Goal: Communication & Community: Answer question/provide support

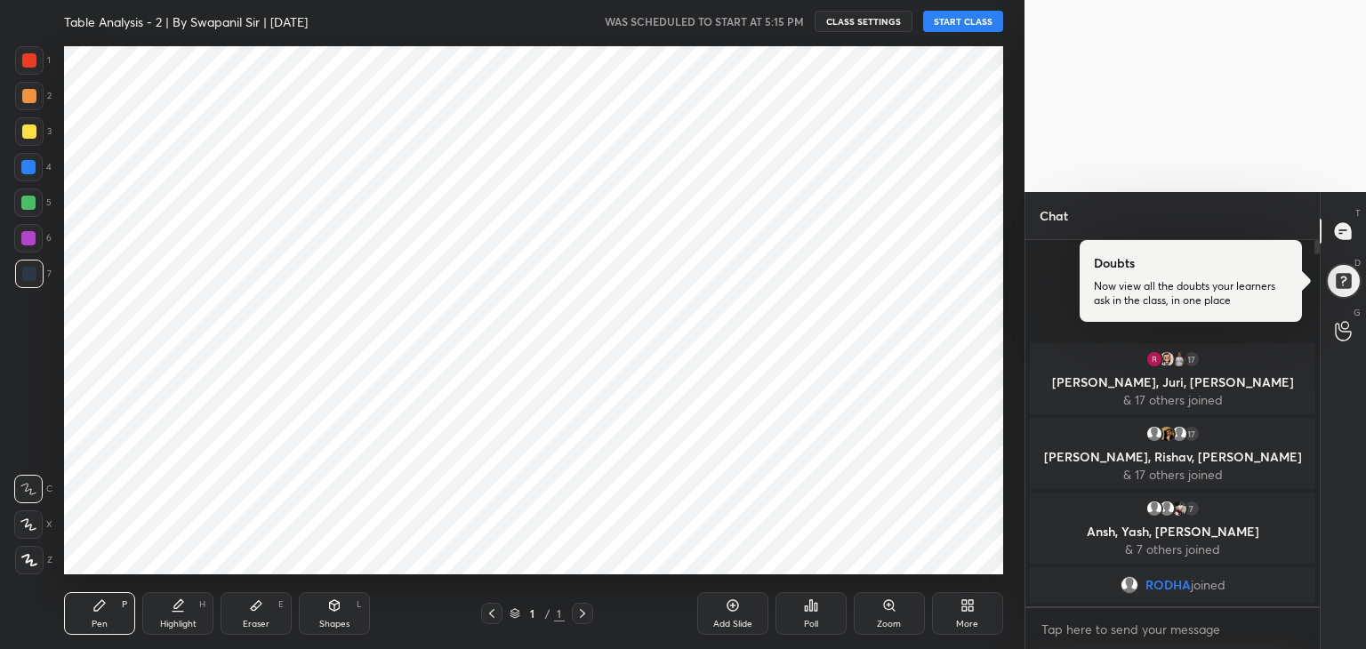
scroll to position [88379, 87962]
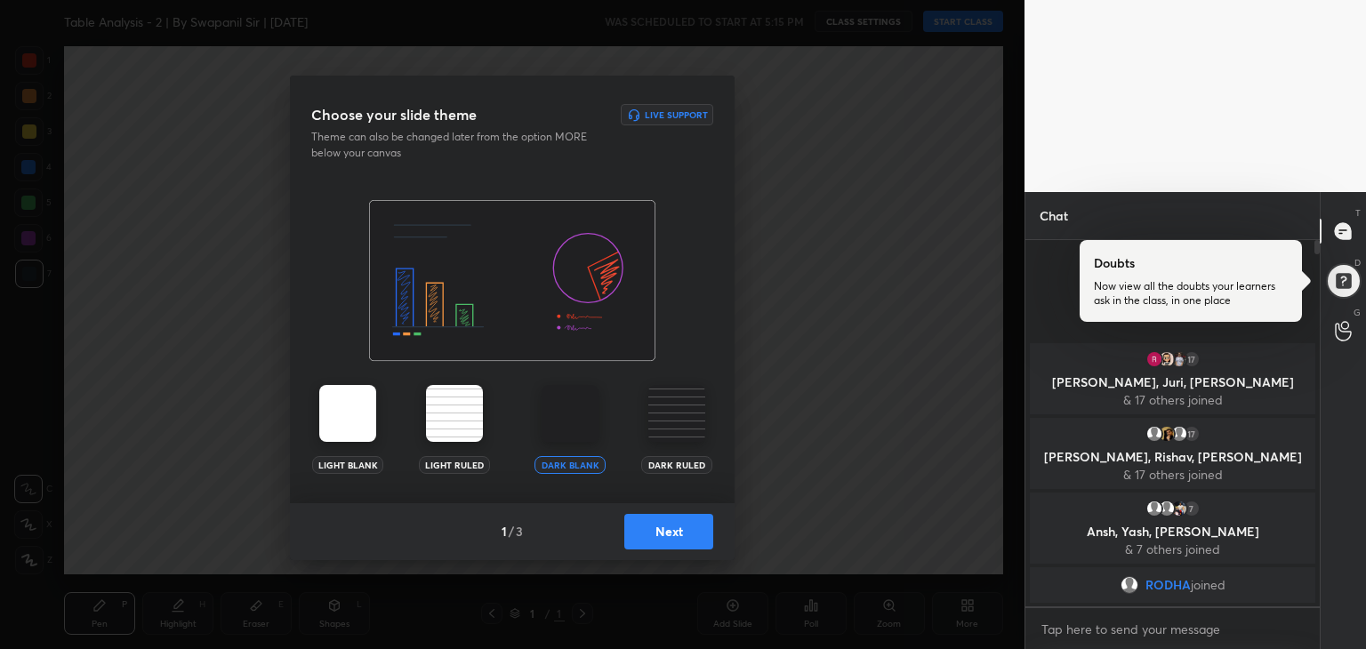
click at [664, 540] on button "Next" at bounding box center [668, 532] width 89 height 36
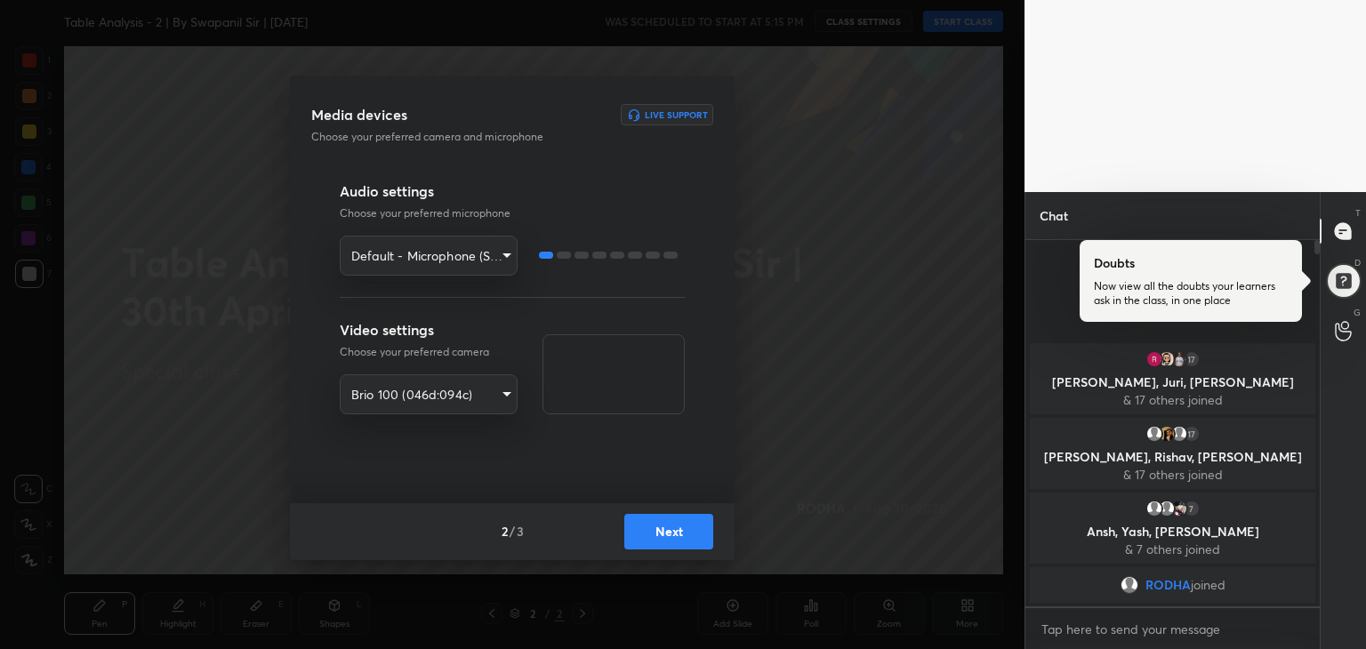
click at [658, 524] on button "Next" at bounding box center [668, 532] width 89 height 36
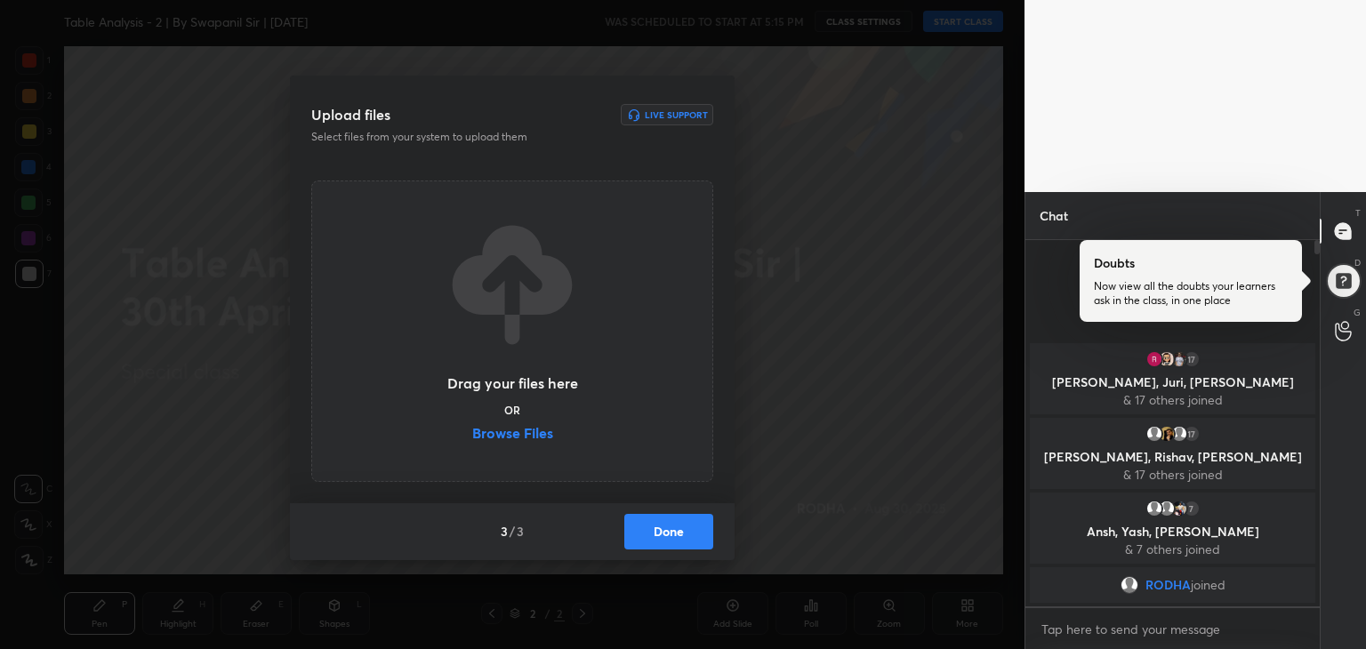
click at [501, 431] on label "Browse Files" at bounding box center [512, 435] width 81 height 19
click at [472, 431] on input "Browse Files" at bounding box center [472, 435] width 0 height 19
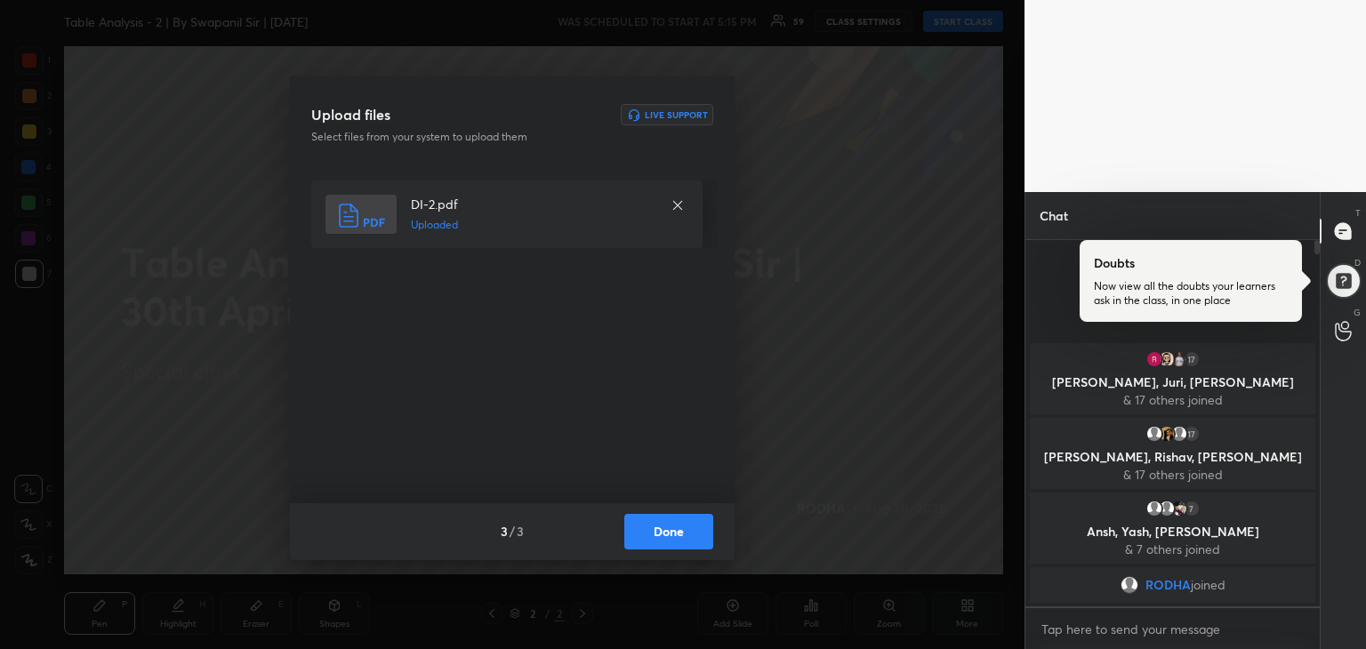
click at [673, 533] on button "Done" at bounding box center [668, 532] width 89 height 36
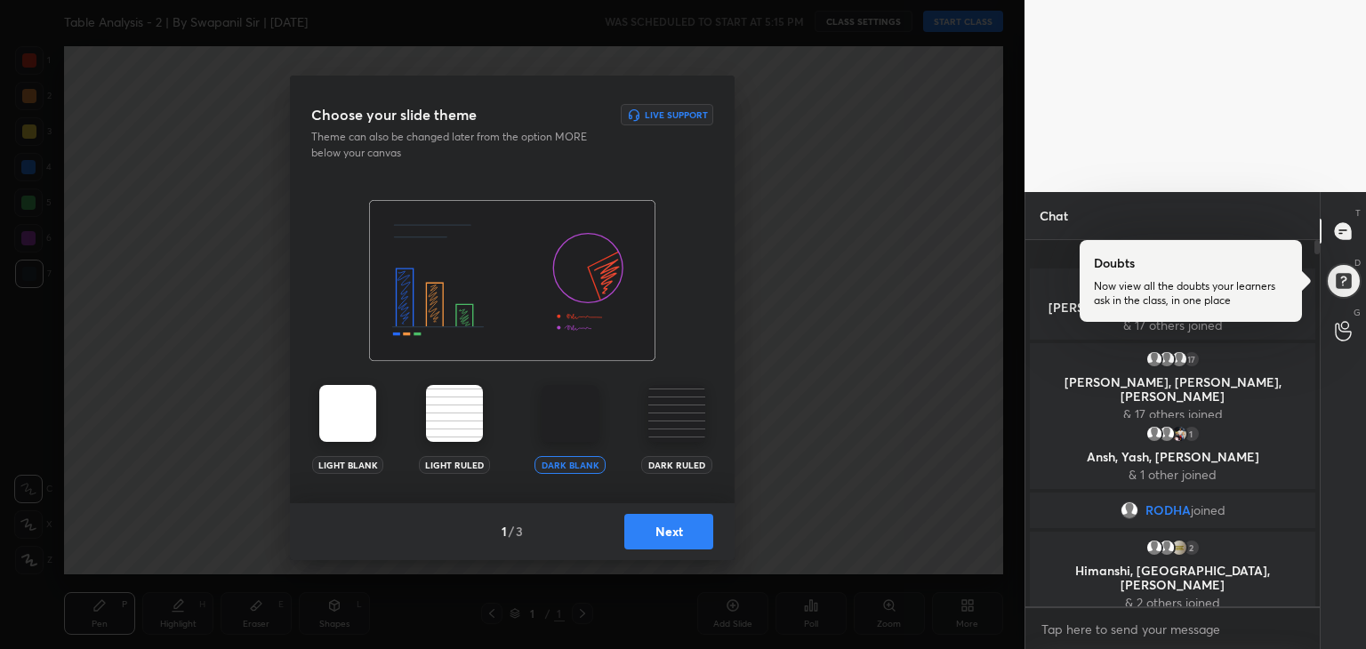
click at [650, 529] on button "Next" at bounding box center [668, 532] width 89 height 36
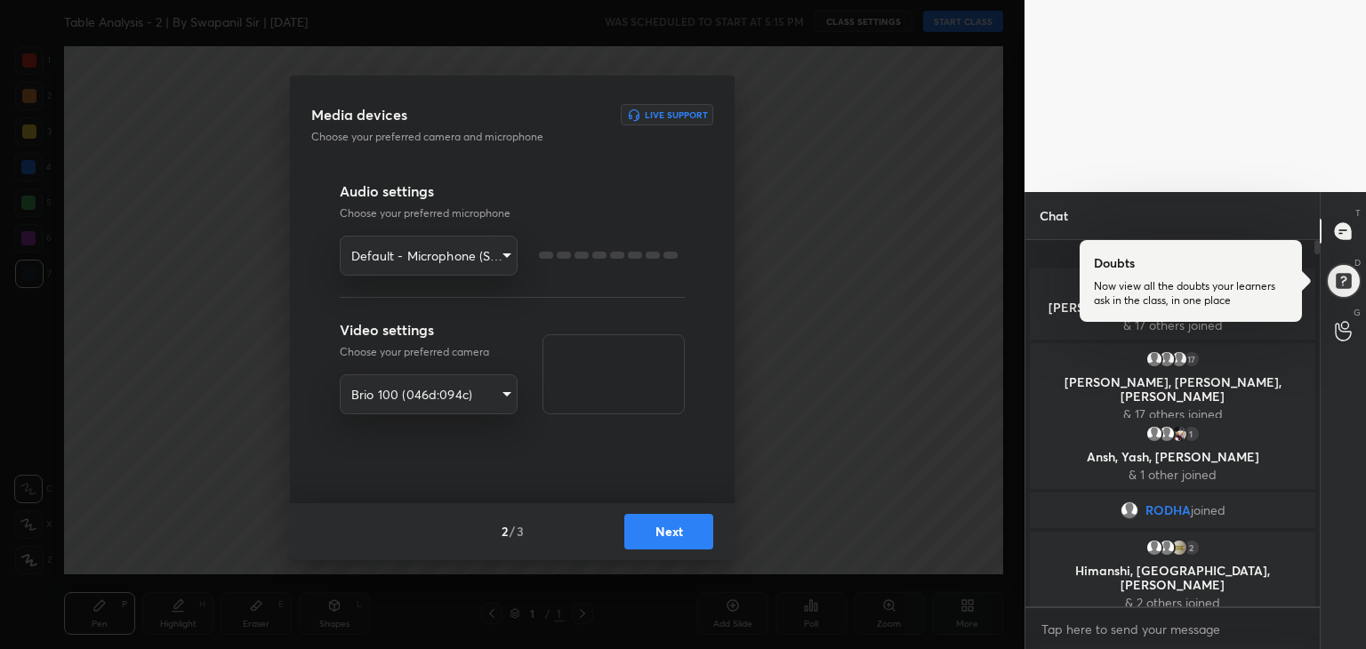
click at [658, 533] on button "Next" at bounding box center [668, 532] width 89 height 36
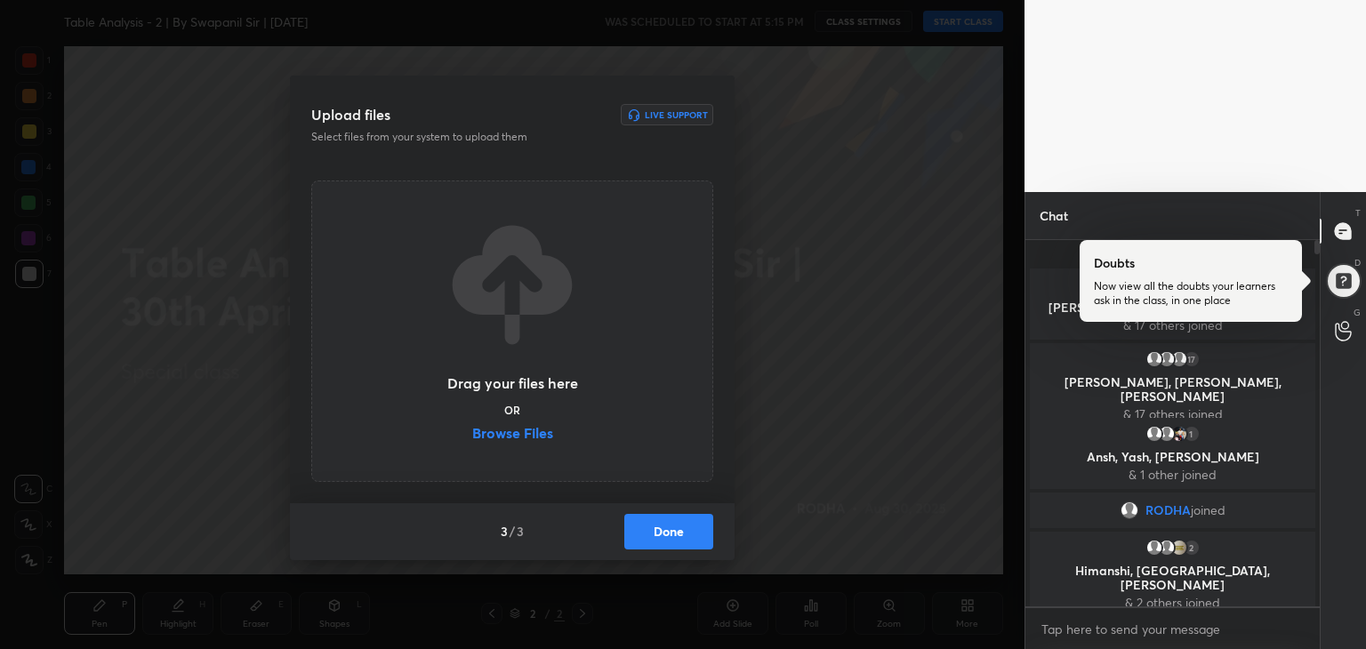
click at [525, 427] on label "Browse Files" at bounding box center [512, 435] width 81 height 19
click at [472, 427] on input "Browse Files" at bounding box center [472, 435] width 0 height 19
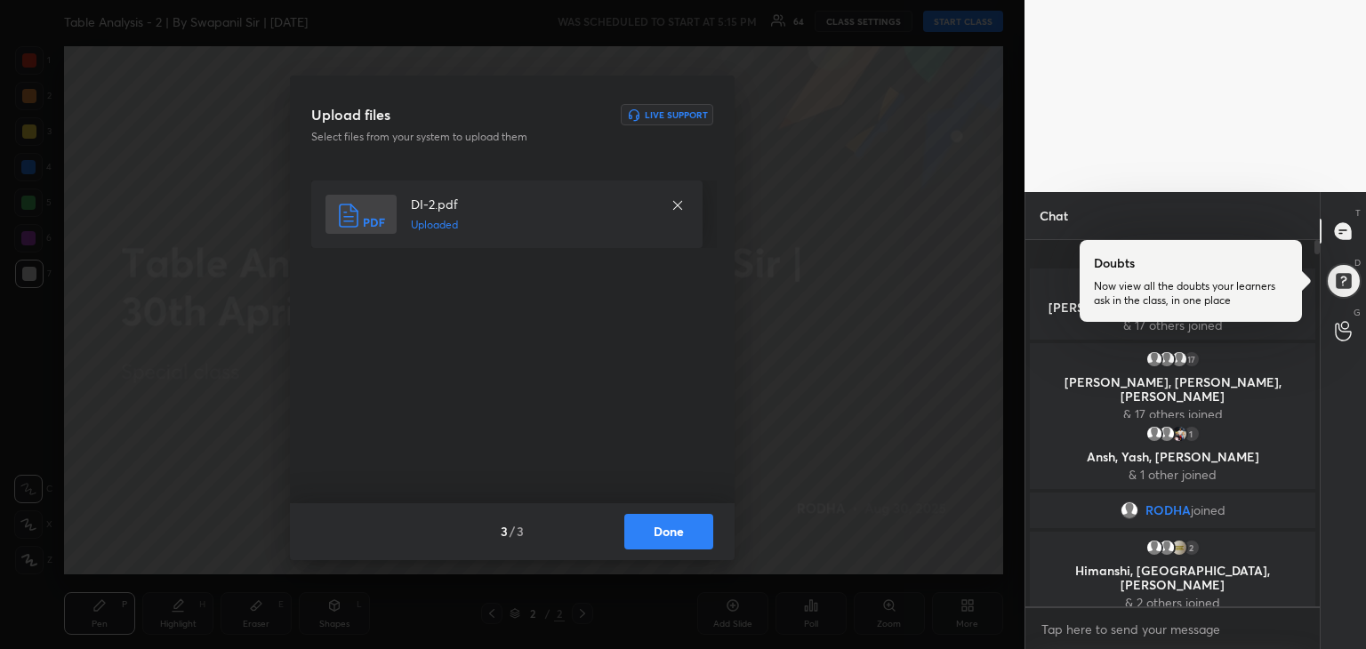
click at [661, 530] on button "Done" at bounding box center [668, 532] width 89 height 36
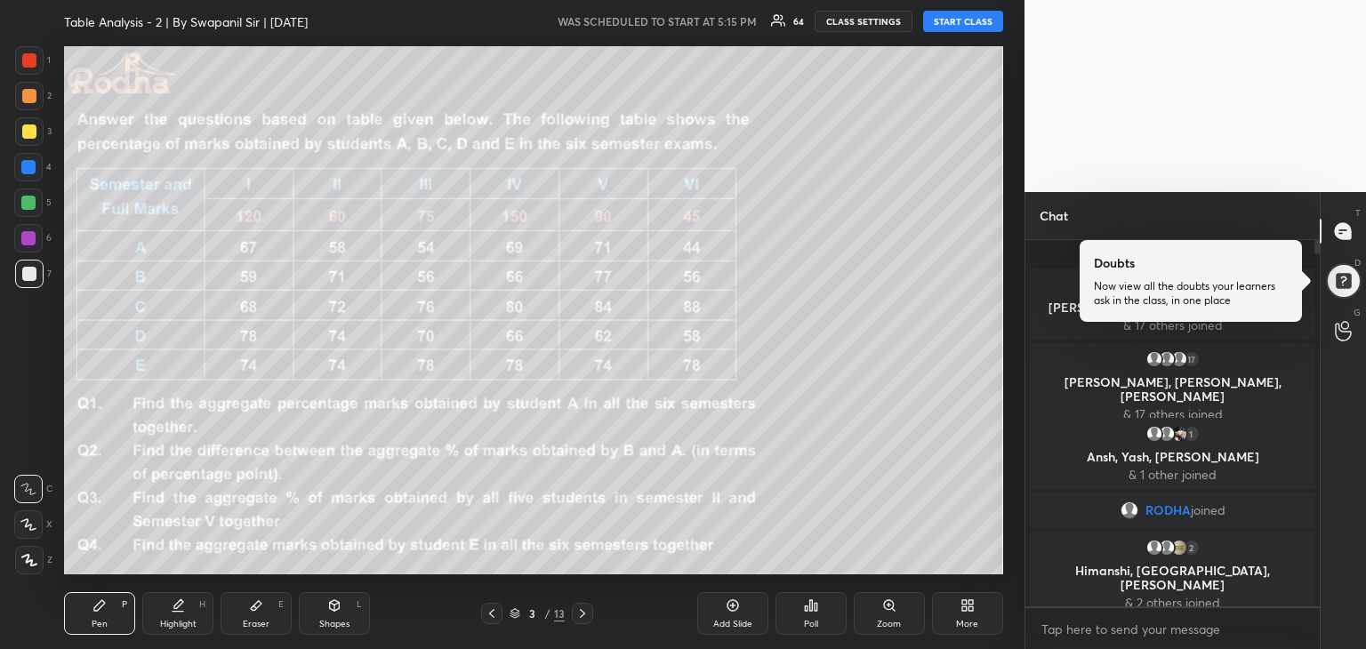
click at [971, 19] on button "START CLASS" at bounding box center [963, 21] width 80 height 21
click at [1344, 283] on div at bounding box center [1344, 281] width 36 height 36
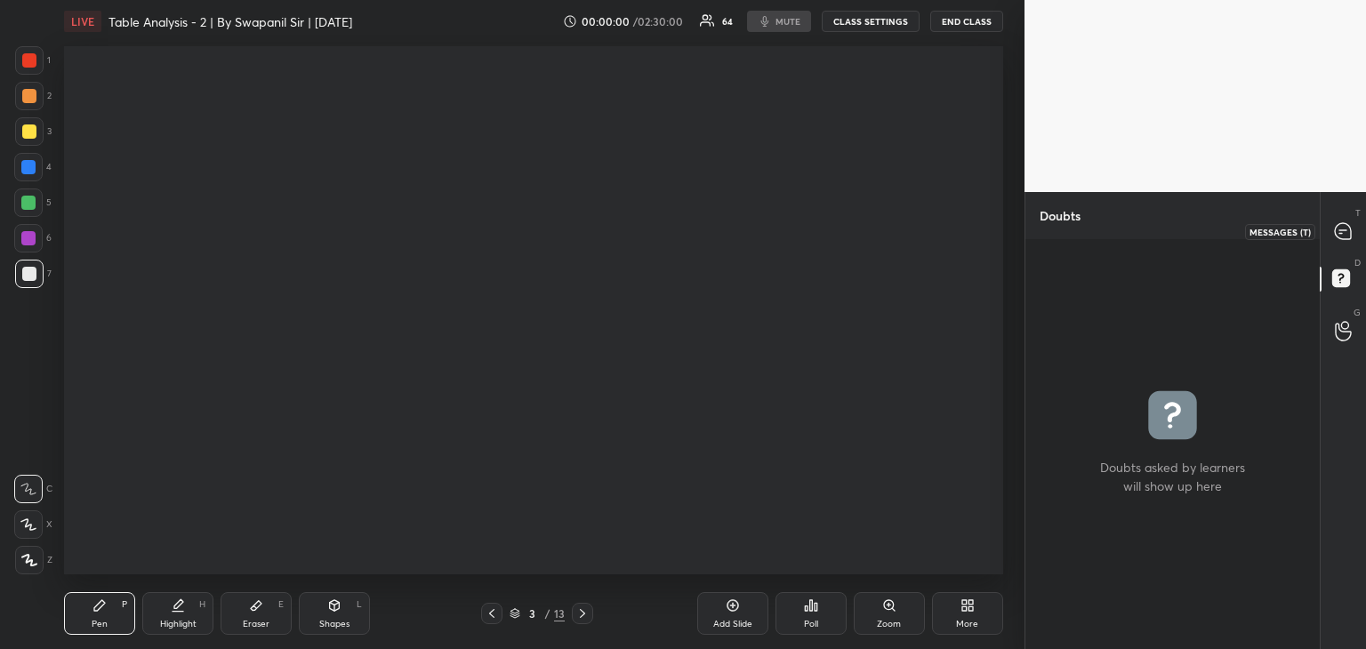
click at [1346, 229] on icon at bounding box center [1343, 231] width 16 height 16
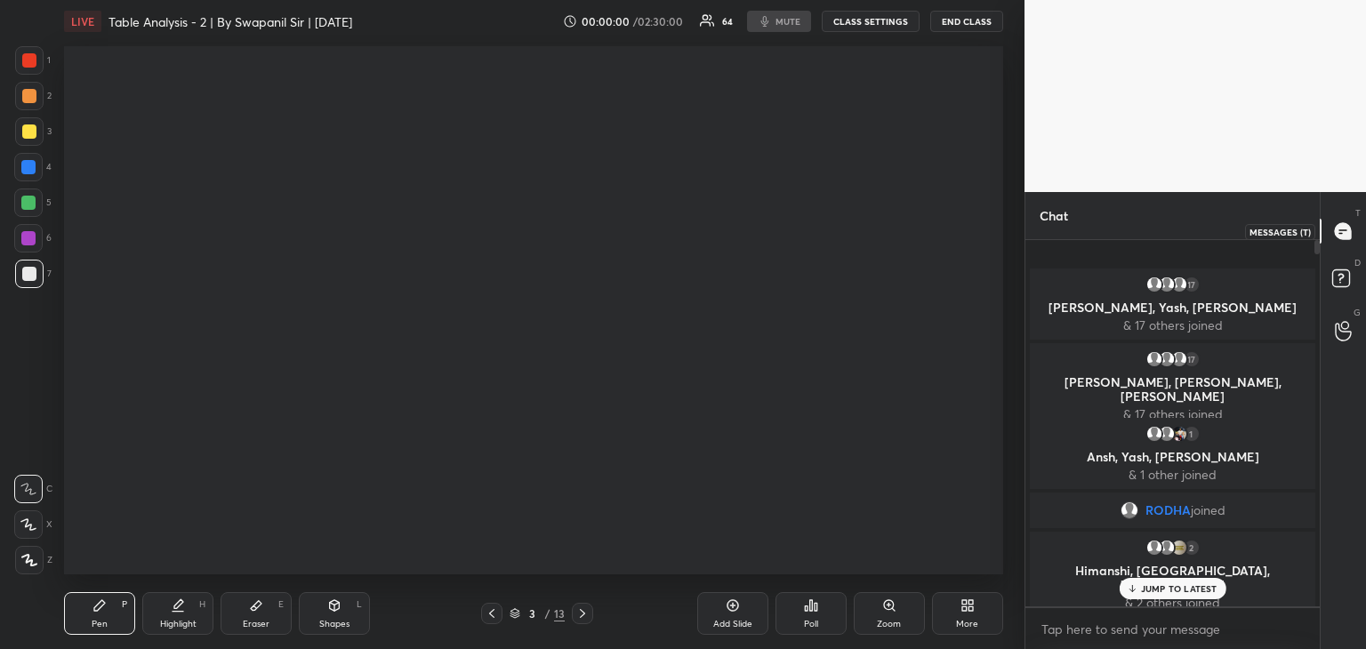
scroll to position [361, 289]
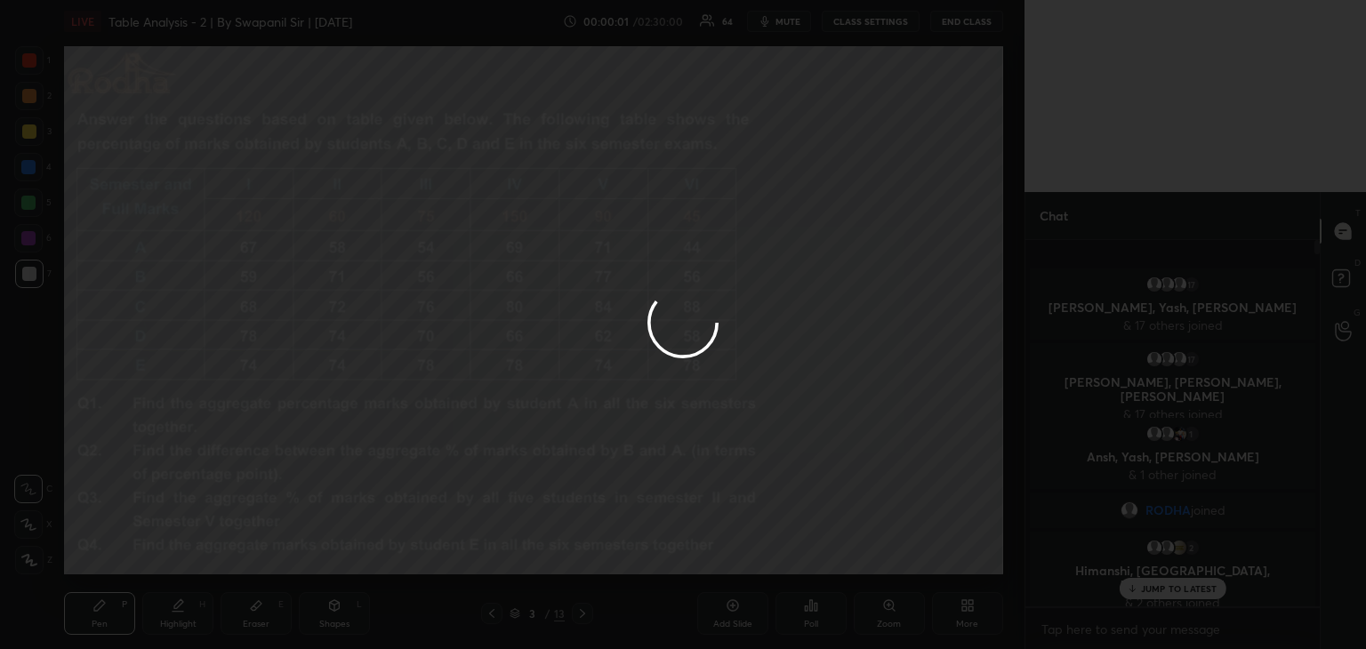
click at [1160, 591] on div at bounding box center [683, 324] width 1366 height 649
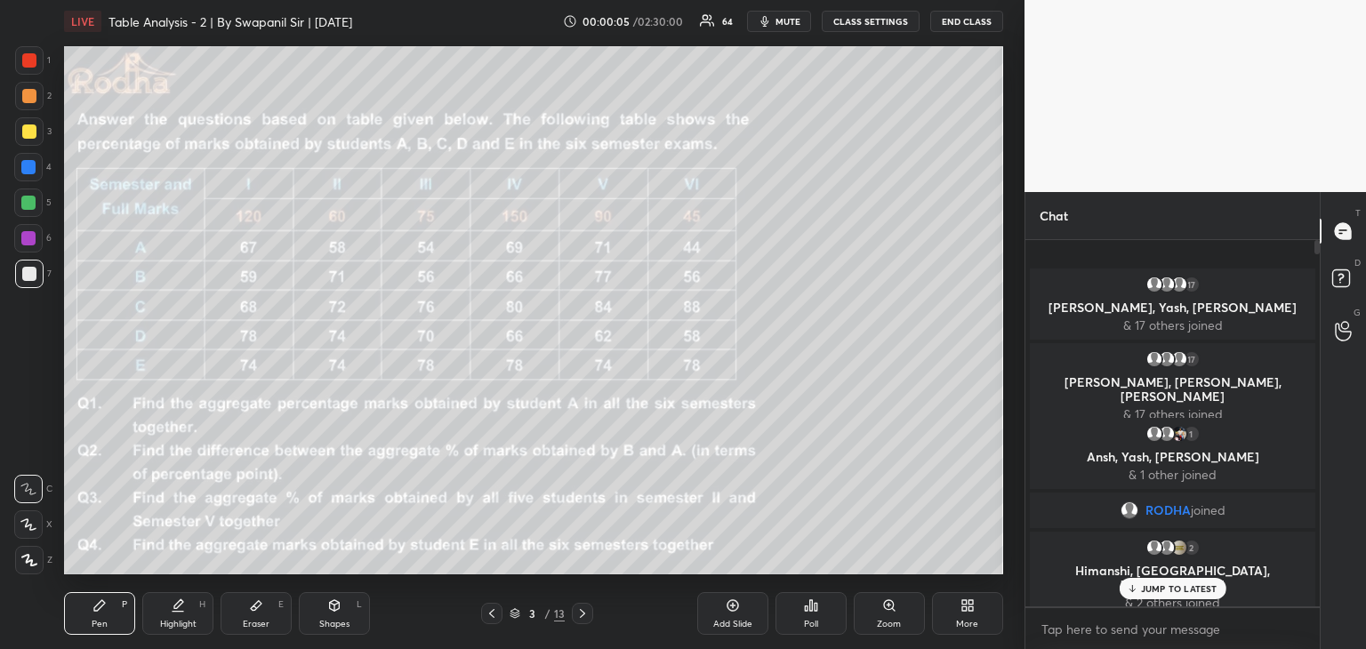
drag, startPoint x: 1156, startPoint y: 594, endPoint x: 1164, endPoint y: 606, distance: 14.1
click at [1155, 594] on div "JUMP TO LATEST" at bounding box center [1172, 588] width 107 height 21
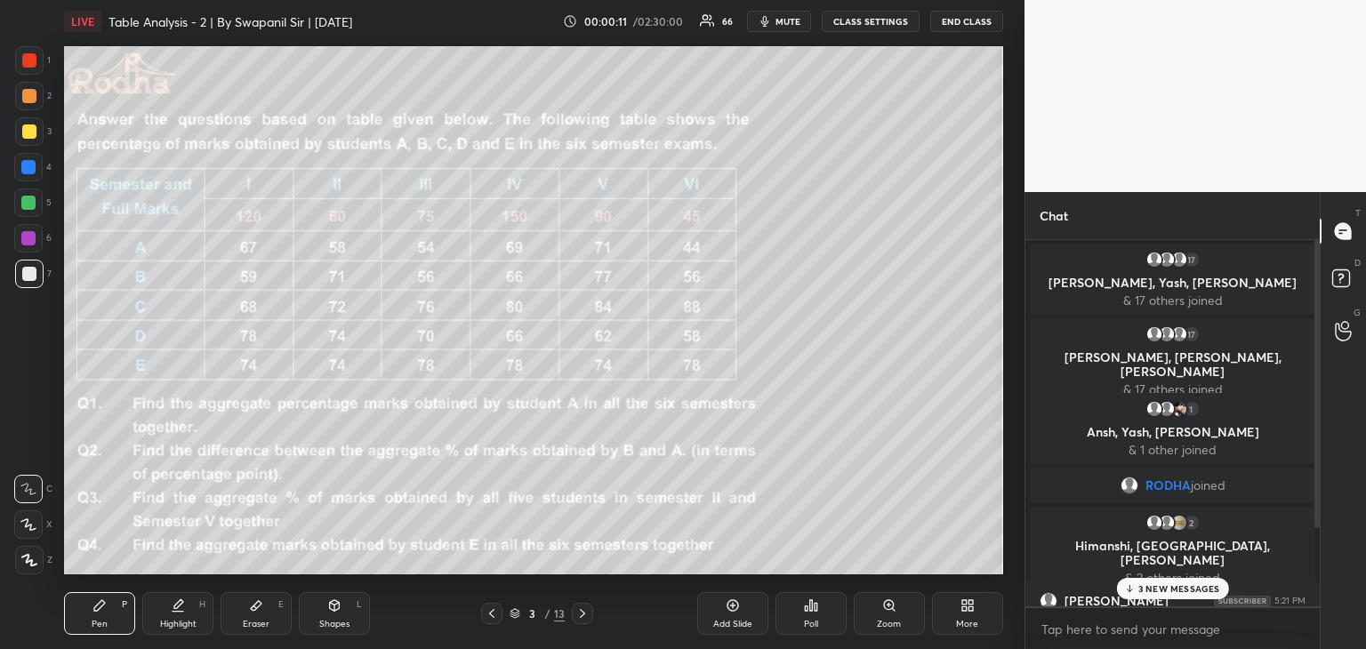
drag, startPoint x: 1159, startPoint y: 591, endPoint x: 1175, endPoint y: 594, distance: 15.3
click at [1160, 592] on p "3 NEW MESSAGES" at bounding box center [1179, 588] width 82 height 11
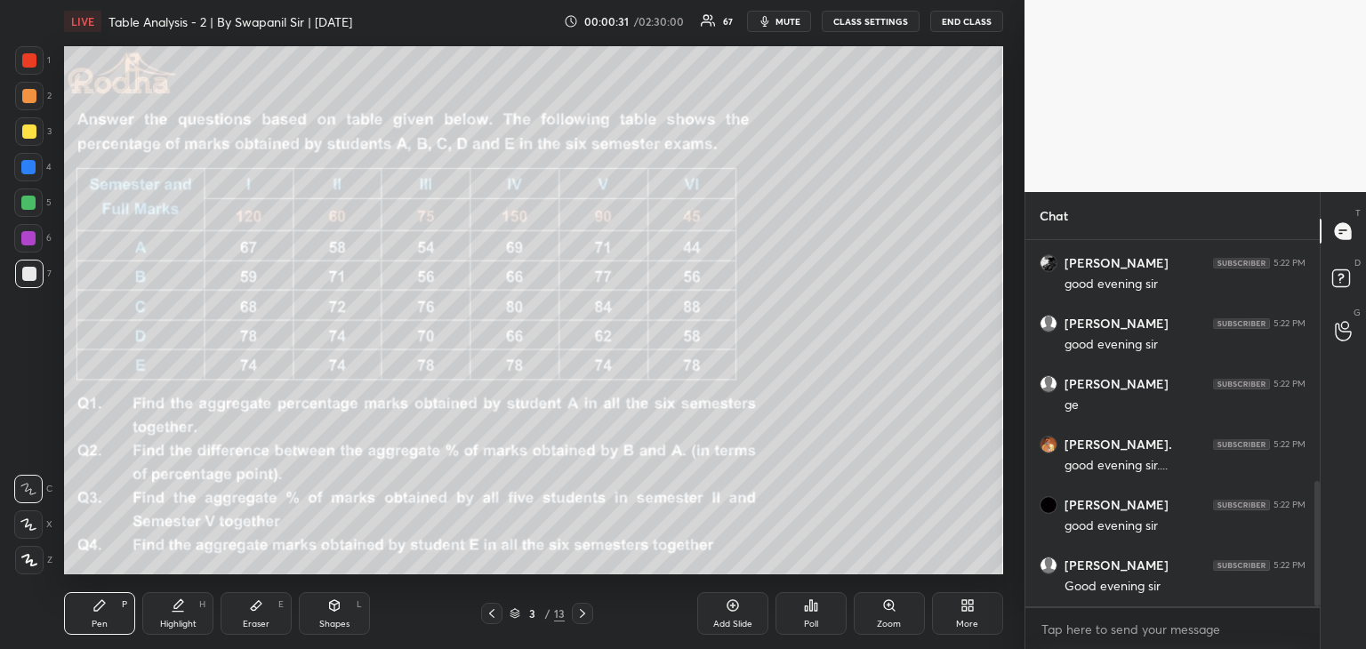
scroll to position [765, 0]
click at [28, 128] on div at bounding box center [29, 131] width 14 height 14
click at [20, 525] on div at bounding box center [28, 524] width 28 height 28
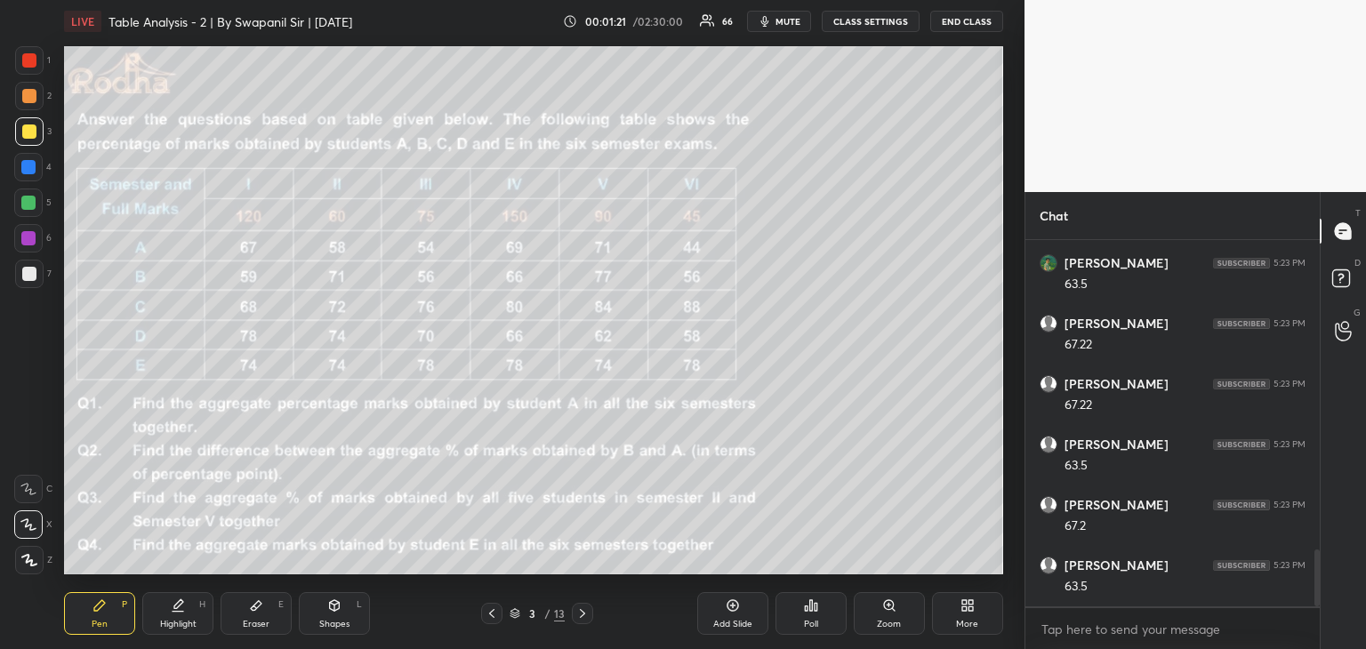
scroll to position [2004, 0]
click at [487, 616] on icon at bounding box center [492, 613] width 14 height 14
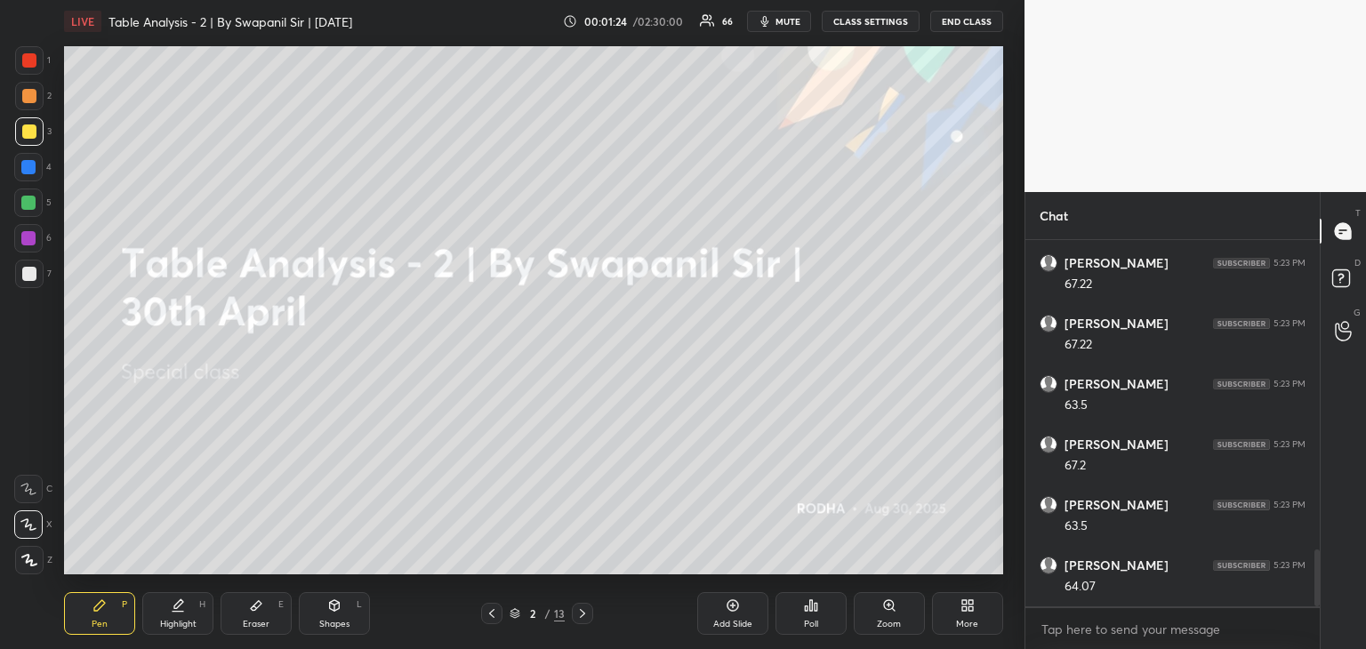
click at [737, 627] on div "Add Slide" at bounding box center [732, 624] width 39 height 9
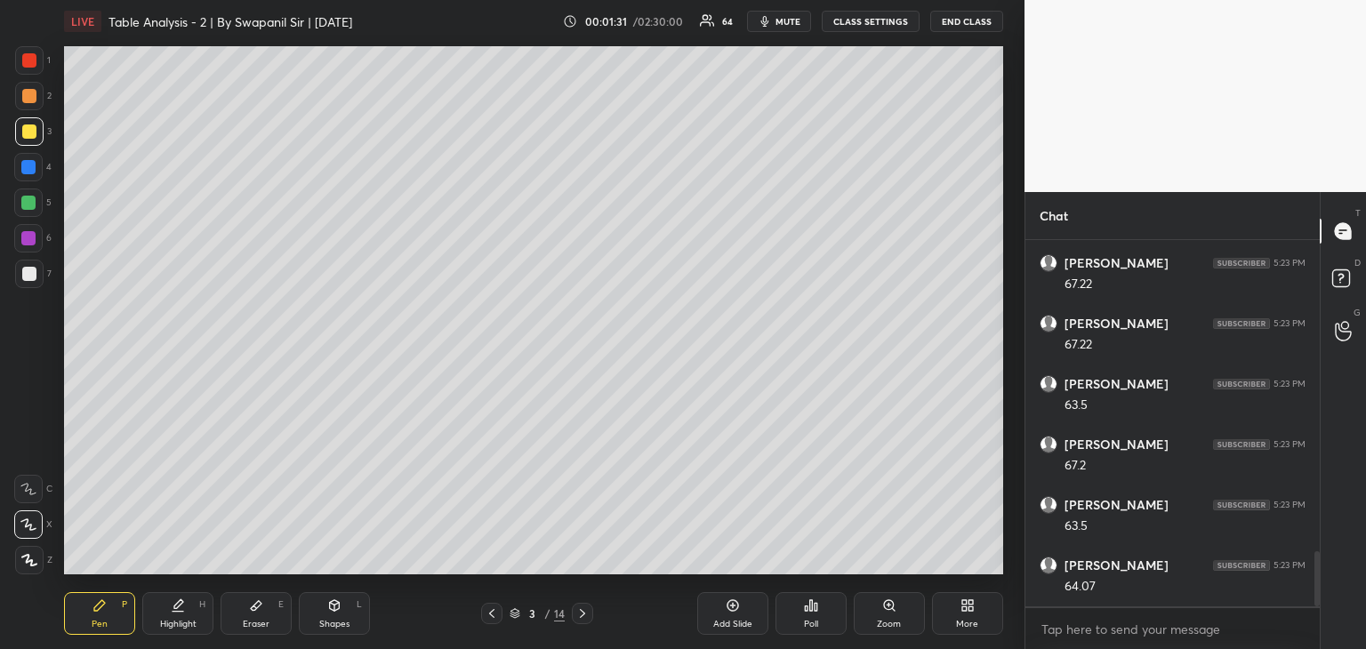
scroll to position [2065, 0]
click at [30, 200] on div at bounding box center [28, 203] width 14 height 14
click at [586, 618] on icon at bounding box center [582, 613] width 14 height 14
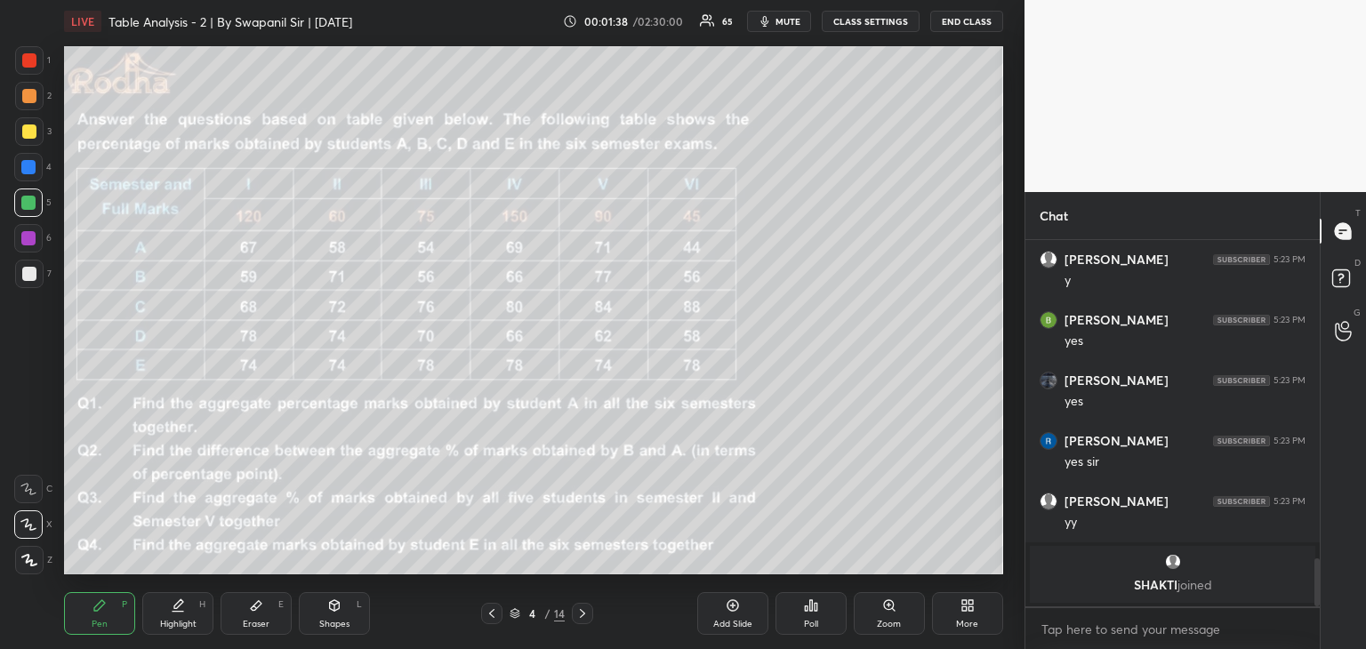
click at [580, 624] on div "Pen P Highlight H Eraser E Shapes L 4 / 14 Add Slide Poll Zoom More" at bounding box center [533, 613] width 939 height 71
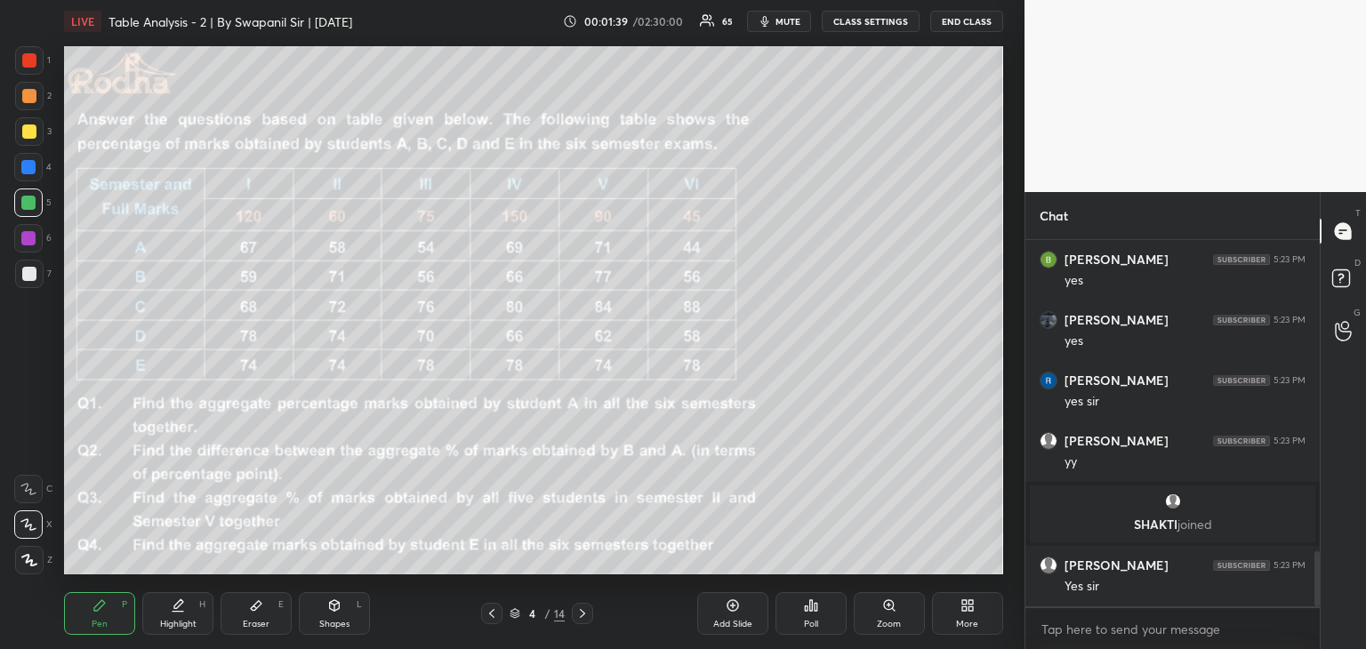
click at [582, 617] on icon at bounding box center [582, 613] width 14 height 14
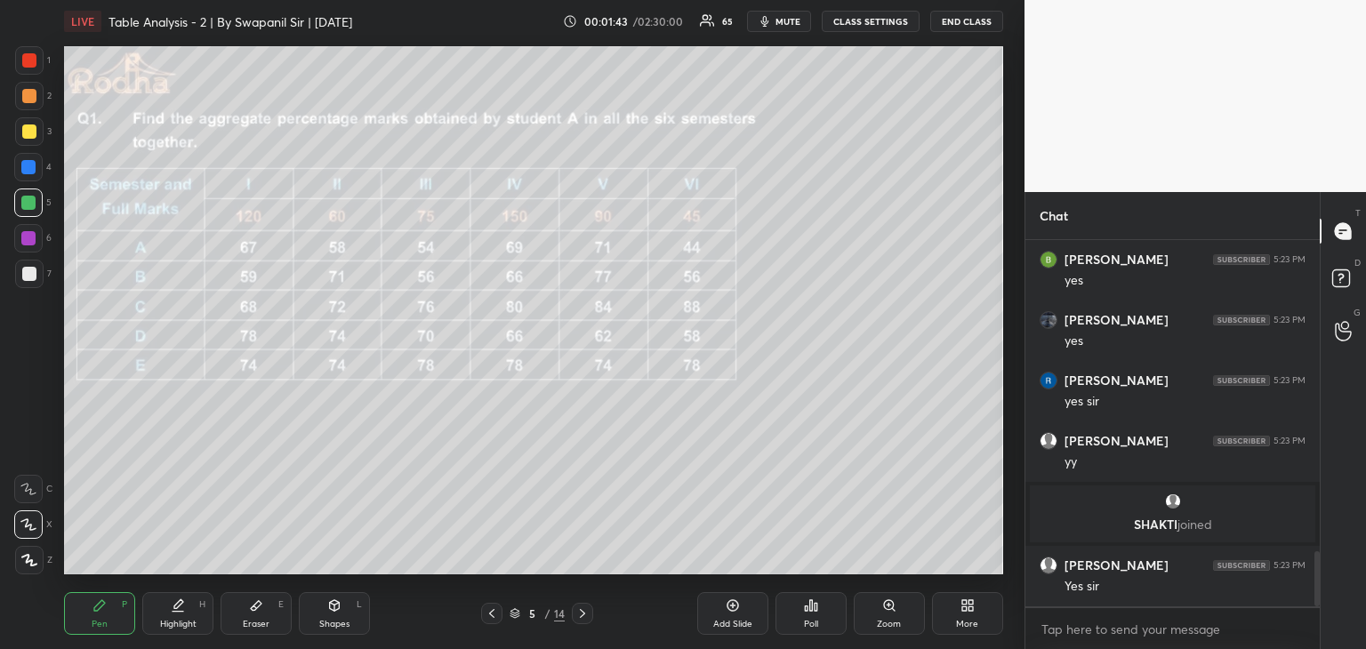
click at [27, 98] on div at bounding box center [29, 96] width 14 height 14
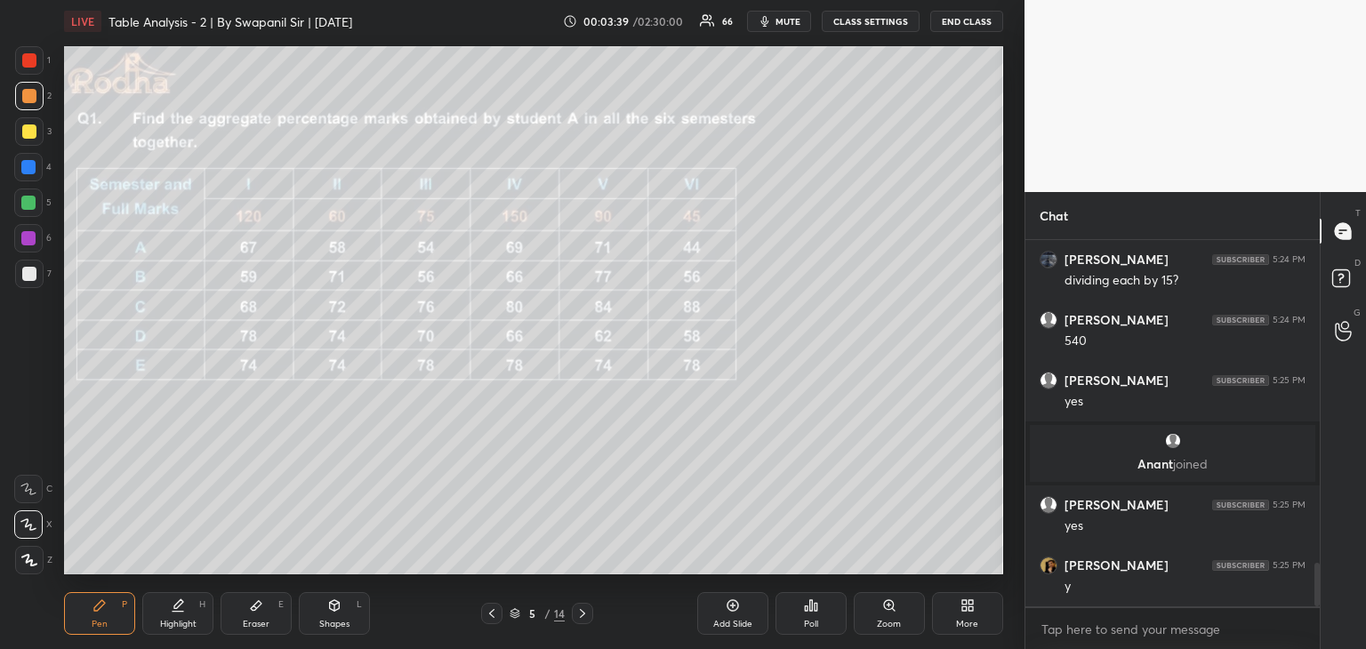
click at [28, 278] on div at bounding box center [29, 274] width 14 height 14
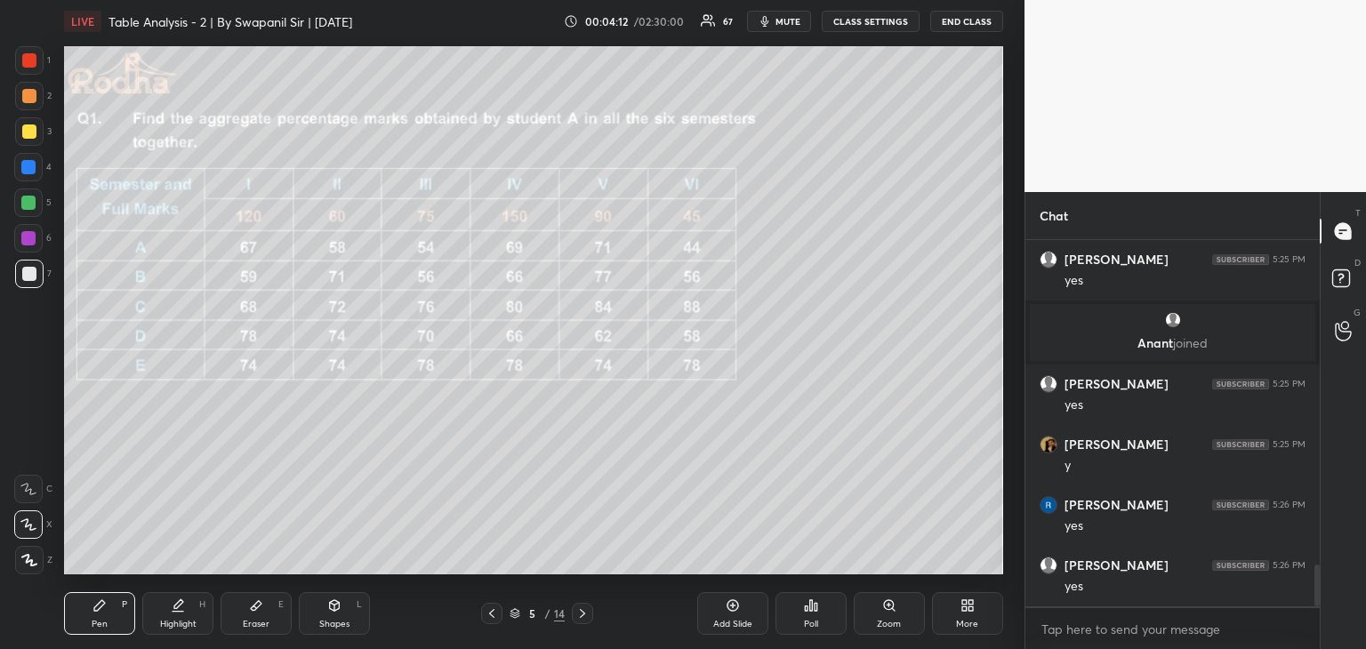
scroll to position [2902, 0]
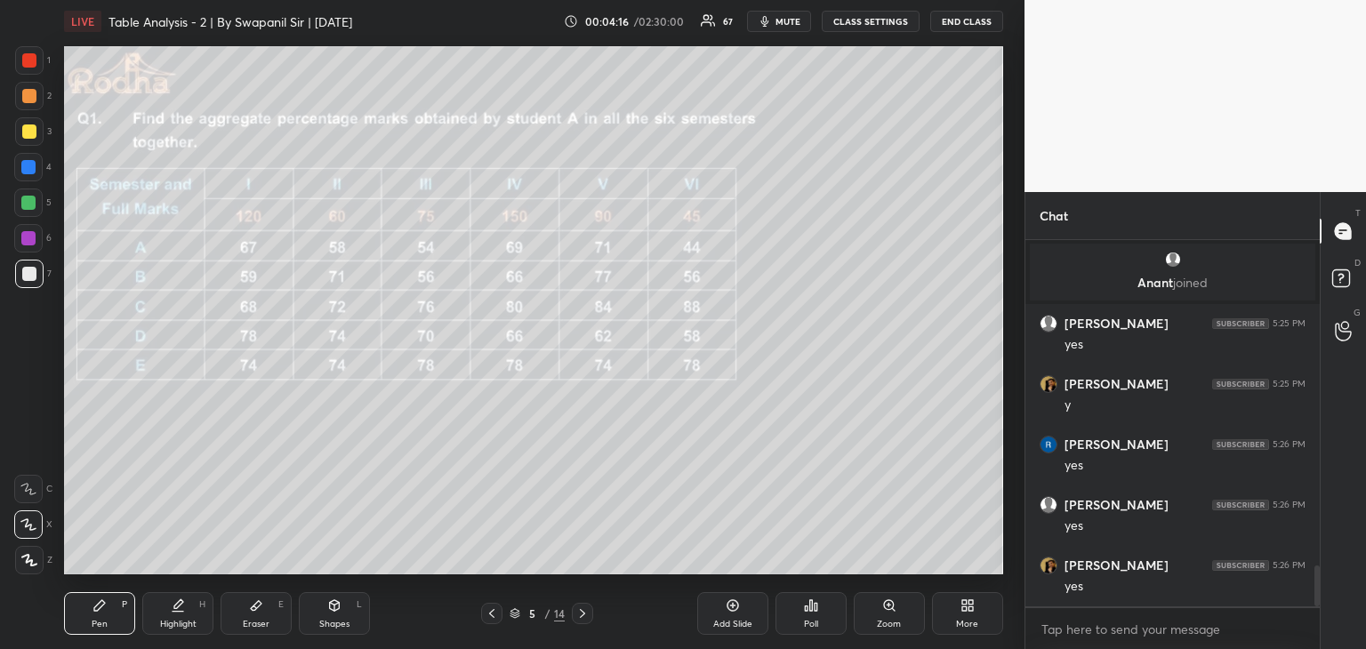
drag, startPoint x: 260, startPoint y: 613, endPoint x: 269, endPoint y: 607, distance: 10.4
click at [262, 614] on div "Eraser E" at bounding box center [256, 613] width 71 height 43
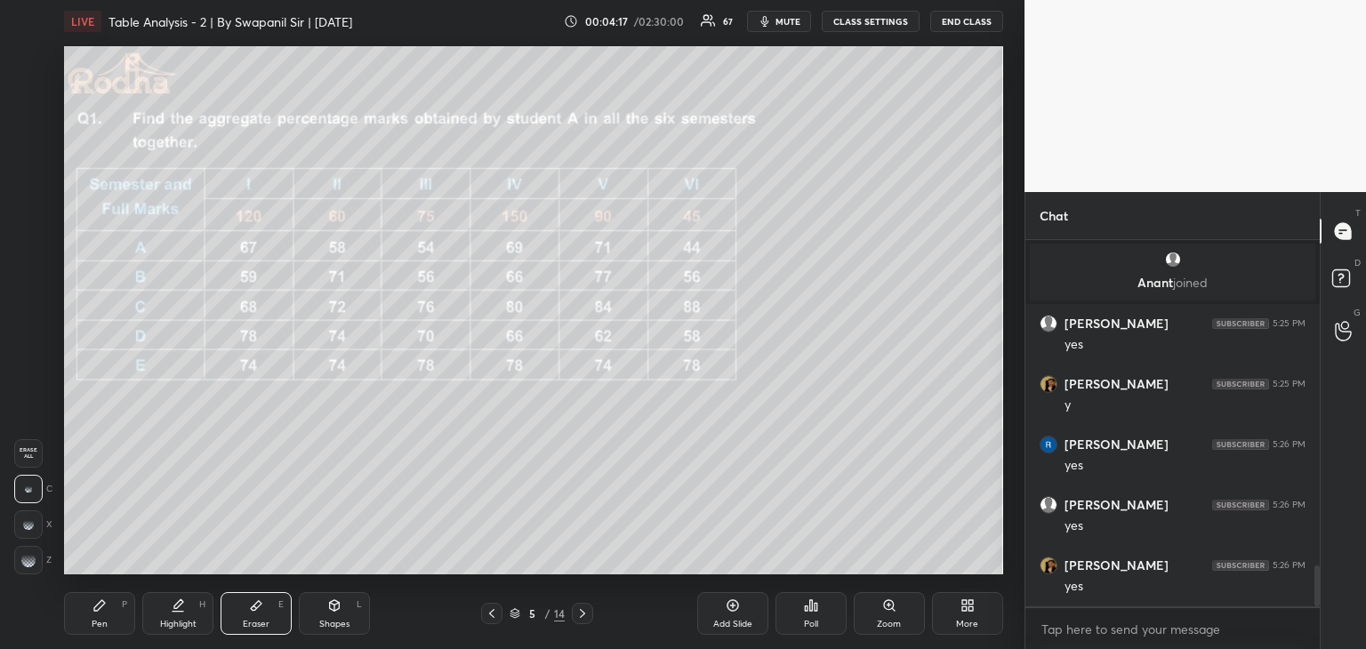
drag, startPoint x: 39, startPoint y: 566, endPoint x: 58, endPoint y: 559, distance: 20.0
click at [39, 566] on div at bounding box center [28, 560] width 28 height 28
click at [81, 614] on div "Pen P" at bounding box center [99, 613] width 71 height 43
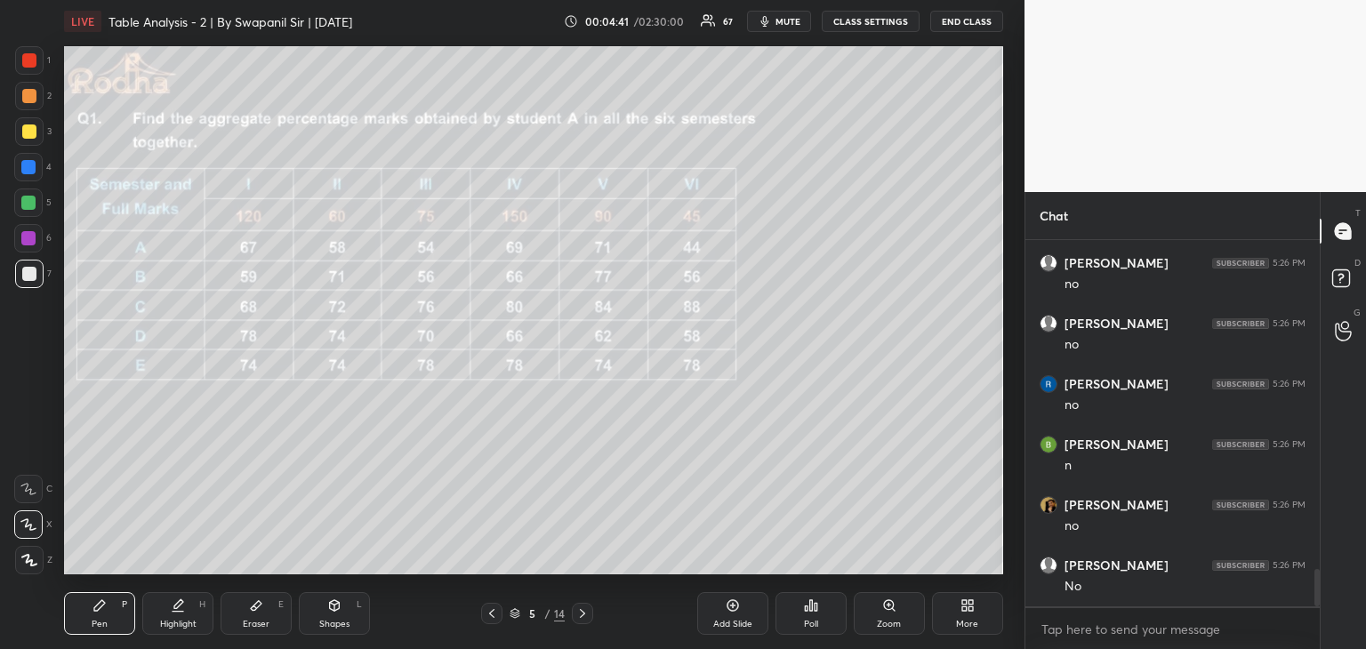
click at [30, 97] on div at bounding box center [29, 96] width 14 height 14
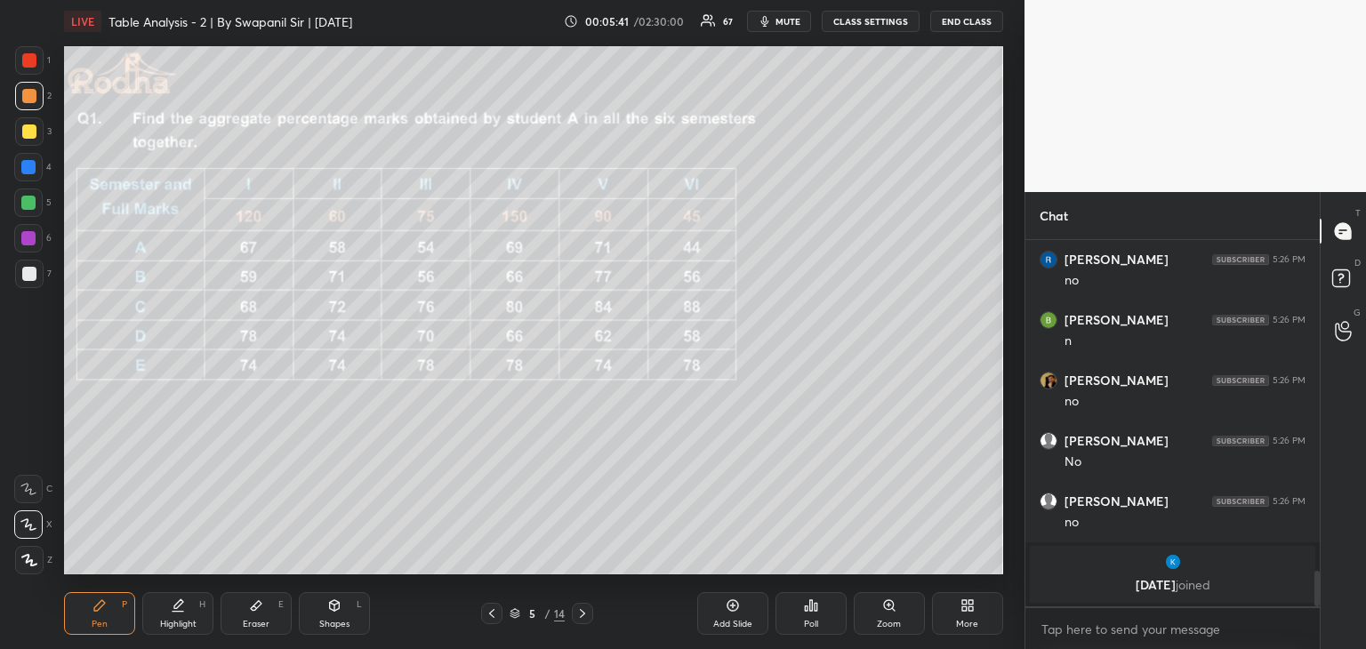
scroll to position [3235, 0]
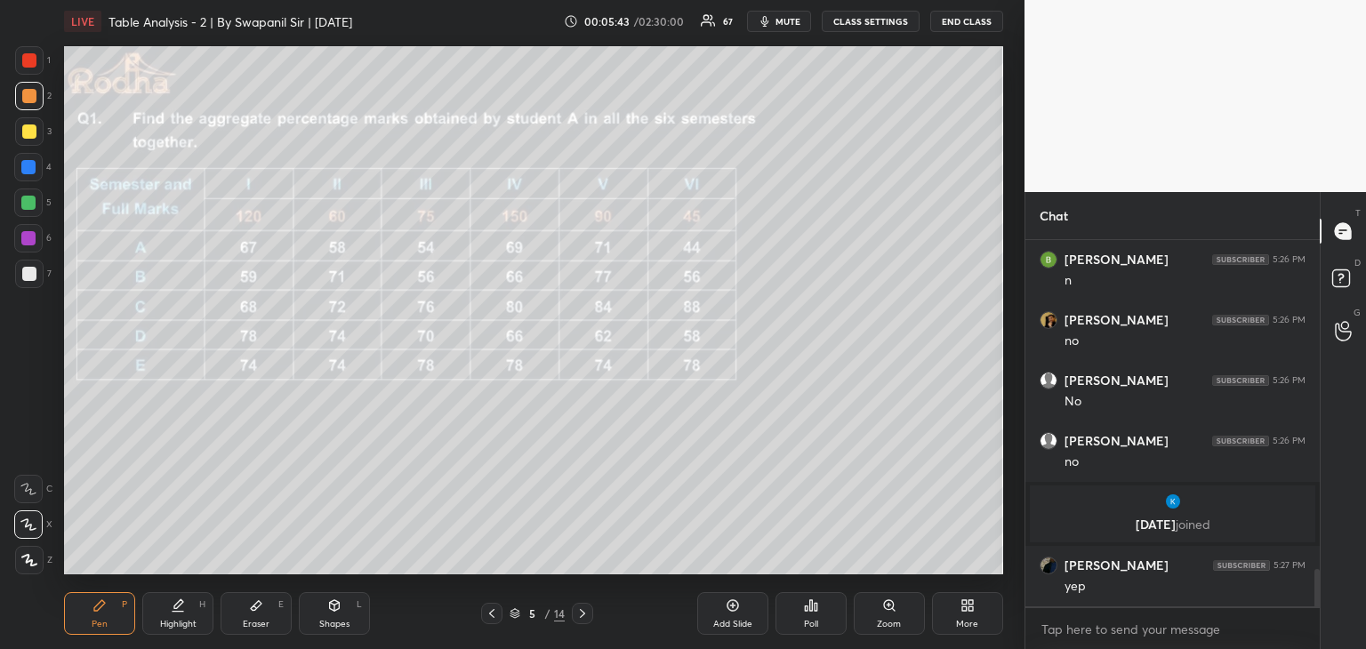
click at [306, 612] on div "Shapes L" at bounding box center [334, 613] width 71 height 43
drag, startPoint x: 36, startPoint y: 561, endPoint x: 58, endPoint y: 549, distance: 25.1
click at [38, 560] on div at bounding box center [29, 560] width 28 height 28
drag, startPoint x: 94, startPoint y: 622, endPoint x: 103, endPoint y: 618, distance: 9.6
click at [97, 622] on div "Pen" at bounding box center [100, 624] width 16 height 9
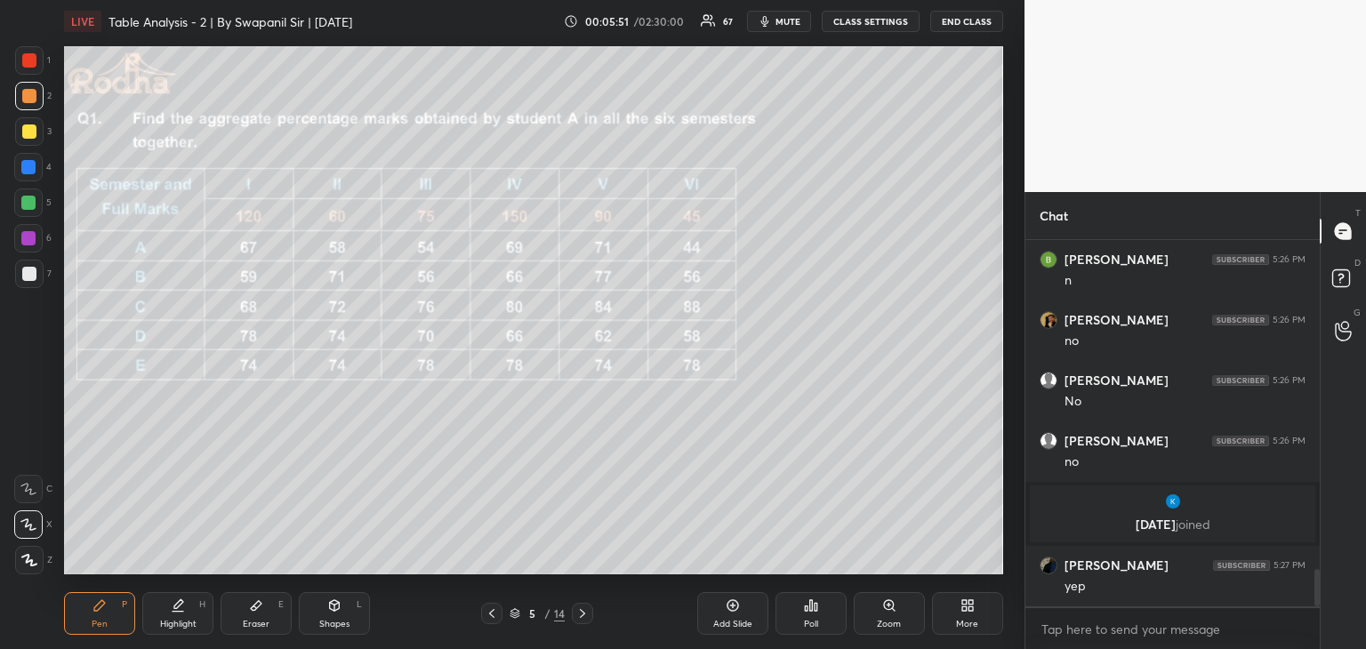
scroll to position [3311, 0]
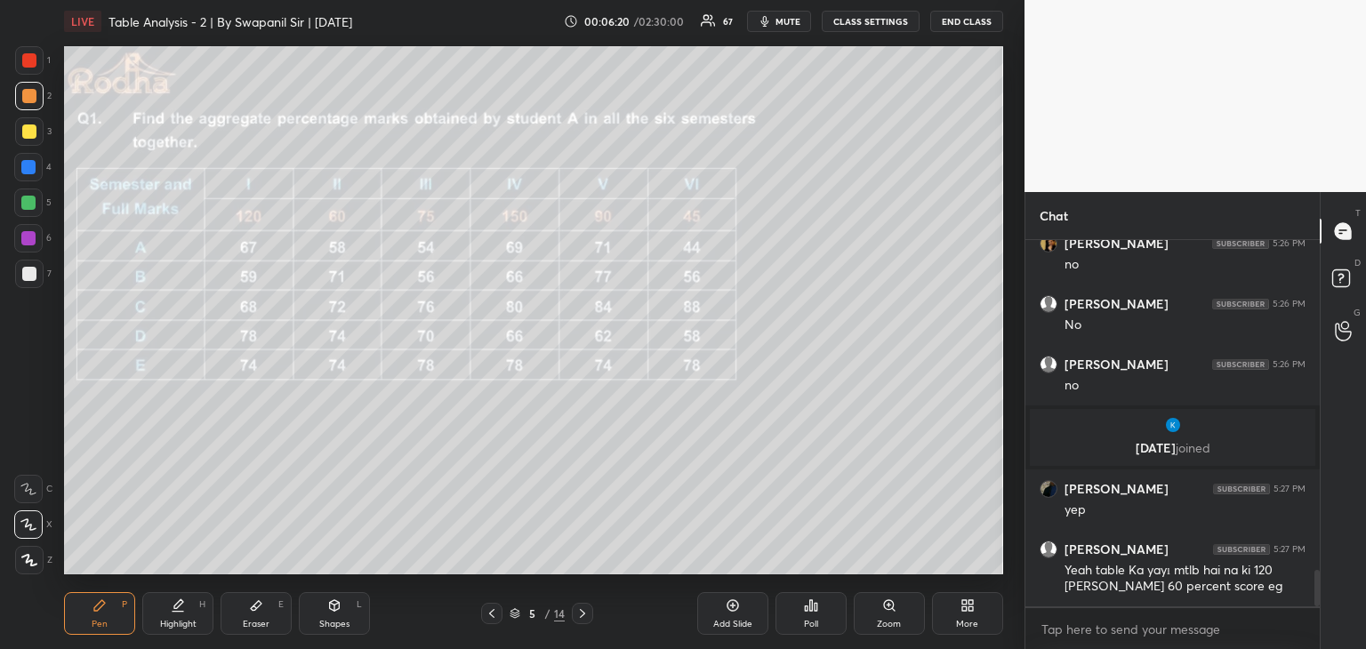
click at [487, 614] on icon at bounding box center [492, 613] width 14 height 14
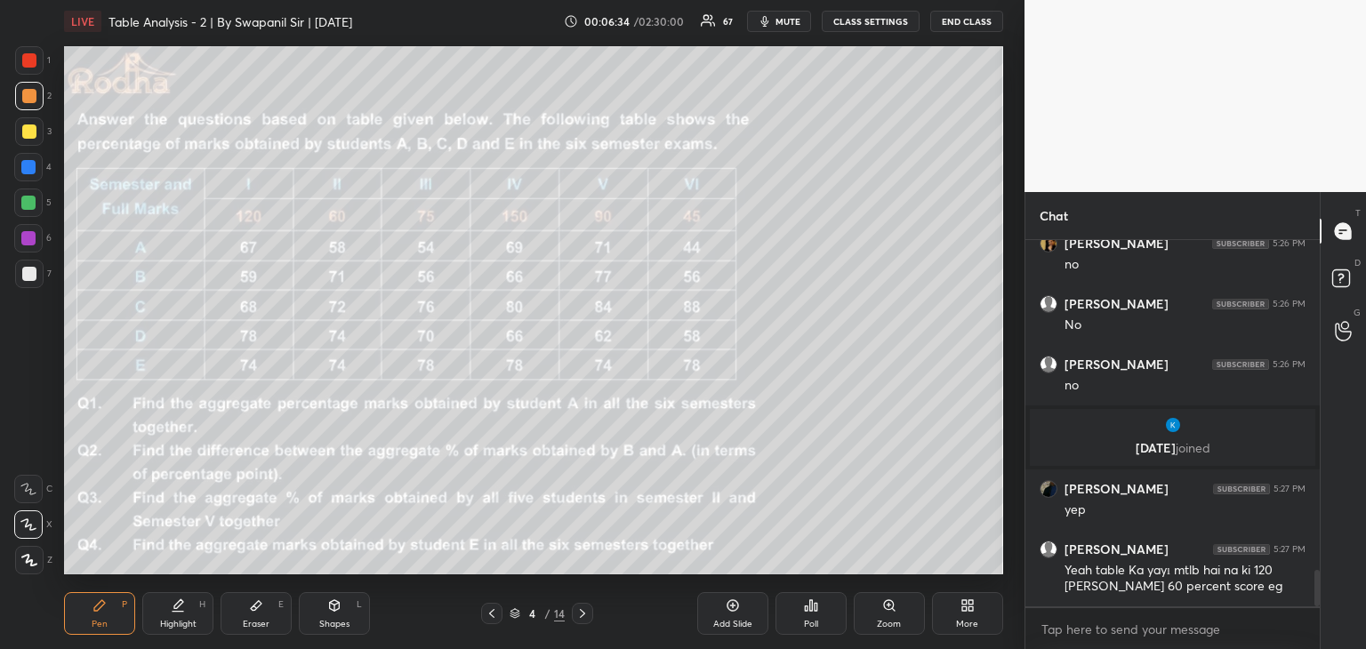
scroll to position [3375, 0]
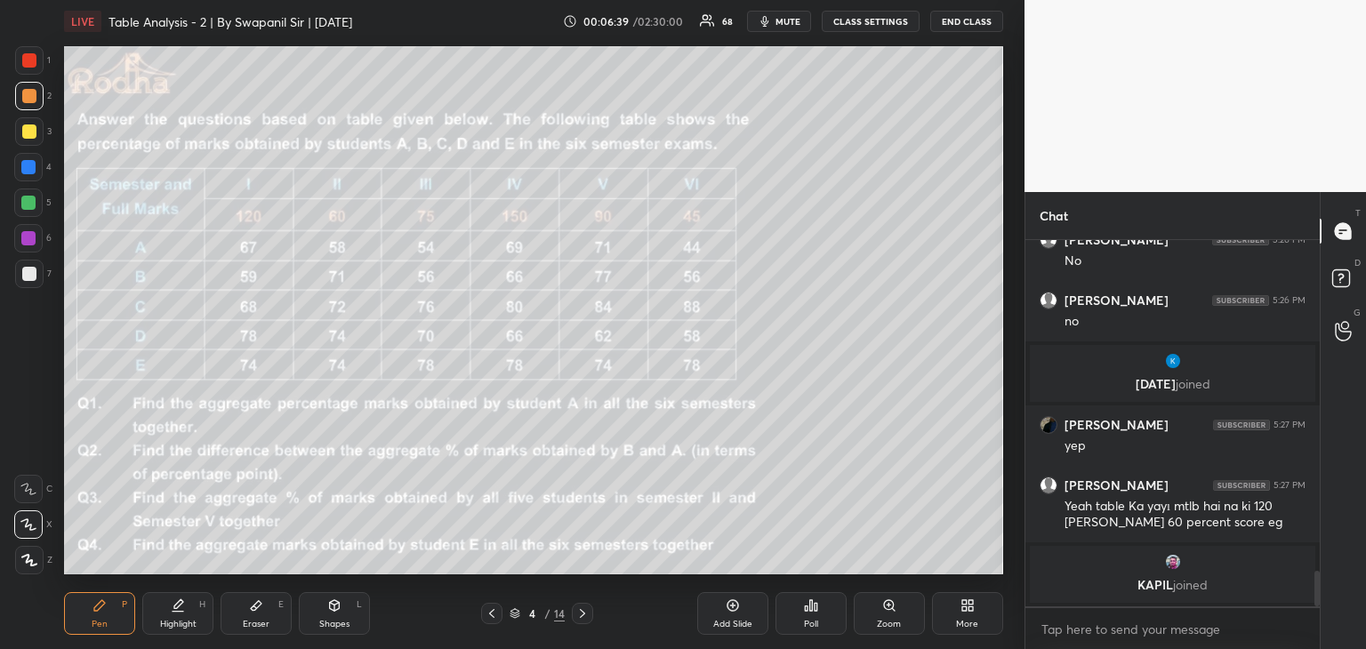
click at [245, 626] on div "Eraser" at bounding box center [256, 624] width 27 height 9
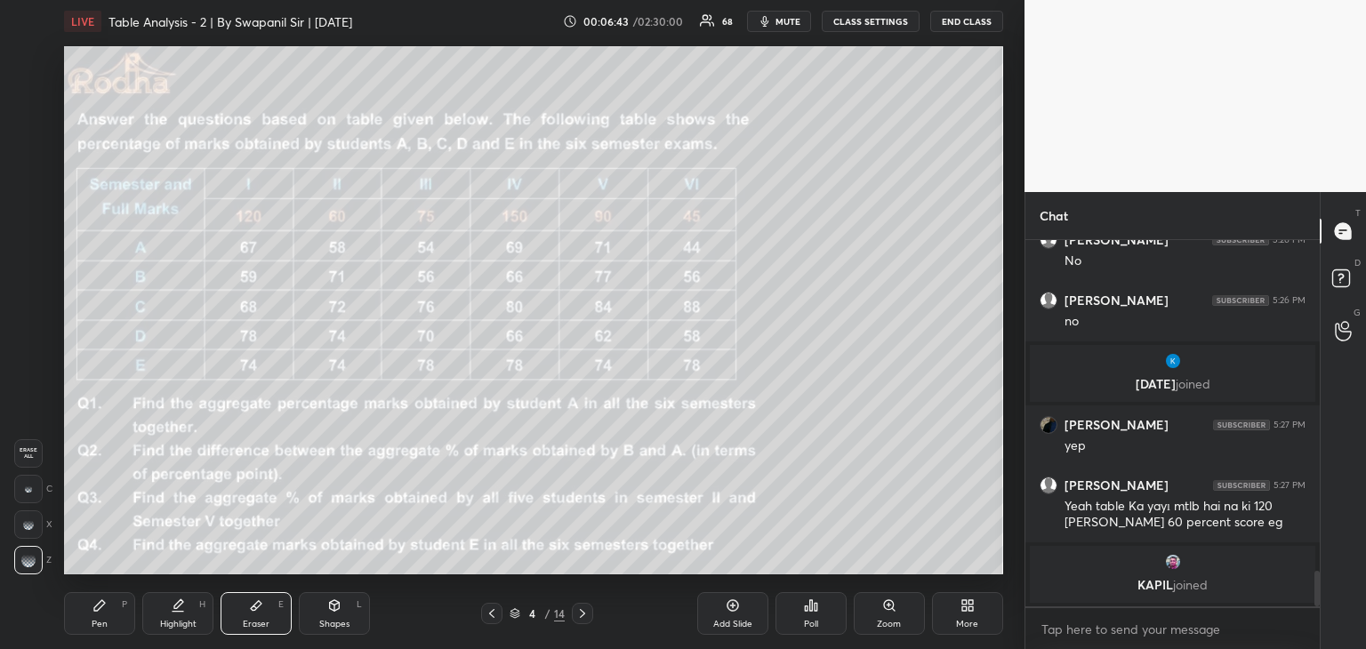
drag, startPoint x: 580, startPoint y: 620, endPoint x: 602, endPoint y: 619, distance: 22.2
click at [580, 620] on icon at bounding box center [582, 613] width 14 height 14
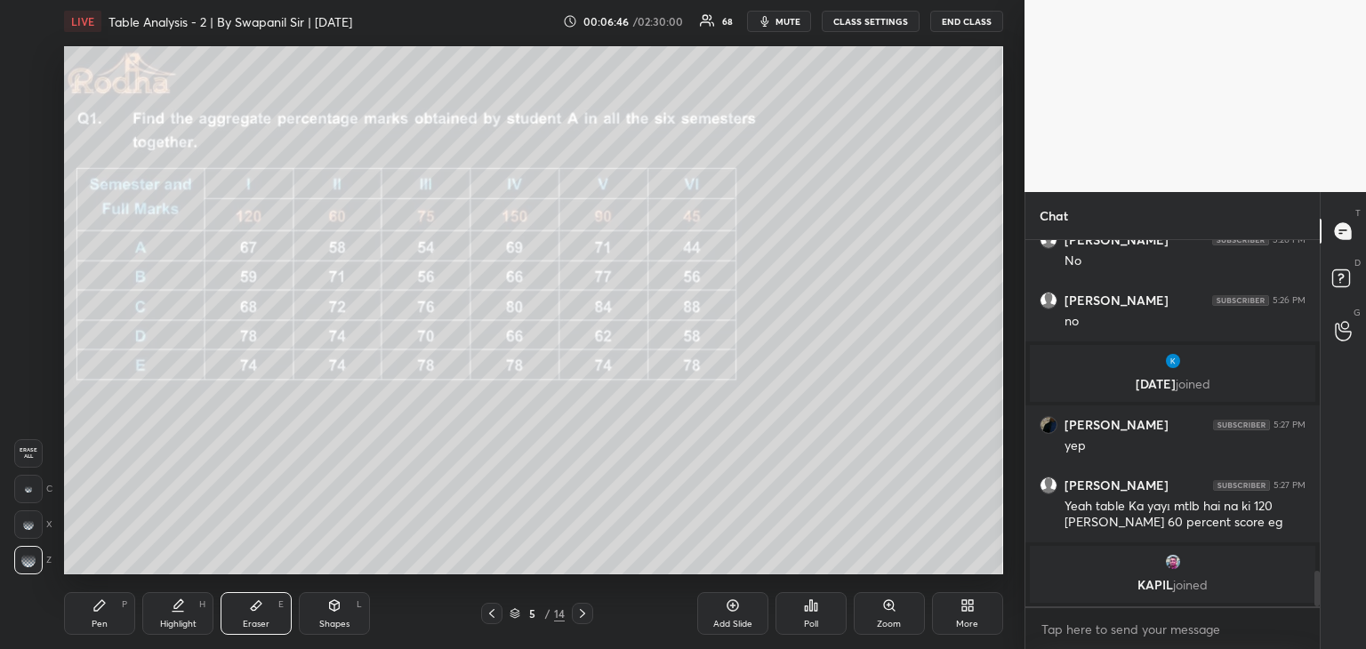
click at [103, 618] on div "Pen P" at bounding box center [99, 613] width 71 height 43
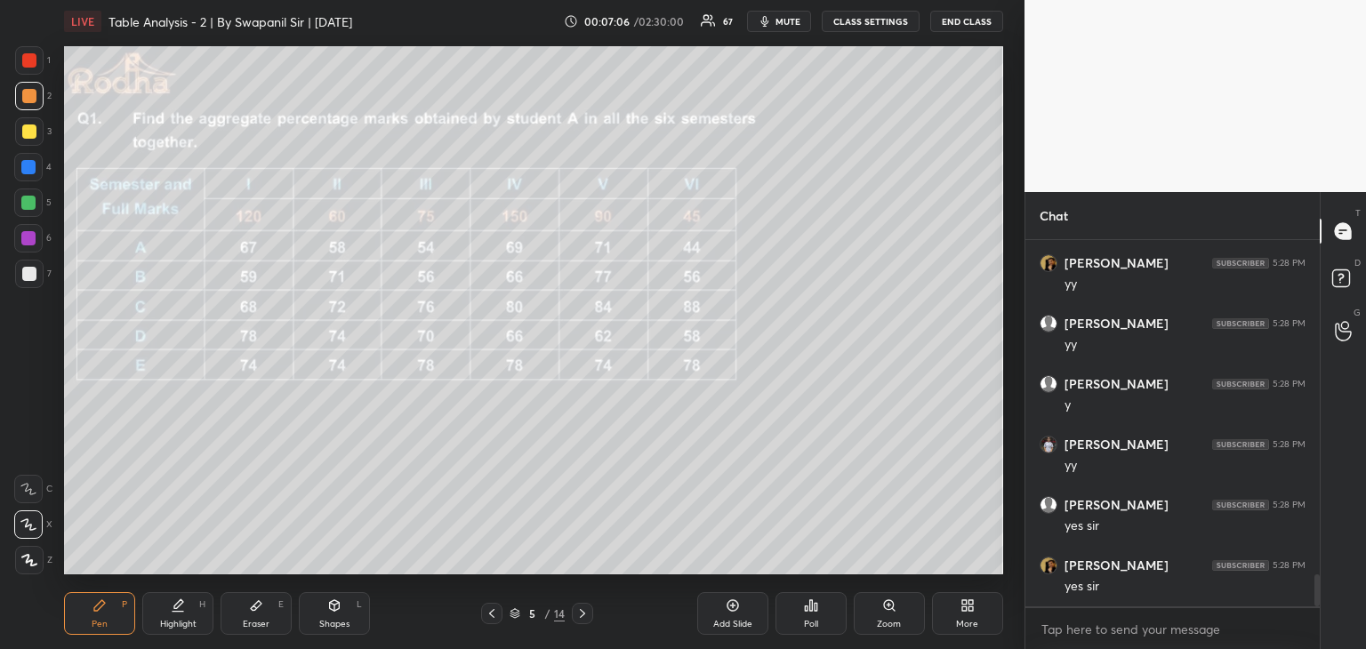
scroll to position [3932, 0]
drag, startPoint x: 28, startPoint y: 275, endPoint x: 36, endPoint y: 280, distance: 9.6
click at [31, 275] on div at bounding box center [29, 274] width 14 height 14
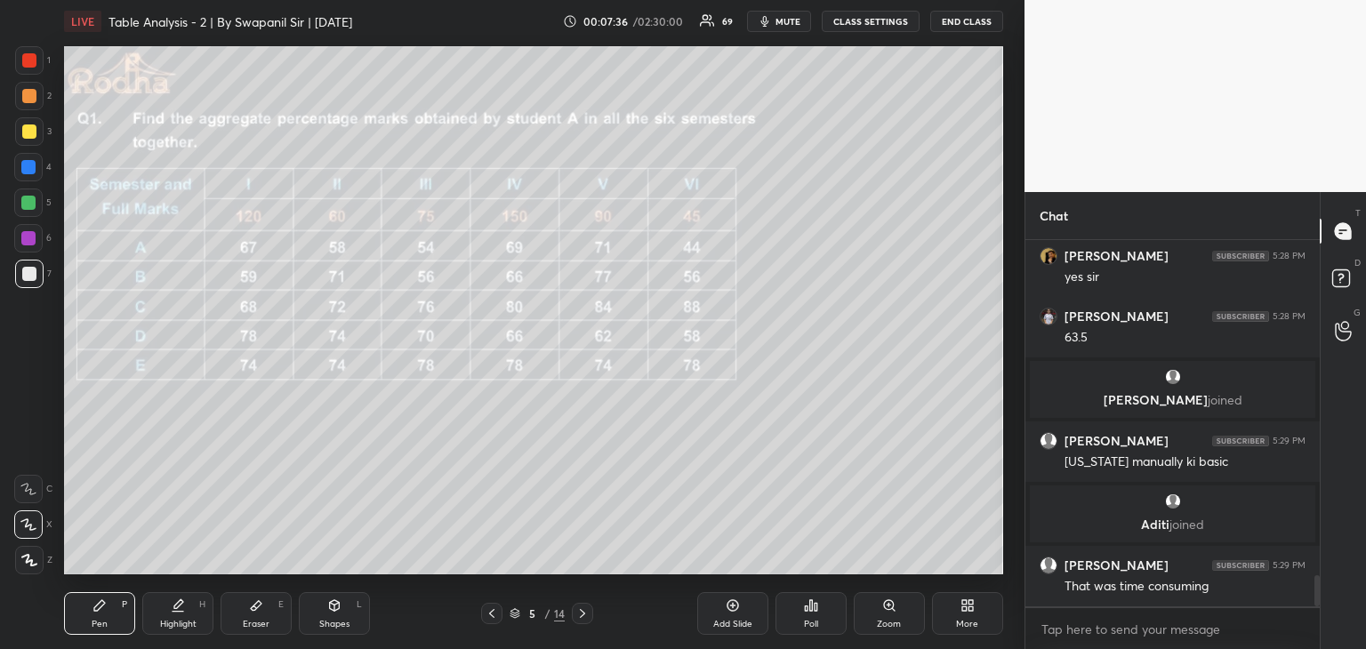
scroll to position [4046, 0]
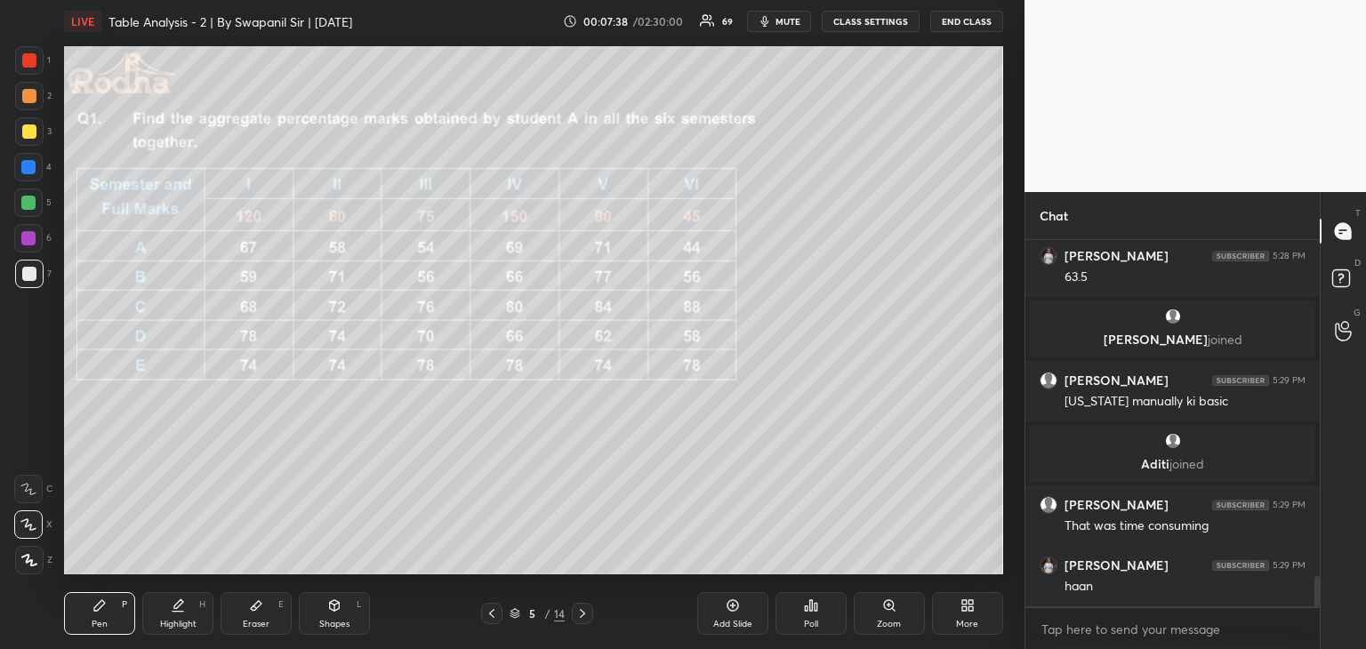
click at [24, 236] on div at bounding box center [28, 238] width 14 height 14
drag, startPoint x: 32, startPoint y: 61, endPoint x: 47, endPoint y: 76, distance: 20.8
click at [32, 64] on div at bounding box center [29, 60] width 14 height 14
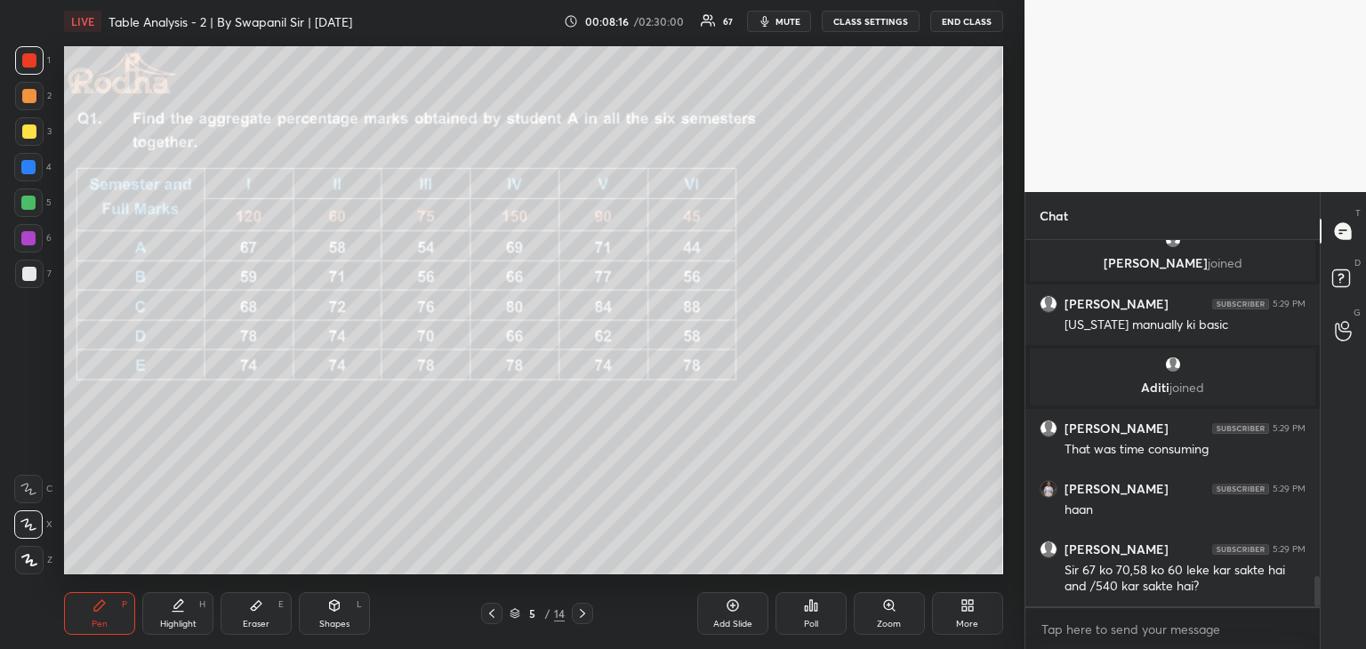
drag, startPoint x: 23, startPoint y: 91, endPoint x: 52, endPoint y: 114, distance: 36.7
click at [25, 92] on div at bounding box center [29, 96] width 14 height 14
click at [32, 58] on div at bounding box center [29, 60] width 14 height 14
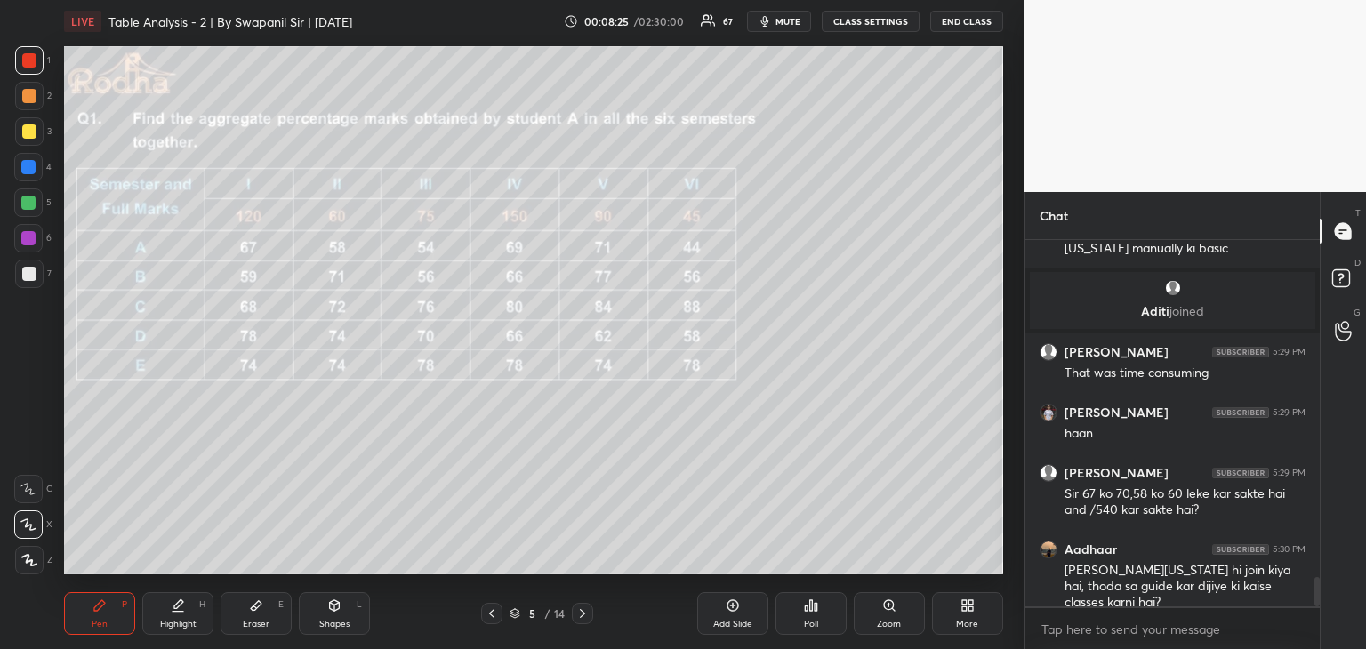
scroll to position [4259, 0]
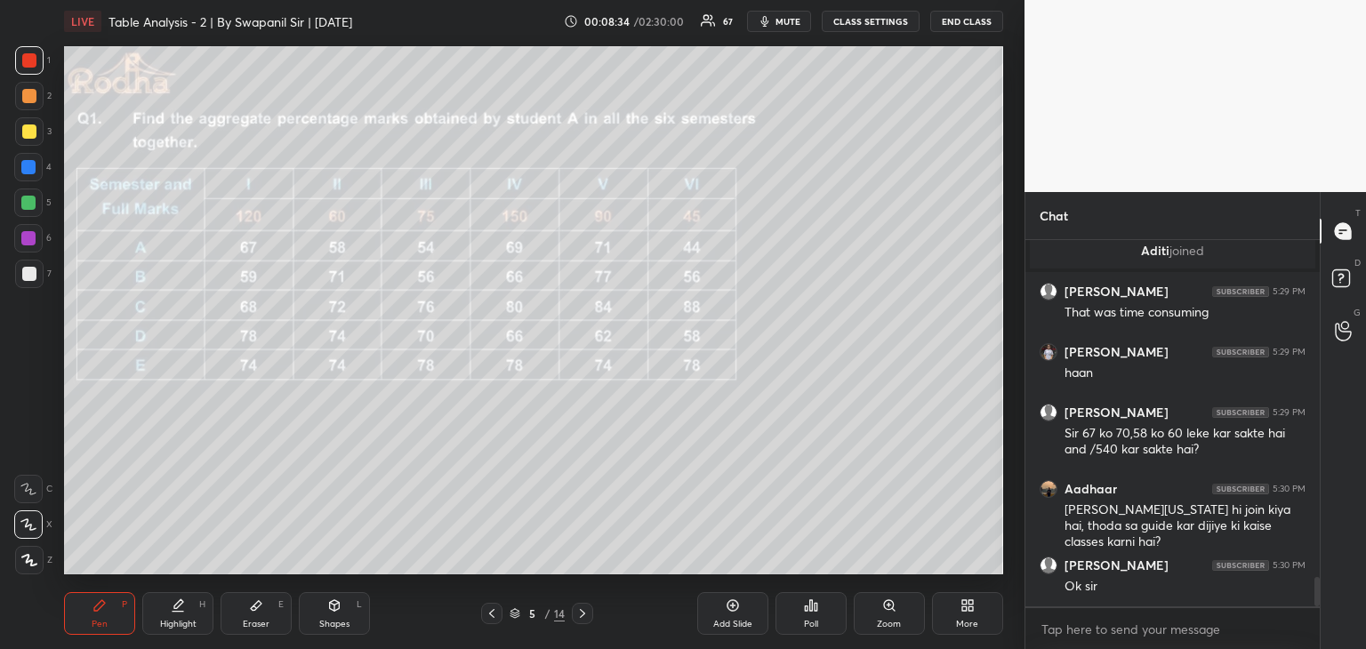
click at [254, 622] on div "Eraser" at bounding box center [256, 624] width 27 height 9
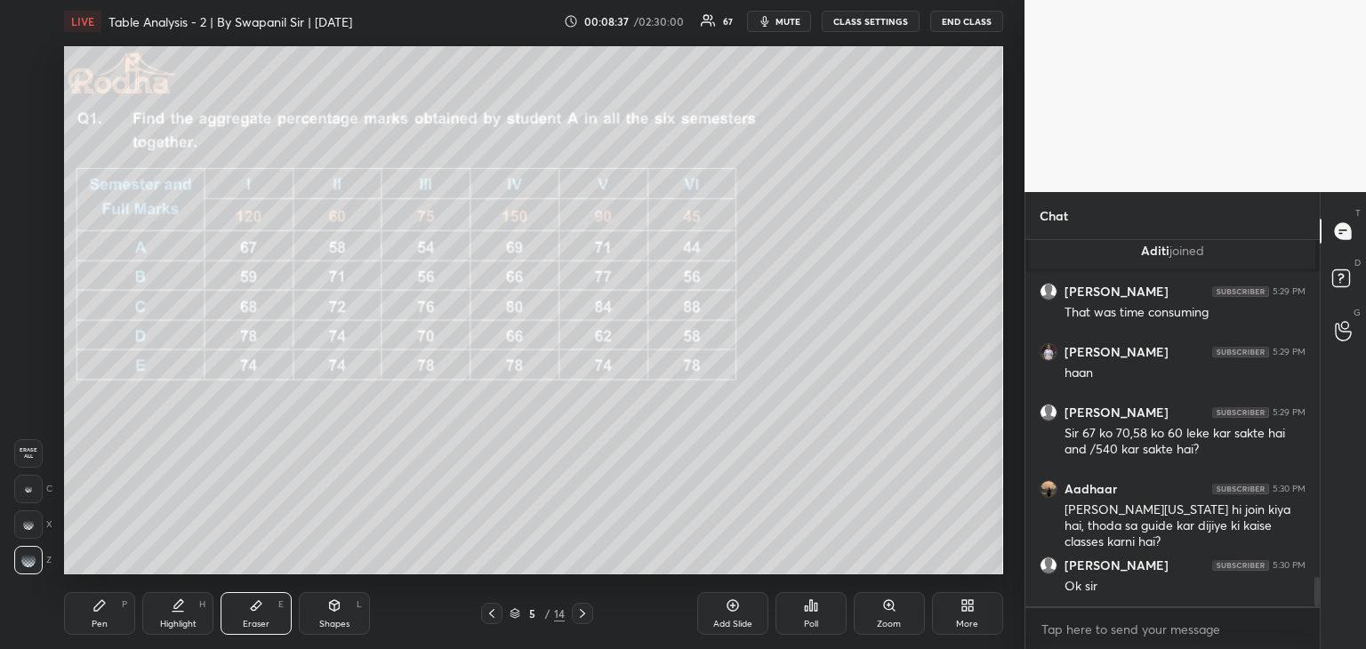
click at [95, 615] on div "Pen P" at bounding box center [99, 613] width 71 height 43
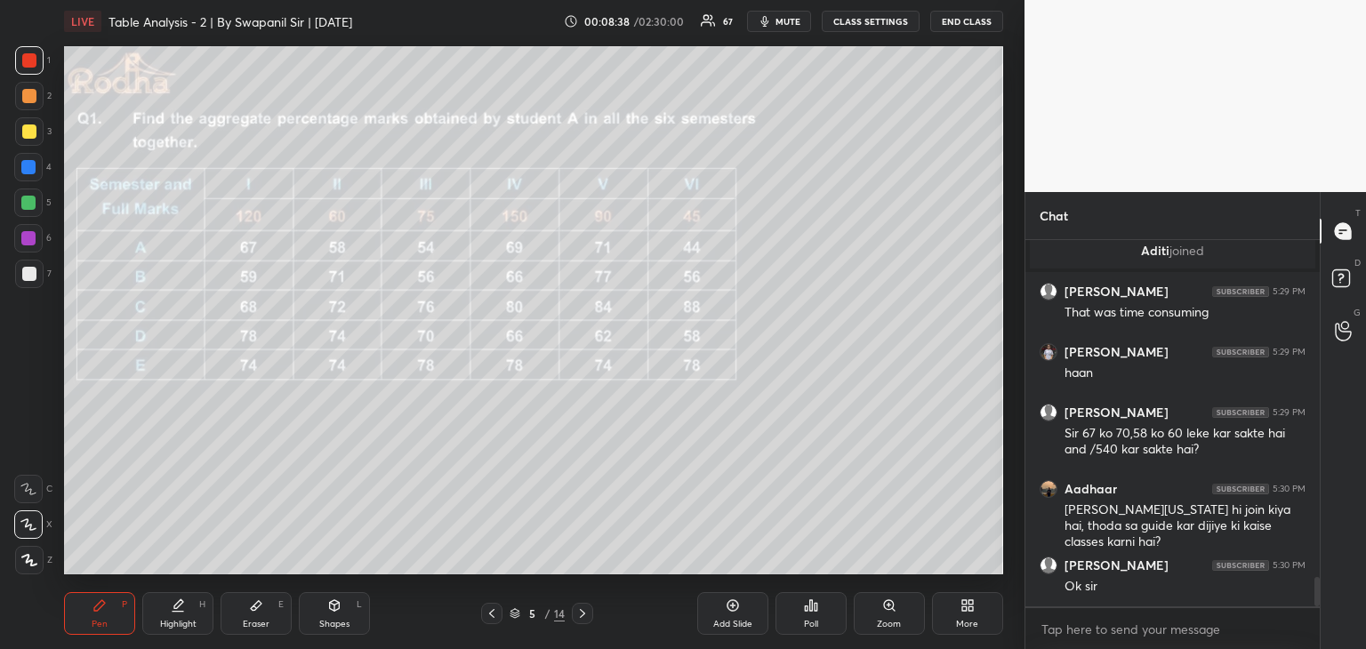
drag, startPoint x: 25, startPoint y: 93, endPoint x: 55, endPoint y: 120, distance: 40.3
click at [26, 95] on div at bounding box center [29, 96] width 14 height 14
click at [27, 60] on div at bounding box center [29, 60] width 14 height 14
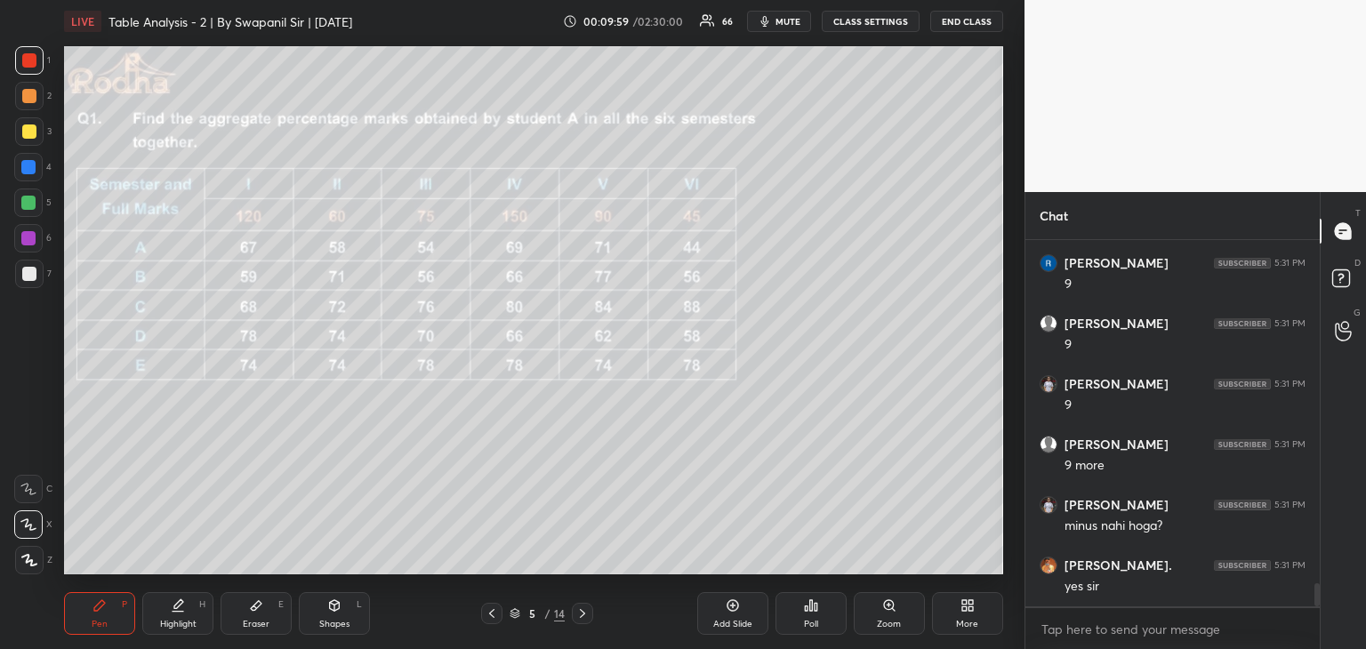
scroll to position [5547, 0]
click at [261, 614] on div "Eraser E" at bounding box center [256, 613] width 71 height 43
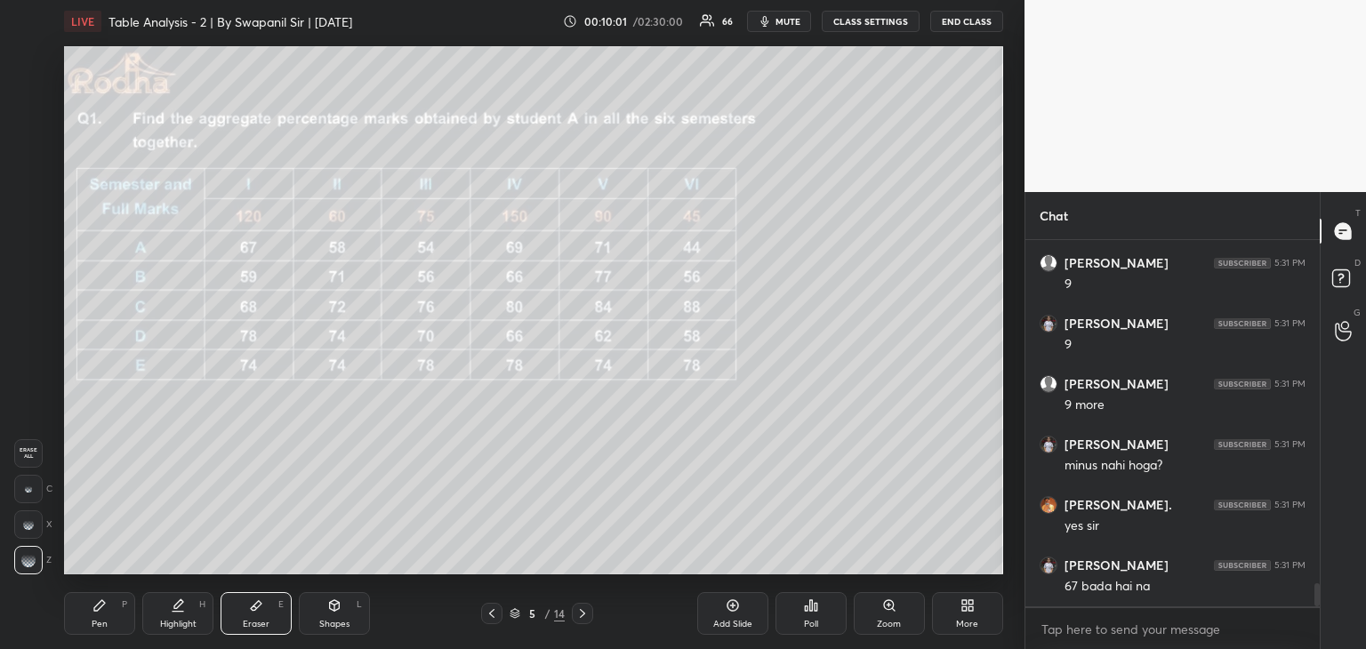
click at [29, 483] on div at bounding box center [28, 489] width 28 height 28
drag, startPoint x: 95, startPoint y: 617, endPoint x: 147, endPoint y: 598, distance: 55.2
click at [97, 617] on div "Pen P" at bounding box center [99, 613] width 71 height 43
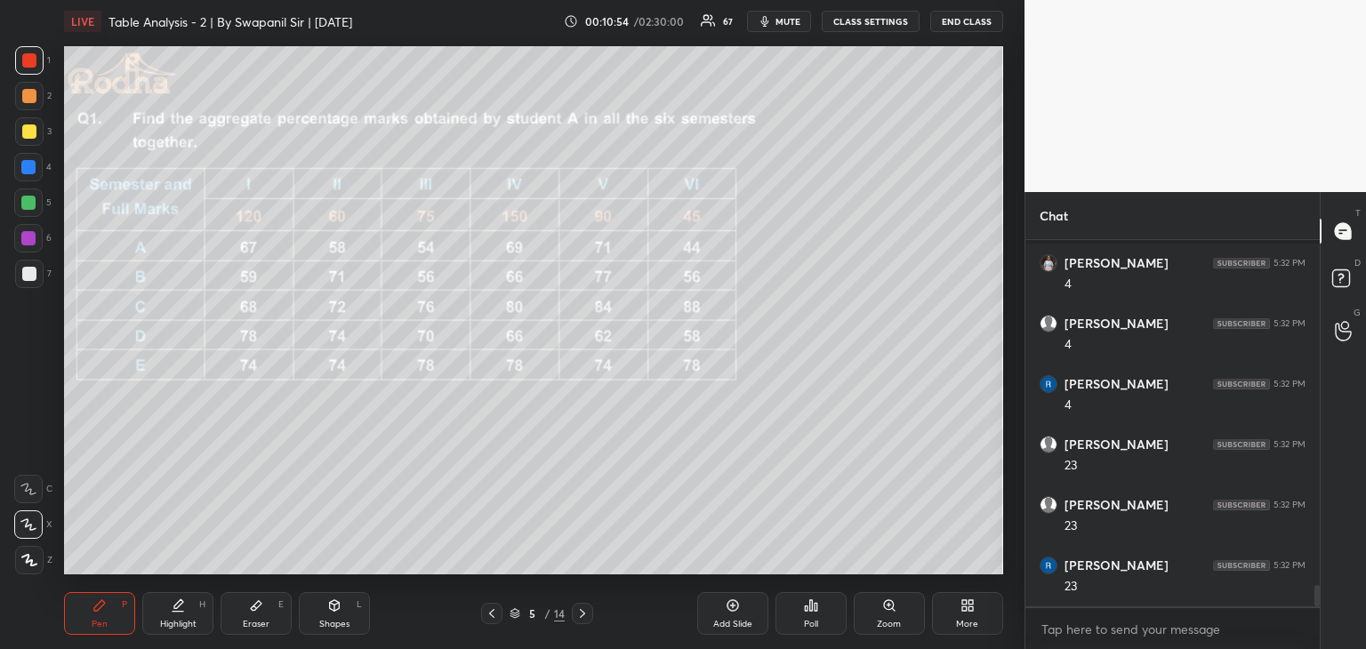
scroll to position [6041, 0]
click at [334, 617] on div "Shapes L" at bounding box center [334, 613] width 71 height 43
click at [28, 559] on icon at bounding box center [29, 560] width 13 height 13
click at [114, 613] on div "Pen P" at bounding box center [99, 613] width 71 height 43
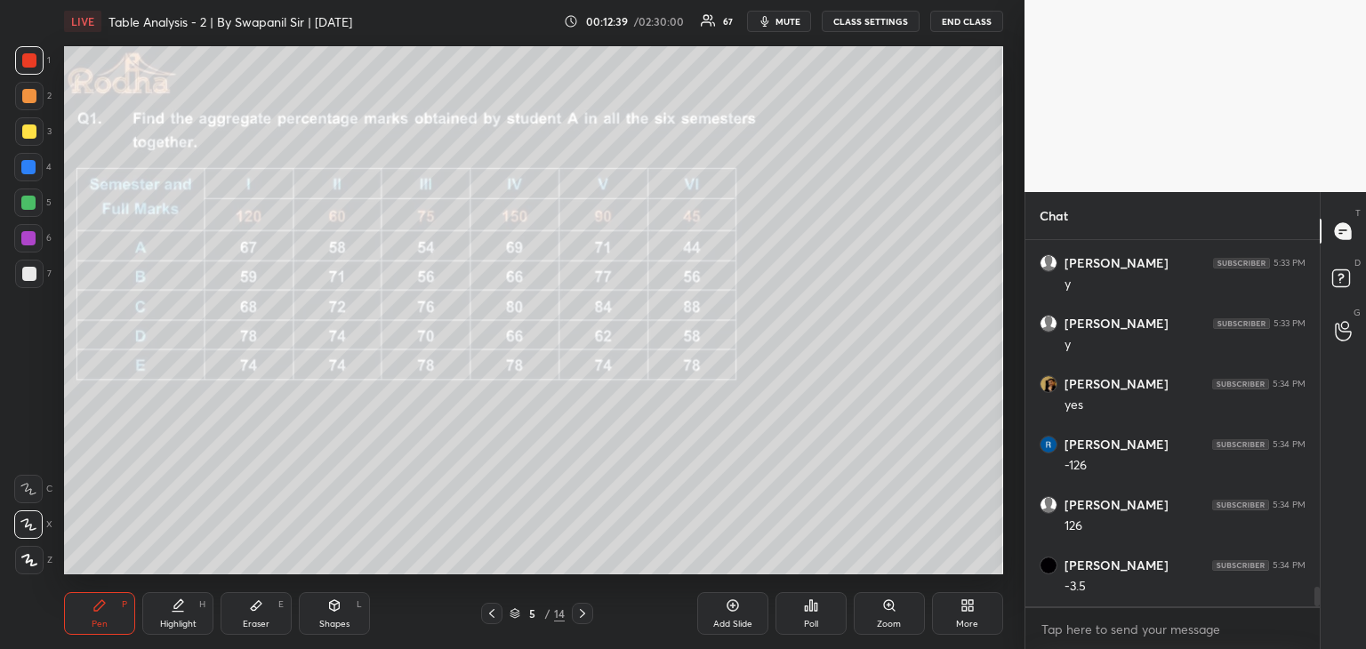
click at [263, 615] on div "Eraser E" at bounding box center [256, 613] width 71 height 43
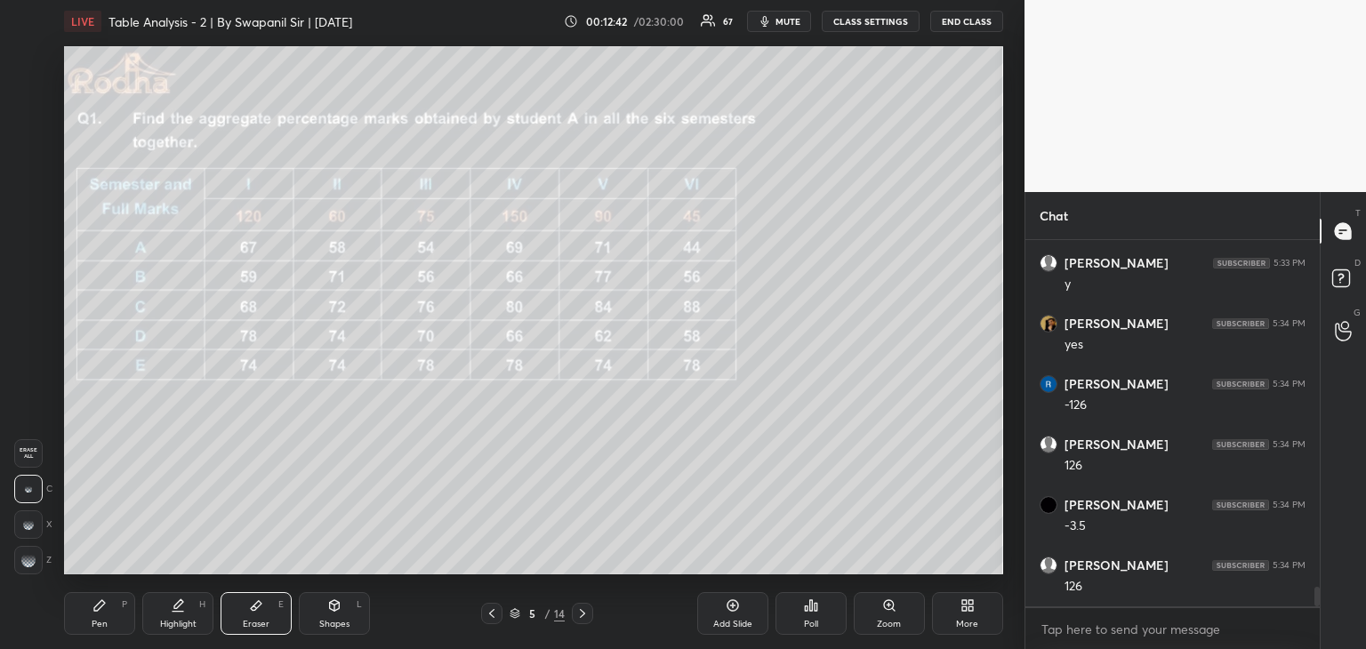
scroll to position [6582, 0]
click at [101, 614] on div "Pen P" at bounding box center [99, 613] width 71 height 43
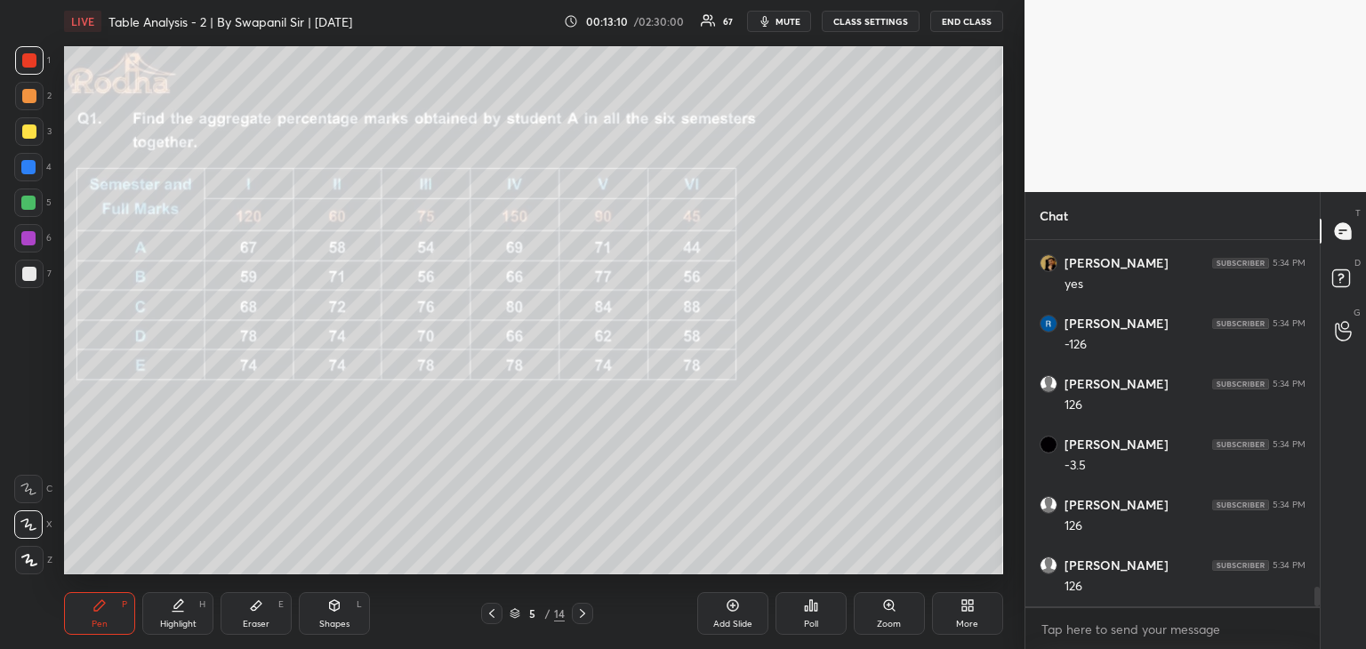
click at [251, 613] on icon at bounding box center [256, 605] width 14 height 14
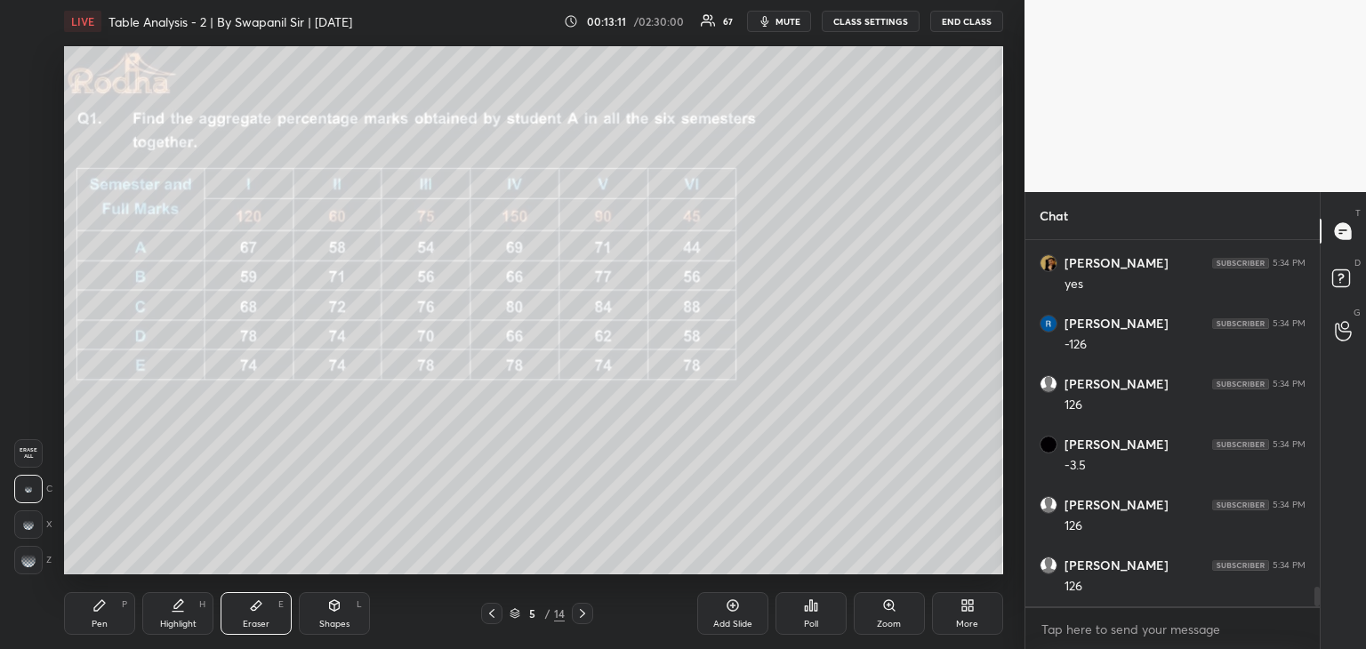
click at [88, 614] on div "Pen P" at bounding box center [99, 613] width 71 height 43
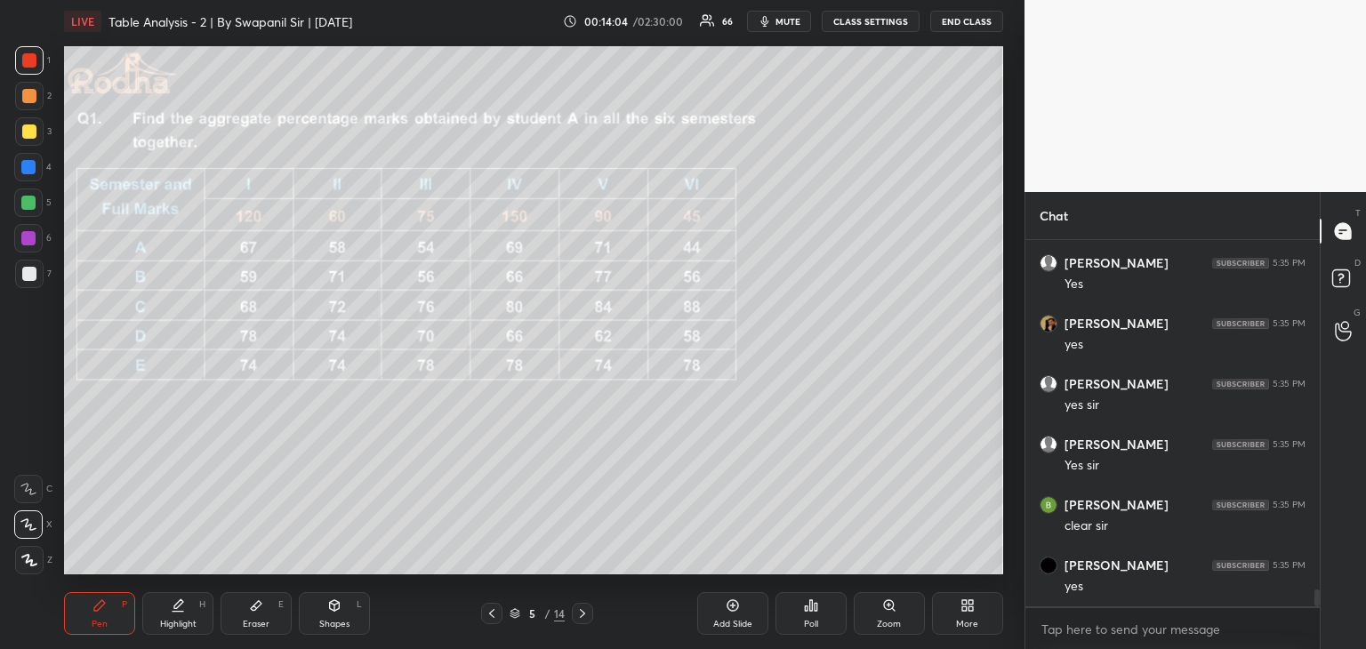
scroll to position [7670, 0]
click at [583, 612] on icon at bounding box center [582, 613] width 14 height 14
click at [813, 621] on div "Poll" at bounding box center [811, 624] width 14 height 9
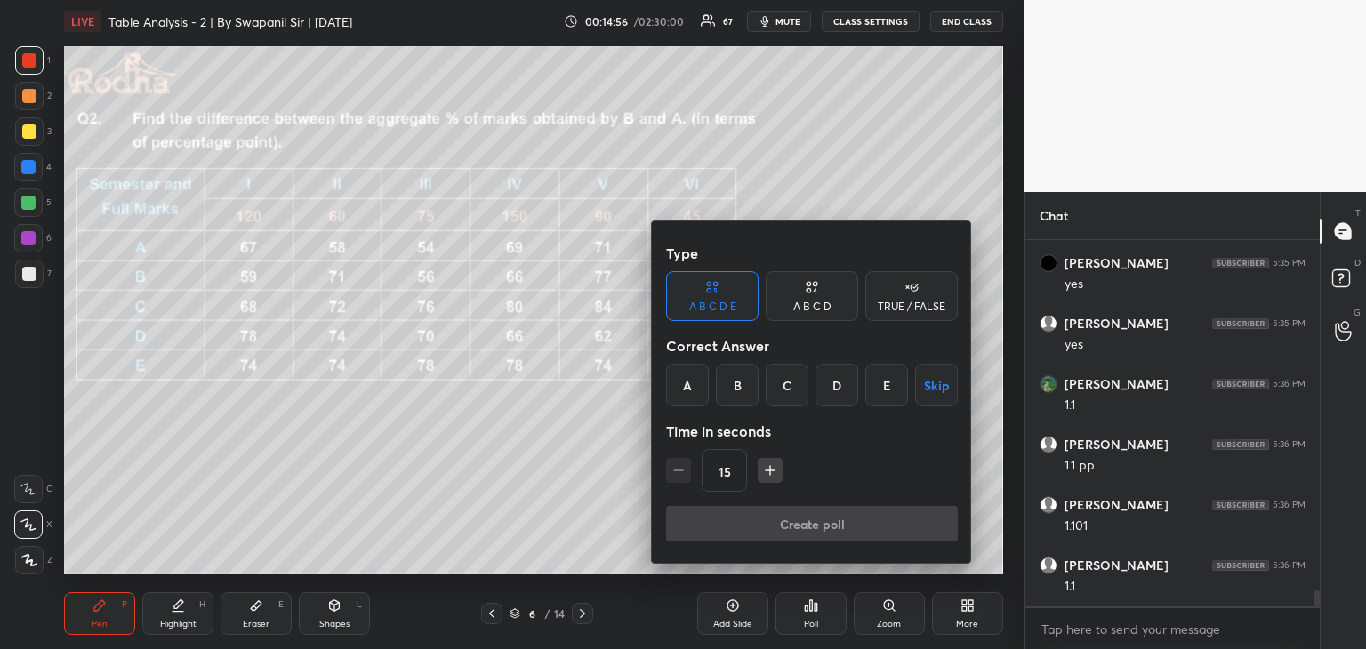
drag, startPoint x: 818, startPoint y: 308, endPoint x: 775, endPoint y: 331, distance: 48.5
click at [816, 307] on div "A B C D" at bounding box center [812, 306] width 38 height 11
drag, startPoint x: 681, startPoint y: 381, endPoint x: 721, endPoint y: 426, distance: 59.8
click at [681, 381] on div "A" at bounding box center [692, 385] width 52 height 43
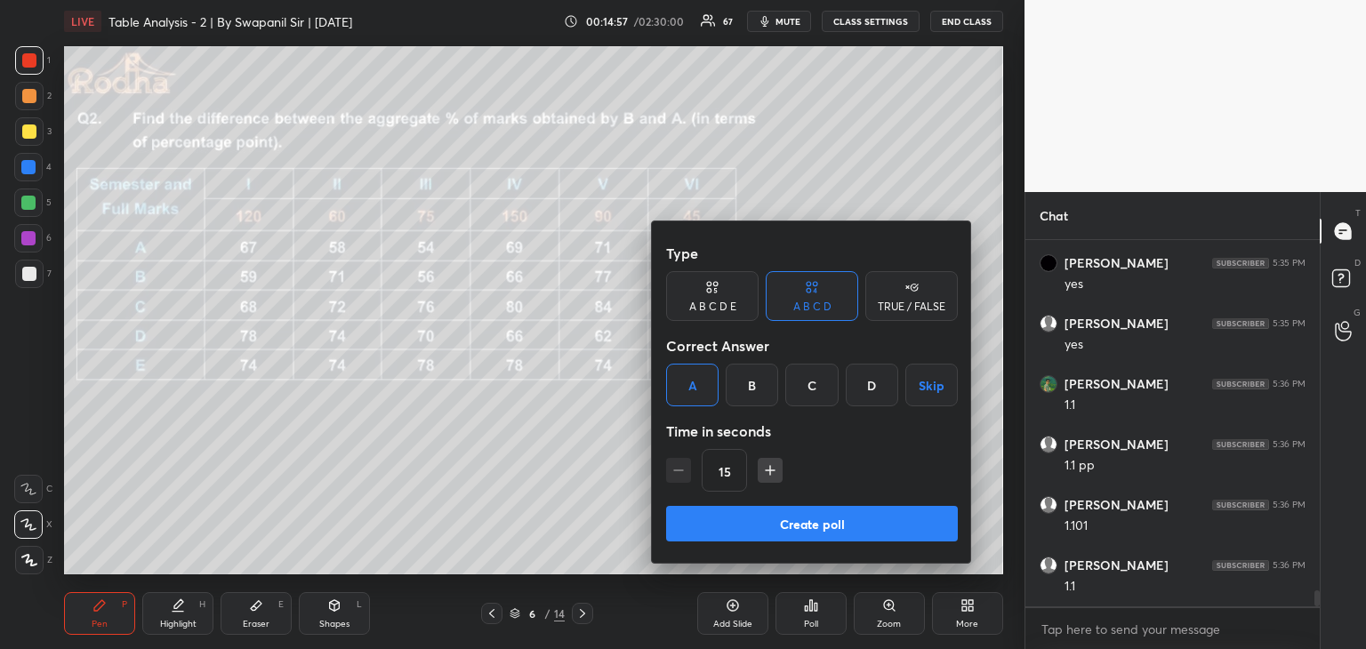
drag, startPoint x: 756, startPoint y: 520, endPoint x: 771, endPoint y: 525, distance: 15.8
click at [757, 520] on button "Create poll" at bounding box center [812, 524] width 292 height 36
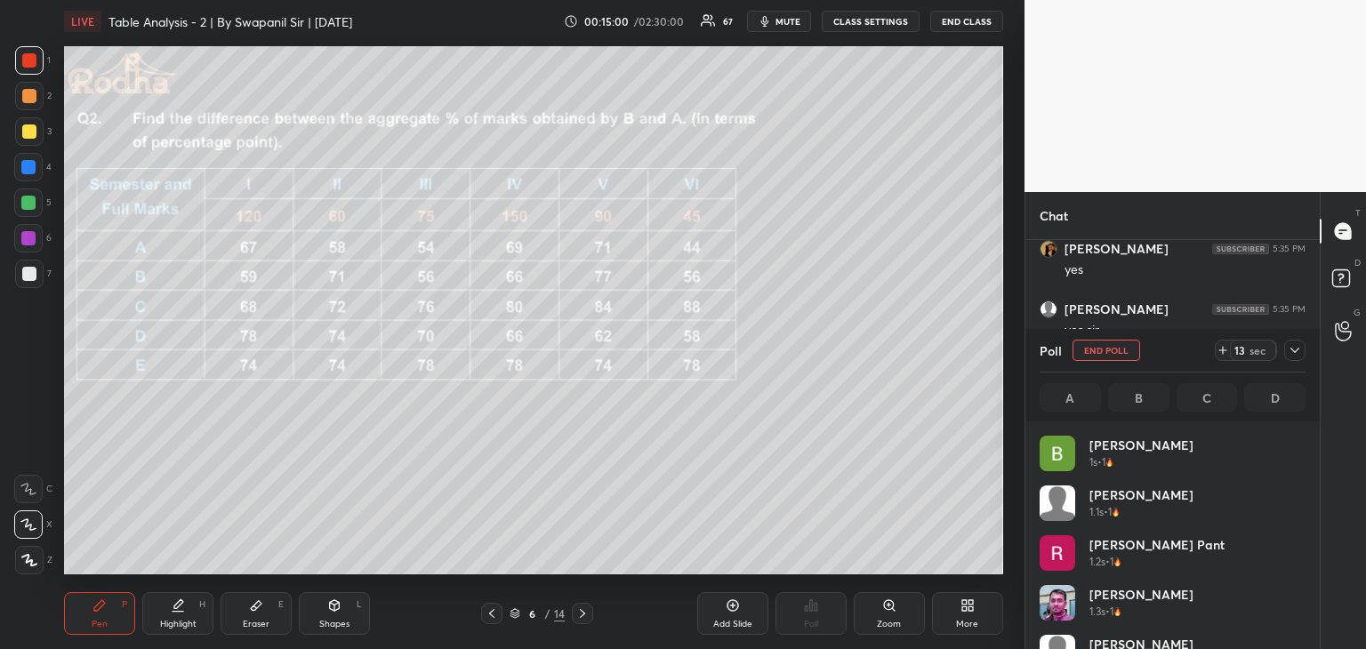
scroll to position [208, 261]
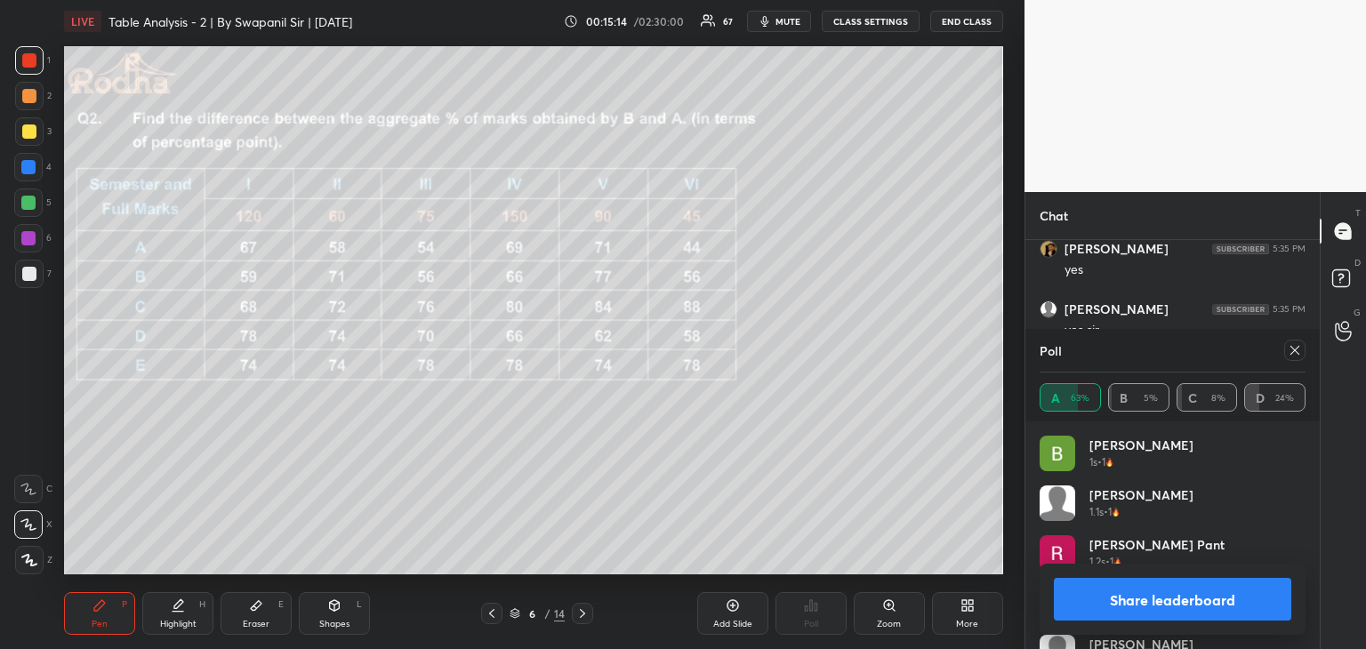
click at [1170, 608] on button "Share leaderboard" at bounding box center [1172, 599] width 237 height 43
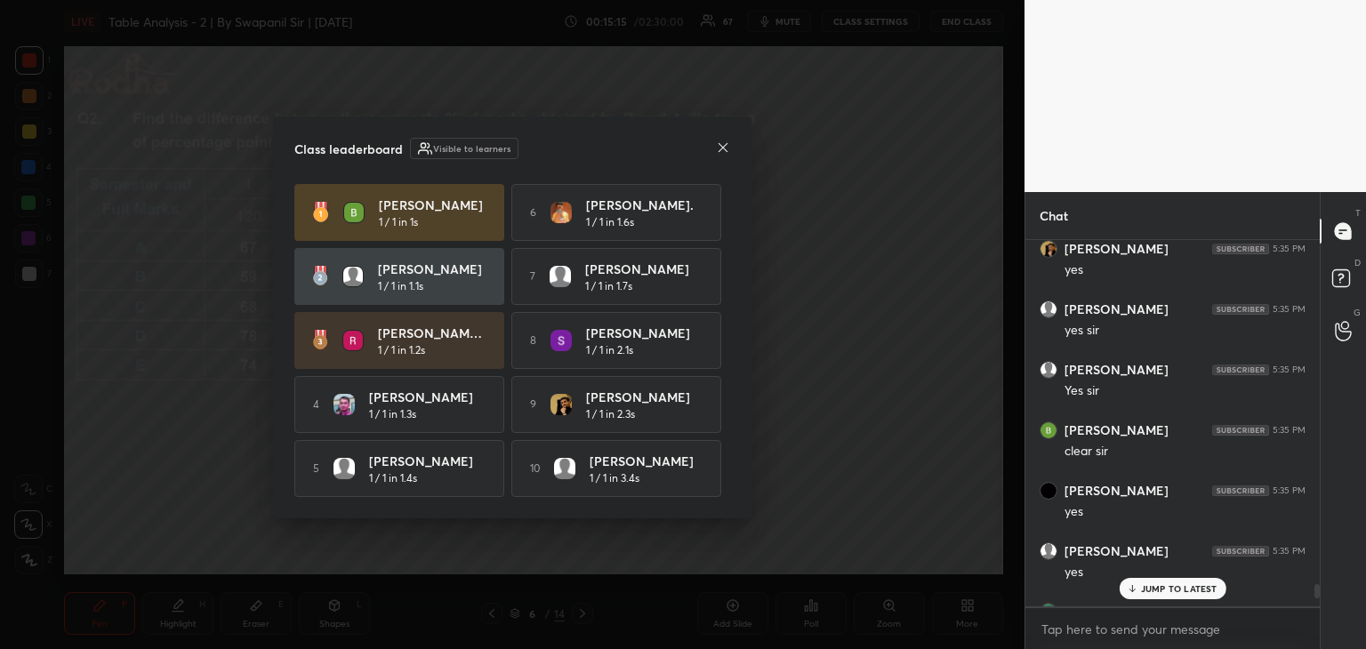
scroll to position [405, 289]
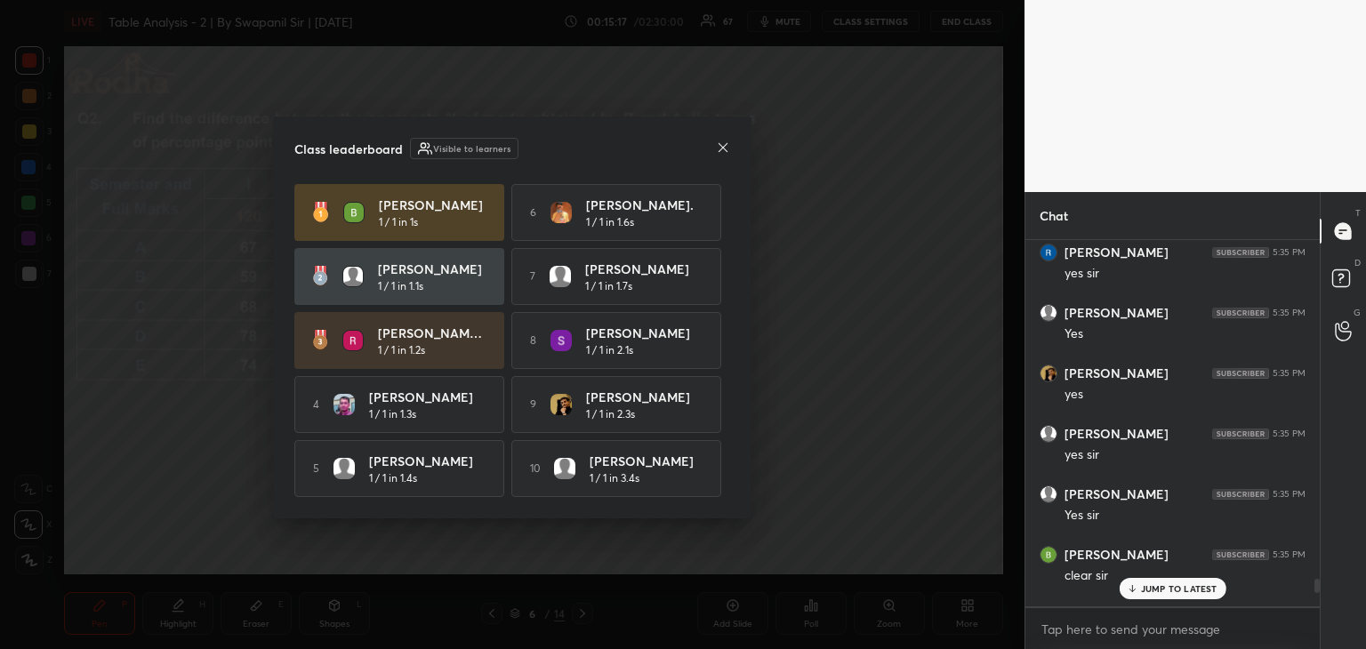
click at [1174, 591] on p "JUMP TO LATEST" at bounding box center [1179, 588] width 76 height 11
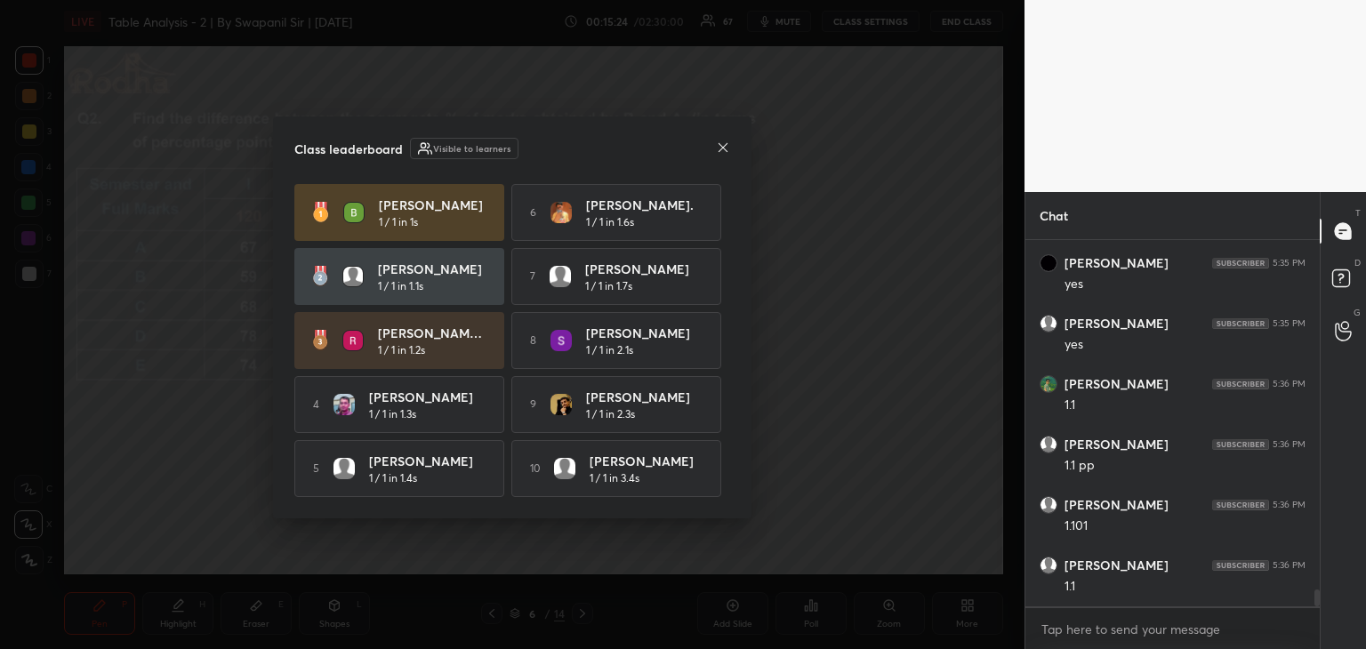
click at [722, 146] on icon at bounding box center [723, 147] width 14 height 14
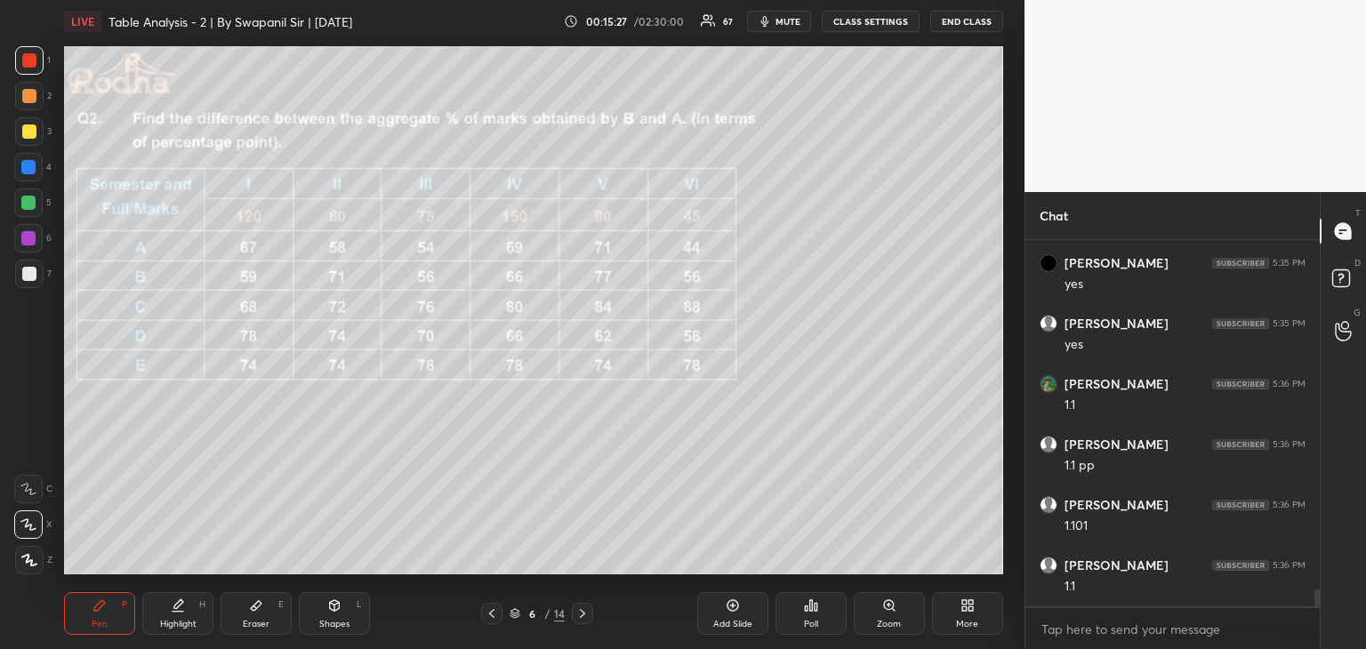
click at [255, 620] on div "Eraser" at bounding box center [256, 624] width 27 height 9
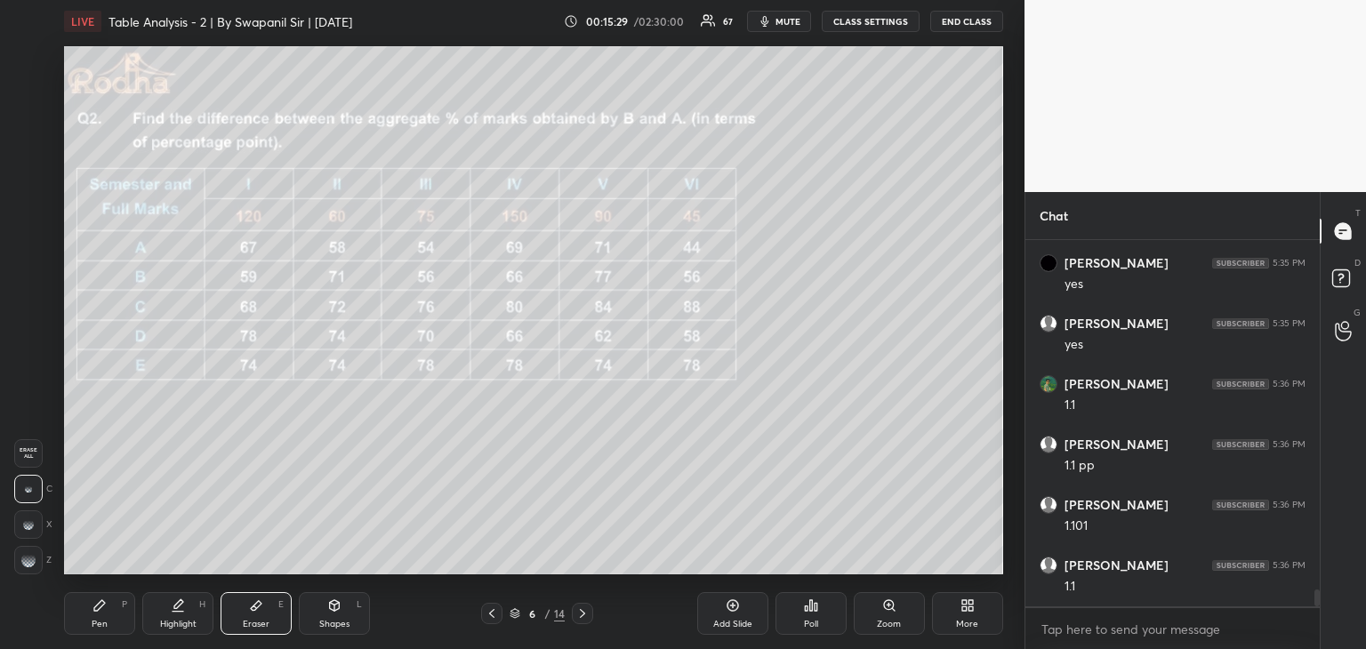
click at [102, 596] on div "Pen P" at bounding box center [99, 613] width 71 height 43
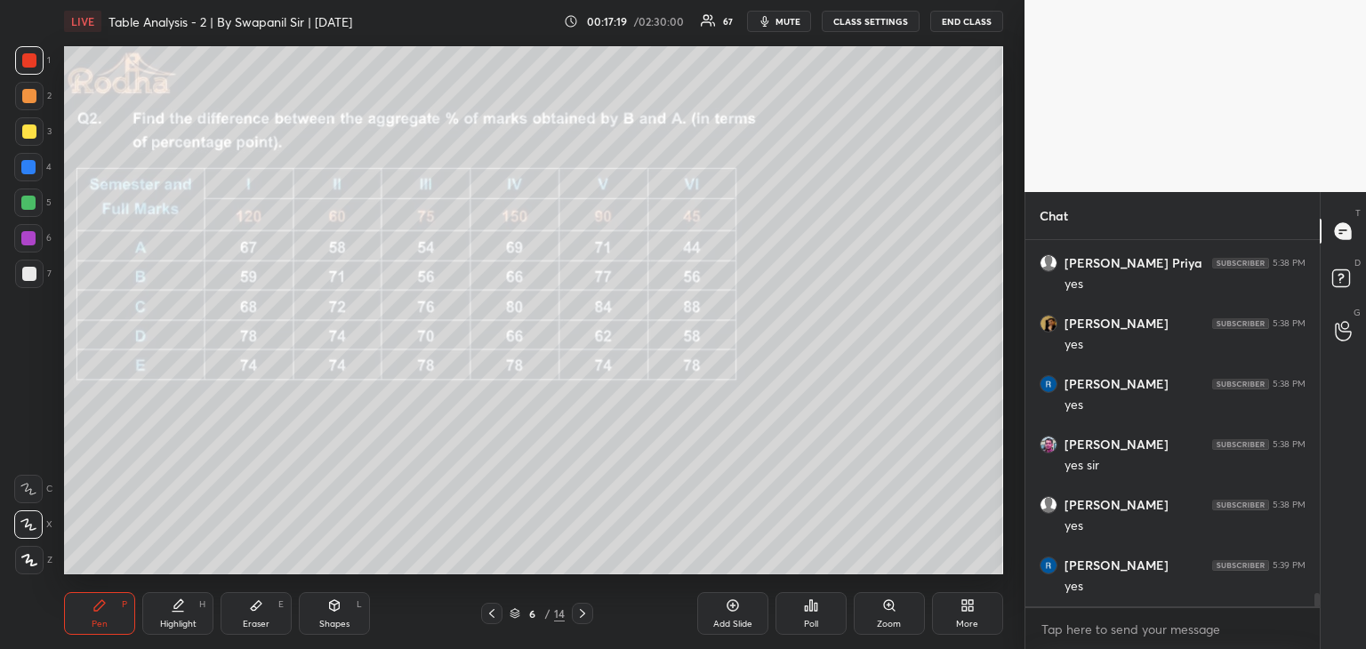
scroll to position [9752, 0]
click at [333, 606] on icon at bounding box center [335, 605] width 10 height 11
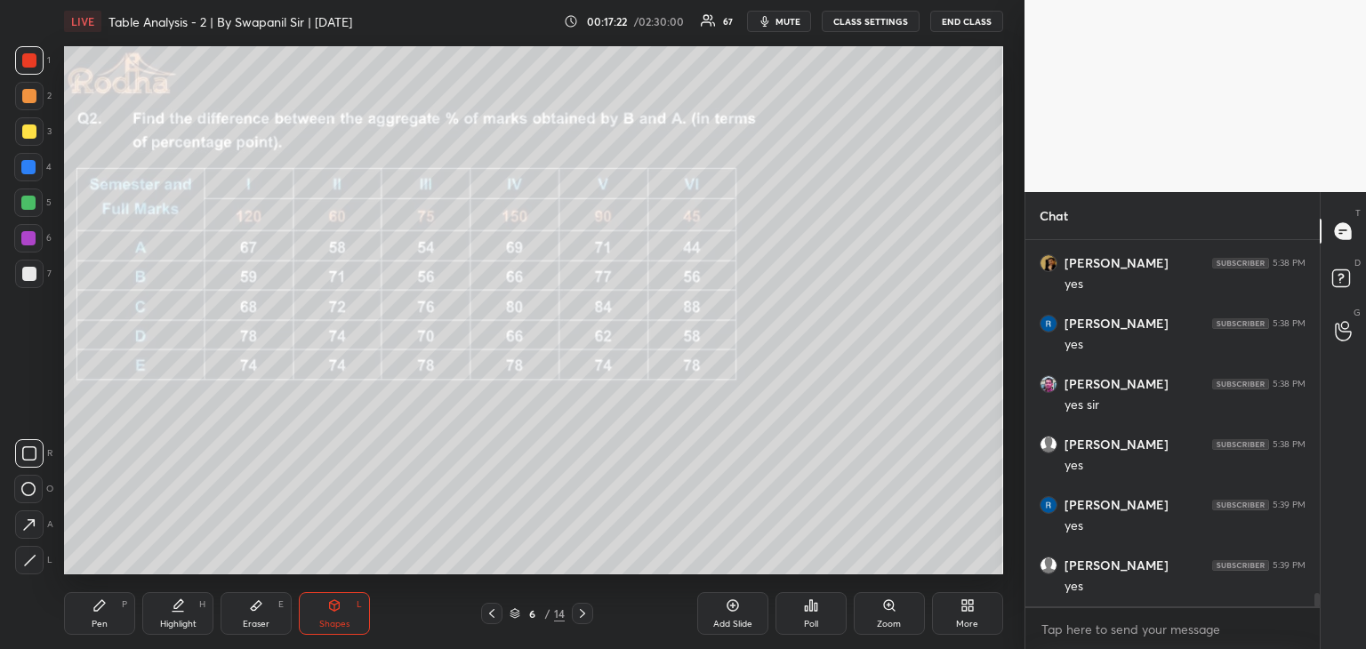
click at [26, 274] on div at bounding box center [29, 274] width 14 height 14
click at [103, 615] on div "Pen P" at bounding box center [99, 613] width 71 height 43
drag, startPoint x: 28, startPoint y: 132, endPoint x: 36, endPoint y: 138, distance: 10.4
click at [28, 133] on div at bounding box center [29, 131] width 14 height 14
click at [317, 614] on div "Shapes L" at bounding box center [334, 613] width 71 height 43
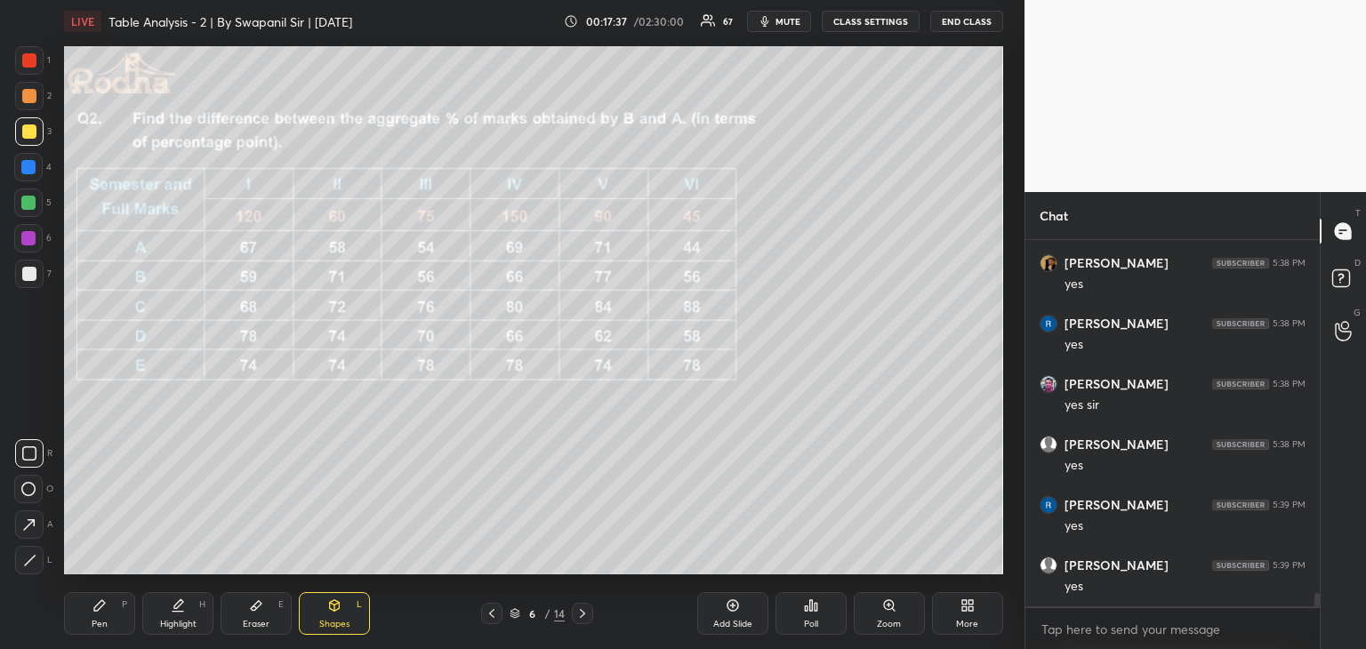
click at [103, 620] on div "Pen" at bounding box center [100, 624] width 16 height 9
drag, startPoint x: 485, startPoint y: 627, endPoint x: 494, endPoint y: 619, distance: 12.0
click at [486, 627] on div "Pen P Highlight H Eraser E Shapes L 6 / 14 Add Slide Poll Zoom More" at bounding box center [533, 613] width 939 height 71
click at [485, 614] on icon at bounding box center [492, 613] width 14 height 14
click at [583, 612] on icon at bounding box center [582, 613] width 14 height 14
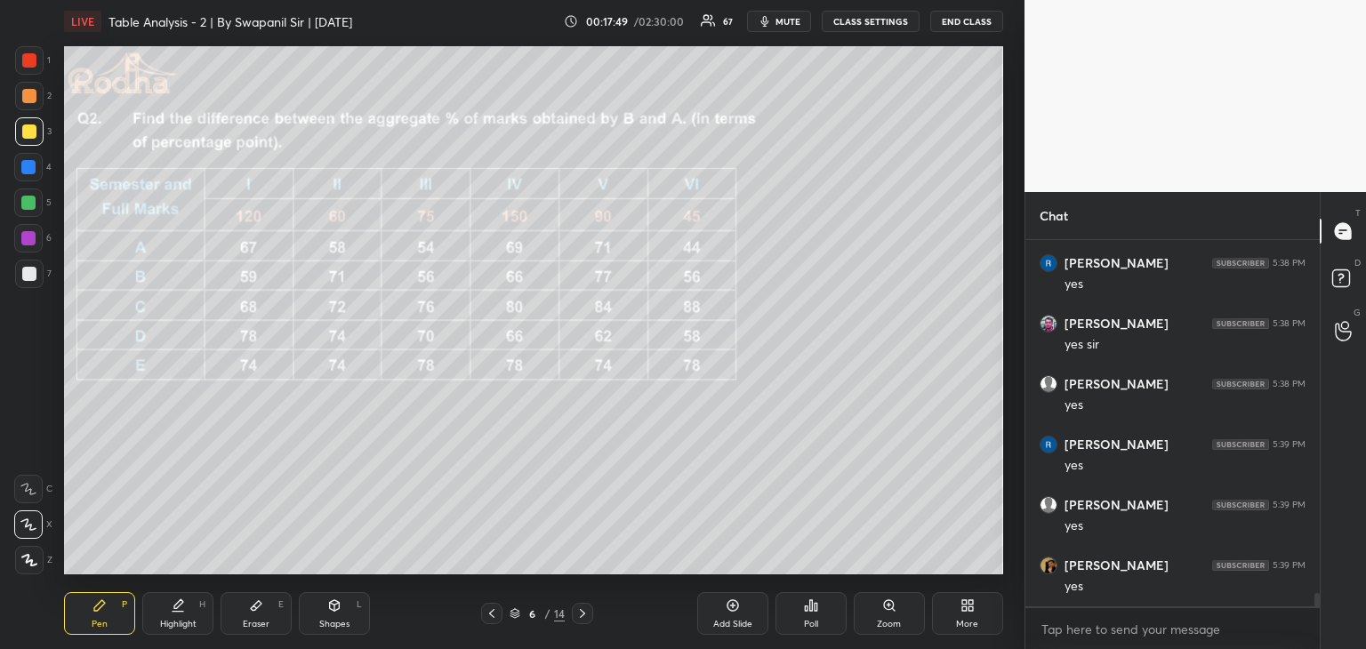
scroll to position [9873, 0]
click at [487, 613] on icon at bounding box center [492, 613] width 14 height 14
click at [580, 611] on icon at bounding box center [582, 613] width 14 height 14
click at [257, 620] on div "Eraser" at bounding box center [256, 624] width 27 height 9
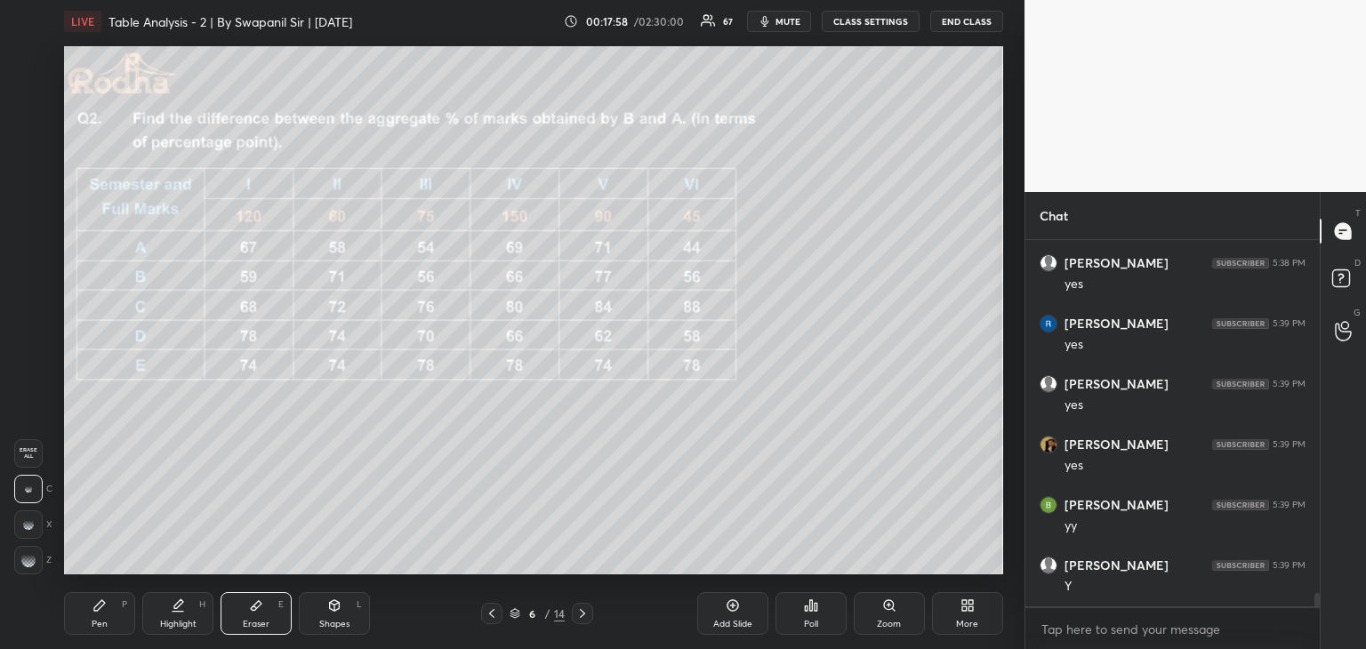
click at [31, 564] on rect at bounding box center [31, 565] width 2 height 2
click at [94, 620] on div "Pen" at bounding box center [100, 624] width 16 height 9
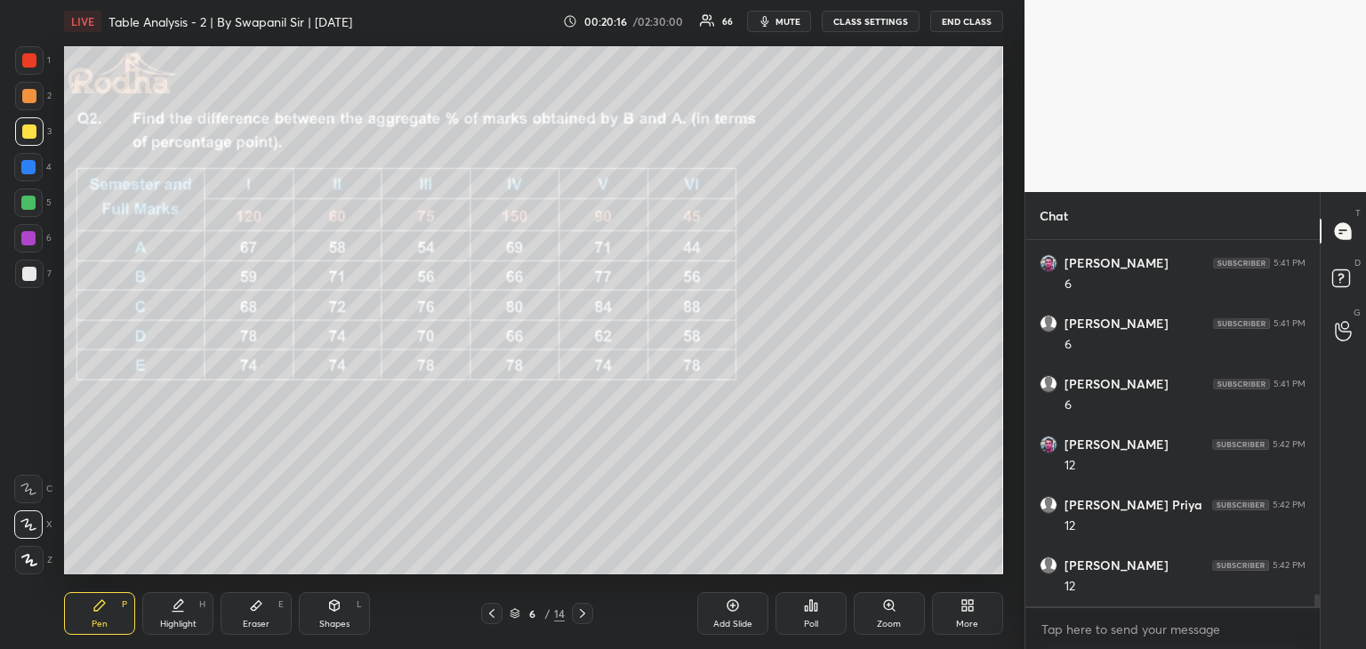
scroll to position [10737, 0]
click at [322, 616] on div "Shapes L" at bounding box center [334, 613] width 71 height 43
click at [32, 560] on icon at bounding box center [29, 560] width 13 height 13
click at [107, 623] on div "Pen P" at bounding box center [99, 613] width 71 height 43
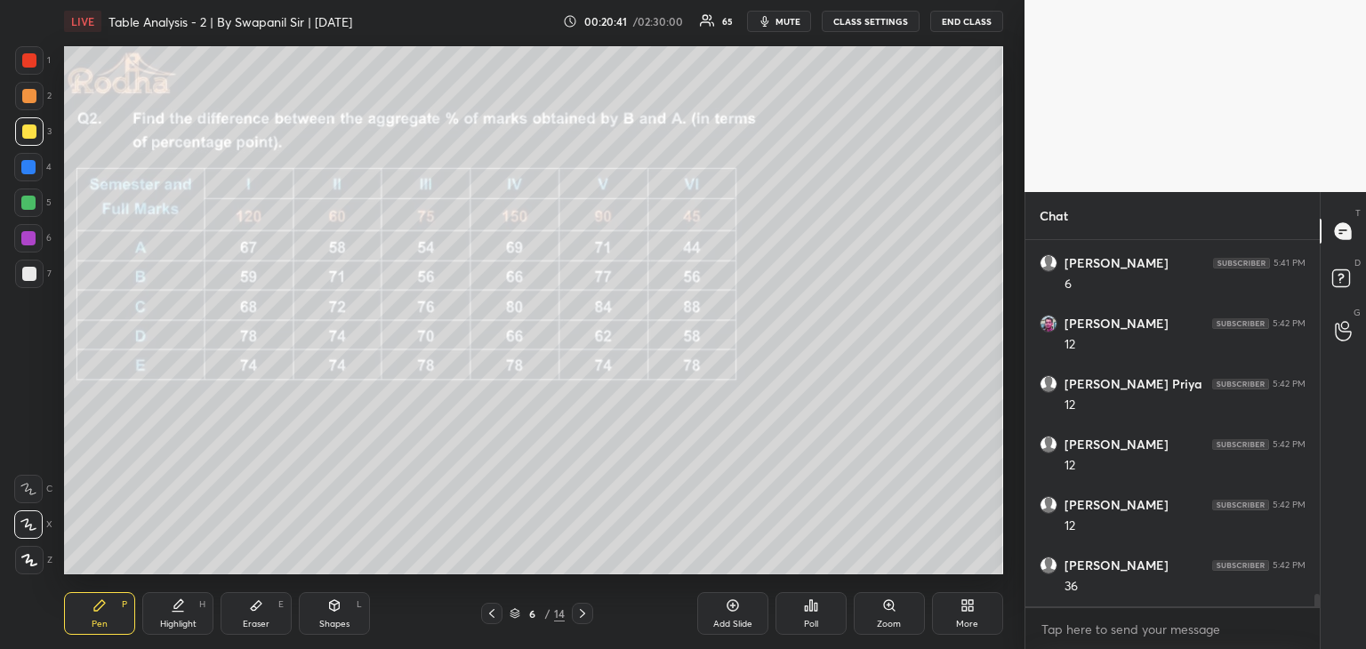
drag, startPoint x: 260, startPoint y: 613, endPoint x: 281, endPoint y: 595, distance: 27.8
click at [261, 611] on div "Eraser E" at bounding box center [256, 613] width 71 height 43
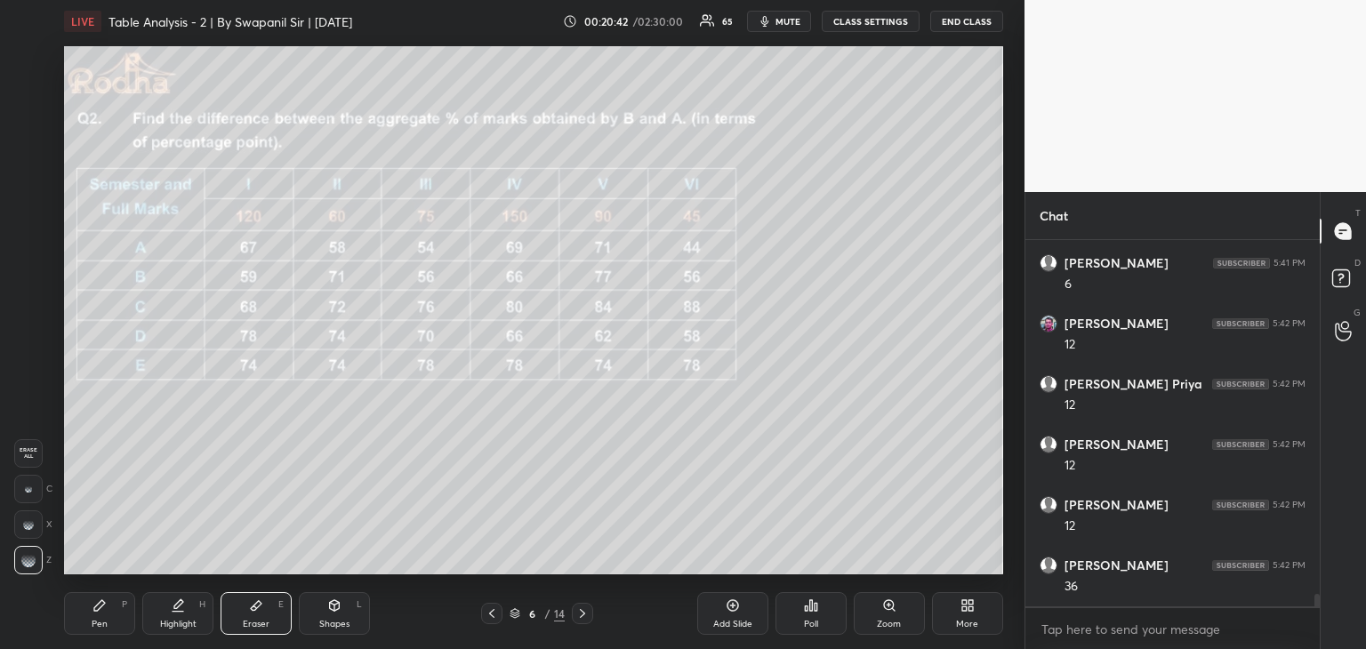
click at [81, 630] on div "Pen P" at bounding box center [99, 613] width 71 height 43
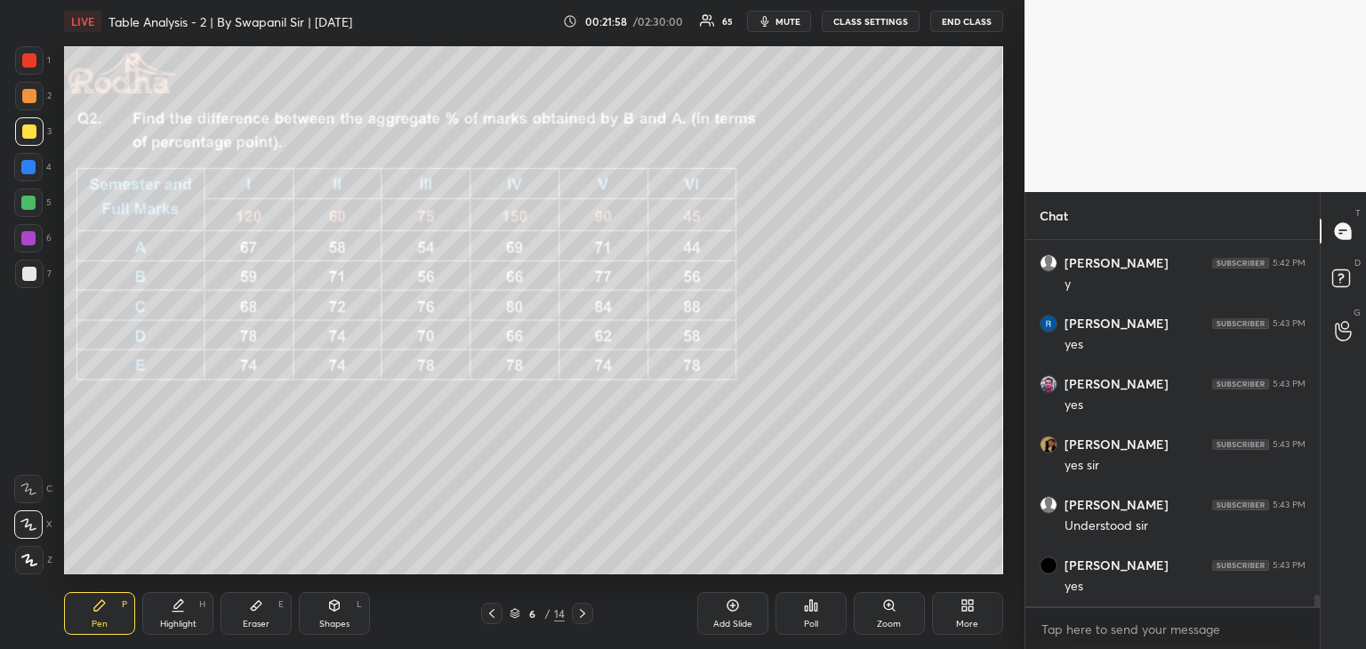
scroll to position [11342, 0]
click at [584, 616] on icon at bounding box center [582, 613] width 14 height 14
drag, startPoint x: 322, startPoint y: 612, endPoint x: 308, endPoint y: 590, distance: 25.6
click at [323, 610] on div "Shapes L" at bounding box center [334, 613] width 71 height 43
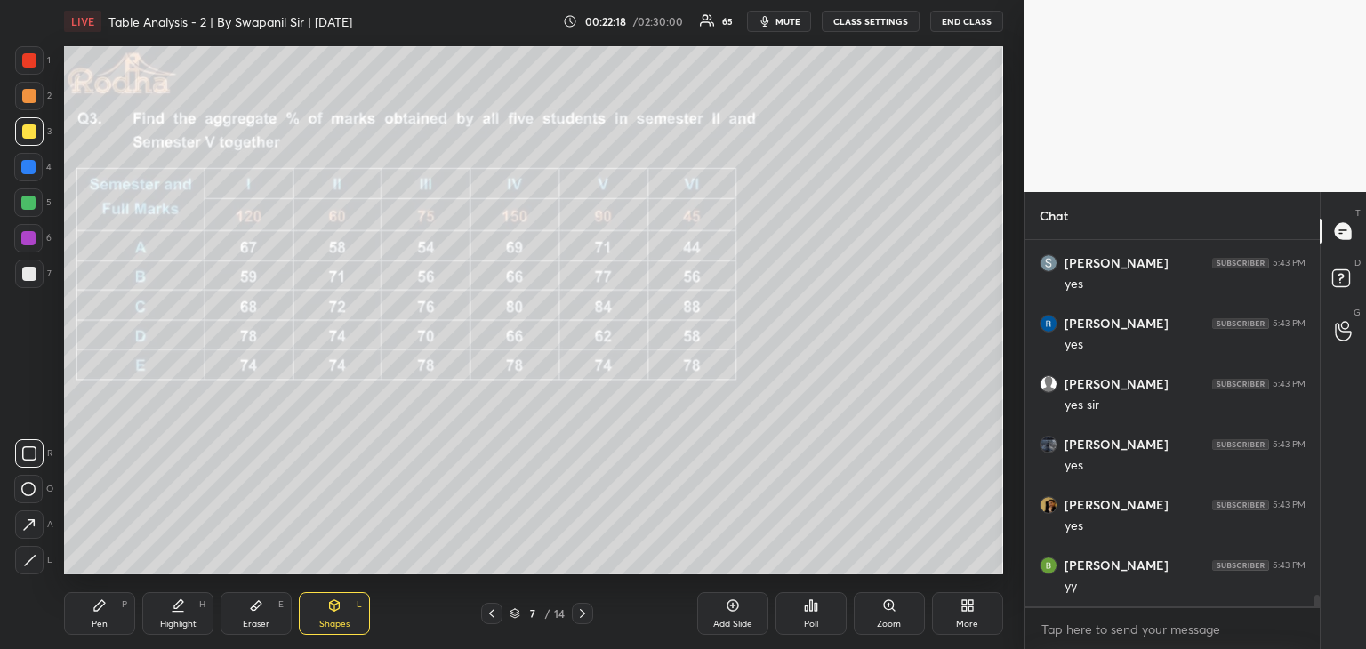
drag, startPoint x: 115, startPoint y: 616, endPoint x: 130, endPoint y: 608, distance: 17.1
click at [116, 615] on div "Pen P" at bounding box center [99, 613] width 71 height 43
click at [27, 245] on div at bounding box center [28, 238] width 28 height 28
drag, startPoint x: 255, startPoint y: 616, endPoint x: 226, endPoint y: 576, distance: 49.6
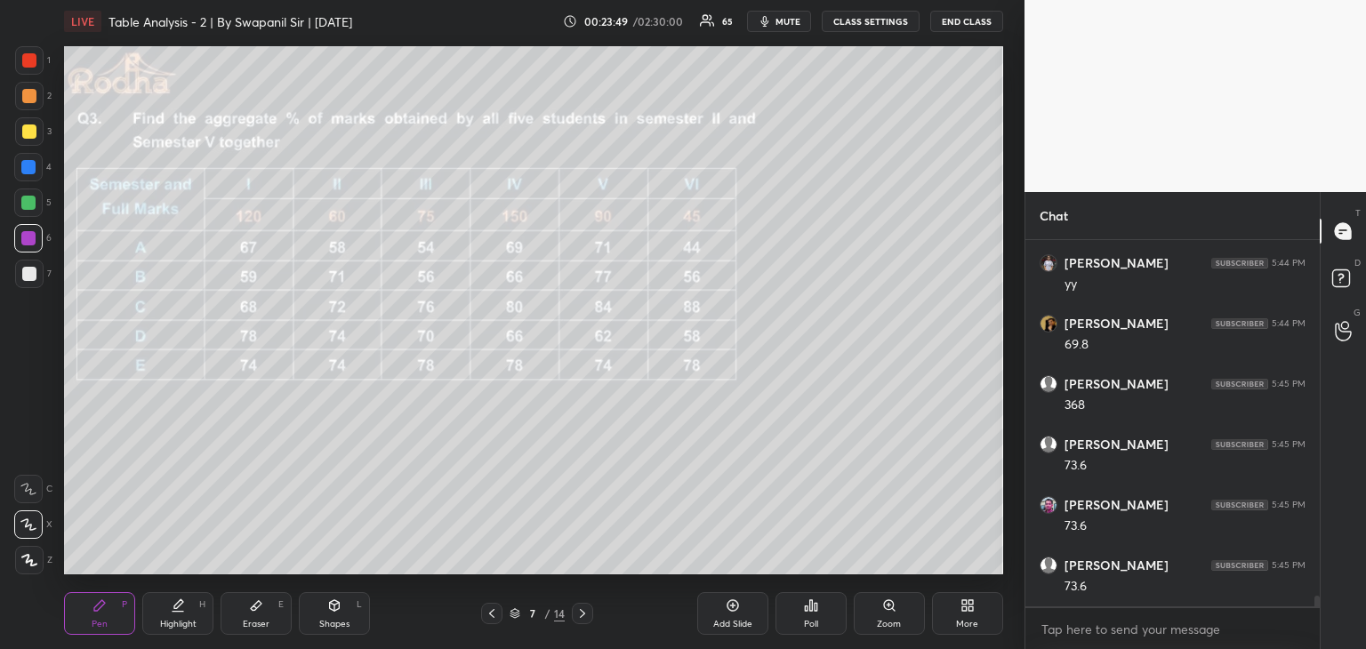
click at [253, 614] on div "Eraser E" at bounding box center [256, 613] width 71 height 43
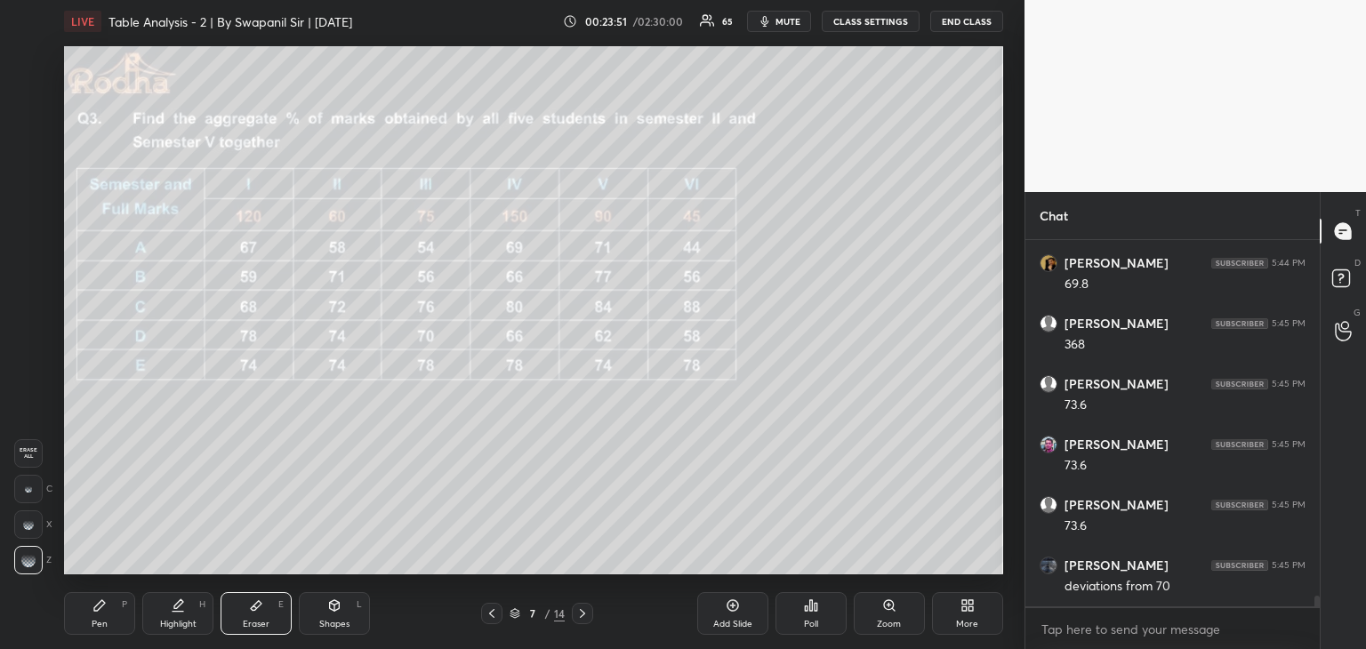
click at [92, 622] on div "Pen" at bounding box center [100, 624] width 16 height 9
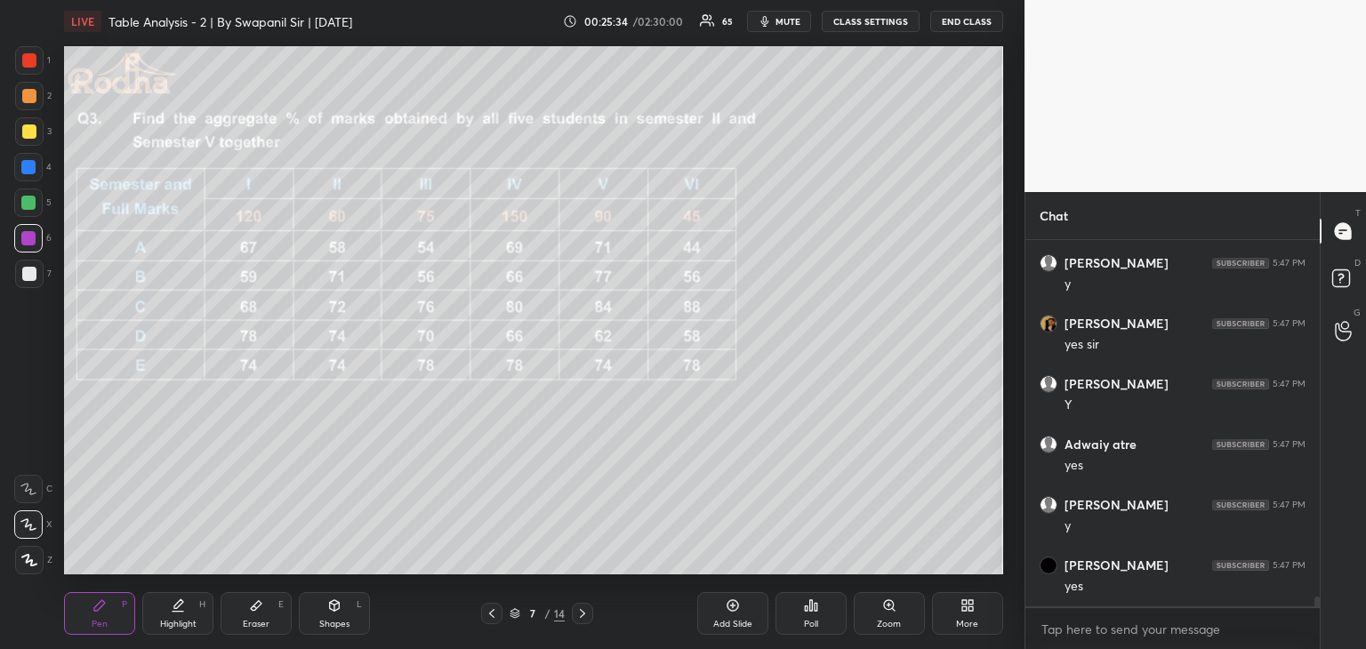
scroll to position [13458, 0]
drag, startPoint x: 26, startPoint y: 64, endPoint x: 60, endPoint y: 131, distance: 74.8
click at [26, 66] on div at bounding box center [29, 60] width 14 height 14
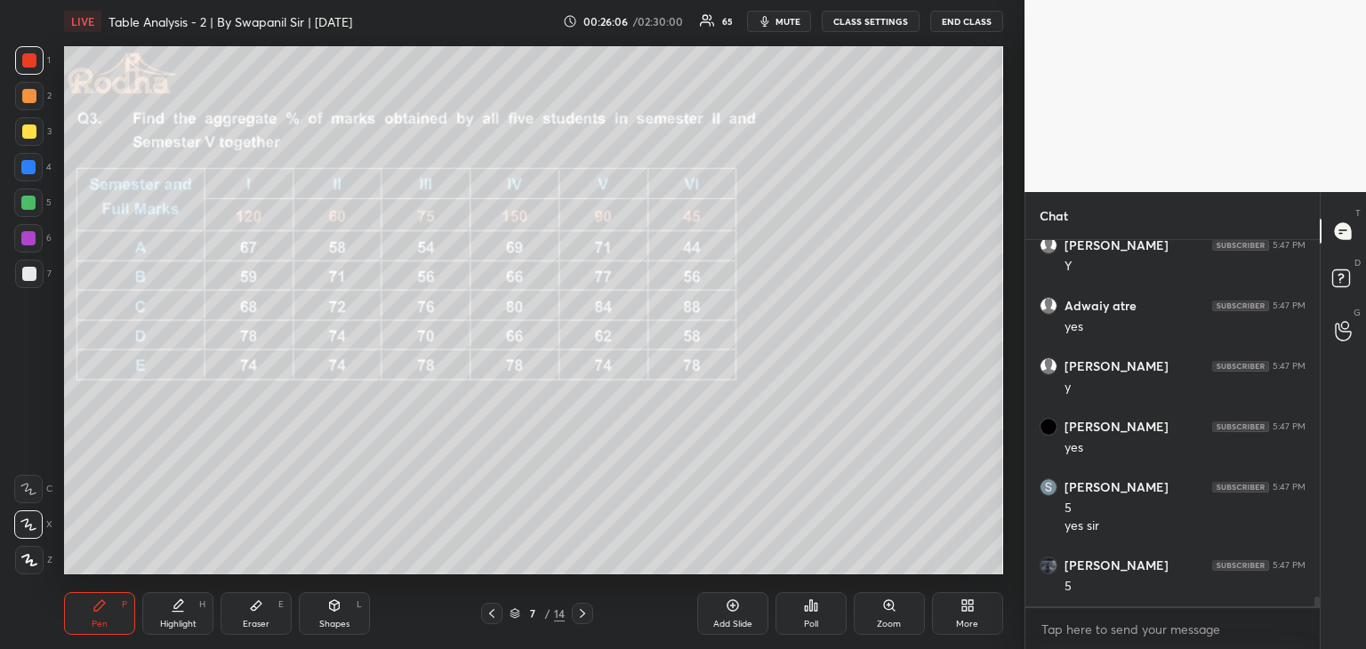
scroll to position [13597, 0]
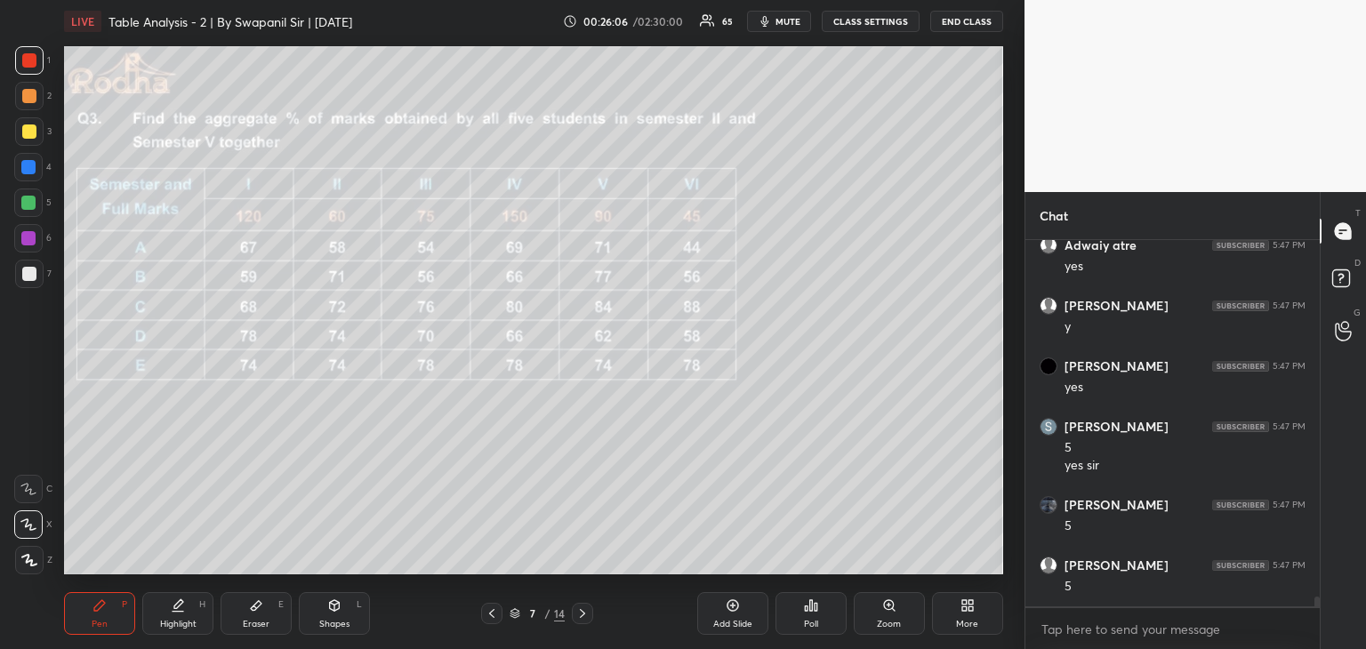
drag, startPoint x: 333, startPoint y: 605, endPoint x: 315, endPoint y: 579, distance: 31.3
click at [334, 604] on icon at bounding box center [335, 604] width 10 height 3
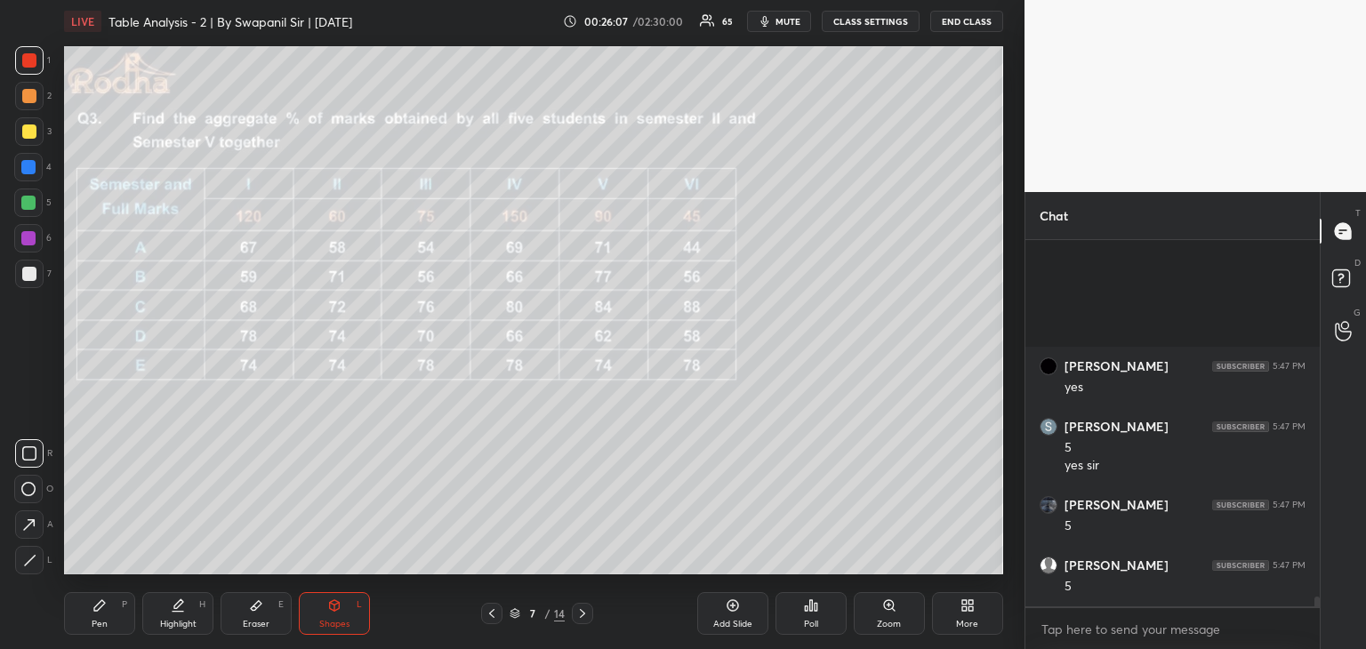
drag, startPoint x: 38, startPoint y: 558, endPoint x: 60, endPoint y: 549, distance: 23.5
click at [40, 558] on div at bounding box center [29, 560] width 28 height 28
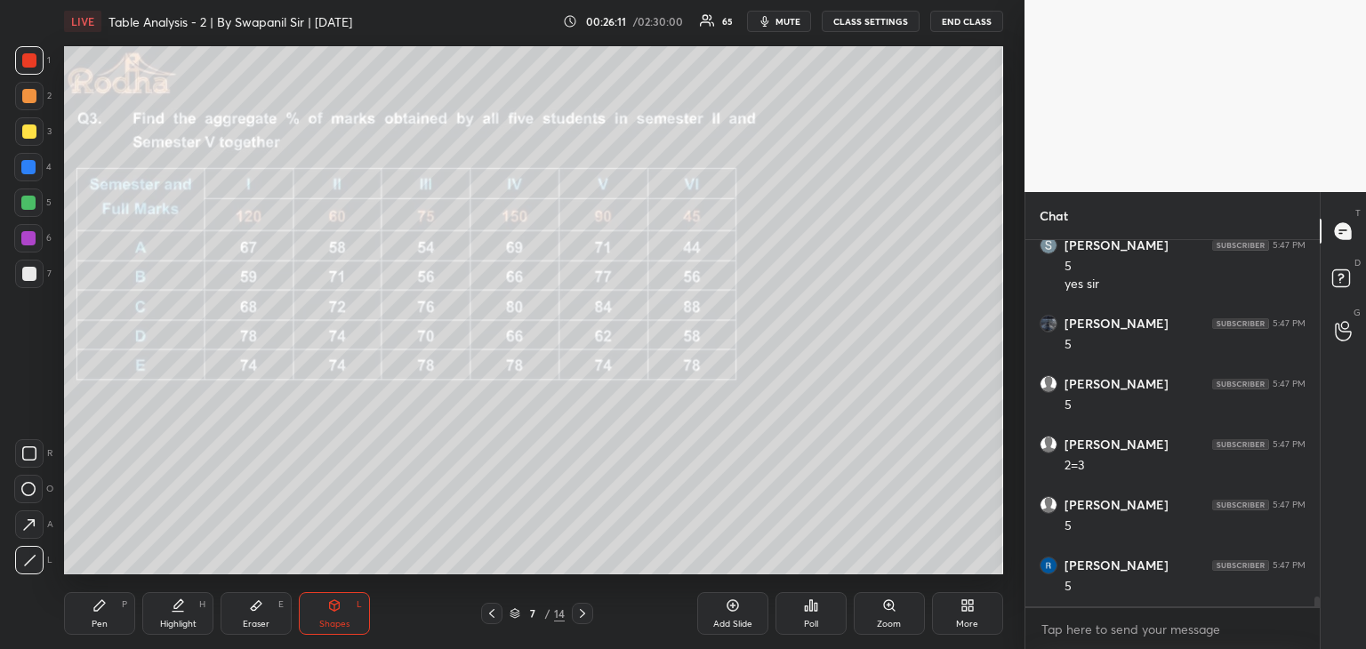
scroll to position [13839, 0]
click at [107, 622] on div "Pen P" at bounding box center [99, 613] width 71 height 43
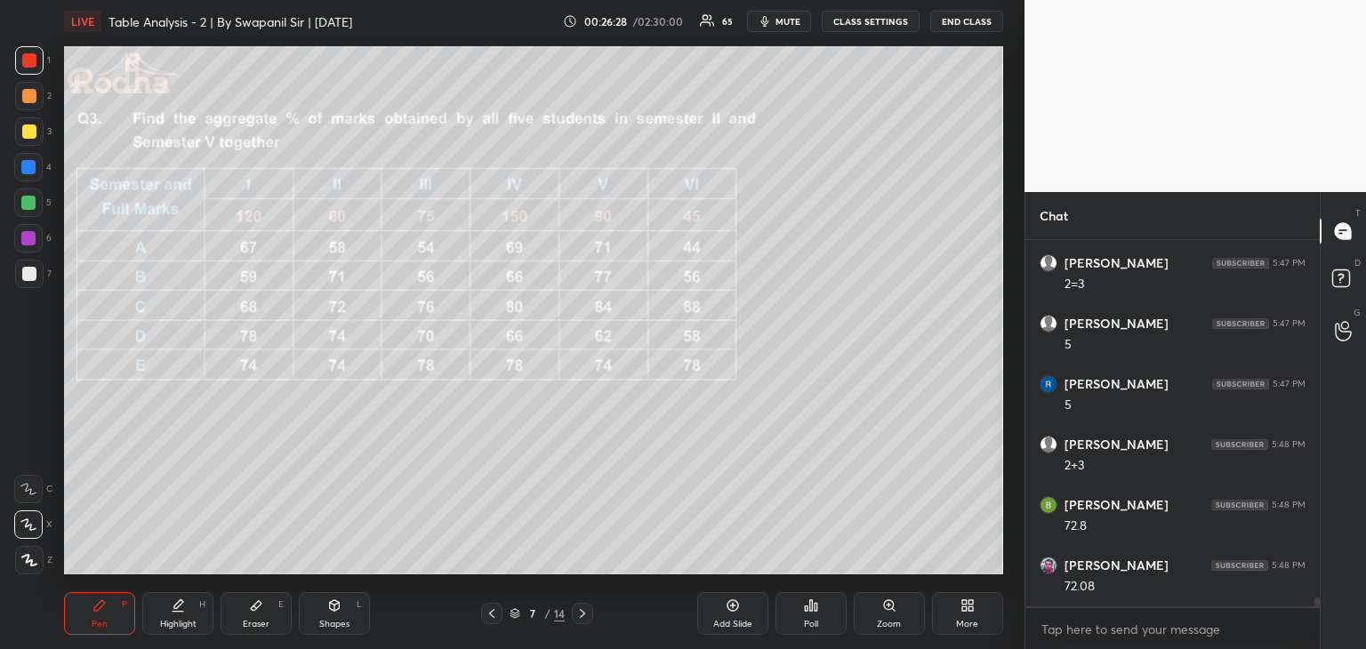
scroll to position [14020, 0]
click at [262, 613] on div "Eraser E" at bounding box center [256, 613] width 71 height 43
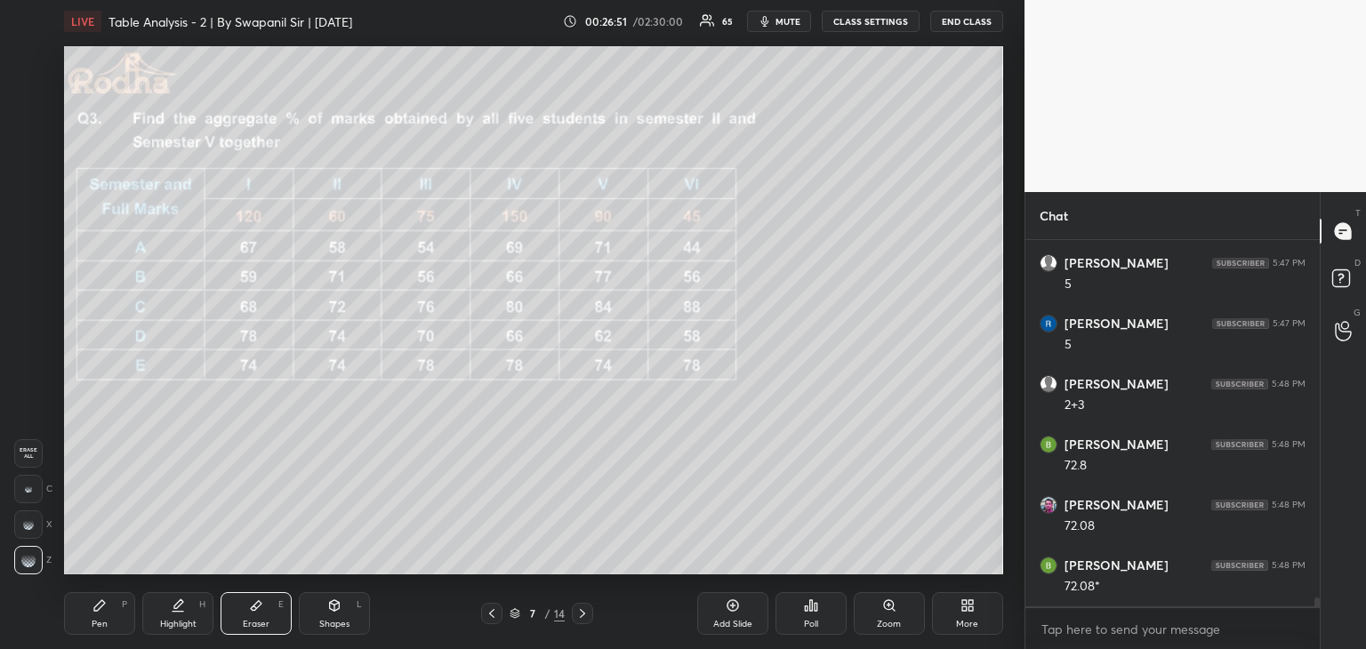
click at [31, 485] on icon at bounding box center [28, 488] width 7 height 7
drag, startPoint x: 100, startPoint y: 614, endPoint x: 229, endPoint y: 578, distance: 133.7
click at [102, 613] on div "Pen P" at bounding box center [99, 613] width 71 height 43
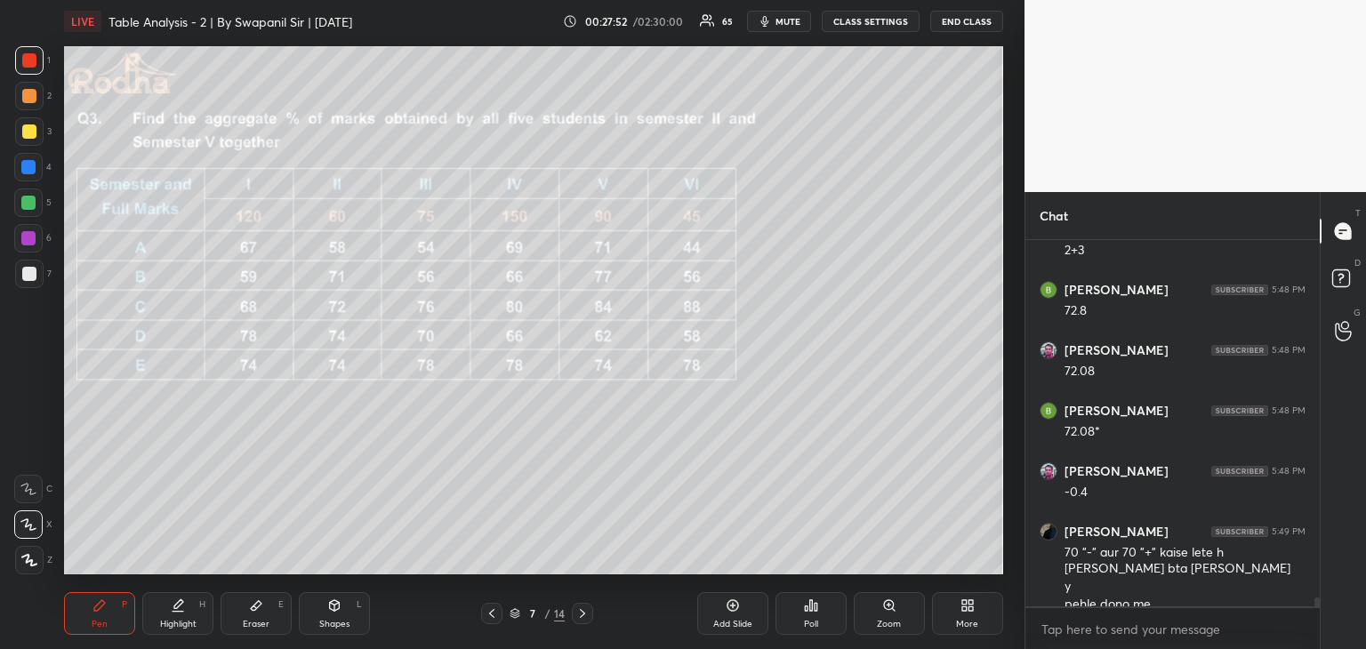
scroll to position [14193, 0]
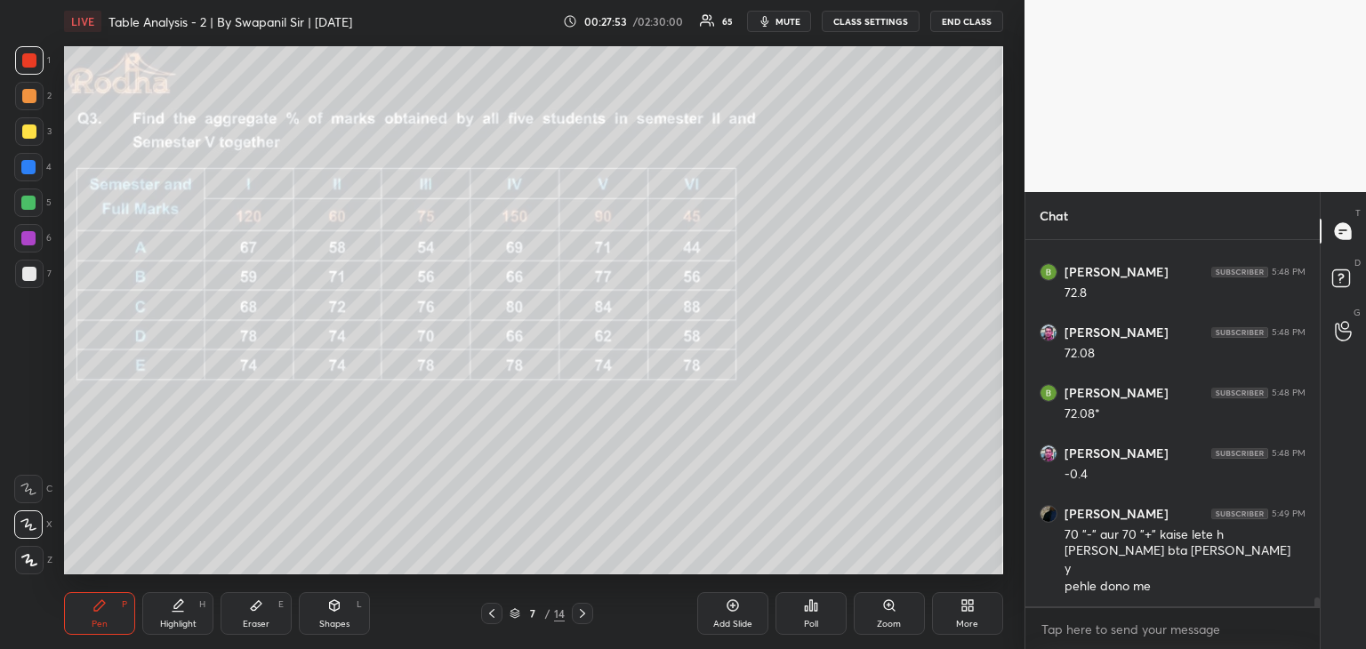
click at [259, 617] on div "Eraser E" at bounding box center [256, 613] width 71 height 43
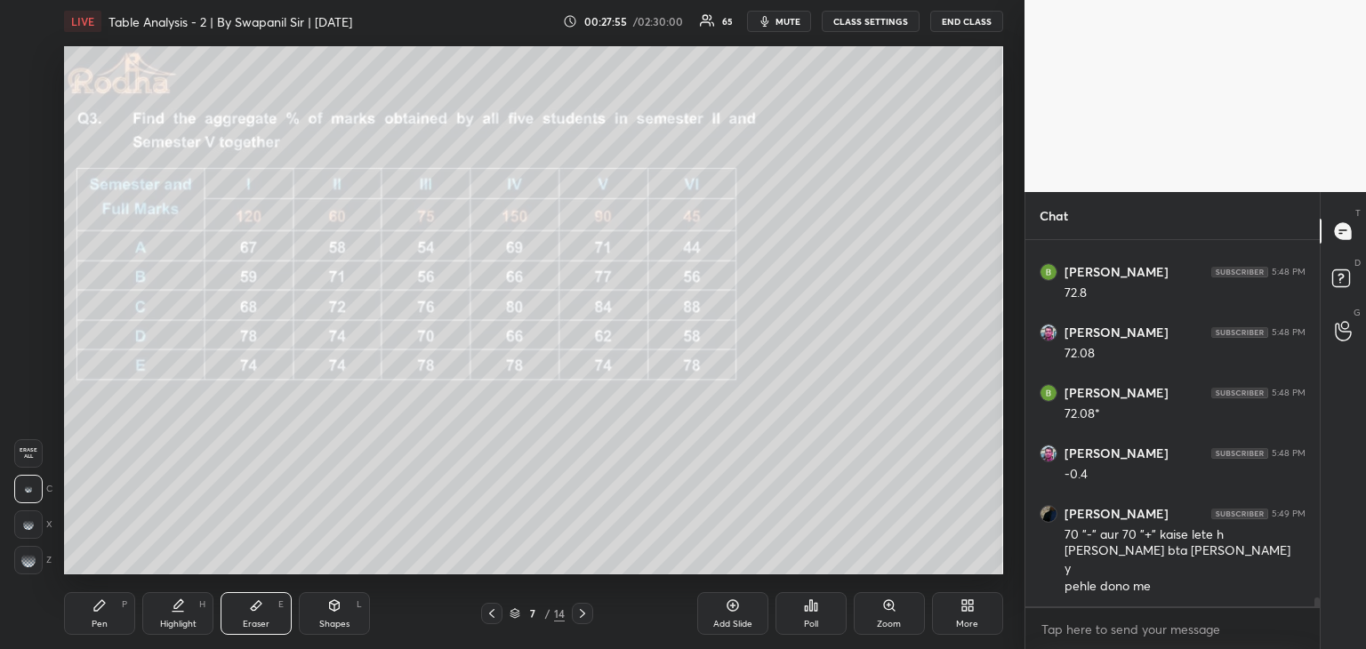
click at [96, 620] on div "Pen" at bounding box center [100, 624] width 16 height 9
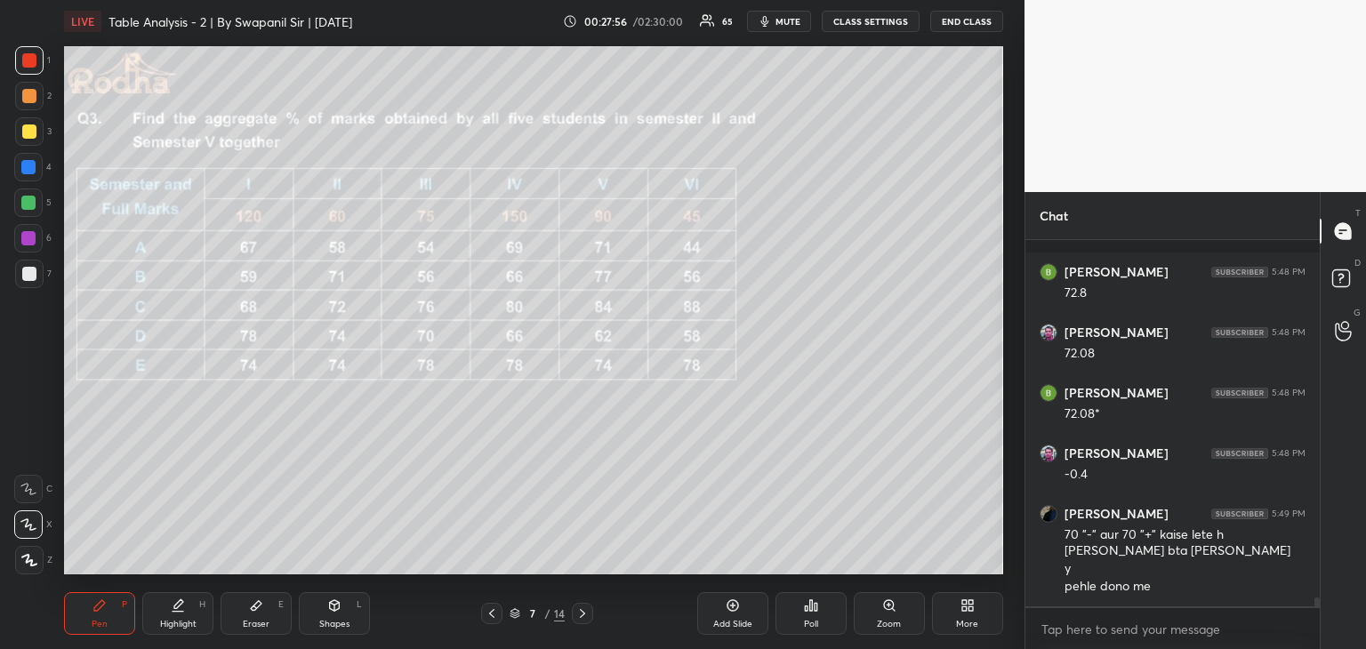
scroll to position [14269, 0]
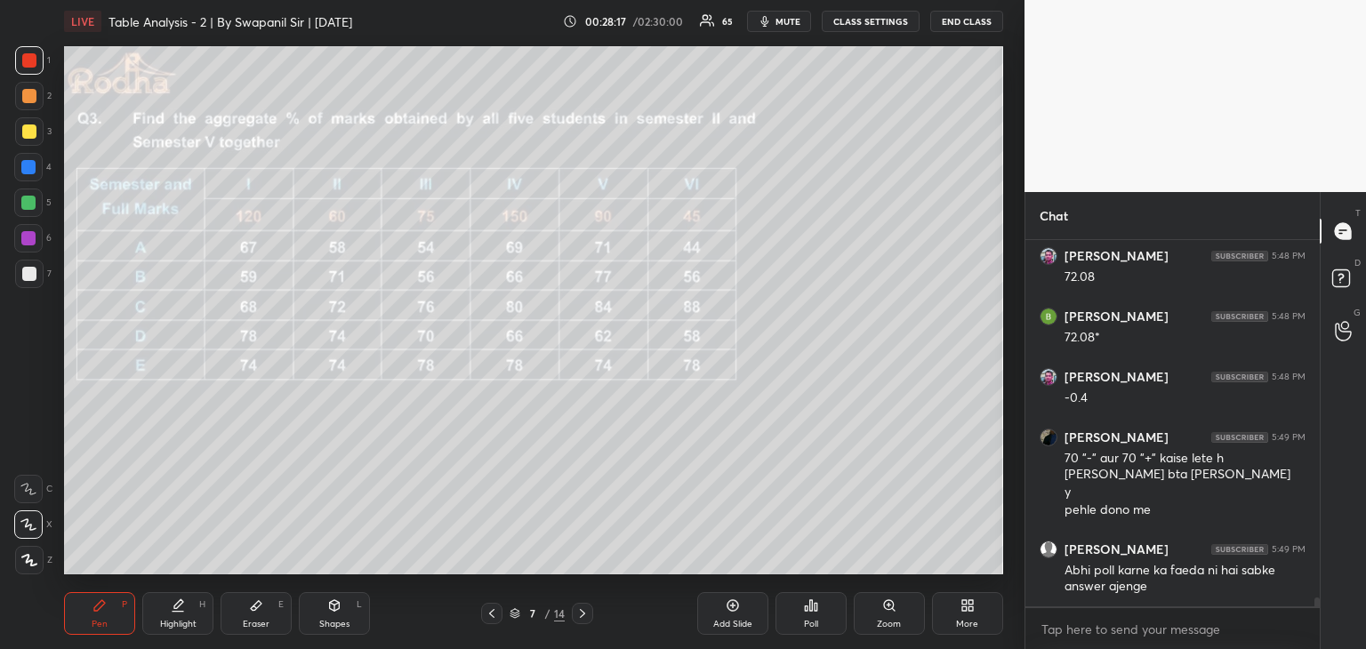
drag, startPoint x: 272, startPoint y: 614, endPoint x: 283, endPoint y: 578, distance: 37.1
click at [272, 613] on div "Eraser E" at bounding box center [256, 613] width 71 height 43
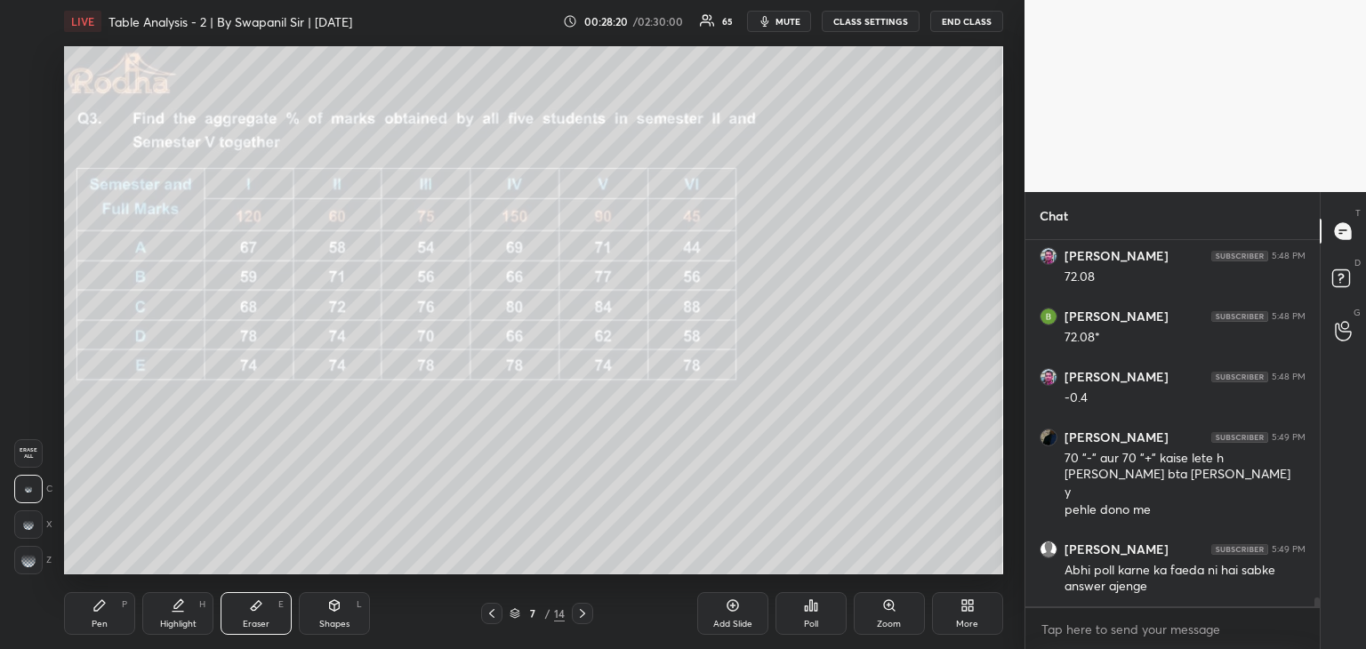
drag, startPoint x: 92, startPoint y: 609, endPoint x: 172, endPoint y: 575, distance: 86.0
click at [93, 607] on icon at bounding box center [99, 605] width 14 height 14
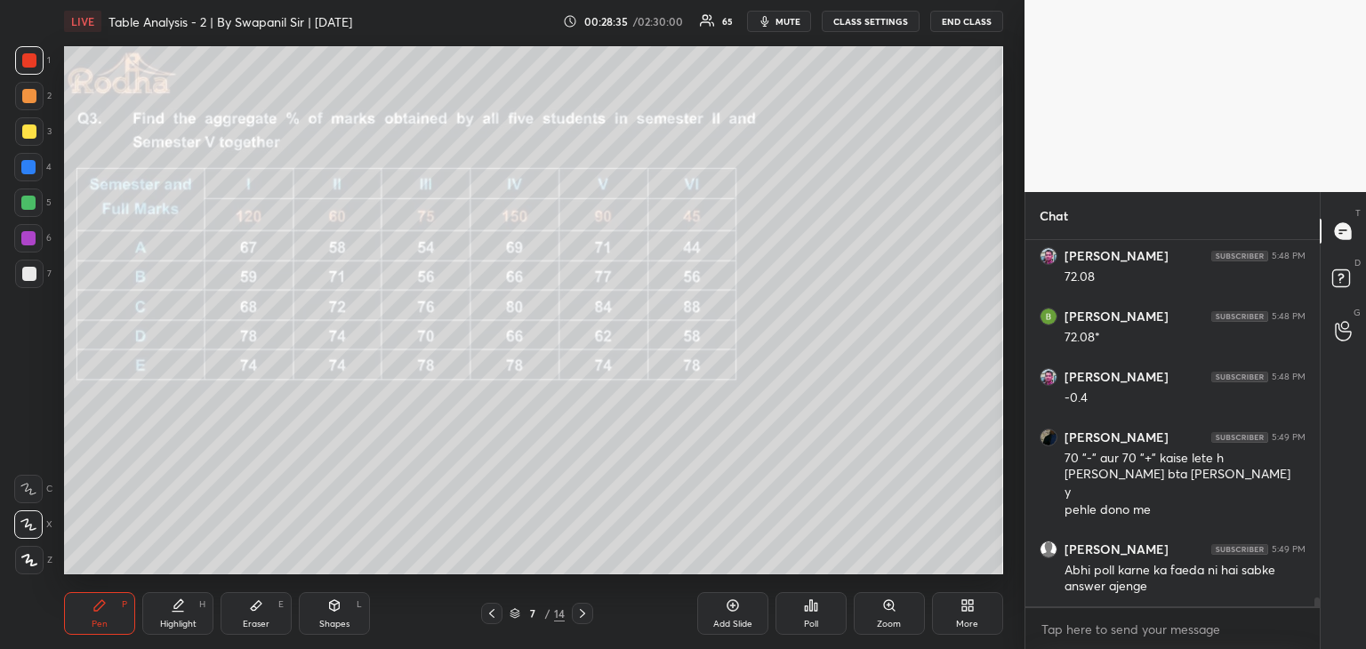
drag, startPoint x: 242, startPoint y: 620, endPoint x: 252, endPoint y: 616, distance: 10.4
click at [242, 620] on div "Eraser E" at bounding box center [256, 613] width 71 height 43
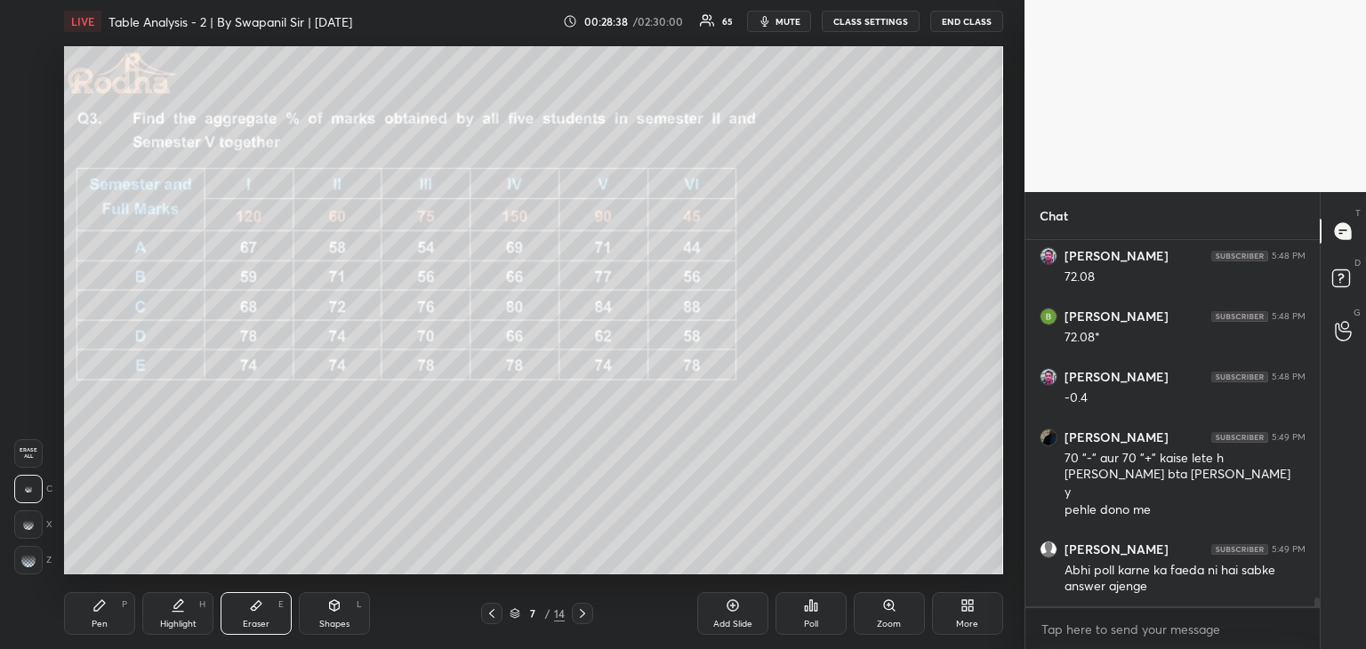
click at [84, 626] on div "Pen P" at bounding box center [99, 613] width 71 height 43
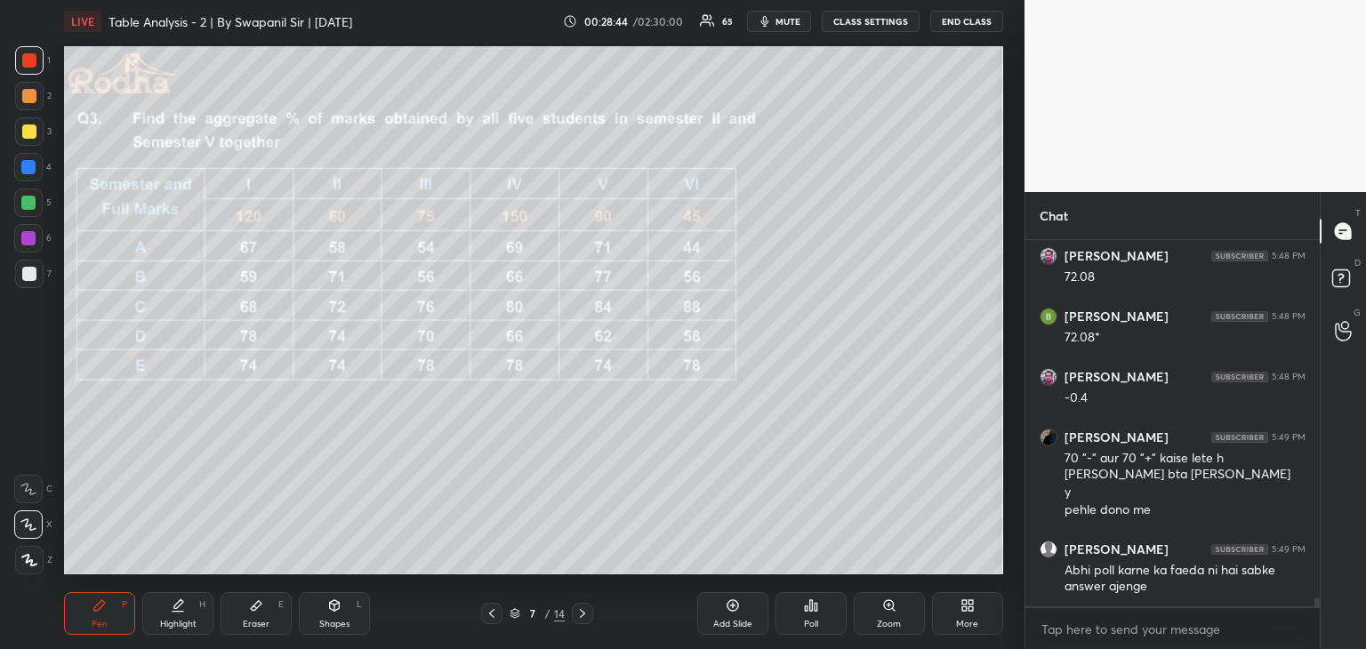
scroll to position [14330, 0]
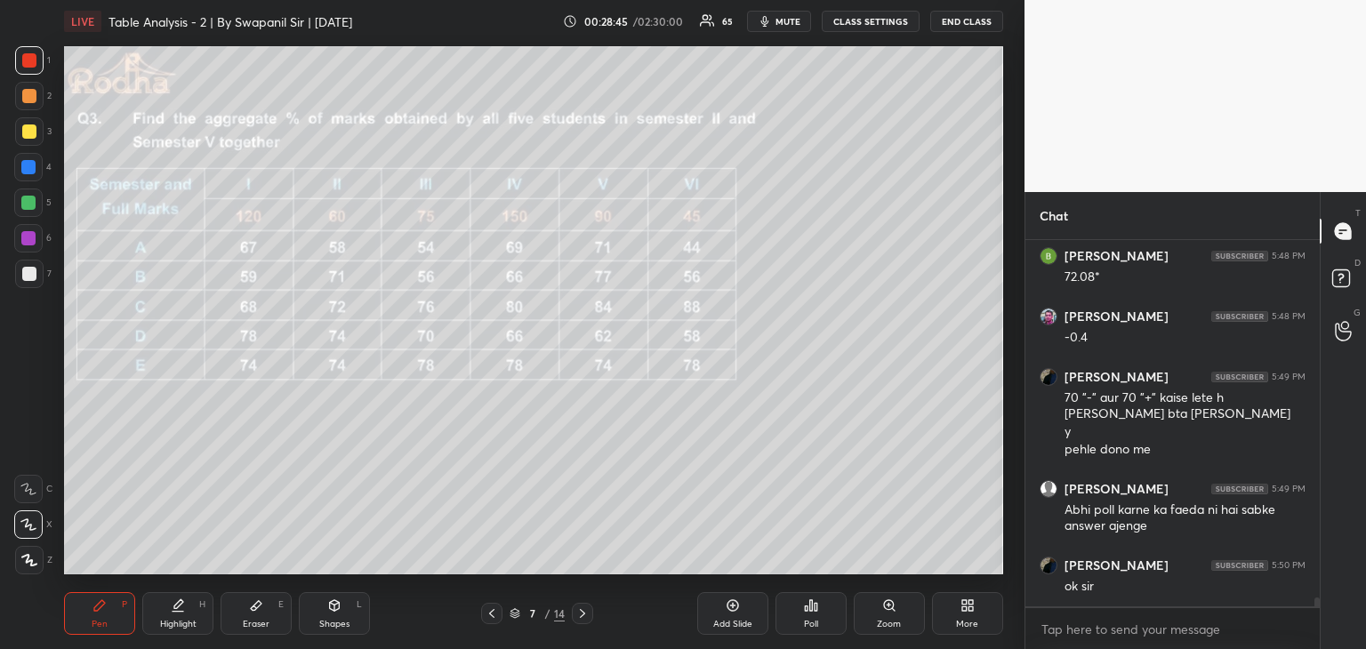
click at [267, 615] on div "Eraser E" at bounding box center [256, 613] width 71 height 43
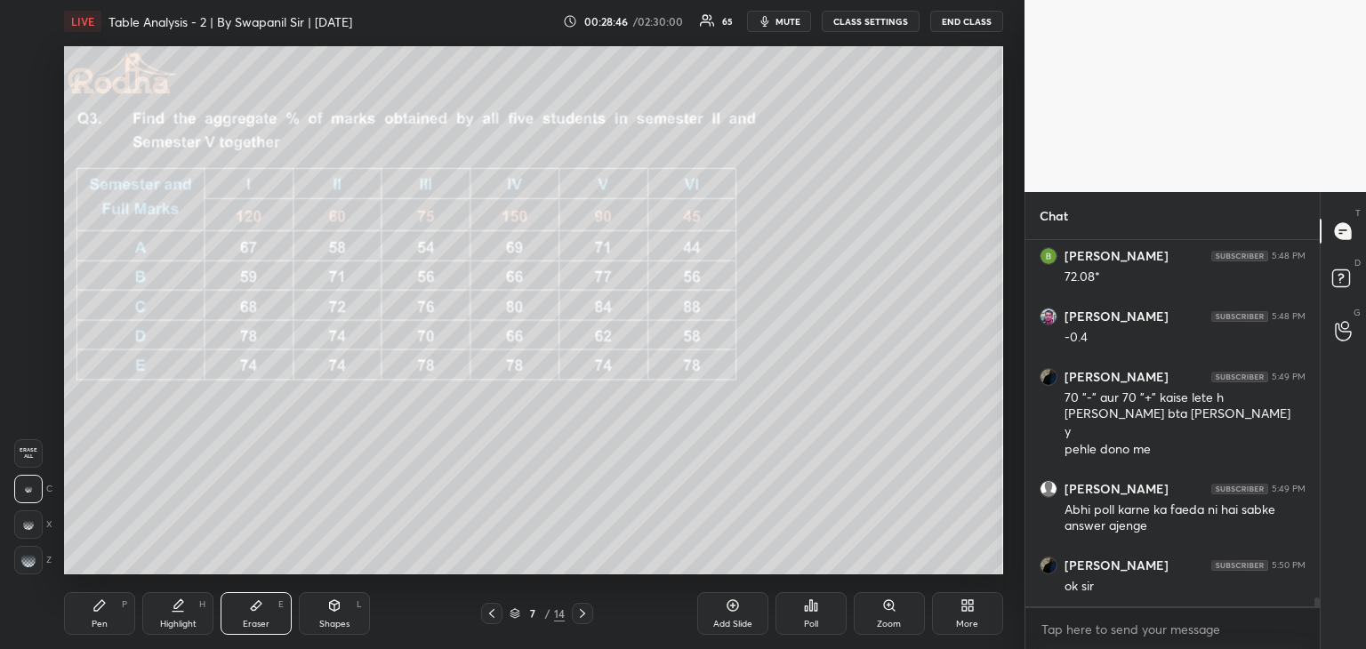
scroll to position [14390, 0]
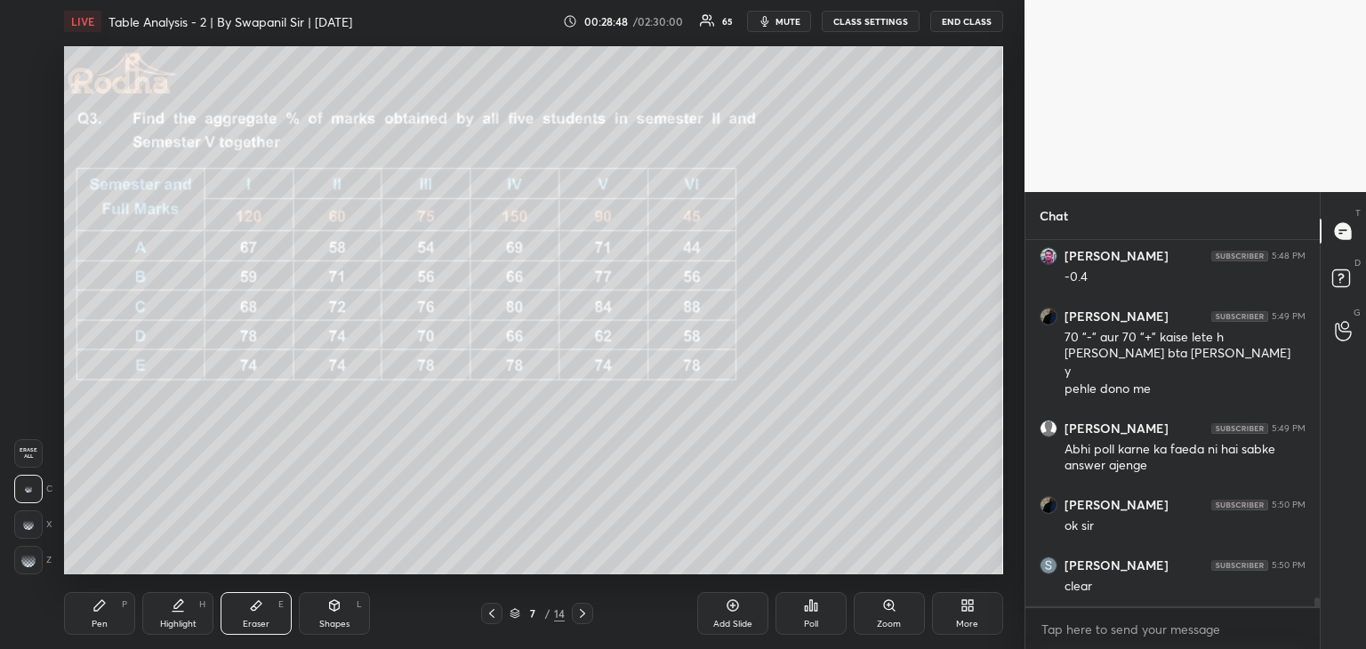
drag, startPoint x: 94, startPoint y: 614, endPoint x: 130, endPoint y: 604, distance: 37.1
click at [95, 614] on div "Pen P" at bounding box center [99, 613] width 71 height 43
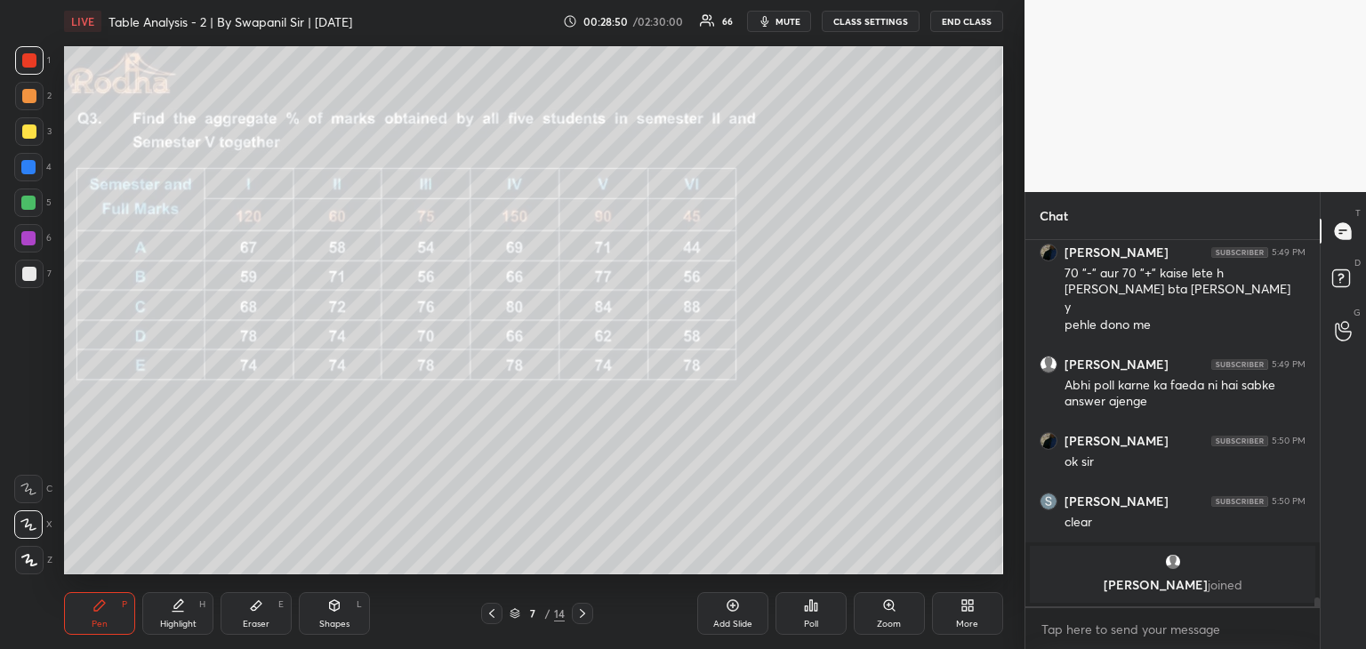
scroll to position [13215, 0]
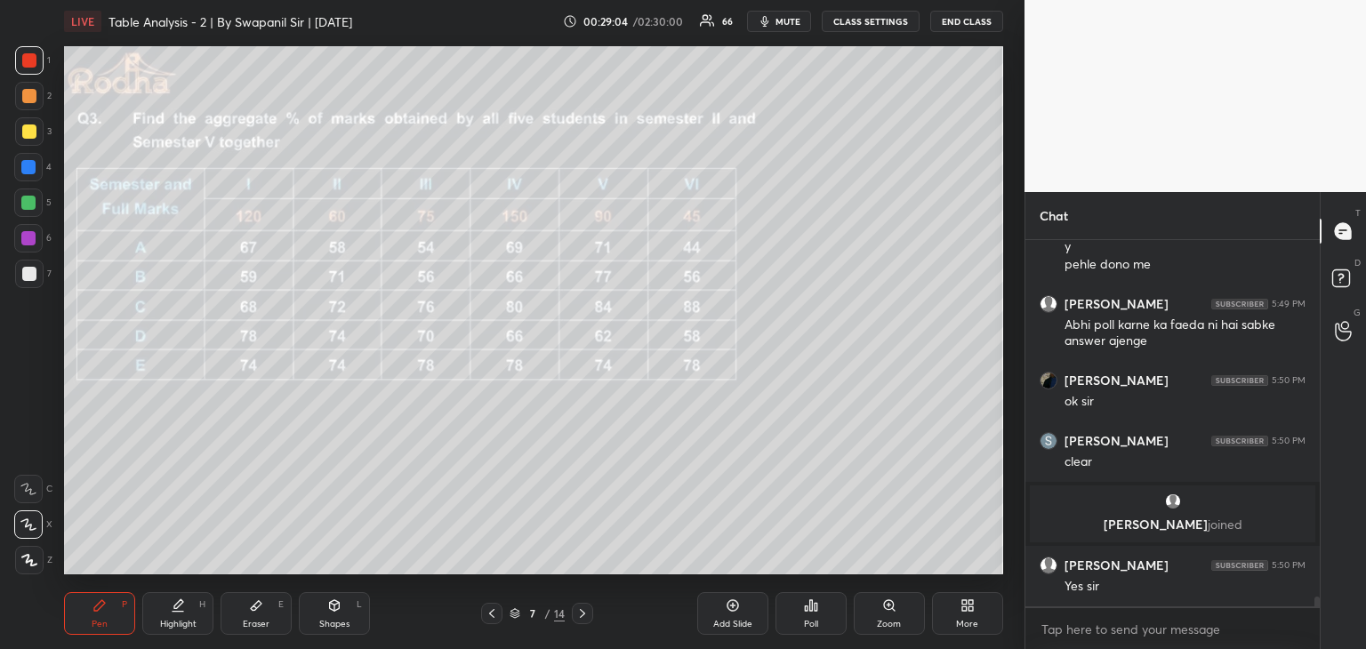
click at [587, 620] on icon at bounding box center [582, 613] width 14 height 14
click at [487, 620] on div at bounding box center [491, 613] width 21 height 21
click at [485, 622] on div at bounding box center [491, 613] width 21 height 21
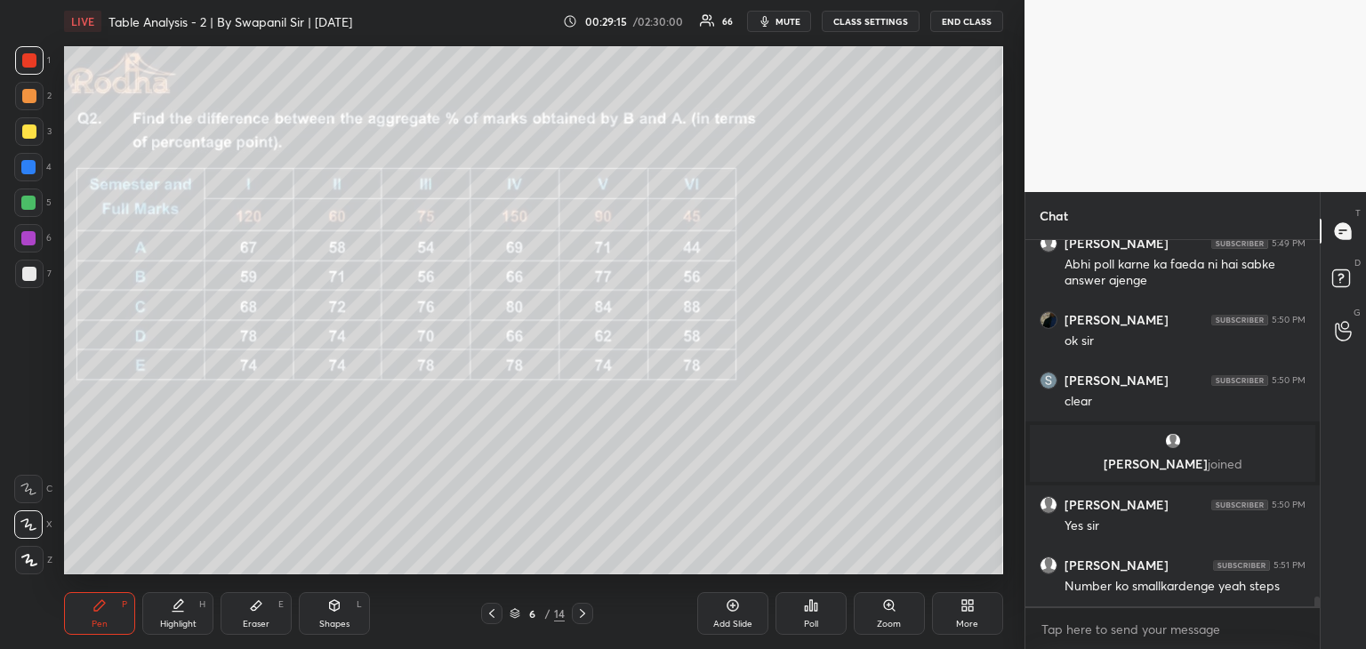
click at [492, 617] on icon at bounding box center [492, 613] width 14 height 14
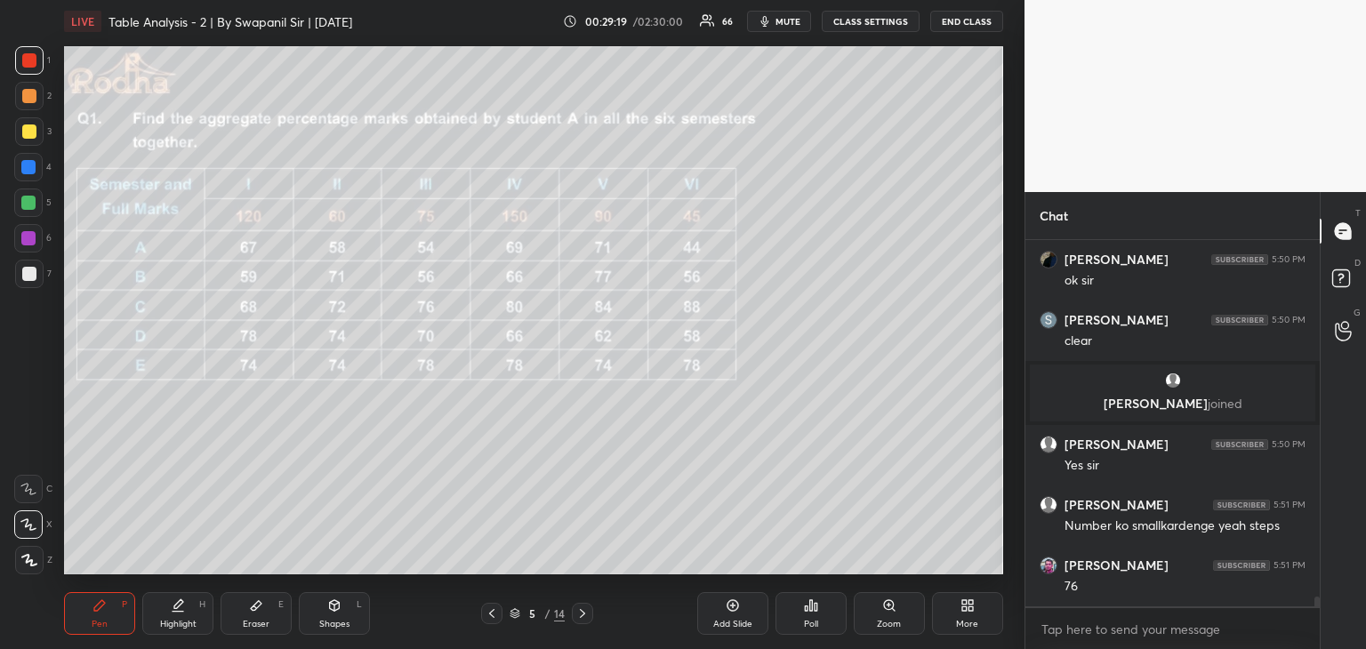
scroll to position [13396, 0]
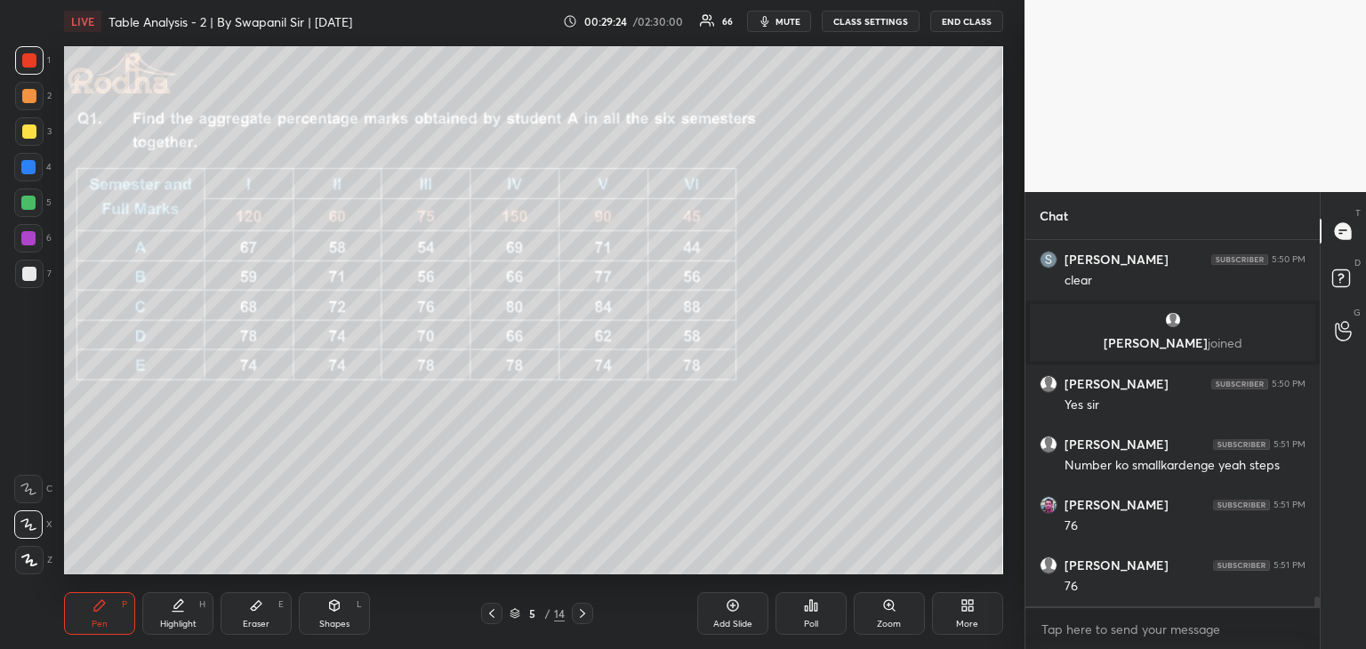
click at [573, 616] on div at bounding box center [582, 613] width 21 height 21
click at [581, 616] on icon at bounding box center [582, 613] width 14 height 14
click at [584, 617] on icon at bounding box center [582, 613] width 14 height 14
click at [33, 167] on div at bounding box center [28, 167] width 14 height 14
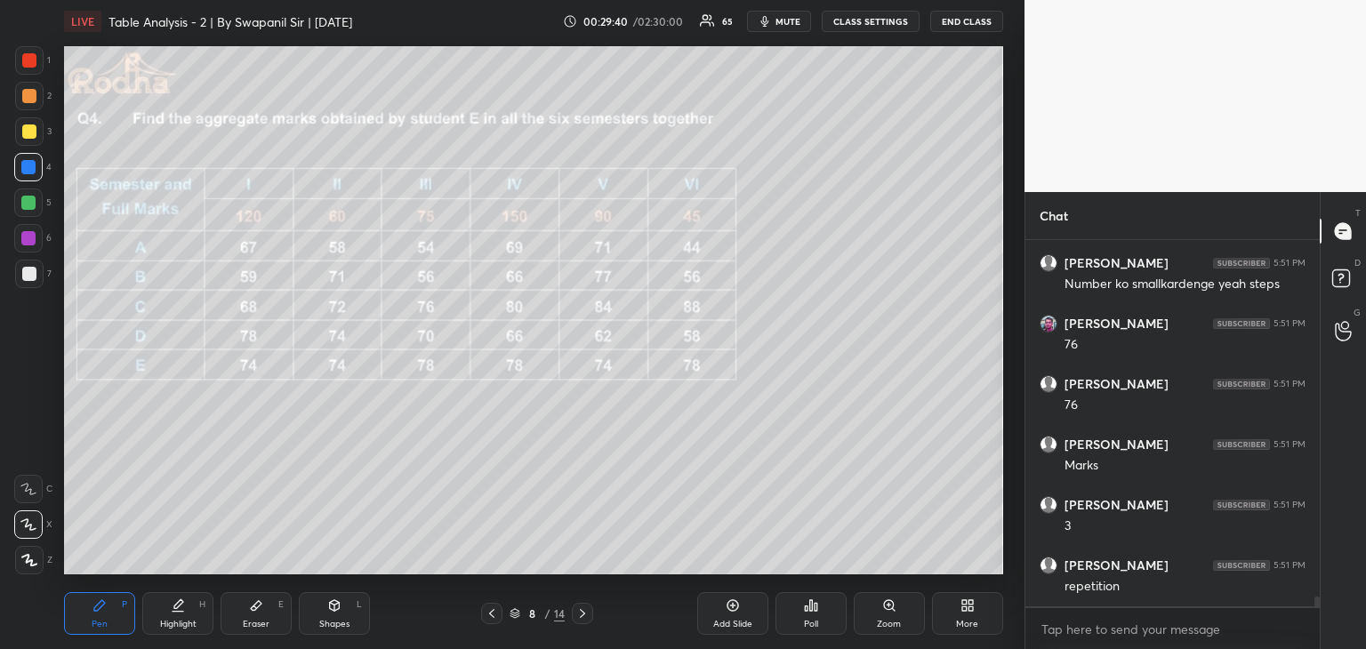
scroll to position [13698, 0]
click at [29, 233] on div at bounding box center [28, 238] width 14 height 14
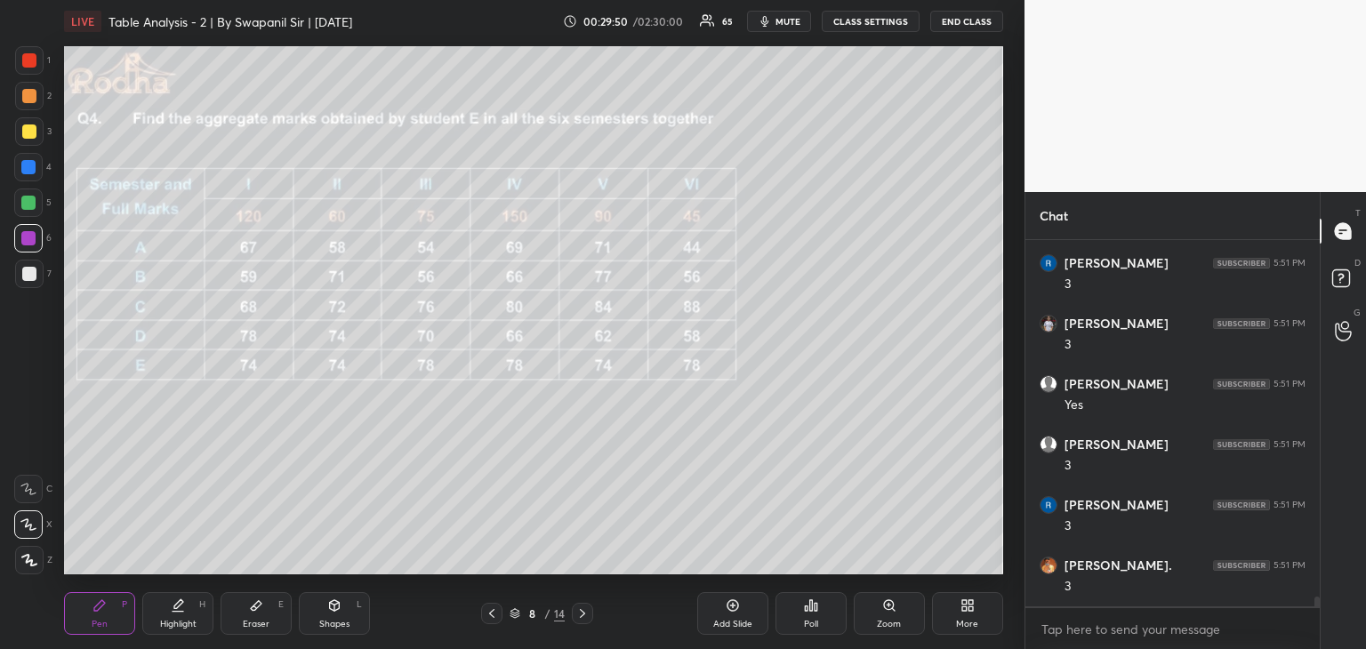
click at [253, 620] on div "Eraser" at bounding box center [256, 624] width 27 height 9
drag, startPoint x: 92, startPoint y: 614, endPoint x: 146, endPoint y: 583, distance: 62.1
click at [93, 613] on div "Pen P" at bounding box center [99, 613] width 71 height 43
click at [25, 129] on div at bounding box center [29, 131] width 14 height 14
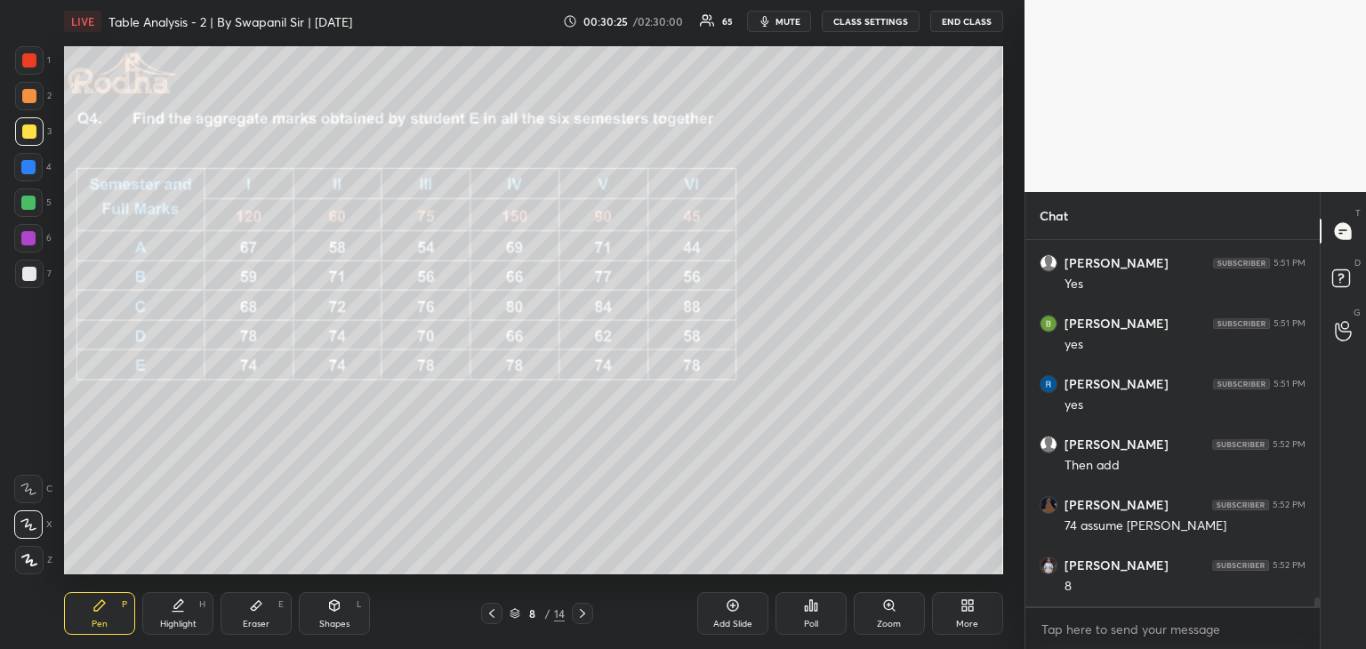
scroll to position [14424, 0]
click at [29, 171] on div at bounding box center [28, 167] width 14 height 14
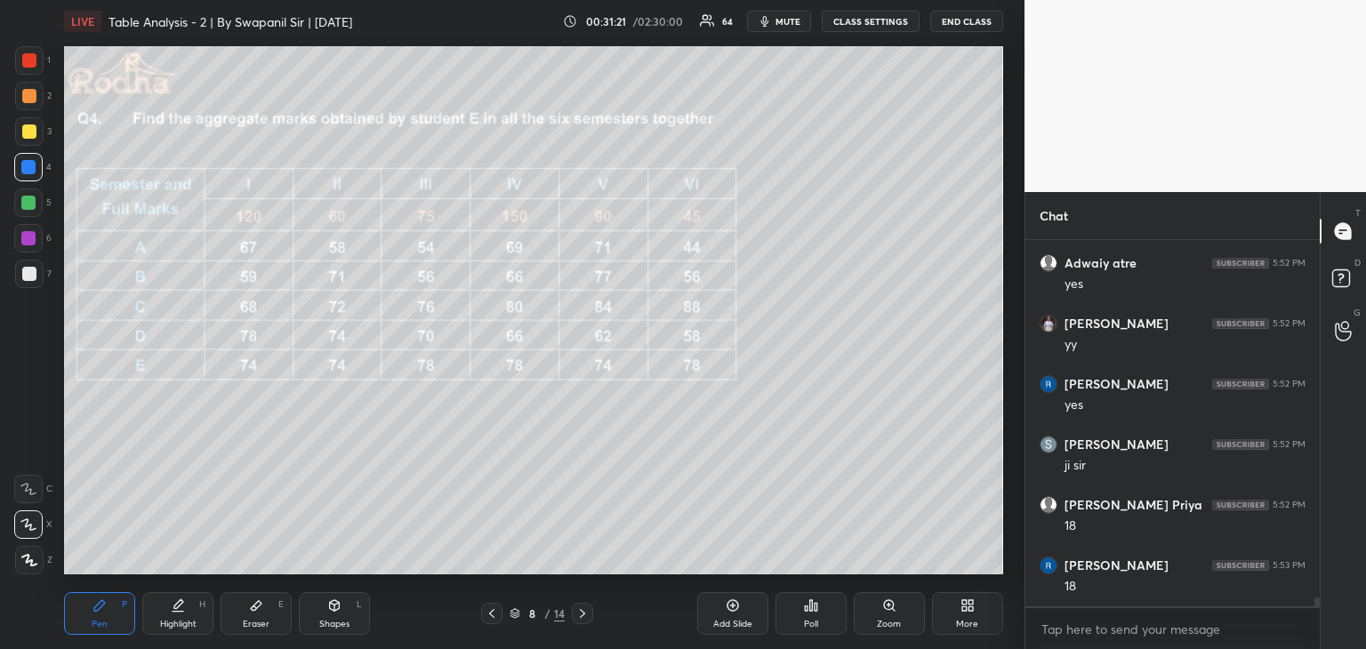
scroll to position [14986, 0]
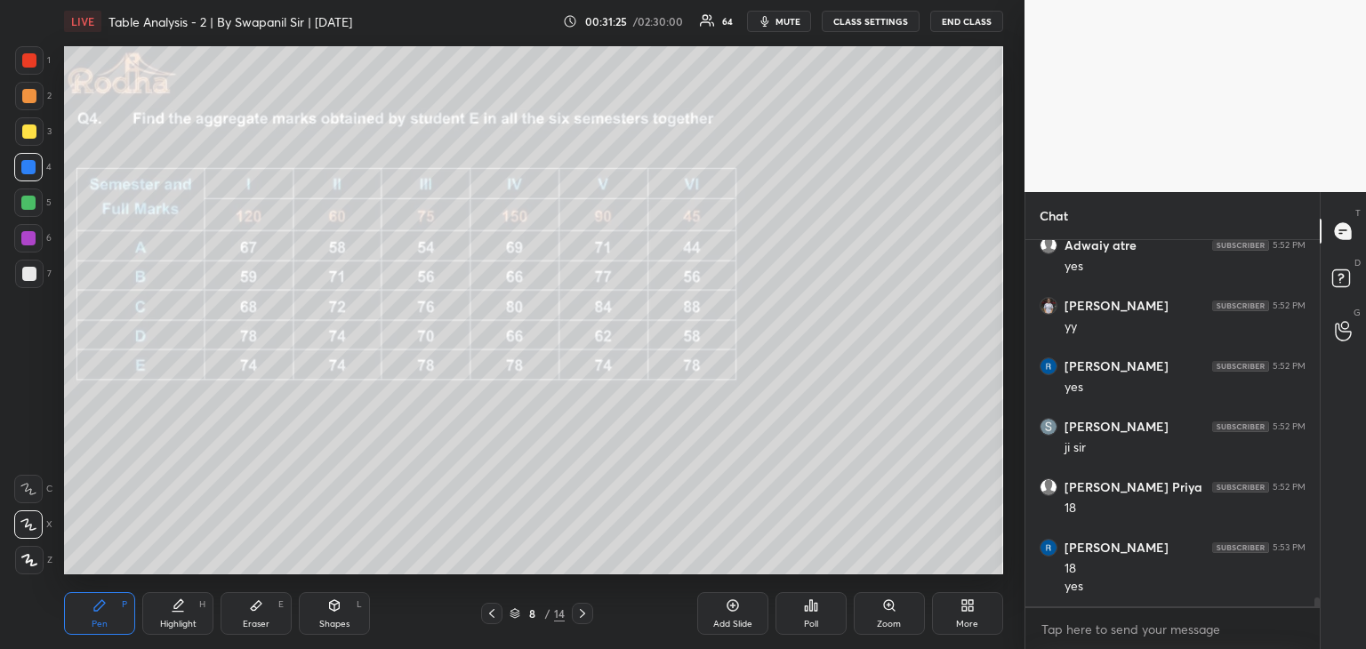
click at [322, 602] on div "Shapes L" at bounding box center [334, 613] width 71 height 43
click at [32, 562] on icon at bounding box center [29, 560] width 13 height 13
click at [92, 622] on div "Pen" at bounding box center [100, 624] width 16 height 9
click at [260, 620] on div "Eraser" at bounding box center [256, 624] width 27 height 9
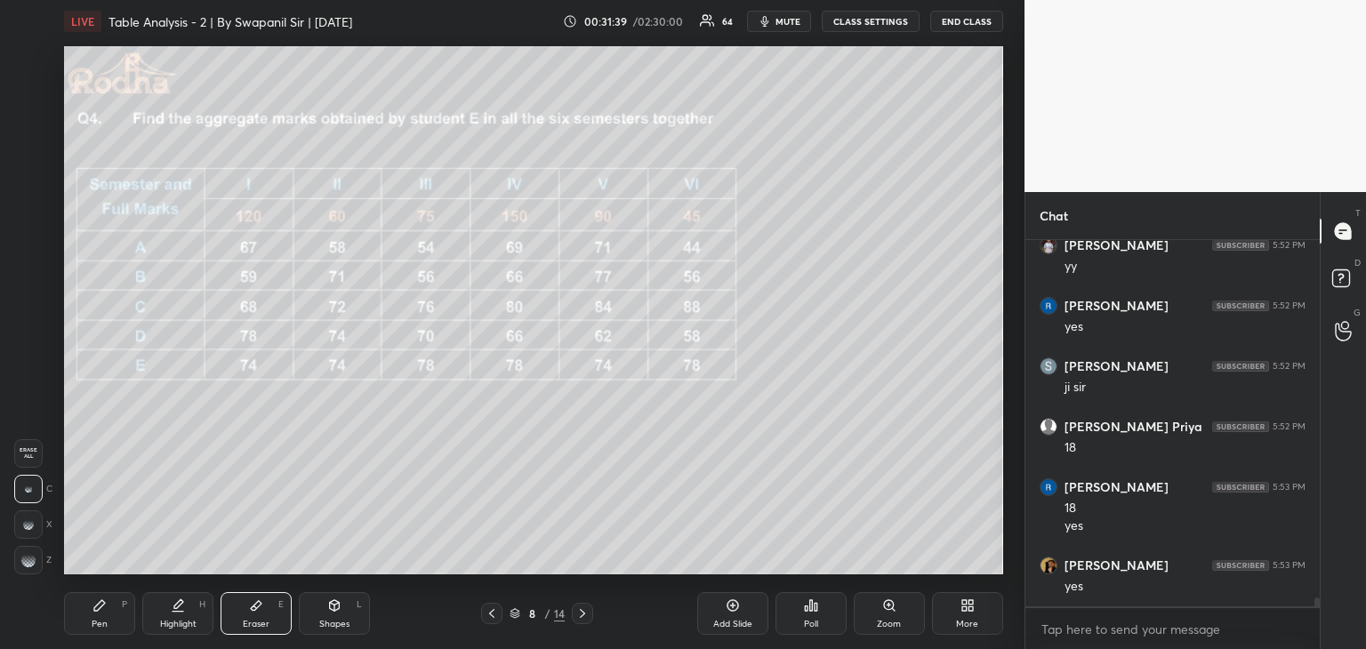
click at [92, 624] on div "Pen" at bounding box center [100, 624] width 16 height 9
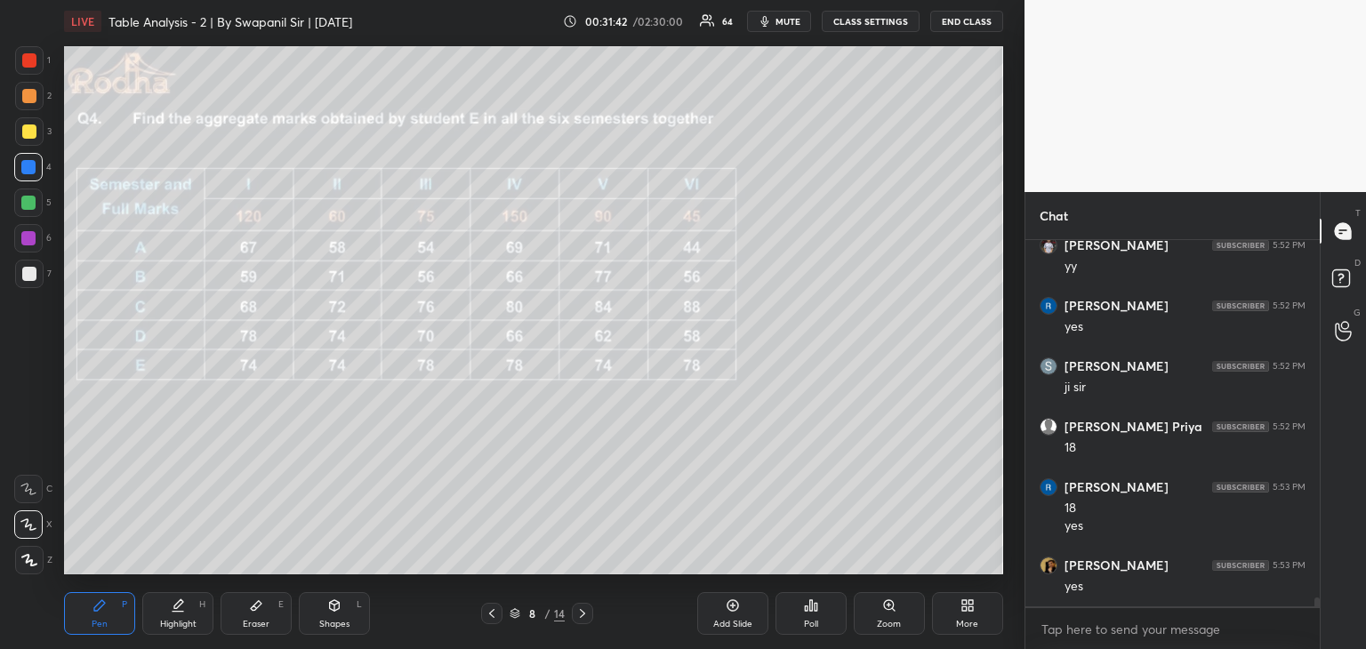
click at [32, 277] on div at bounding box center [29, 274] width 14 height 14
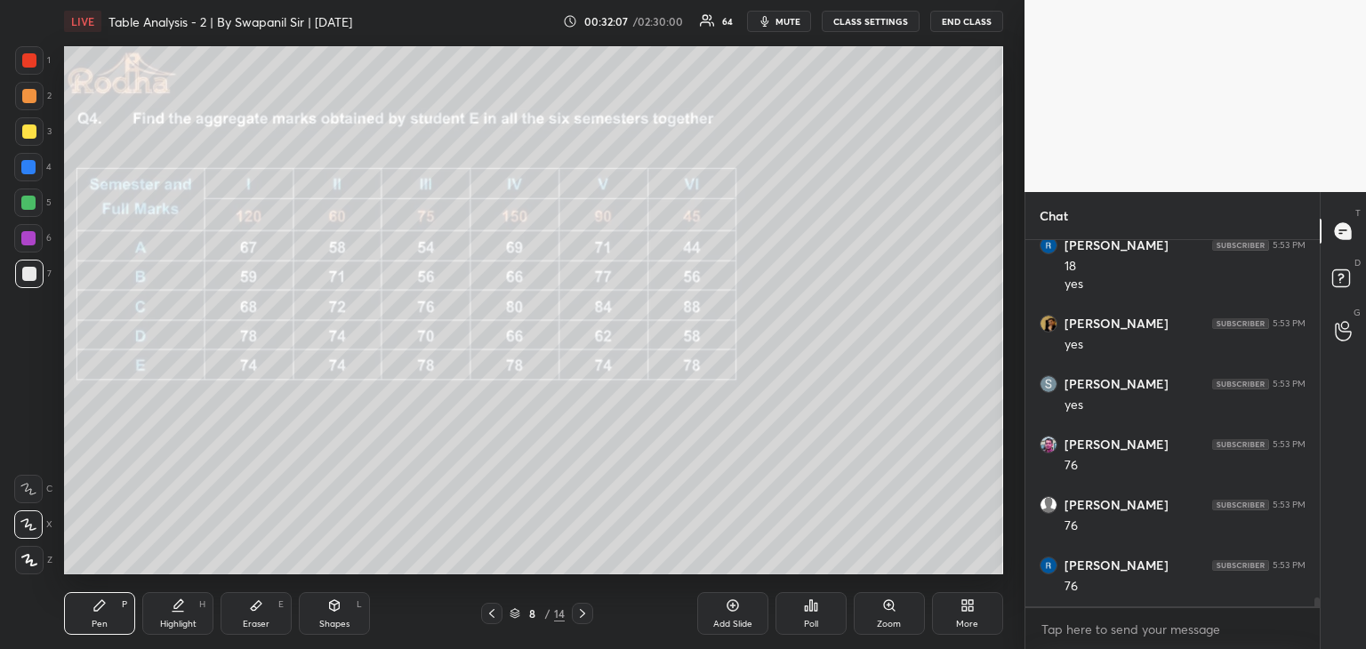
scroll to position [15349, 0]
click at [349, 606] on div "Shapes L" at bounding box center [334, 613] width 71 height 43
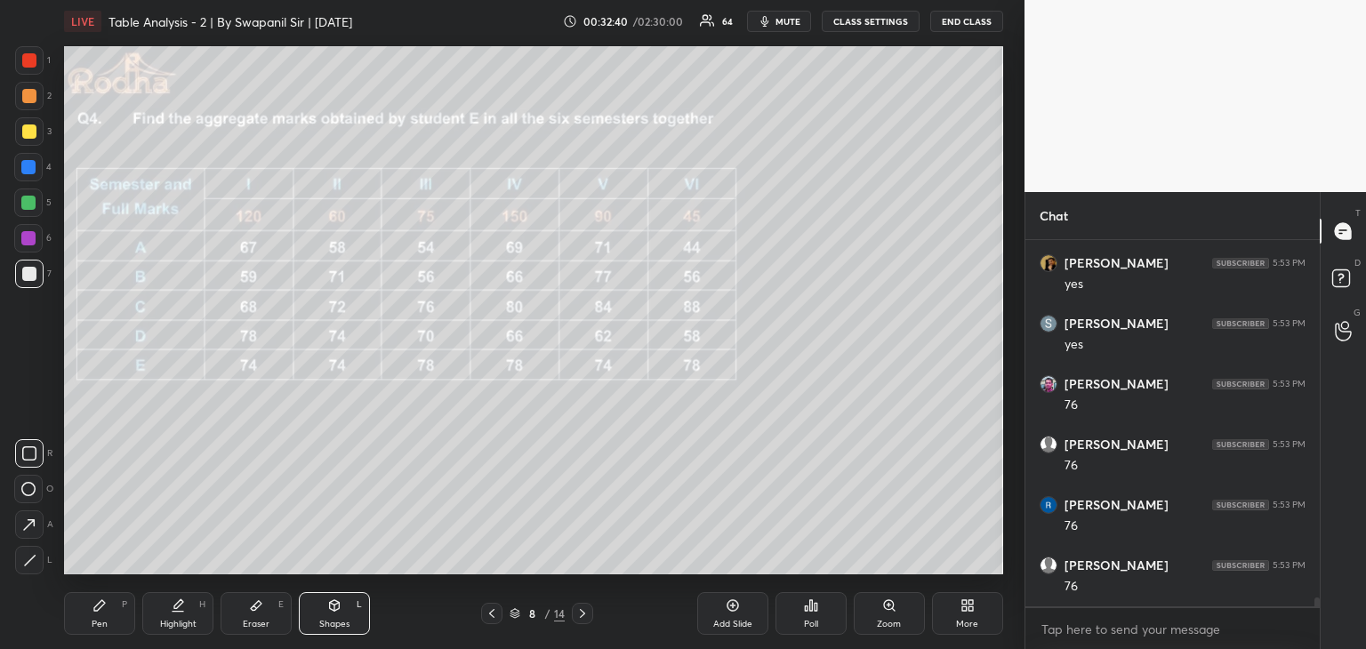
drag, startPoint x: 29, startPoint y: 572, endPoint x: 42, endPoint y: 565, distance: 14.3
click at [36, 569] on div at bounding box center [29, 560] width 28 height 28
click at [83, 619] on div "Pen P" at bounding box center [99, 613] width 71 height 43
drag, startPoint x: 272, startPoint y: 620, endPoint x: 277, endPoint y: 611, distance: 10.4
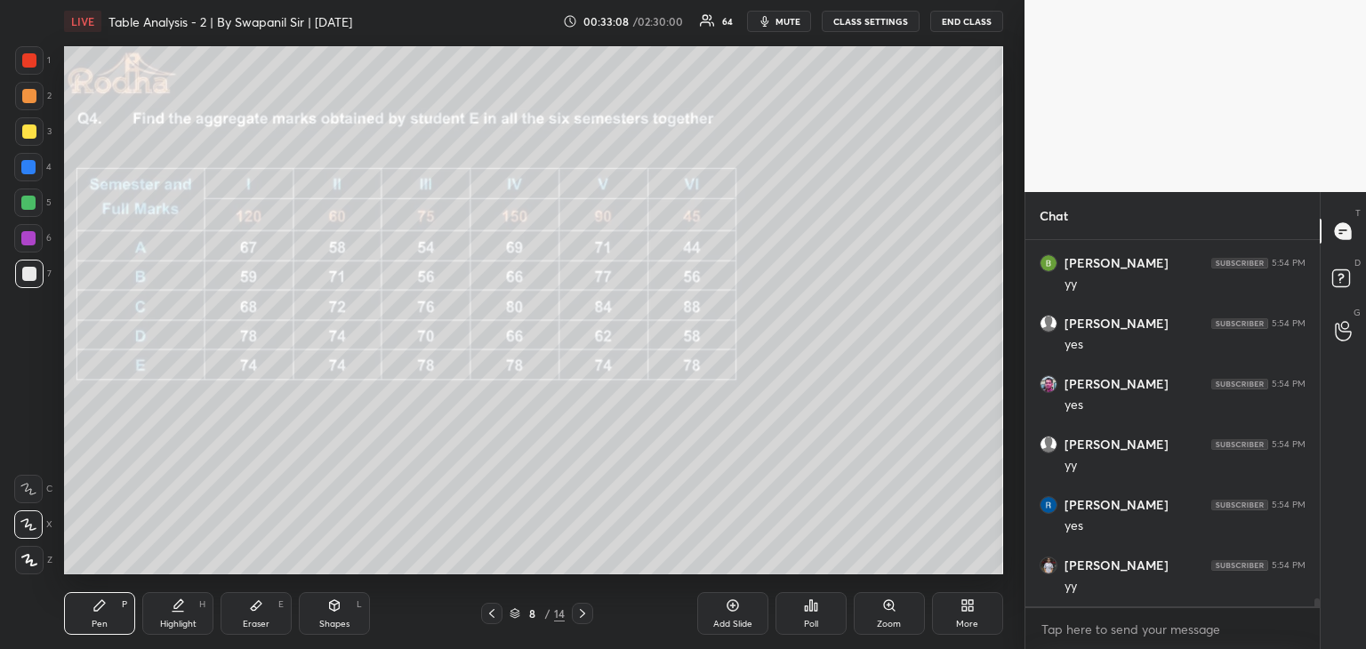
click at [274, 620] on div "Eraser E" at bounding box center [256, 613] width 71 height 43
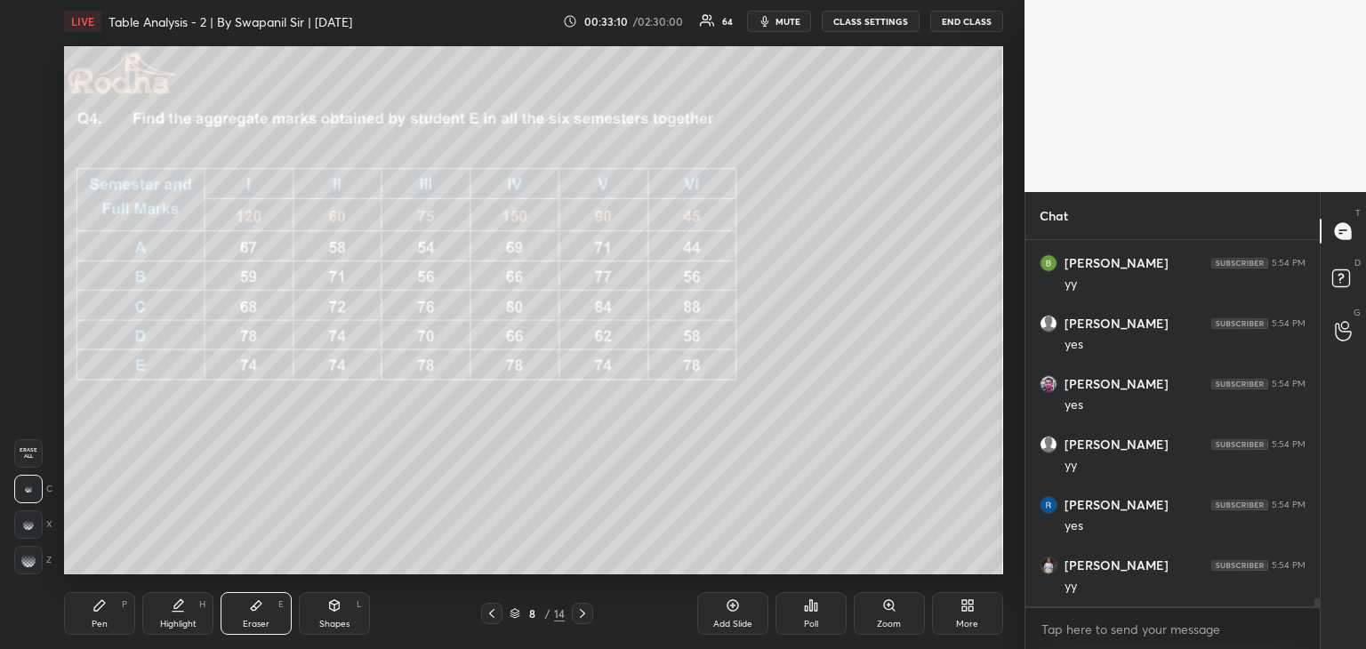
drag, startPoint x: 22, startPoint y: 562, endPoint x: 39, endPoint y: 553, distance: 19.1
click at [28, 559] on g at bounding box center [28, 560] width 14 height 14
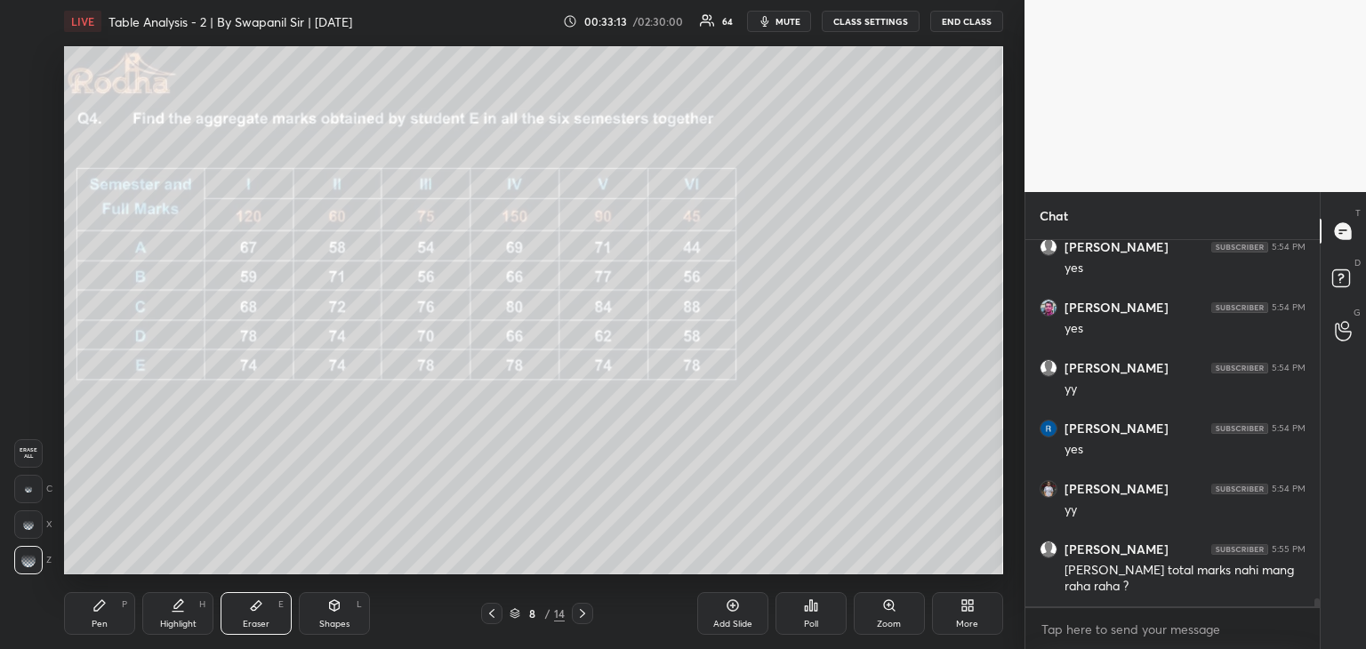
scroll to position [15880, 0]
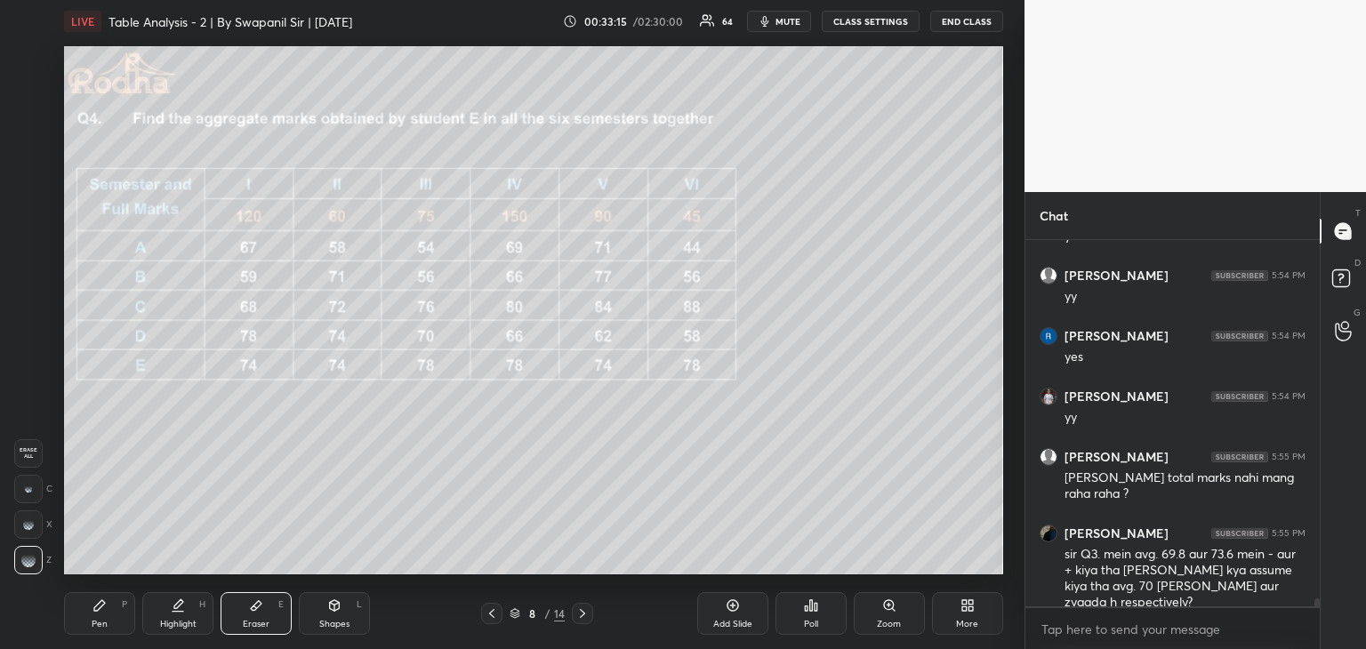
click at [107, 621] on div "Pen" at bounding box center [100, 624] width 16 height 9
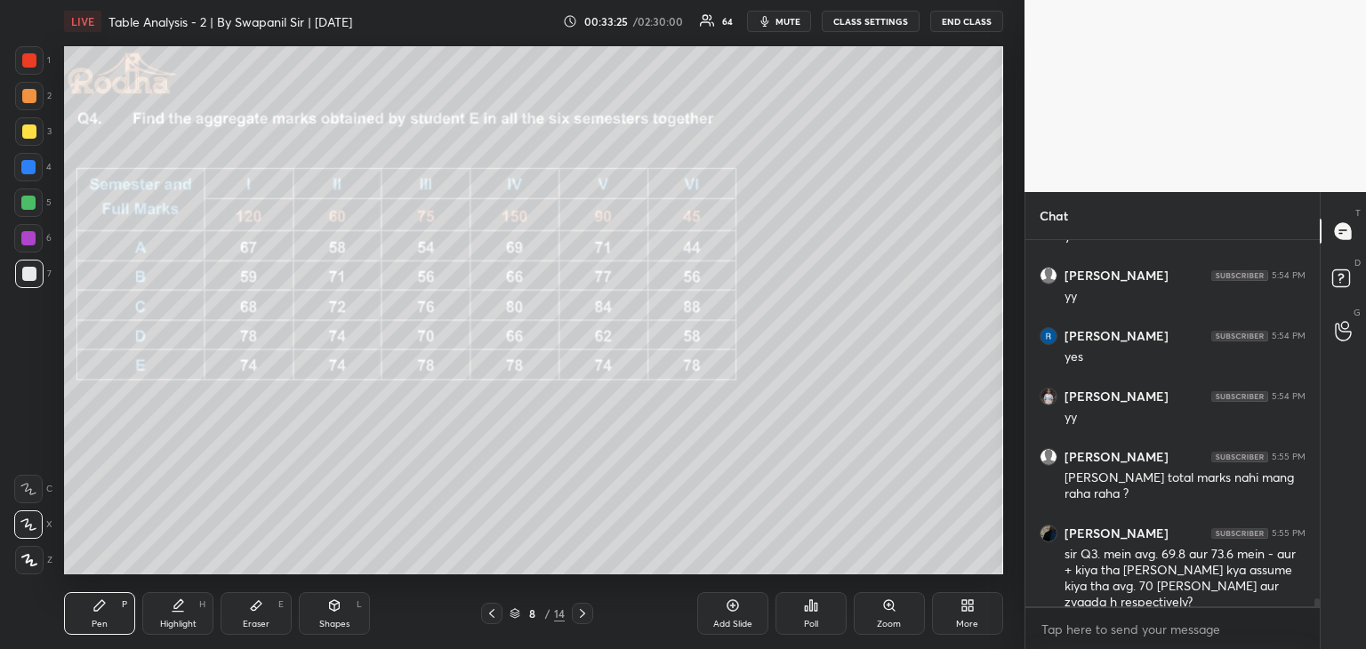
scroll to position [15941, 0]
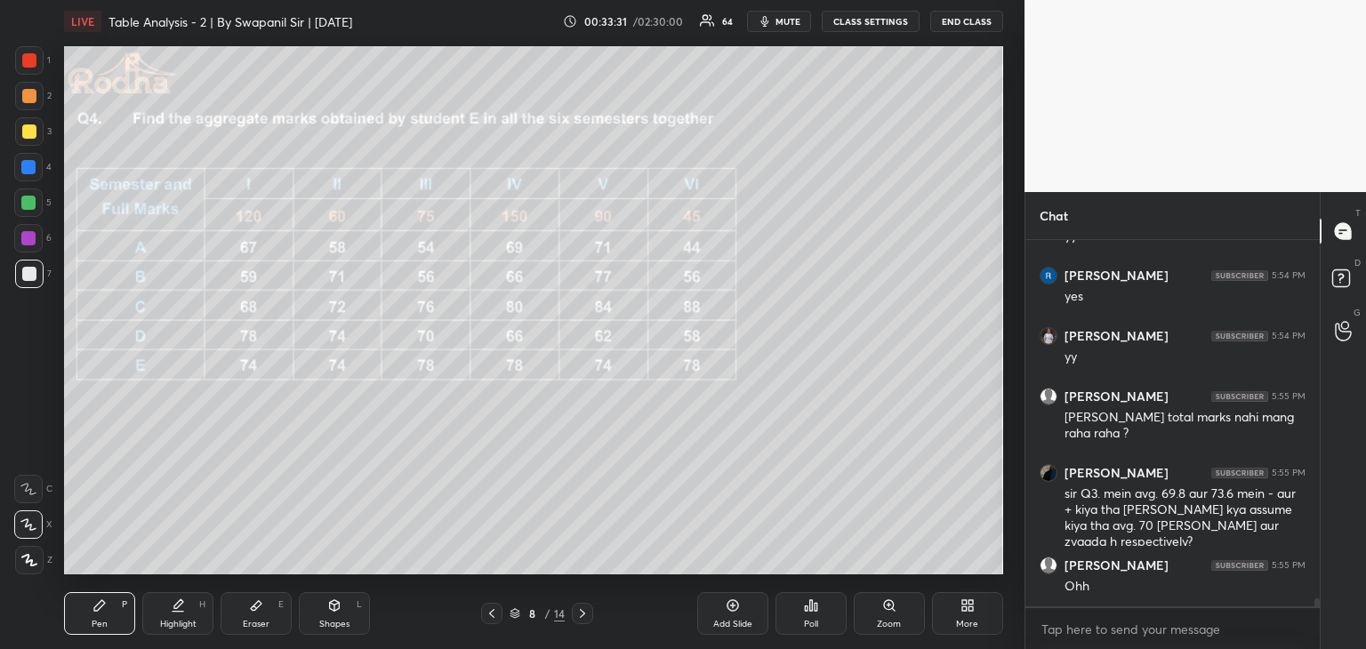
drag, startPoint x: 37, startPoint y: 61, endPoint x: 53, endPoint y: 68, distance: 17.5
click at [39, 58] on div at bounding box center [29, 60] width 28 height 28
click at [501, 613] on div at bounding box center [491, 613] width 21 height 21
click at [499, 615] on div at bounding box center [491, 613] width 21 height 21
click at [582, 617] on icon at bounding box center [582, 613] width 14 height 14
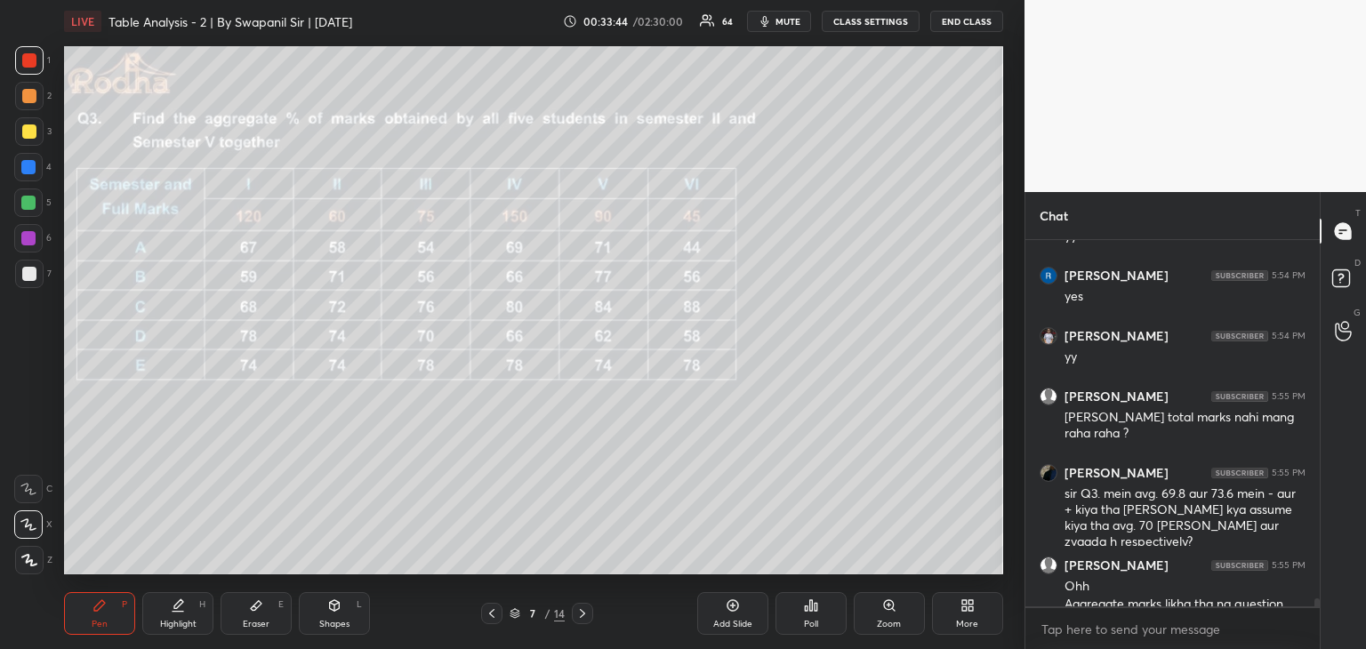
scroll to position [15975, 0]
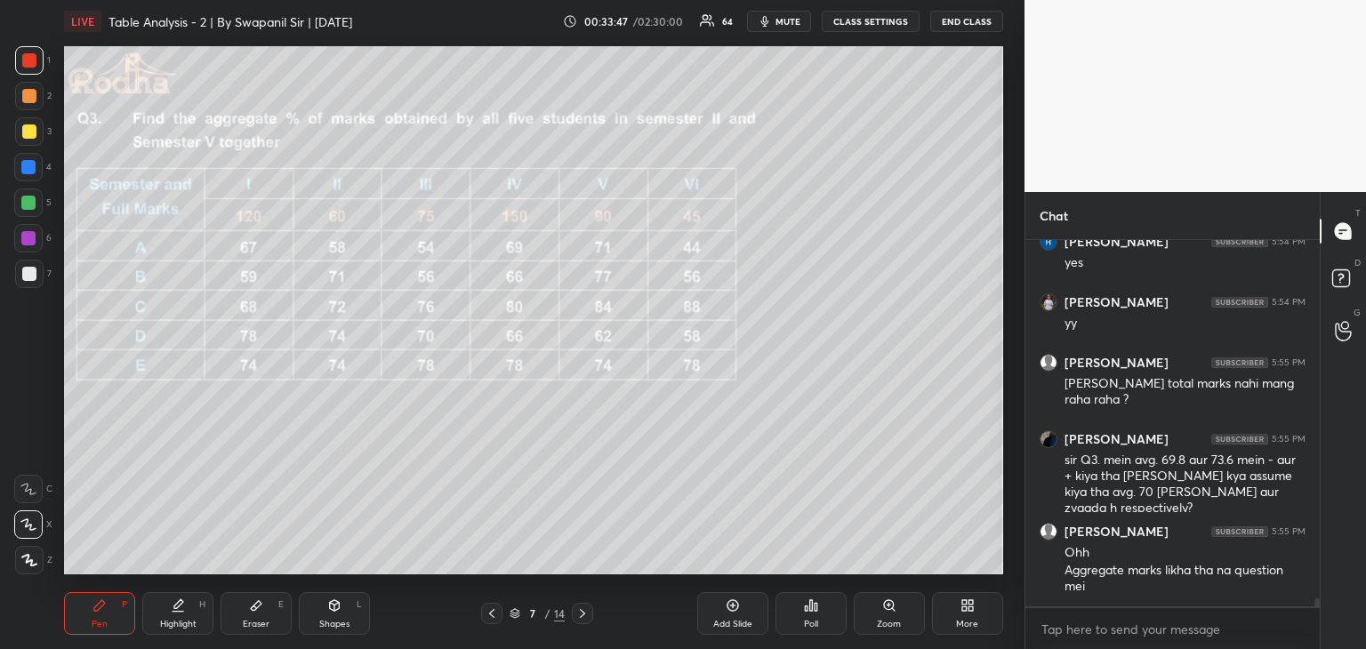
click at [261, 627] on div "Eraser" at bounding box center [256, 624] width 27 height 9
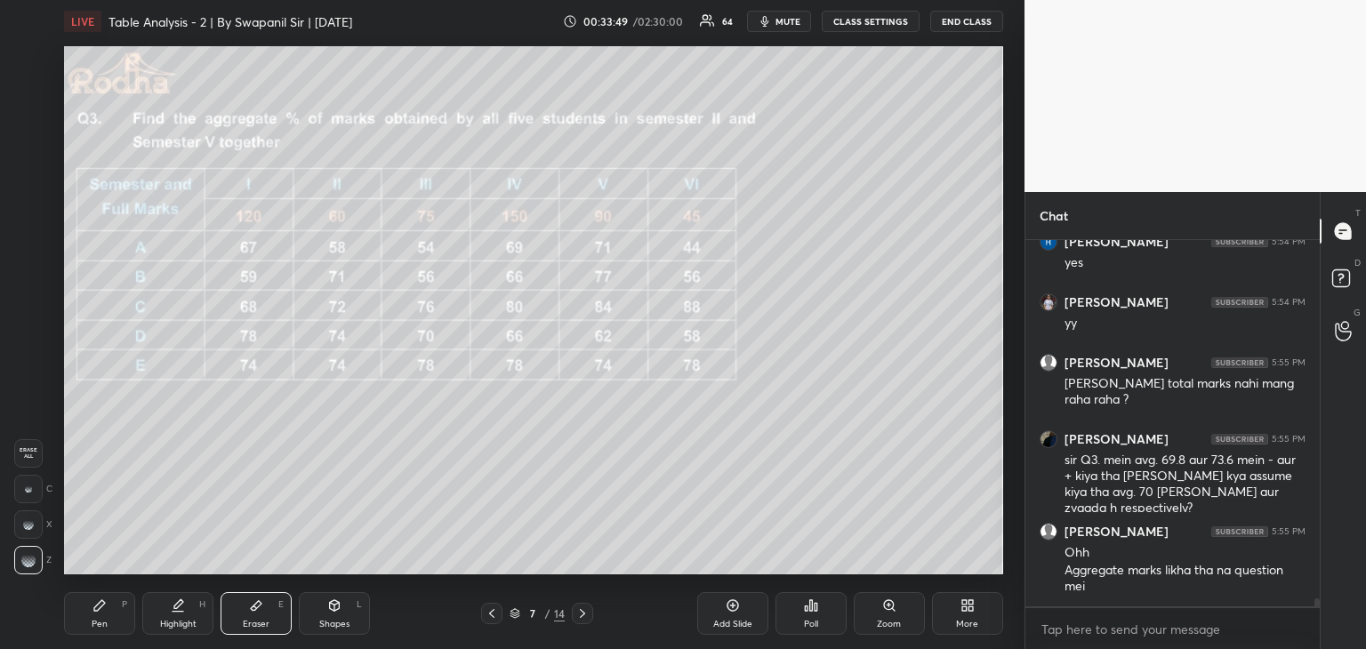
click at [102, 616] on div "Pen P" at bounding box center [99, 613] width 71 height 43
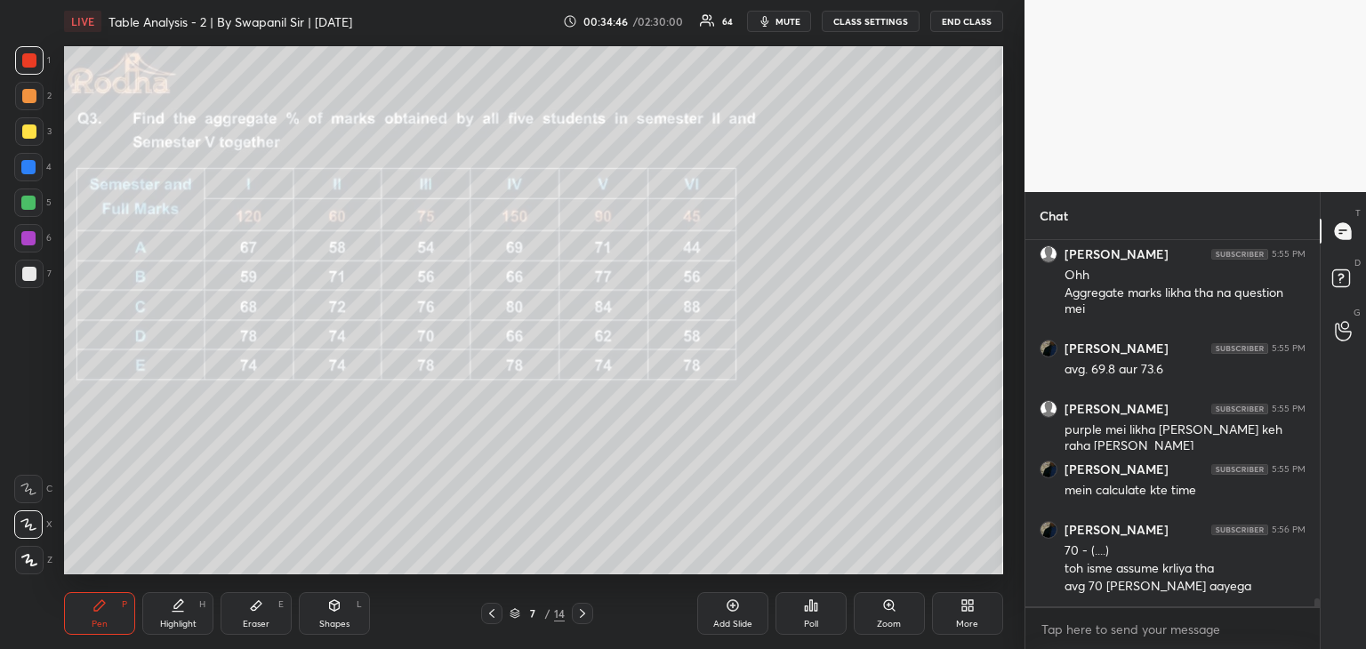
scroll to position [16270, 0]
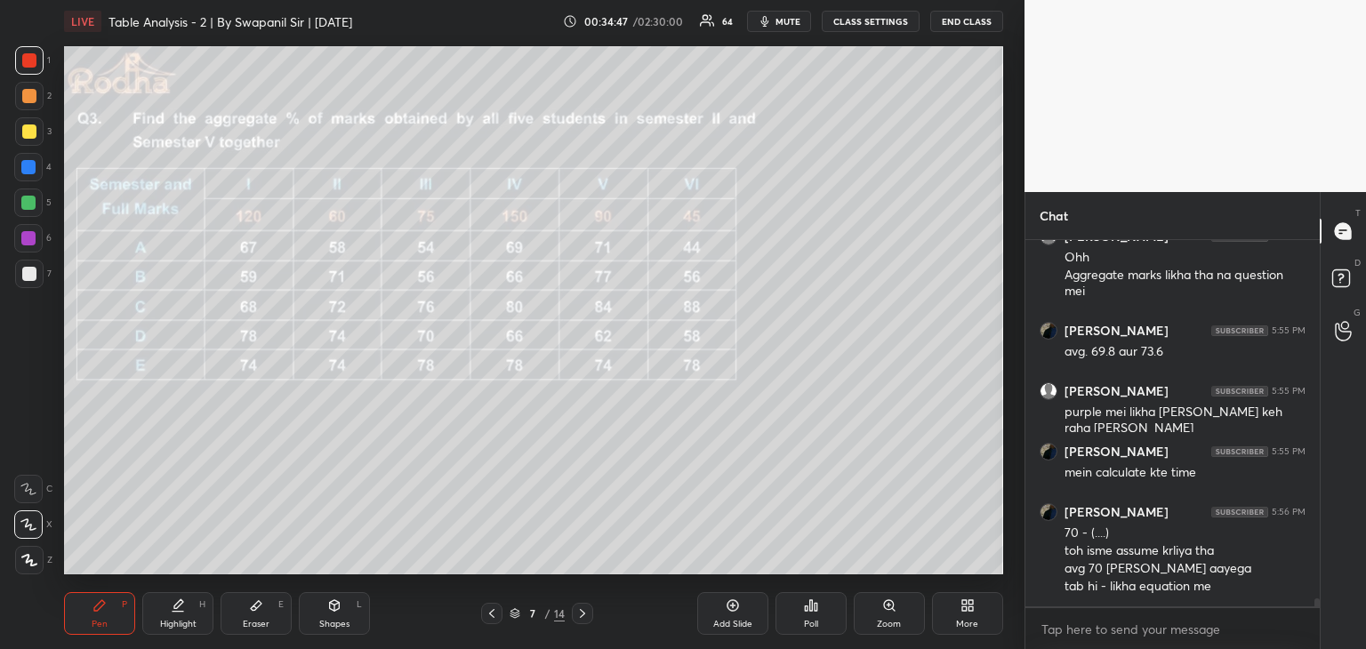
click at [25, 239] on div at bounding box center [28, 238] width 14 height 14
drag, startPoint x: 245, startPoint y: 613, endPoint x: 242, endPoint y: 579, distance: 34.0
click at [245, 613] on div "Eraser E" at bounding box center [256, 613] width 71 height 43
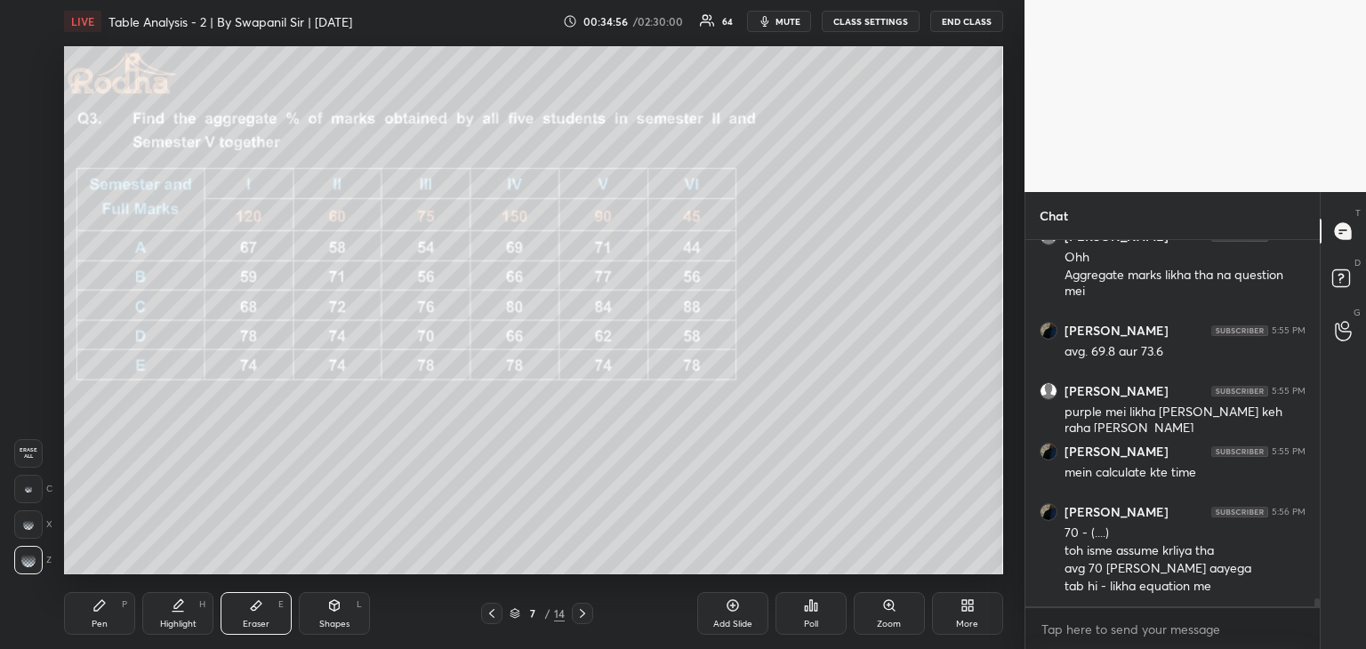
click at [100, 620] on div "Pen" at bounding box center [100, 624] width 16 height 9
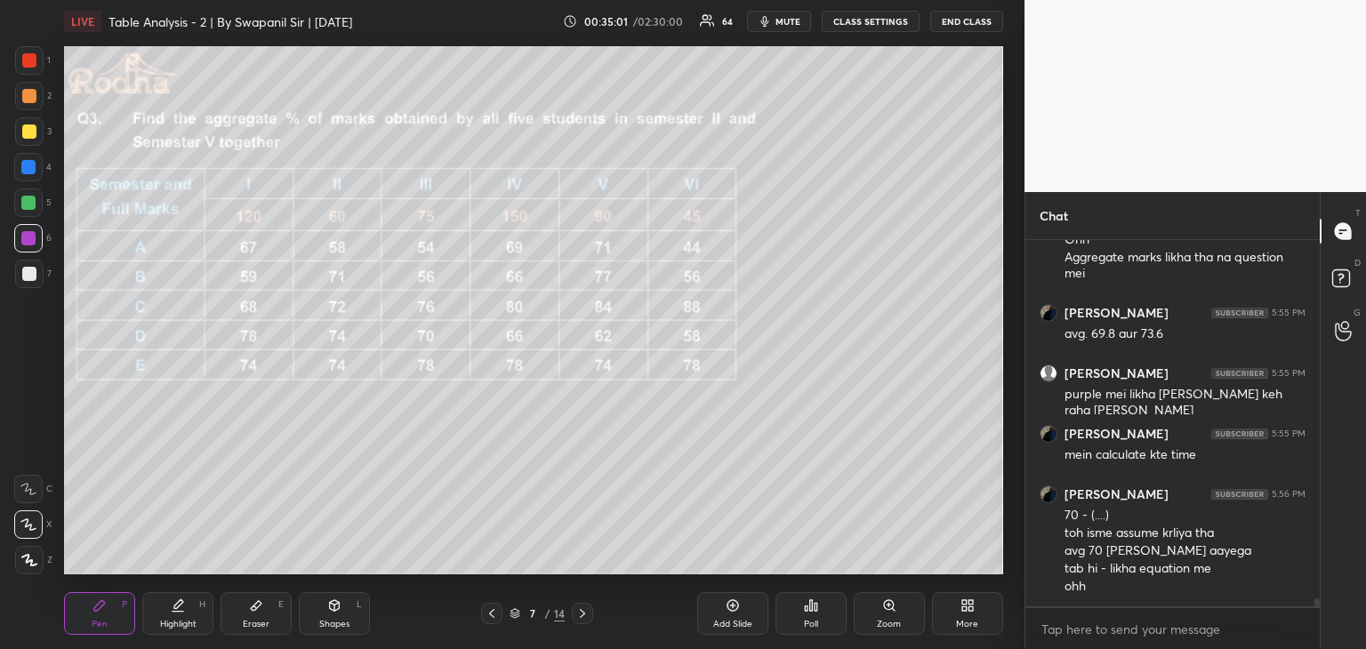
drag, startPoint x: 257, startPoint y: 613, endPoint x: 251, endPoint y: 582, distance: 31.7
click at [256, 606] on icon at bounding box center [256, 605] width 14 height 14
click at [111, 626] on div "Pen P" at bounding box center [99, 613] width 71 height 43
click at [583, 618] on icon at bounding box center [582, 613] width 14 height 14
click at [583, 622] on div at bounding box center [582, 613] width 21 height 21
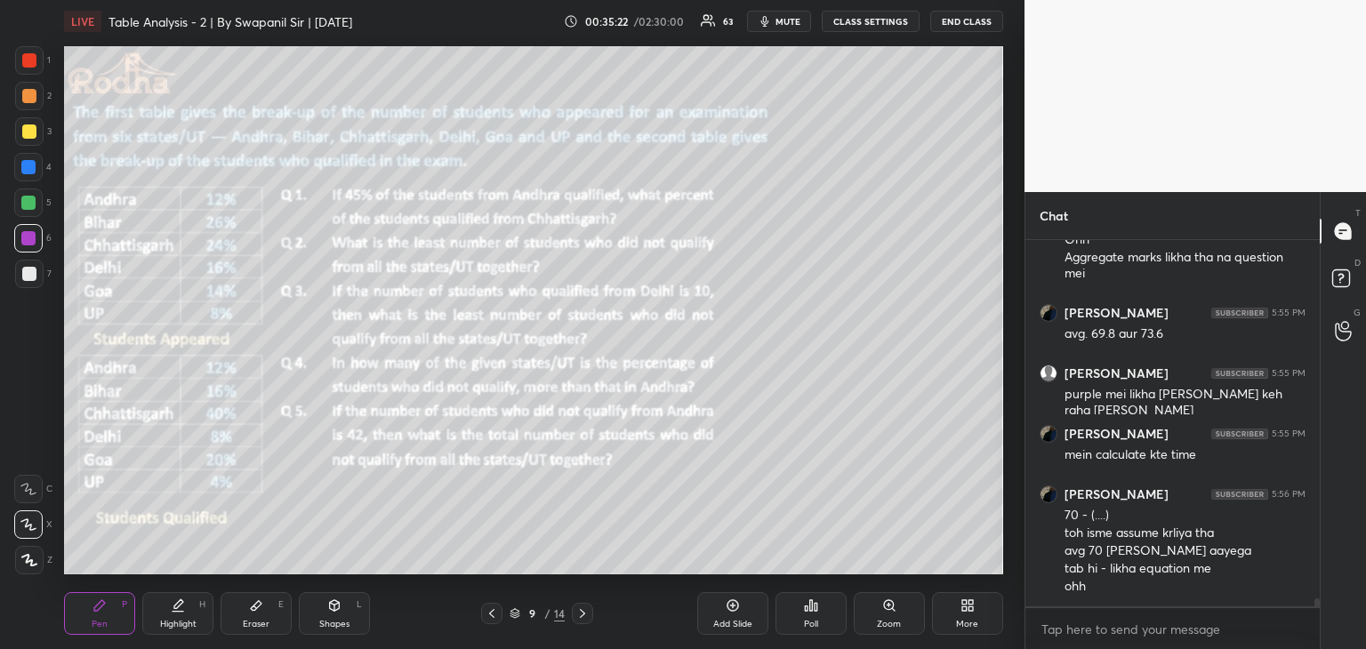
click at [583, 617] on icon at bounding box center [582, 613] width 14 height 14
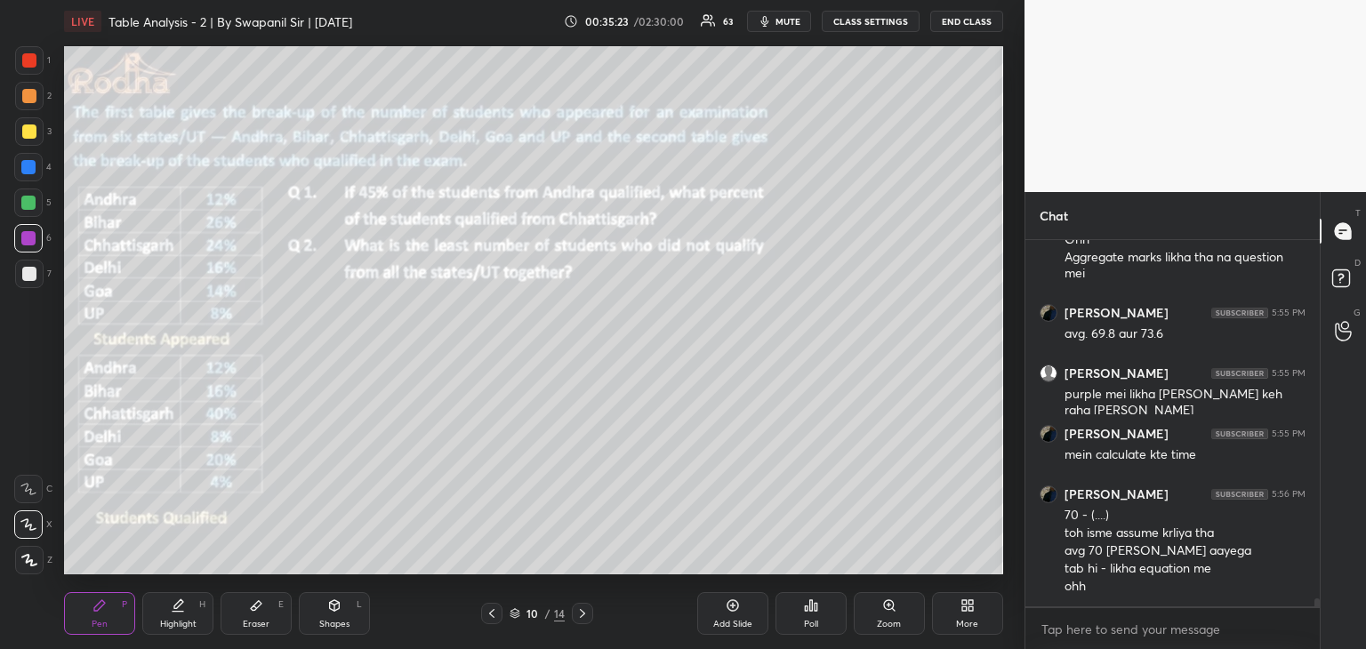
click at [494, 616] on icon at bounding box center [492, 613] width 14 height 14
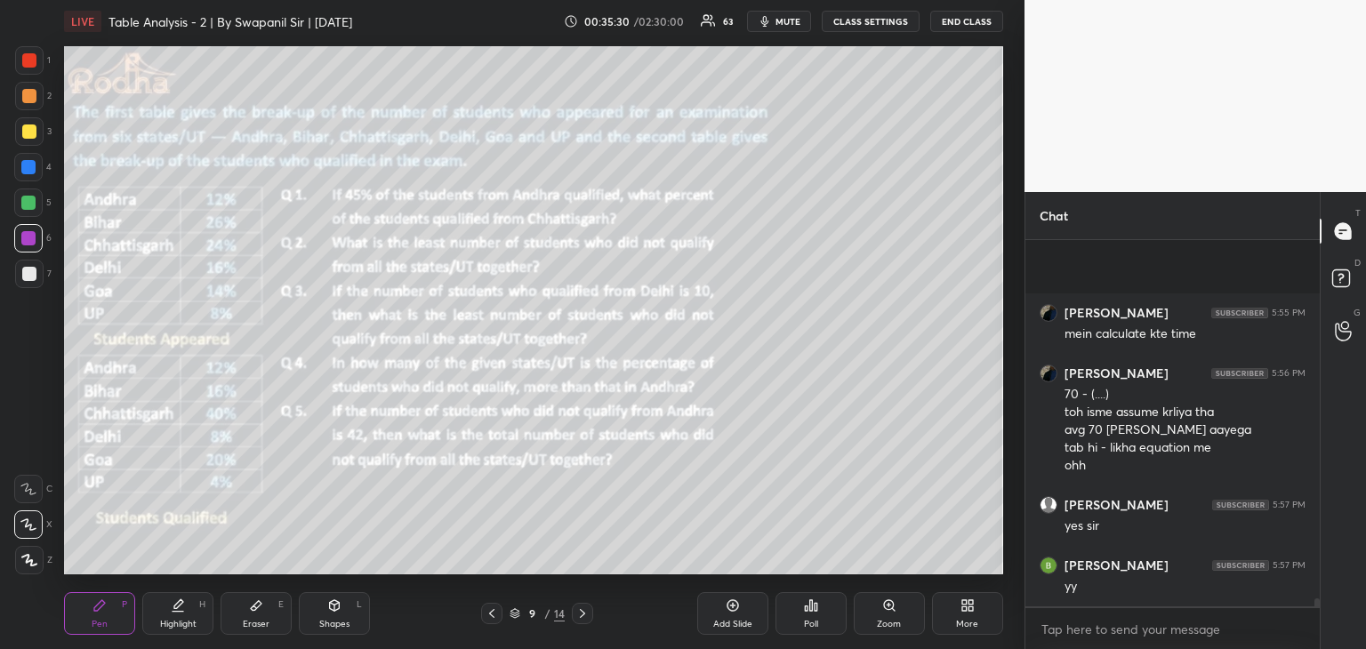
scroll to position [16529, 0]
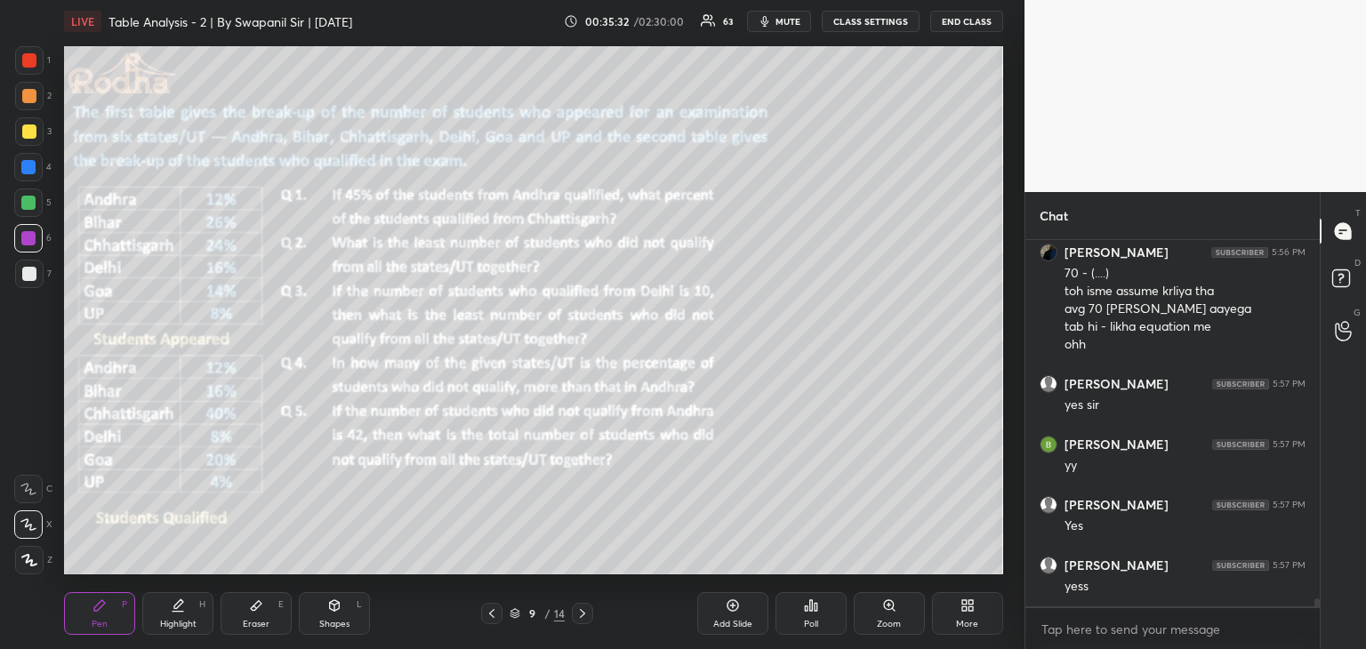
drag, startPoint x: 26, startPoint y: 132, endPoint x: 46, endPoint y: 133, distance: 20.5
click at [26, 132] on div at bounding box center [29, 131] width 14 height 14
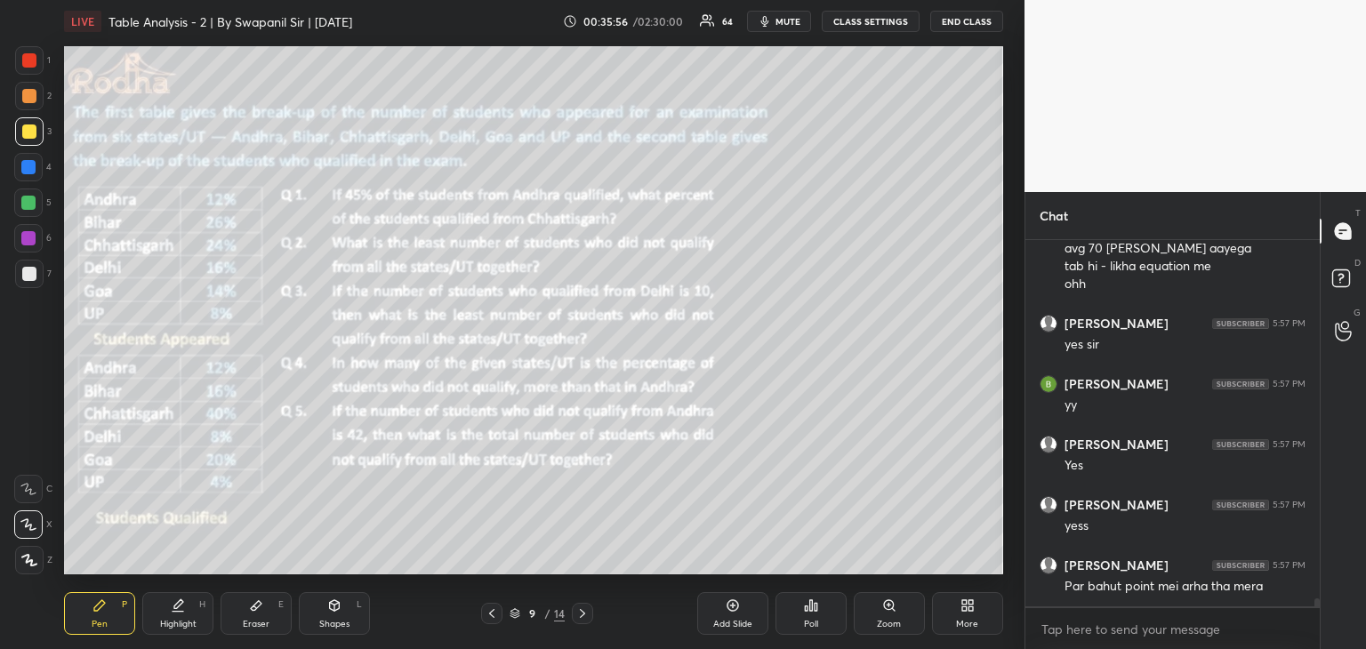
click at [806, 616] on div "Poll" at bounding box center [810, 613] width 71 height 43
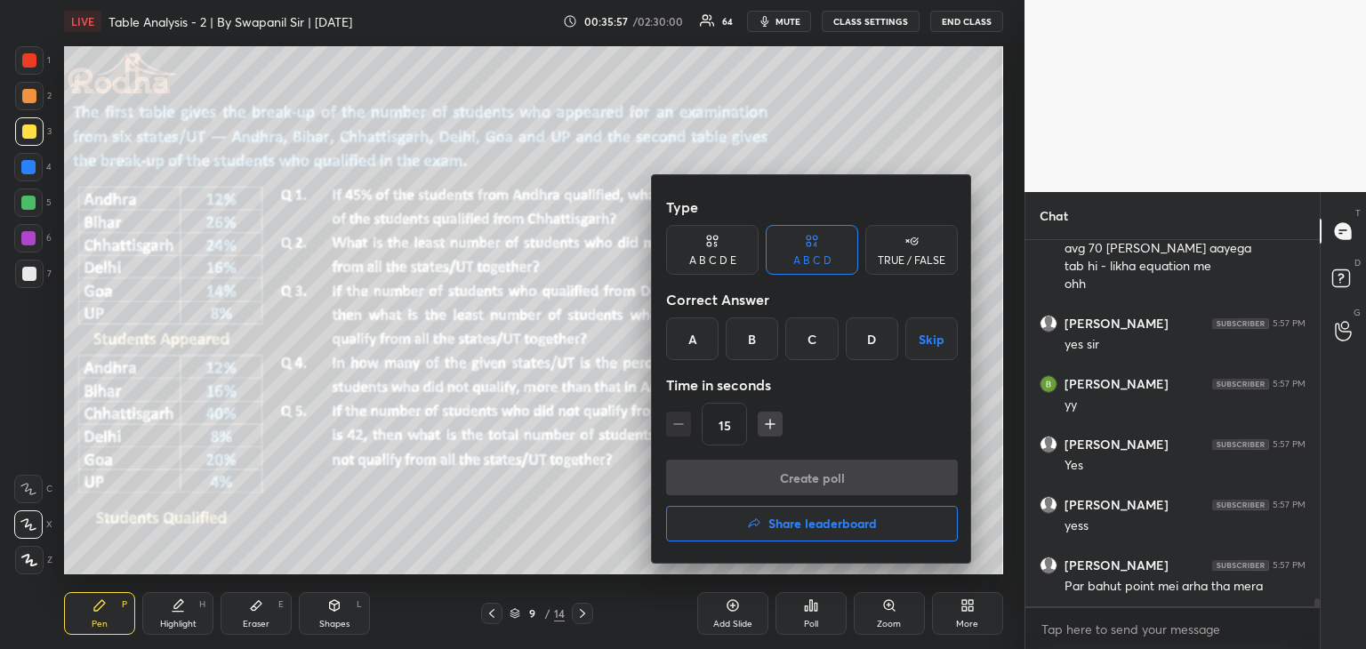
click at [693, 342] on div "A" at bounding box center [692, 338] width 52 height 43
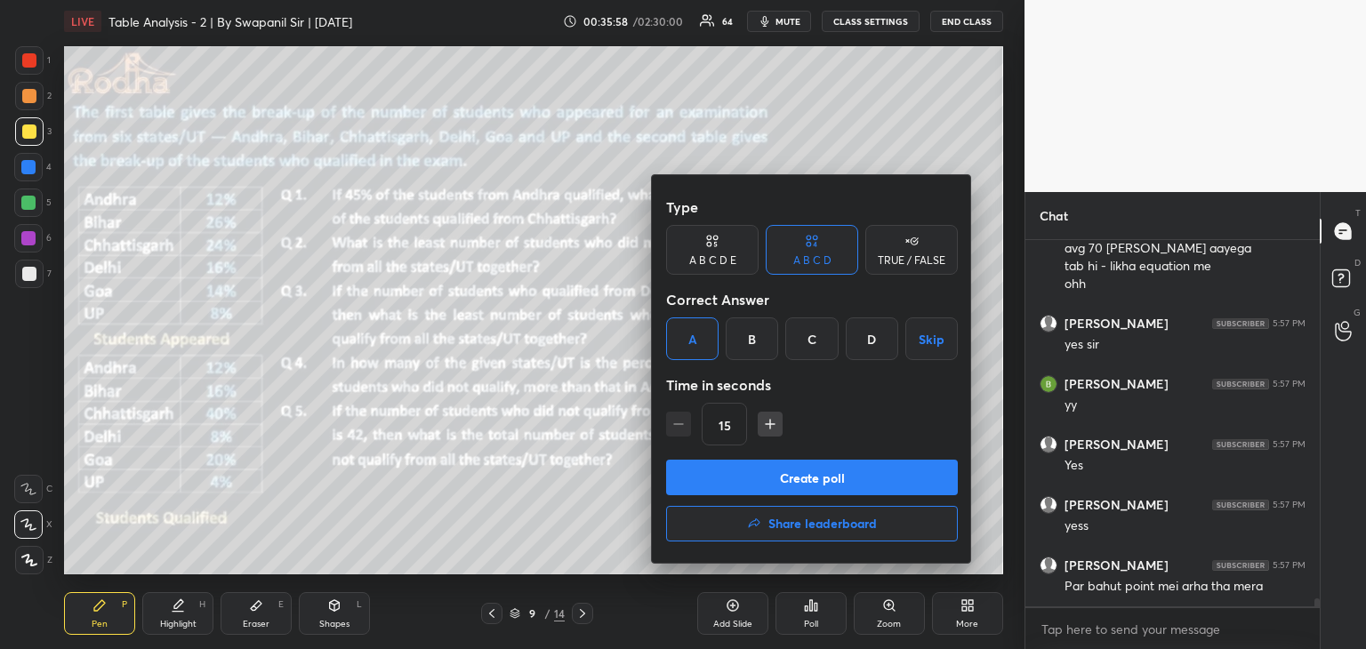
click at [740, 485] on button "Create poll" at bounding box center [812, 478] width 292 height 36
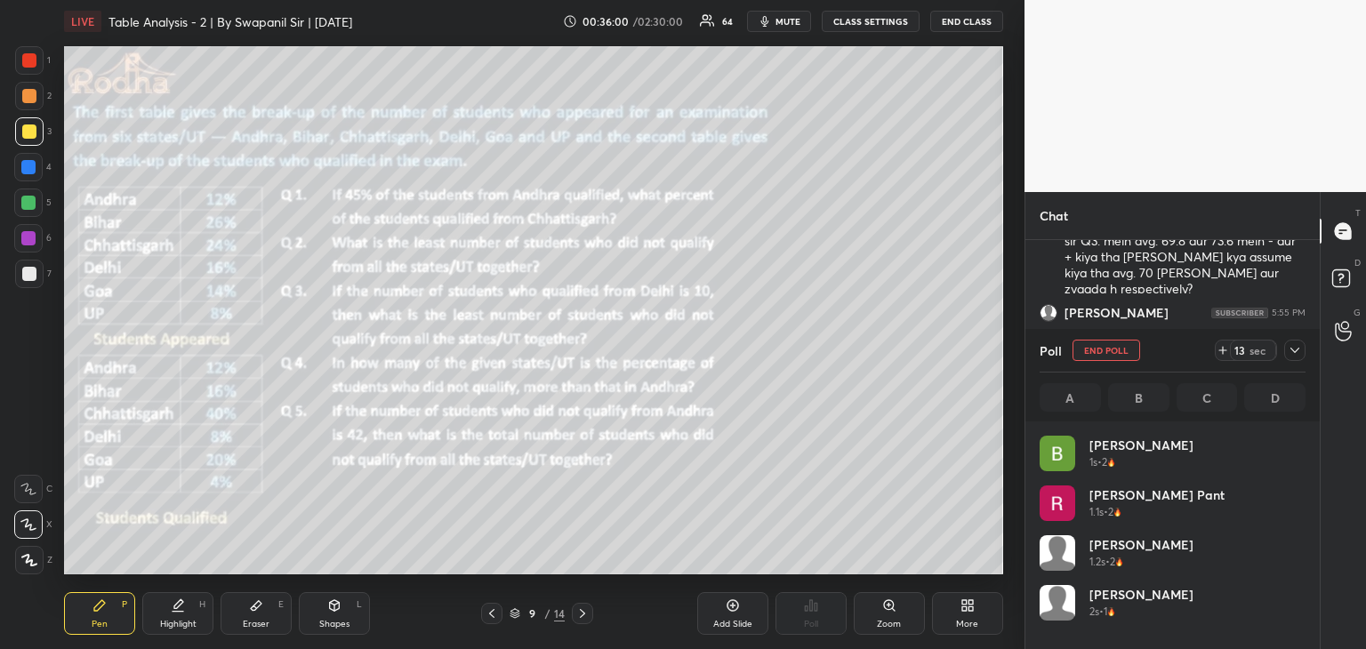
scroll to position [208, 261]
click at [334, 638] on div "Pen P Highlight H Eraser E Shapes L 9 / 14 Add Slide Poll Zoom More" at bounding box center [533, 613] width 939 height 71
drag, startPoint x: 342, startPoint y: 625, endPoint x: 356, endPoint y: 609, distance: 20.8
click at [345, 623] on div "Shapes" at bounding box center [334, 624] width 30 height 9
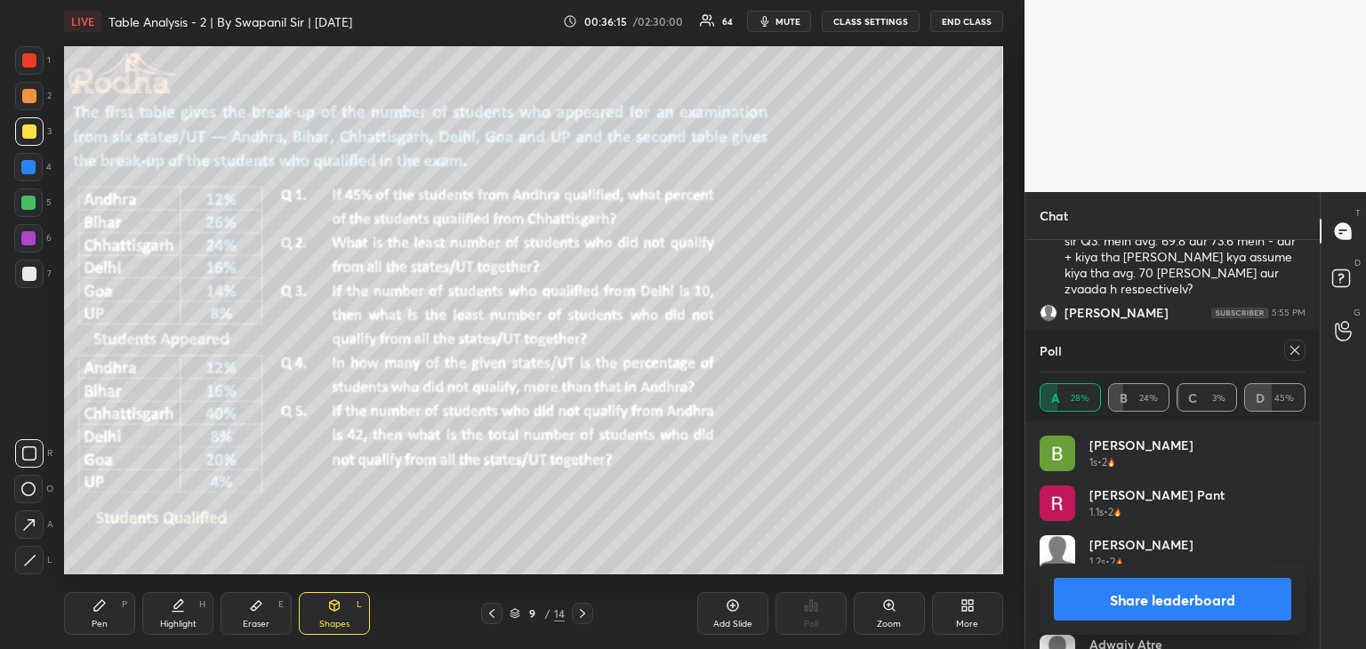
click at [1124, 614] on button "Share leaderboard" at bounding box center [1172, 599] width 237 height 43
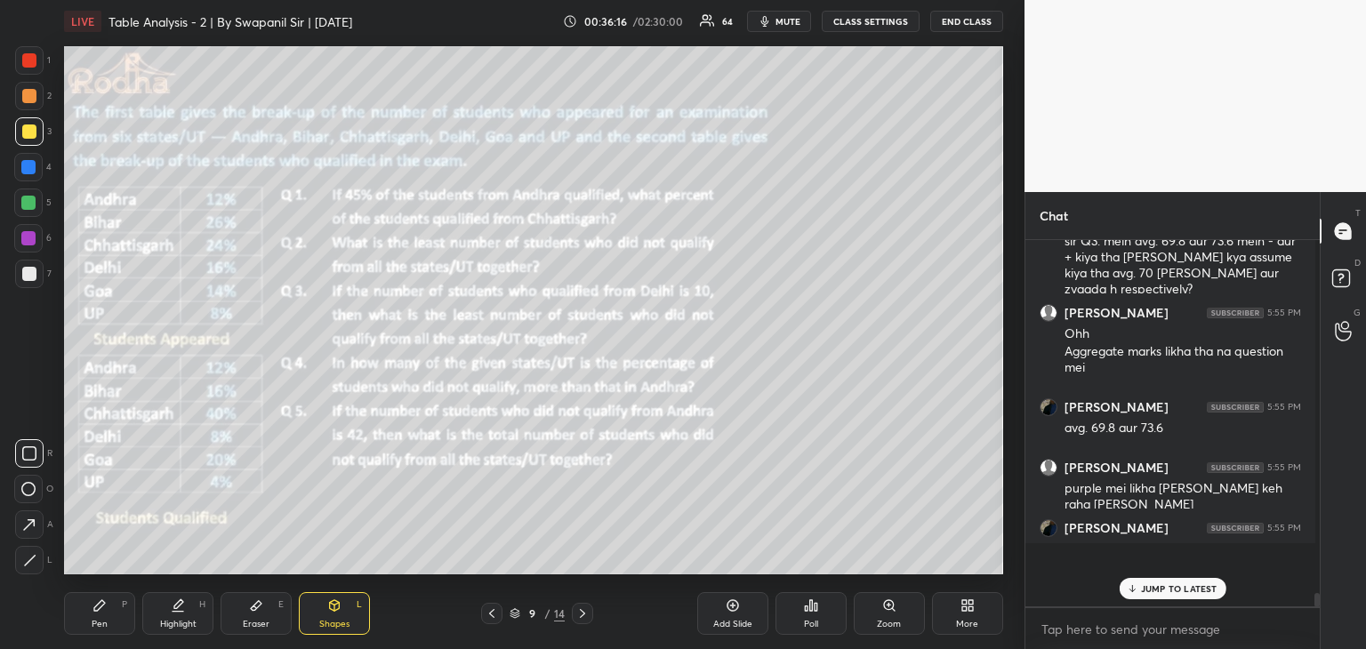
scroll to position [324, 285]
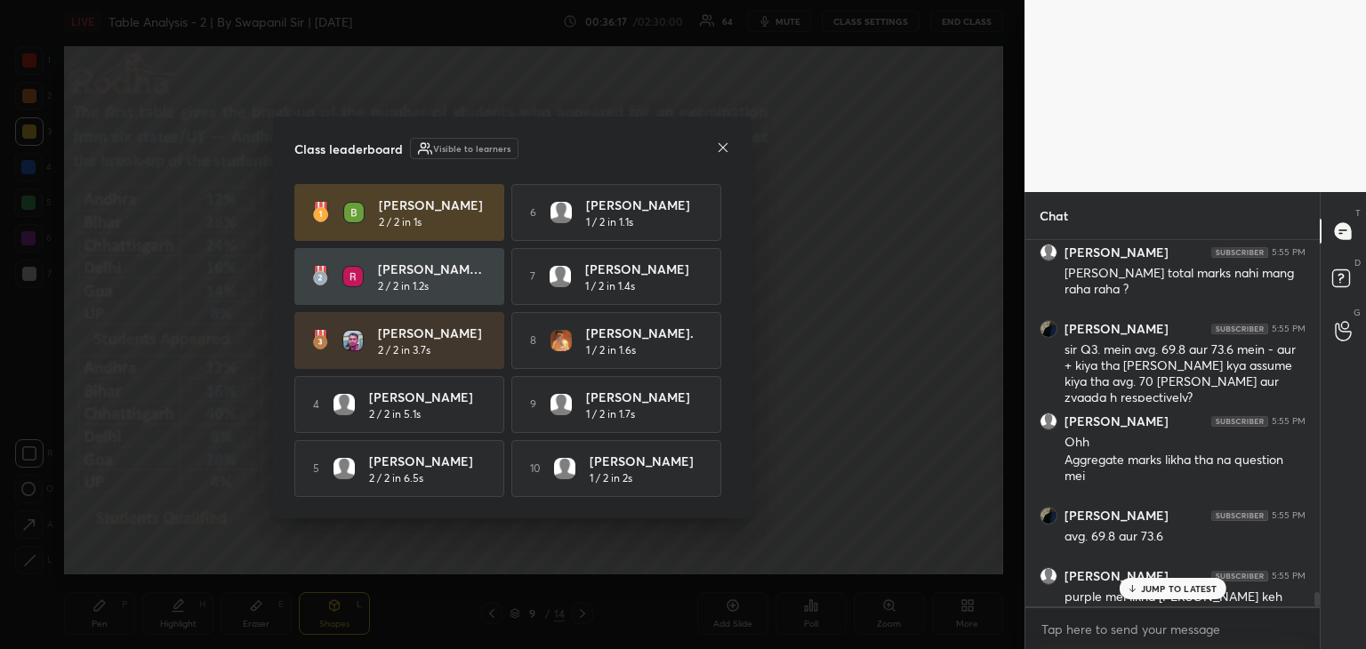
click at [1174, 591] on p "JUMP TO LATEST" at bounding box center [1179, 588] width 76 height 11
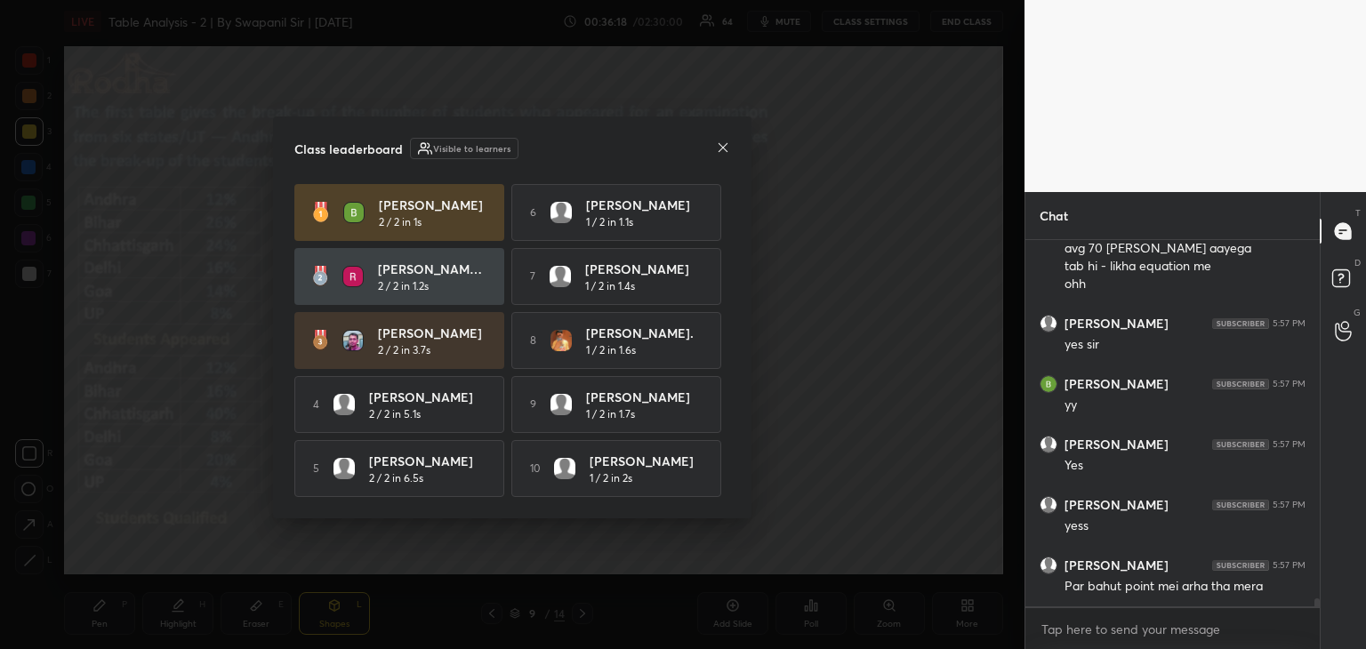
click at [725, 140] on div at bounding box center [723, 149] width 14 height 19
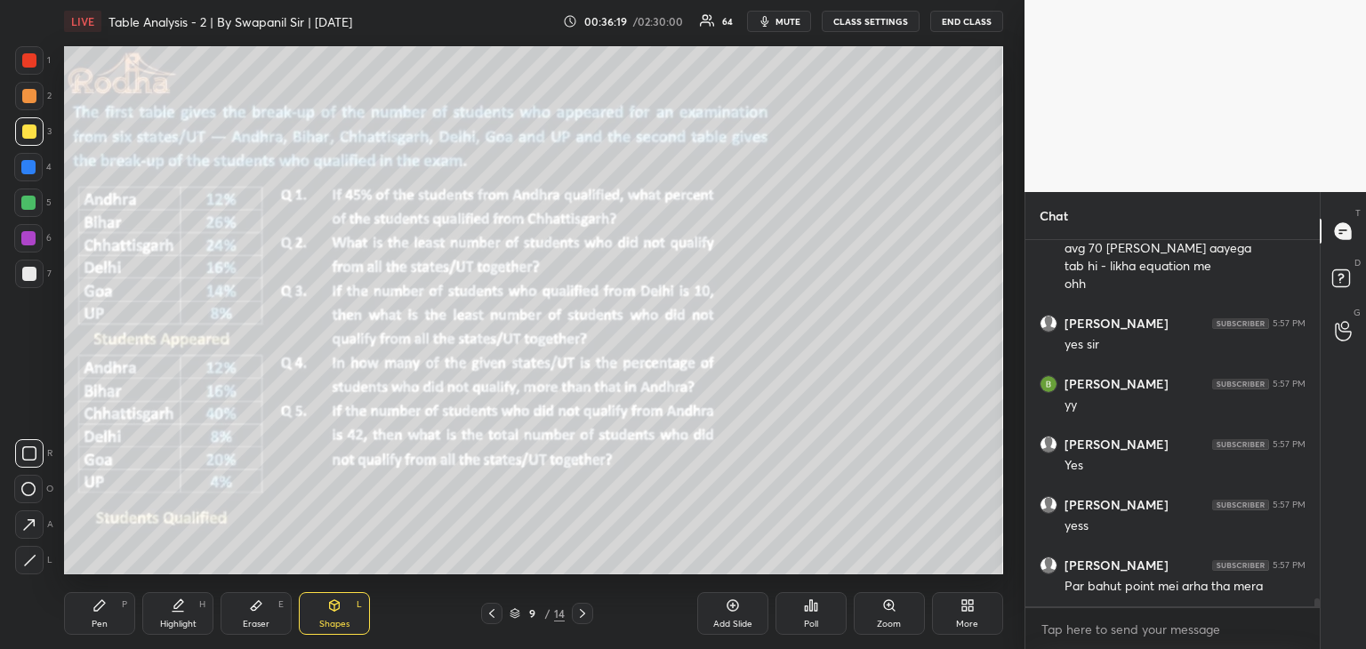
drag, startPoint x: 105, startPoint y: 613, endPoint x: 134, endPoint y: 592, distance: 35.8
click at [107, 611] on div "Pen P" at bounding box center [99, 613] width 71 height 43
click at [340, 615] on div "Shapes L" at bounding box center [334, 613] width 71 height 43
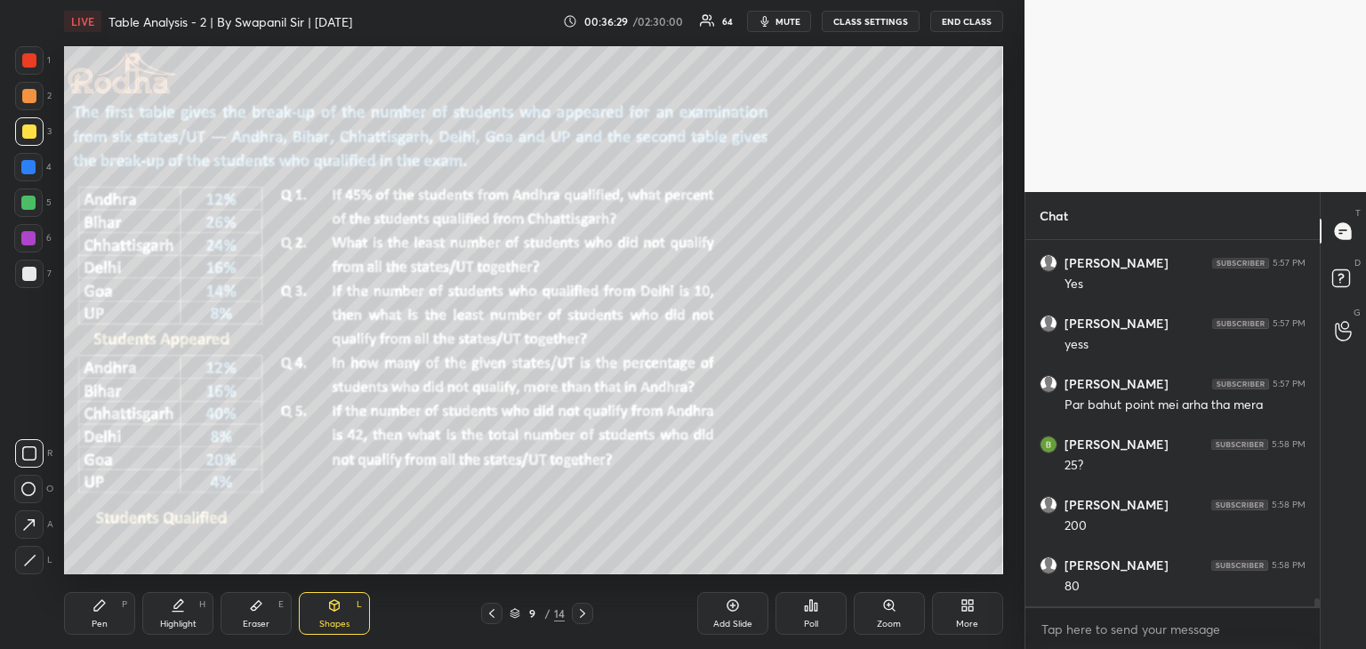
drag, startPoint x: 26, startPoint y: 92, endPoint x: 56, endPoint y: 99, distance: 31.1
click at [28, 91] on div at bounding box center [29, 96] width 14 height 14
click at [28, 237] on div at bounding box center [28, 238] width 14 height 14
click at [92, 613] on div "Pen P" at bounding box center [99, 613] width 71 height 43
click at [804, 613] on div "Poll" at bounding box center [810, 613] width 71 height 43
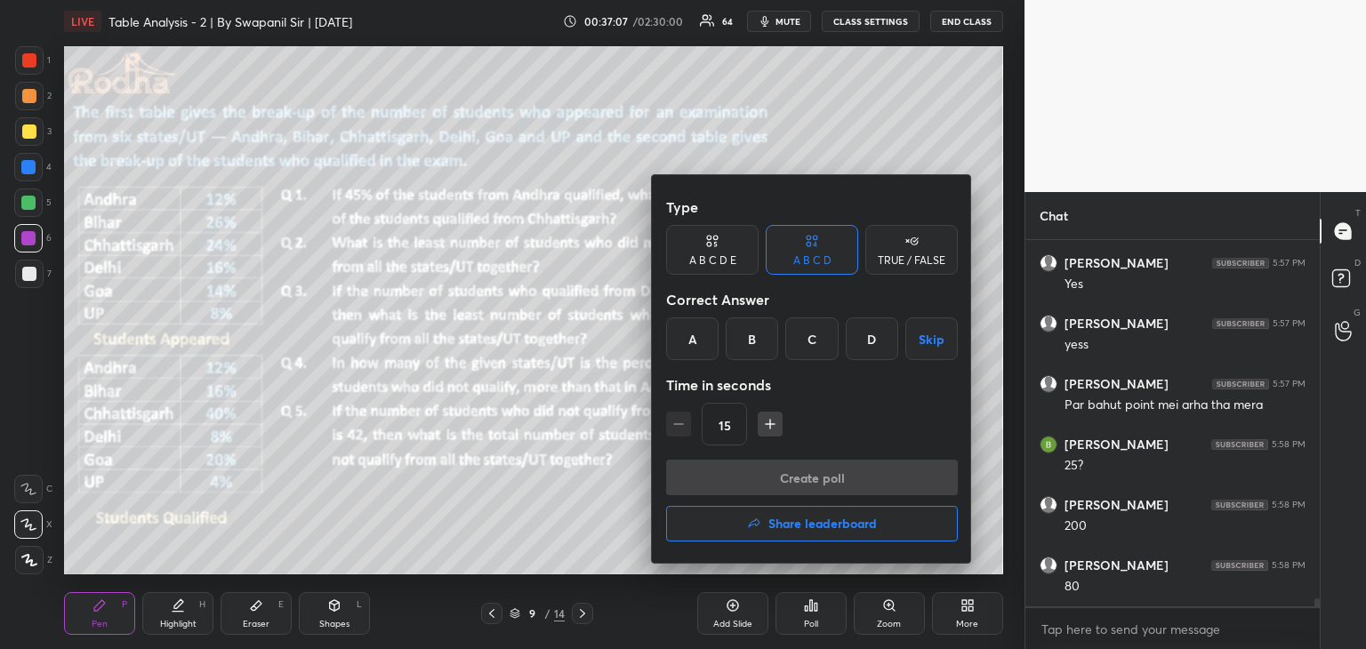
drag, startPoint x: 754, startPoint y: 340, endPoint x: 776, endPoint y: 431, distance: 94.2
click at [754, 341] on div "B" at bounding box center [752, 338] width 52 height 43
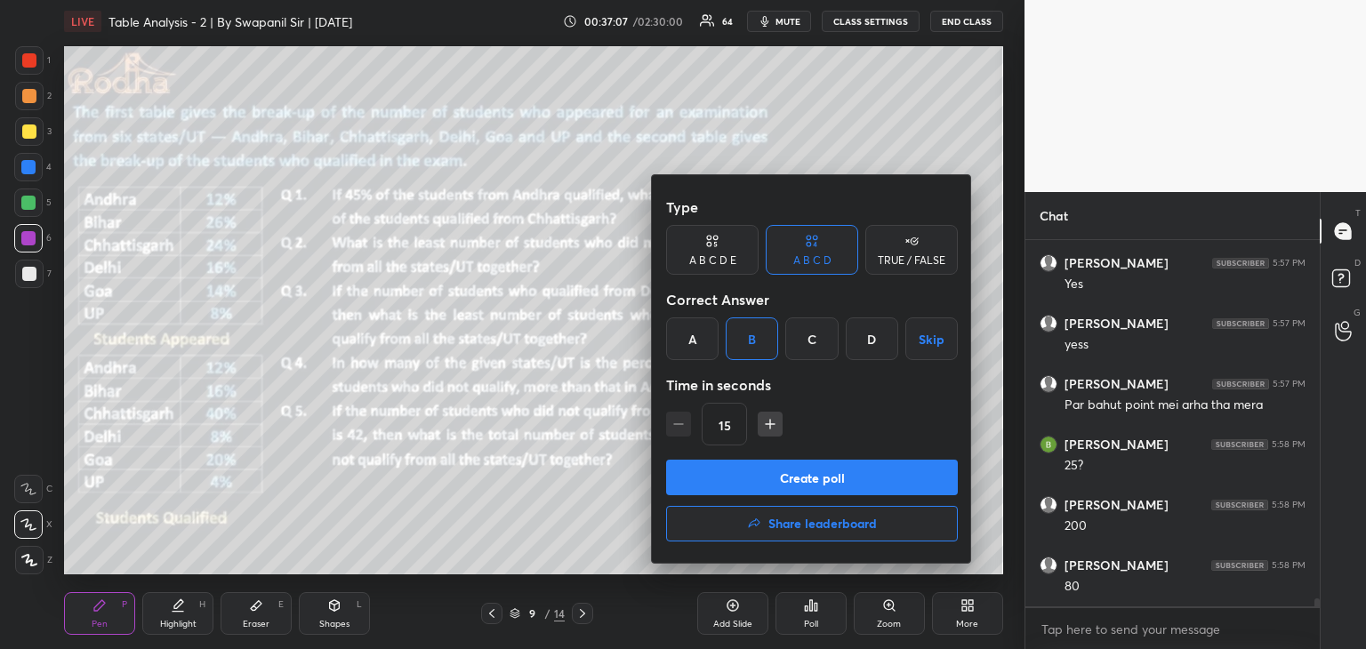
click at [780, 478] on button "Create poll" at bounding box center [812, 478] width 292 height 36
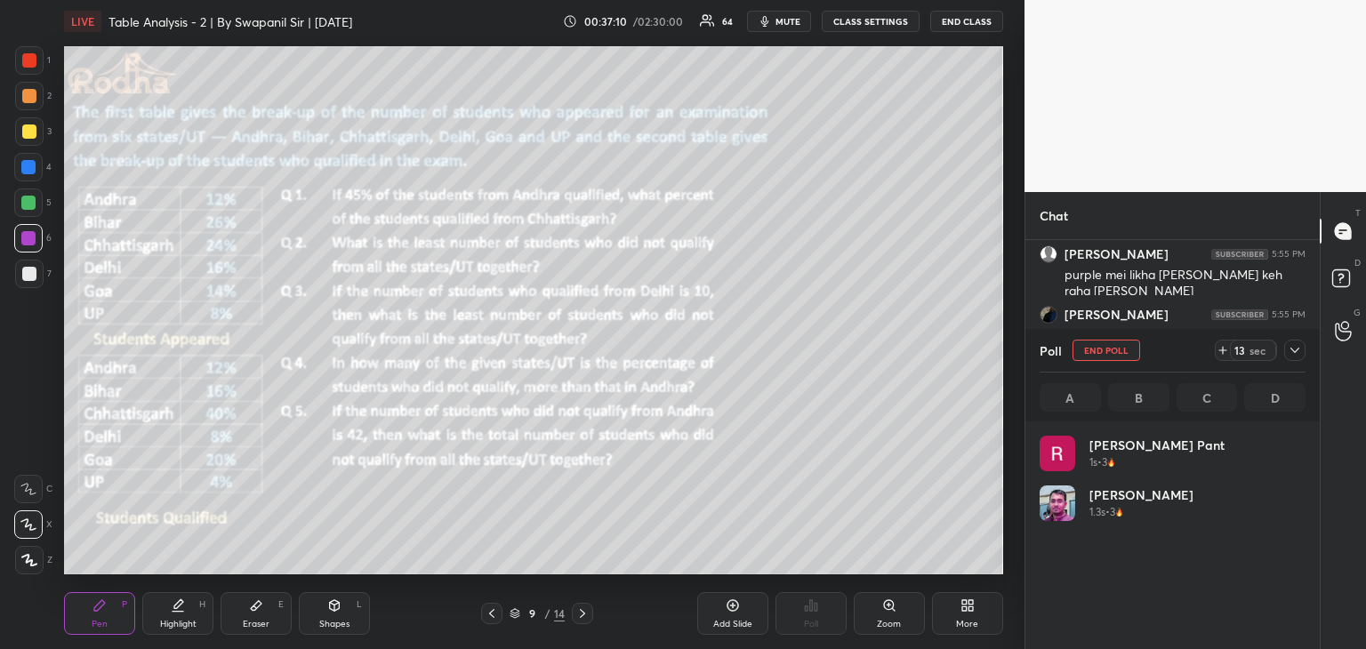
scroll to position [208, 261]
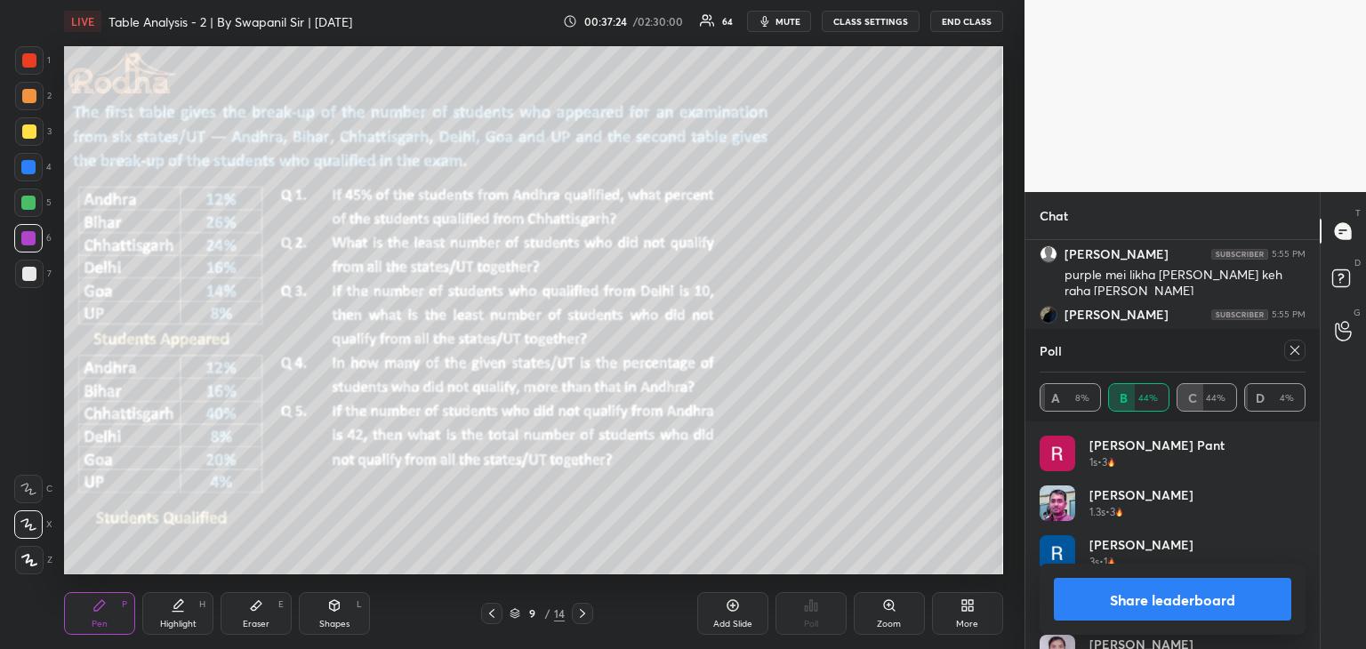
click at [1131, 604] on button "Share leaderboard" at bounding box center [1172, 599] width 237 height 43
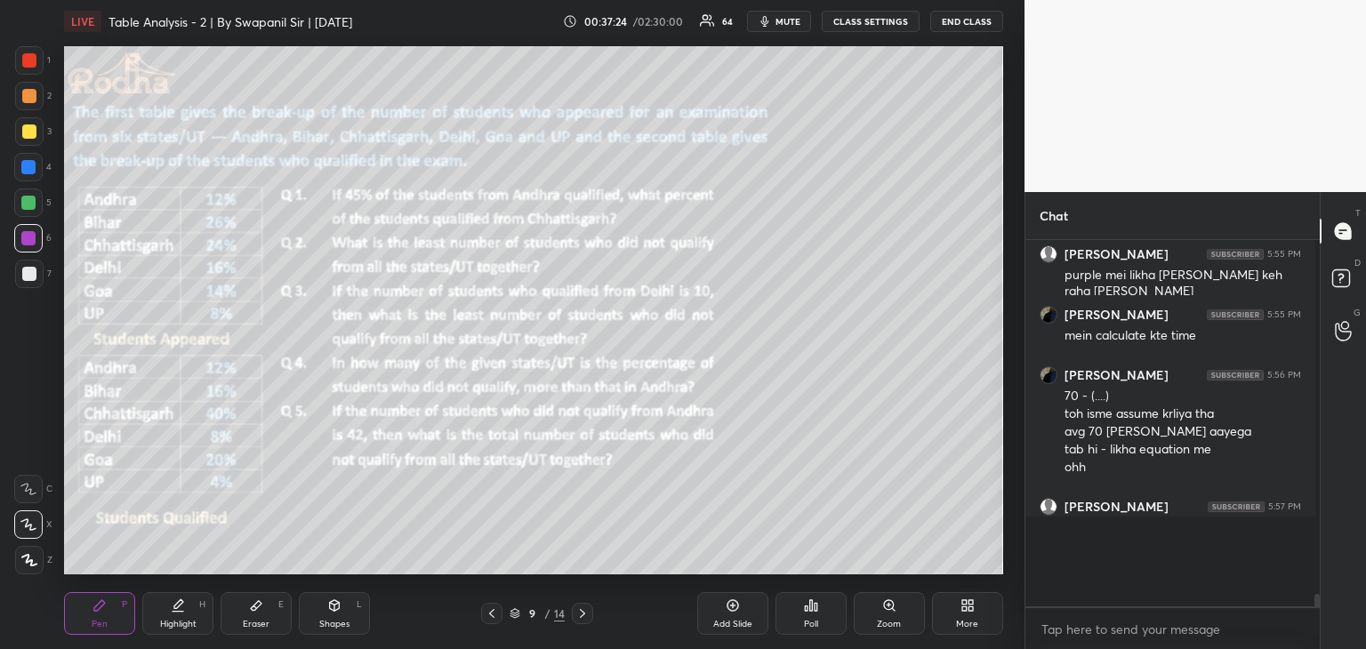
scroll to position [1, 6]
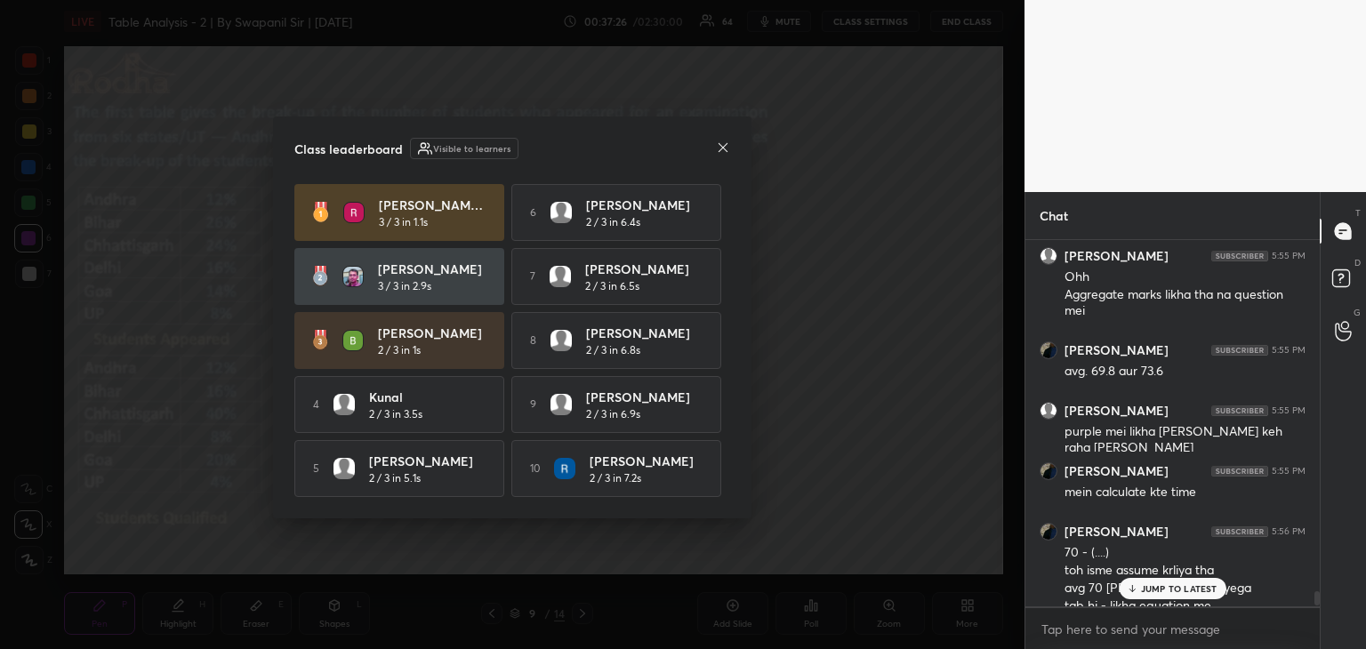
click at [1174, 593] on p "JUMP TO LATEST" at bounding box center [1179, 588] width 76 height 11
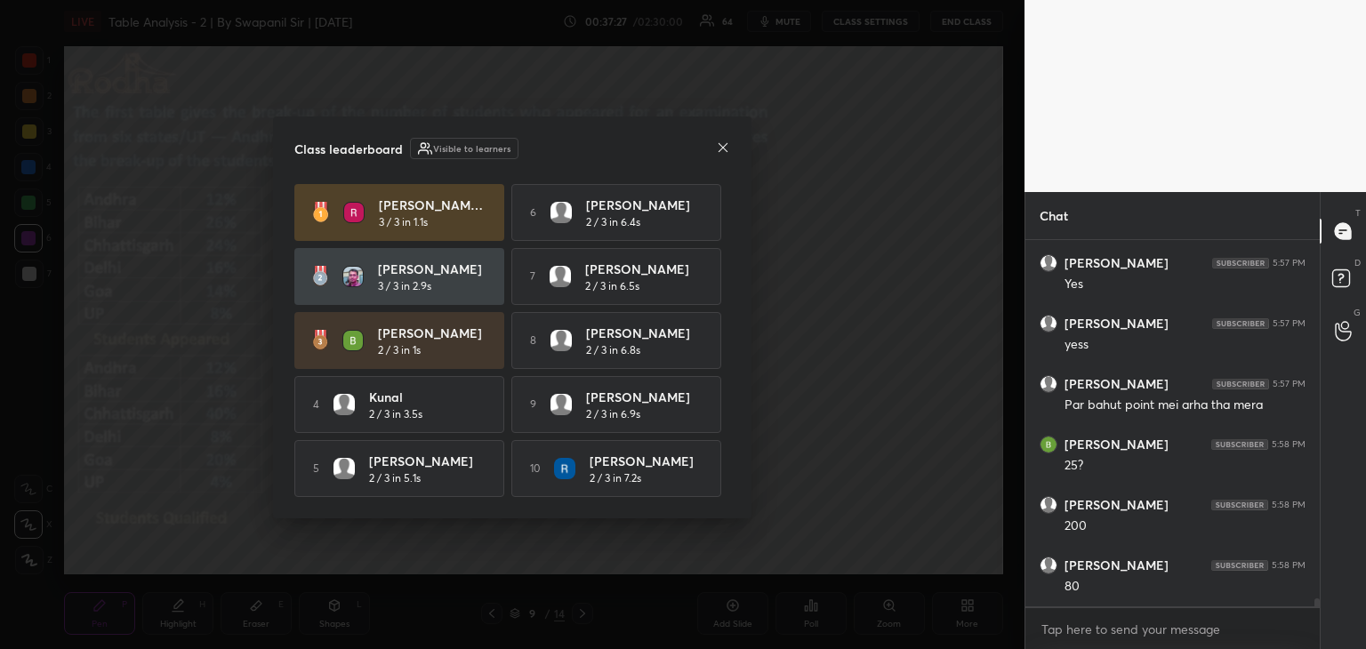
click at [721, 146] on icon at bounding box center [722, 146] width 9 height 9
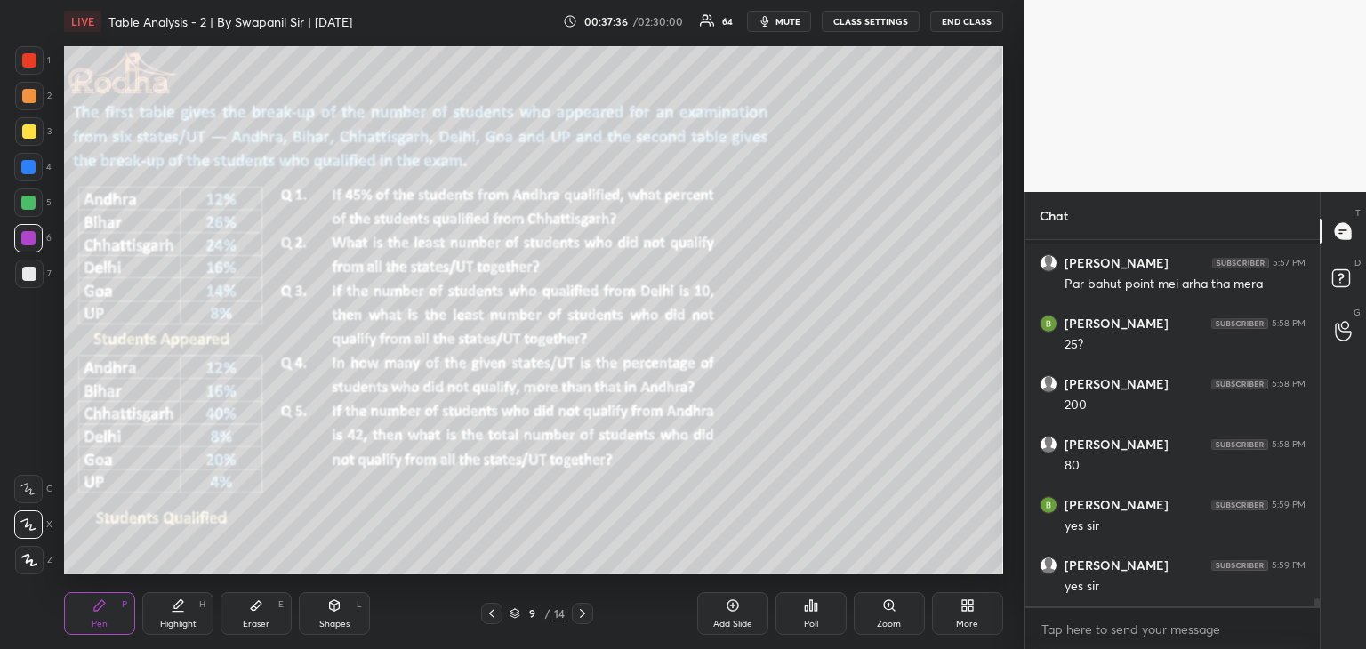
scroll to position [16090, 0]
click at [819, 619] on div "Poll" at bounding box center [810, 613] width 71 height 43
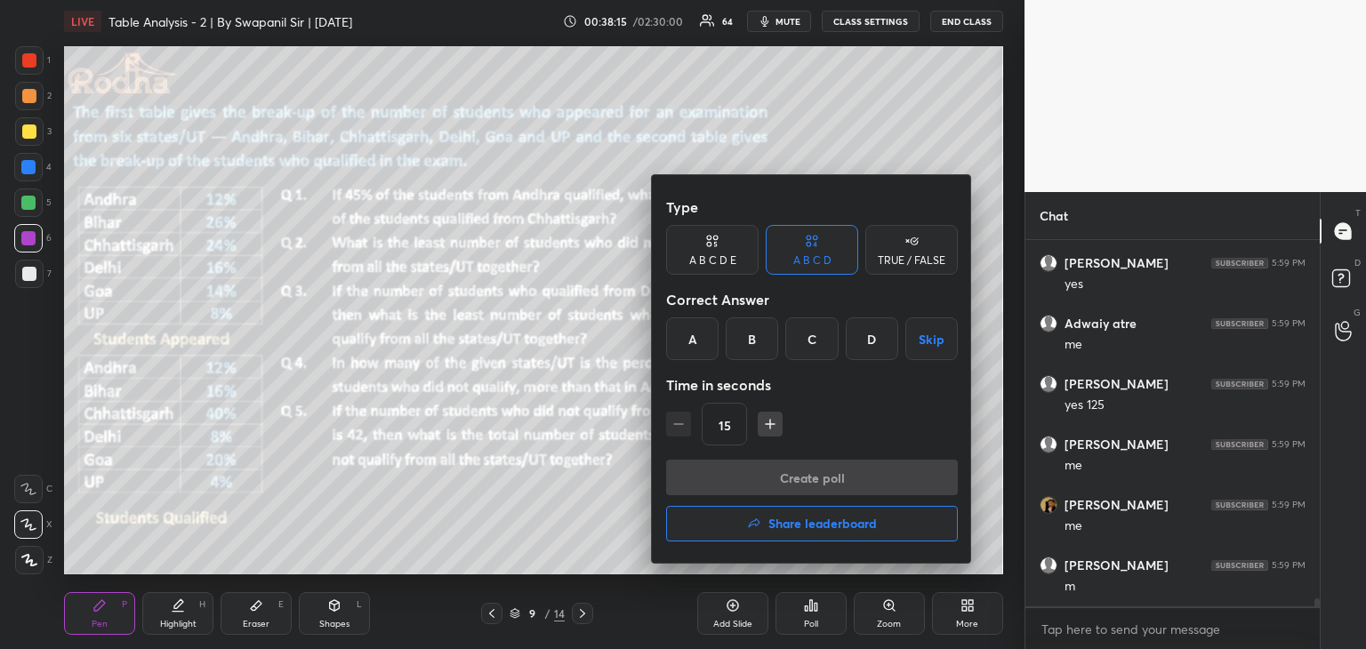
click at [816, 347] on div "C" at bounding box center [811, 338] width 52 height 43
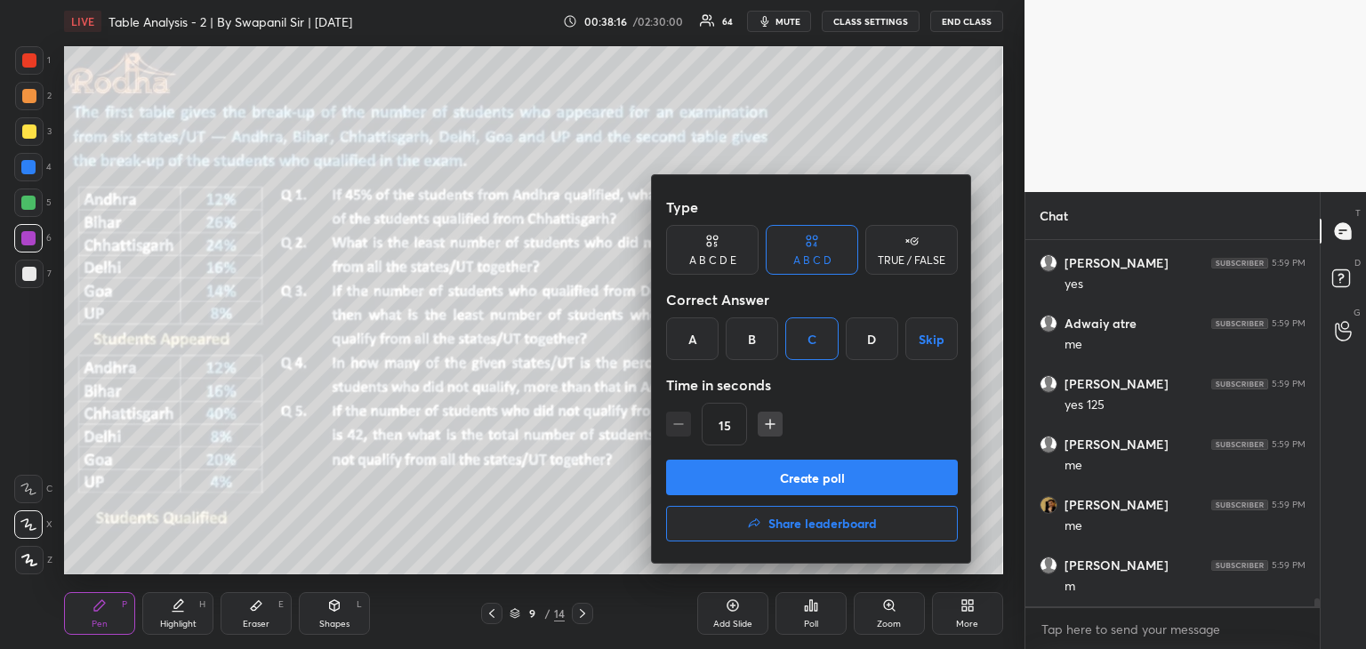
click at [829, 481] on button "Create poll" at bounding box center [812, 478] width 292 height 36
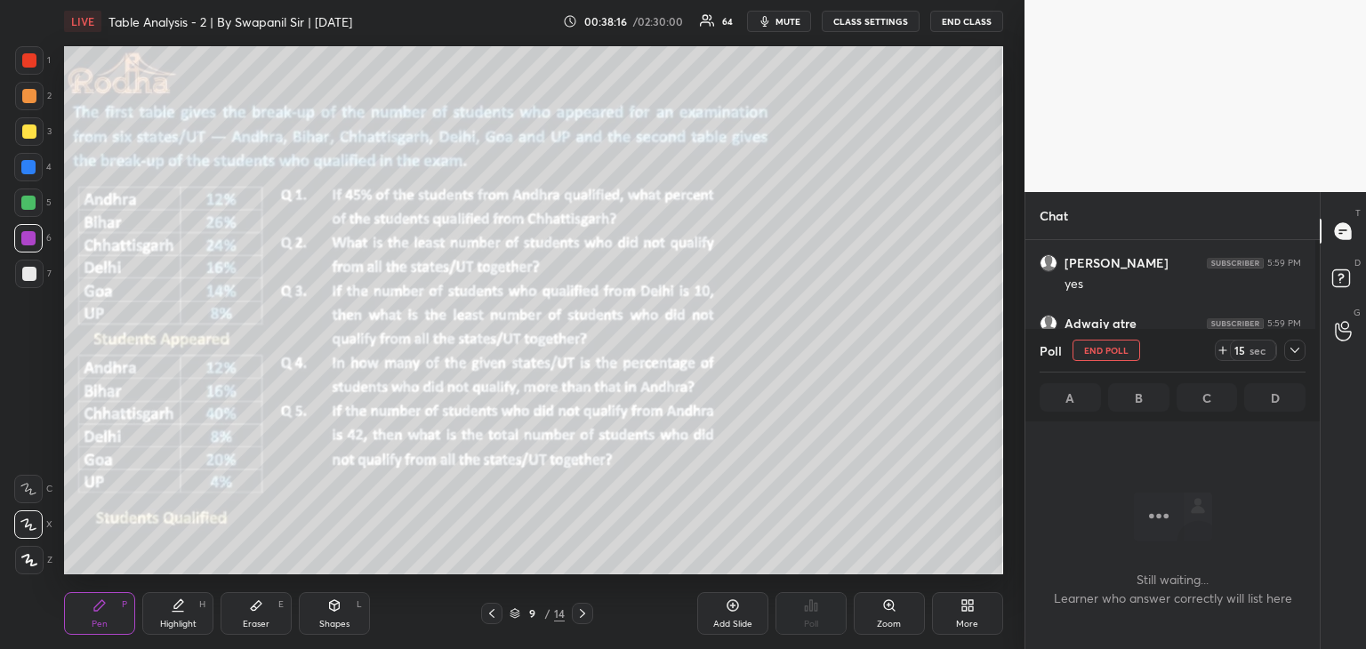
scroll to position [5, 6]
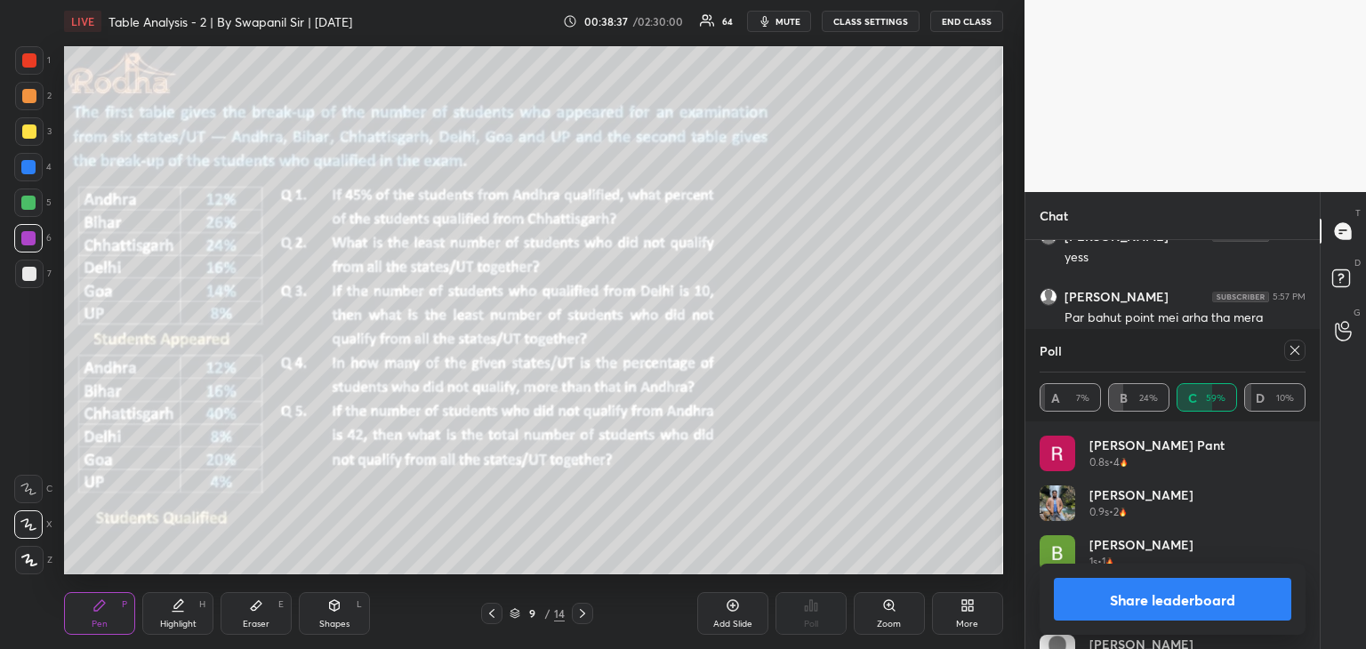
click at [1151, 598] on button "Share leaderboard" at bounding box center [1172, 599] width 237 height 43
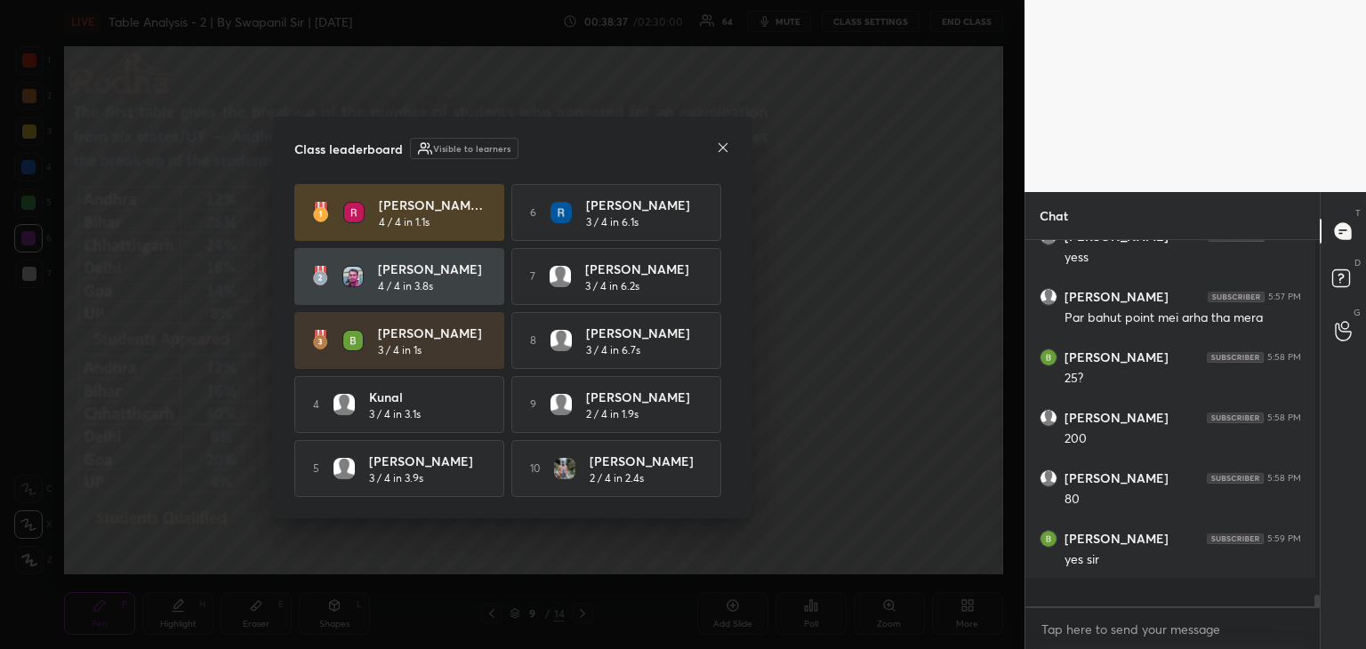
scroll to position [359, 285]
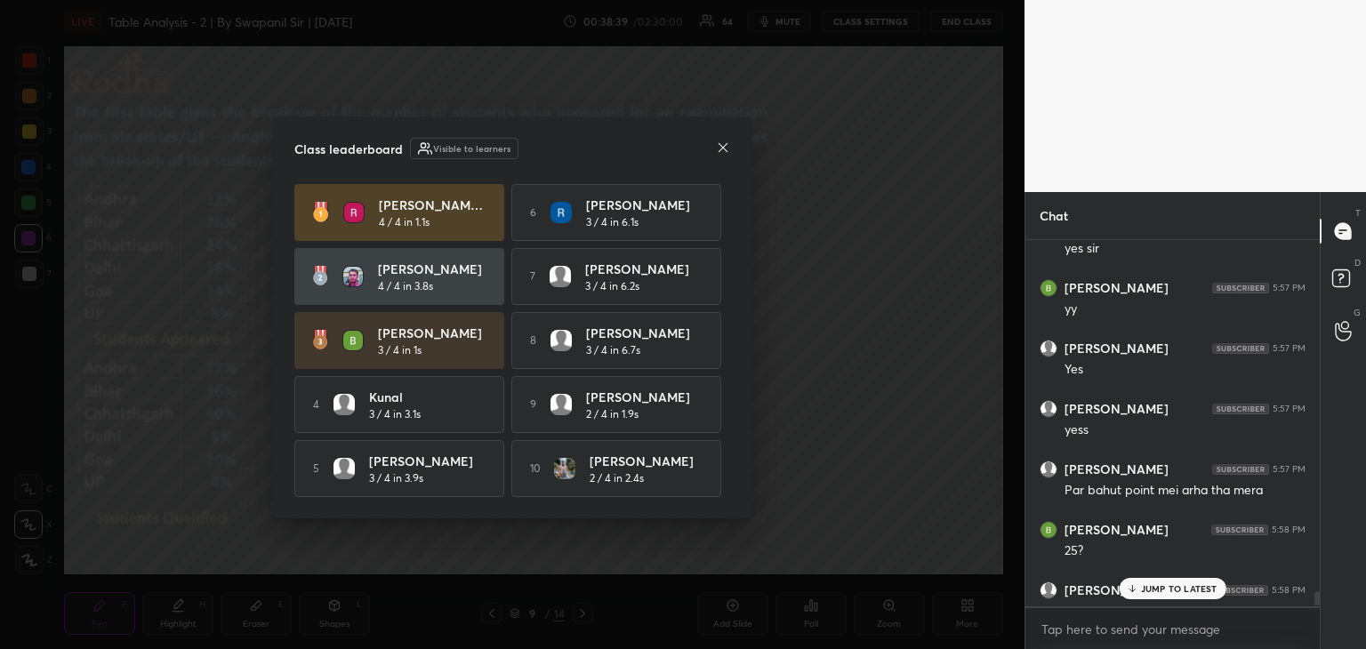
click at [1160, 595] on div "JUMP TO LATEST" at bounding box center [1172, 588] width 107 height 21
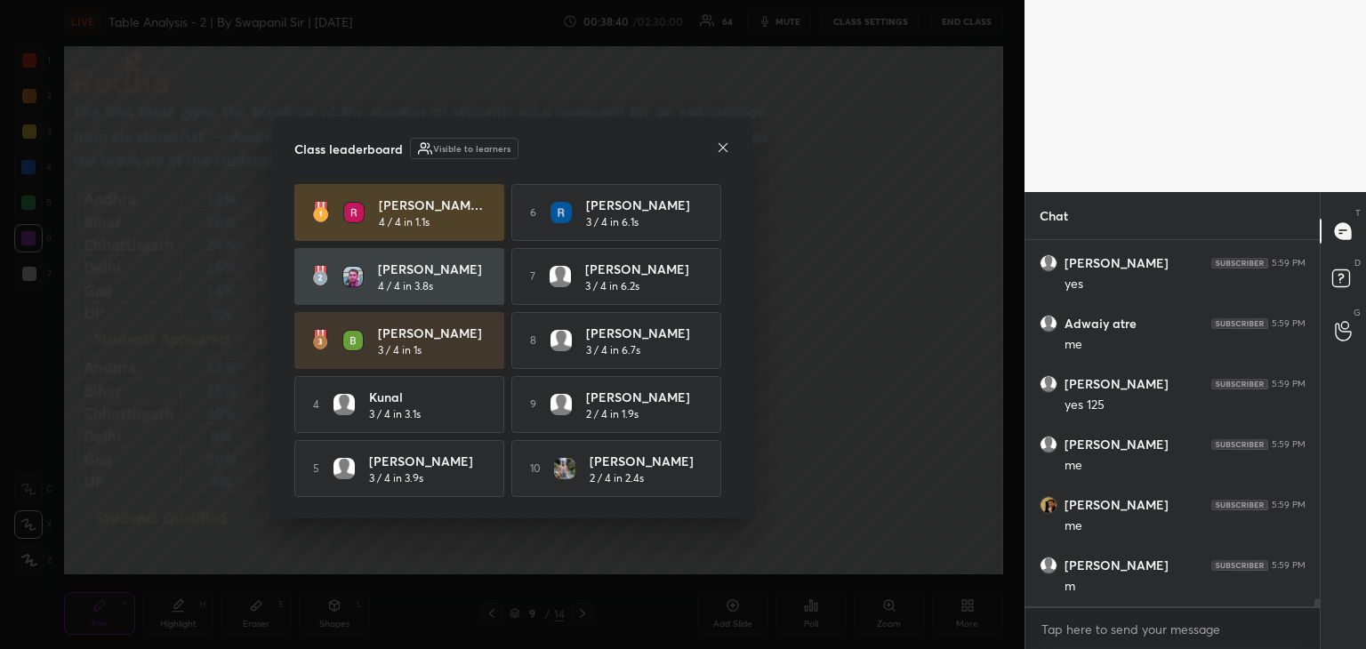
click at [728, 140] on icon at bounding box center [723, 147] width 14 height 14
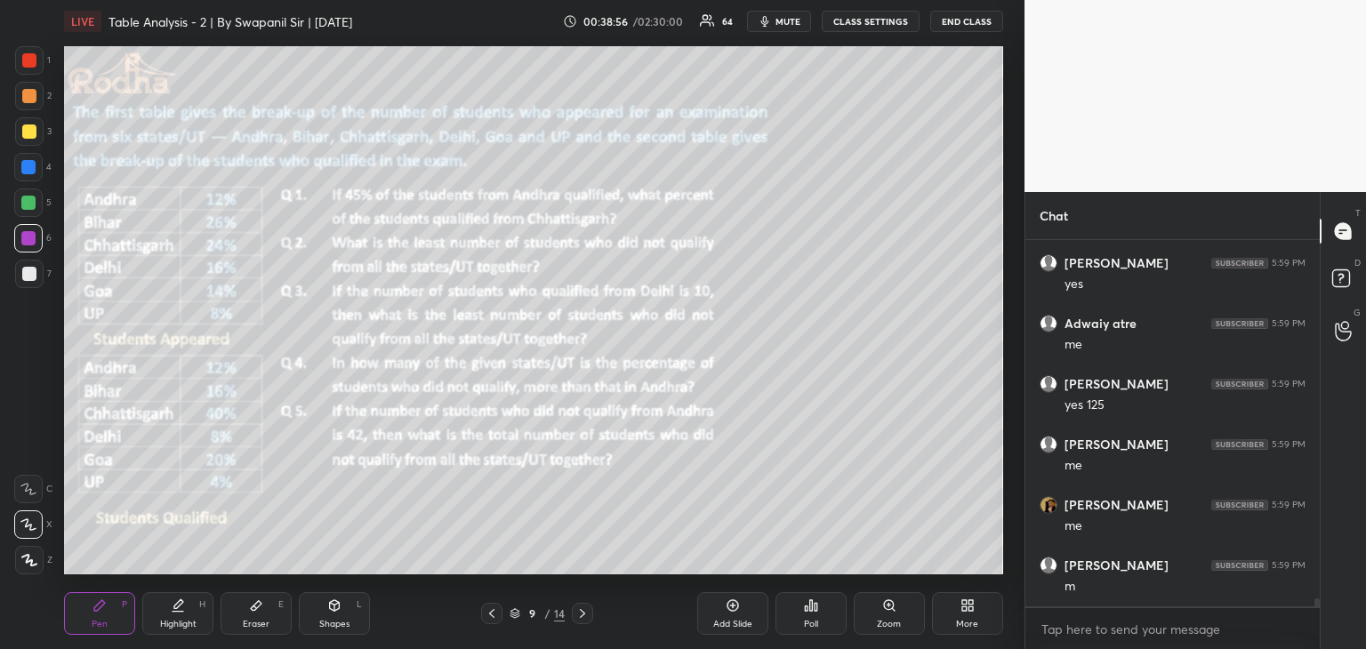
click at [820, 620] on div "Poll" at bounding box center [810, 613] width 71 height 43
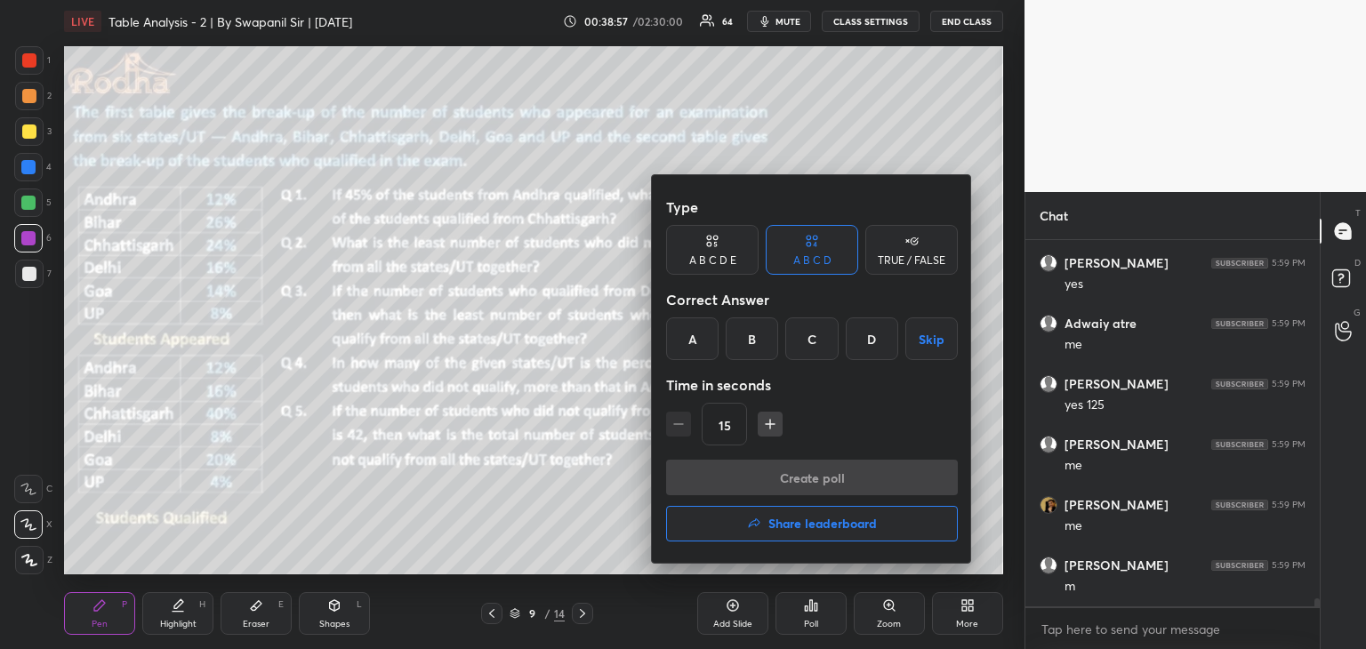
drag, startPoint x: 690, startPoint y: 350, endPoint x: 700, endPoint y: 368, distance: 20.3
click at [692, 352] on div "A" at bounding box center [692, 338] width 52 height 43
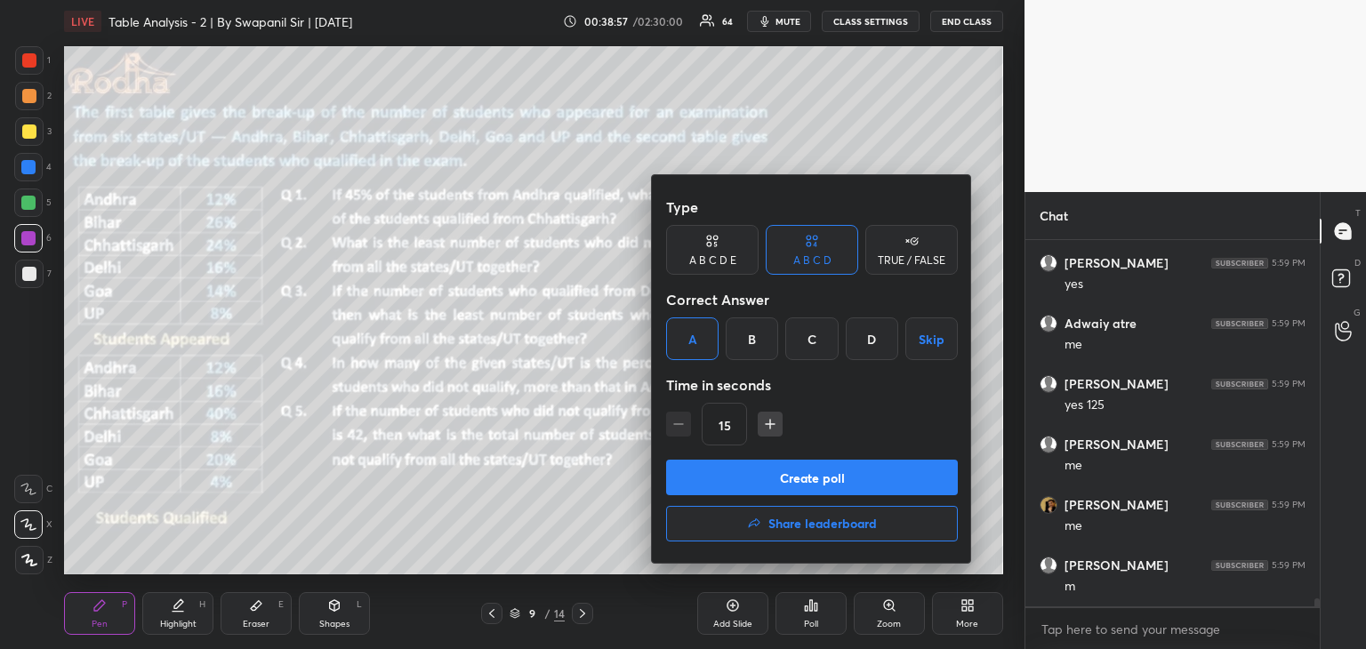
click at [773, 485] on button "Create poll" at bounding box center [812, 478] width 292 height 36
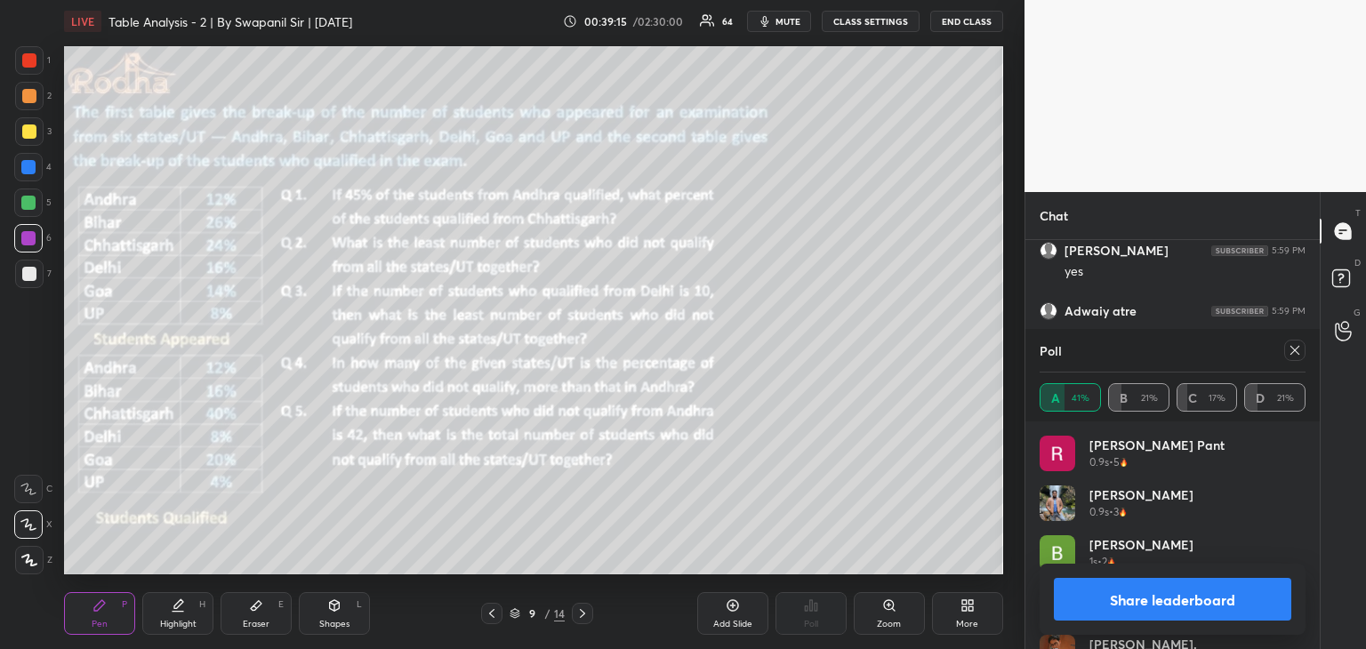
drag, startPoint x: 1154, startPoint y: 598, endPoint x: 1167, endPoint y: 604, distance: 13.5
click at [1156, 598] on button "Share leaderboard" at bounding box center [1172, 599] width 237 height 43
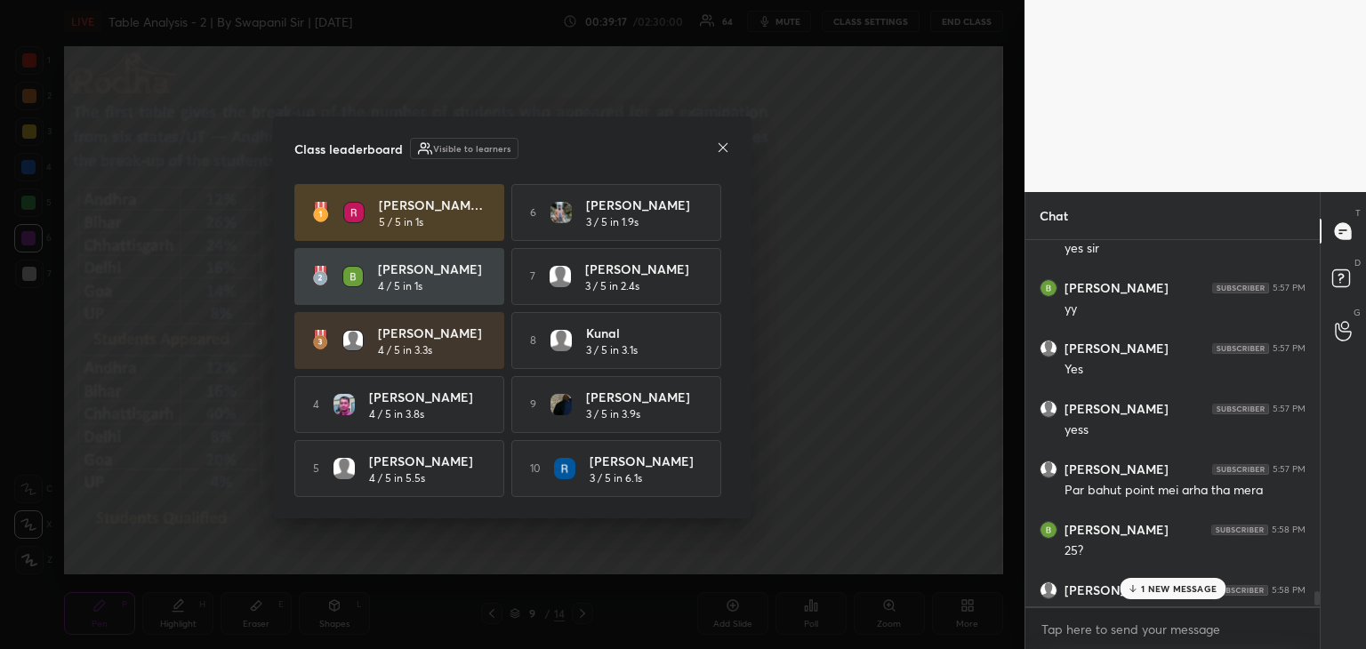
click at [725, 140] on icon at bounding box center [723, 147] width 14 height 14
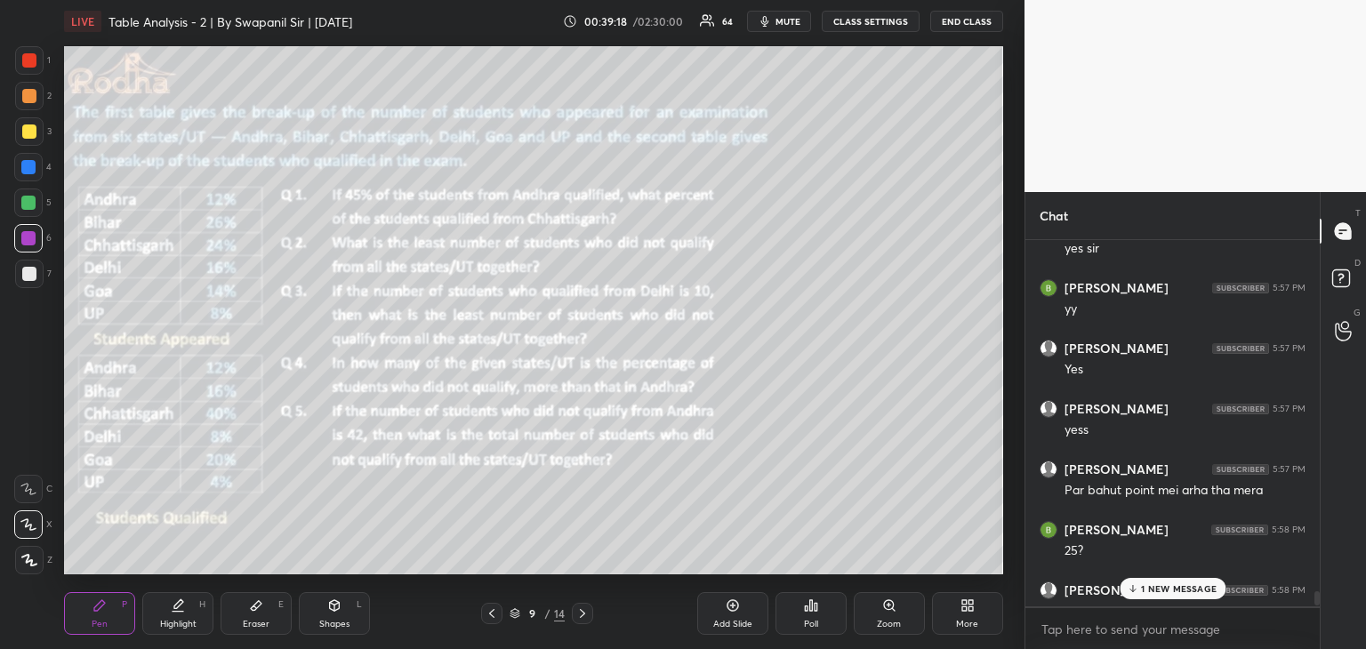
drag, startPoint x: 1155, startPoint y: 596, endPoint x: 1172, endPoint y: 604, distance: 18.7
click at [1157, 594] on div "1 NEW MESSAGE" at bounding box center [1172, 588] width 106 height 21
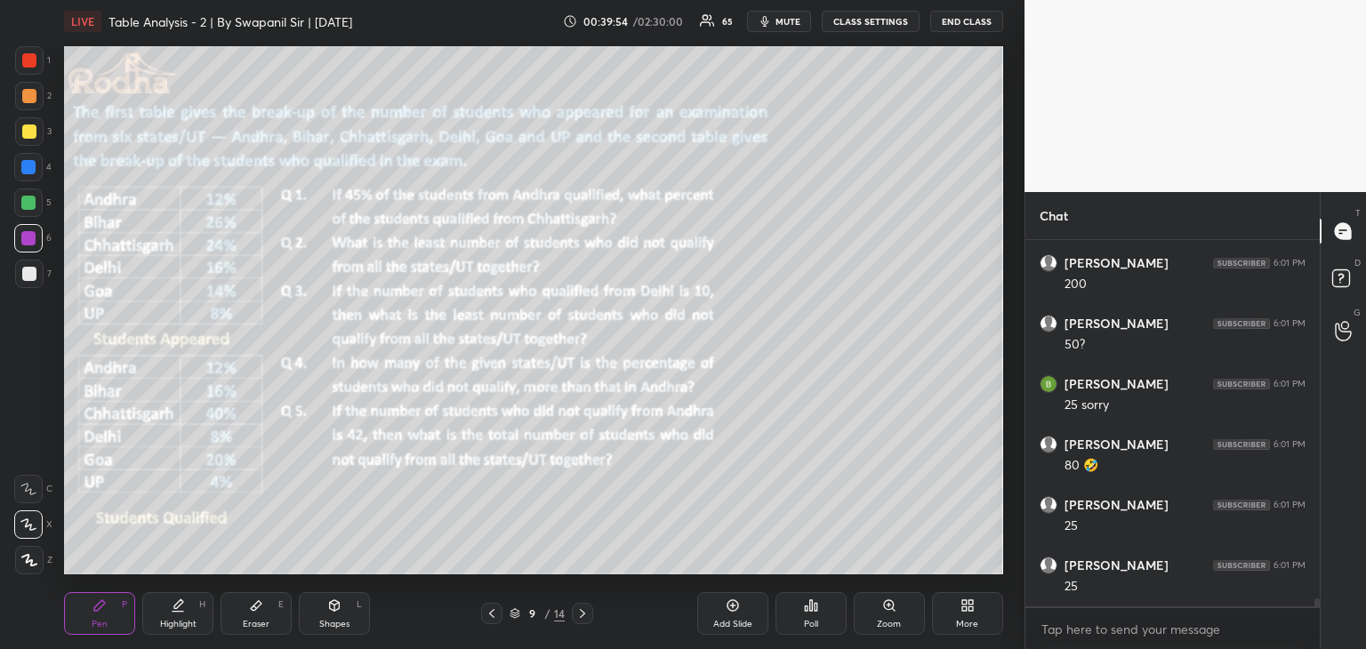
click at [582, 617] on icon at bounding box center [582, 613] width 14 height 14
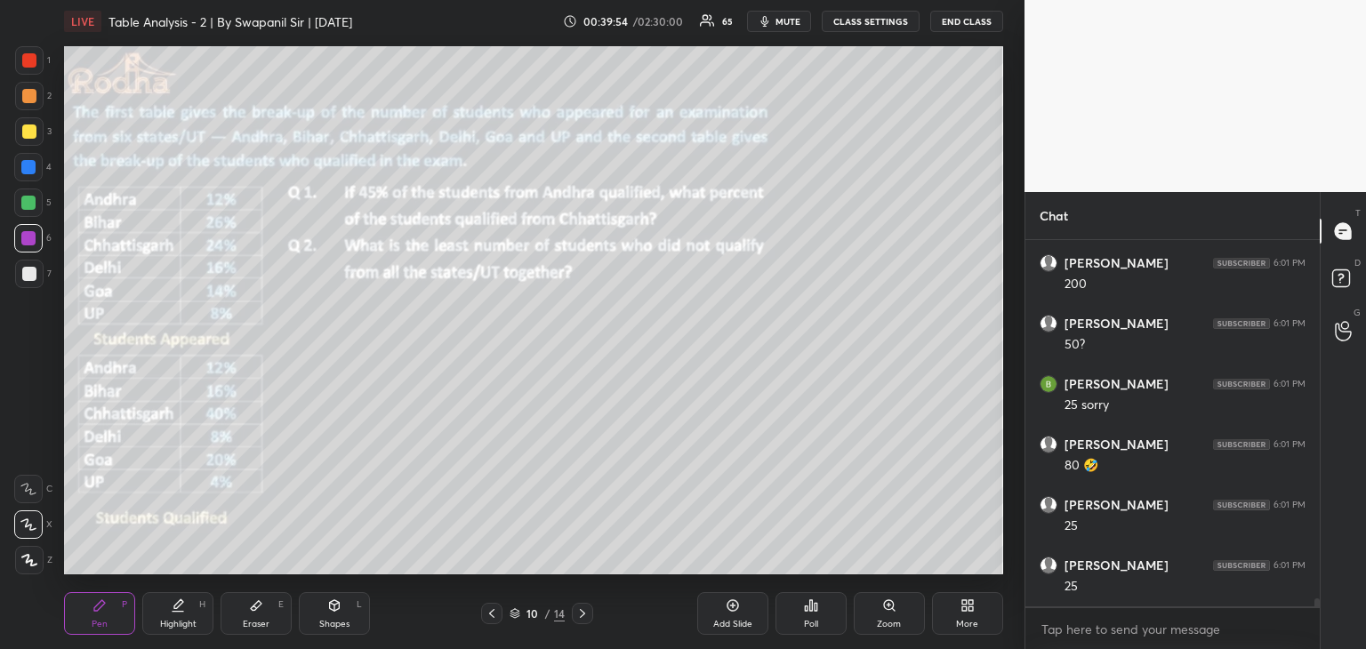
click at [582, 616] on icon at bounding box center [582, 613] width 14 height 14
click at [583, 619] on icon at bounding box center [582, 613] width 14 height 14
click at [583, 617] on icon at bounding box center [582, 613] width 14 height 14
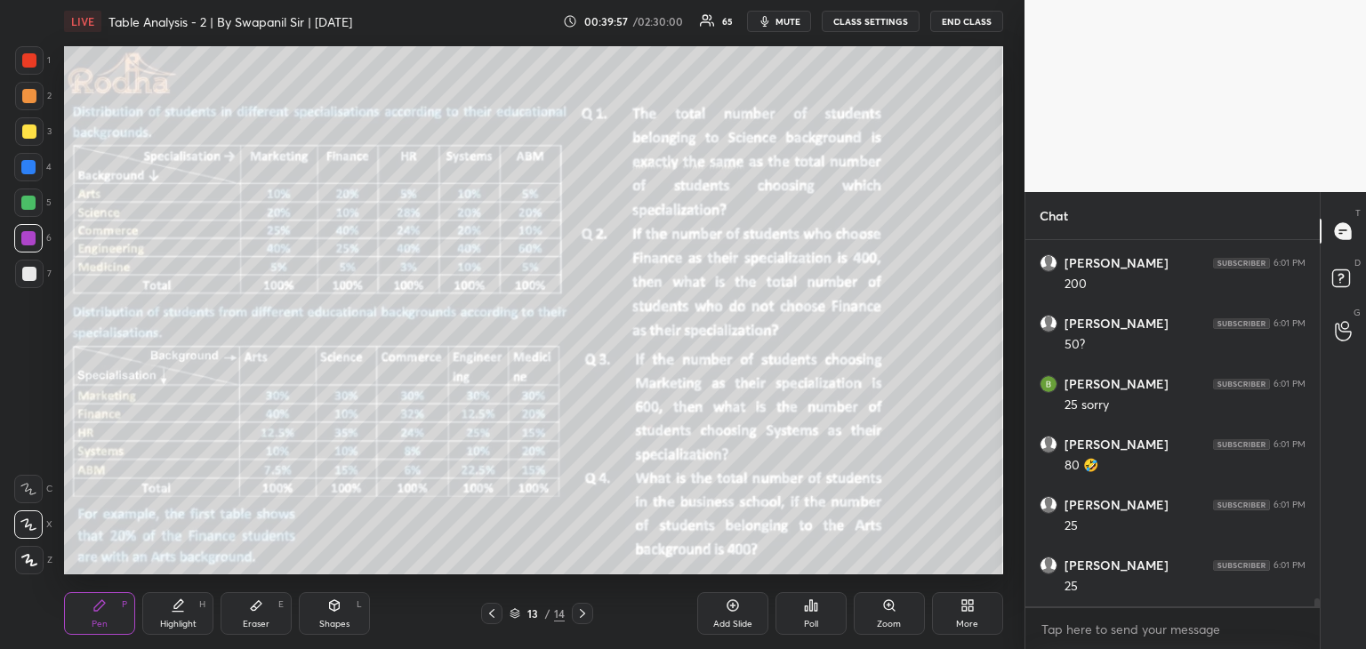
click at [493, 613] on icon at bounding box center [492, 613] width 14 height 14
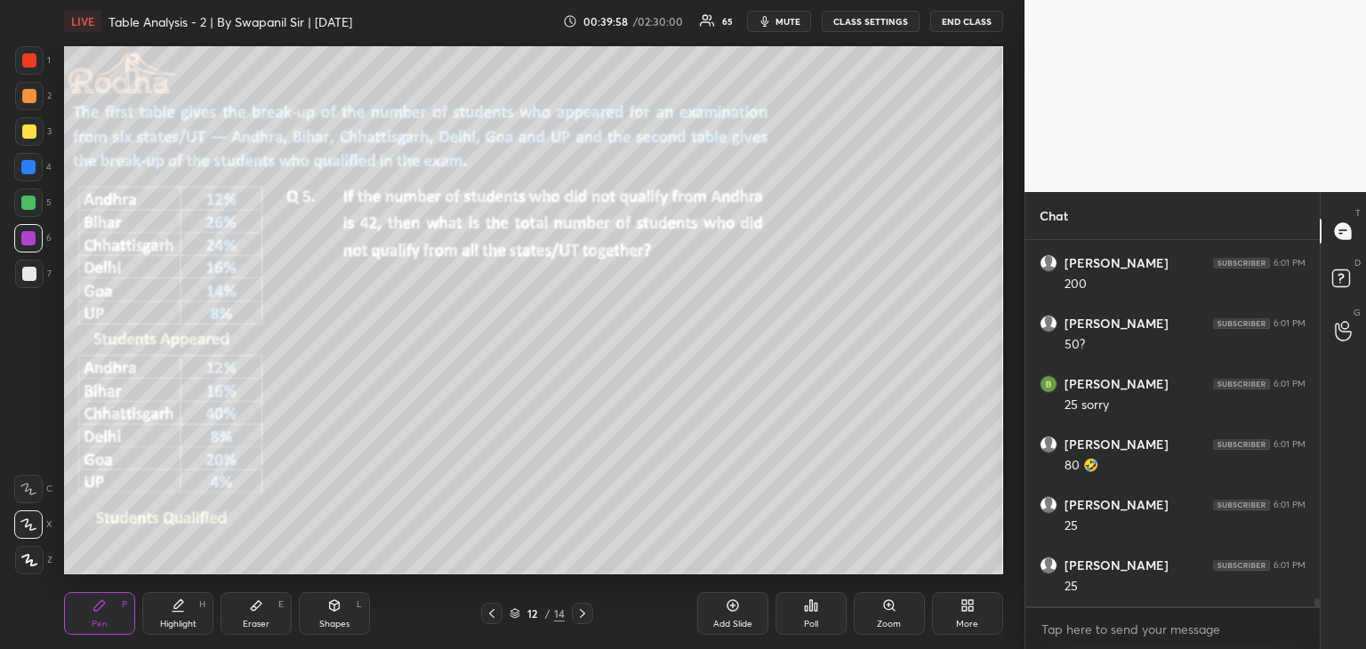
click at [726, 626] on div "Add Slide" at bounding box center [732, 624] width 39 height 9
drag, startPoint x: 21, startPoint y: 131, endPoint x: 63, endPoint y: 117, distance: 43.9
click at [24, 131] on div at bounding box center [29, 131] width 14 height 14
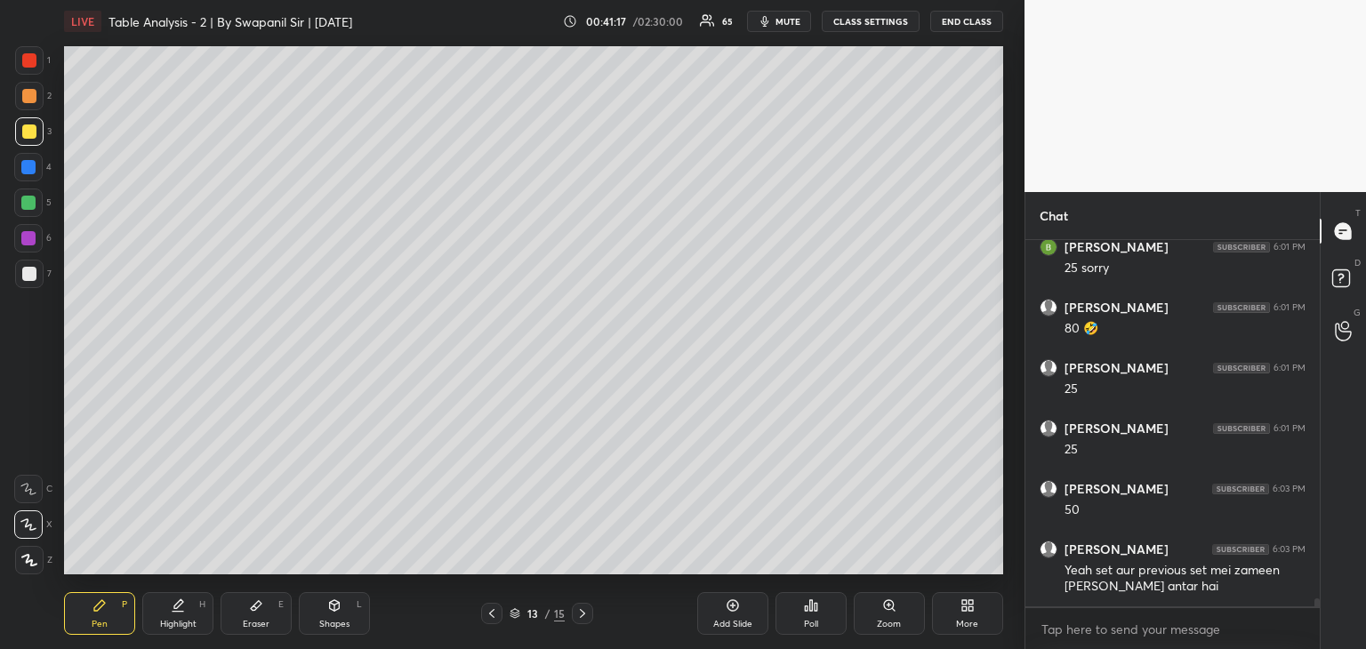
click at [490, 615] on icon at bounding box center [492, 613] width 14 height 14
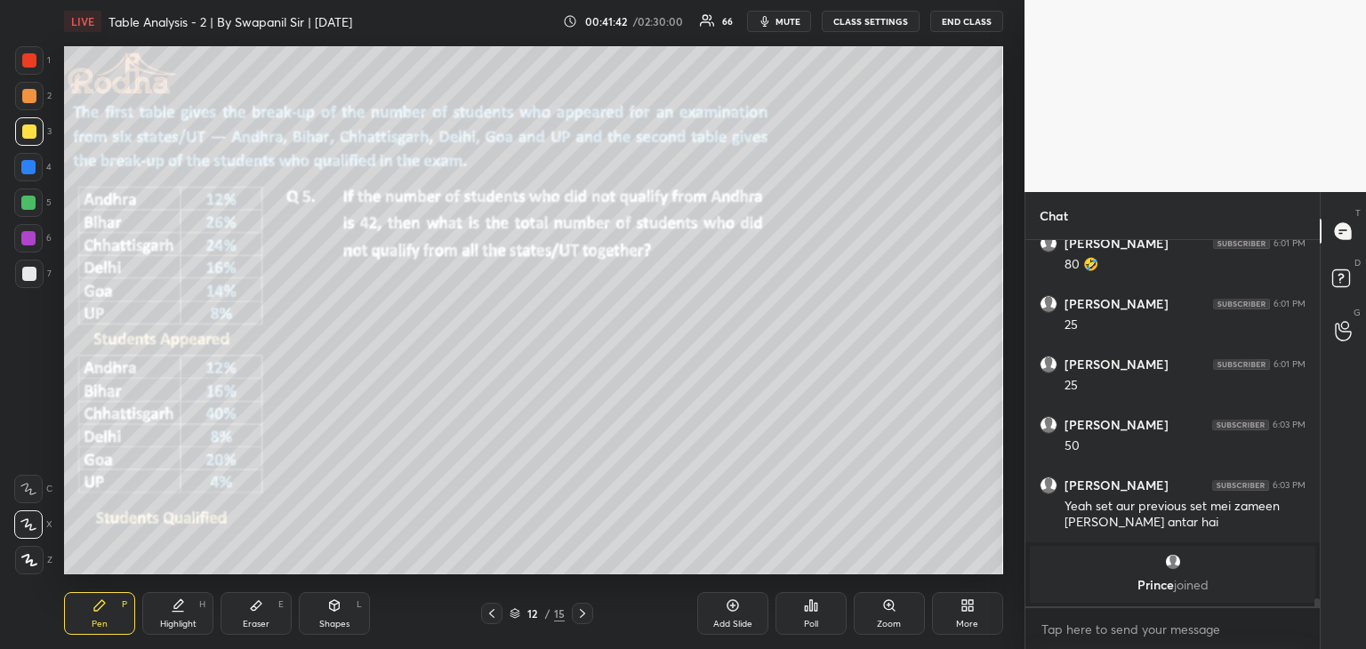
click at [584, 610] on icon at bounding box center [582, 613] width 14 height 14
click at [249, 604] on icon at bounding box center [256, 605] width 14 height 14
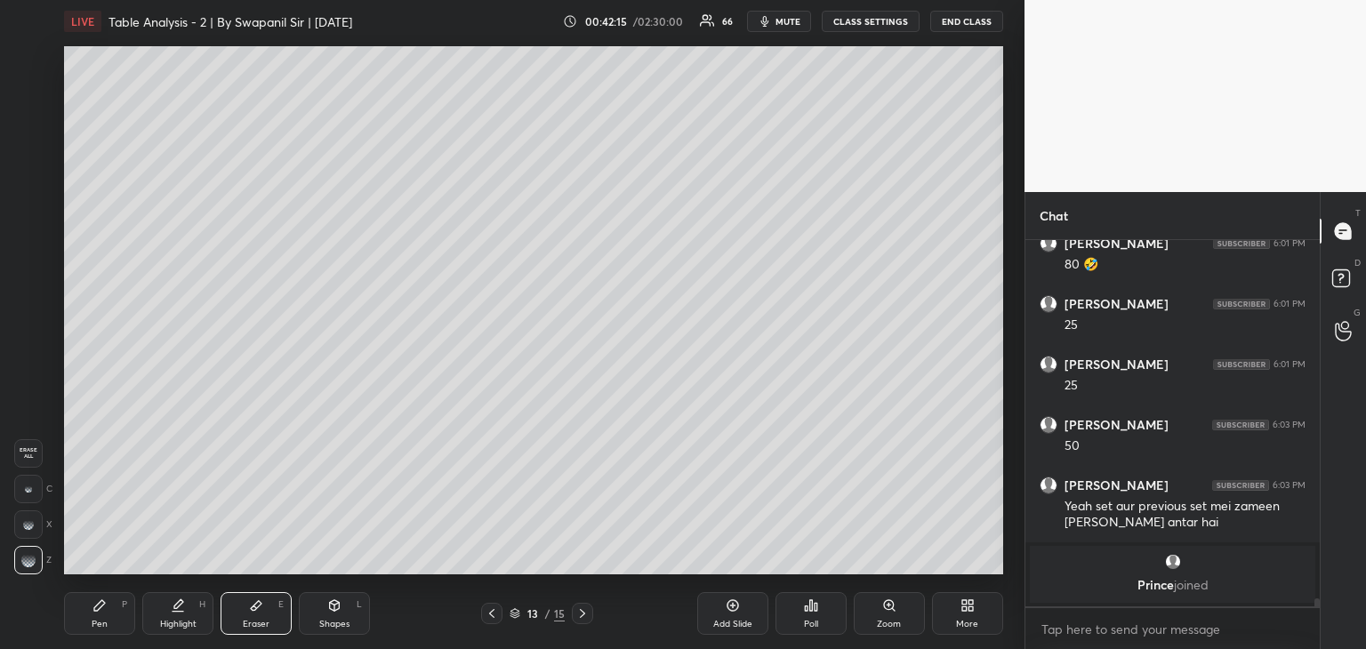
click at [100, 616] on div "Pen P" at bounding box center [99, 613] width 71 height 43
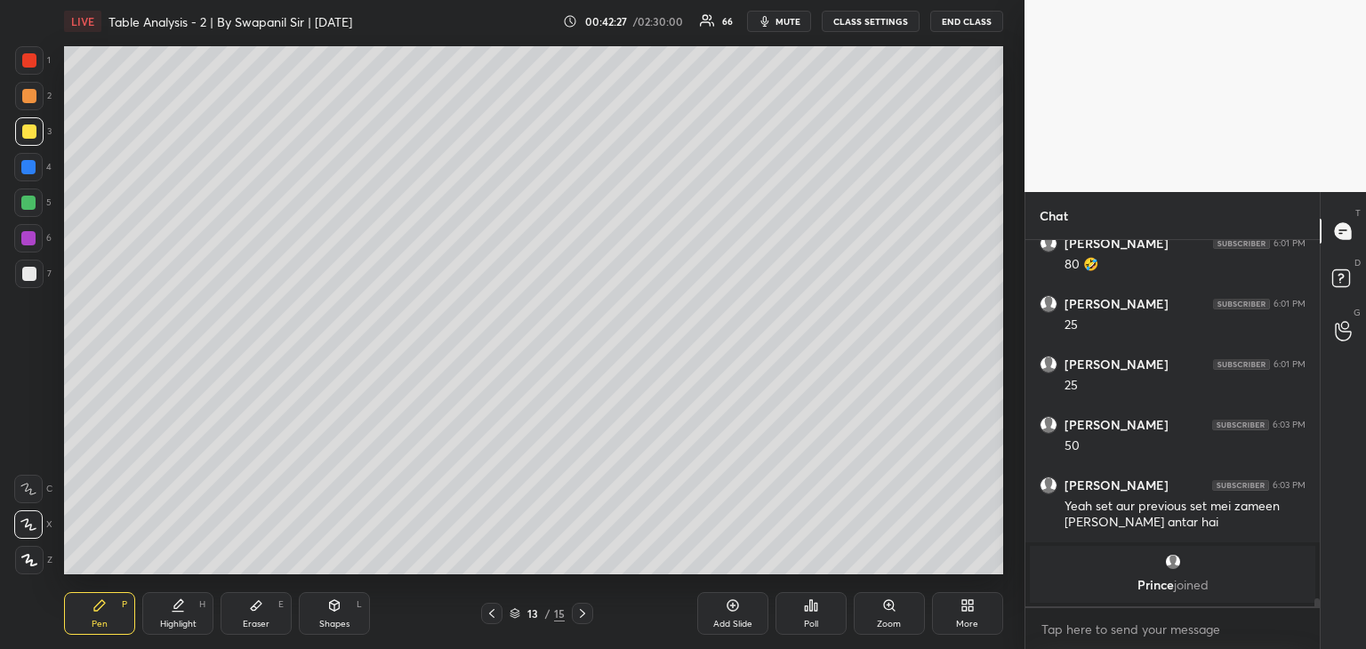
click at [489, 619] on icon at bounding box center [492, 613] width 14 height 14
click at [589, 618] on icon at bounding box center [582, 613] width 14 height 14
click at [485, 614] on icon at bounding box center [492, 613] width 14 height 14
click at [587, 614] on icon at bounding box center [582, 613] width 14 height 14
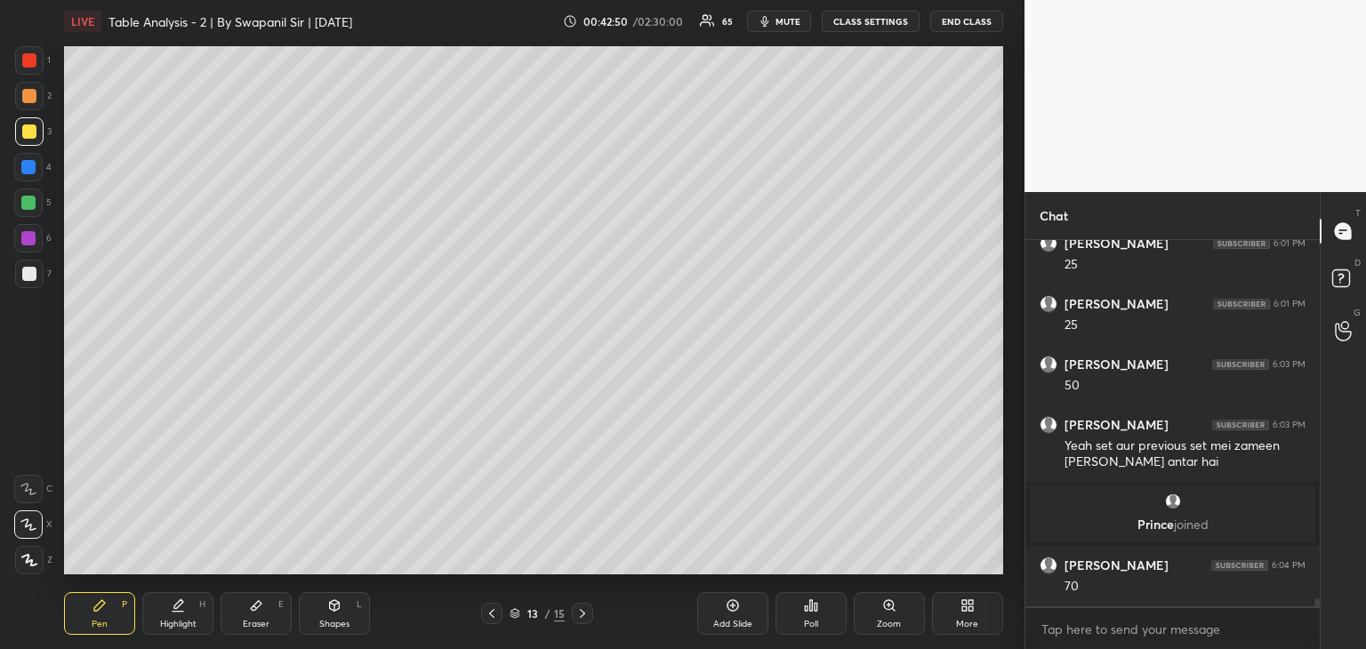
scroll to position [16588, 0]
click at [493, 621] on div at bounding box center [491, 613] width 21 height 21
click at [582, 618] on icon at bounding box center [582, 613] width 14 height 14
click at [272, 627] on div "Eraser E" at bounding box center [256, 613] width 71 height 43
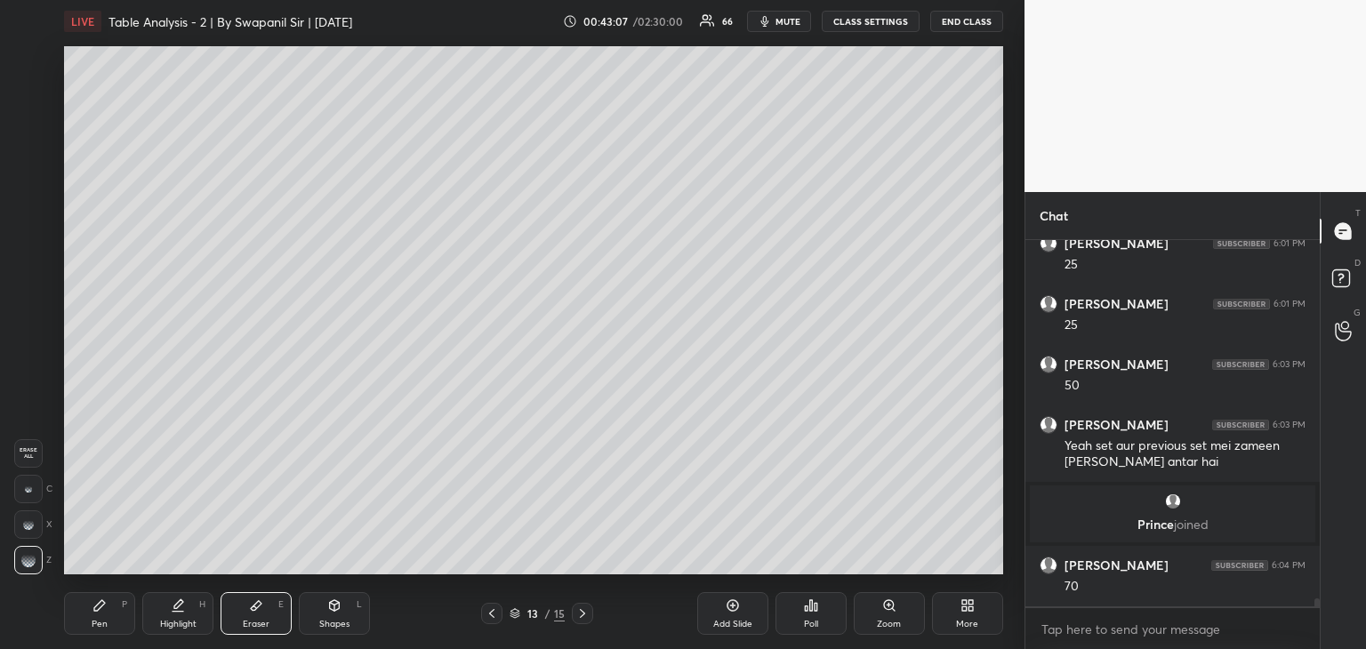
click at [95, 603] on icon at bounding box center [99, 605] width 14 height 14
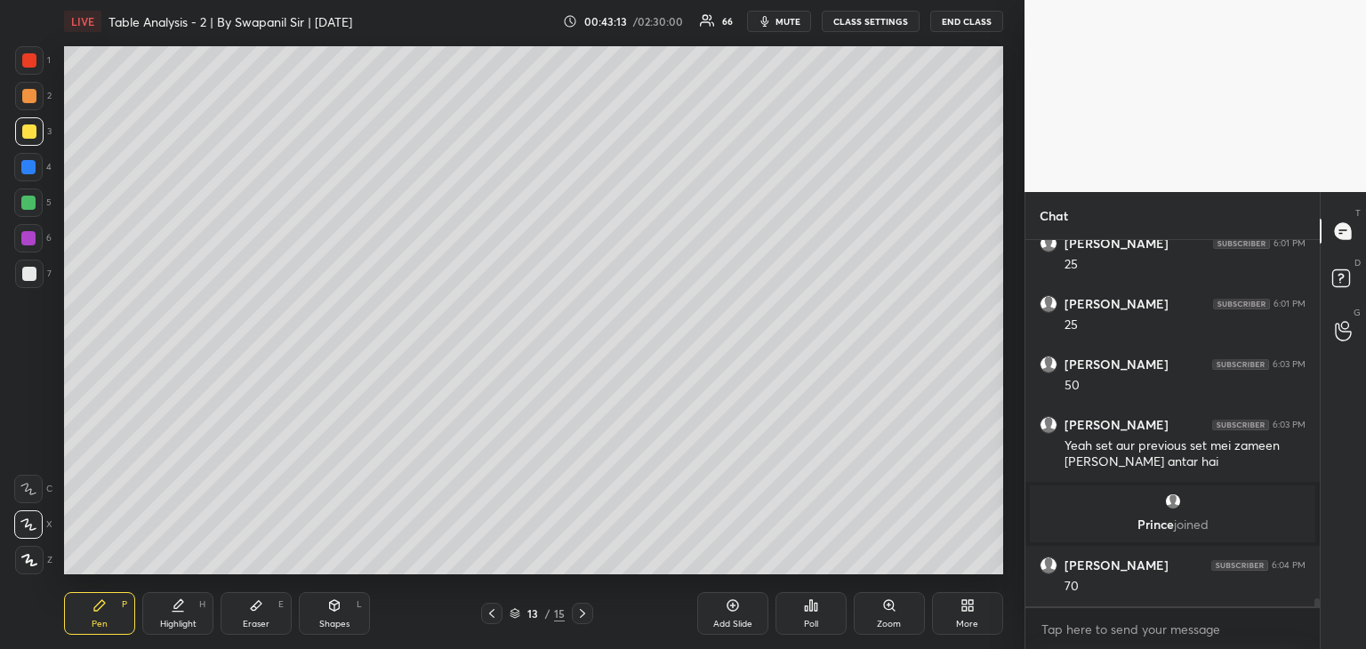
click at [583, 620] on div at bounding box center [582, 613] width 21 height 21
click at [486, 614] on icon at bounding box center [492, 613] width 14 height 14
click at [494, 616] on icon at bounding box center [492, 613] width 14 height 14
click at [586, 614] on icon at bounding box center [582, 613] width 14 height 14
click at [484, 616] on div at bounding box center [491, 613] width 21 height 21
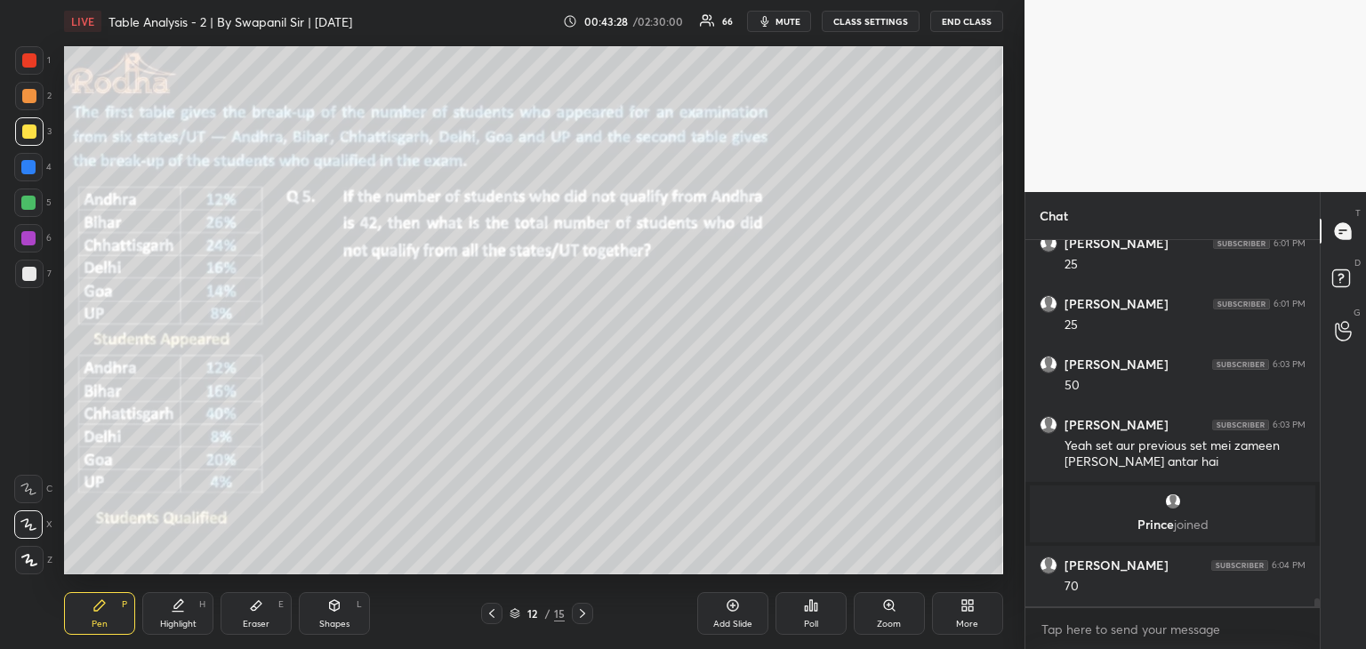
click at [582, 619] on icon at bounding box center [582, 613] width 14 height 14
click at [267, 622] on div "Eraser" at bounding box center [256, 624] width 27 height 9
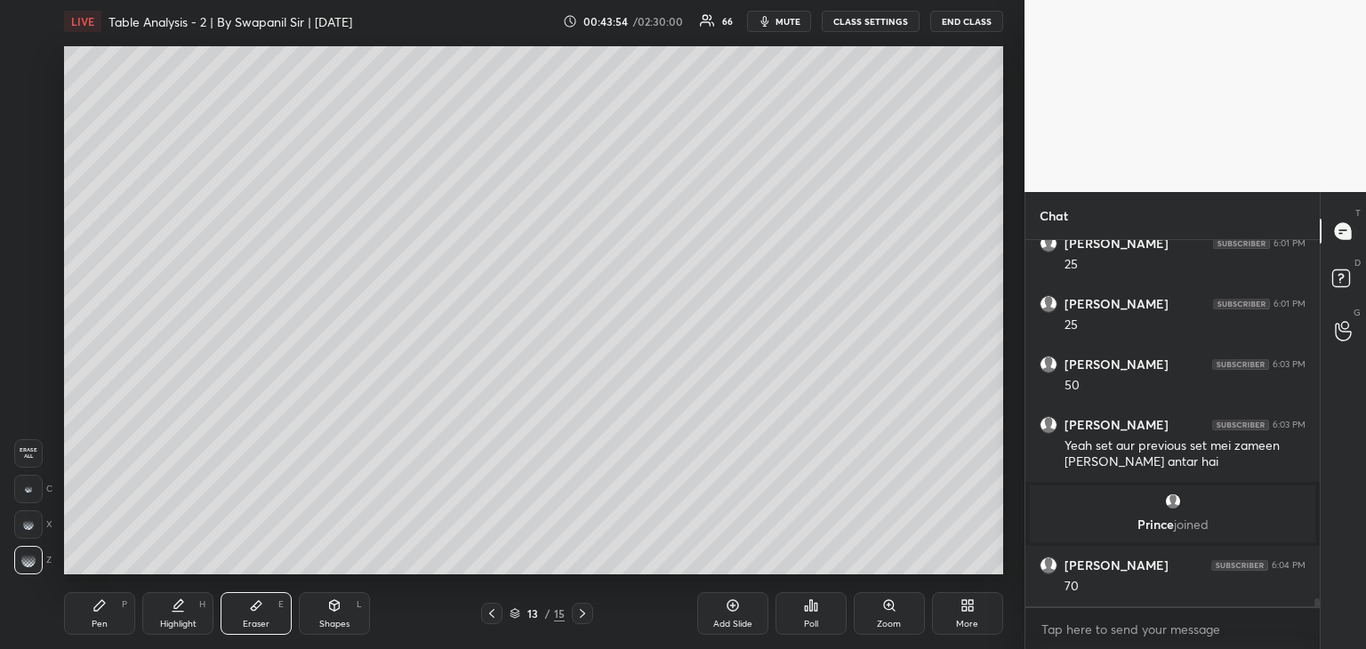
click at [92, 598] on icon at bounding box center [99, 605] width 14 height 14
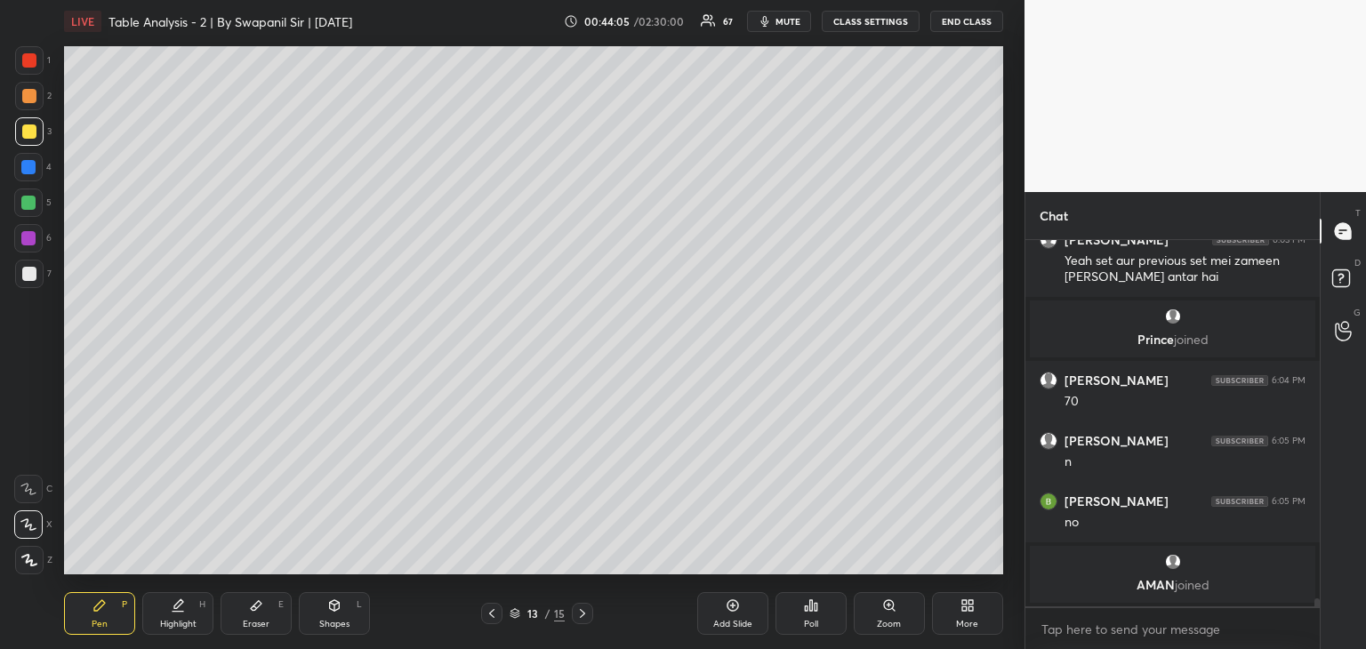
scroll to position [16769, 0]
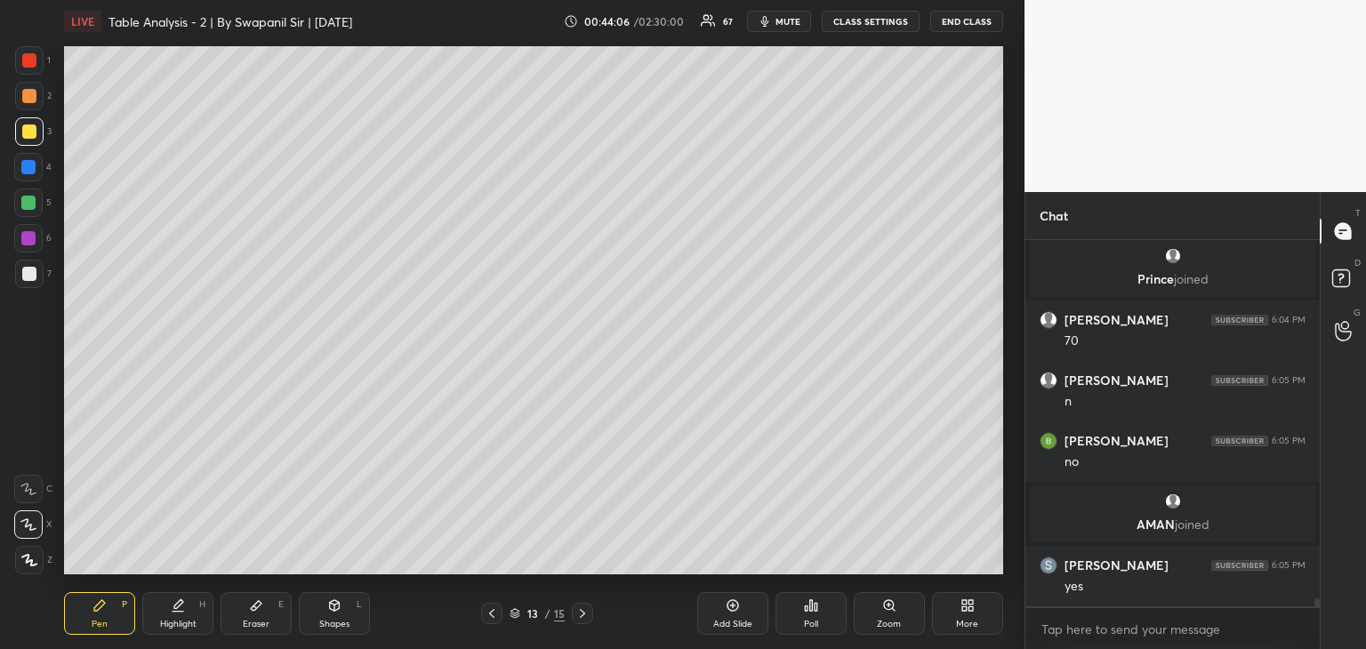
click at [28, 58] on div at bounding box center [29, 60] width 14 height 14
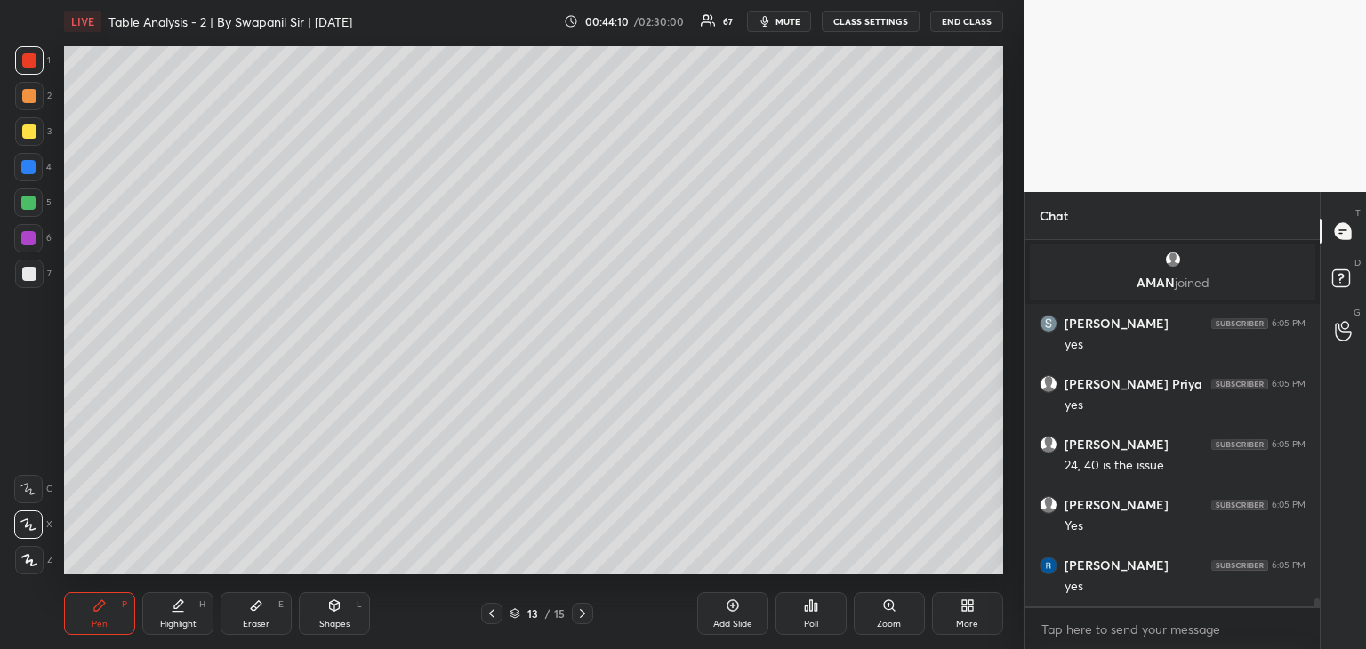
scroll to position [17072, 0]
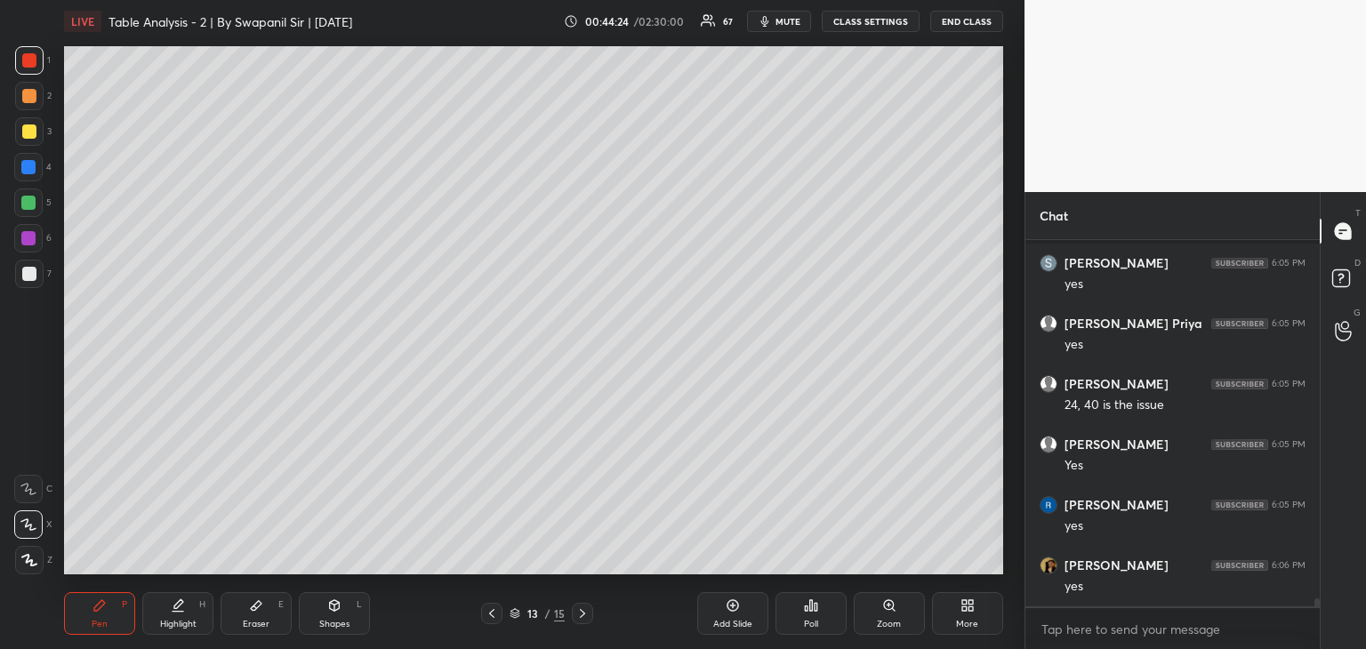
click at [32, 205] on div at bounding box center [28, 203] width 14 height 14
click at [28, 93] on div at bounding box center [29, 96] width 14 height 14
drag, startPoint x: 269, startPoint y: 618, endPoint x: 281, endPoint y: 590, distance: 30.7
click at [269, 617] on div "Eraser E" at bounding box center [256, 613] width 71 height 43
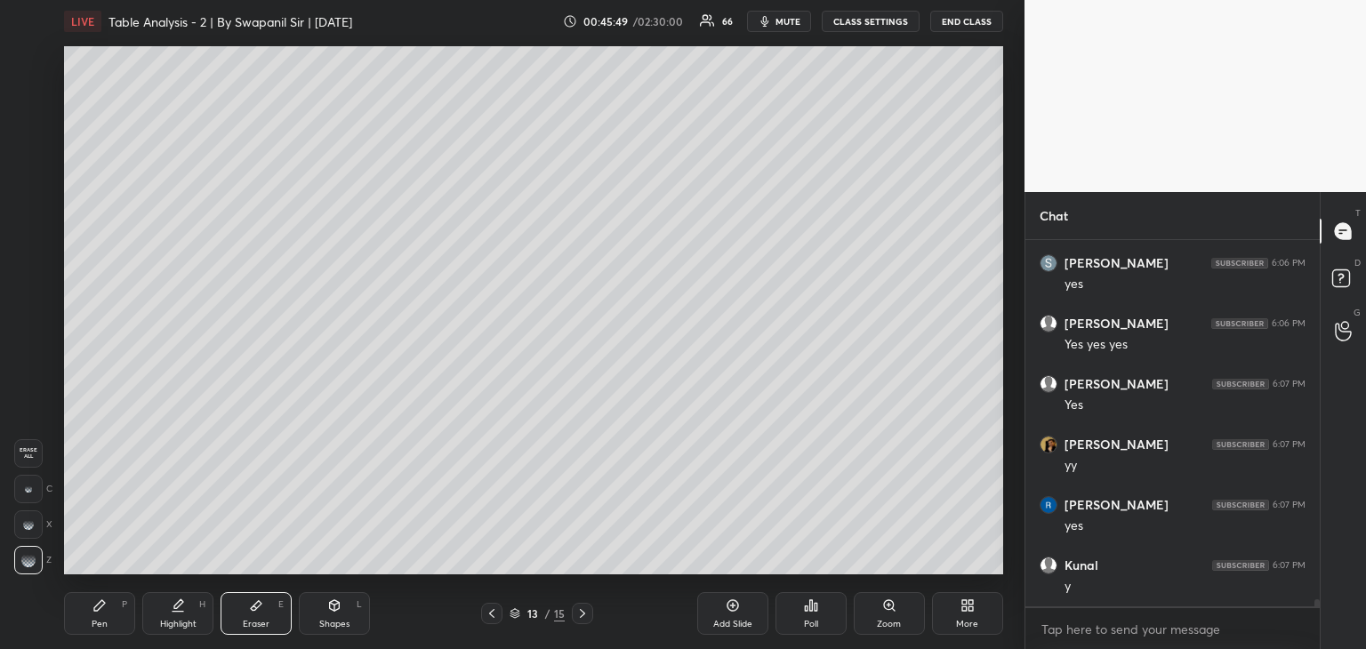
drag, startPoint x: 34, startPoint y: 488, endPoint x: 53, endPoint y: 484, distance: 20.1
click at [36, 488] on div at bounding box center [28, 489] width 28 height 28
drag, startPoint x: 92, startPoint y: 606, endPoint x: 100, endPoint y: 589, distance: 18.3
click at [94, 604] on icon at bounding box center [99, 605] width 14 height 14
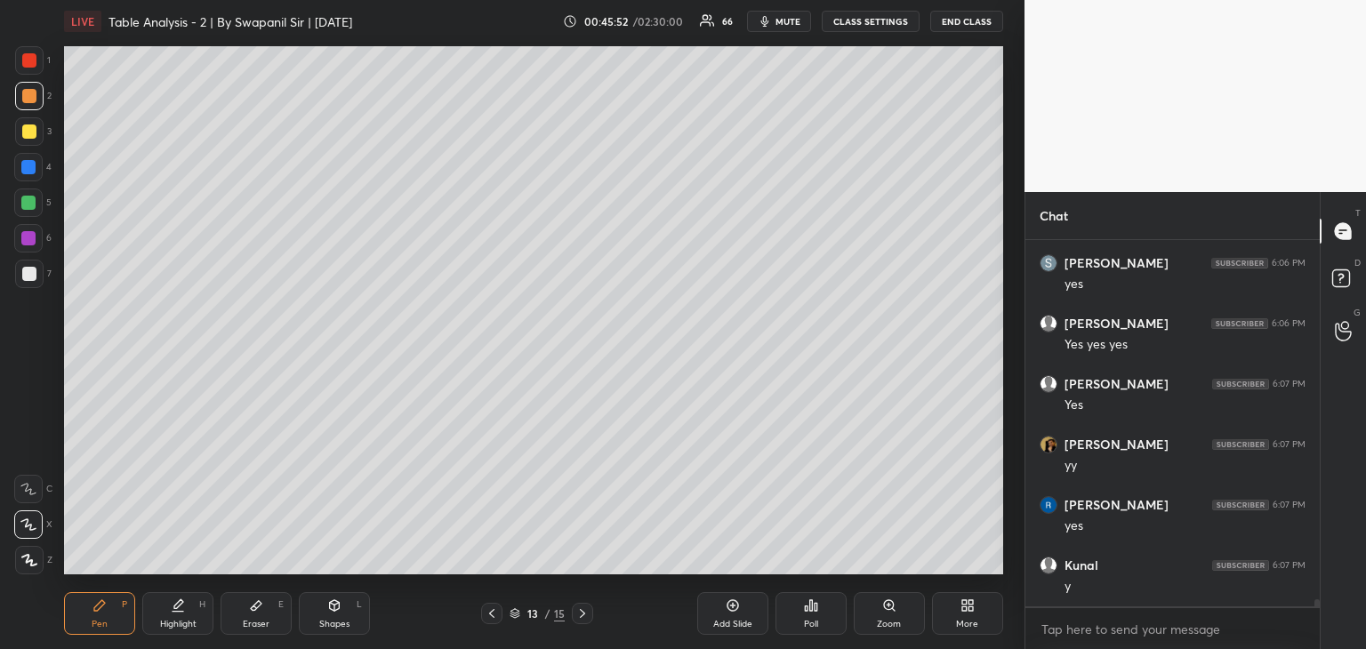
click at [28, 198] on div at bounding box center [28, 203] width 14 height 14
drag, startPoint x: 34, startPoint y: 128, endPoint x: 56, endPoint y: 129, distance: 22.2
click at [36, 129] on div at bounding box center [29, 131] width 28 height 28
drag, startPoint x: 28, startPoint y: 58, endPoint x: 58, endPoint y: 62, distance: 29.7
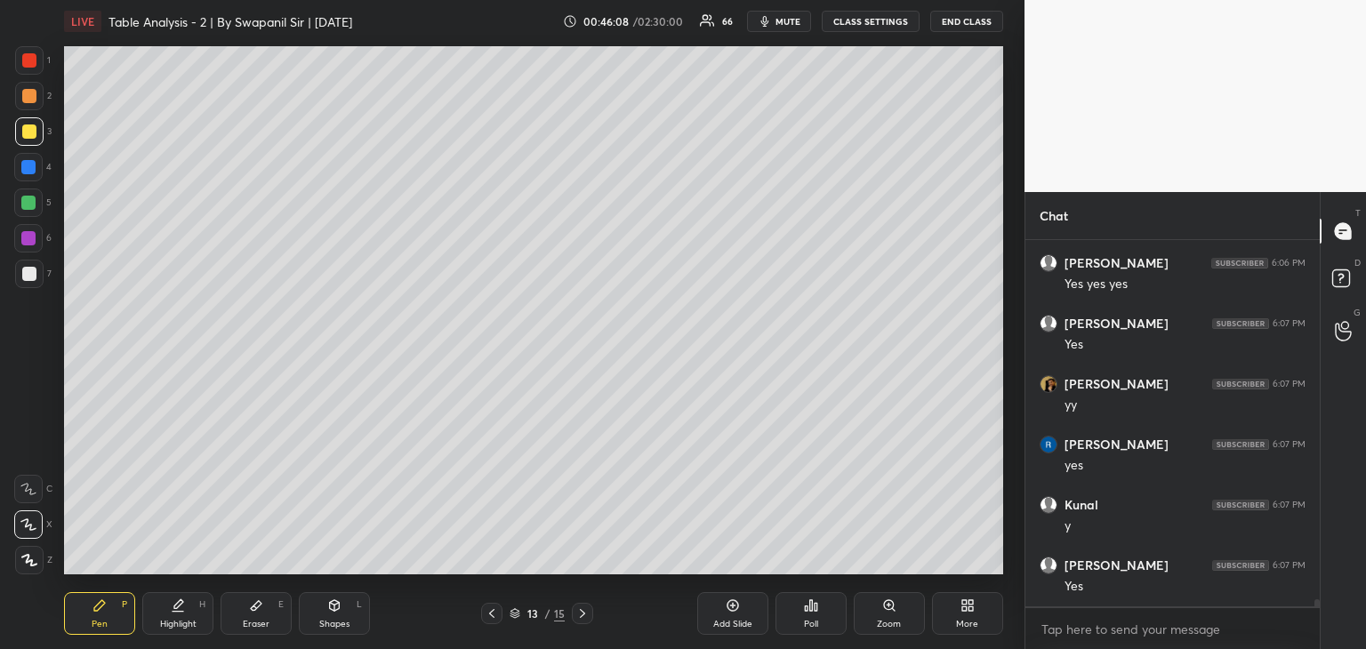
click at [32, 58] on div at bounding box center [29, 60] width 14 height 14
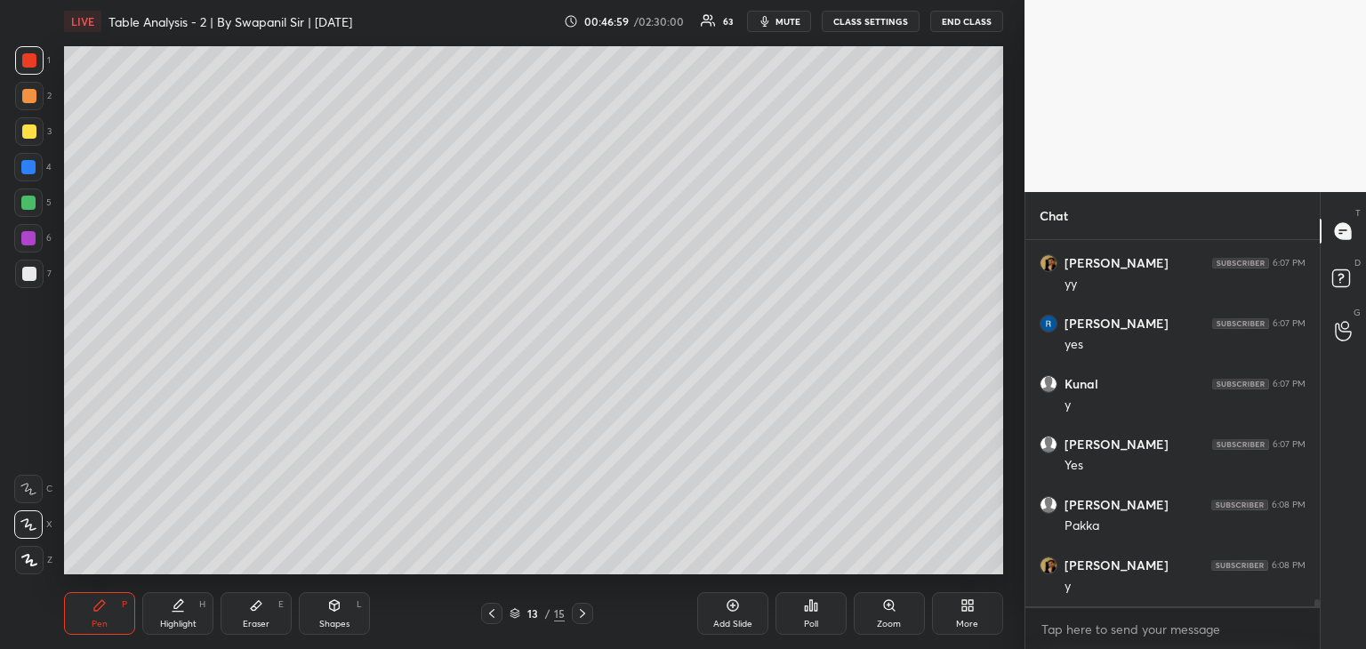
click at [270, 616] on div "Eraser E" at bounding box center [256, 613] width 71 height 43
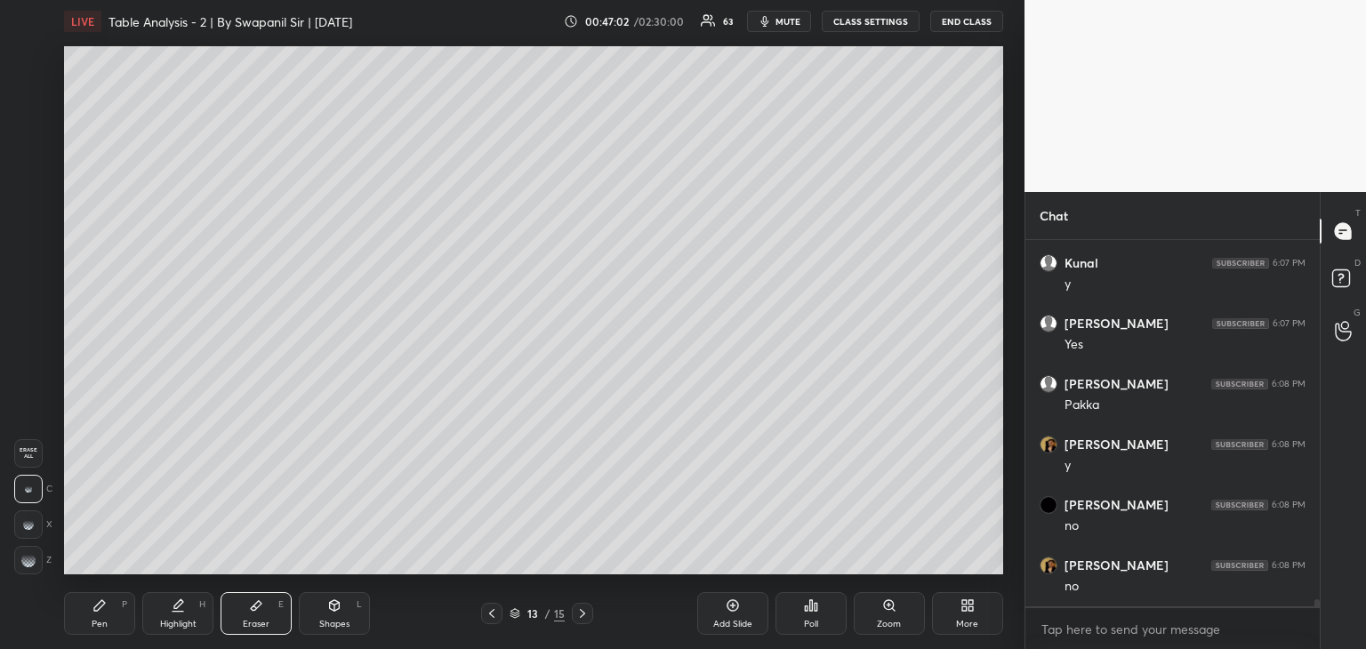
scroll to position [18039, 0]
click at [86, 617] on div "Pen P" at bounding box center [99, 613] width 71 height 43
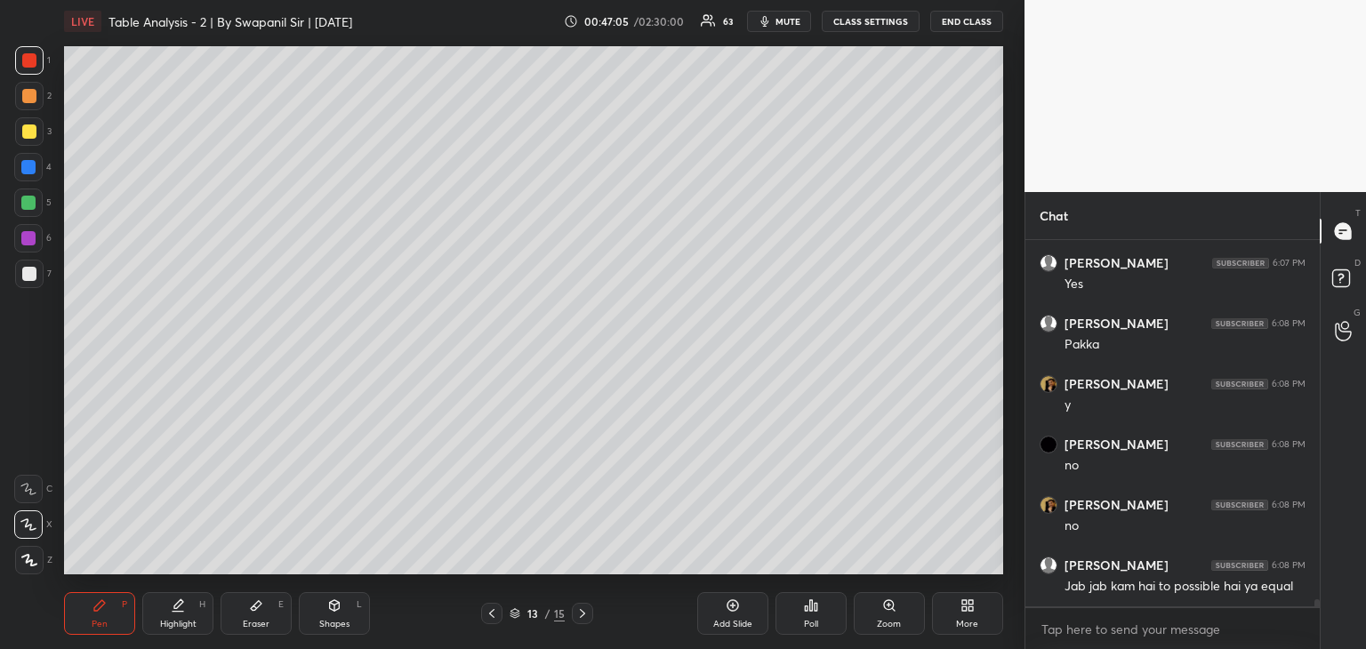
click at [27, 138] on div at bounding box center [29, 131] width 14 height 14
click at [358, 625] on div "Shapes L" at bounding box center [334, 613] width 71 height 43
click at [26, 169] on div at bounding box center [28, 167] width 14 height 14
click at [110, 622] on div "Pen P" at bounding box center [99, 613] width 71 height 43
click at [28, 60] on div at bounding box center [29, 60] width 14 height 14
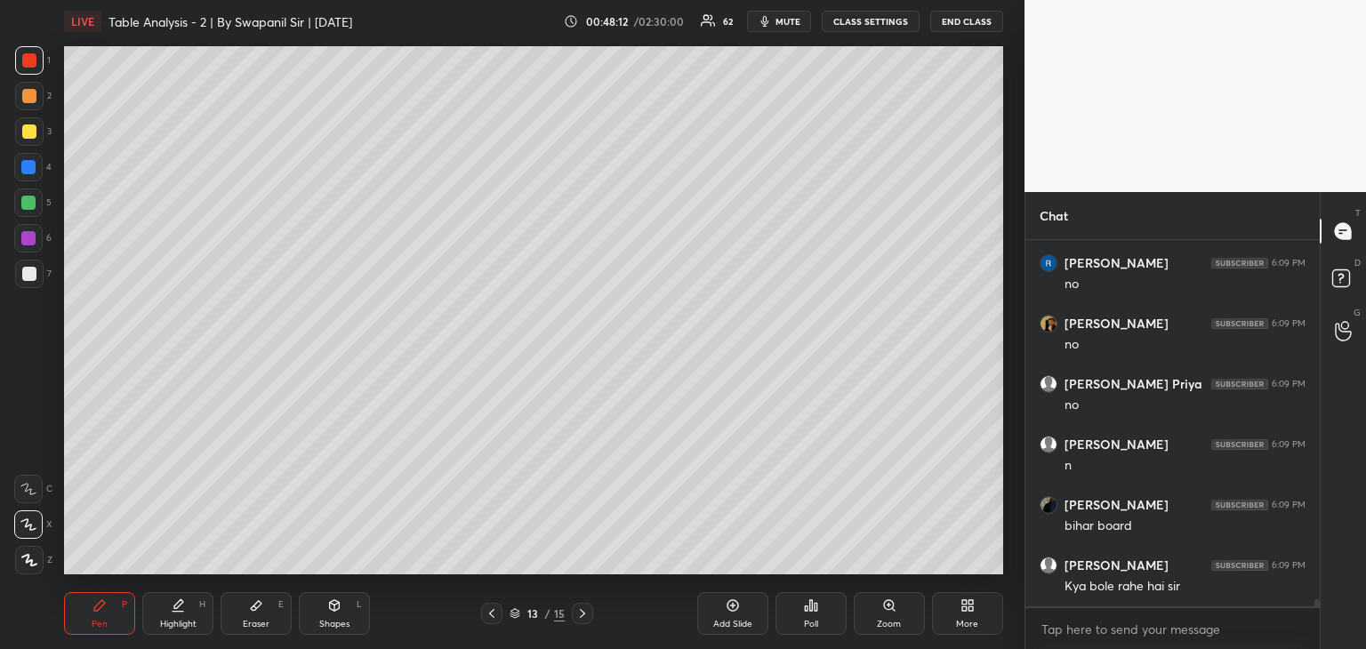
scroll to position [18583, 0]
click at [249, 621] on div "Eraser" at bounding box center [256, 624] width 27 height 9
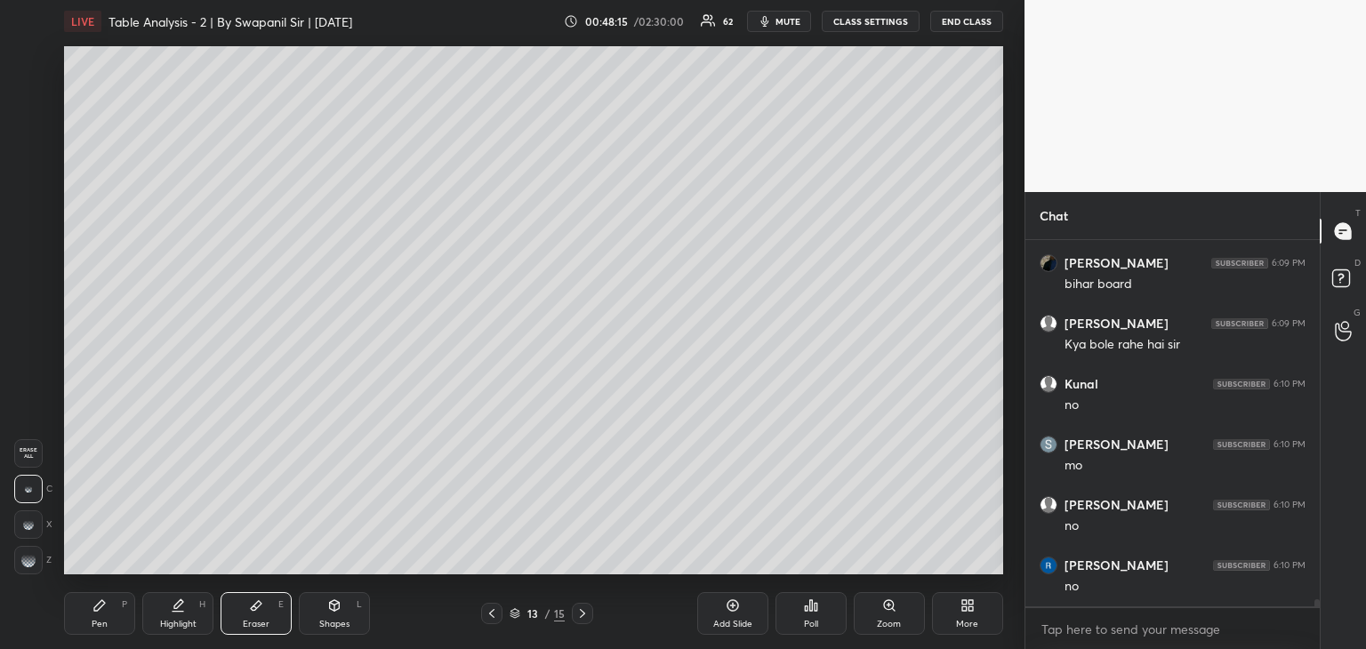
scroll to position [18886, 0]
drag, startPoint x: 96, startPoint y: 619, endPoint x: 130, endPoint y: 583, distance: 49.1
click at [94, 620] on div "Pen" at bounding box center [100, 624] width 16 height 9
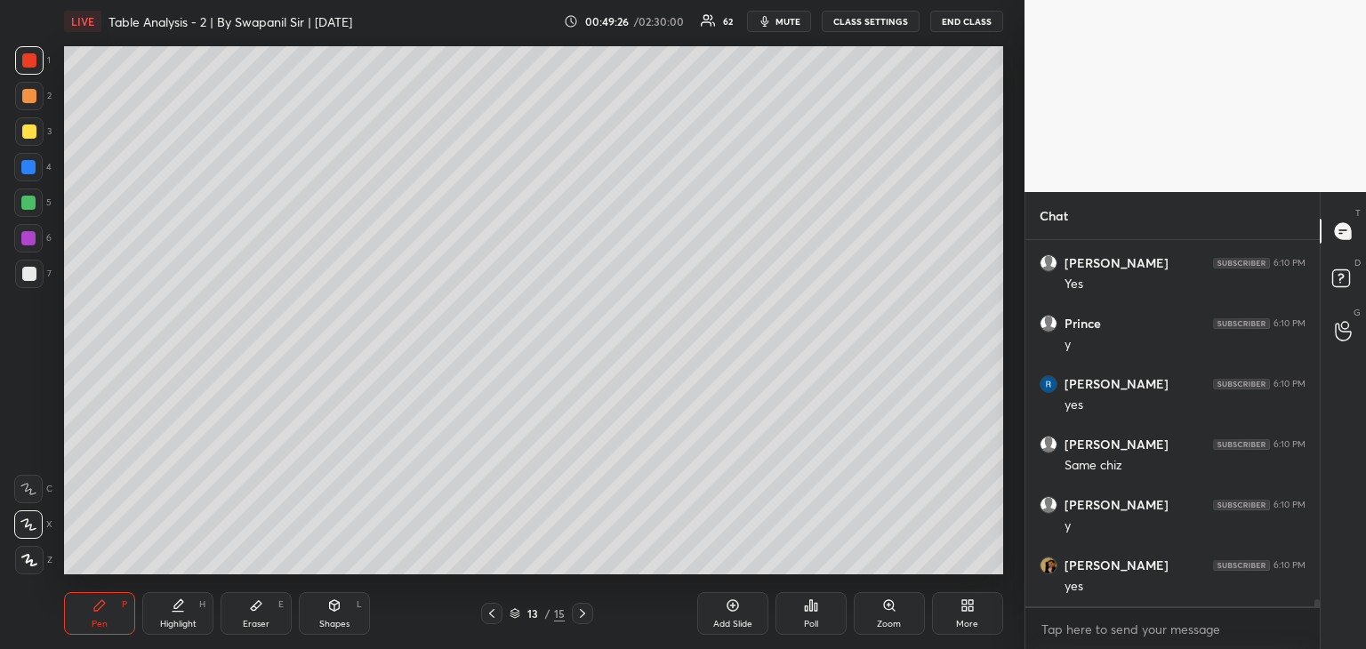
scroll to position [19369, 0]
click at [258, 616] on div "Eraser E" at bounding box center [256, 613] width 71 height 43
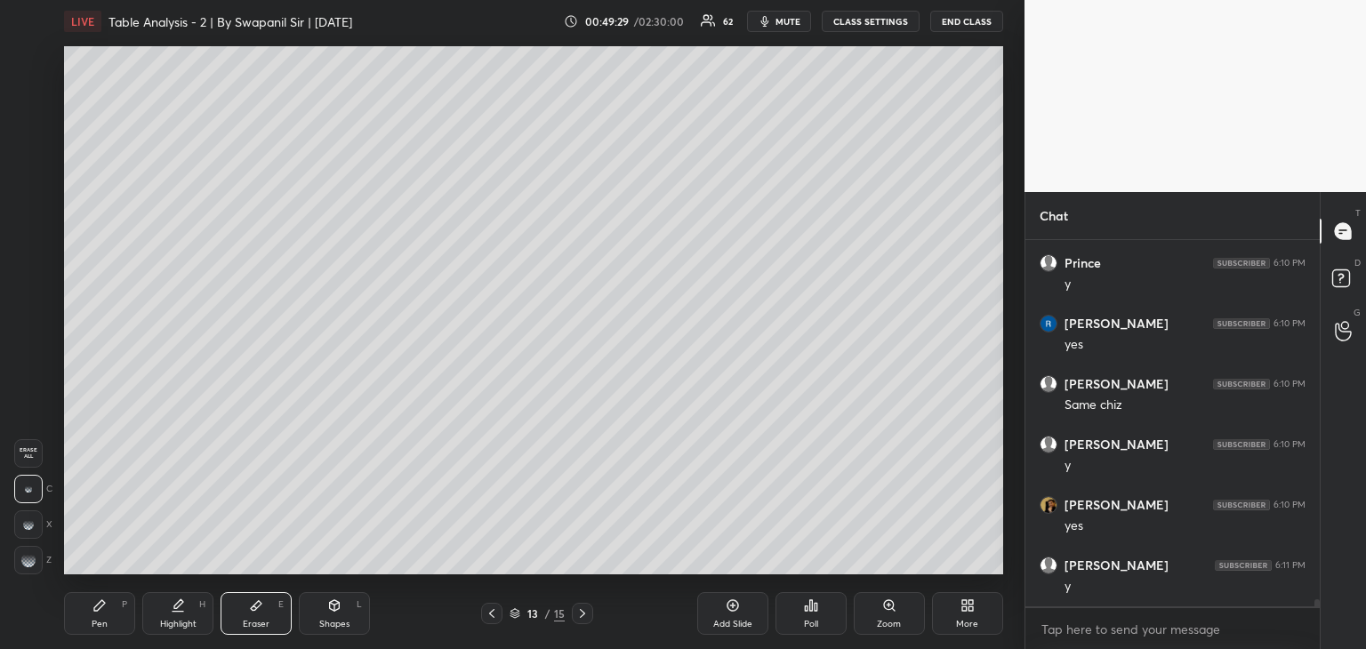
scroll to position [19430, 0]
click at [93, 614] on div "Pen P" at bounding box center [99, 613] width 71 height 43
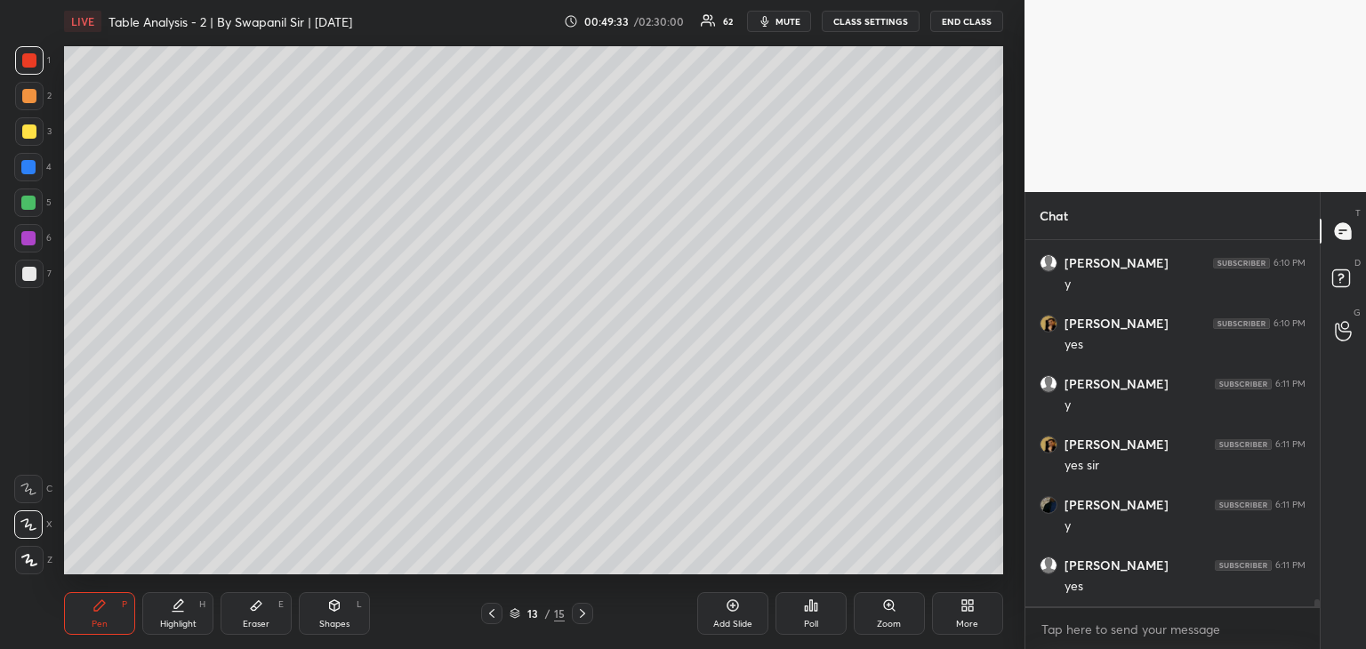
scroll to position [19611, 0]
drag, startPoint x: 28, startPoint y: 91, endPoint x: 54, endPoint y: 97, distance: 26.5
click at [28, 90] on div at bounding box center [29, 96] width 14 height 14
click at [926, 577] on div "Setting up your live class Poll for secs No correct answer Start poll" at bounding box center [533, 310] width 953 height 535
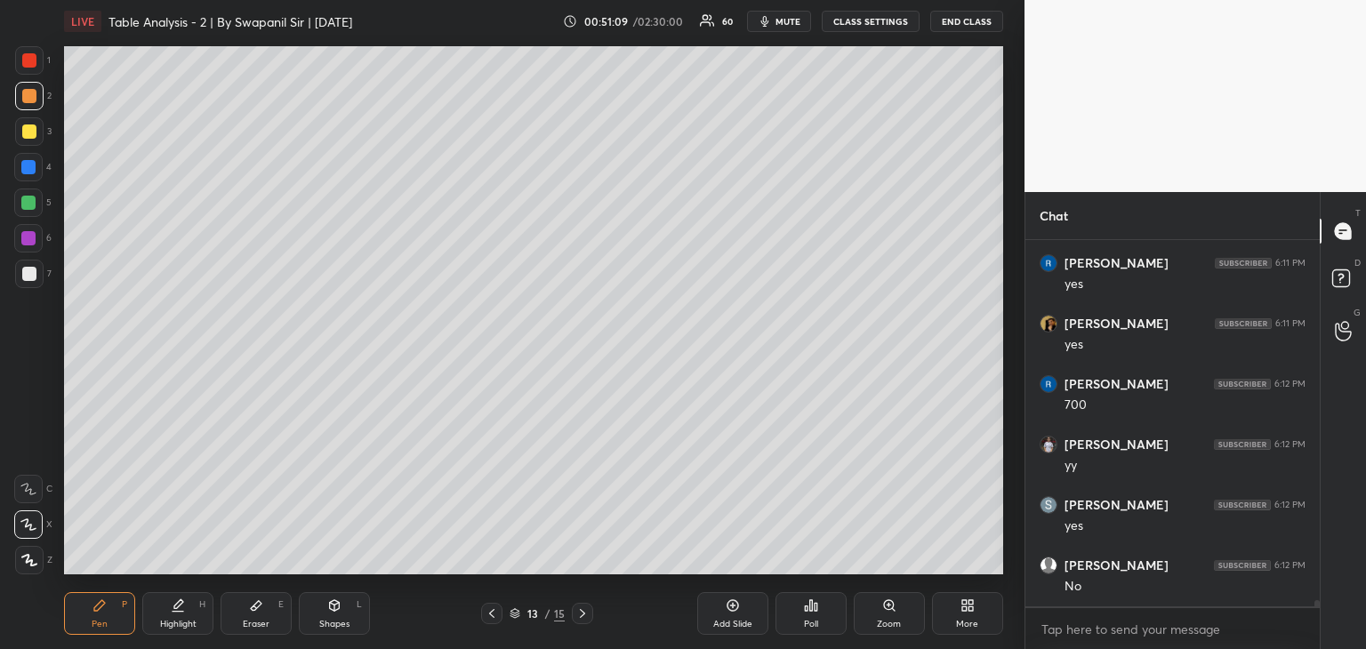
click at [488, 613] on icon at bounding box center [492, 613] width 14 height 14
drag, startPoint x: 587, startPoint y: 618, endPoint x: 604, endPoint y: 613, distance: 17.7
click at [588, 618] on icon at bounding box center [582, 613] width 14 height 14
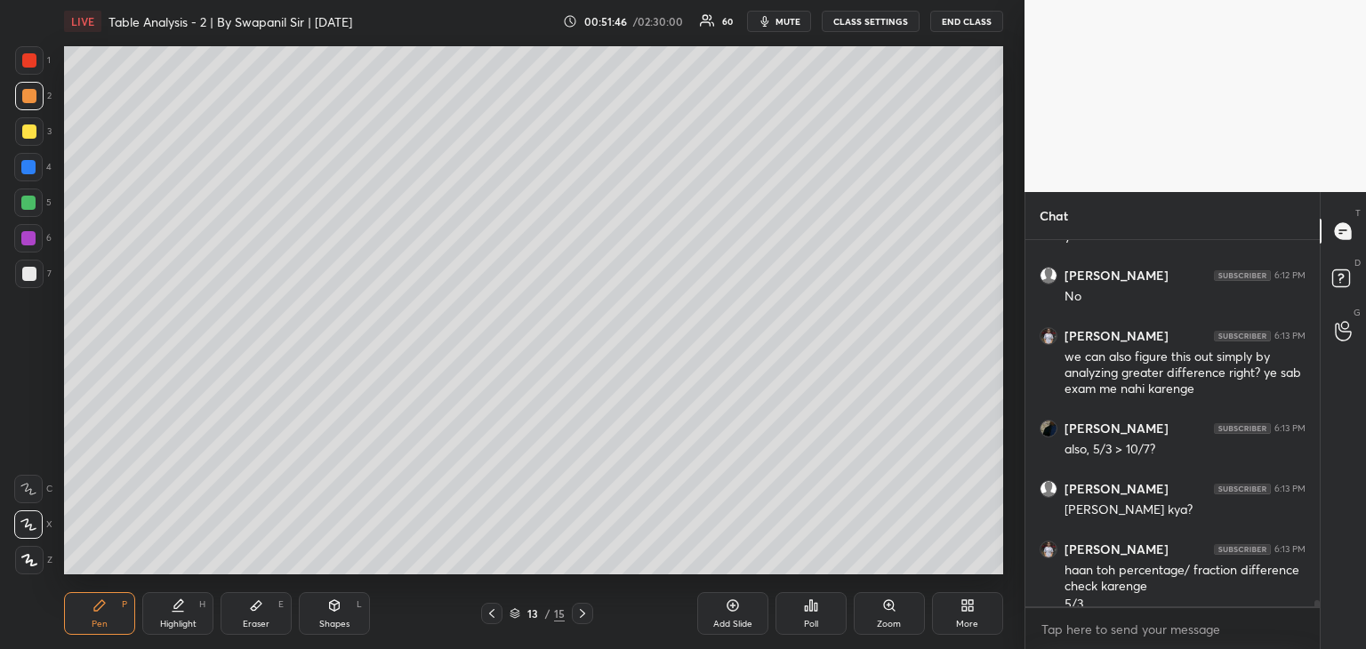
scroll to position [20463, 0]
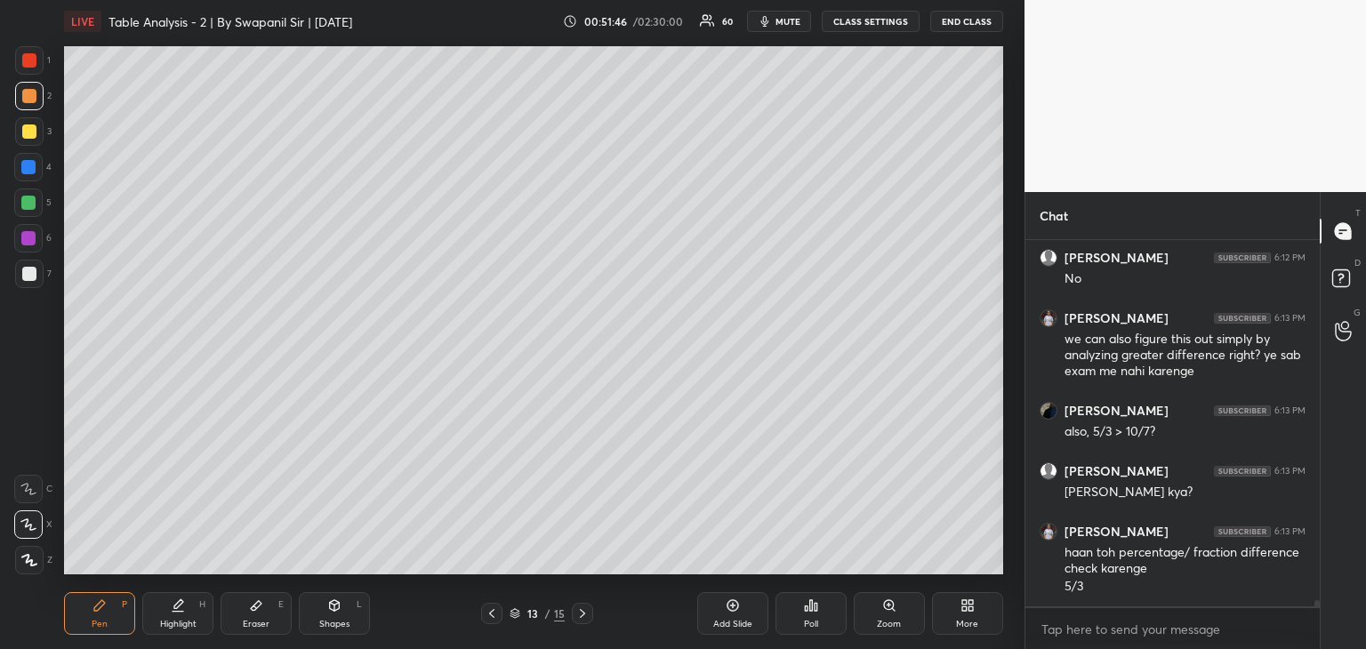
click at [26, 169] on div at bounding box center [28, 167] width 14 height 14
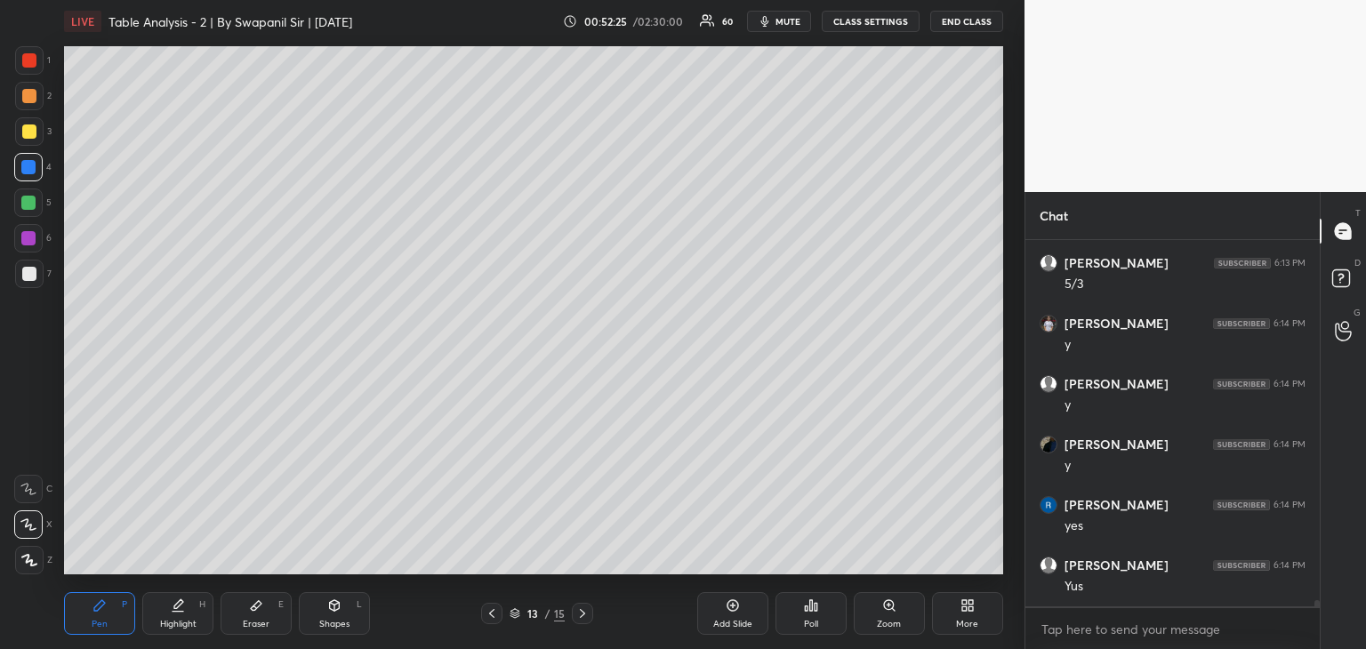
scroll to position [21007, 0]
click at [28, 168] on div at bounding box center [28, 167] width 14 height 14
click at [31, 206] on div at bounding box center [28, 203] width 14 height 14
click at [28, 273] on div at bounding box center [29, 274] width 14 height 14
drag, startPoint x: 28, startPoint y: 164, endPoint x: 37, endPoint y: 164, distance: 8.9
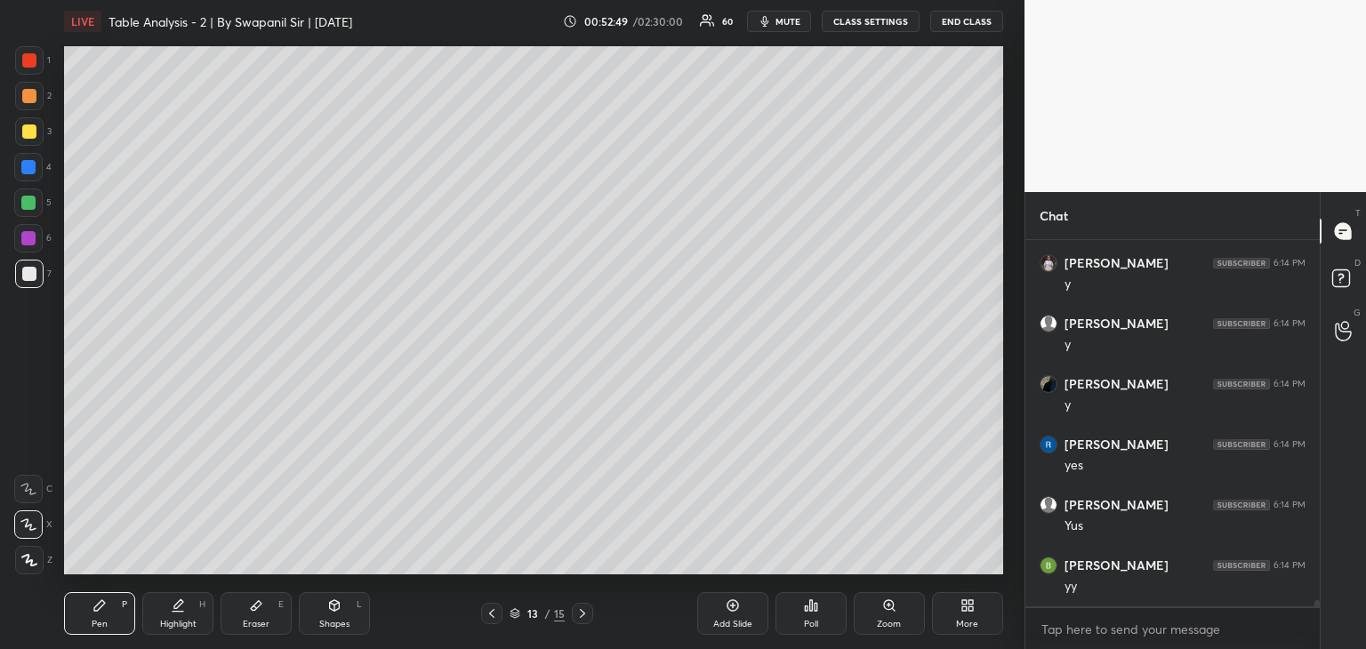
click at [29, 164] on div at bounding box center [28, 167] width 14 height 14
drag, startPoint x: 28, startPoint y: 201, endPoint x: 59, endPoint y: 188, distance: 33.0
click at [30, 199] on div at bounding box center [28, 203] width 14 height 14
click at [33, 57] on div at bounding box center [29, 60] width 14 height 14
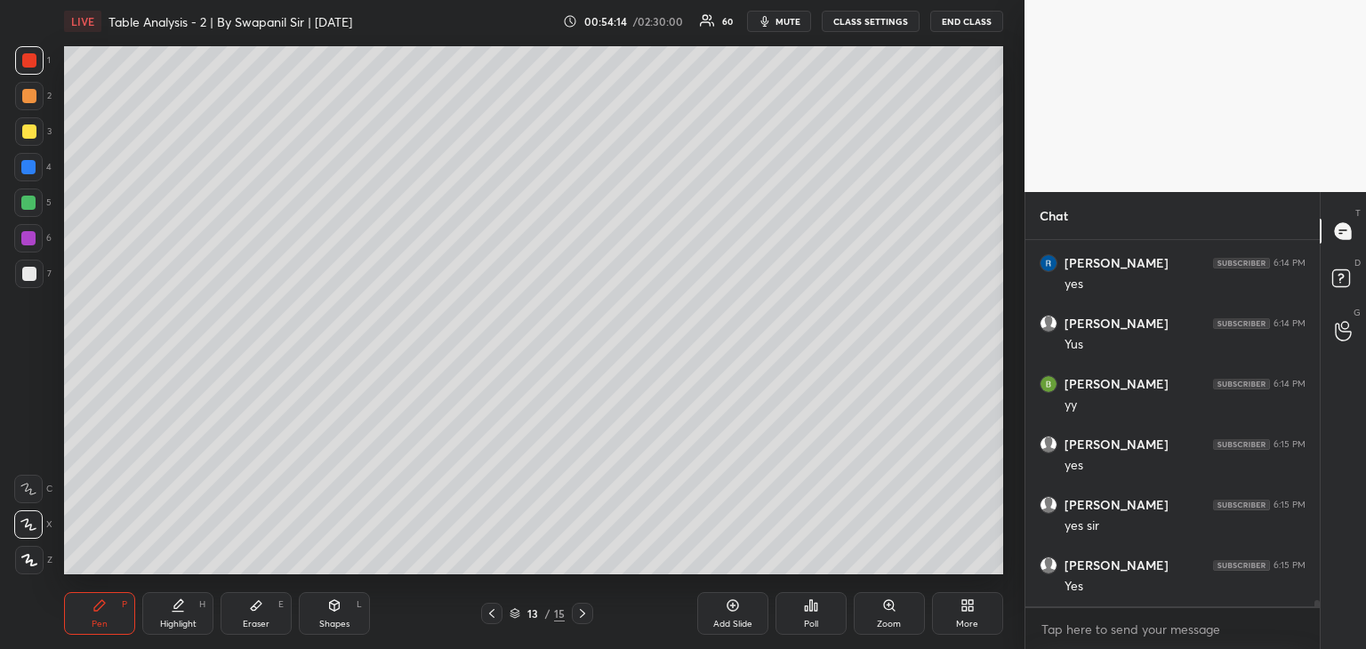
click at [28, 275] on div at bounding box center [29, 274] width 14 height 14
click at [253, 616] on div "Eraser E" at bounding box center [256, 613] width 71 height 43
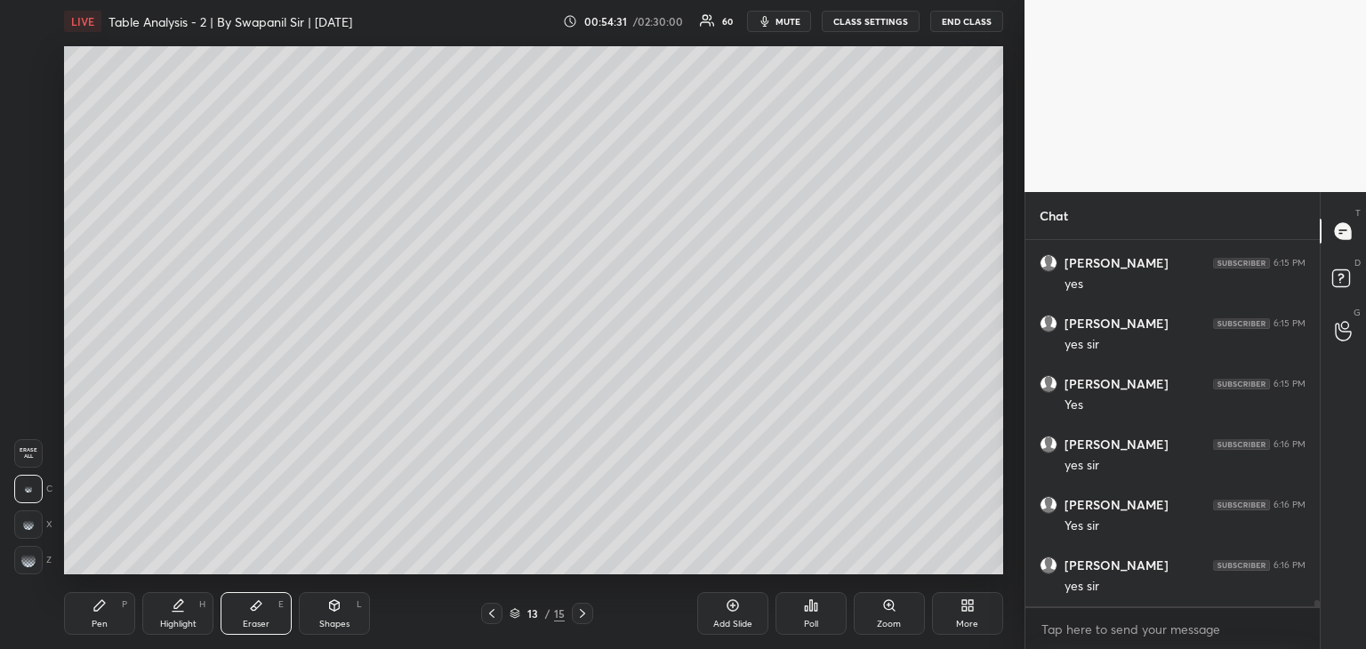
scroll to position [21430, 0]
click at [89, 607] on div "Pen P" at bounding box center [99, 613] width 71 height 43
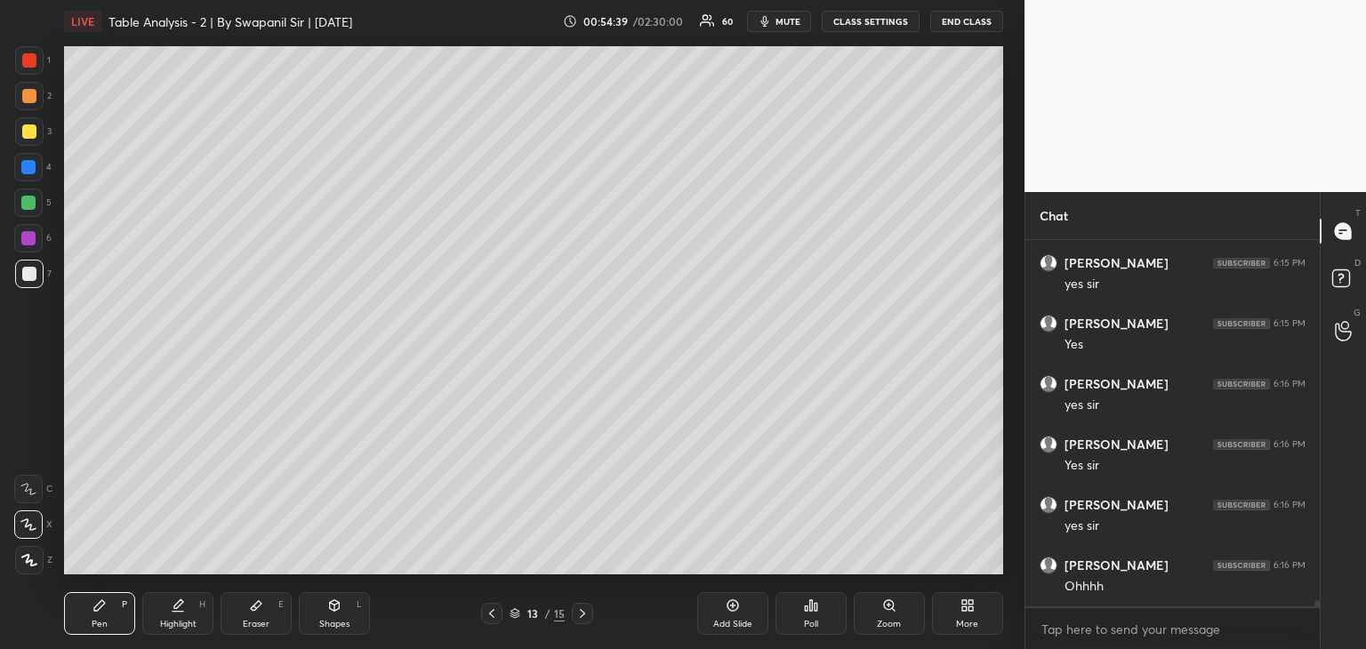
click at [422, 615] on div "Pen P Highlight H Eraser E Shapes L" at bounding box center [262, 613] width 396 height 43
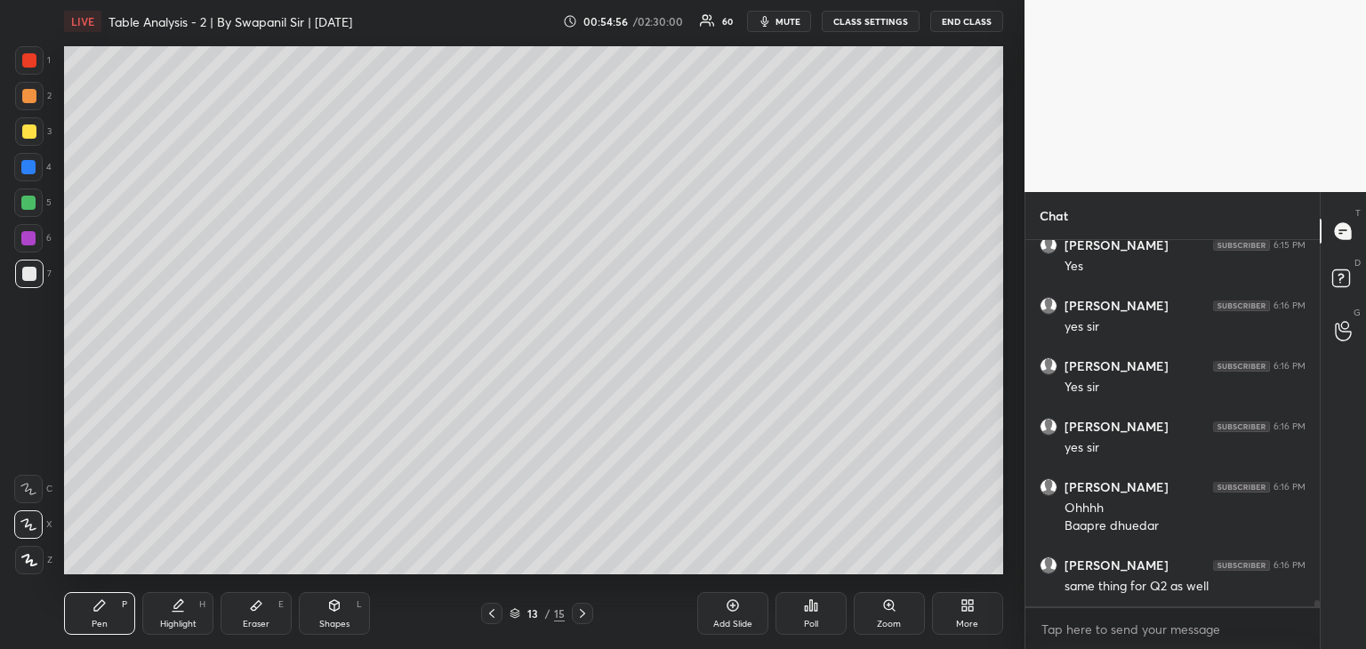
scroll to position [21573, 0]
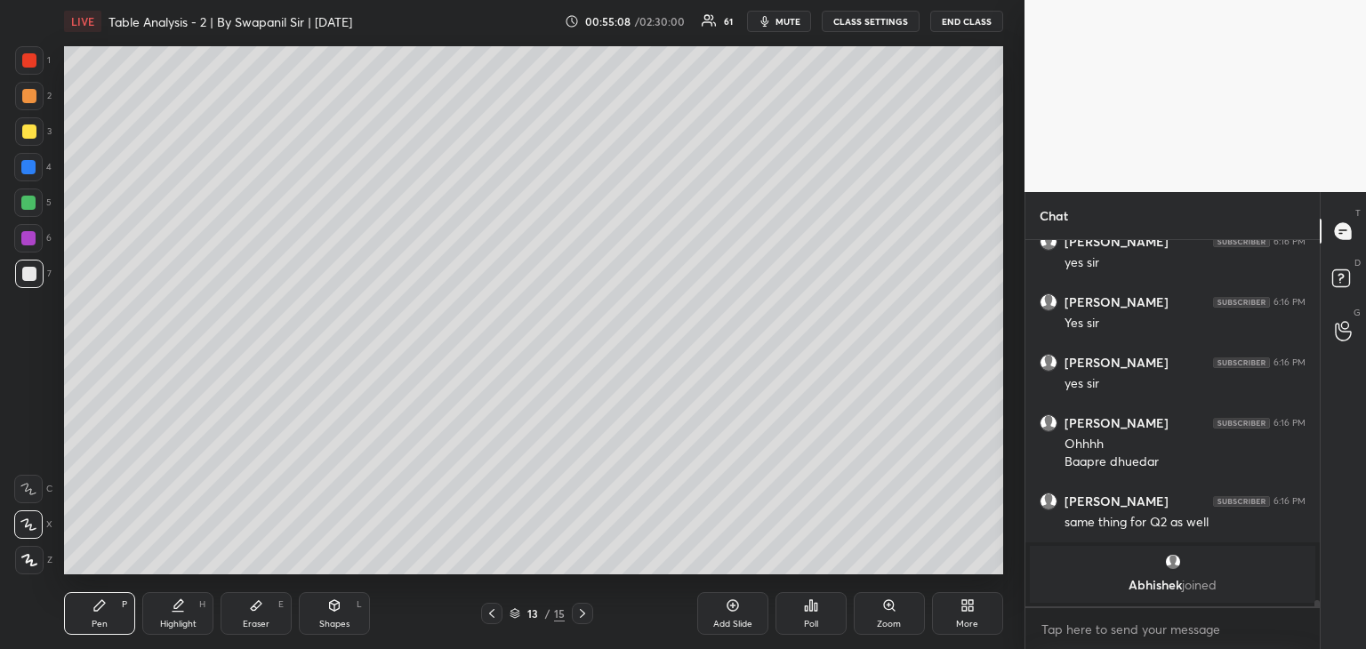
drag, startPoint x: 254, startPoint y: 609, endPoint x: 330, endPoint y: 574, distance: 83.2
click at [256, 610] on icon at bounding box center [256, 605] width 14 height 14
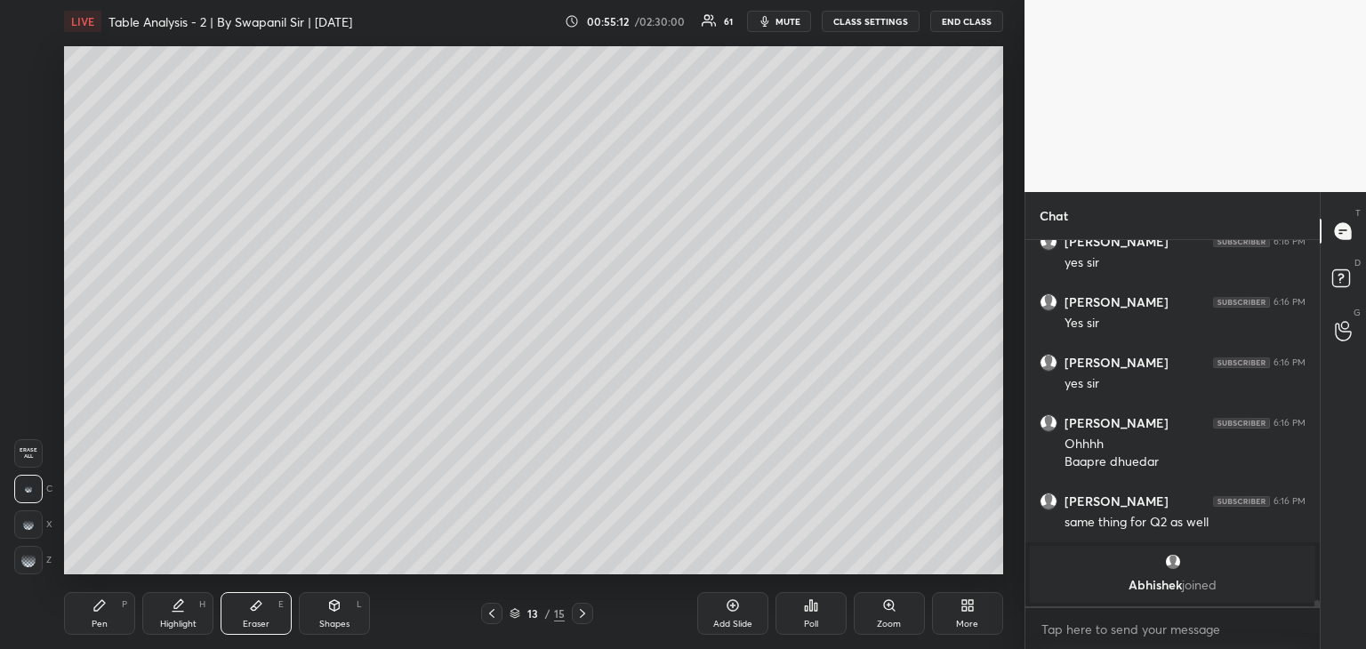
click at [104, 620] on div "Pen" at bounding box center [100, 624] width 16 height 9
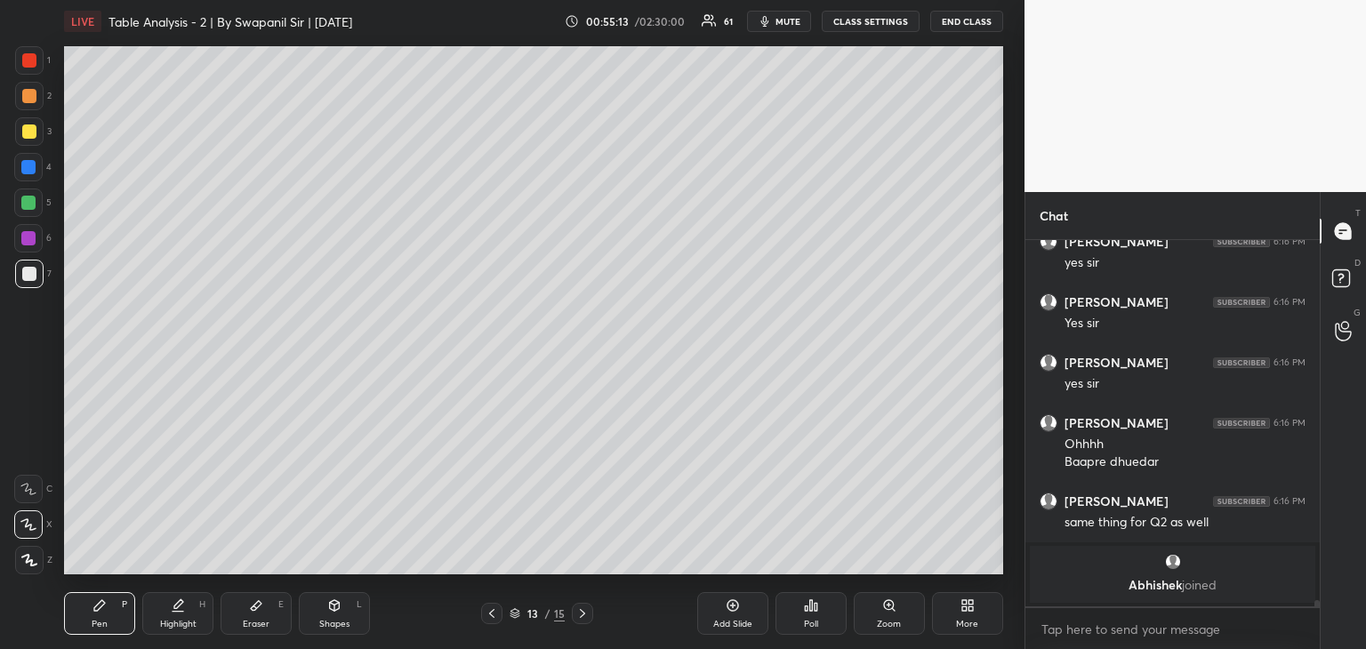
click at [28, 61] on div at bounding box center [29, 60] width 14 height 14
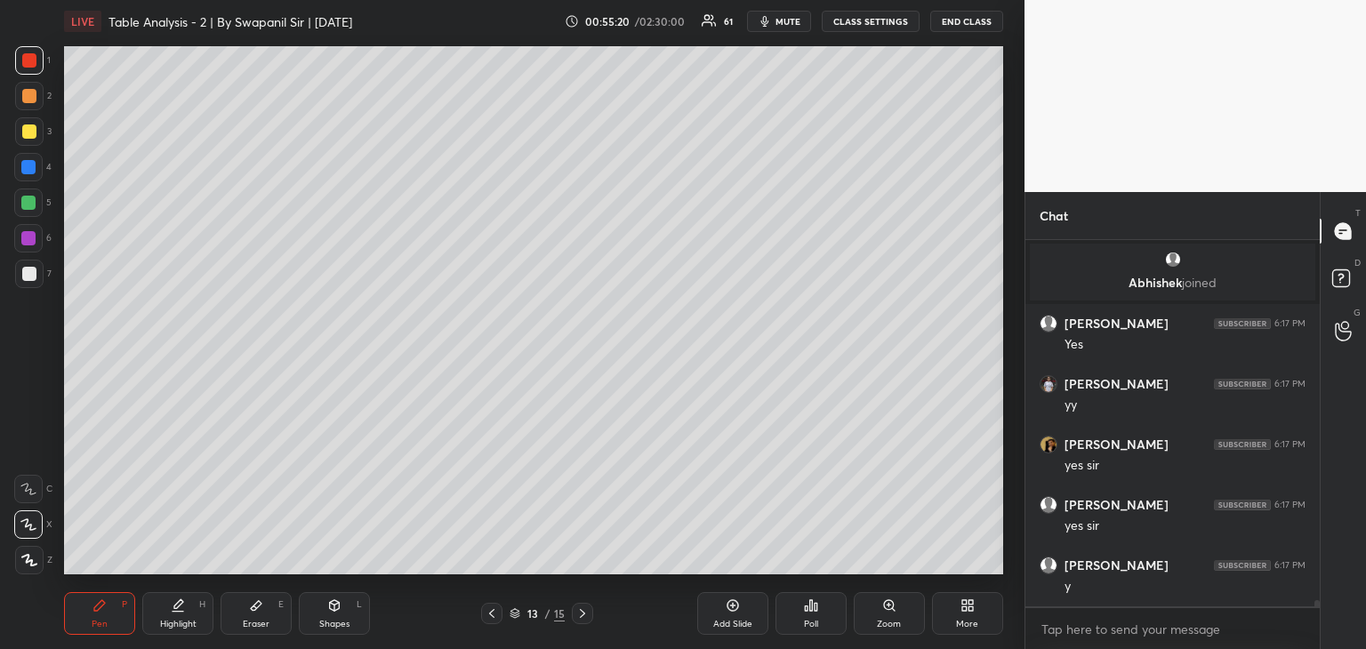
scroll to position [20579, 0]
click at [256, 622] on div "Eraser" at bounding box center [256, 624] width 27 height 9
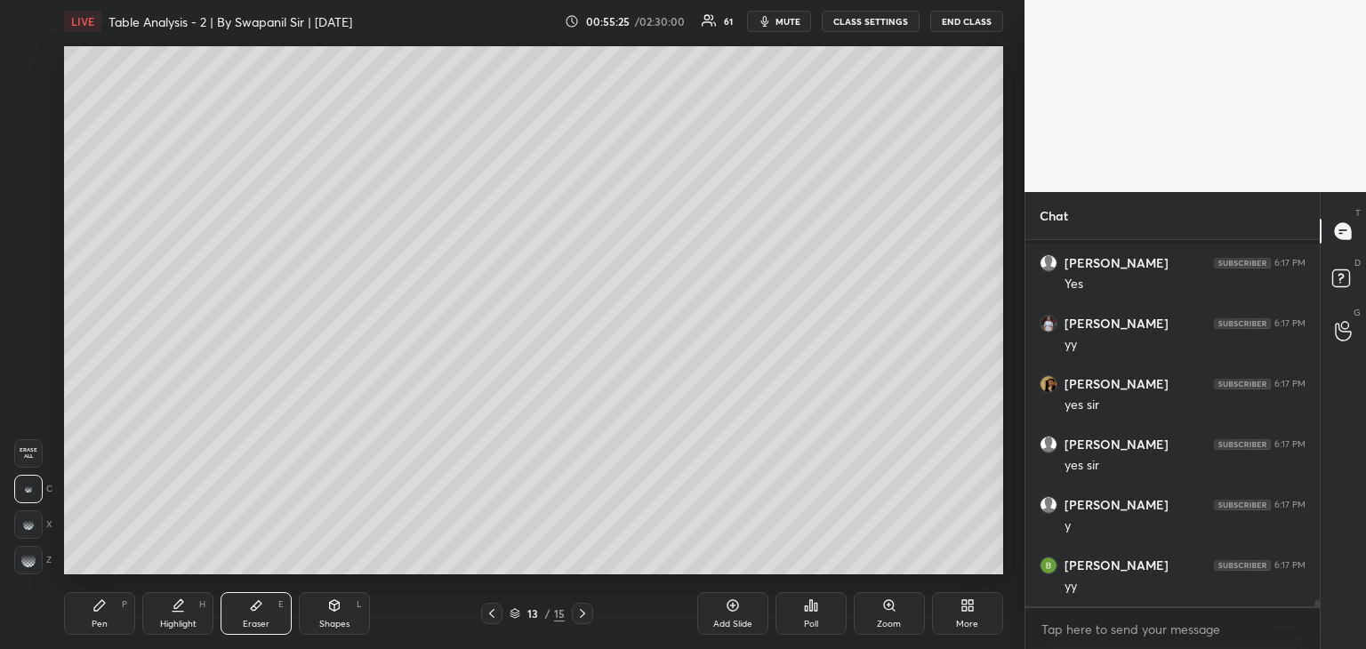
click at [94, 615] on div "Pen P" at bounding box center [99, 613] width 71 height 43
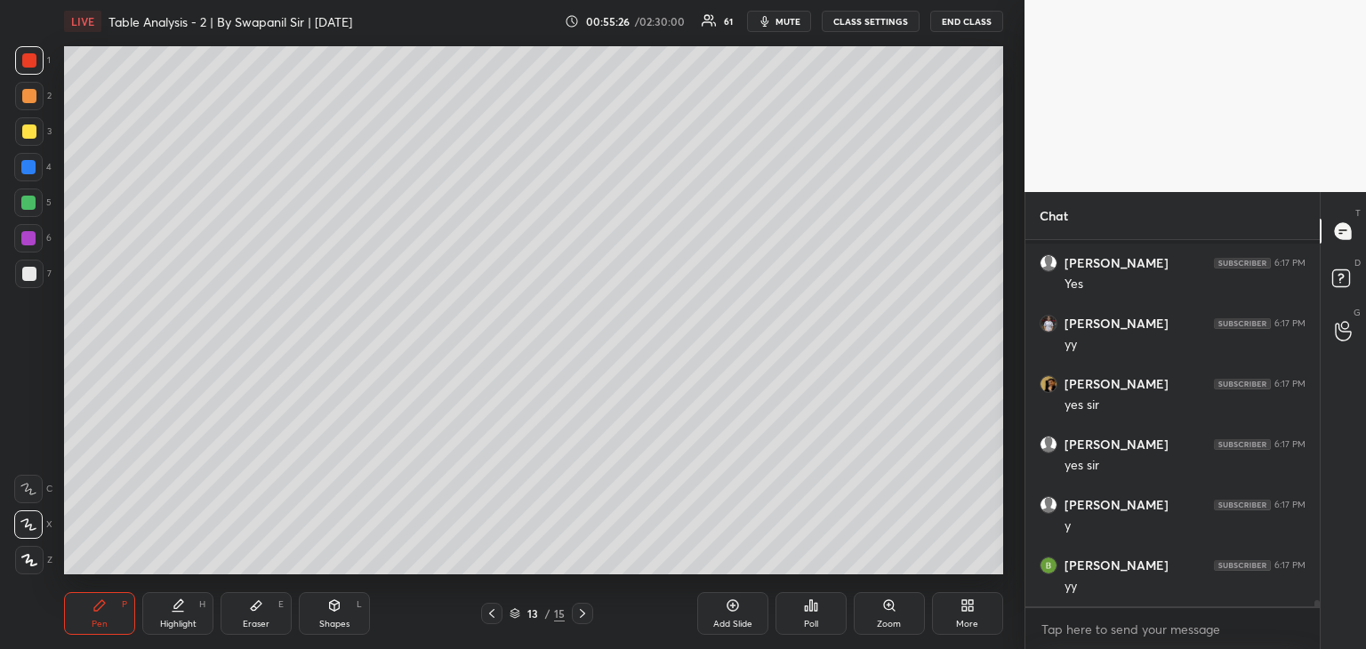
click at [29, 277] on div at bounding box center [29, 274] width 14 height 14
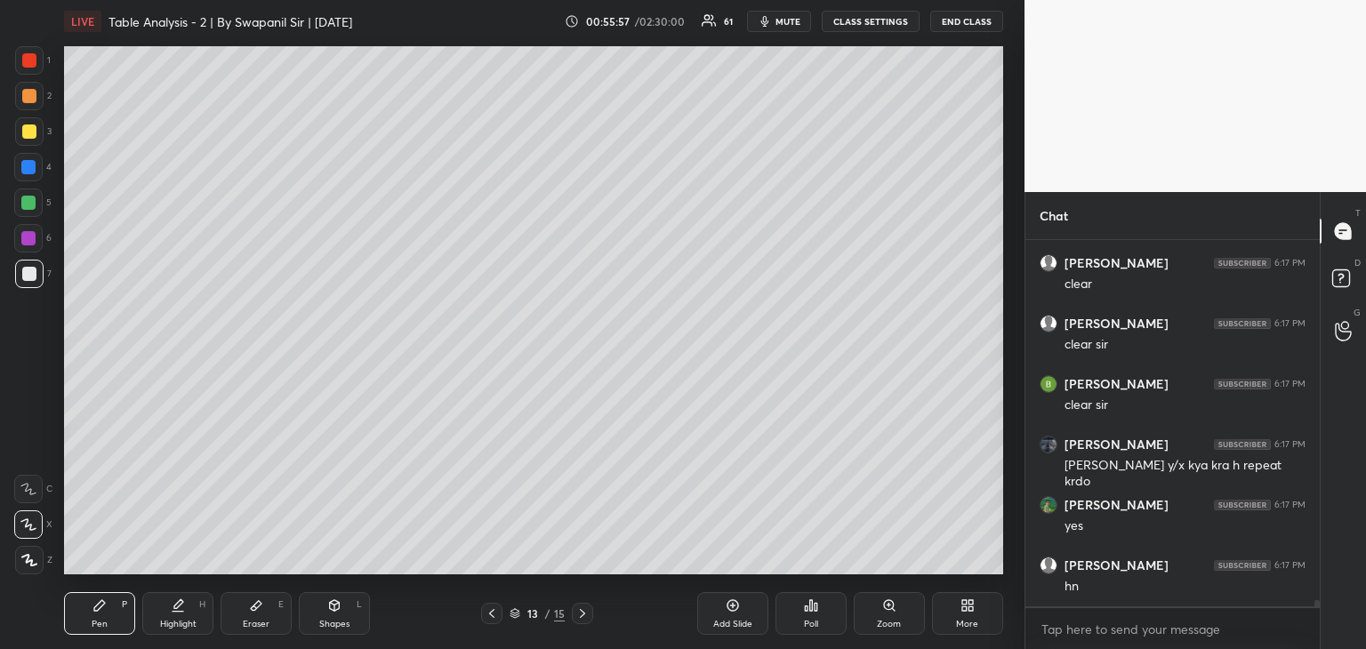
scroll to position [21365, 0]
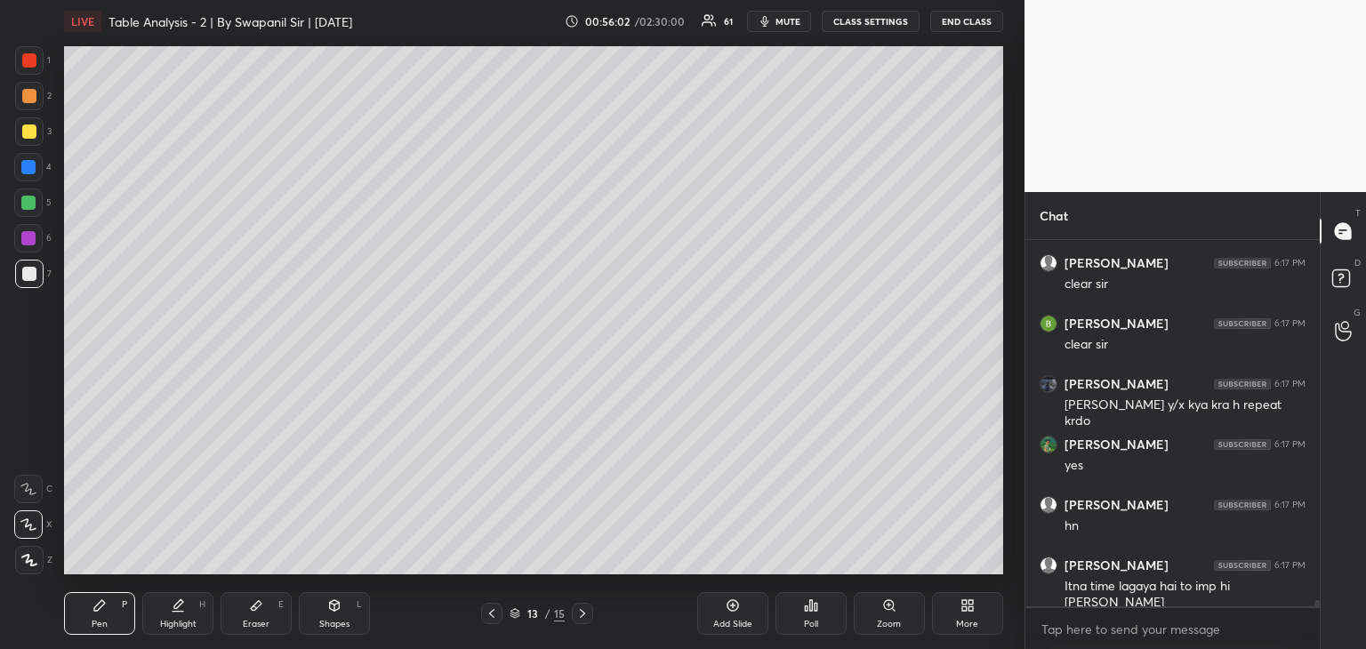
click at [254, 624] on div "Eraser" at bounding box center [256, 624] width 27 height 9
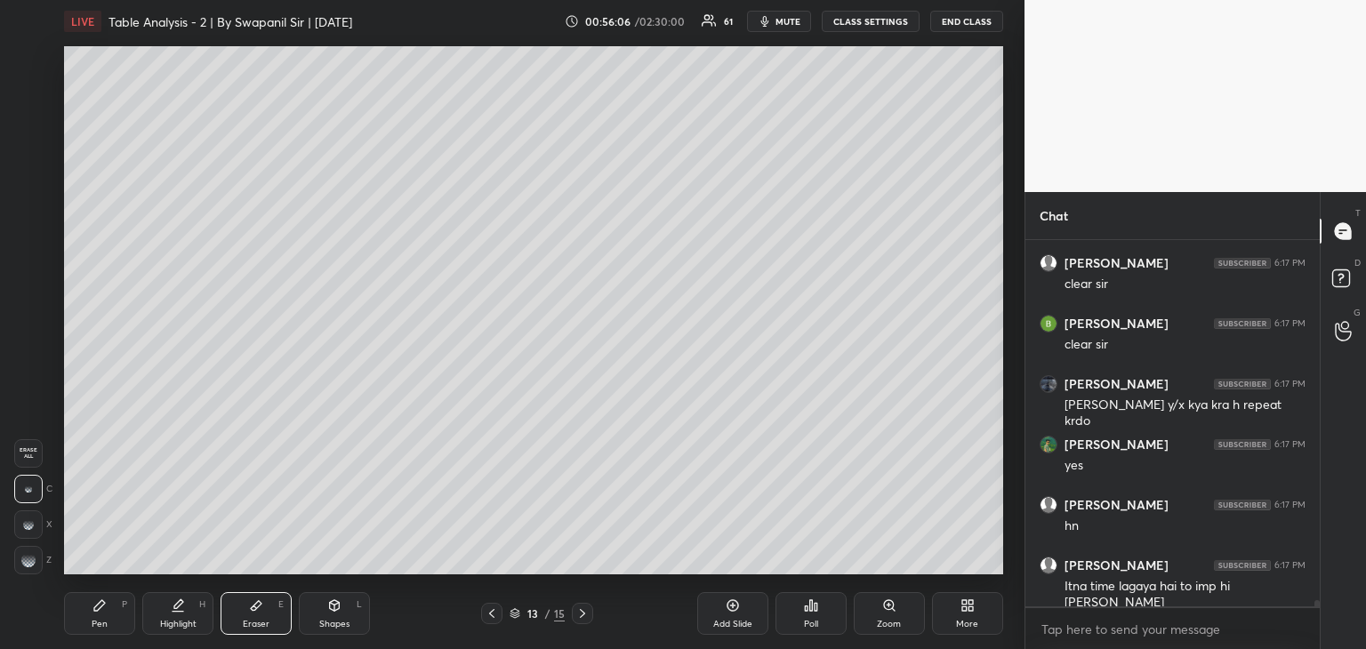
click at [31, 559] on g at bounding box center [28, 560] width 14 height 14
drag, startPoint x: 100, startPoint y: 606, endPoint x: 116, endPoint y: 604, distance: 15.3
click at [101, 606] on icon at bounding box center [99, 605] width 11 height 11
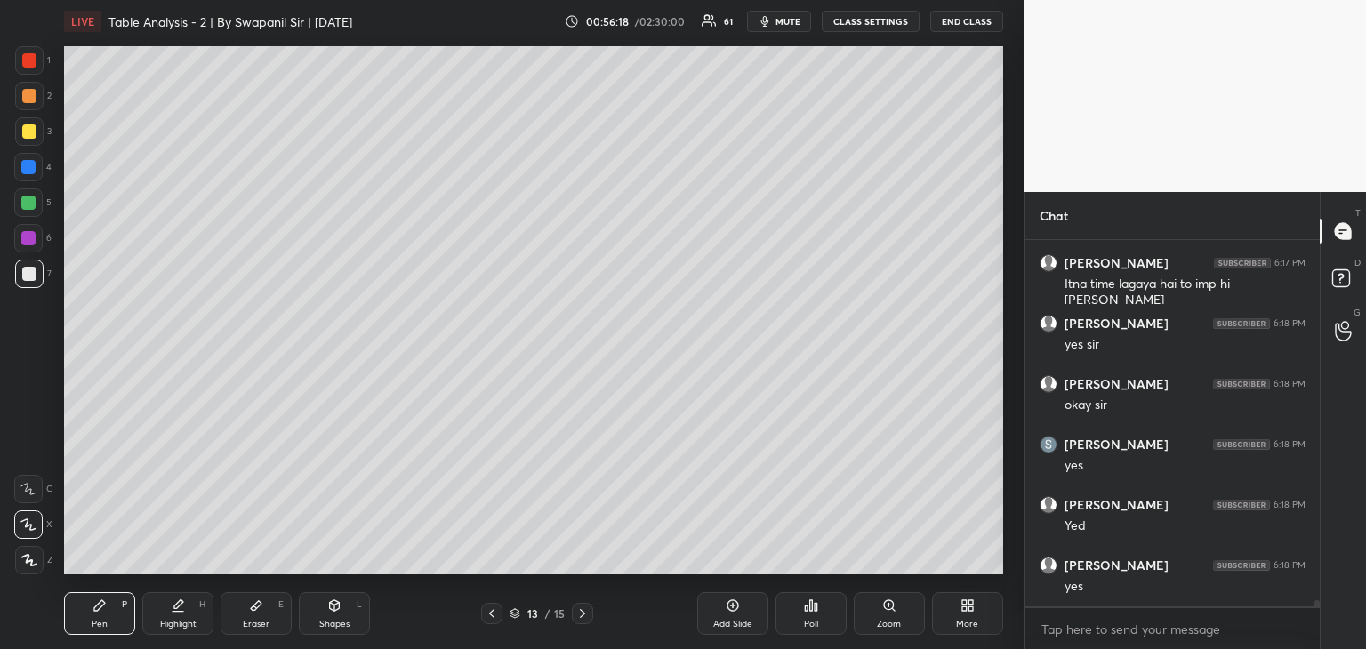
scroll to position [21727, 0]
click at [493, 619] on icon at bounding box center [492, 613] width 14 height 14
click at [490, 617] on icon at bounding box center [492, 613] width 14 height 14
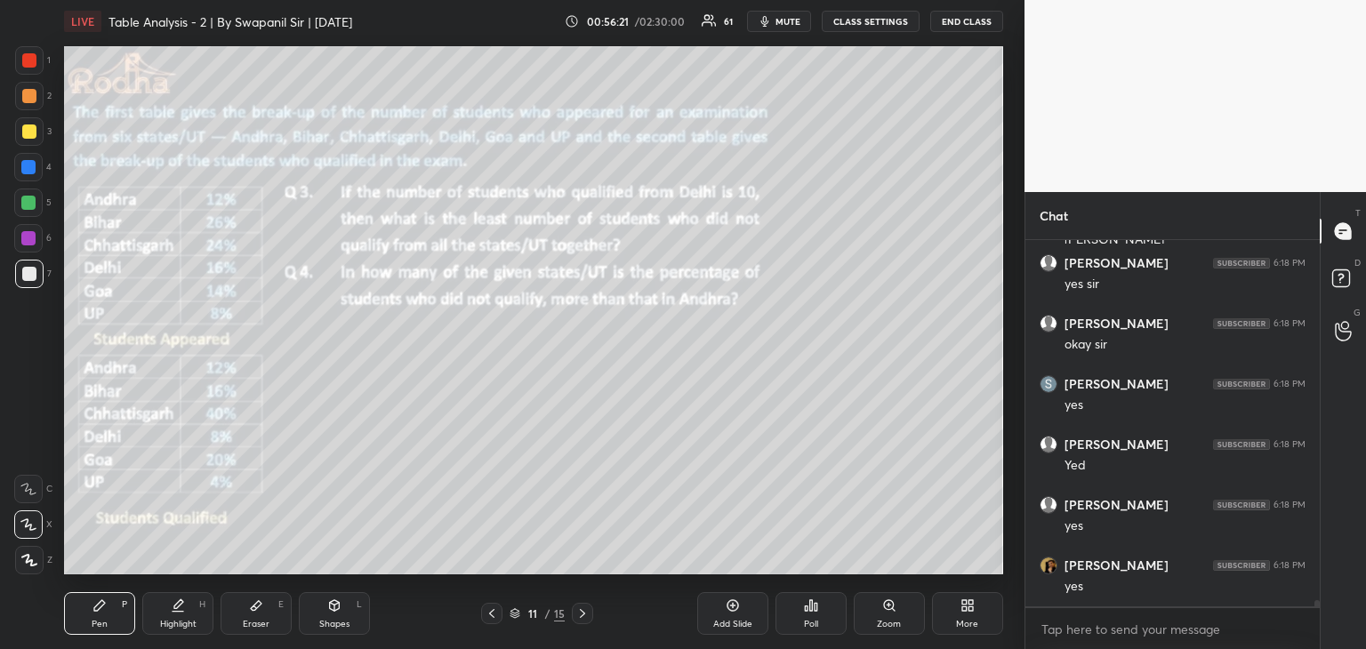
click at [491, 617] on icon at bounding box center [492, 613] width 14 height 14
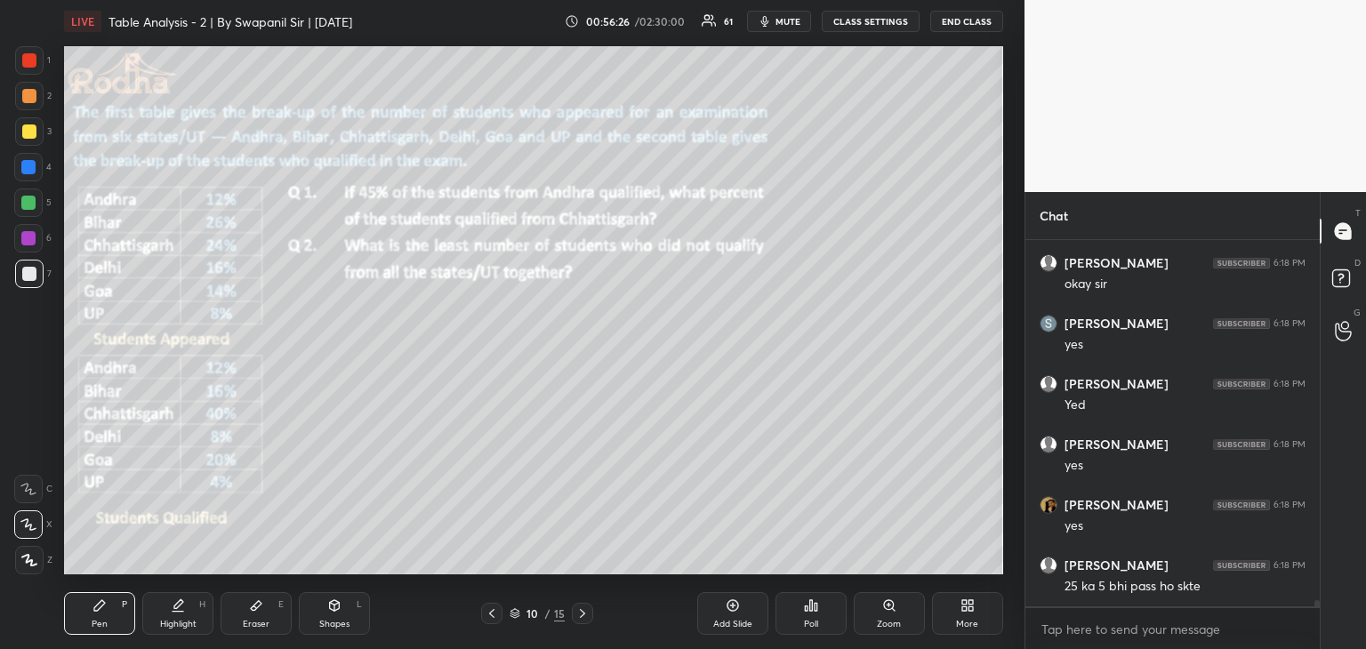
click at [582, 616] on icon at bounding box center [582, 613] width 5 height 9
click at [580, 617] on icon at bounding box center [582, 613] width 5 height 9
click at [584, 619] on icon at bounding box center [582, 613] width 14 height 14
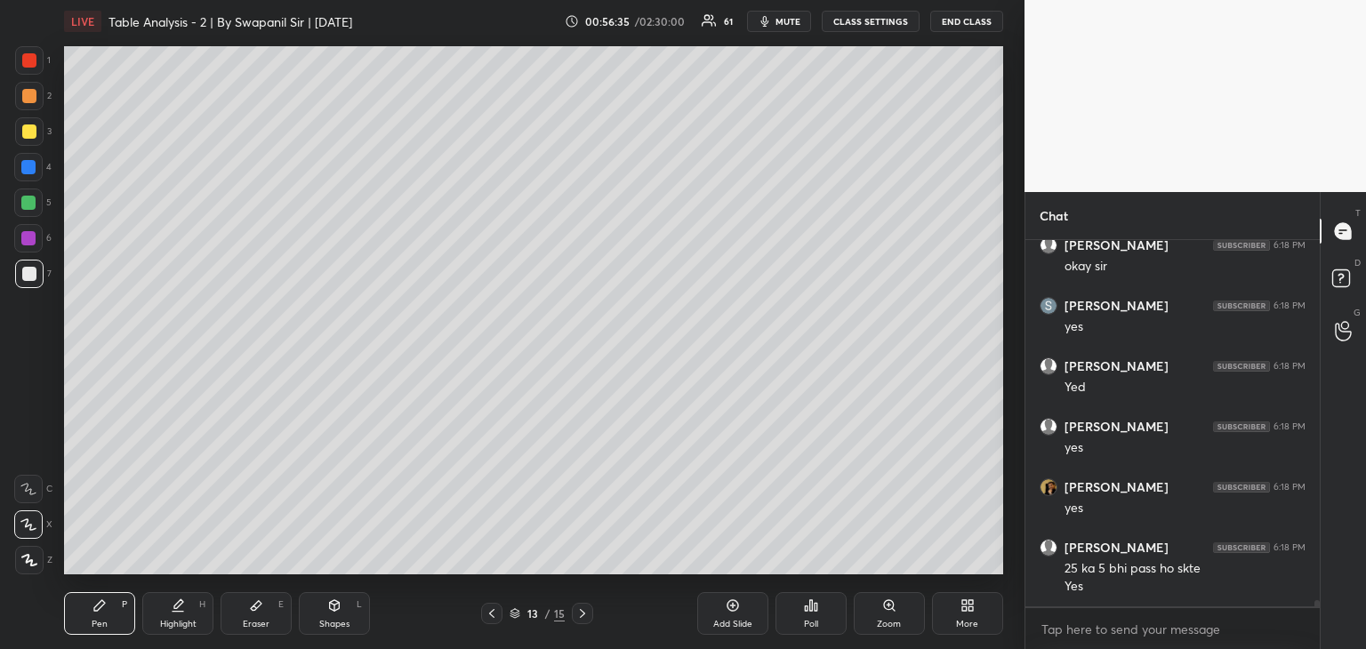
click at [498, 614] on div at bounding box center [491, 613] width 21 height 21
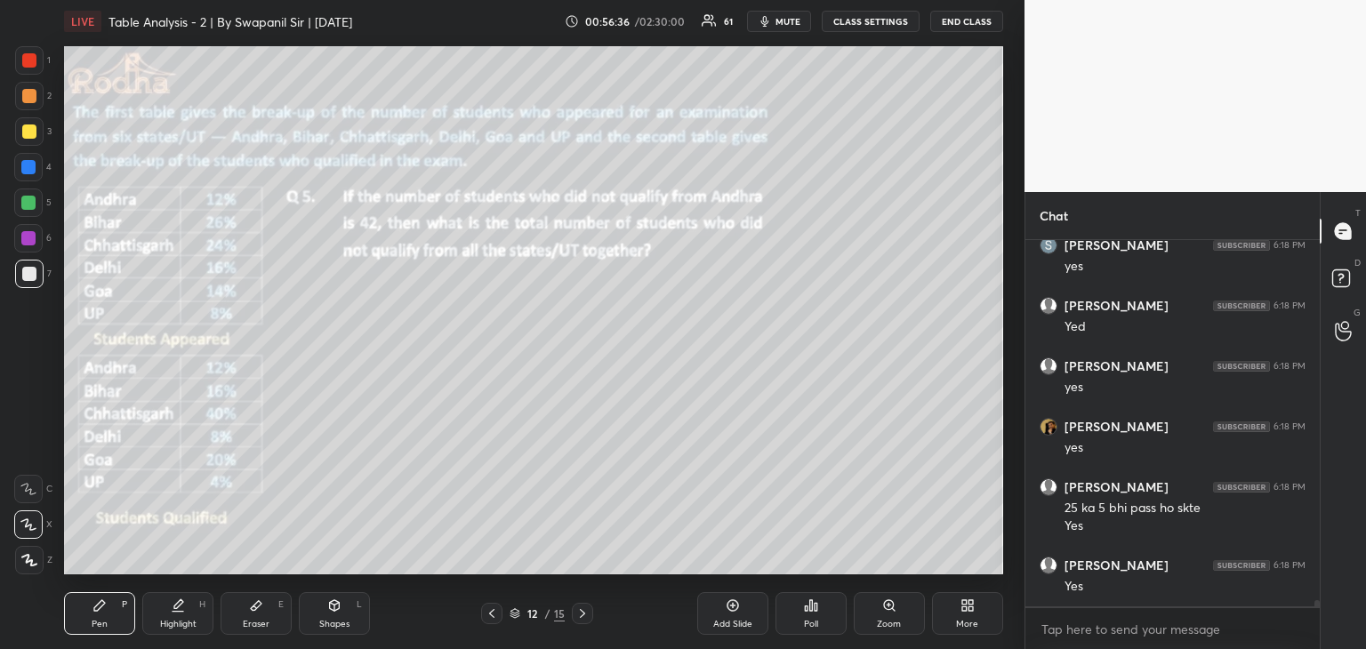
click at [587, 616] on icon at bounding box center [582, 613] width 14 height 14
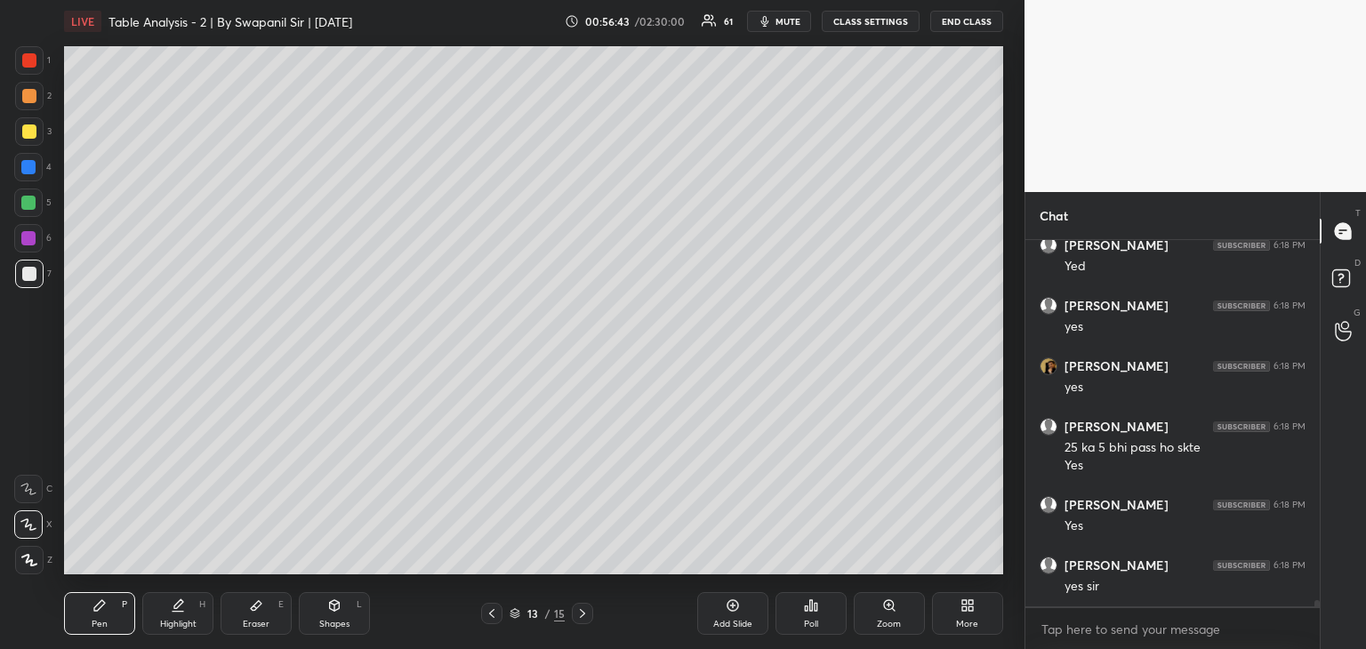
scroll to position [22047, 0]
click at [487, 615] on icon at bounding box center [492, 613] width 14 height 14
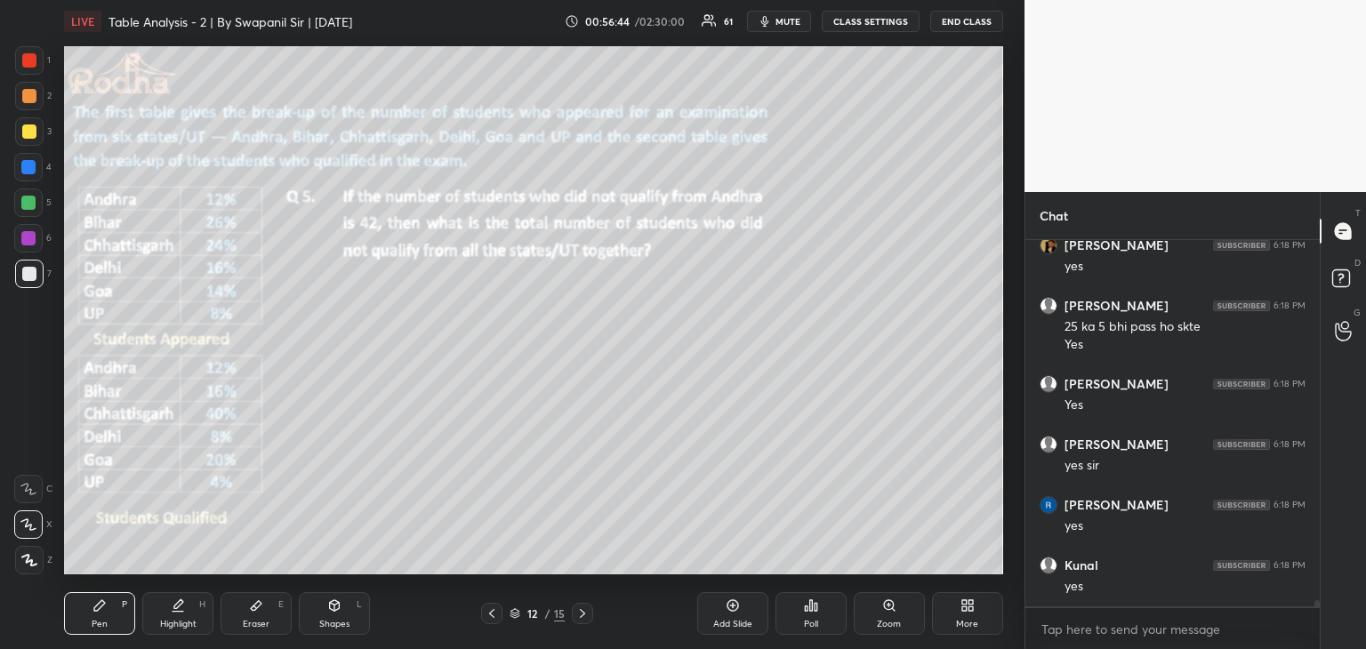
click at [491, 614] on icon at bounding box center [492, 613] width 14 height 14
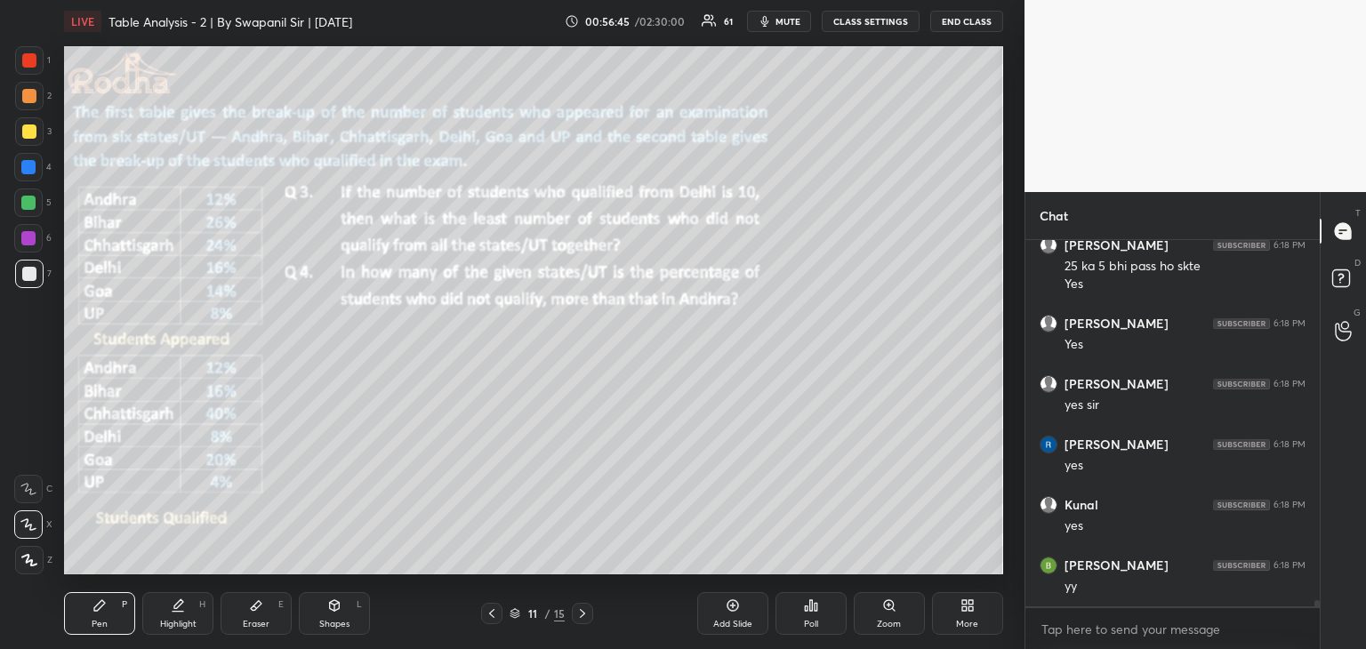
click at [493, 616] on icon at bounding box center [492, 613] width 14 height 14
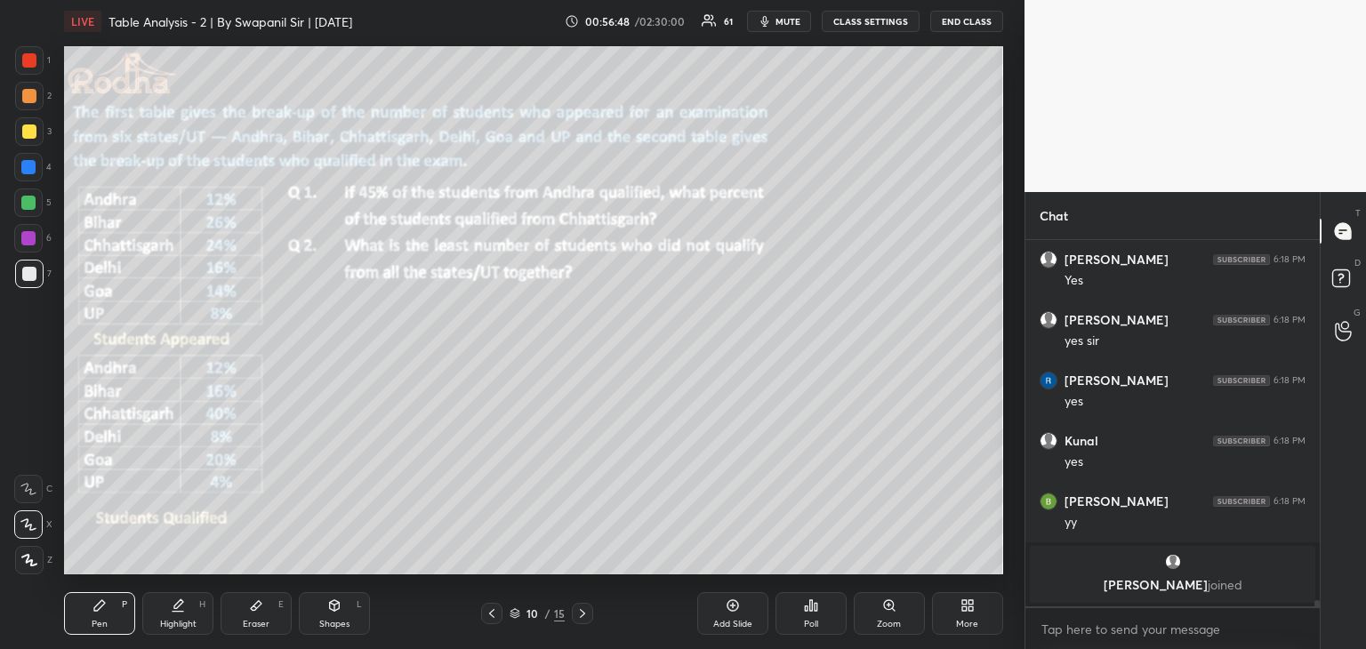
click at [492, 619] on icon at bounding box center [492, 613] width 14 height 14
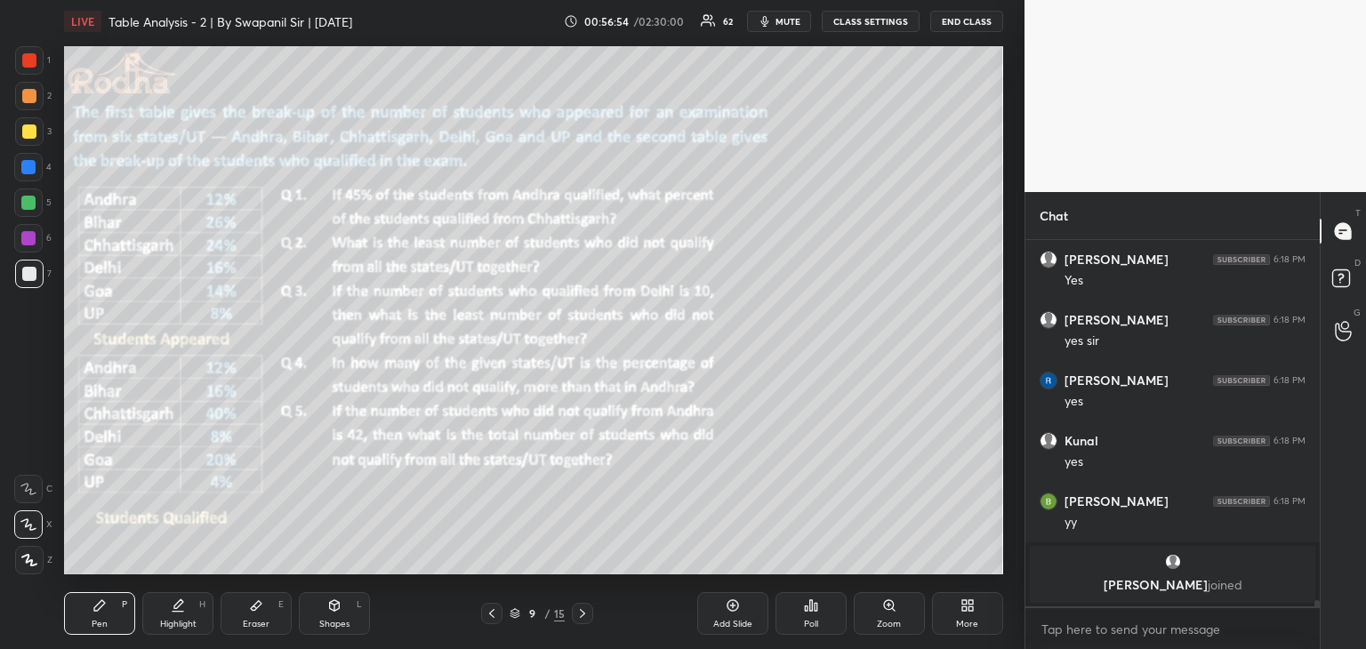
click at [584, 623] on div at bounding box center [582, 613] width 21 height 21
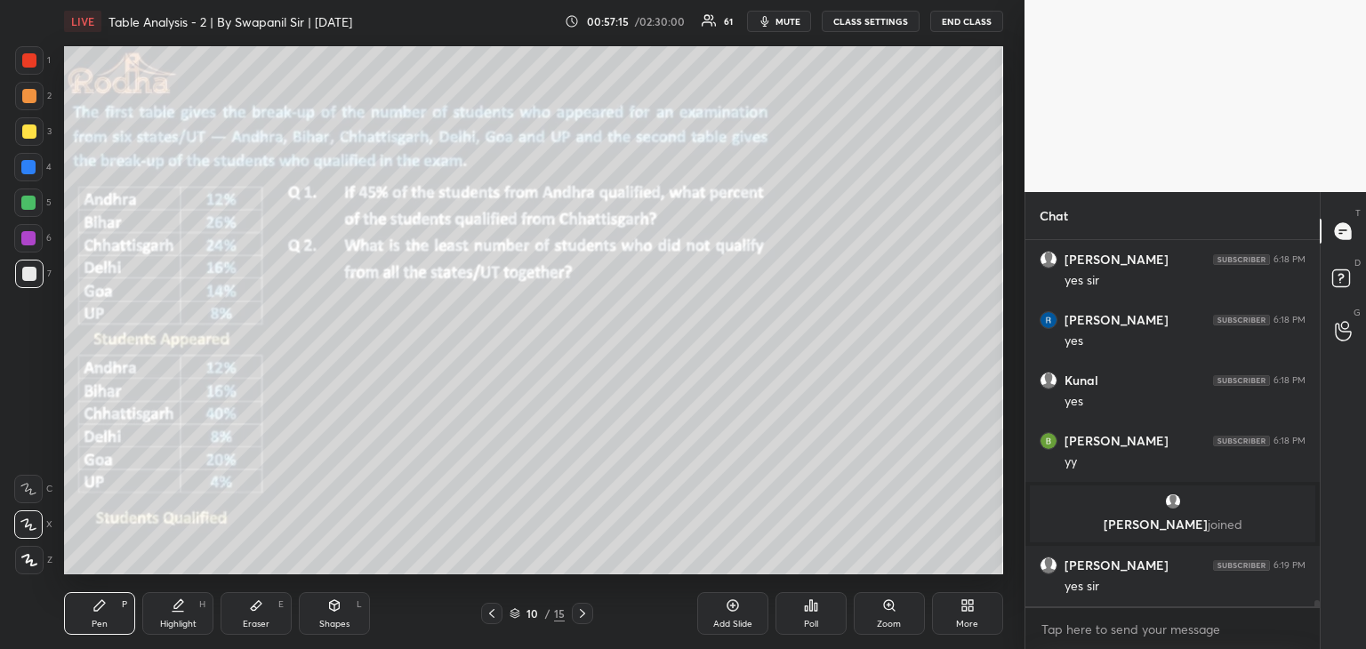
scroll to position [21759, 0]
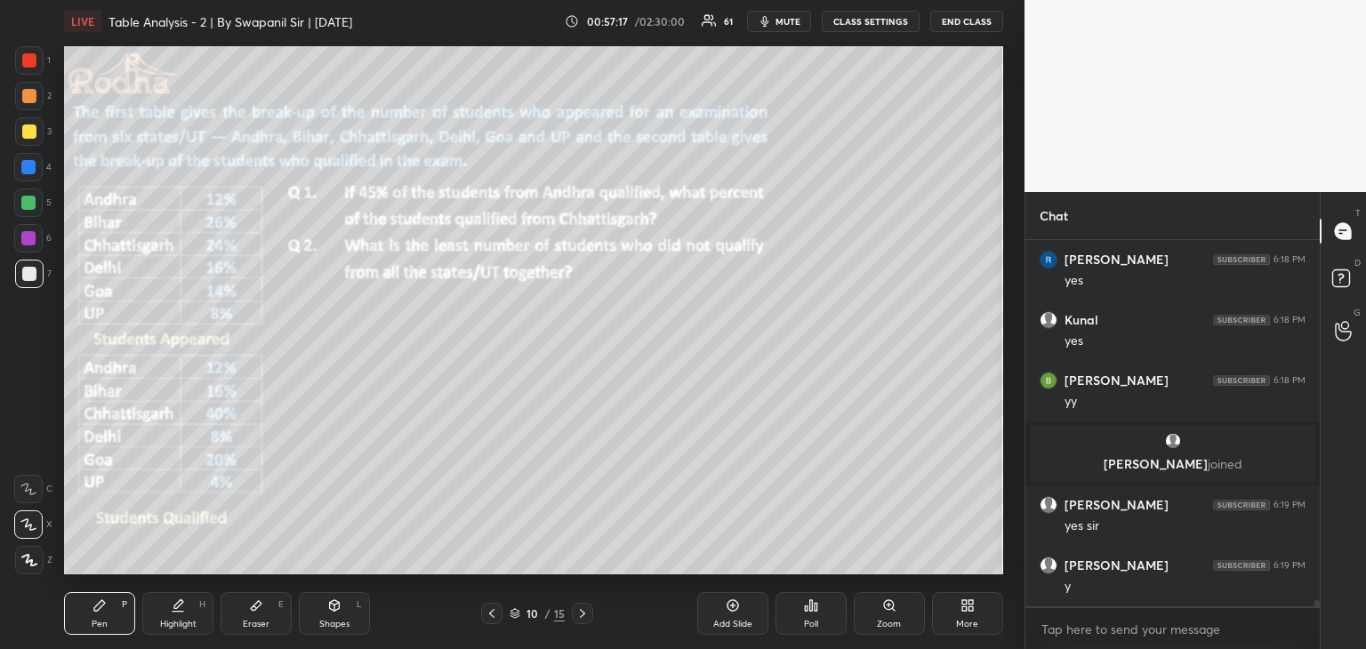
click at [25, 93] on div at bounding box center [29, 96] width 14 height 14
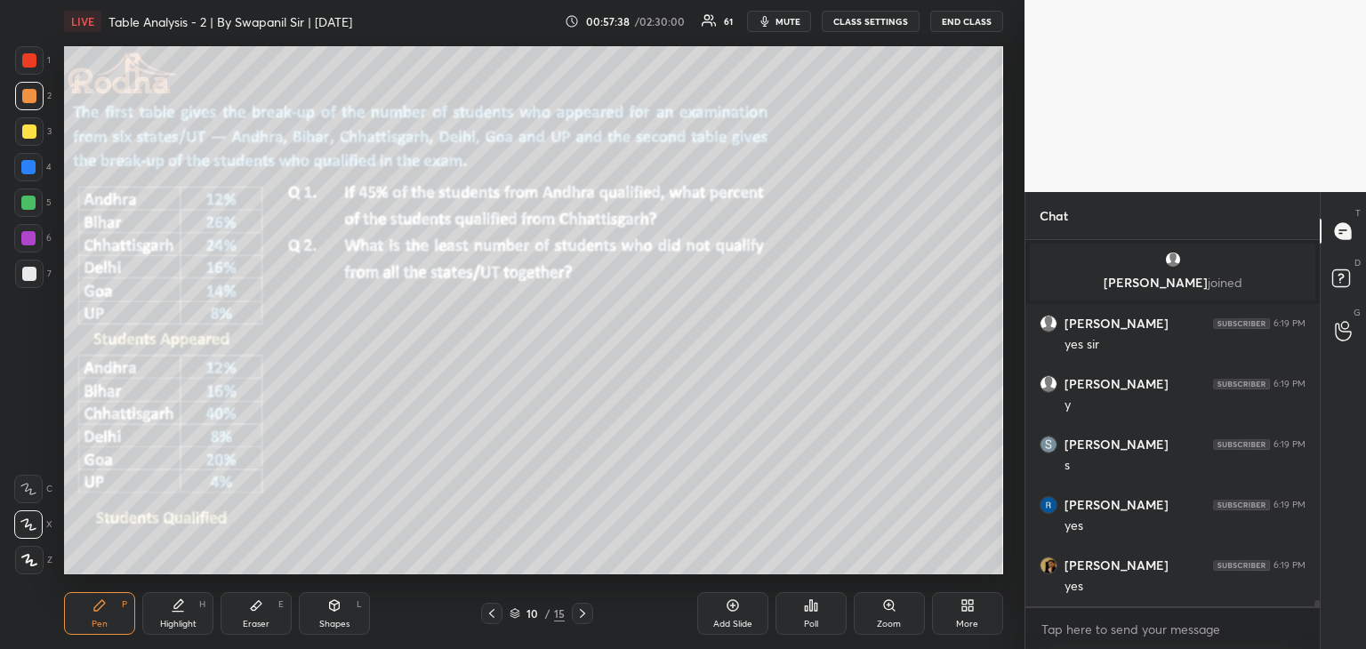
scroll to position [22001, 0]
click at [578, 613] on icon at bounding box center [582, 613] width 14 height 14
click at [580, 612] on icon at bounding box center [582, 613] width 14 height 14
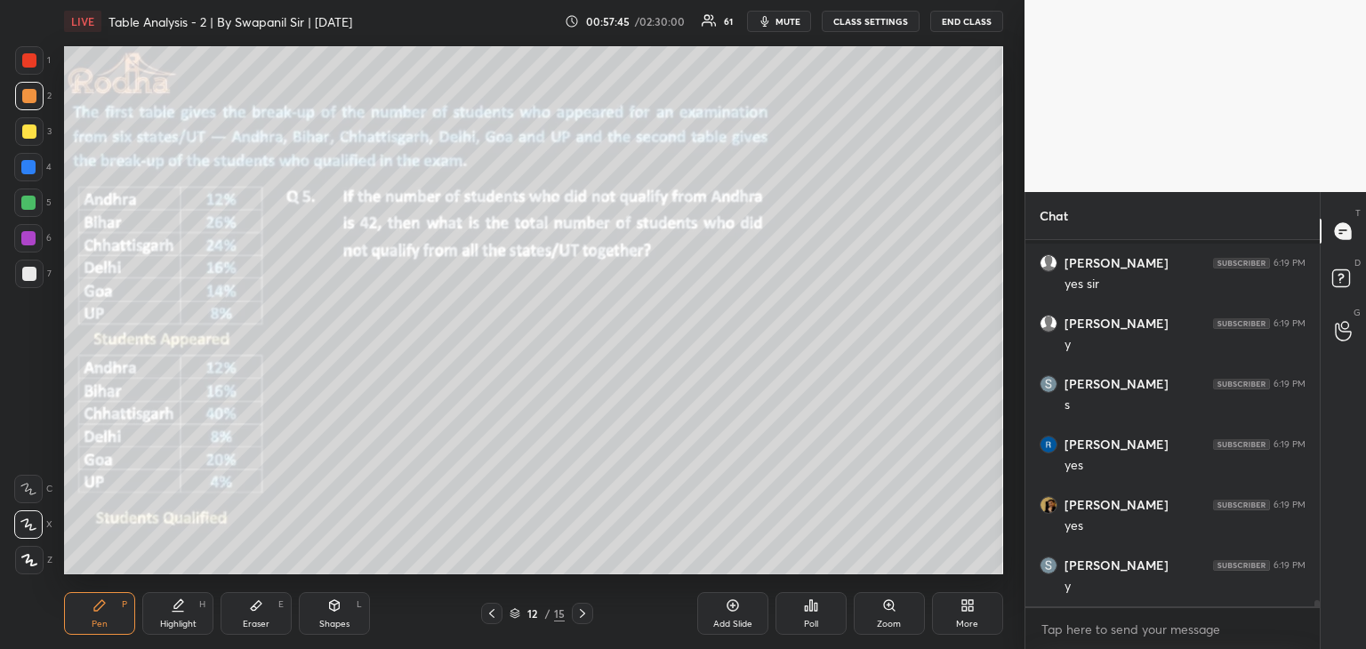
click at [583, 613] on icon at bounding box center [582, 613] width 5 height 9
click at [585, 613] on icon at bounding box center [582, 613] width 14 height 14
click at [586, 614] on icon at bounding box center [582, 613] width 14 height 14
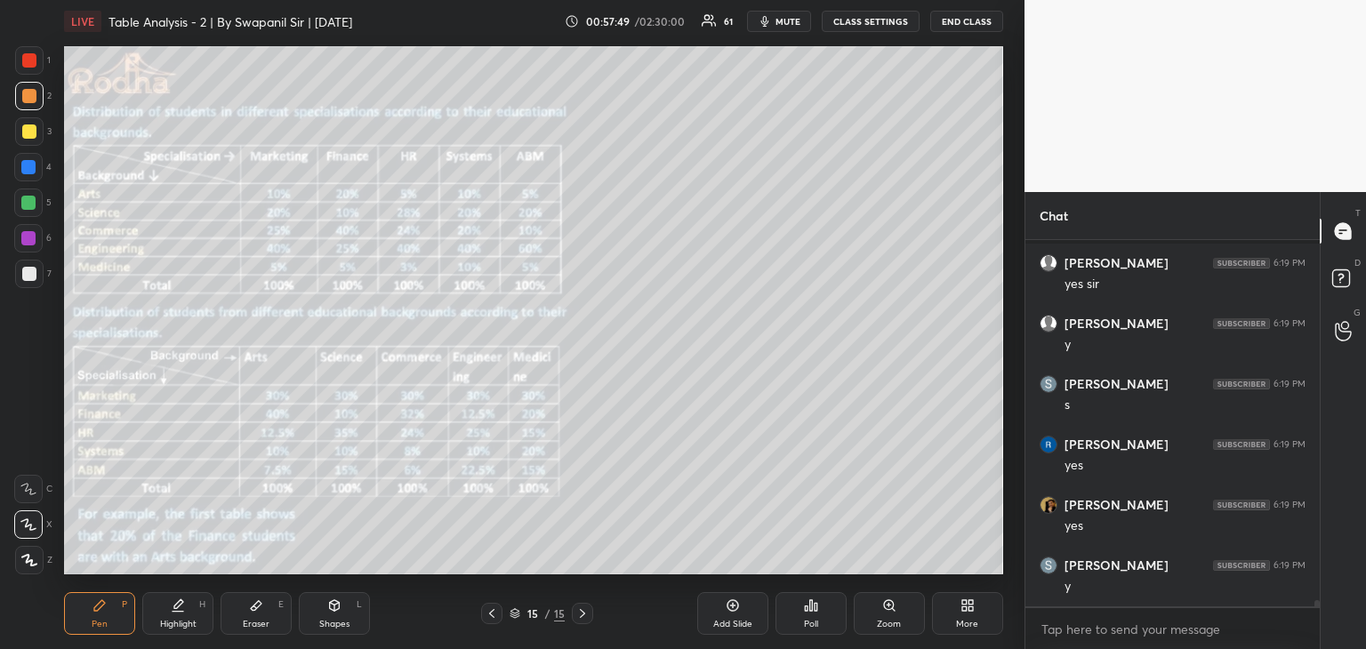
click at [495, 617] on icon at bounding box center [492, 613] width 14 height 14
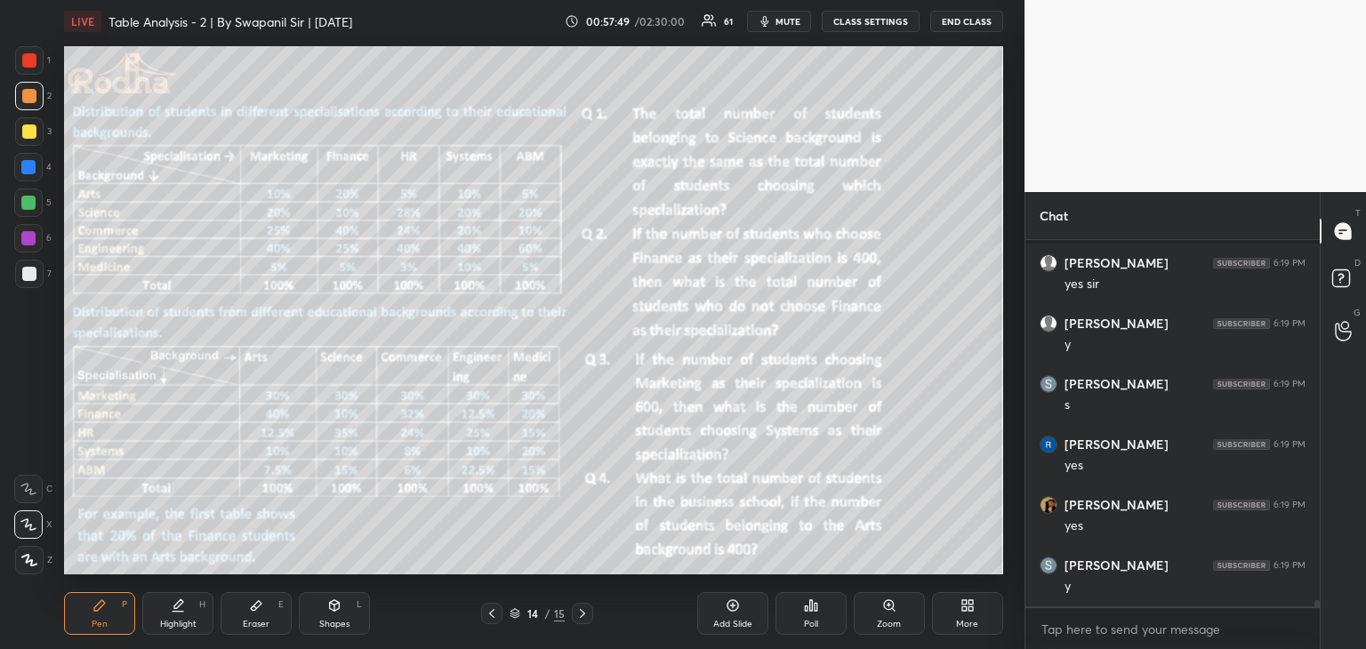
click at [496, 620] on icon at bounding box center [492, 613] width 14 height 14
click at [585, 623] on div at bounding box center [582, 613] width 21 height 21
click at [493, 621] on div at bounding box center [491, 613] width 21 height 21
click at [495, 621] on div at bounding box center [491, 613] width 21 height 21
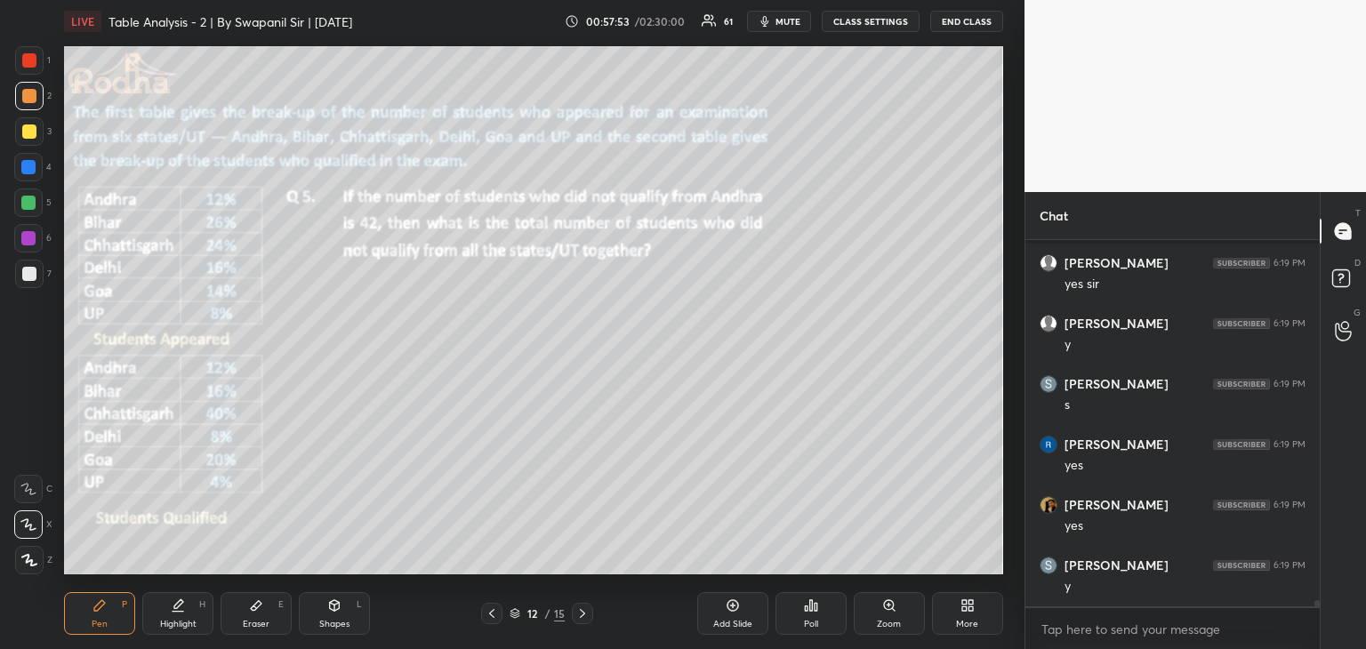
click at [494, 619] on icon at bounding box center [492, 613] width 14 height 14
click at [495, 618] on icon at bounding box center [492, 613] width 14 height 14
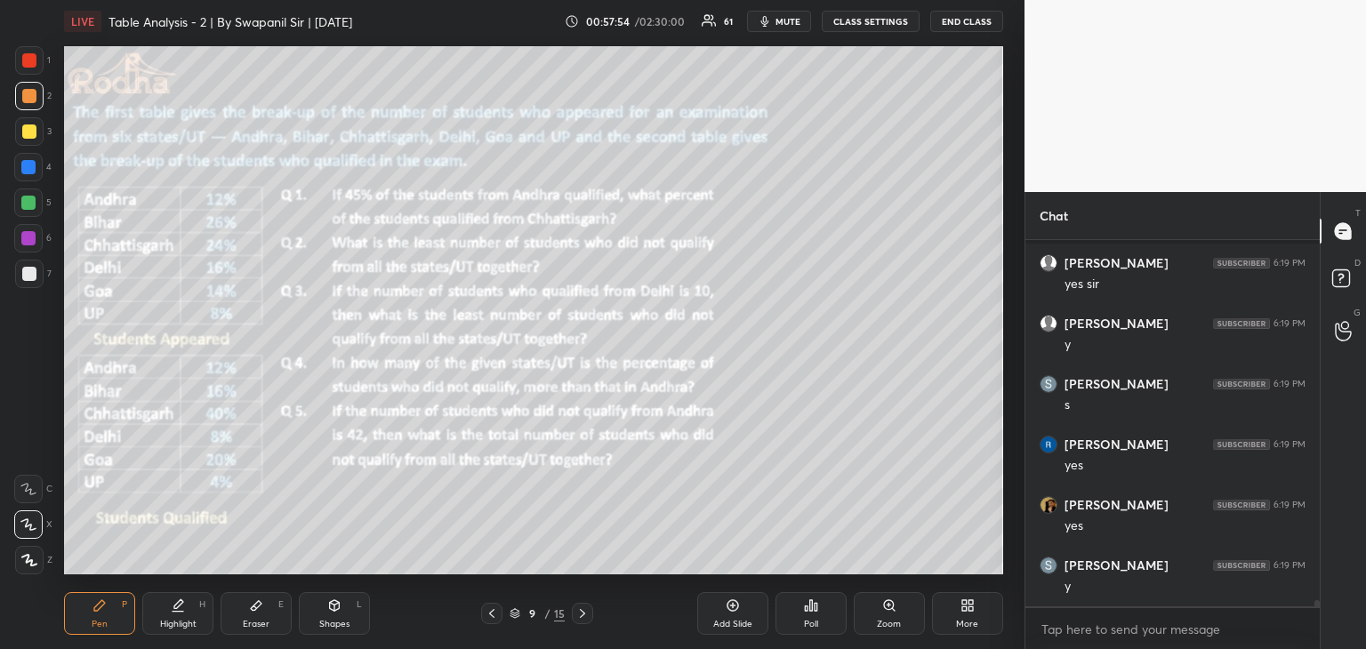
click at [587, 620] on icon at bounding box center [582, 613] width 14 height 14
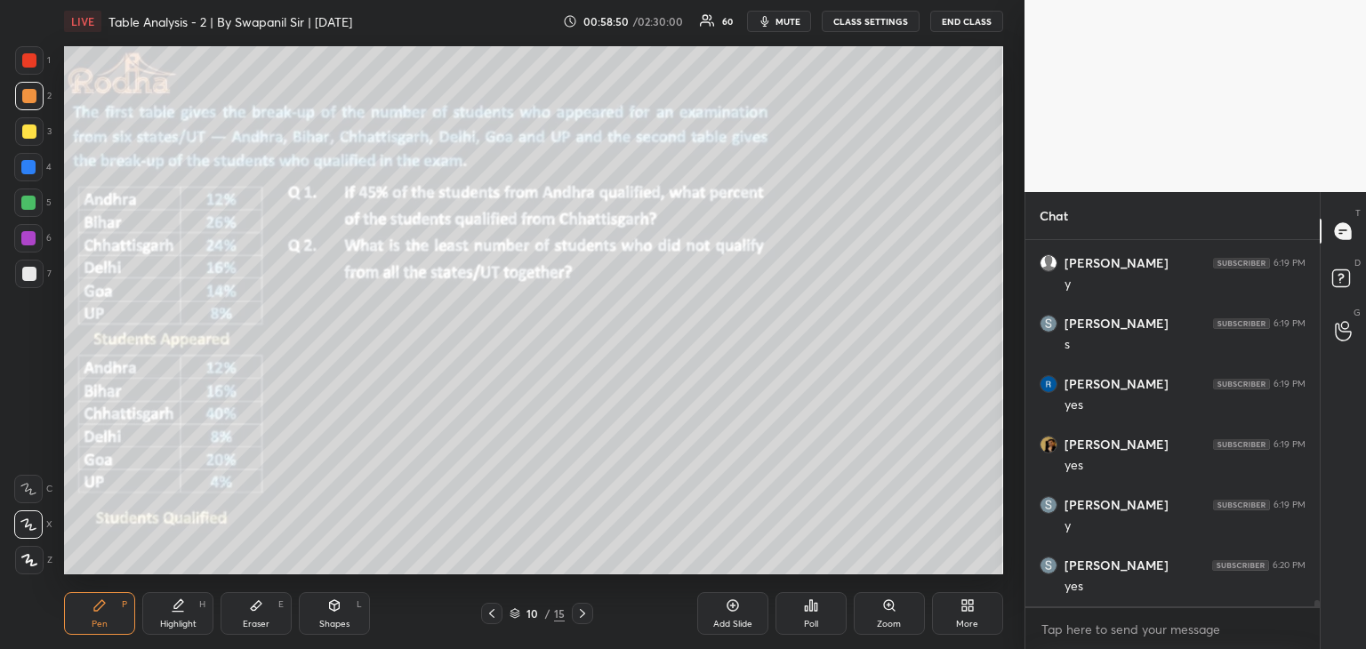
scroll to position [22122, 0]
click at [29, 204] on div at bounding box center [28, 203] width 14 height 14
click at [32, 94] on div at bounding box center [29, 96] width 14 height 14
click at [32, 201] on div at bounding box center [28, 203] width 14 height 14
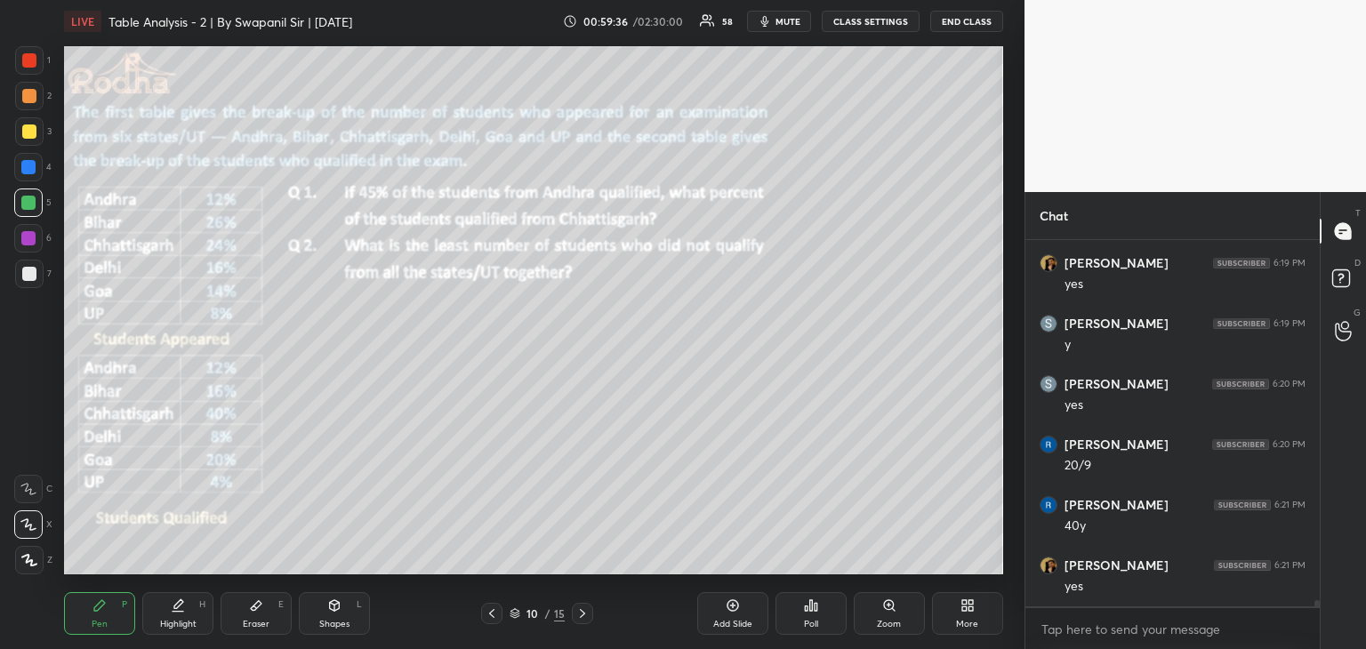
drag, startPoint x: 29, startPoint y: 275, endPoint x: 55, endPoint y: 283, distance: 27.0
click at [31, 276] on div at bounding box center [29, 274] width 14 height 14
drag, startPoint x: 28, startPoint y: 235, endPoint x: 40, endPoint y: 240, distance: 12.7
click at [31, 236] on div at bounding box center [28, 238] width 14 height 14
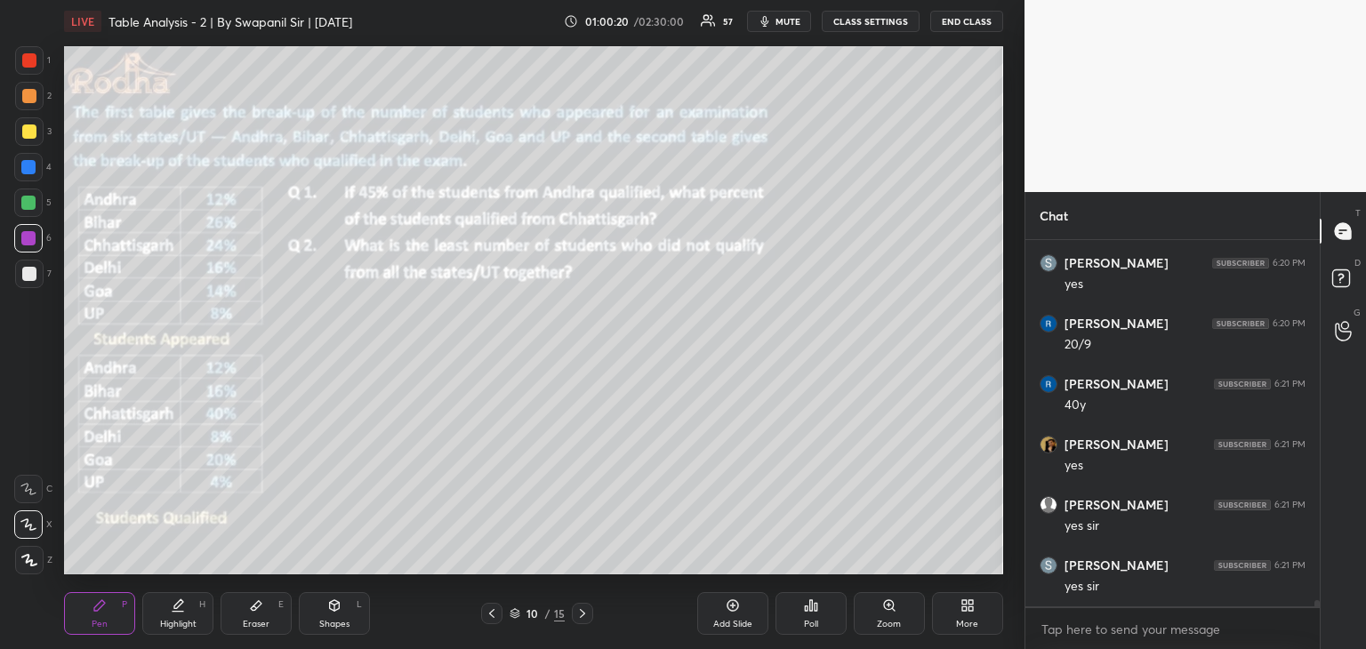
click at [27, 197] on div at bounding box center [28, 203] width 14 height 14
click at [587, 616] on icon at bounding box center [582, 613] width 14 height 14
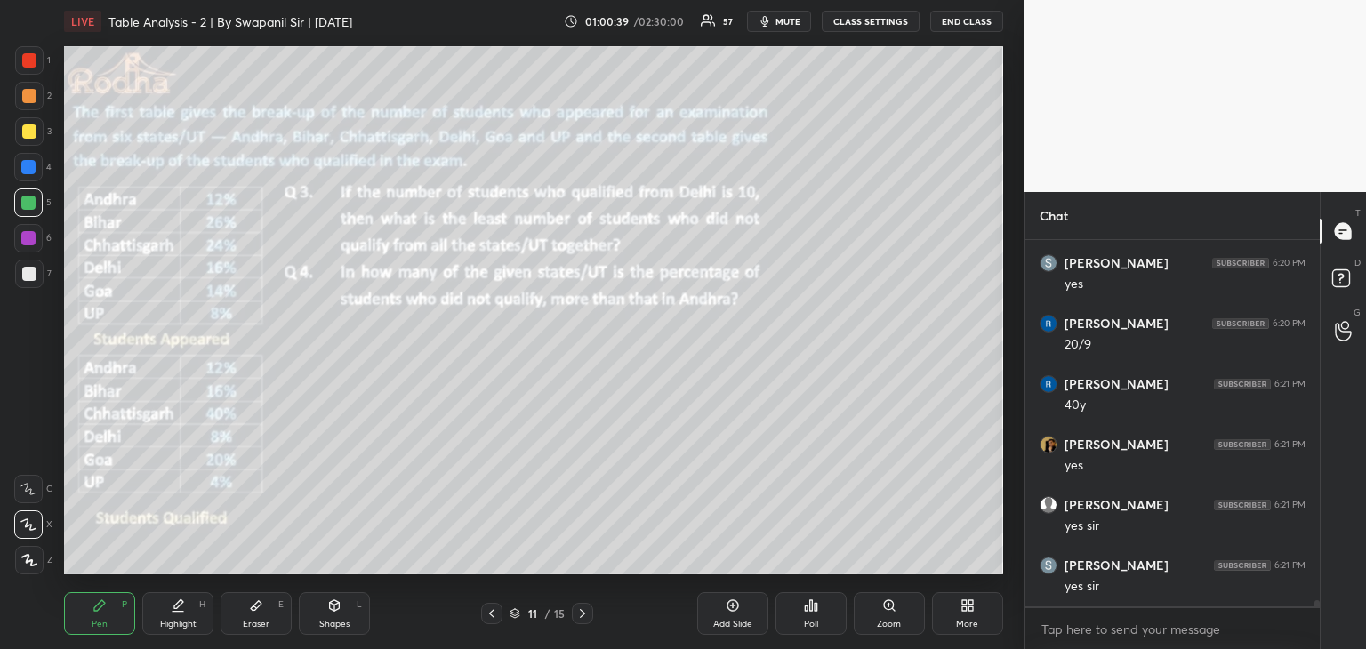
click at [588, 616] on icon at bounding box center [582, 613] width 14 height 14
click at [588, 614] on icon at bounding box center [582, 613] width 14 height 14
click at [587, 615] on icon at bounding box center [582, 613] width 14 height 14
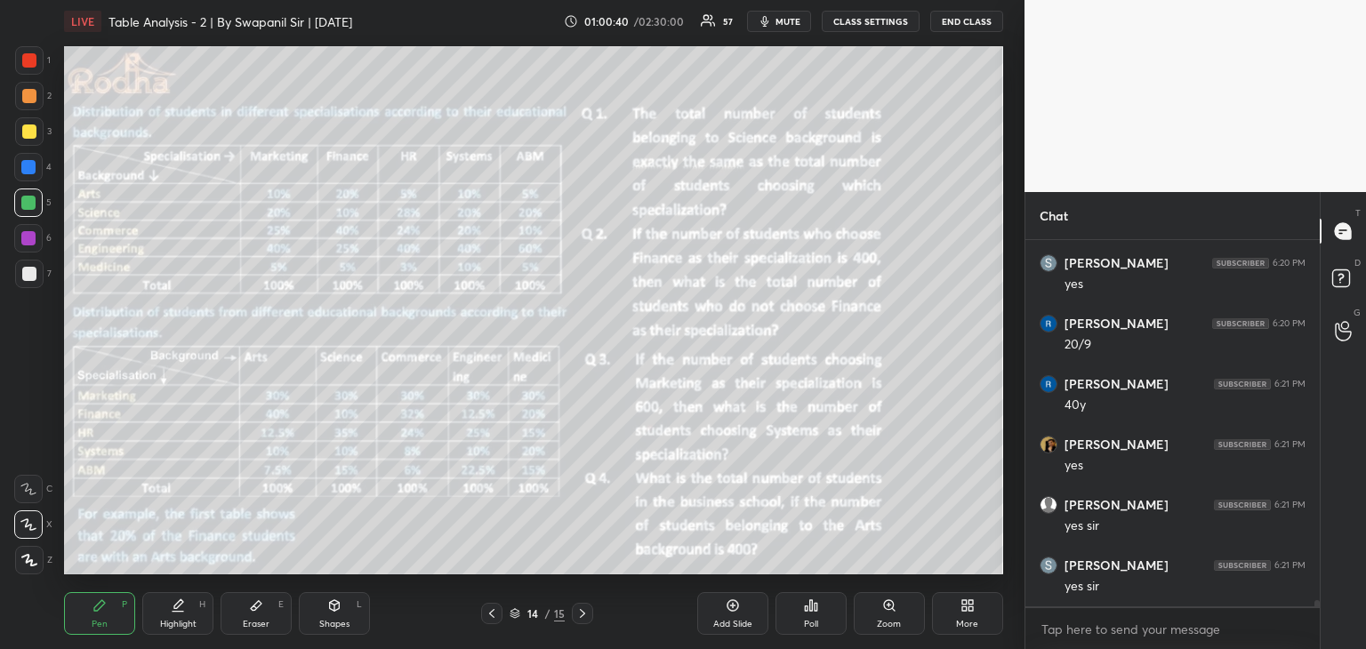
click at [494, 611] on icon at bounding box center [492, 613] width 14 height 14
click at [493, 617] on icon at bounding box center [492, 613] width 14 height 14
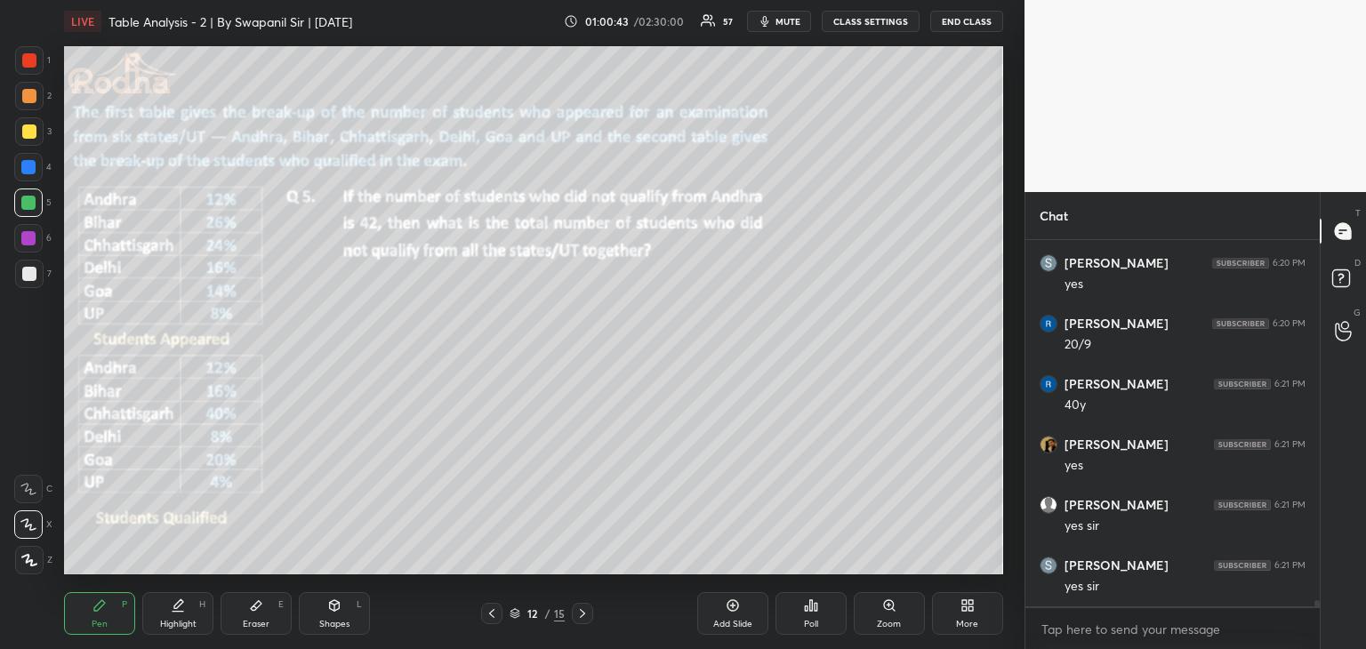
click at [493, 614] on icon at bounding box center [492, 613] width 14 height 14
click at [495, 613] on icon at bounding box center [492, 613] width 14 height 14
click at [583, 615] on icon at bounding box center [582, 613] width 14 height 14
click at [587, 615] on icon at bounding box center [582, 613] width 14 height 14
click at [585, 617] on icon at bounding box center [582, 613] width 14 height 14
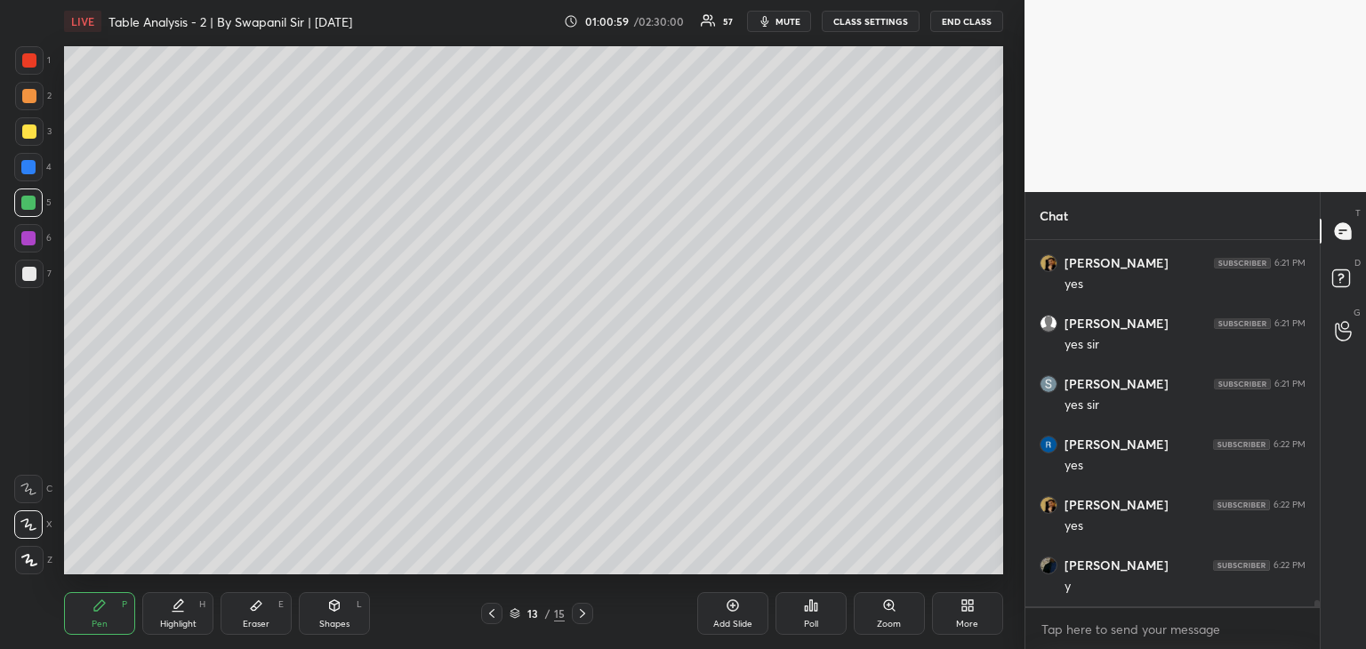
scroll to position [22606, 0]
click at [497, 620] on icon at bounding box center [492, 613] width 14 height 14
click at [493, 616] on icon at bounding box center [492, 613] width 14 height 14
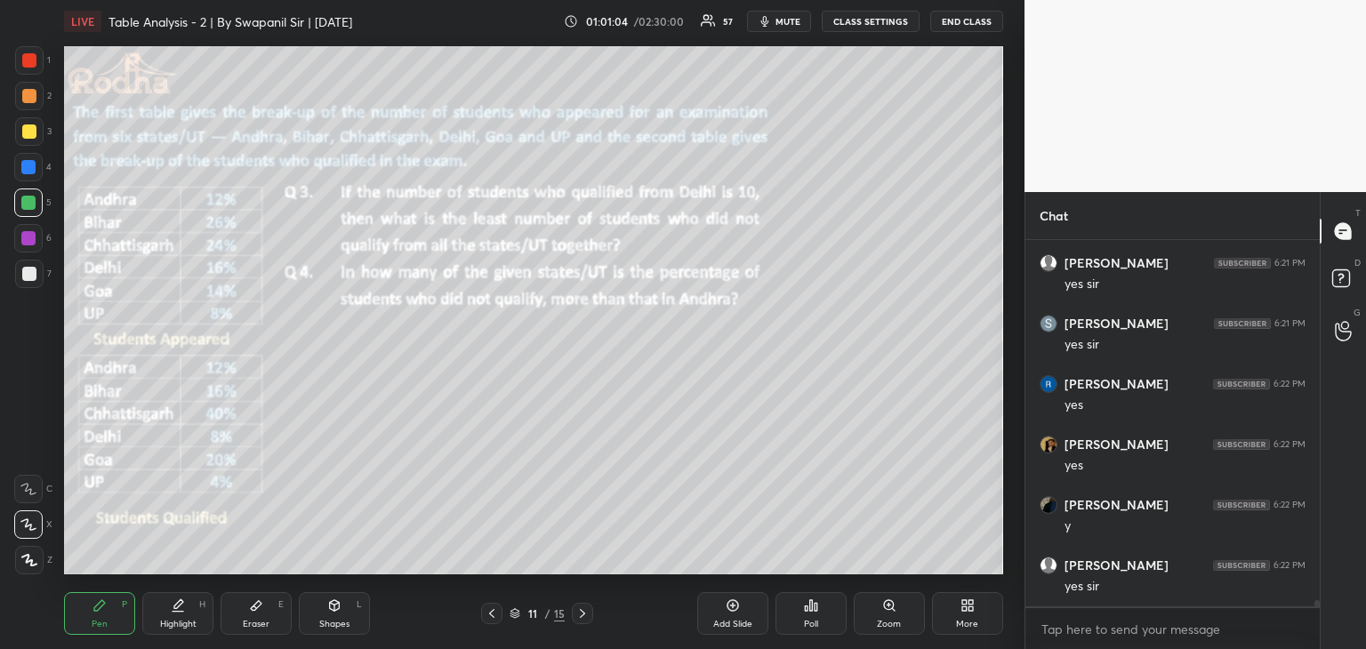
click at [581, 616] on icon at bounding box center [582, 613] width 14 height 14
click at [582, 615] on icon at bounding box center [582, 613] width 14 height 14
click at [493, 622] on div at bounding box center [491, 613] width 21 height 21
click at [493, 620] on icon at bounding box center [492, 613] width 14 height 14
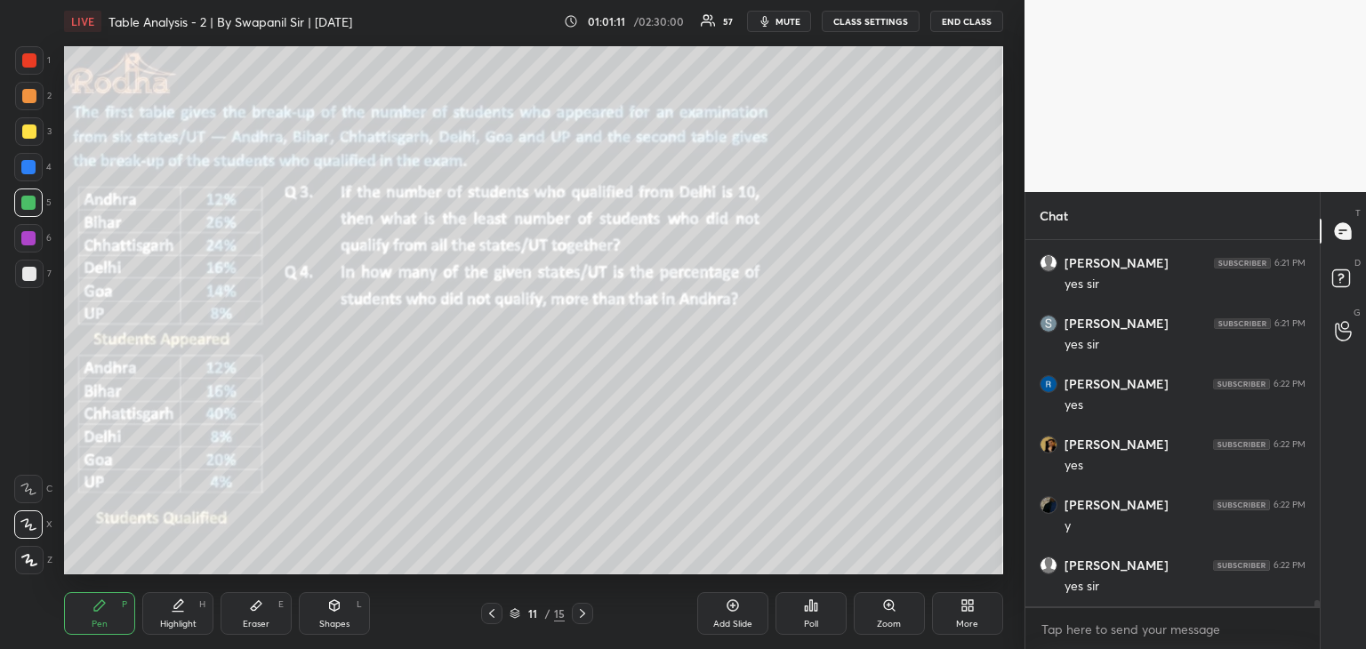
click at [492, 622] on div at bounding box center [491, 613] width 21 height 21
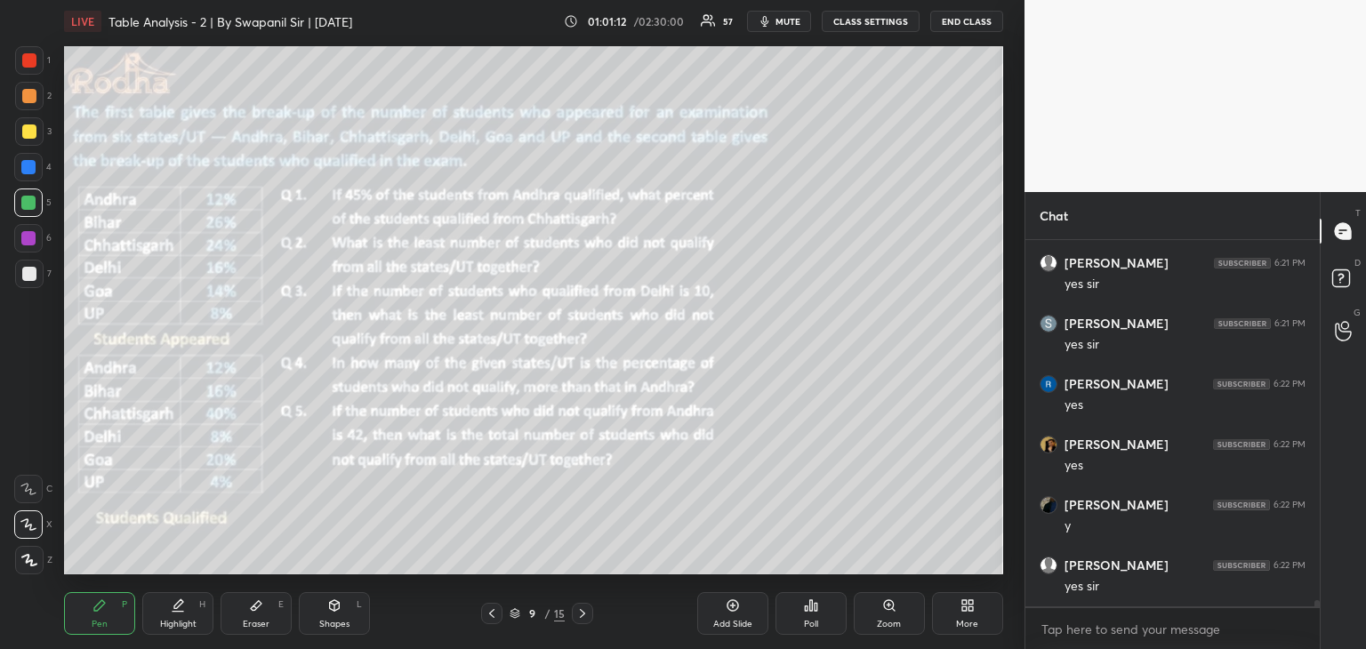
click at [584, 618] on icon at bounding box center [582, 613] width 14 height 14
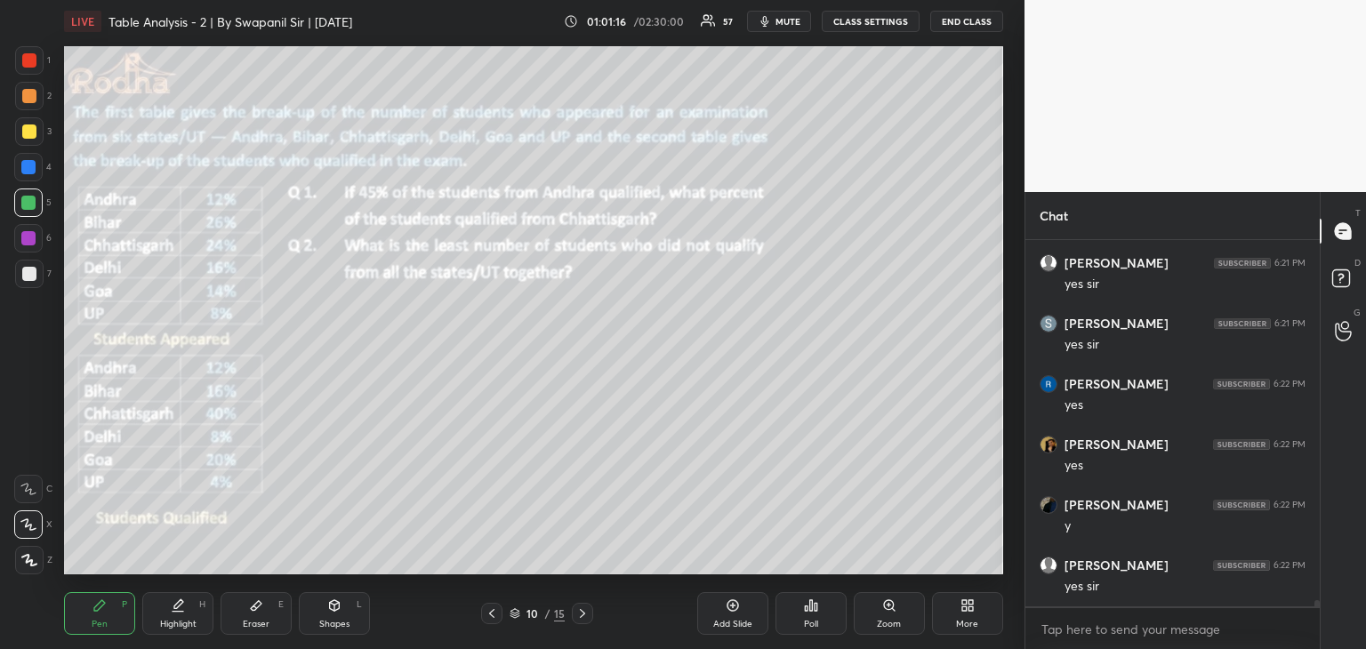
click at [263, 614] on div "Eraser E" at bounding box center [256, 613] width 71 height 43
click at [725, 622] on div "Add Slide" at bounding box center [732, 624] width 39 height 9
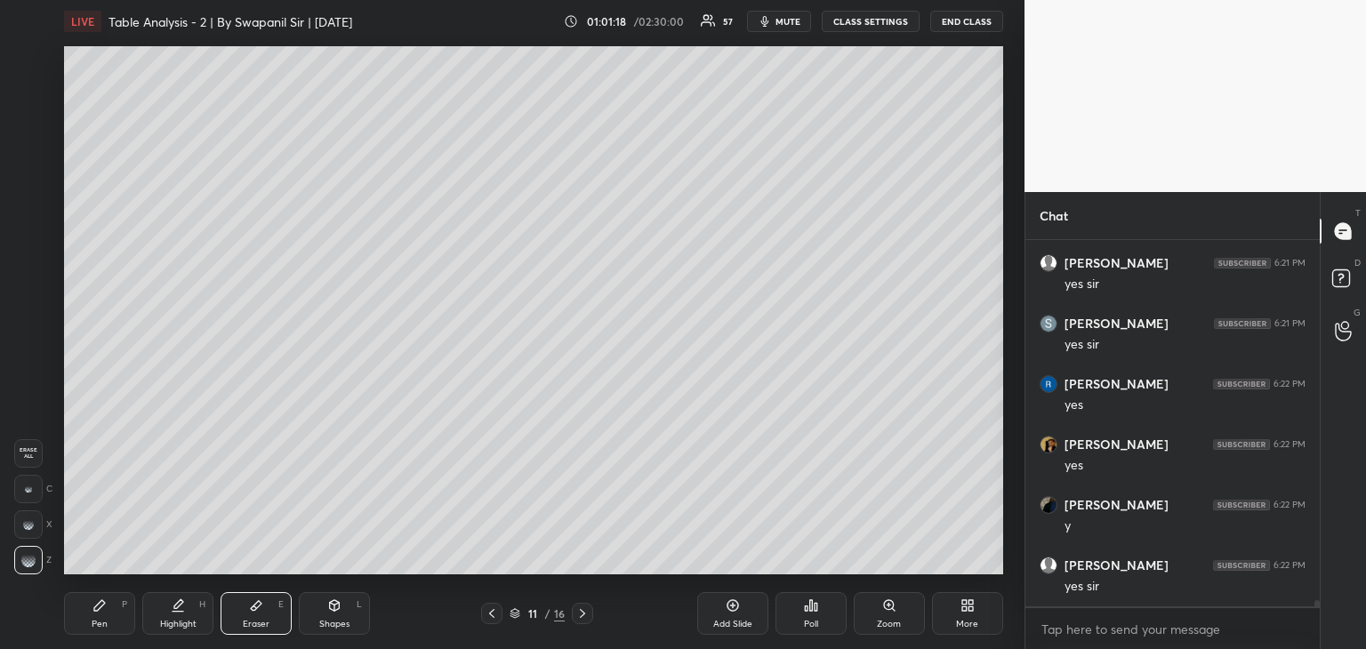
drag, startPoint x: 585, startPoint y: 611, endPoint x: 595, endPoint y: 609, distance: 9.9
click at [588, 611] on icon at bounding box center [582, 613] width 14 height 14
click at [487, 611] on icon at bounding box center [492, 613] width 14 height 14
click at [94, 620] on div "Pen" at bounding box center [100, 624] width 16 height 9
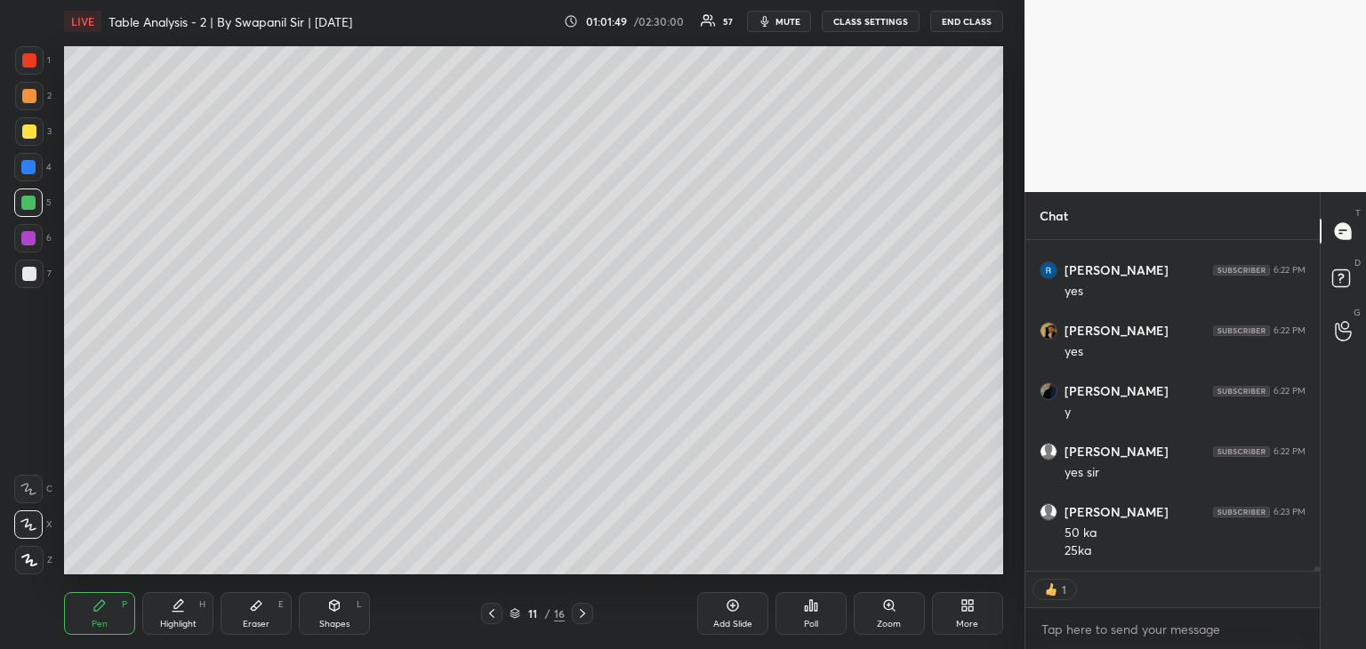
scroll to position [22780, 0]
click at [587, 616] on icon at bounding box center [582, 613] width 14 height 14
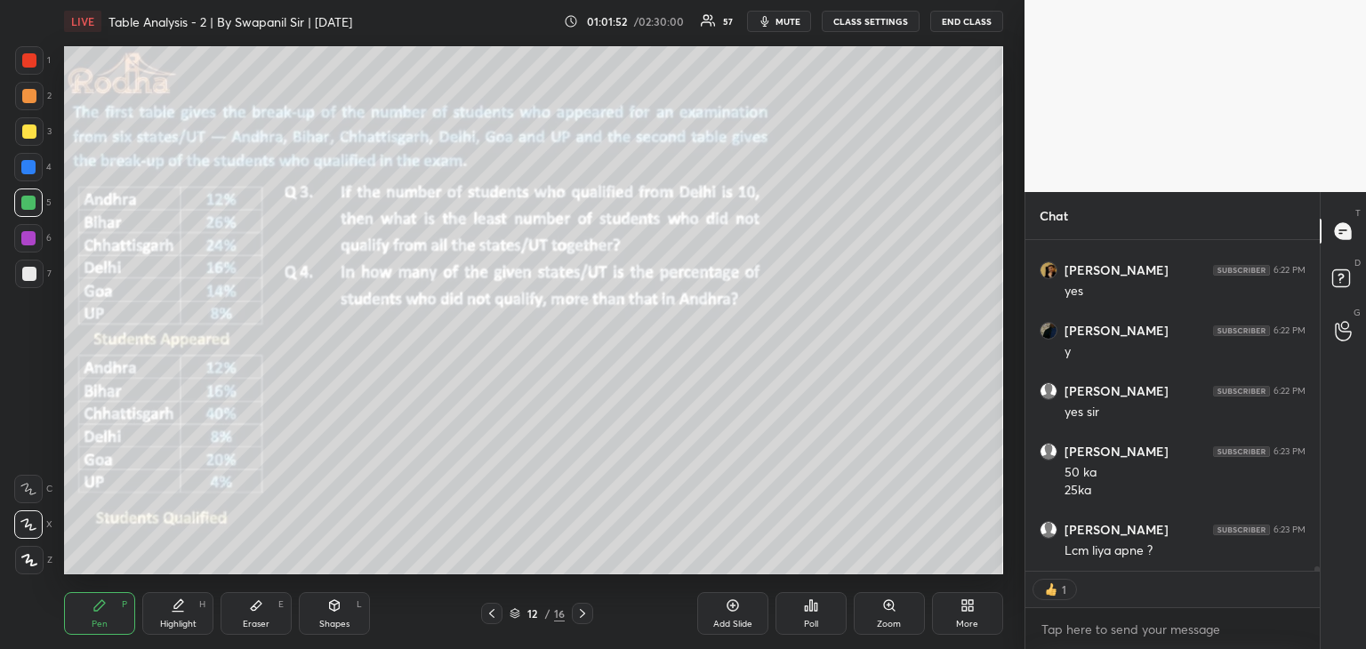
click at [587, 615] on icon at bounding box center [582, 613] width 14 height 14
click at [493, 613] on icon at bounding box center [492, 613] width 14 height 14
click at [493, 614] on icon at bounding box center [492, 613] width 14 height 14
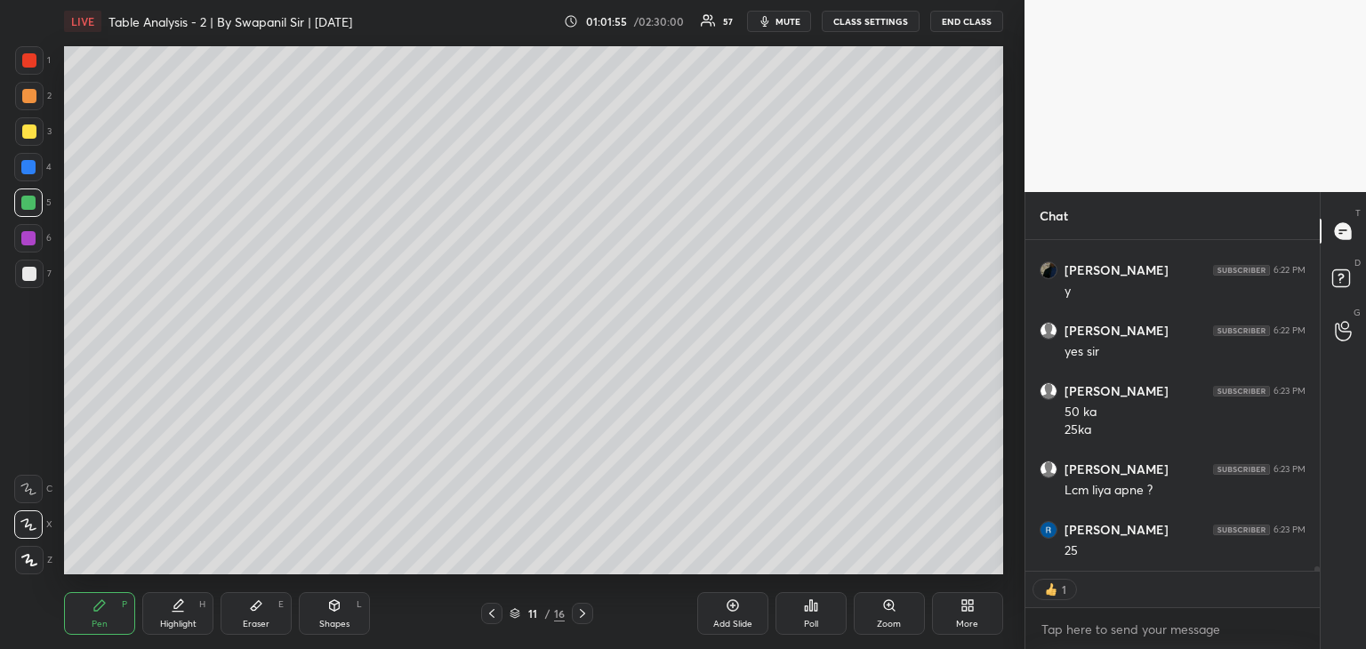
click at [491, 615] on icon at bounding box center [491, 613] width 5 height 9
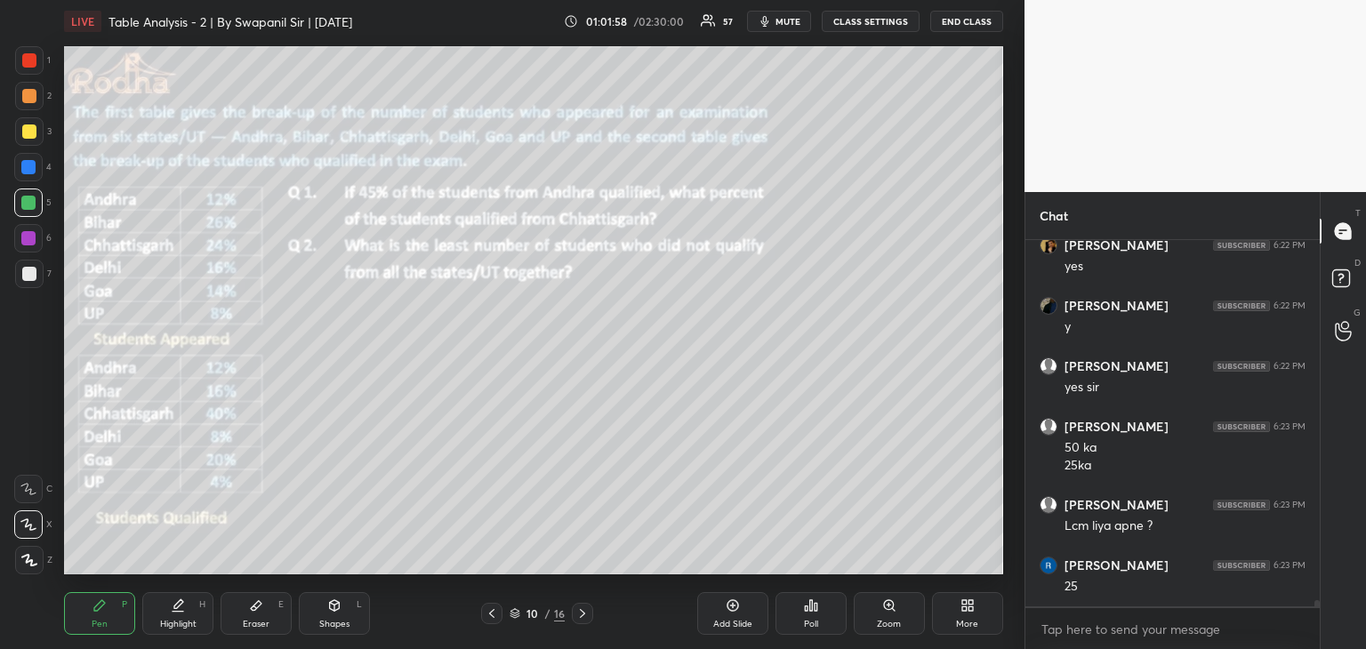
click at [587, 614] on icon at bounding box center [582, 613] width 14 height 14
click at [586, 616] on icon at bounding box center [582, 613] width 14 height 14
click at [587, 616] on icon at bounding box center [582, 613] width 14 height 14
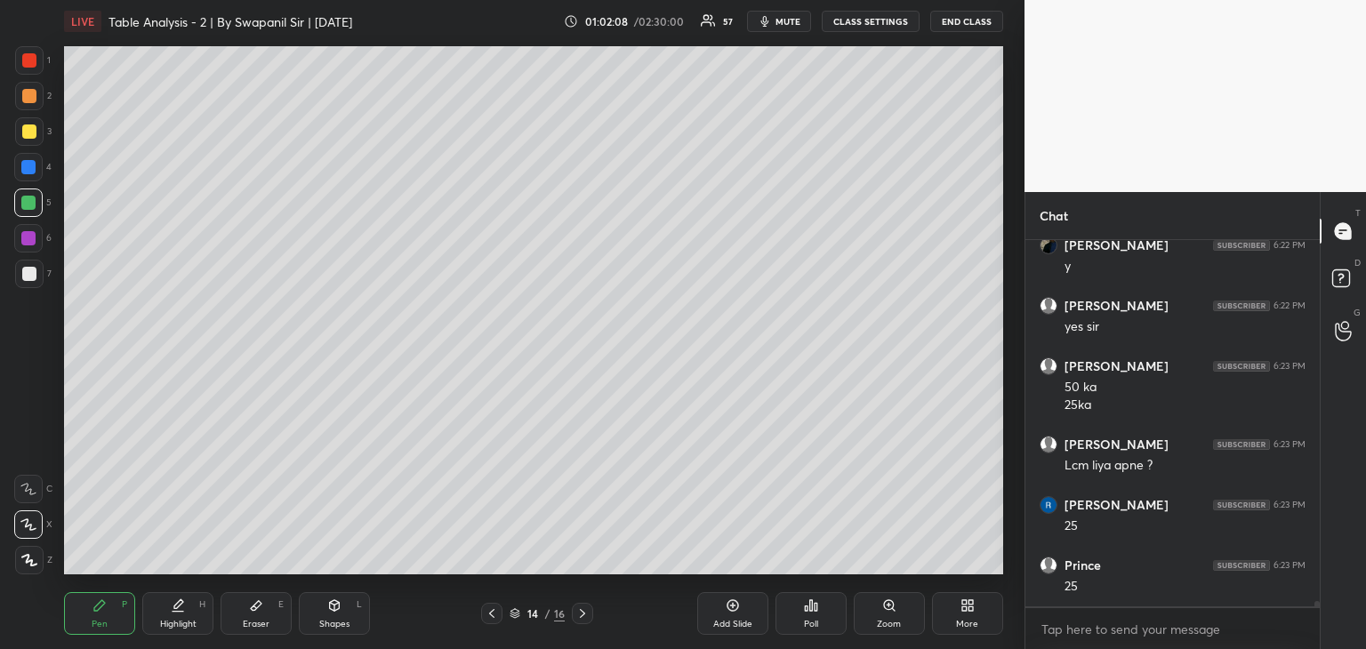
click at [28, 163] on div at bounding box center [28, 167] width 14 height 14
click at [28, 240] on div at bounding box center [28, 238] width 14 height 14
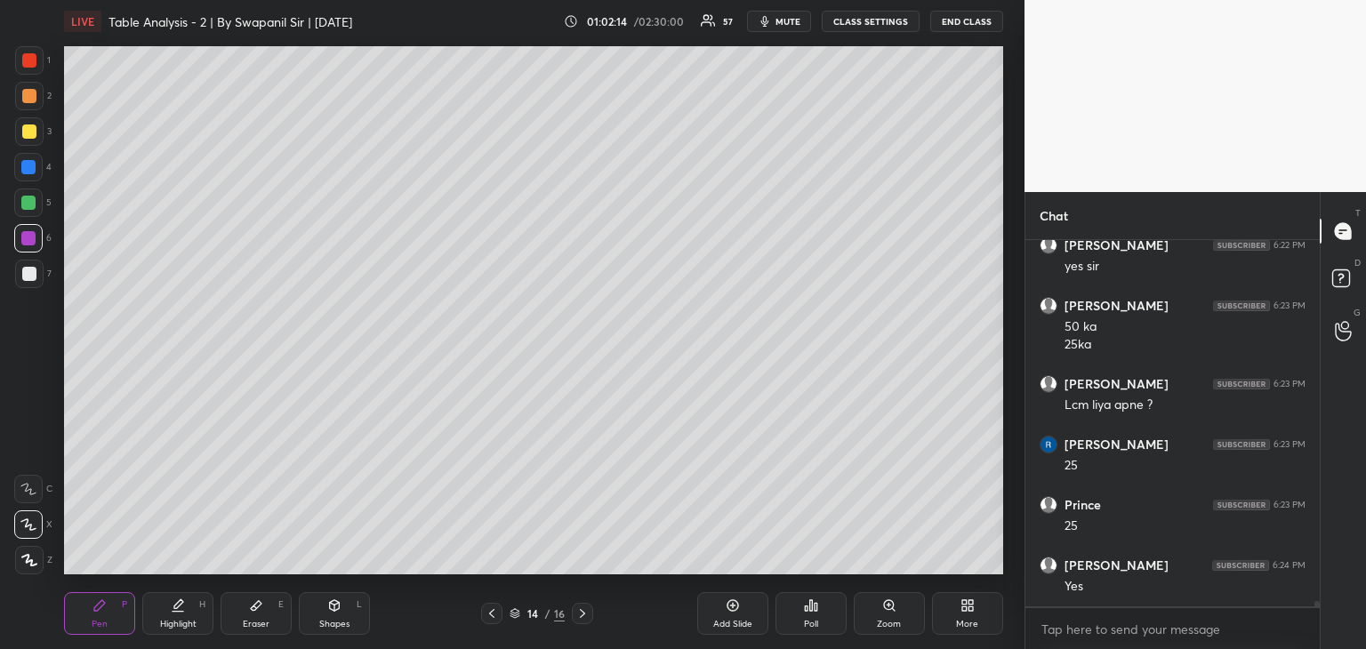
scroll to position [22986, 0]
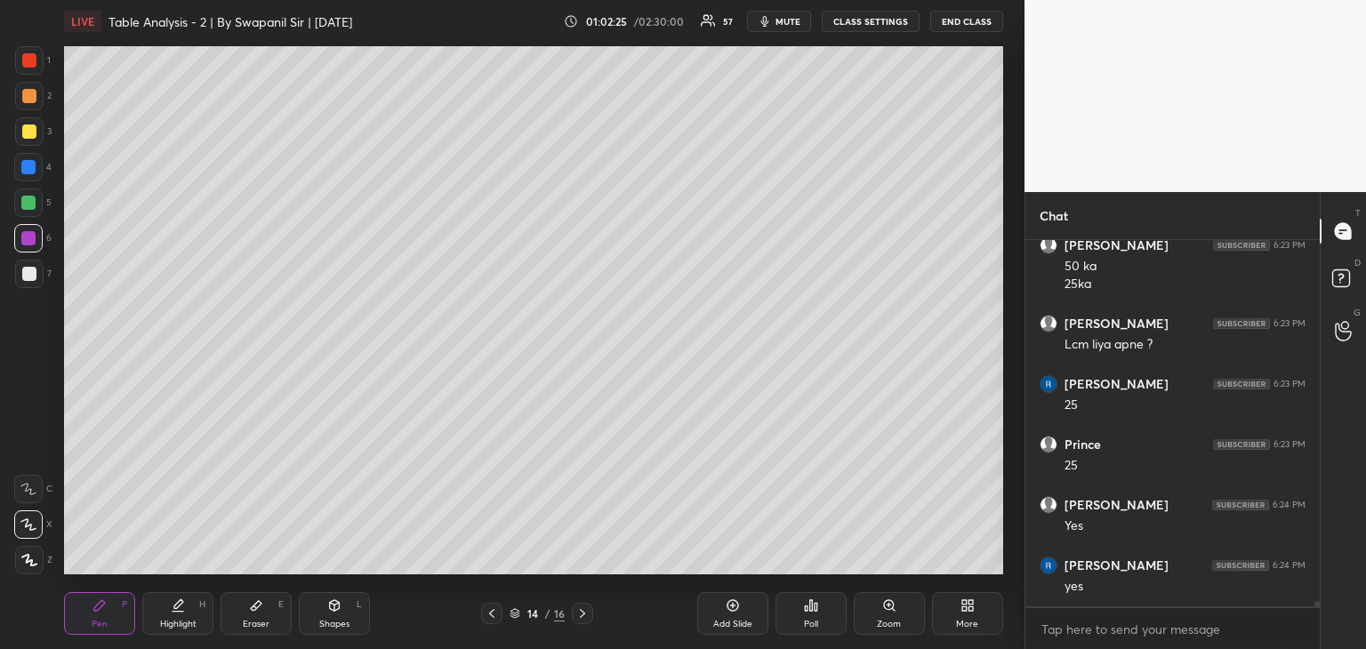
click at [483, 616] on div at bounding box center [491, 613] width 21 height 21
click at [488, 616] on icon at bounding box center [492, 613] width 14 height 14
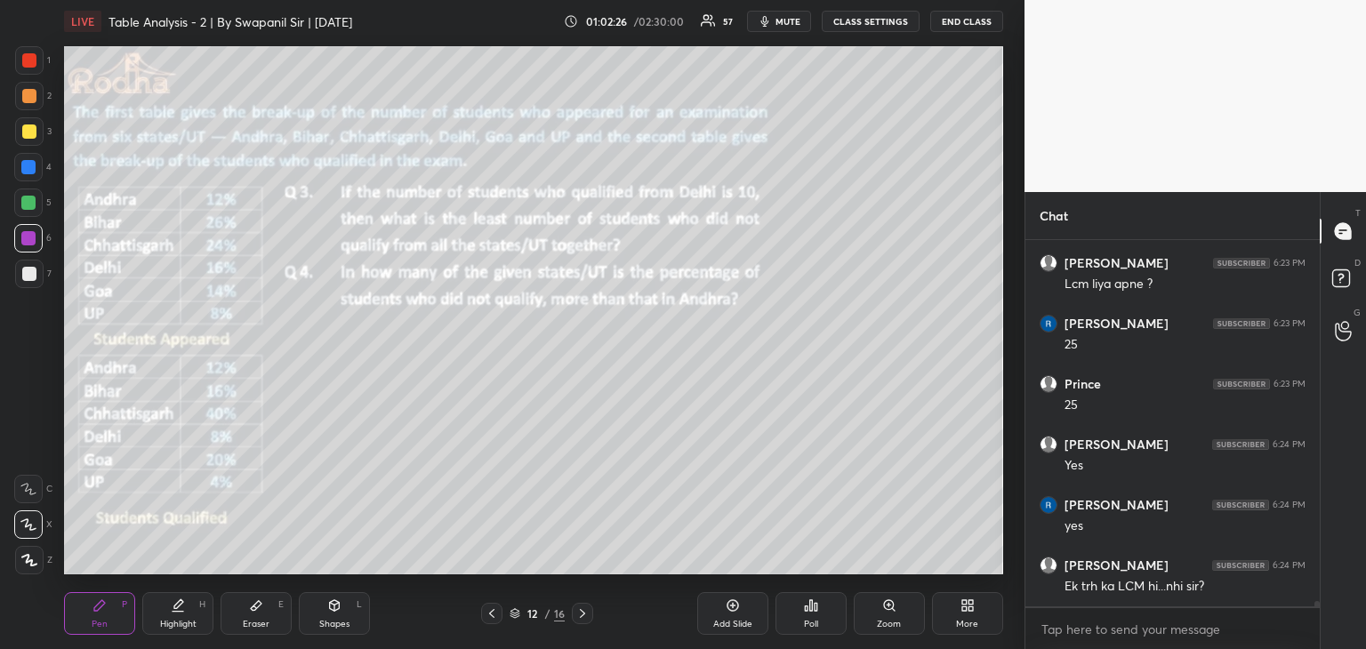
click at [493, 616] on icon at bounding box center [491, 613] width 5 height 9
click at [28, 201] on div at bounding box center [28, 203] width 14 height 14
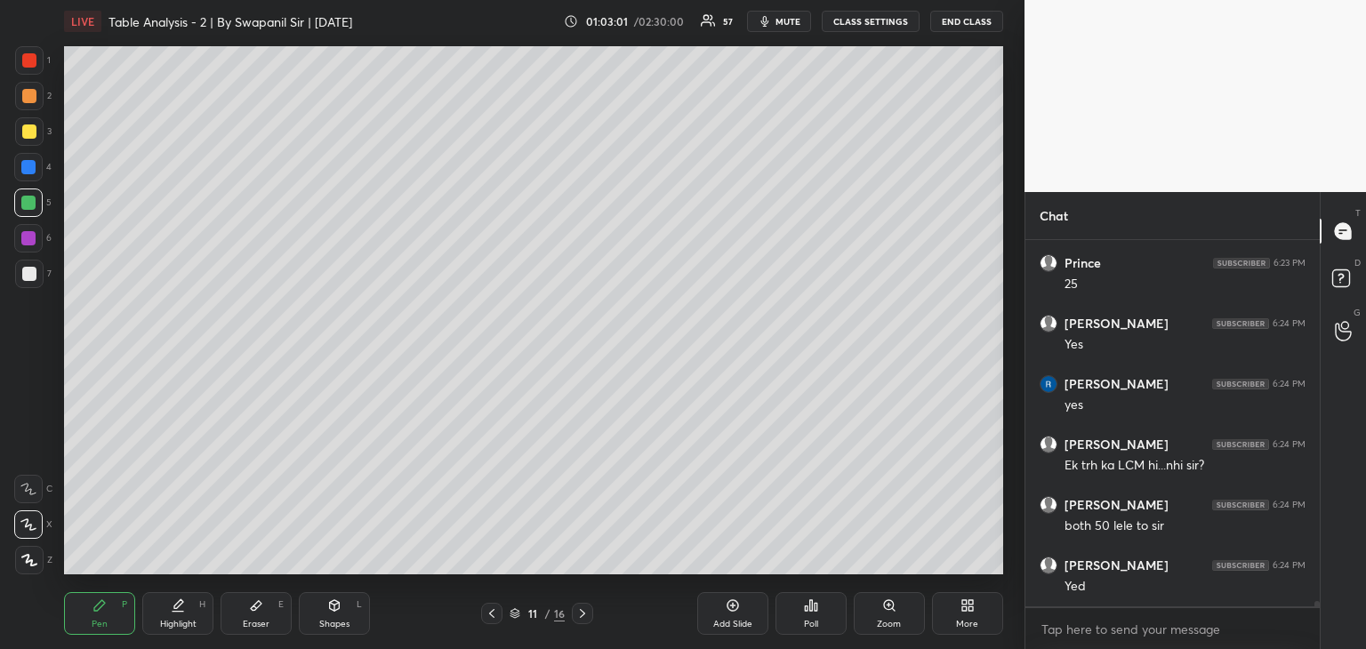
scroll to position [23228, 0]
click at [259, 621] on div "Eraser" at bounding box center [256, 624] width 27 height 9
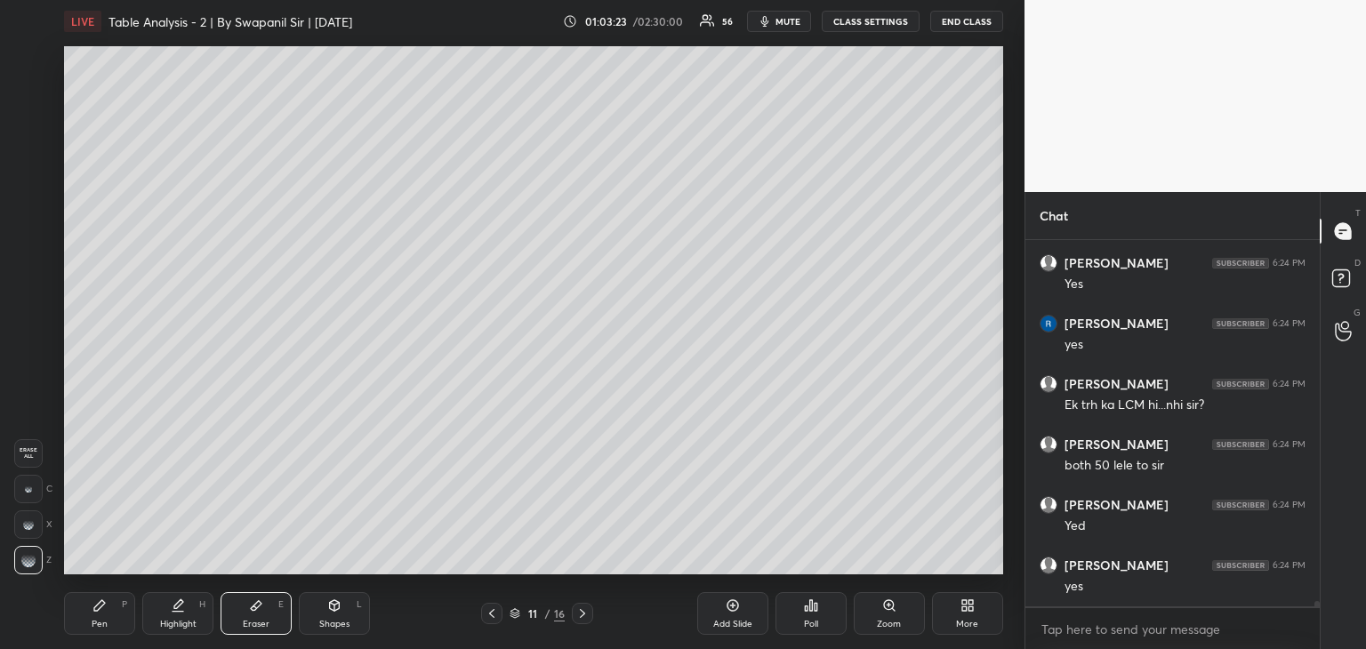
click at [96, 609] on icon at bounding box center [99, 605] width 14 height 14
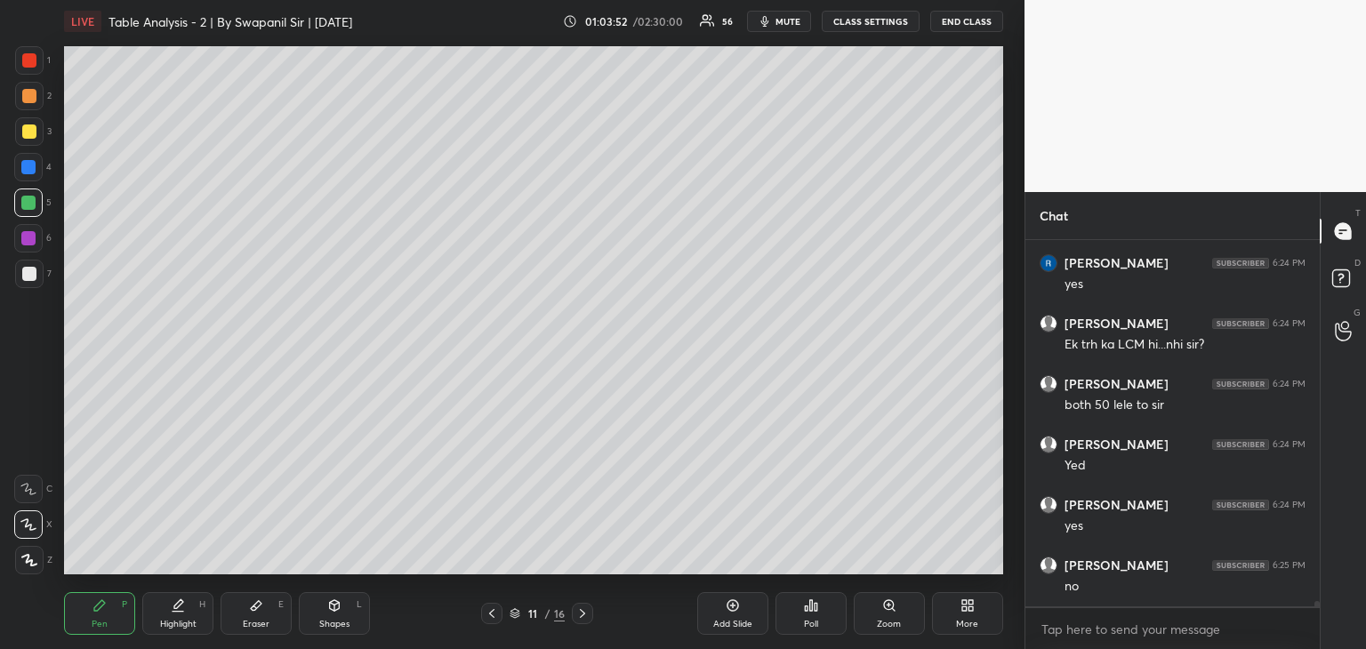
scroll to position [23349, 0]
click at [255, 617] on div "Eraser E" at bounding box center [256, 613] width 71 height 43
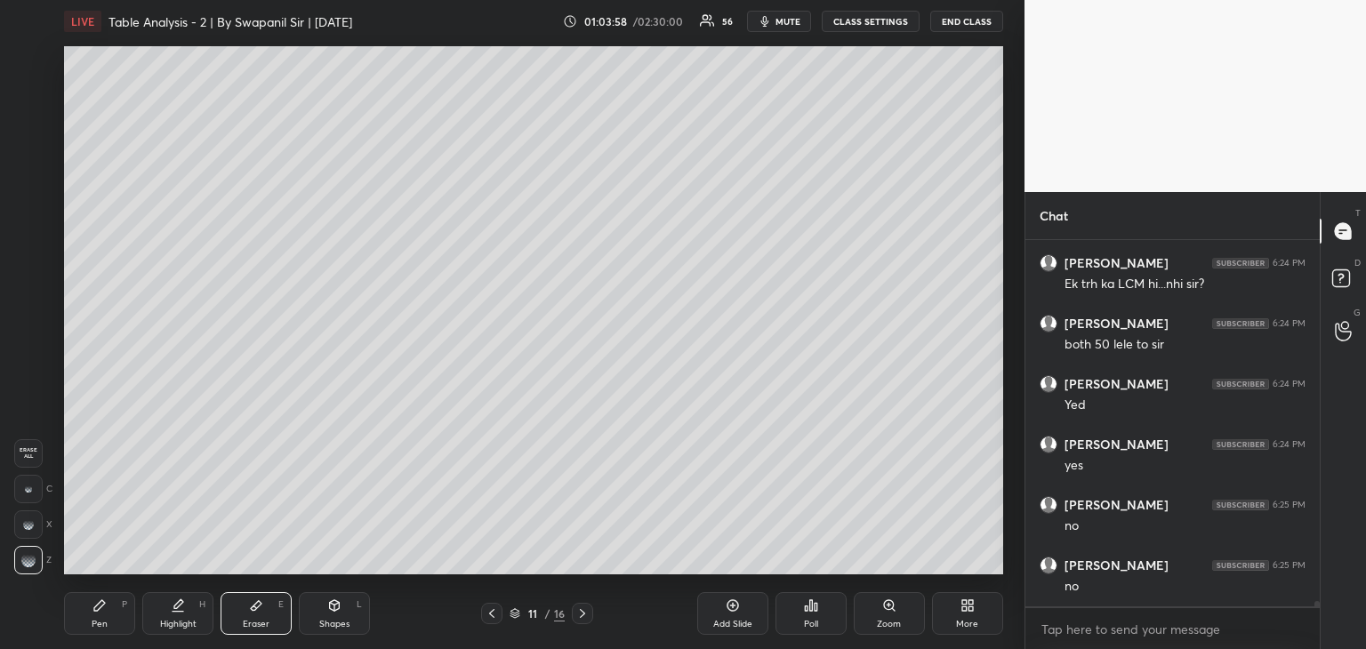
drag, startPoint x: 107, startPoint y: 590, endPoint x: 128, endPoint y: 576, distance: 25.2
click at [107, 591] on div "Pen P Highlight H Eraser E Shapes L 11 / 16 Add Slide Poll Zoom More" at bounding box center [533, 613] width 939 height 71
click at [107, 607] on div "Pen P" at bounding box center [99, 613] width 71 height 43
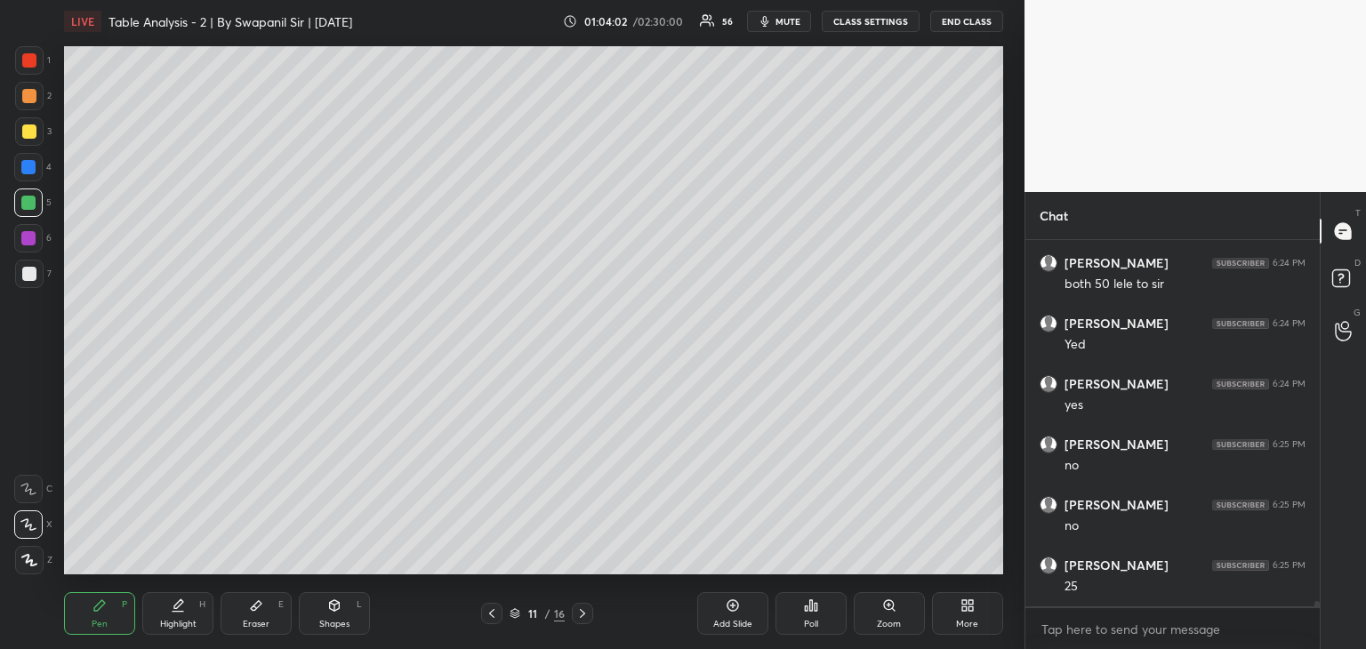
scroll to position [23470, 0]
click at [327, 609] on icon at bounding box center [334, 605] width 14 height 14
drag, startPoint x: 35, startPoint y: 561, endPoint x: 44, endPoint y: 555, distance: 11.6
click at [37, 560] on div at bounding box center [29, 560] width 28 height 28
click at [30, 527] on icon at bounding box center [29, 525] width 19 height 19
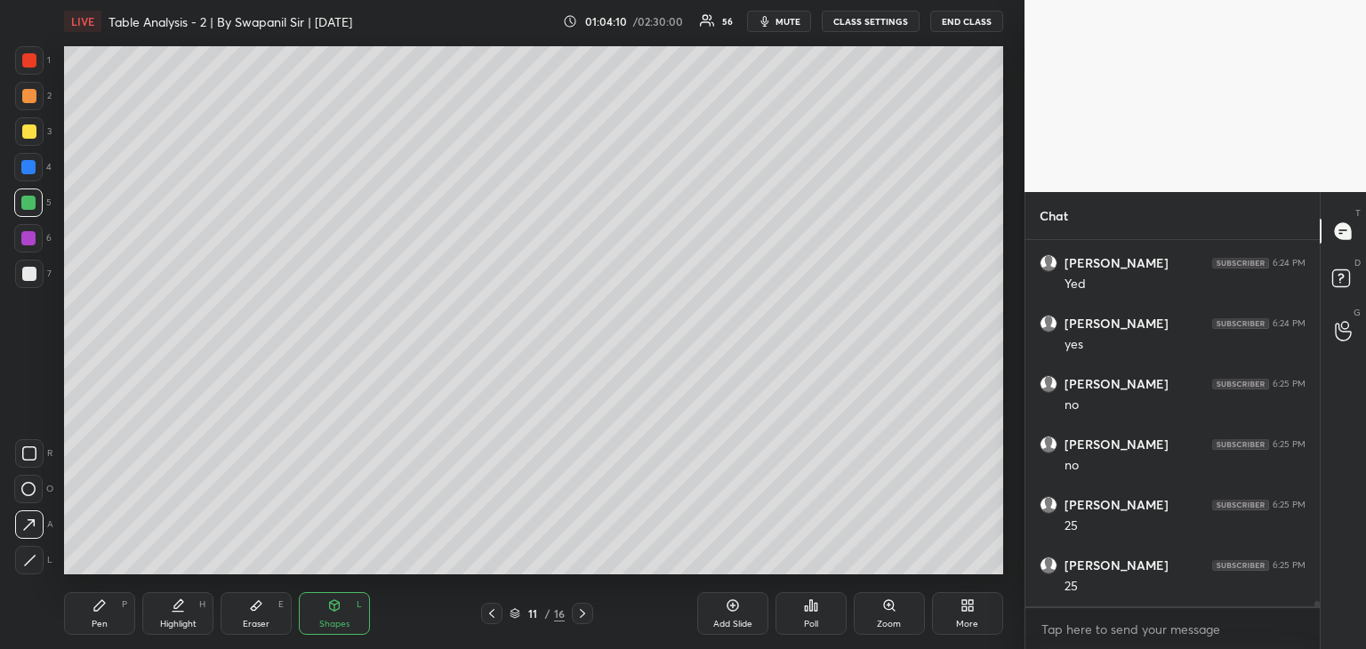
click at [87, 620] on div "Pen P" at bounding box center [99, 613] width 71 height 43
click at [583, 613] on icon at bounding box center [582, 613] width 5 height 9
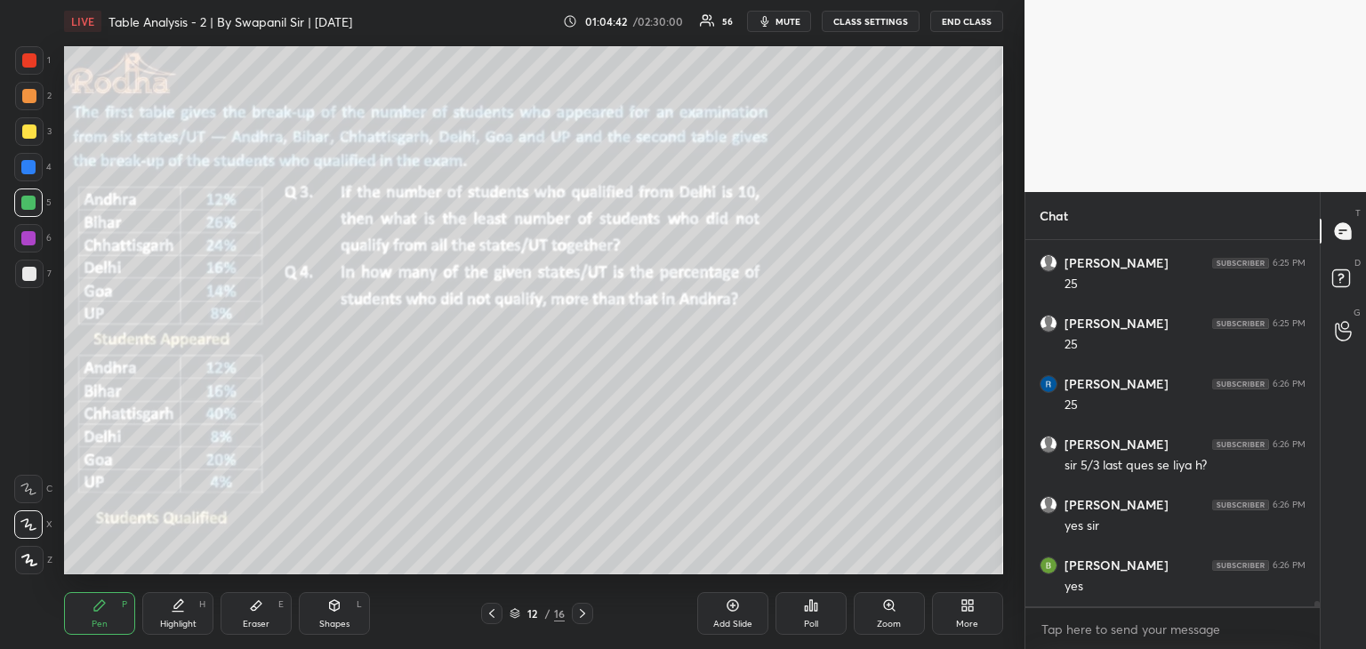
click at [583, 613] on icon at bounding box center [582, 613] width 5 height 9
click at [587, 610] on icon at bounding box center [582, 613] width 14 height 14
click at [586, 611] on icon at bounding box center [582, 613] width 14 height 14
click at [587, 613] on icon at bounding box center [582, 613] width 14 height 14
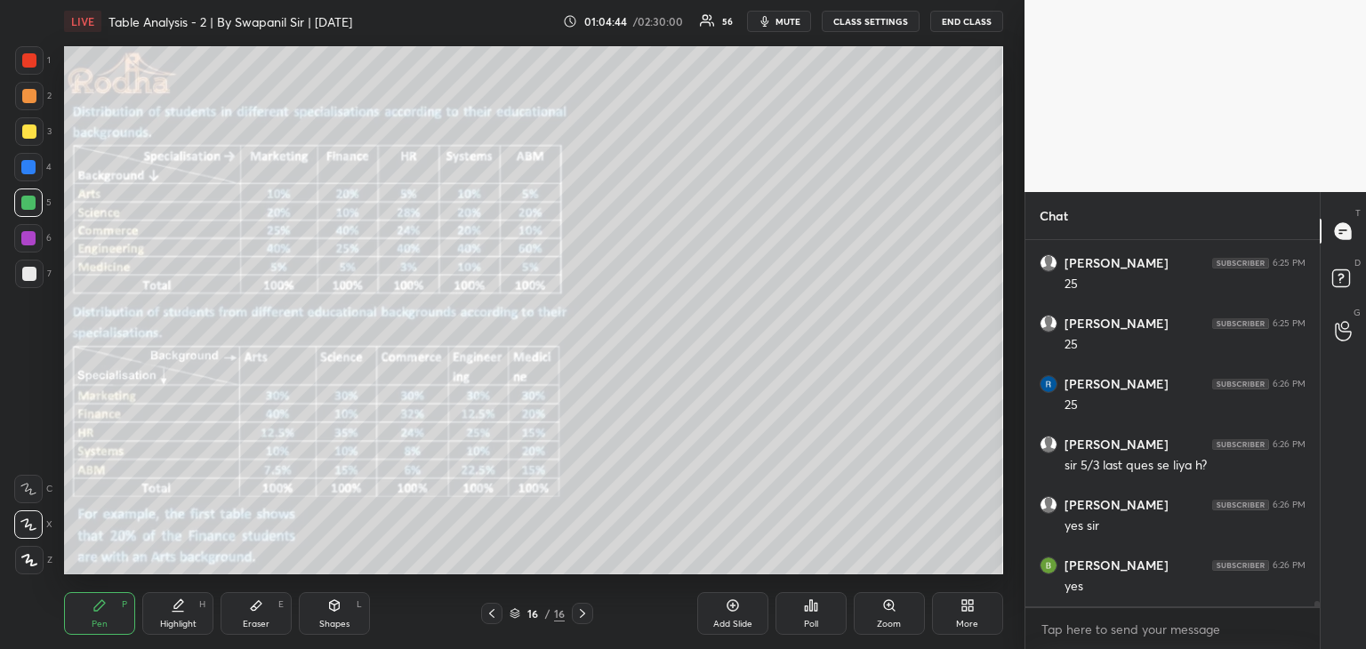
click at [495, 611] on icon at bounding box center [492, 613] width 14 height 14
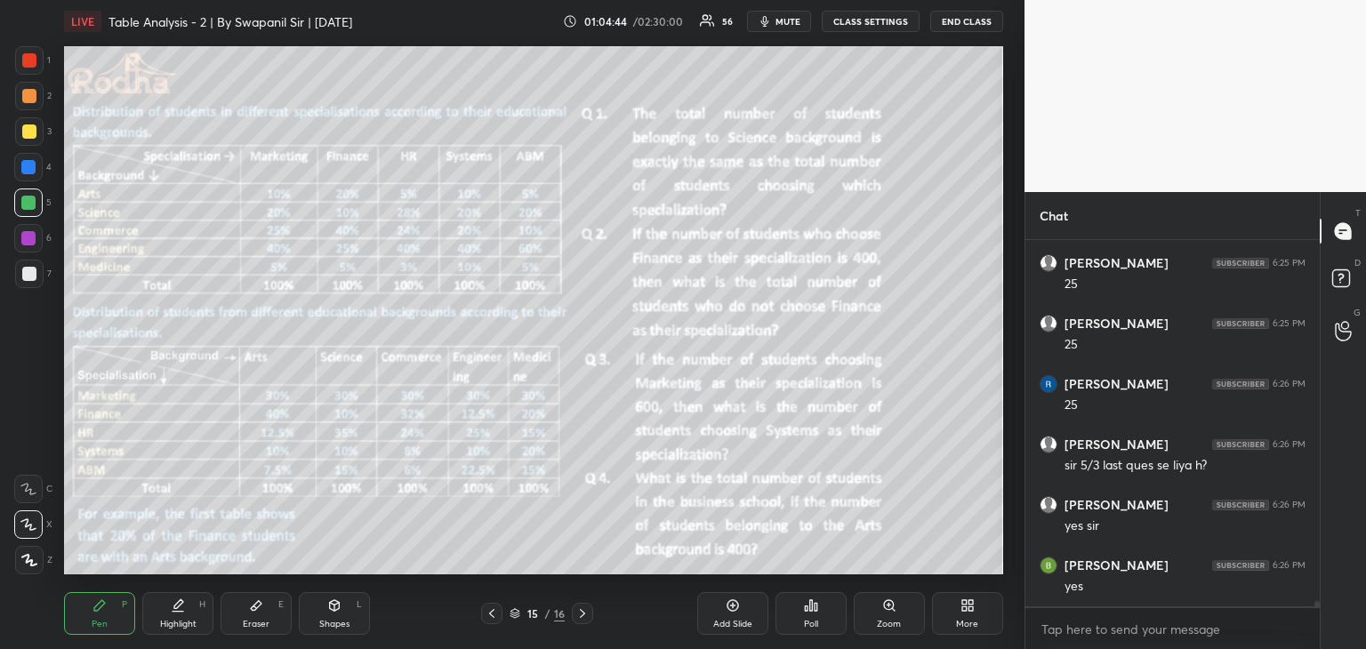
click at [496, 612] on icon at bounding box center [492, 613] width 14 height 14
click at [497, 613] on icon at bounding box center [492, 613] width 14 height 14
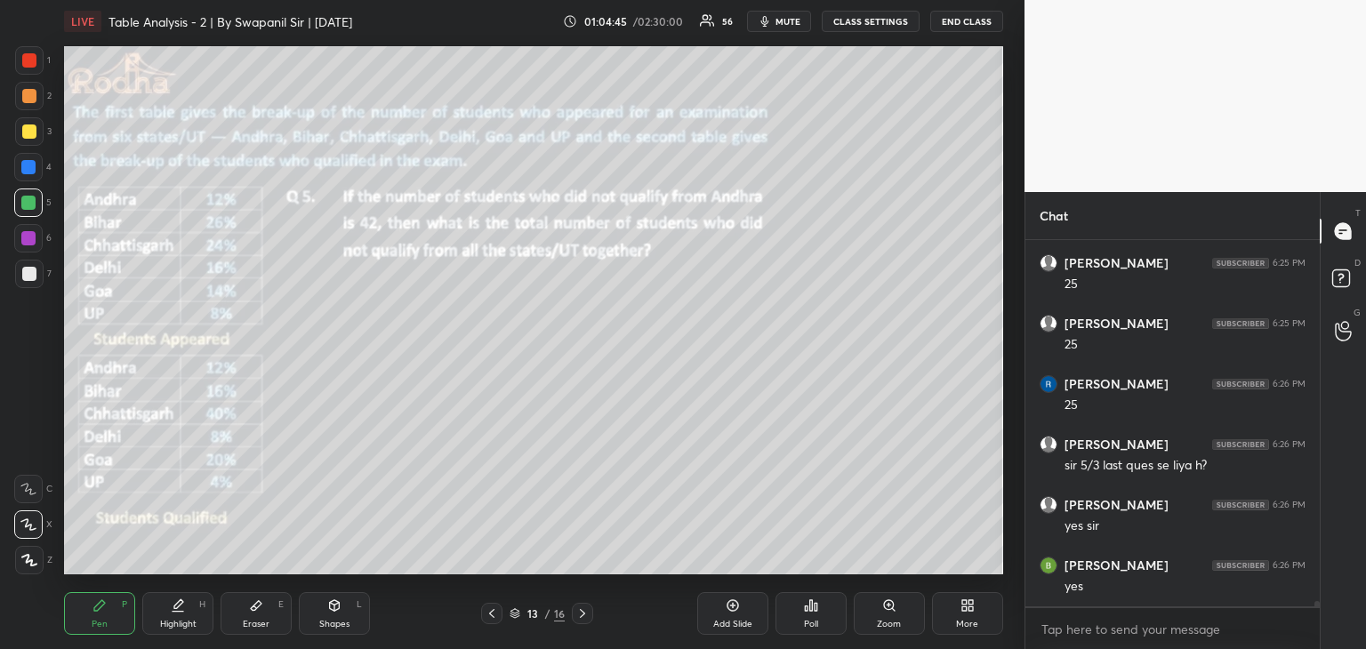
click at [591, 613] on div at bounding box center [582, 613] width 21 height 21
click at [584, 616] on icon at bounding box center [582, 613] width 14 height 14
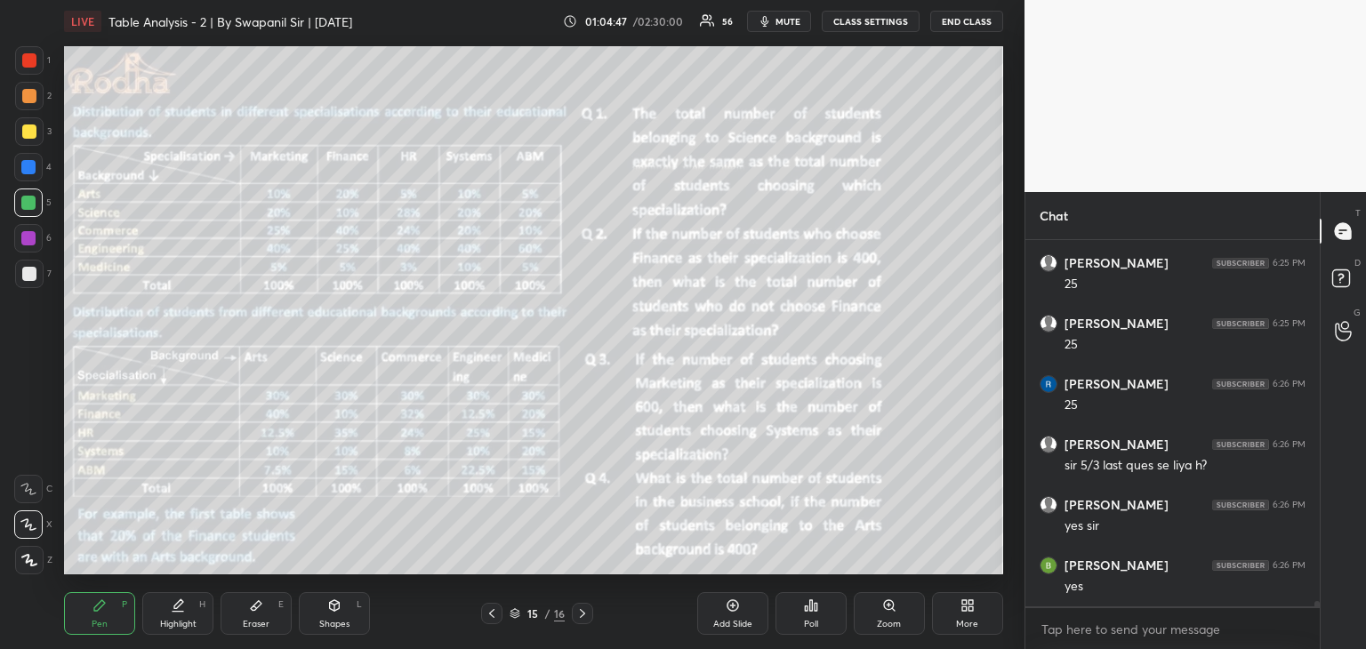
click at [485, 612] on icon at bounding box center [492, 613] width 14 height 14
click at [490, 613] on icon at bounding box center [491, 613] width 5 height 9
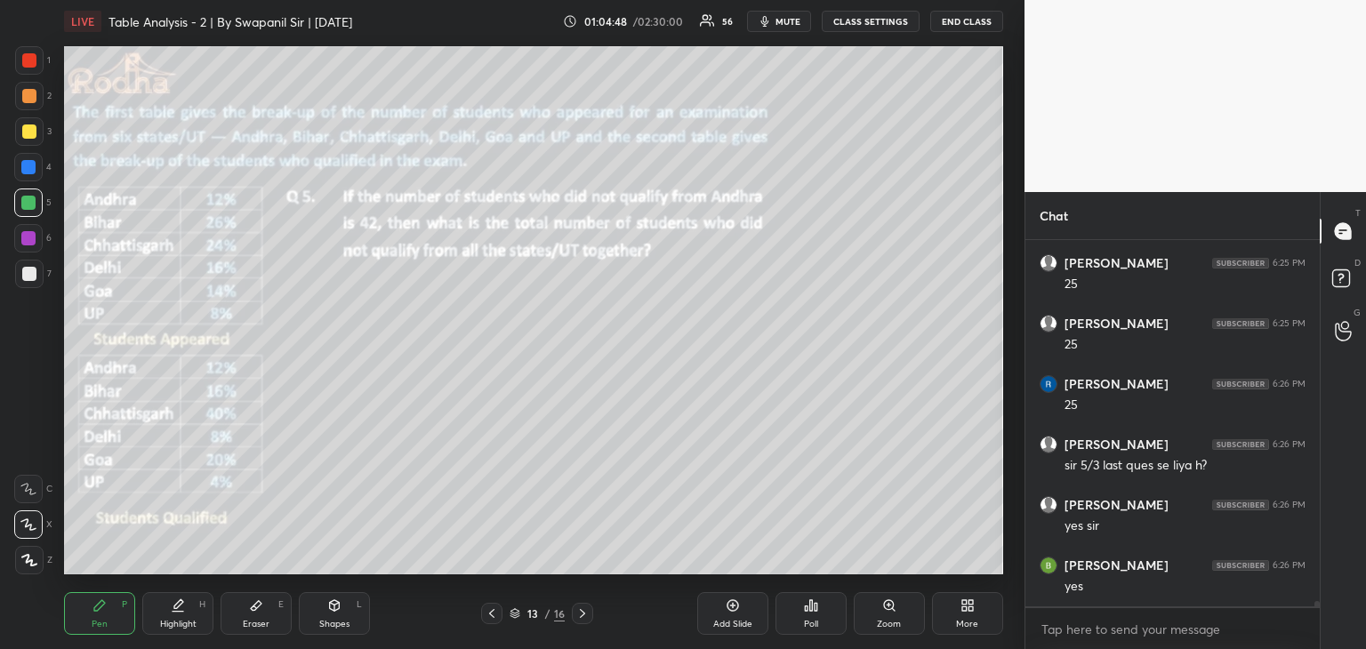
click at [491, 615] on icon at bounding box center [491, 613] width 5 height 9
click at [487, 616] on icon at bounding box center [492, 613] width 14 height 14
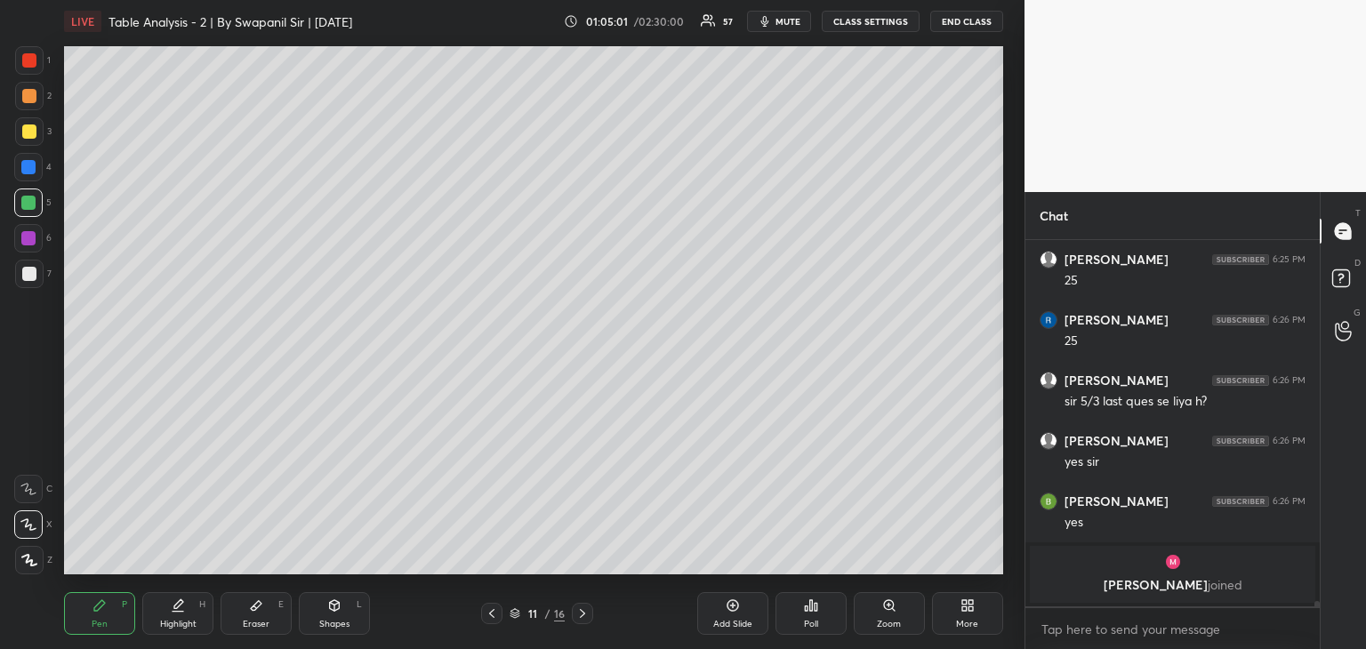
click at [261, 623] on div "Eraser" at bounding box center [256, 624] width 27 height 9
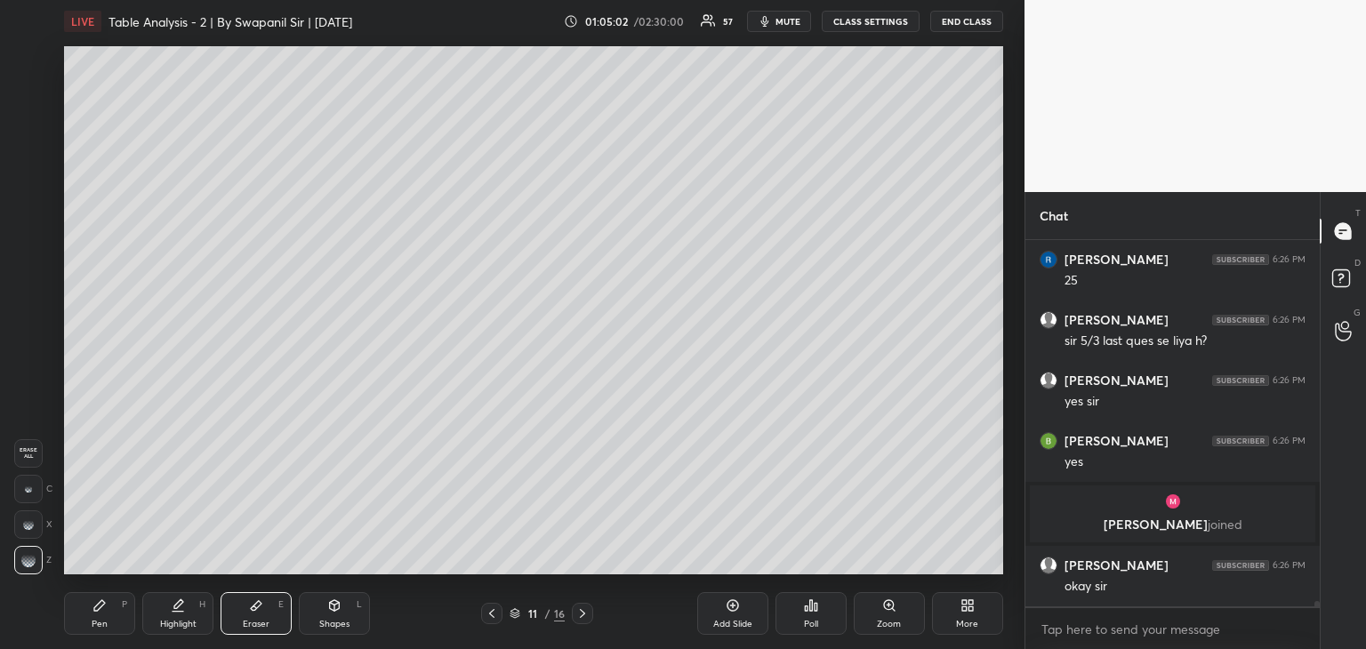
scroll to position [23237, 0]
click at [116, 614] on div "Pen P" at bounding box center [99, 613] width 71 height 43
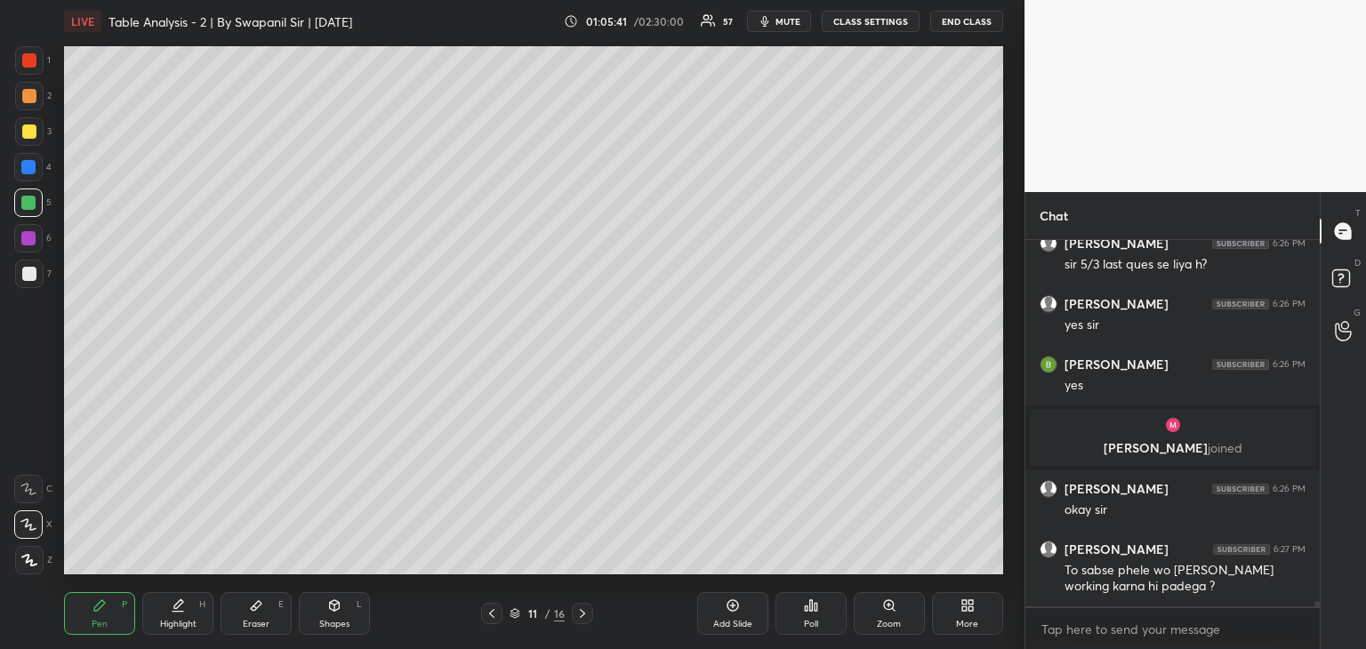
click at [260, 620] on div "Eraser" at bounding box center [256, 624] width 27 height 9
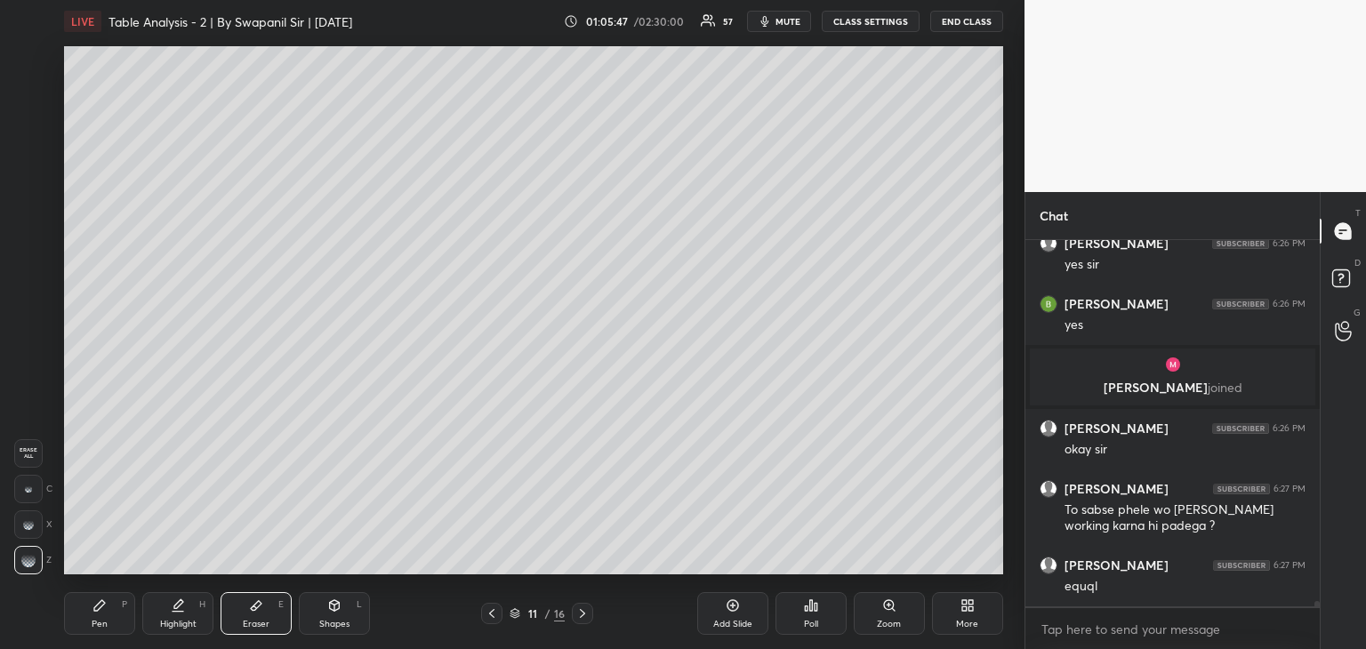
click at [96, 621] on div "Pen" at bounding box center [100, 624] width 16 height 9
click at [496, 618] on icon at bounding box center [492, 613] width 14 height 14
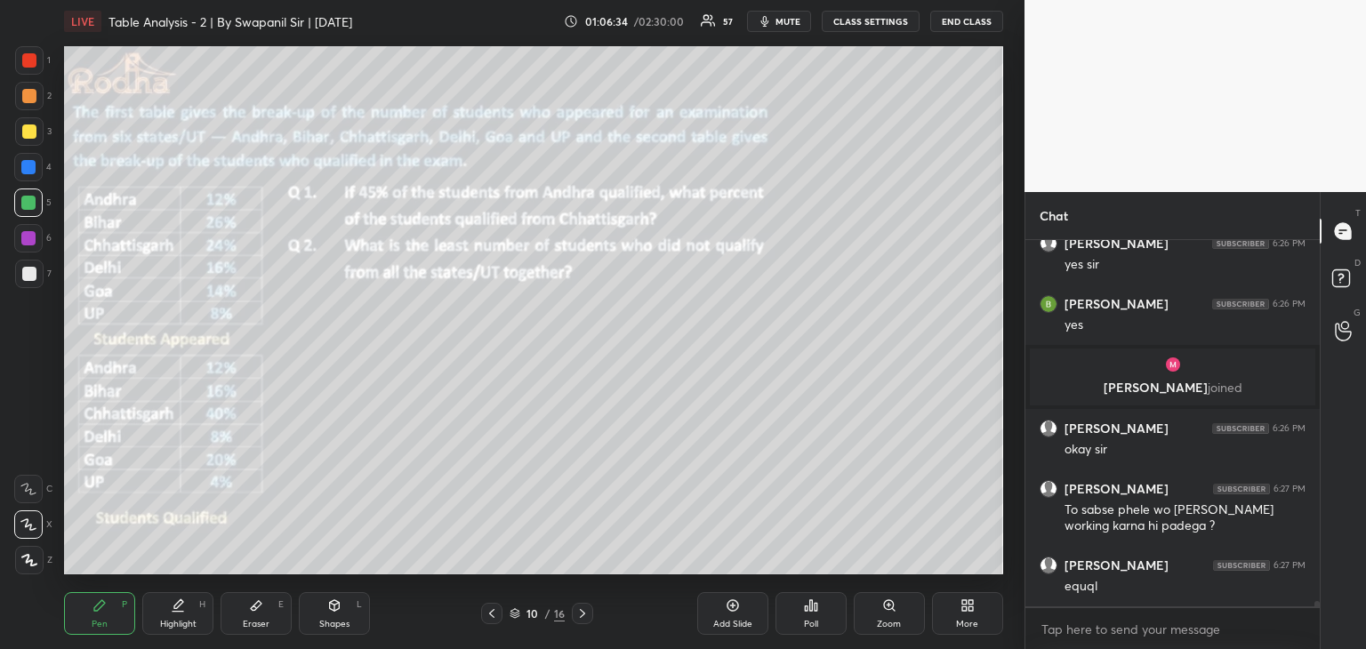
click at [584, 616] on icon at bounding box center [582, 613] width 14 height 14
click at [261, 626] on div "Eraser" at bounding box center [256, 624] width 27 height 9
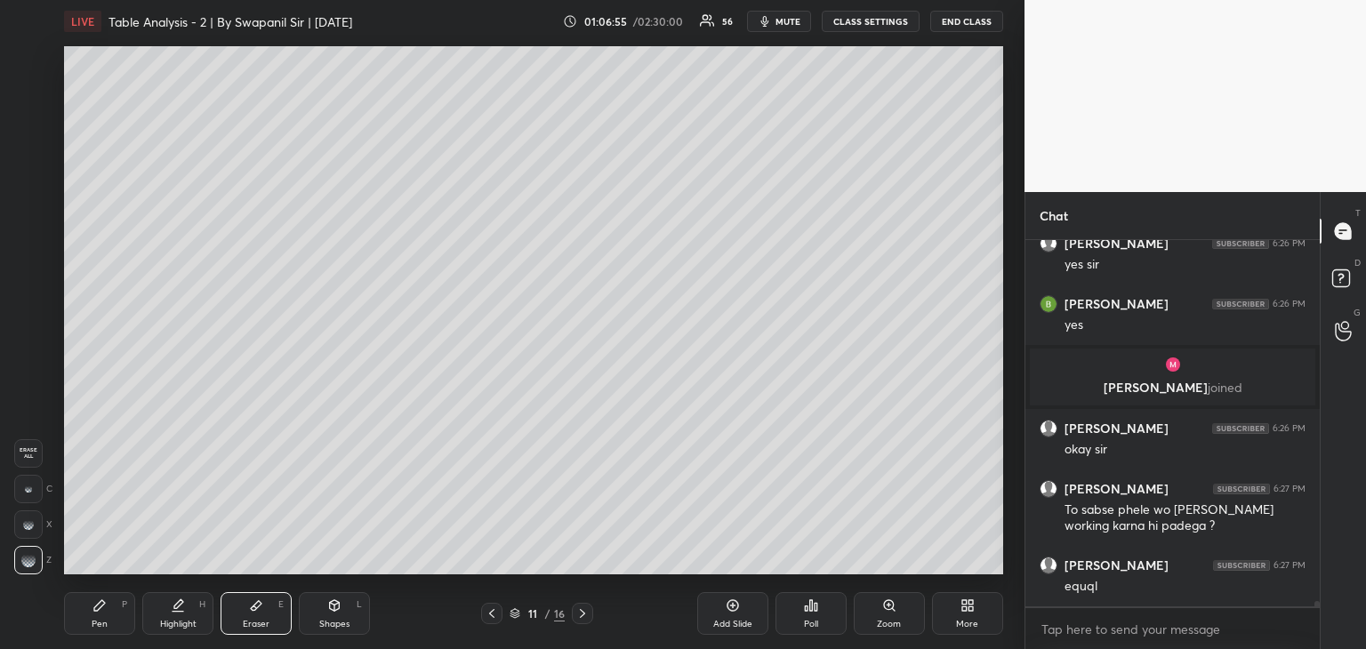
click at [100, 614] on div "Pen P" at bounding box center [99, 613] width 71 height 43
click at [262, 615] on div "Eraser E" at bounding box center [256, 613] width 71 height 43
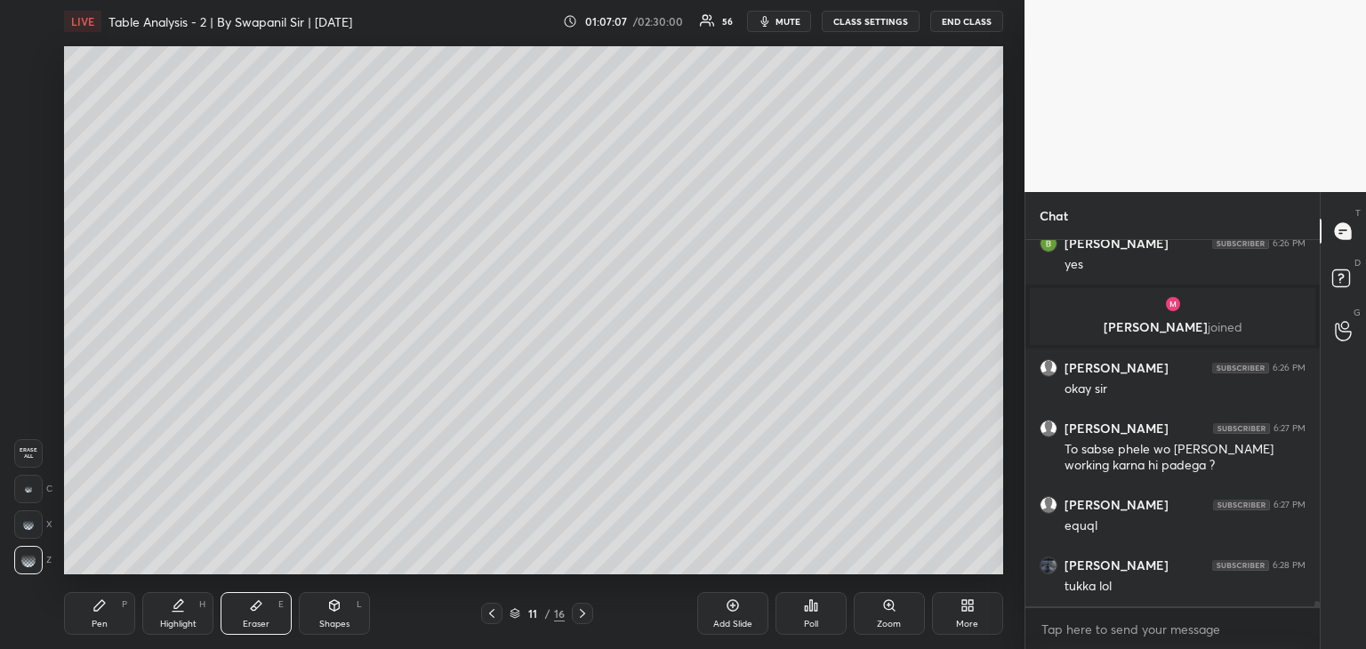
click at [97, 620] on div "Pen" at bounding box center [100, 624] width 16 height 9
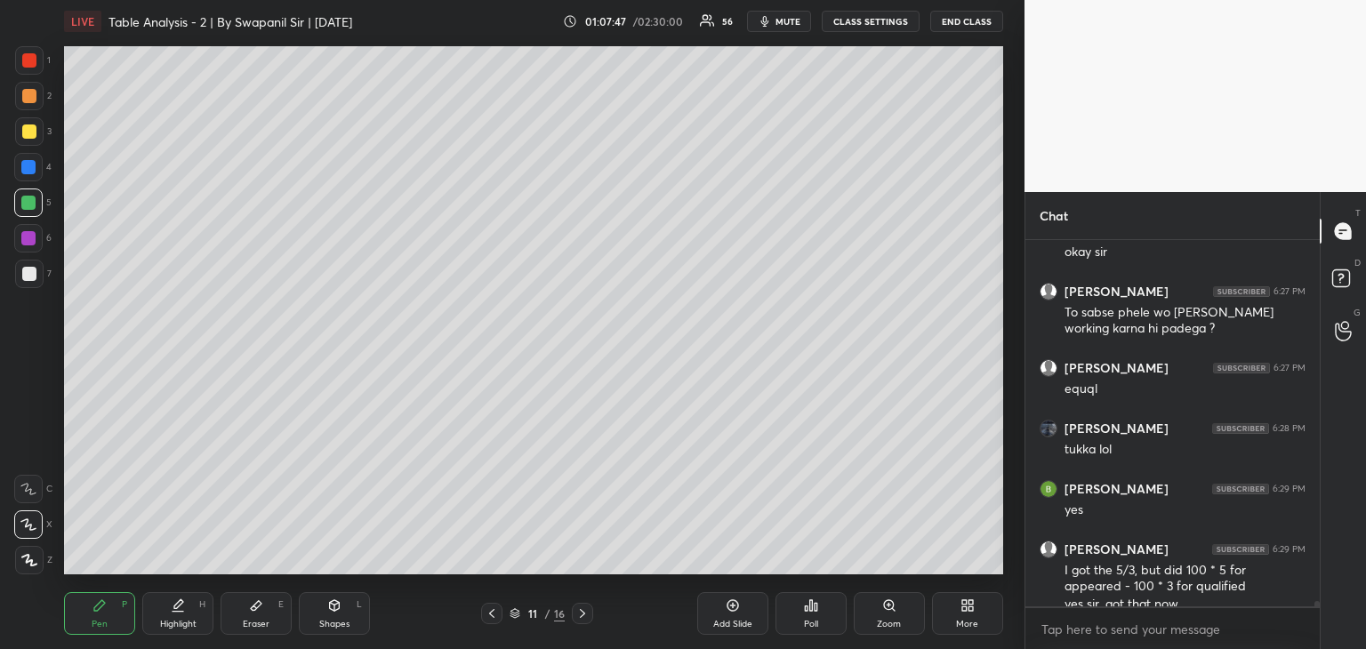
scroll to position [23589, 0]
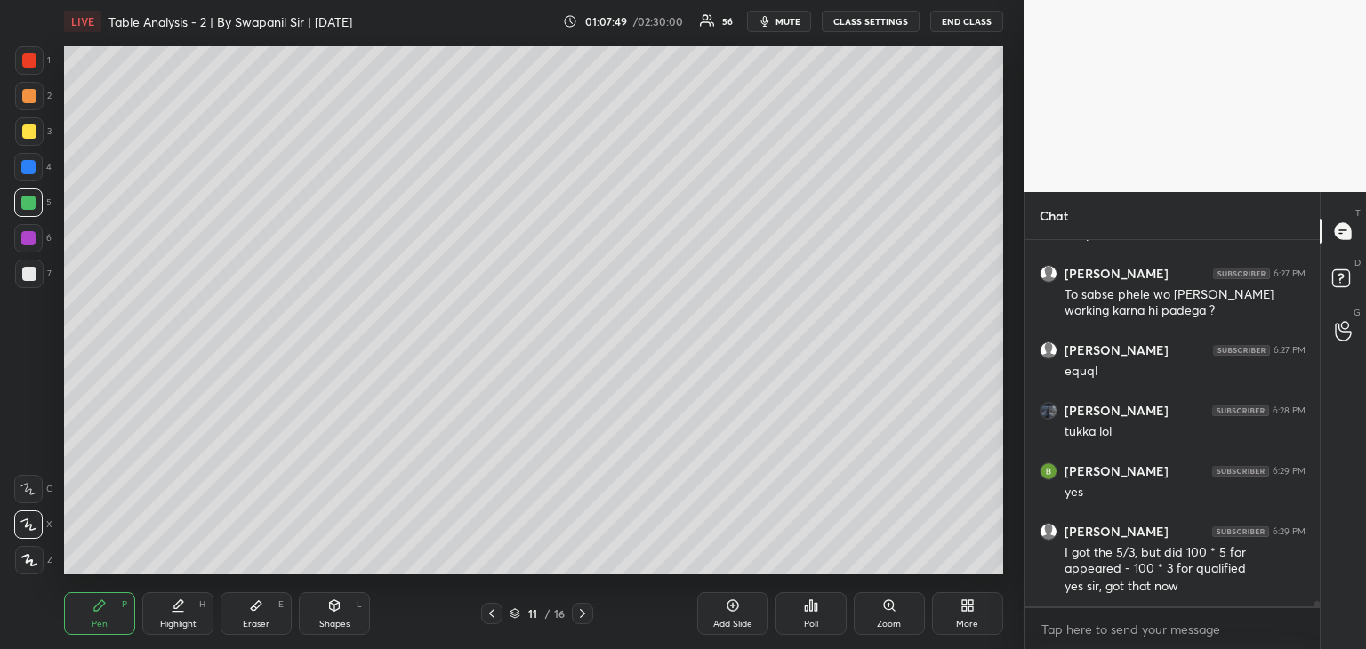
click at [241, 619] on div "Eraser E" at bounding box center [256, 613] width 71 height 43
click at [108, 624] on div "Pen P" at bounding box center [99, 613] width 71 height 43
drag, startPoint x: 269, startPoint y: 610, endPoint x: 306, endPoint y: 588, distance: 42.7
click at [269, 609] on div "Eraser E" at bounding box center [256, 613] width 71 height 43
click at [103, 625] on div "Pen" at bounding box center [100, 624] width 16 height 9
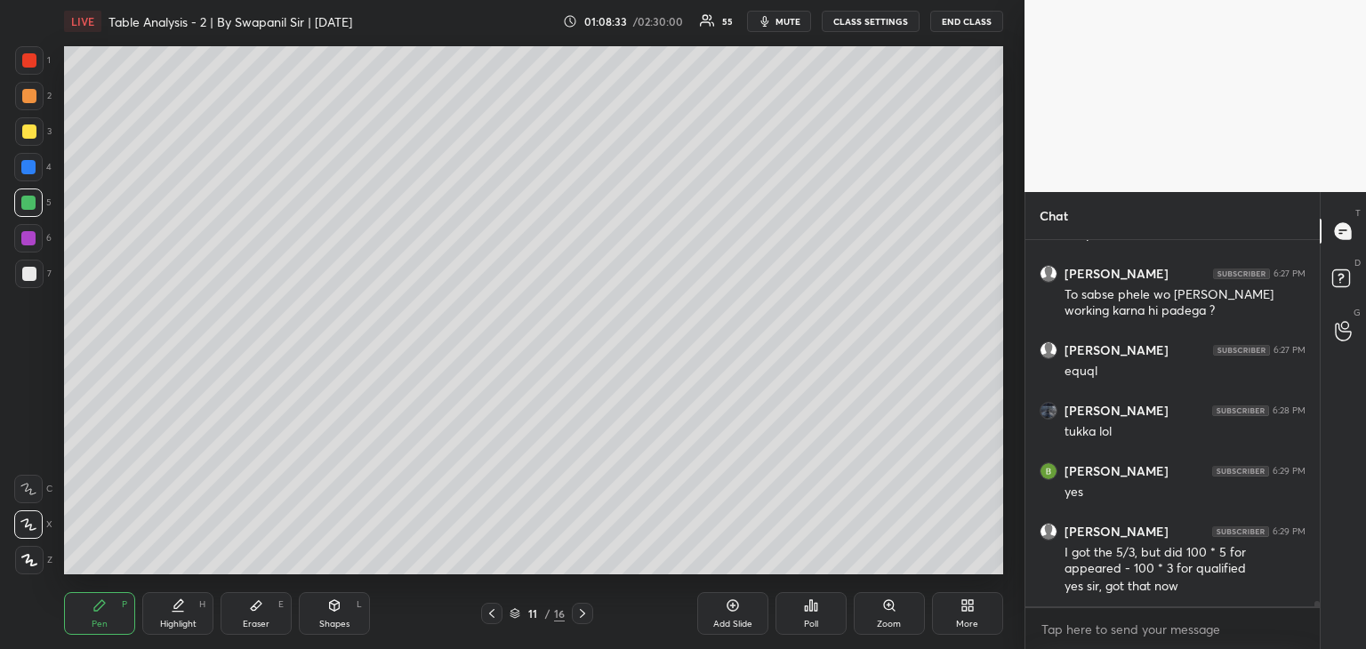
scroll to position [23650, 0]
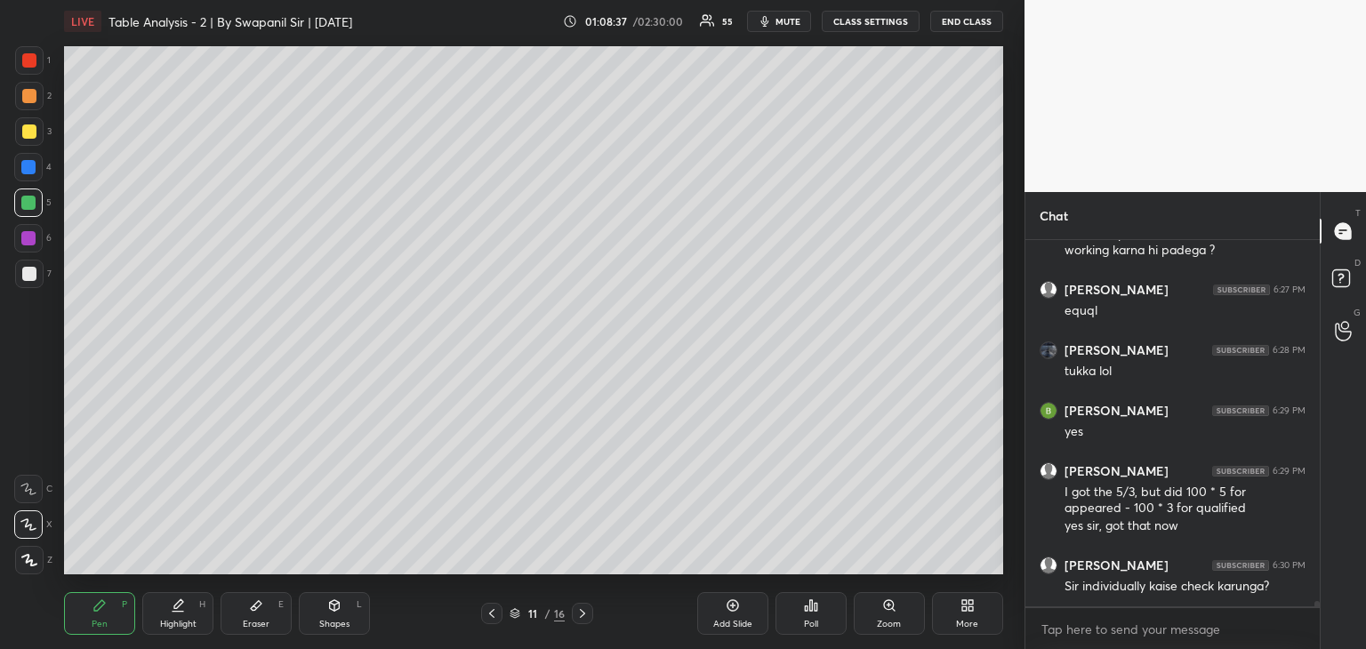
click at [491, 616] on icon at bounding box center [492, 613] width 14 height 14
click at [583, 618] on icon at bounding box center [582, 613] width 14 height 14
click at [492, 619] on icon at bounding box center [492, 613] width 14 height 14
click at [582, 618] on icon at bounding box center [582, 613] width 14 height 14
click at [583, 619] on icon at bounding box center [582, 613] width 14 height 14
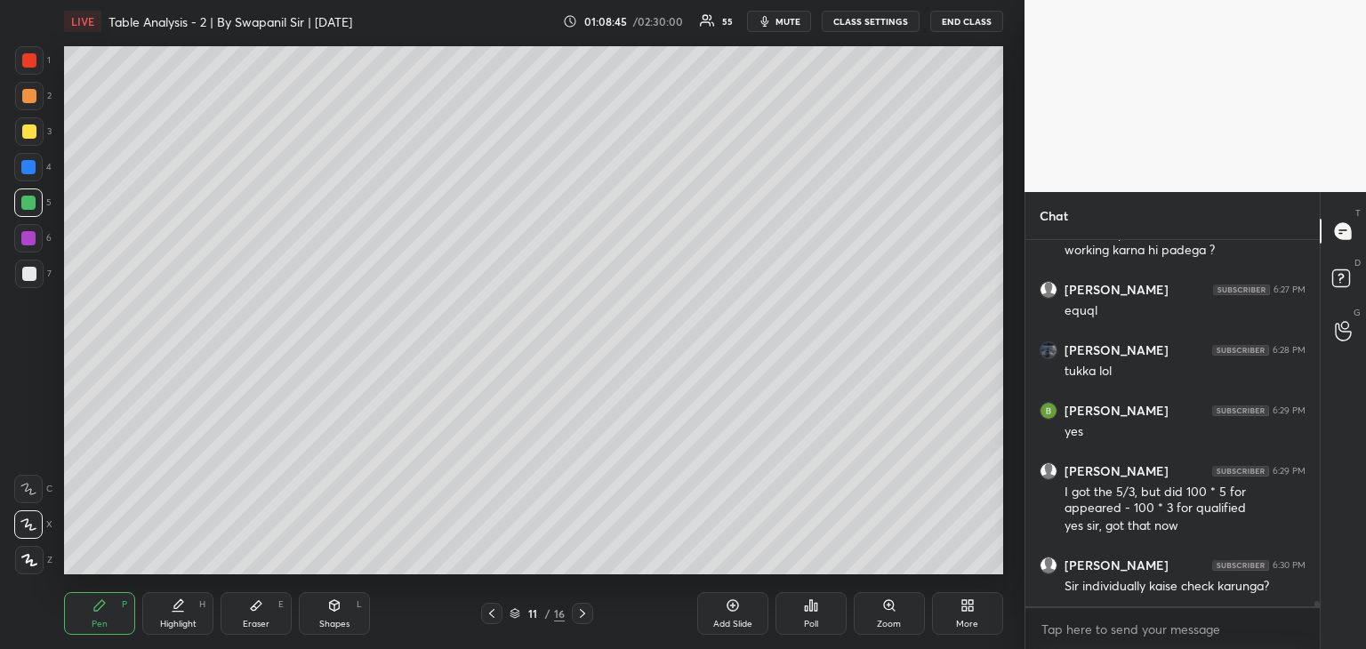
click at [584, 619] on icon at bounding box center [582, 613] width 14 height 14
click at [586, 620] on icon at bounding box center [582, 613] width 14 height 14
click at [587, 620] on icon at bounding box center [582, 613] width 14 height 14
drag, startPoint x: 487, startPoint y: 614, endPoint x: 497, endPoint y: 589, distance: 26.7
click at [487, 614] on icon at bounding box center [492, 613] width 14 height 14
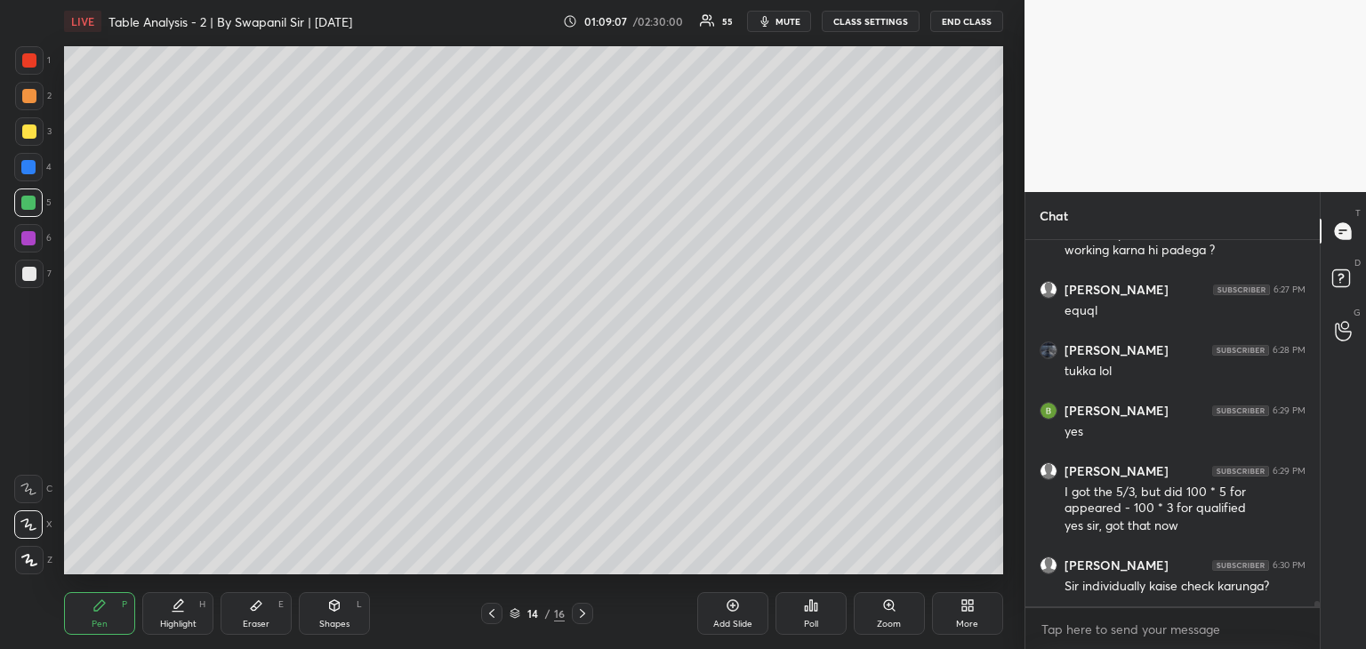
click at [489, 616] on icon at bounding box center [492, 613] width 14 height 14
click at [492, 617] on icon at bounding box center [492, 613] width 14 height 14
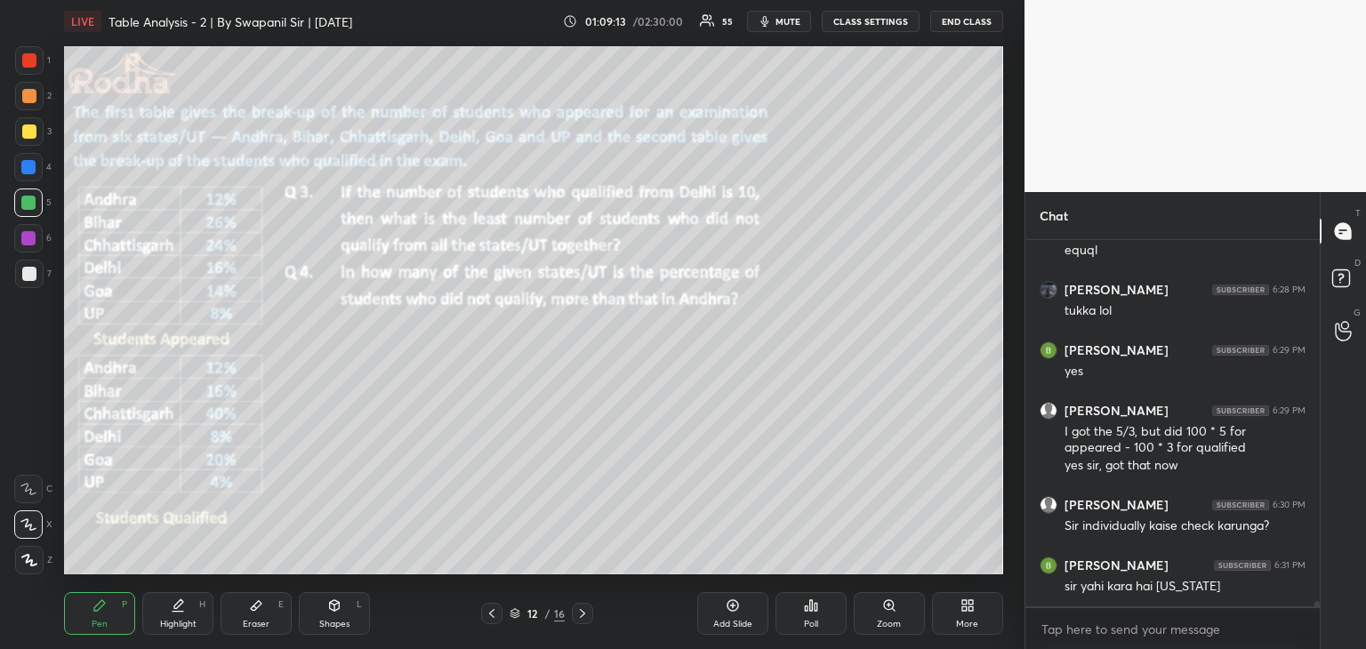
click at [583, 618] on icon at bounding box center [582, 613] width 14 height 14
click at [492, 615] on icon at bounding box center [492, 613] width 14 height 14
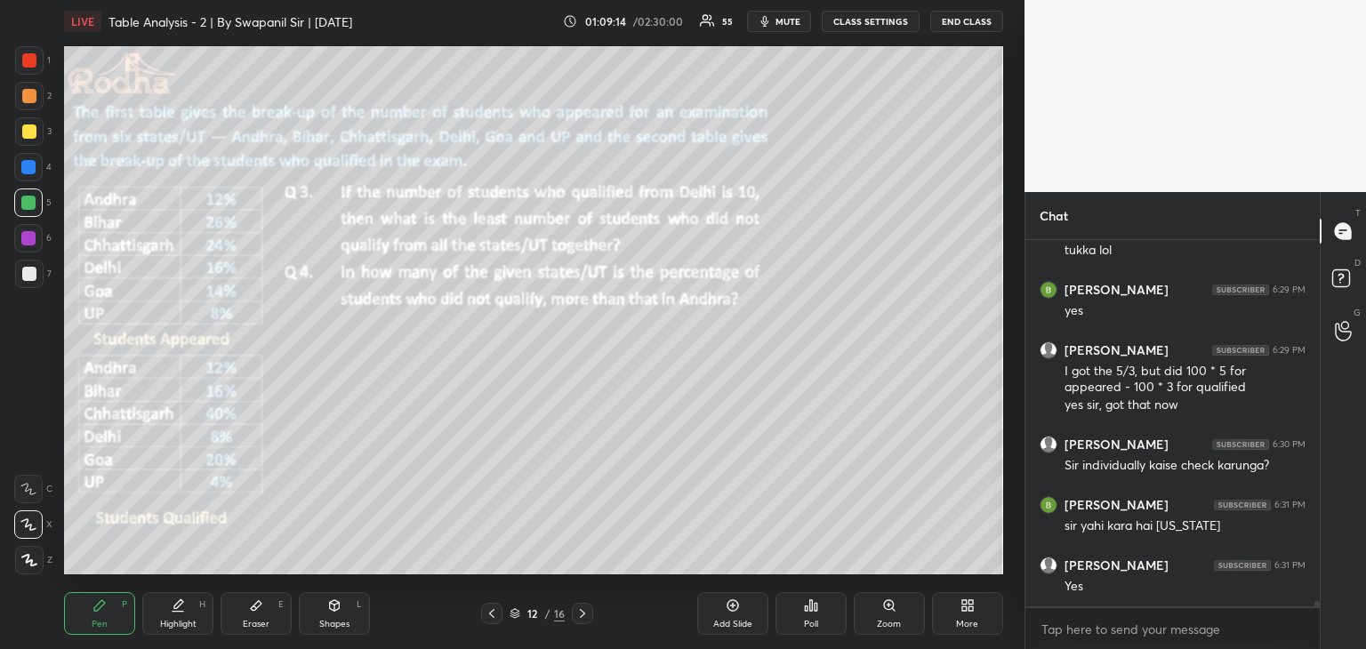
click at [496, 618] on icon at bounding box center [492, 613] width 14 height 14
click at [587, 618] on icon at bounding box center [582, 613] width 14 height 14
drag, startPoint x: 26, startPoint y: 64, endPoint x: 45, endPoint y: 65, distance: 19.6
click at [28, 64] on div at bounding box center [29, 60] width 14 height 14
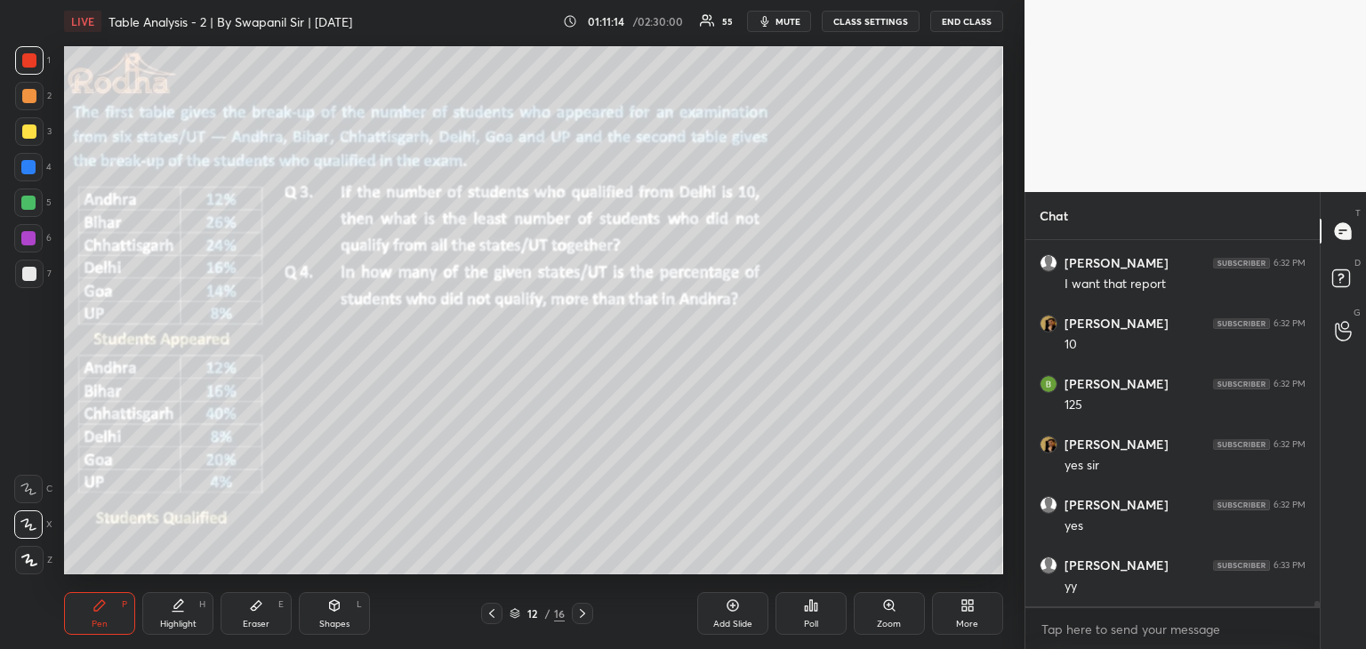
scroll to position [24315, 0]
drag, startPoint x: 24, startPoint y: 268, endPoint x: 39, endPoint y: 269, distance: 15.1
click at [26, 269] on div at bounding box center [29, 274] width 14 height 14
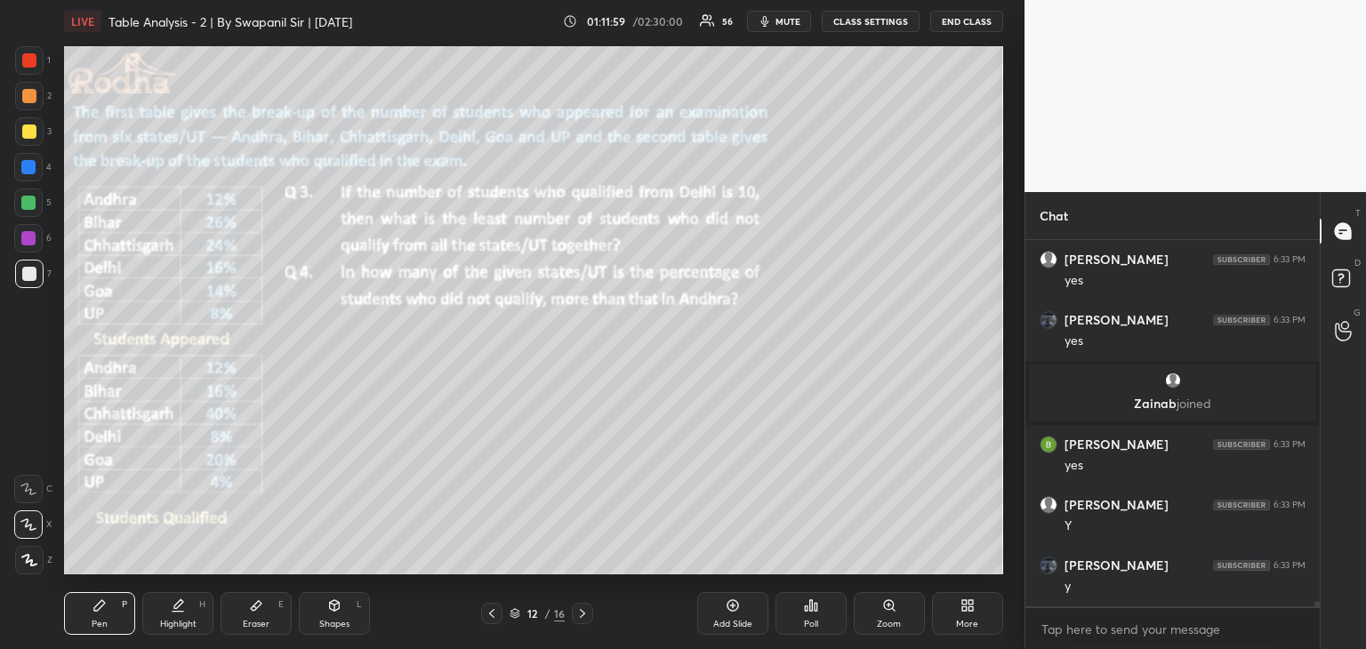
scroll to position [24507, 0]
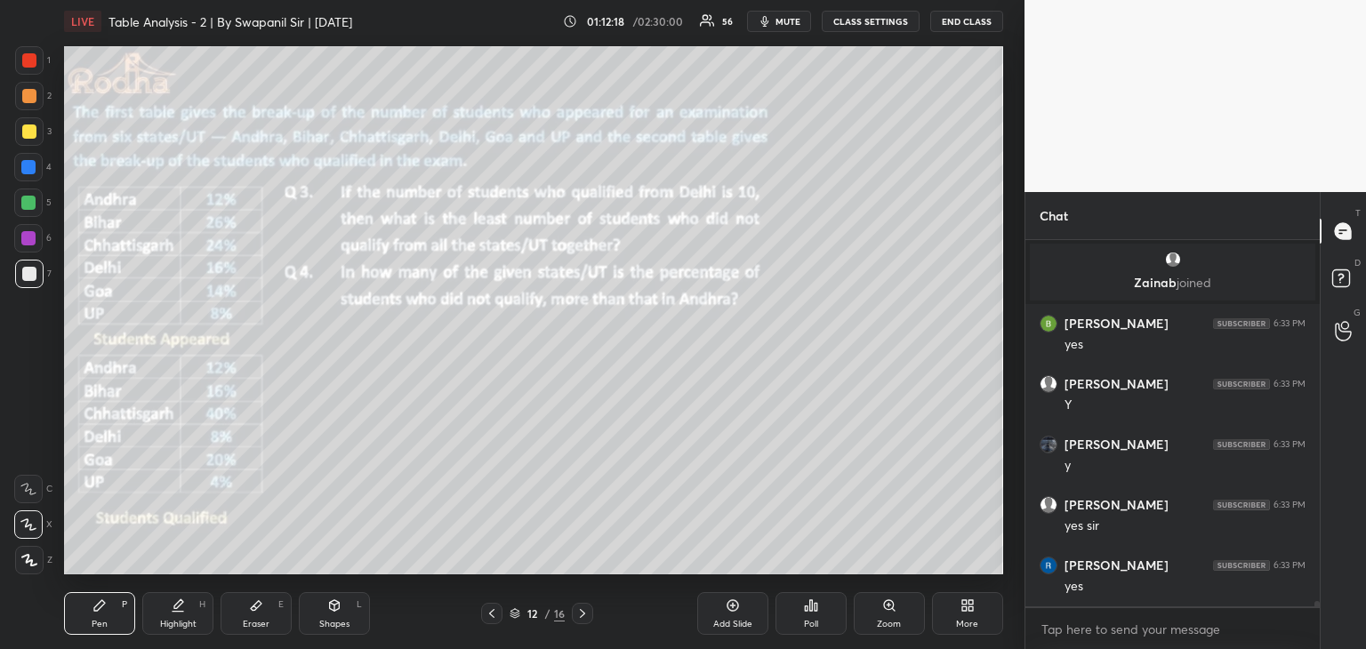
click at [254, 612] on icon at bounding box center [256, 605] width 14 height 14
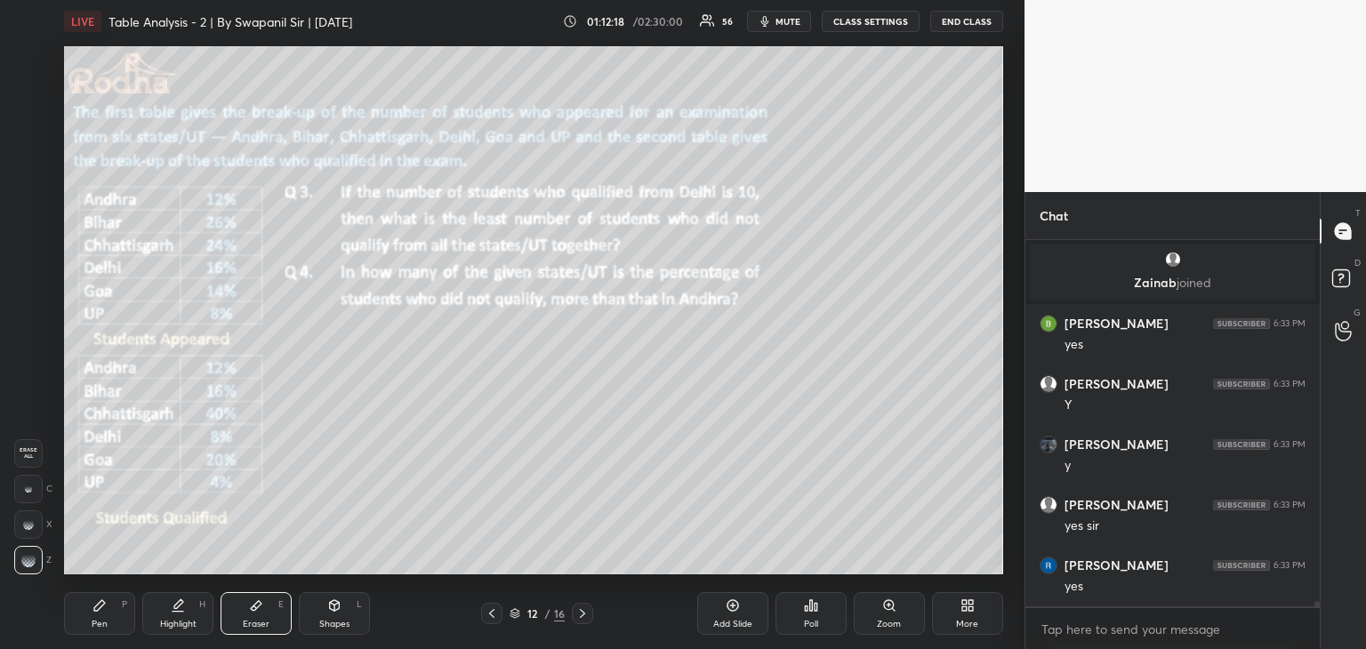
click at [333, 610] on icon at bounding box center [335, 605] width 10 height 11
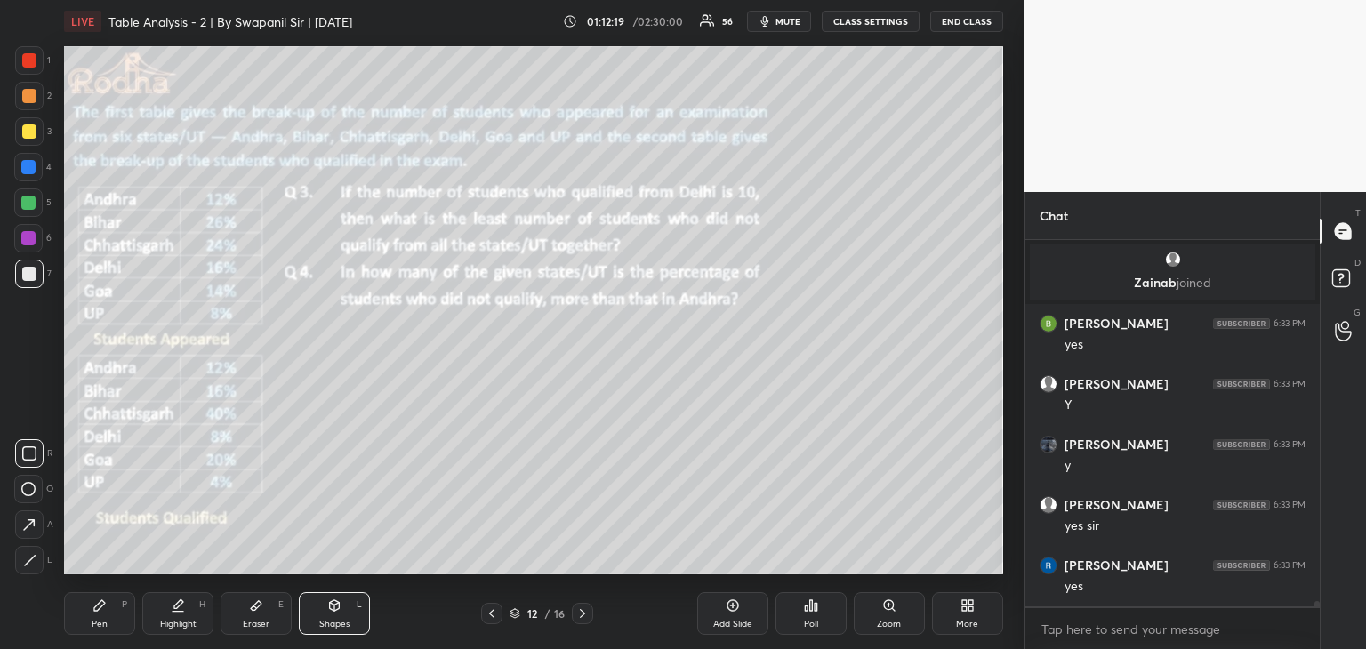
click at [25, 525] on icon at bounding box center [29, 525] width 19 height 19
click at [79, 609] on div "Pen P" at bounding box center [99, 613] width 71 height 43
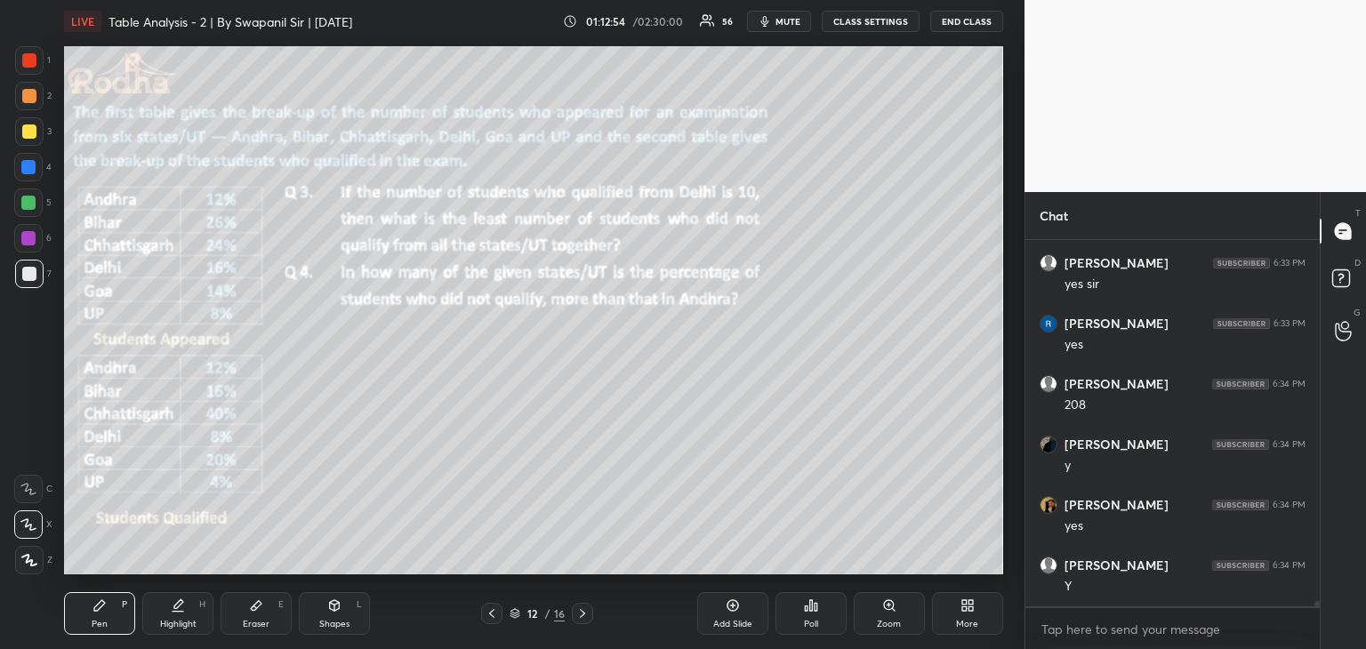
scroll to position [24809, 0]
click at [27, 132] on div at bounding box center [29, 131] width 14 height 14
click at [487, 577] on div "Setting up your live class Poll for secs No correct answer Start poll" at bounding box center [533, 310] width 953 height 535
click at [28, 204] on div at bounding box center [28, 203] width 14 height 14
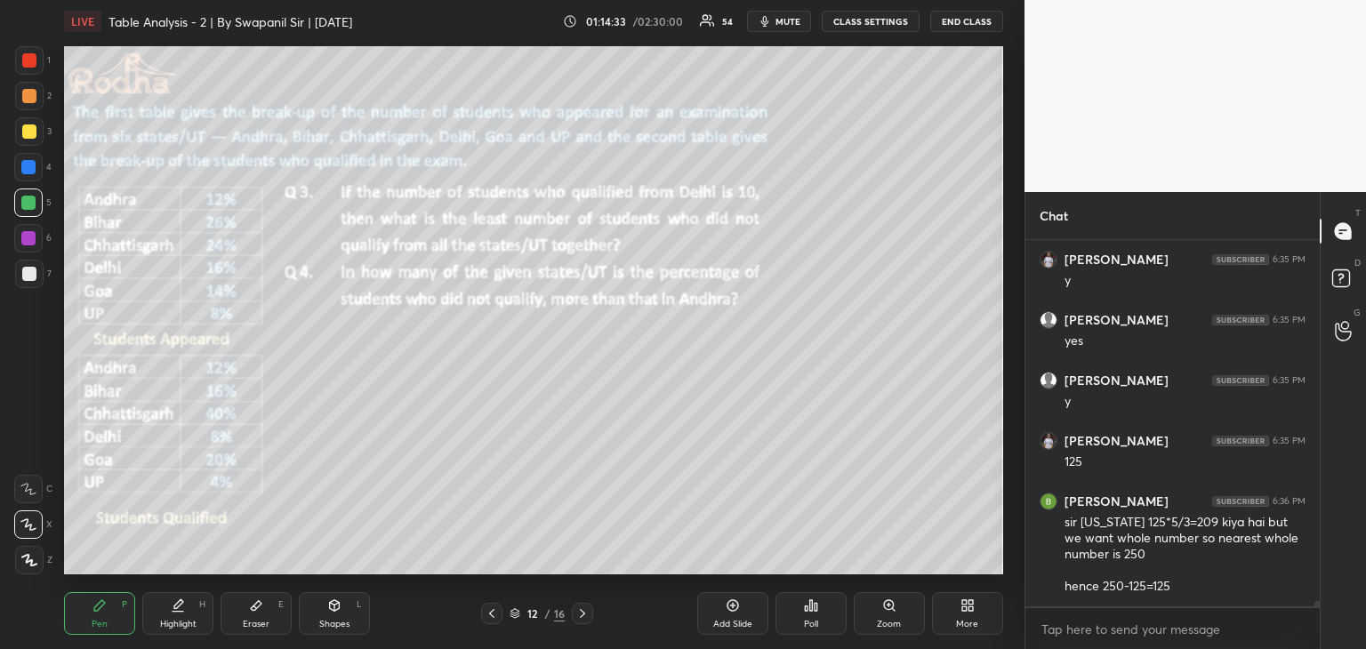
scroll to position [25677, 0]
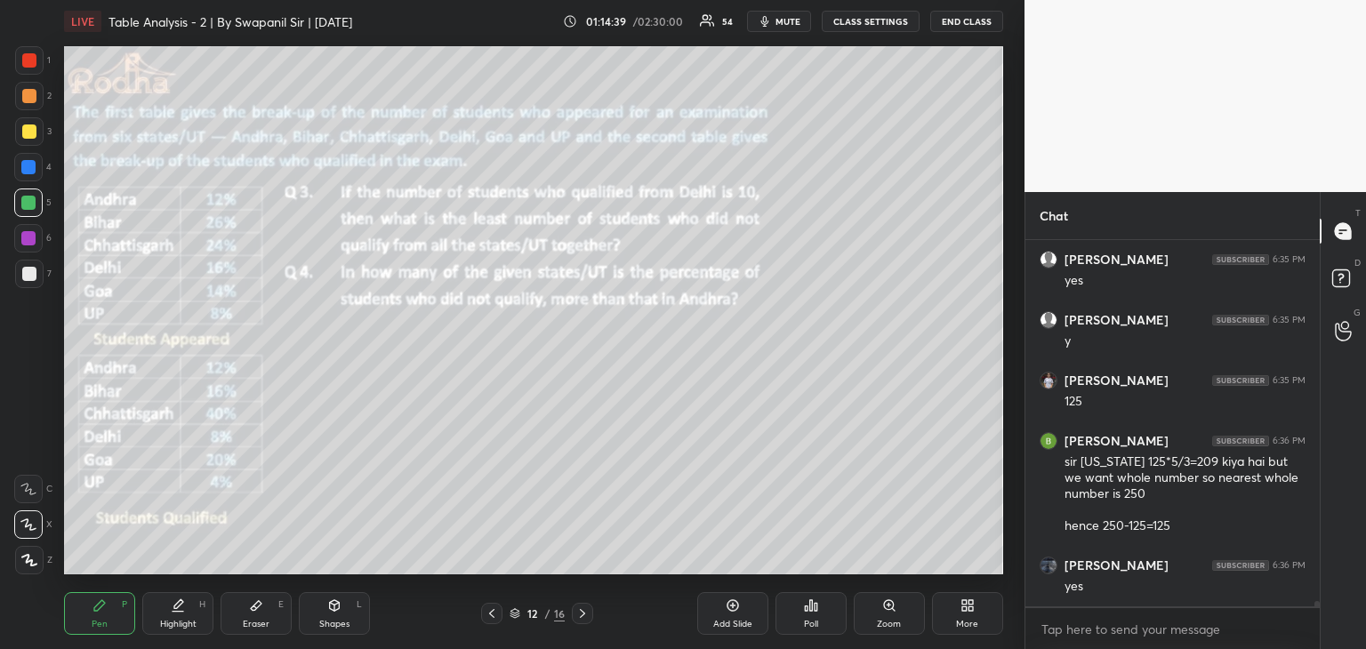
click at [255, 627] on div "Eraser" at bounding box center [256, 624] width 27 height 9
click at [117, 625] on div "Pen P" at bounding box center [99, 613] width 71 height 43
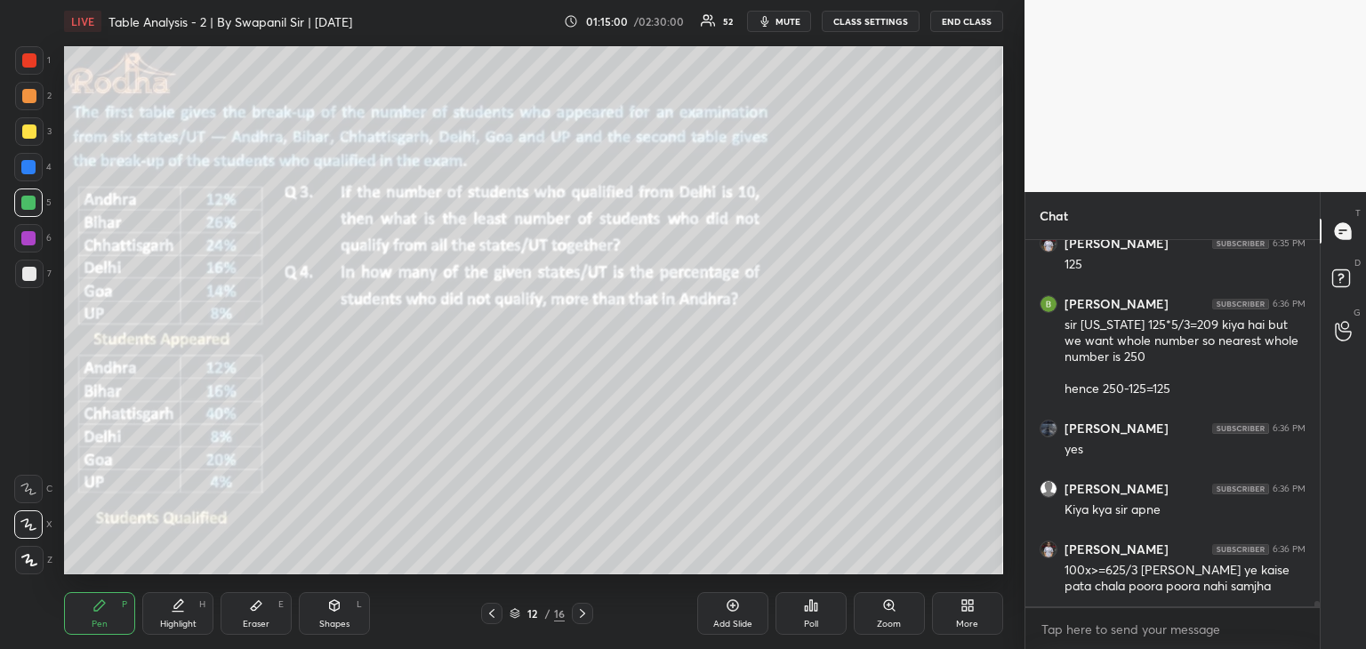
scroll to position [25874, 0]
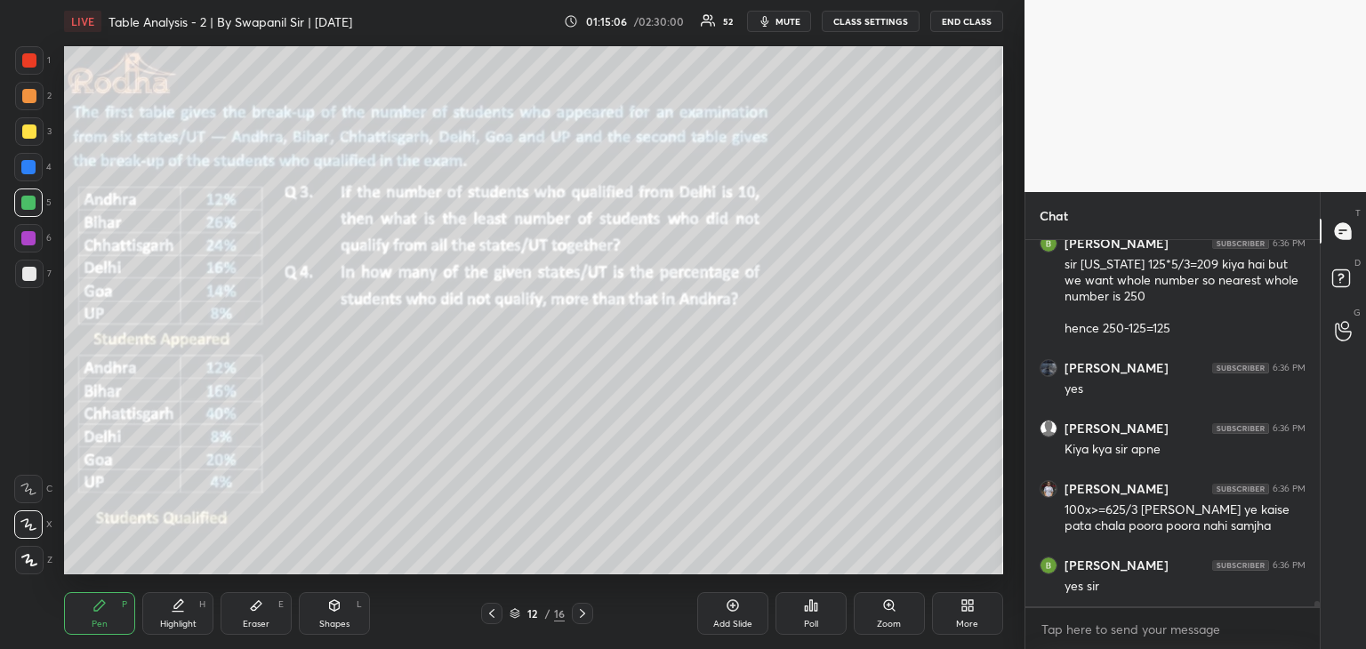
click at [22, 129] on div at bounding box center [29, 131] width 14 height 14
click at [28, 100] on div at bounding box center [29, 96] width 14 height 14
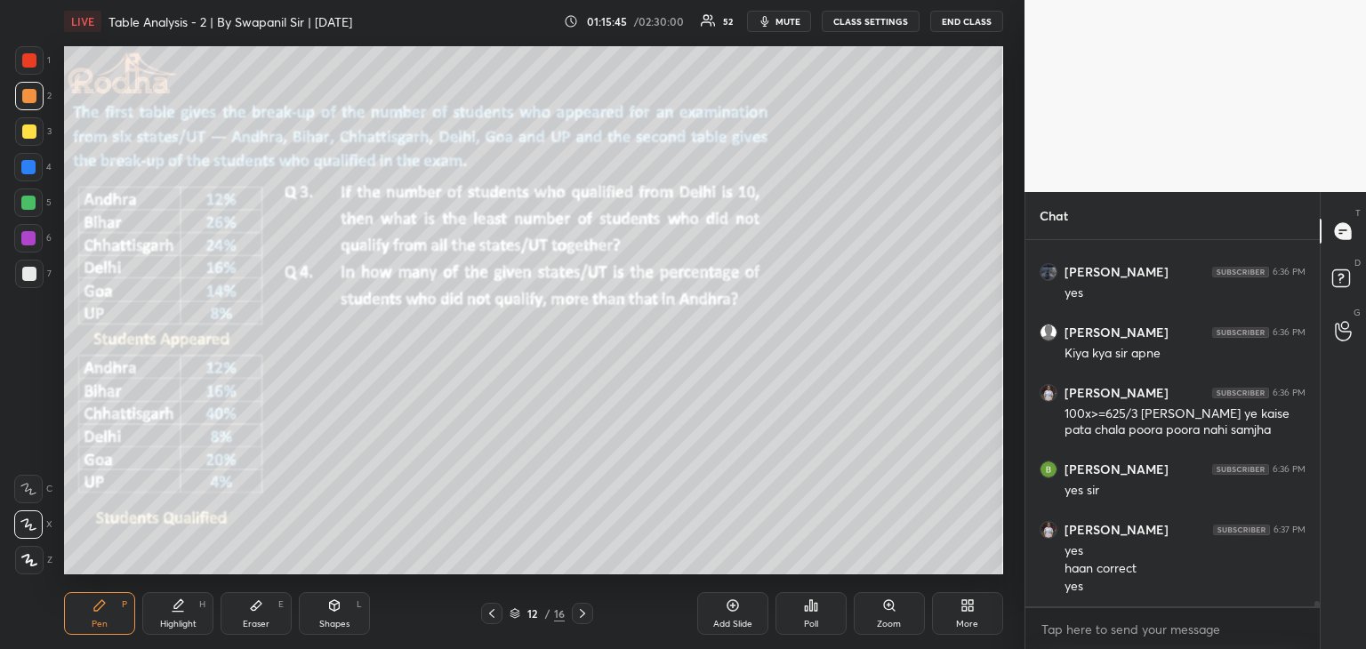
scroll to position [25988, 0]
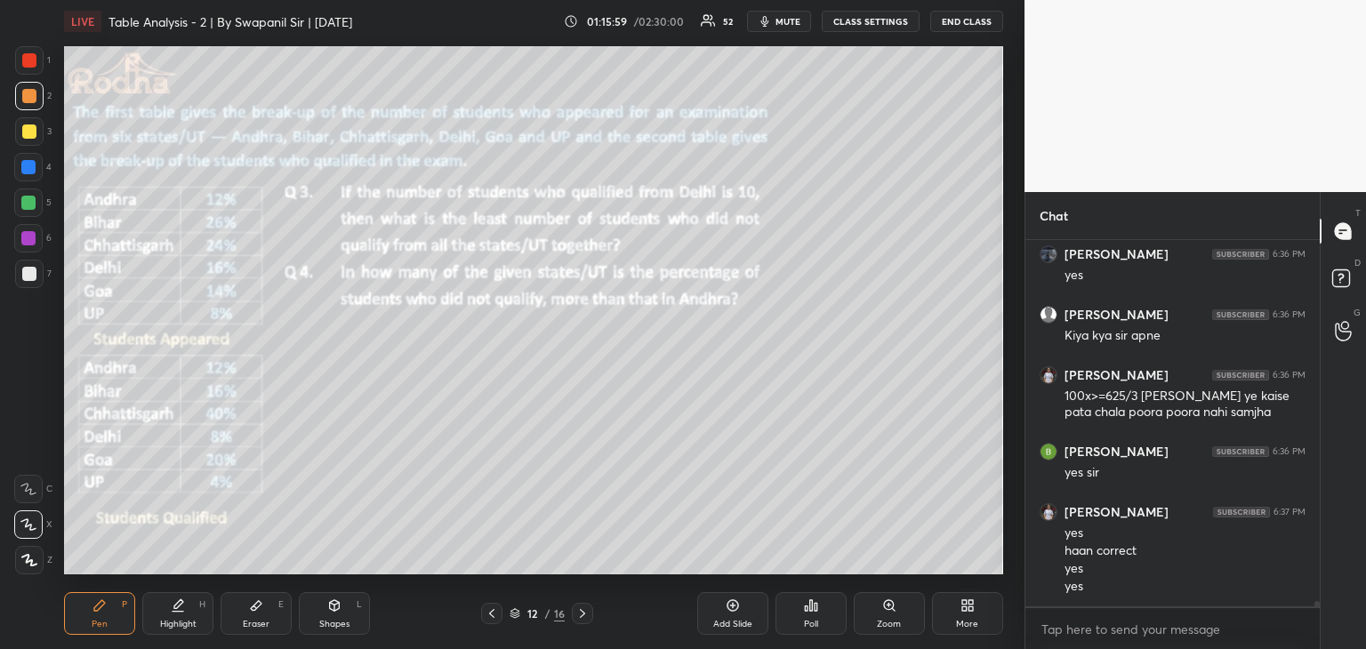
click at [266, 624] on div "Eraser" at bounding box center [256, 624] width 27 height 9
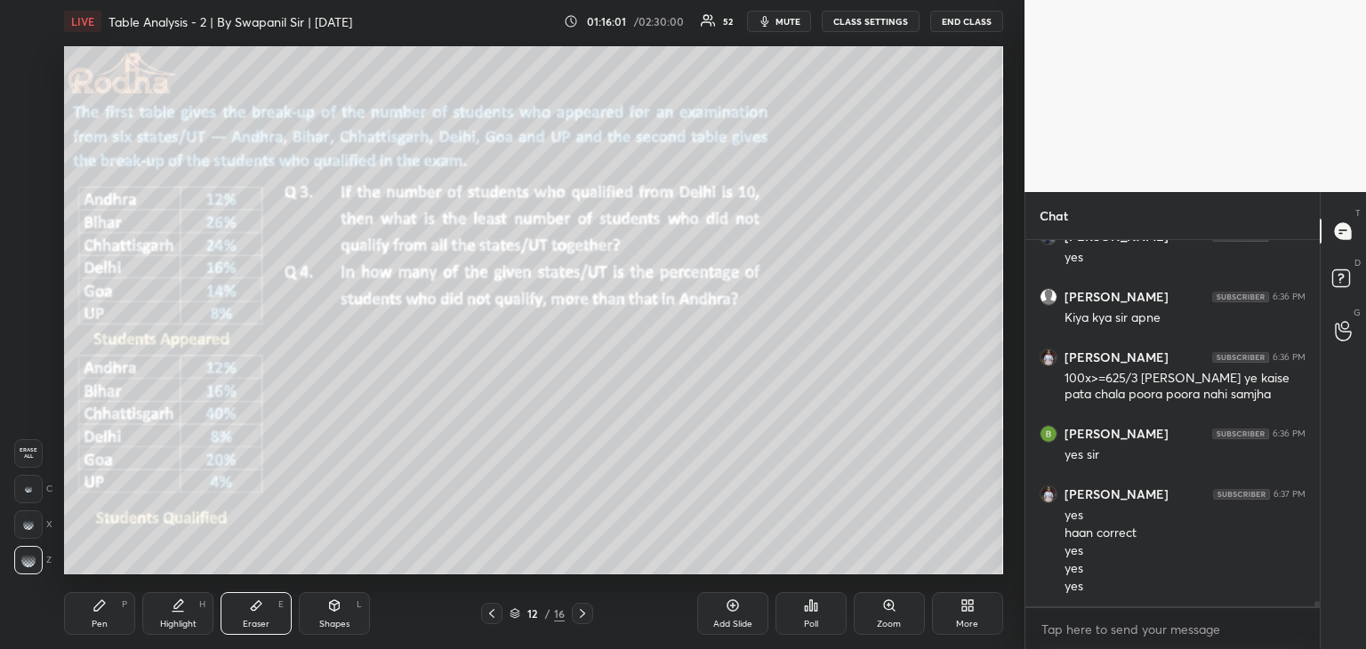
scroll to position [26066, 0]
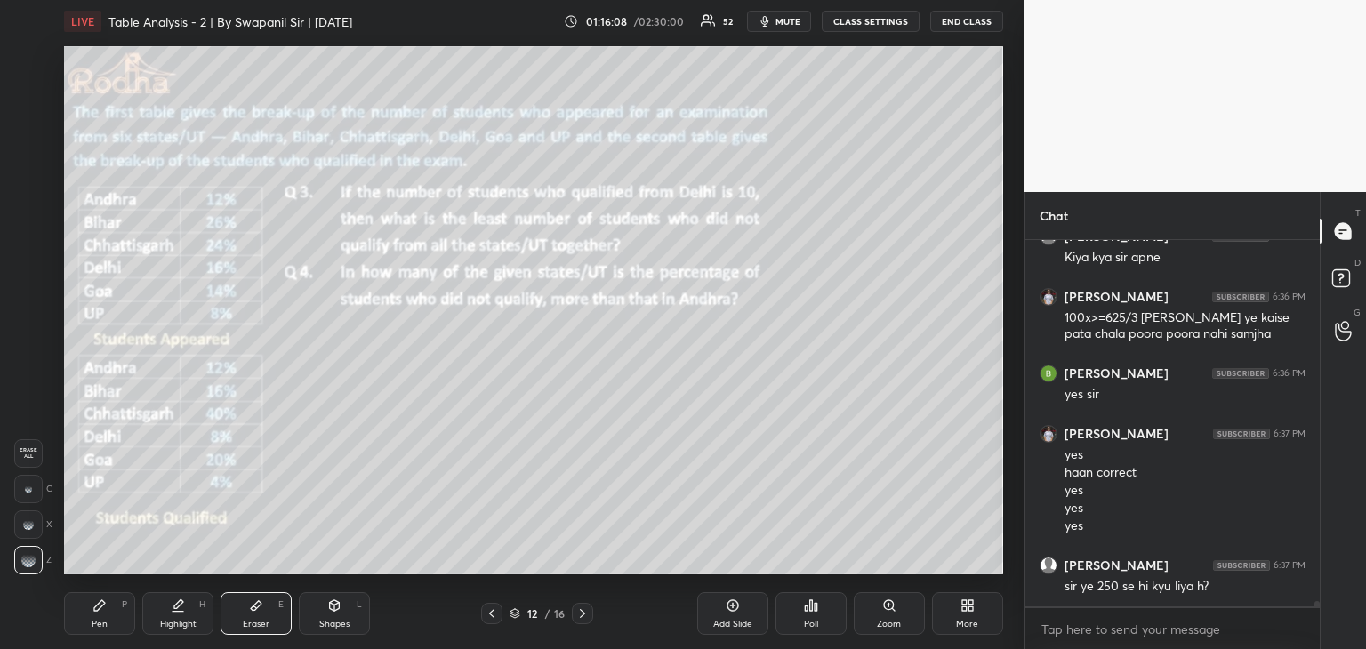
click at [96, 623] on div "Pen" at bounding box center [100, 624] width 16 height 9
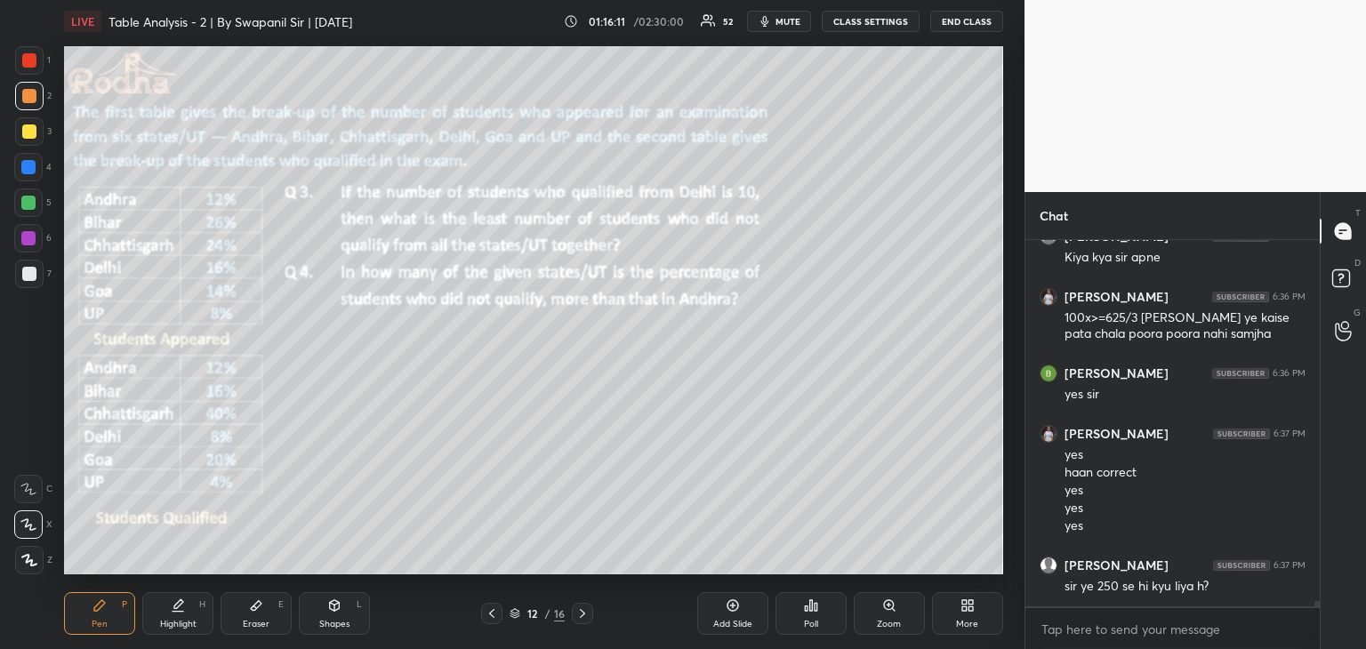
click at [267, 621] on div "Eraser" at bounding box center [256, 624] width 27 height 9
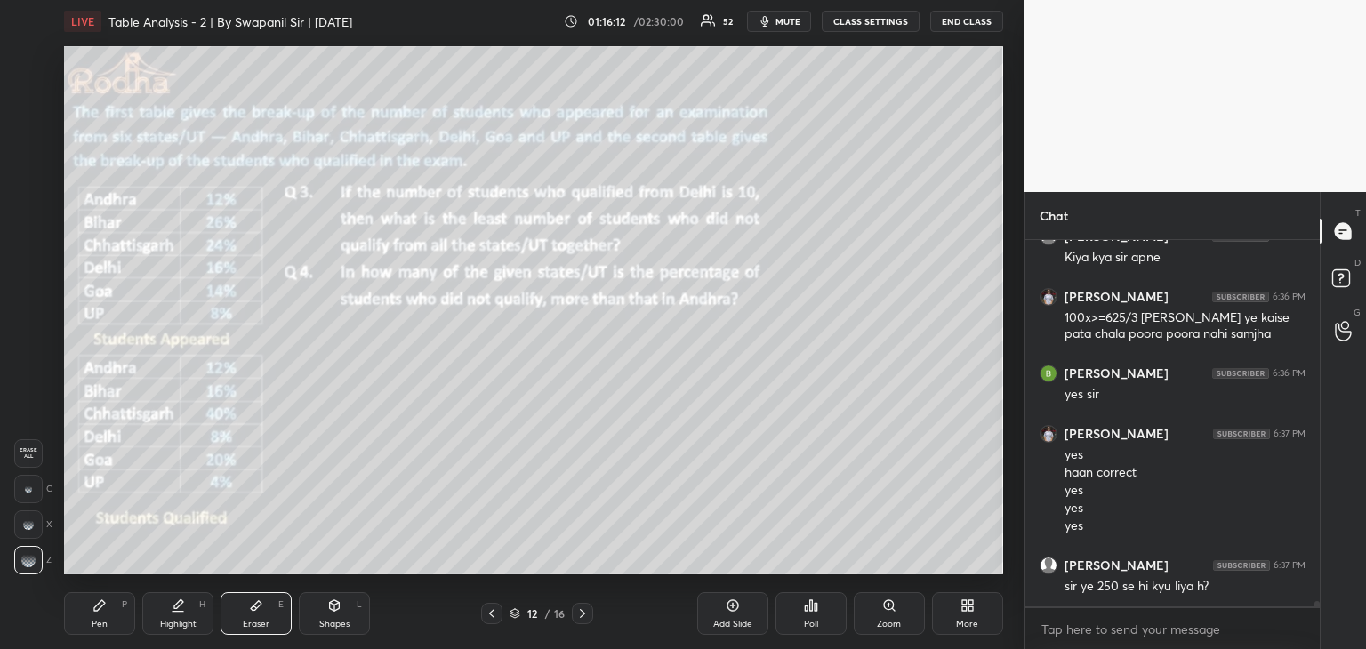
click at [105, 609] on icon at bounding box center [99, 605] width 14 height 14
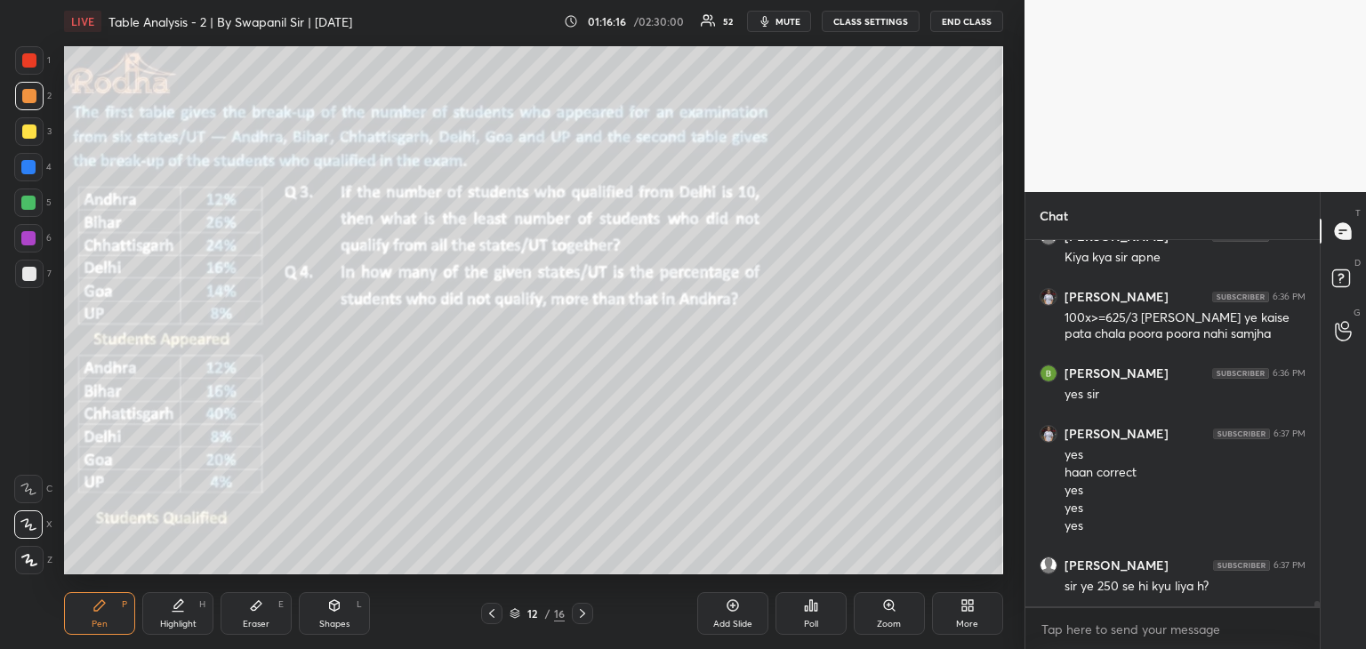
click at [32, 276] on div at bounding box center [29, 274] width 14 height 14
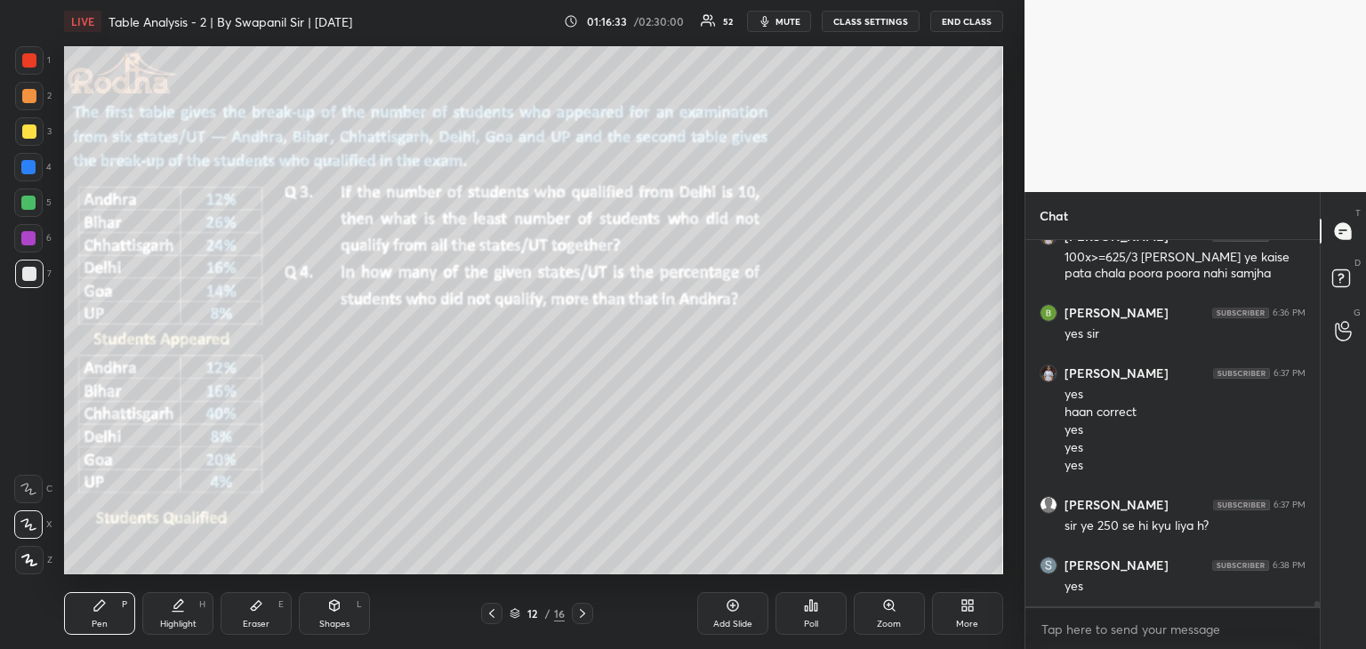
scroll to position [26187, 0]
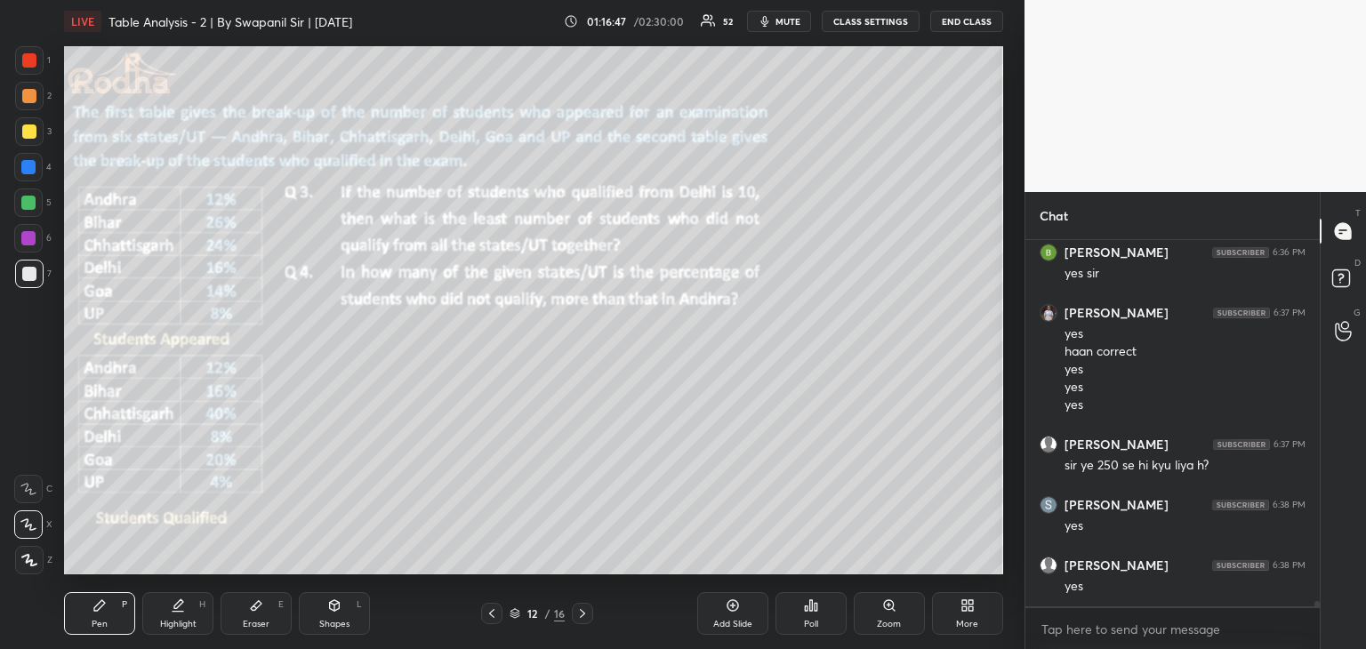
click at [586, 612] on icon at bounding box center [582, 613] width 14 height 14
click at [587, 613] on icon at bounding box center [582, 613] width 14 height 14
click at [590, 613] on div at bounding box center [582, 613] width 21 height 21
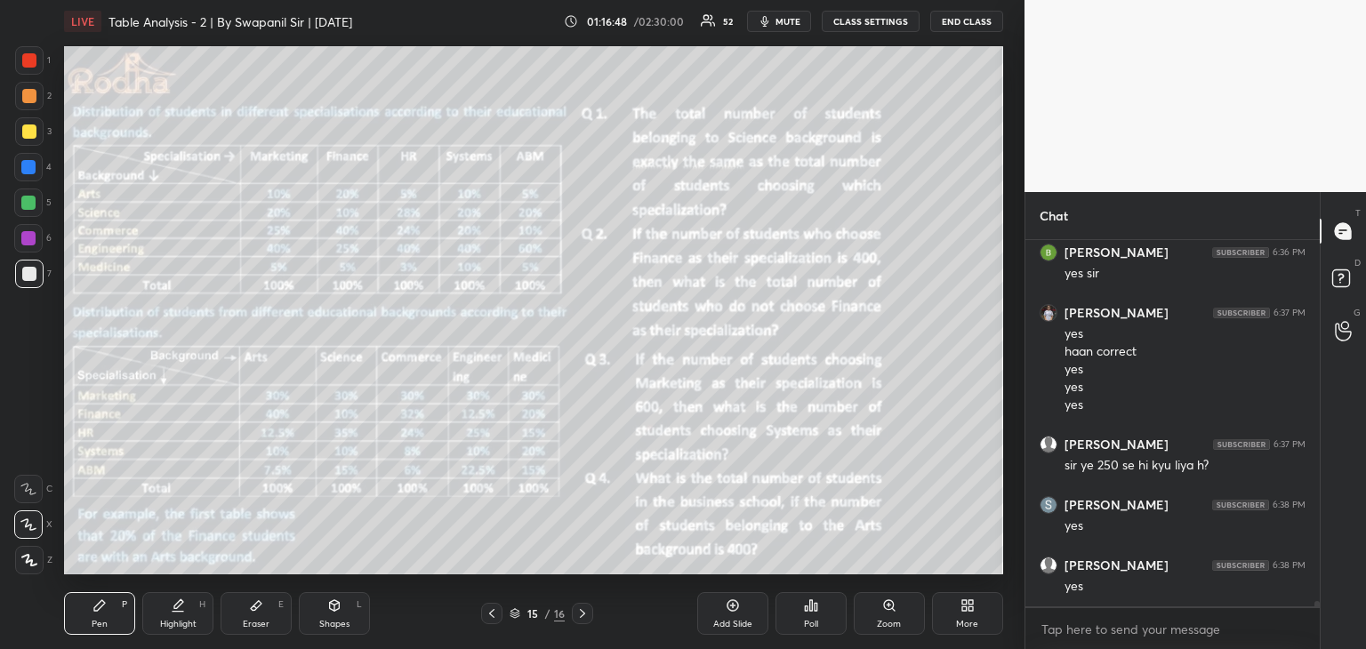
click at [498, 608] on div at bounding box center [491, 613] width 21 height 21
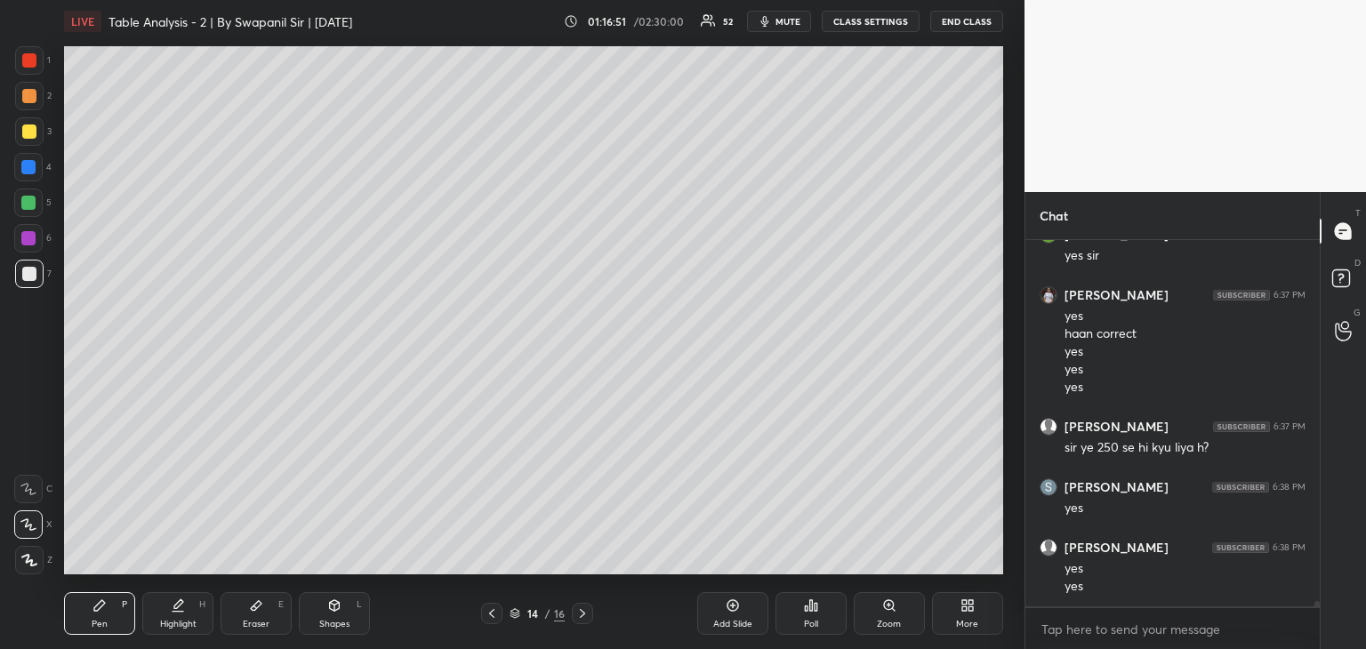
click at [487, 619] on icon at bounding box center [492, 613] width 14 height 14
click at [487, 620] on icon at bounding box center [492, 613] width 14 height 14
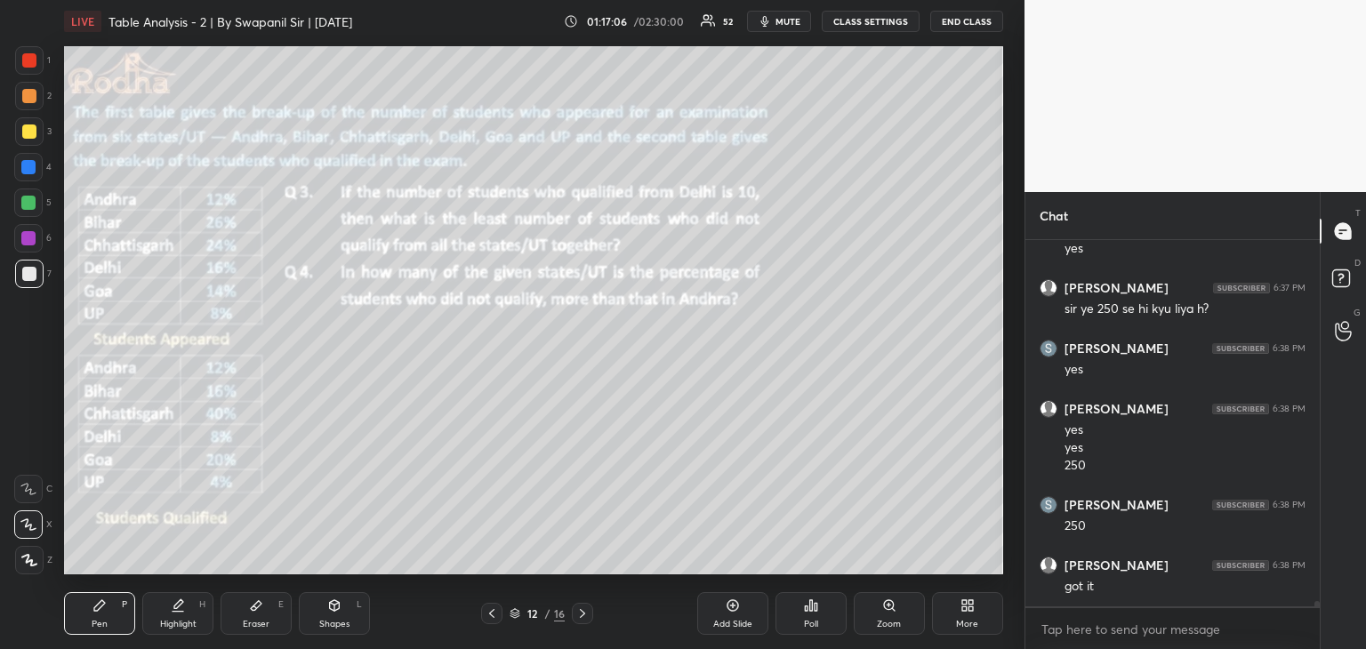
scroll to position [26404, 0]
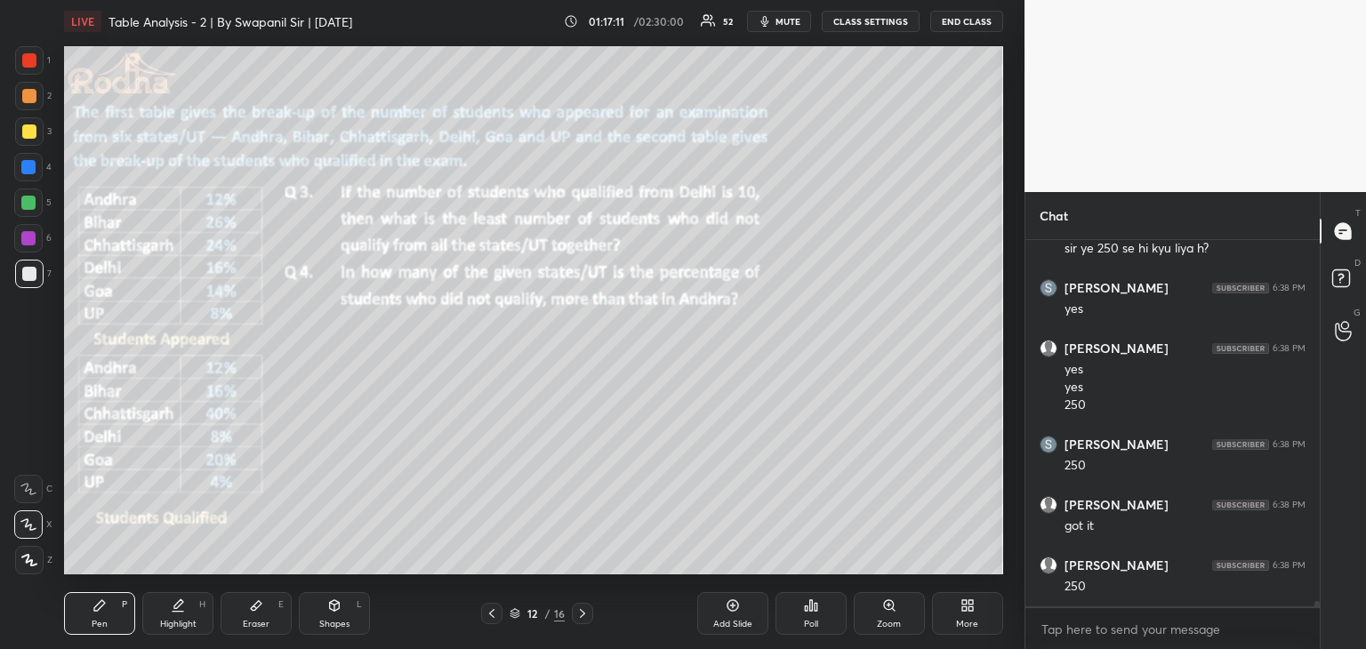
click at [626, 575] on div "Setting up your live class Poll for secs No correct answer Start poll" at bounding box center [533, 310] width 953 height 535
click at [36, 125] on div at bounding box center [29, 131] width 28 height 28
click at [259, 609] on icon at bounding box center [256, 605] width 14 height 14
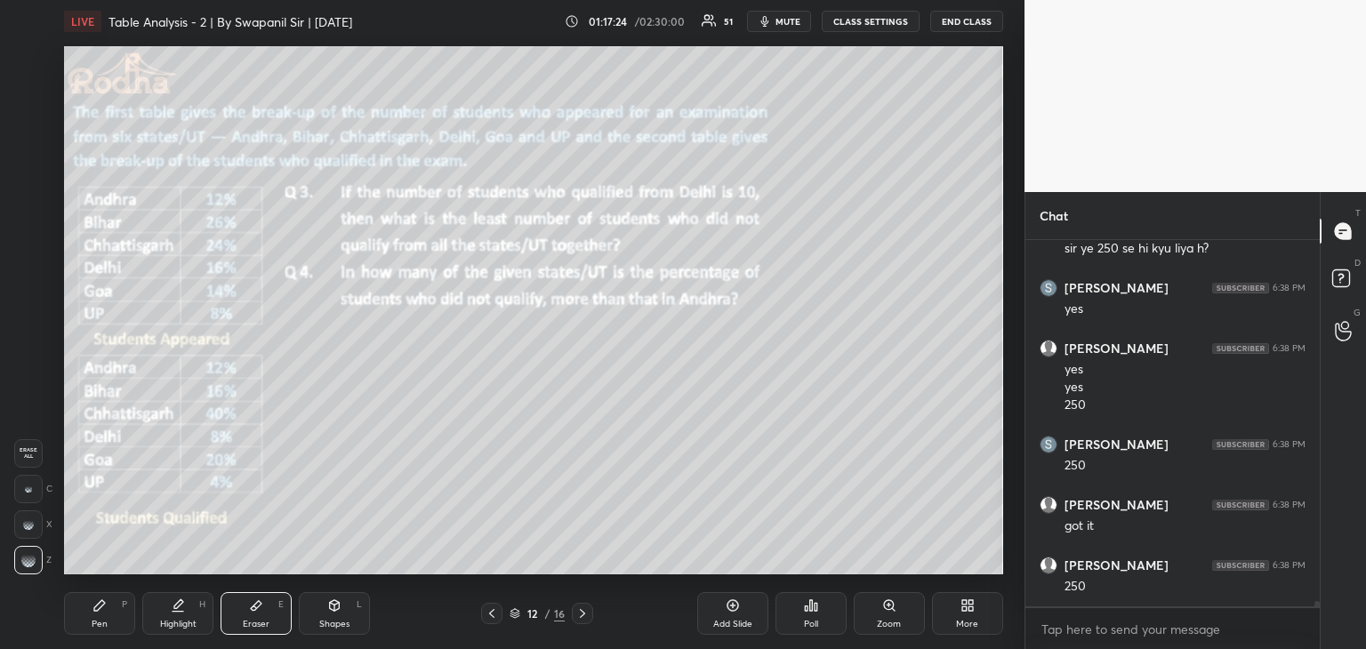
click at [15, 495] on div at bounding box center [28, 489] width 28 height 28
click at [114, 606] on div "Pen P" at bounding box center [99, 613] width 71 height 43
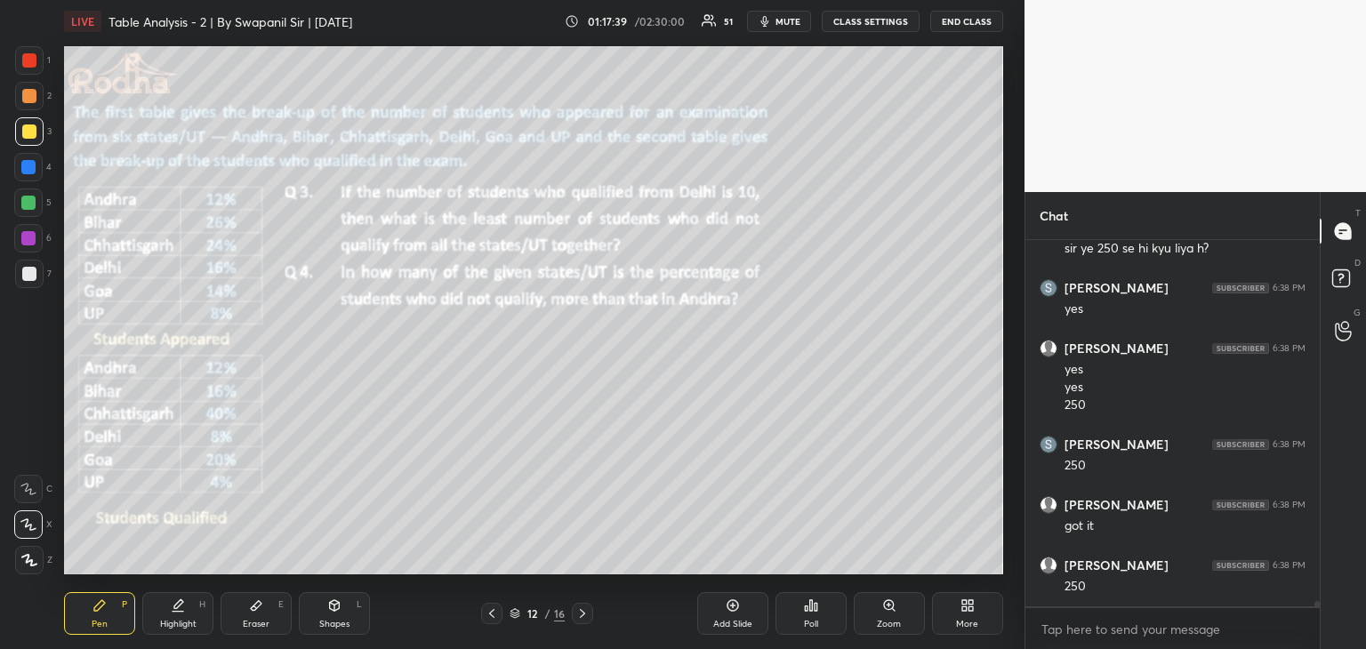
drag, startPoint x: 263, startPoint y: 615, endPoint x: 281, endPoint y: 617, distance: 17.9
click at [265, 616] on div "Eraser E" at bounding box center [256, 613] width 71 height 43
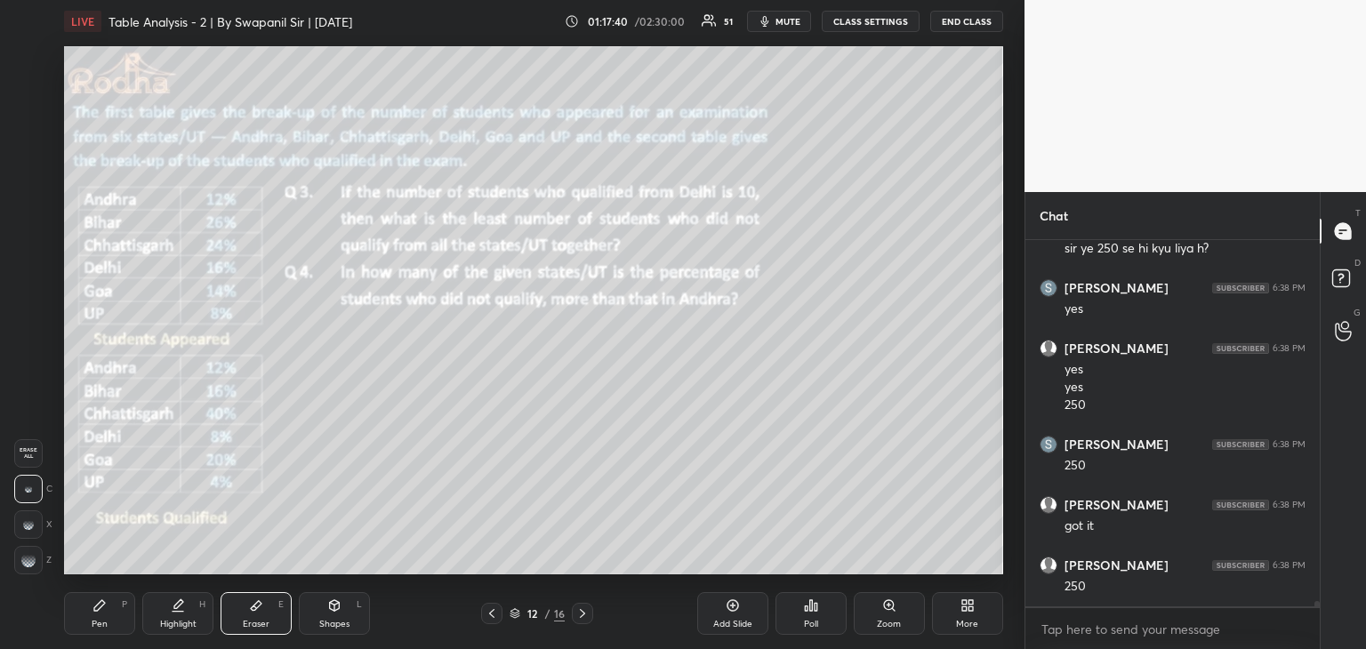
scroll to position [26465, 0]
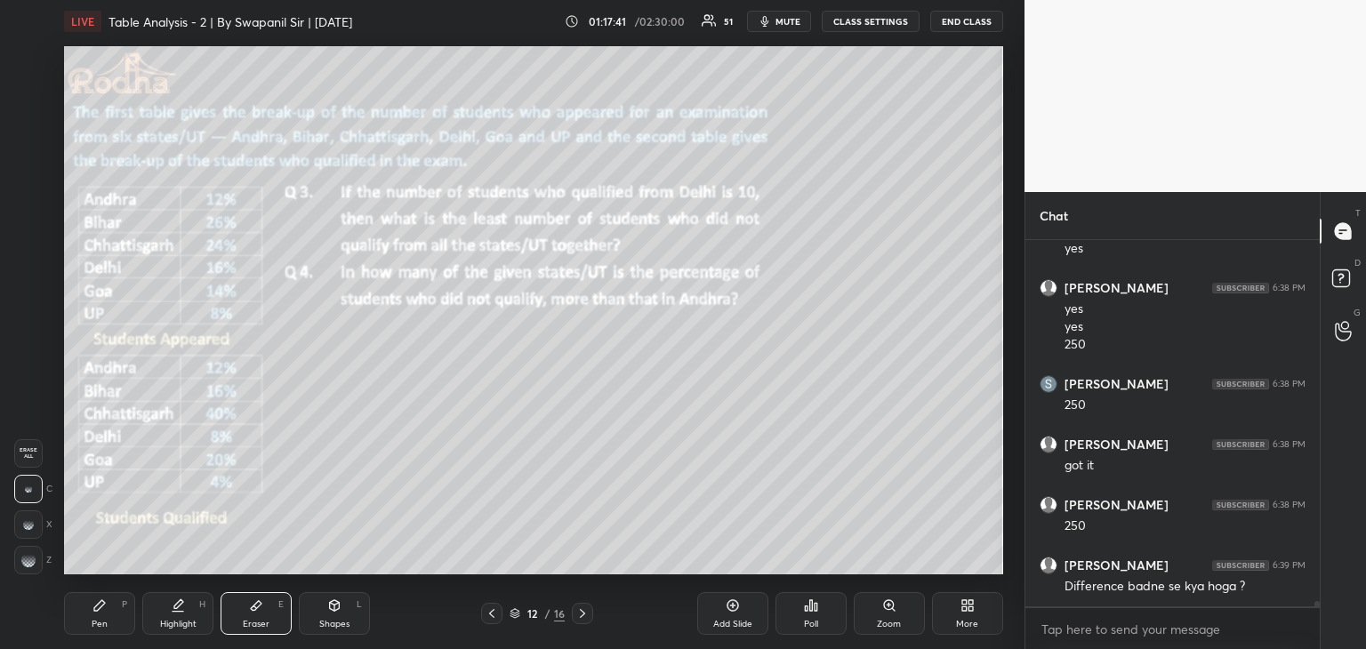
click at [35, 559] on g at bounding box center [28, 560] width 14 height 14
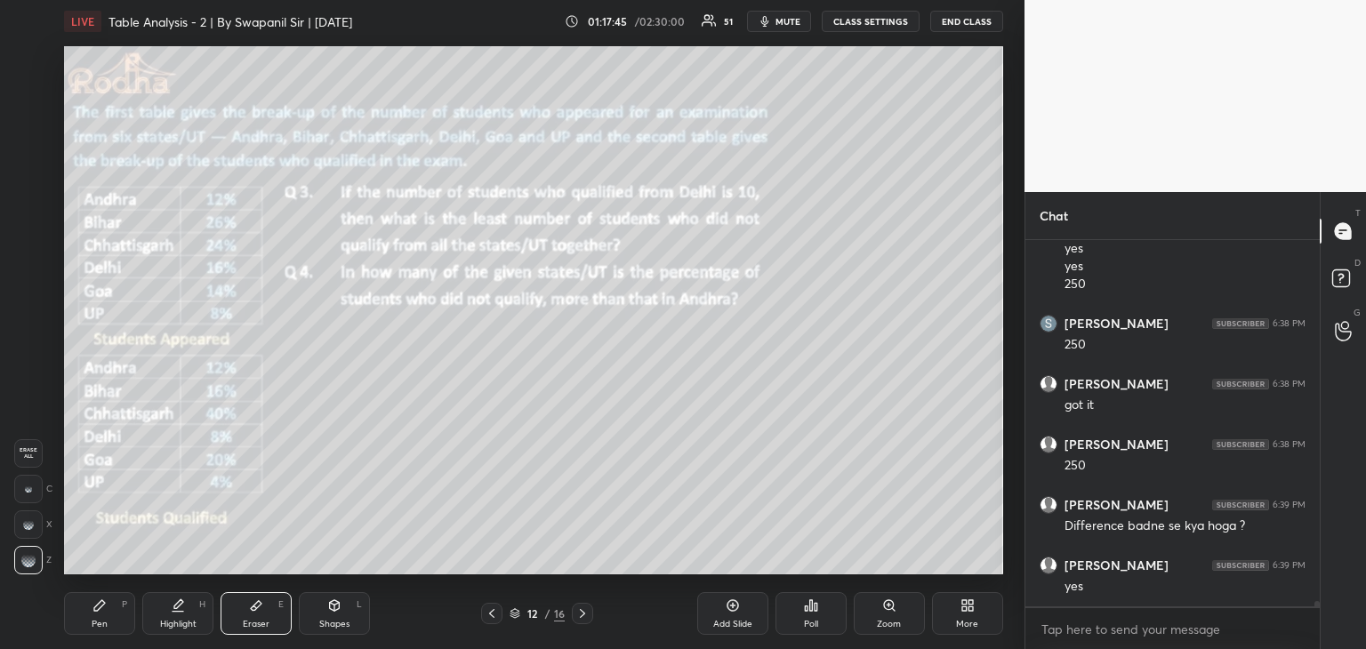
scroll to position [26586, 0]
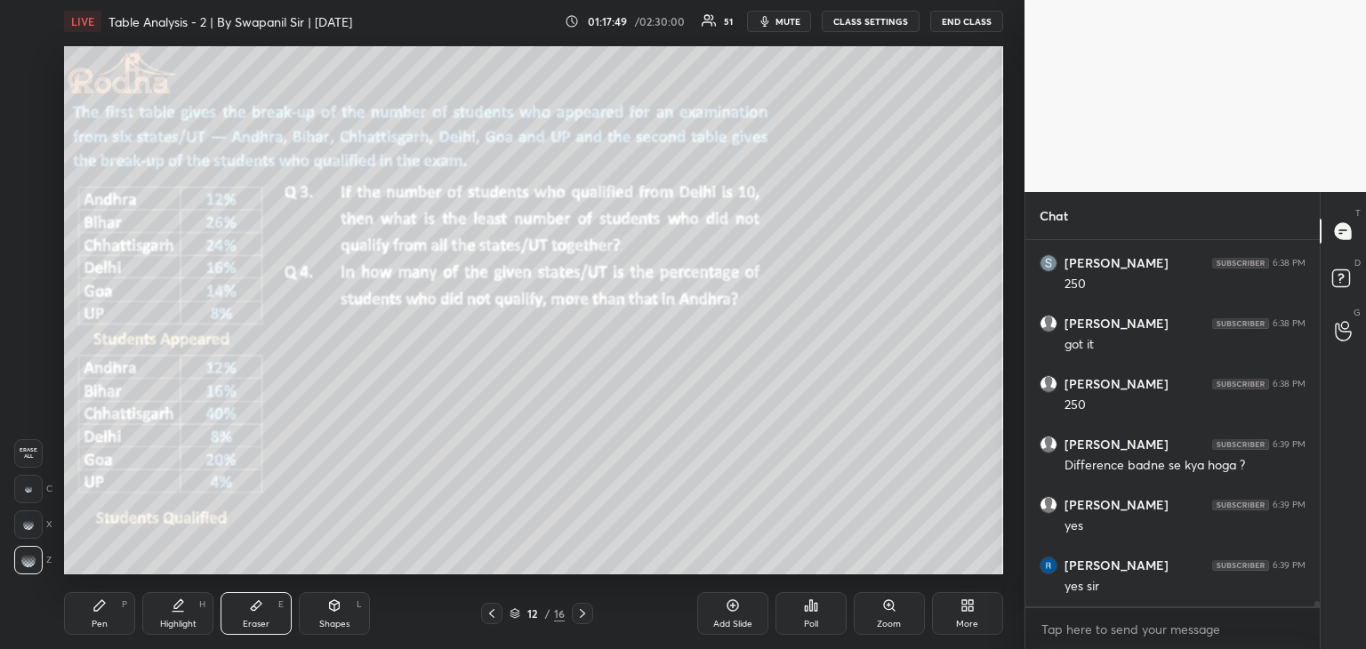
click at [103, 623] on div "Pen" at bounding box center [100, 624] width 16 height 9
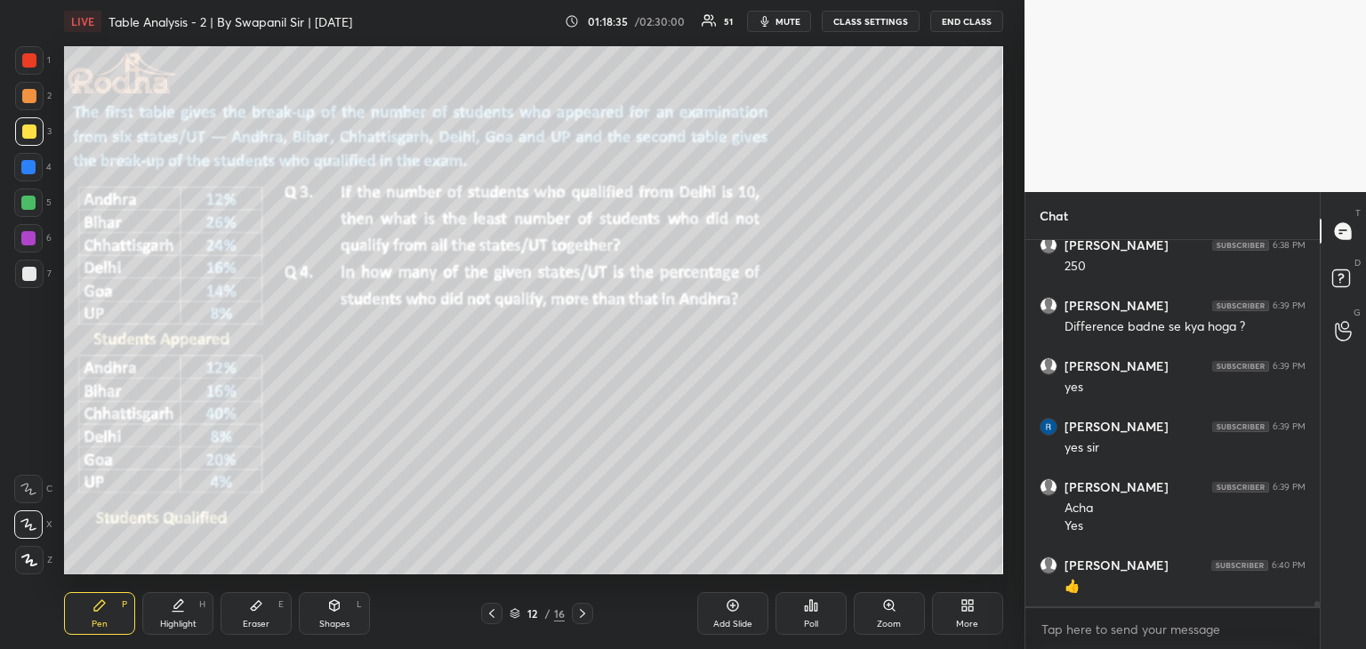
scroll to position [26742, 0]
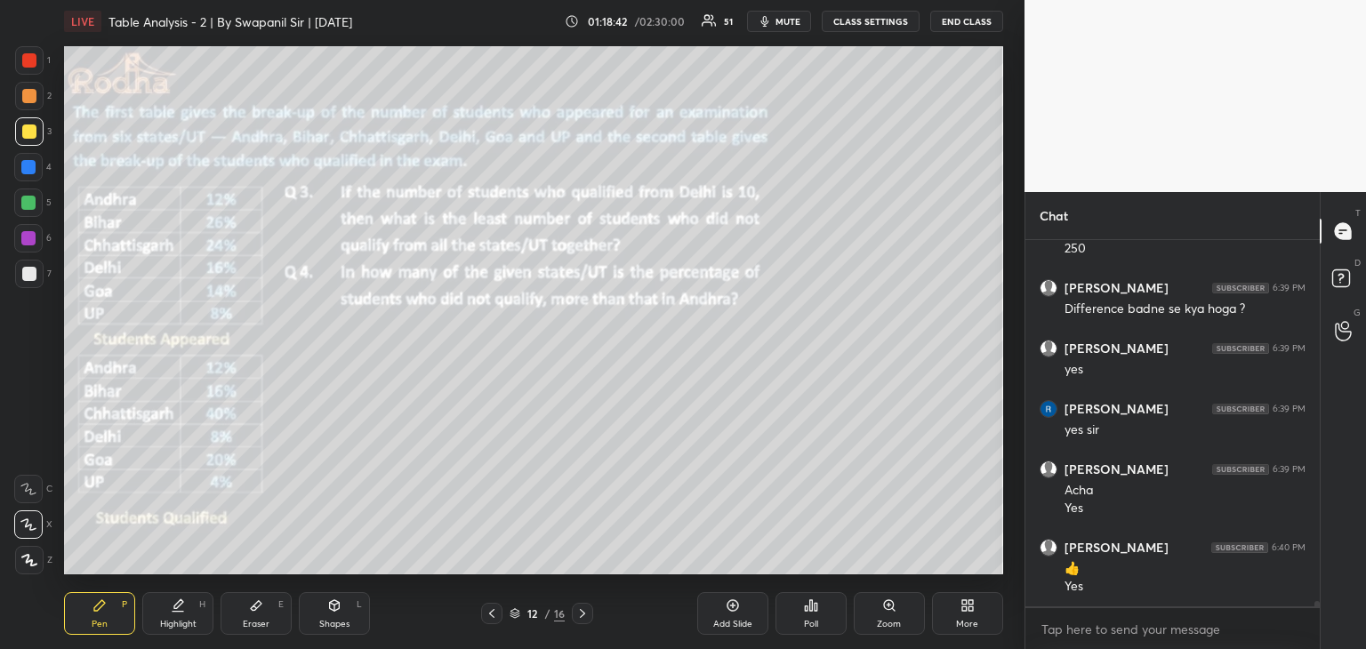
click at [583, 616] on icon at bounding box center [582, 613] width 14 height 14
click at [491, 611] on icon at bounding box center [492, 613] width 14 height 14
click at [739, 614] on div "Add Slide" at bounding box center [732, 613] width 71 height 43
click at [485, 614] on icon at bounding box center [492, 613] width 14 height 14
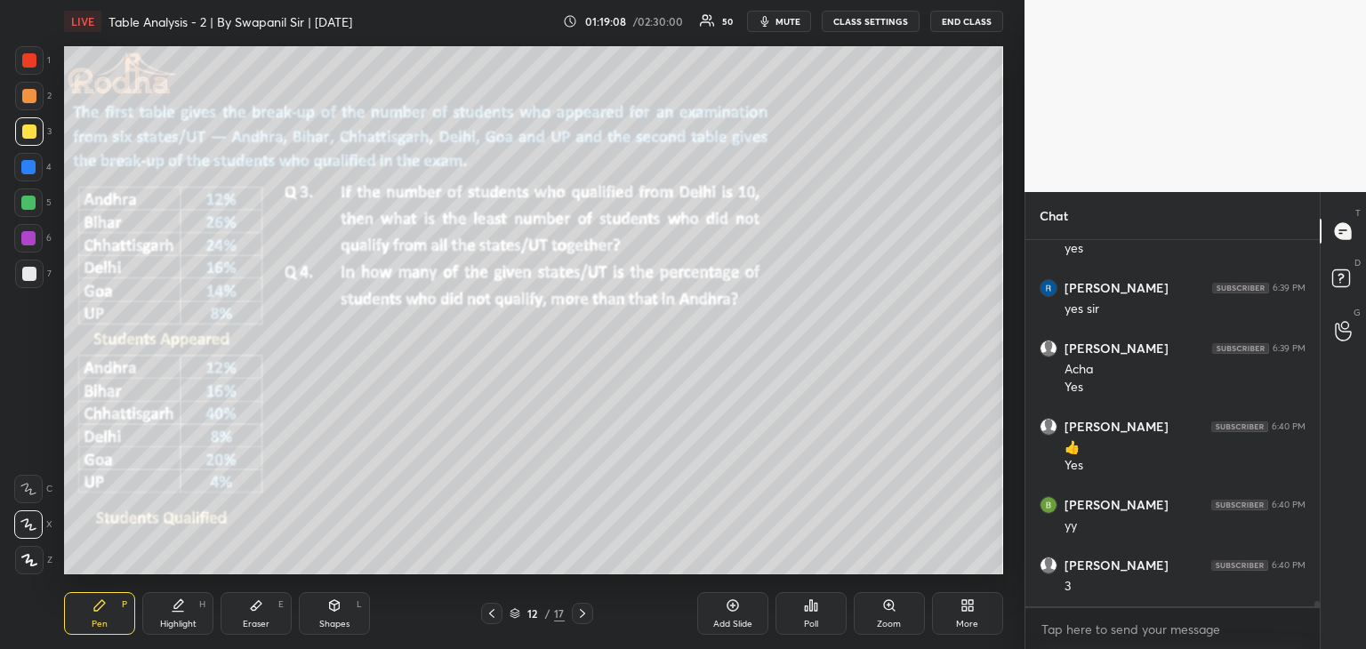
scroll to position [26924, 0]
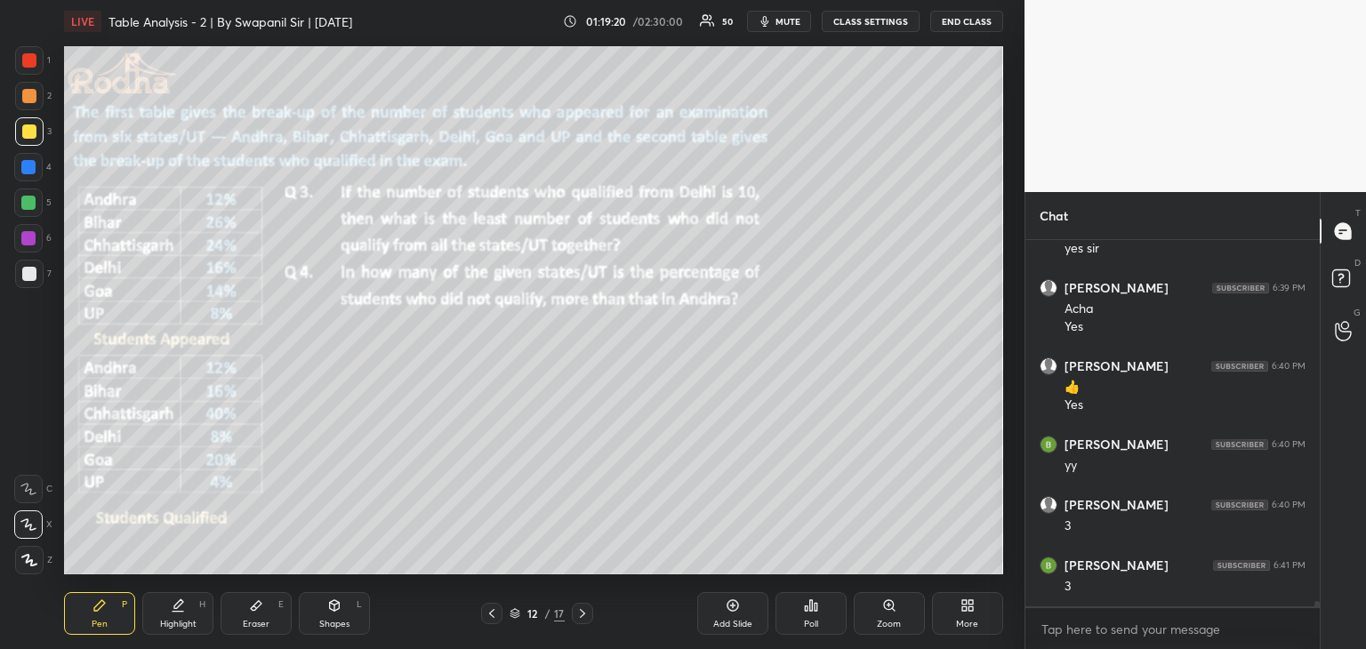
click at [582, 616] on icon at bounding box center [582, 613] width 5 height 9
click at [491, 613] on icon at bounding box center [492, 613] width 14 height 14
click at [582, 616] on icon at bounding box center [582, 613] width 5 height 9
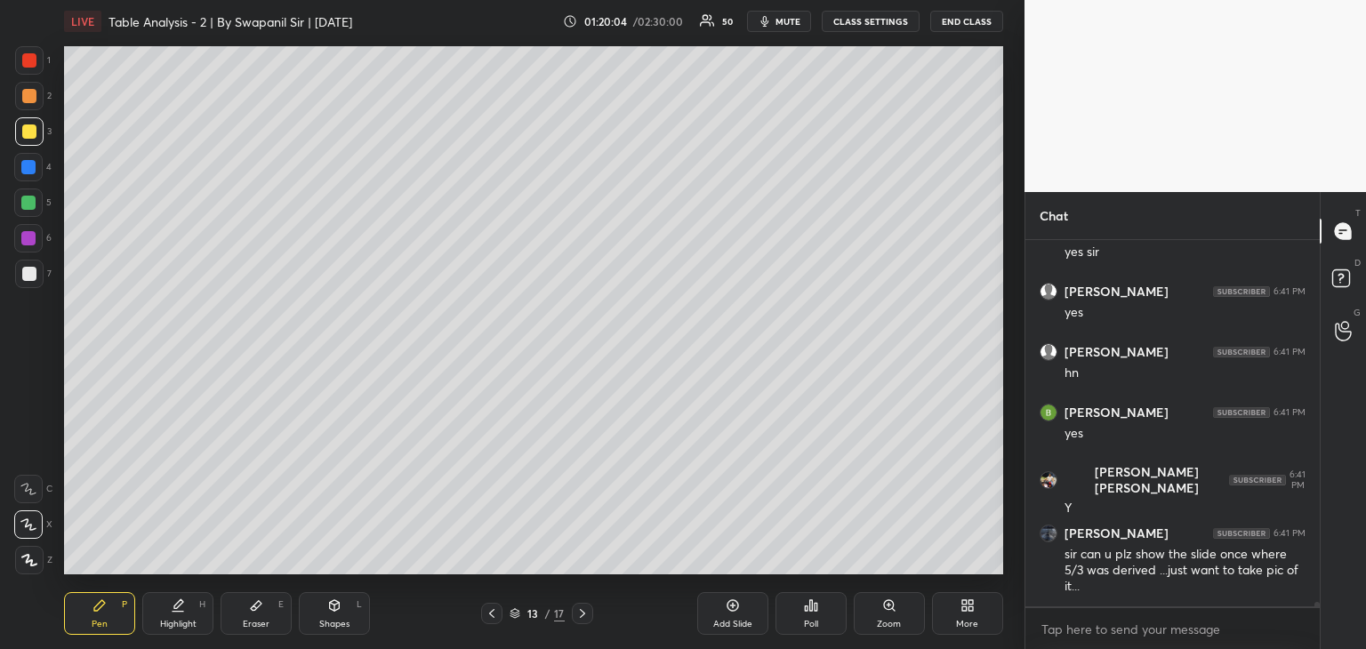
scroll to position [27653, 0]
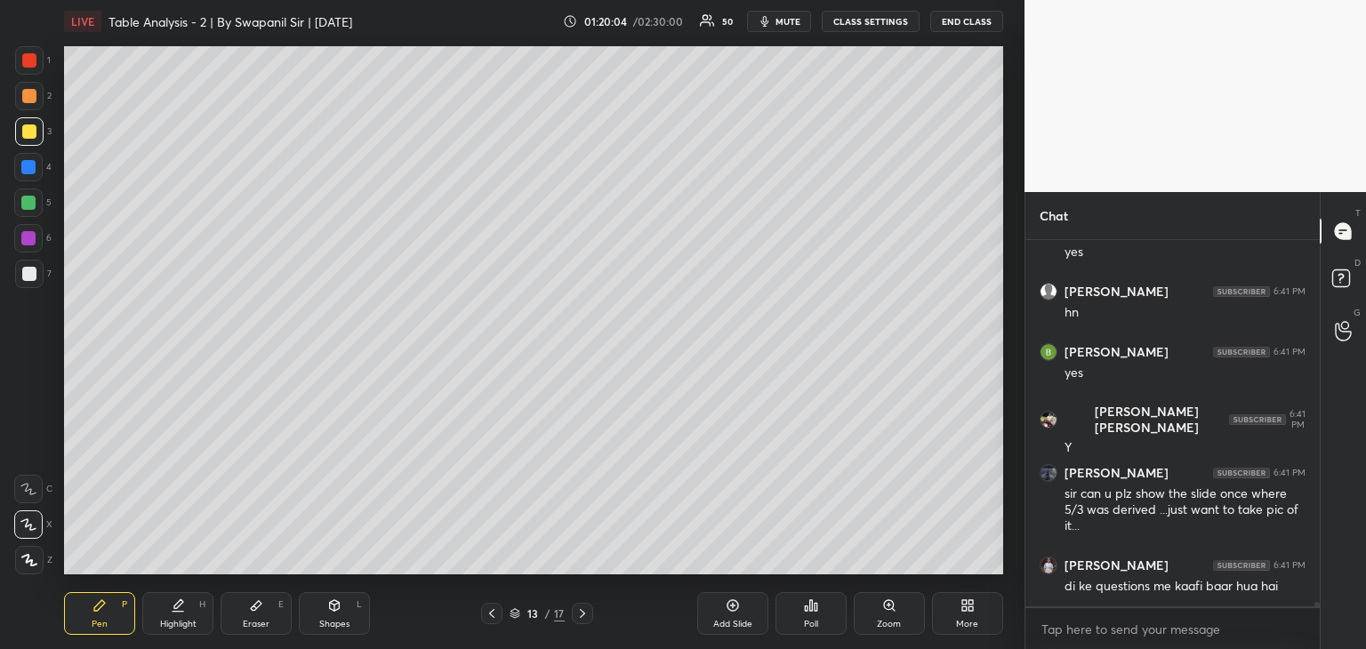
click at [590, 619] on div at bounding box center [582, 613] width 21 height 21
click at [595, 620] on div "14 / 17" at bounding box center [537, 613] width 154 height 21
click at [583, 615] on icon at bounding box center [582, 613] width 5 height 9
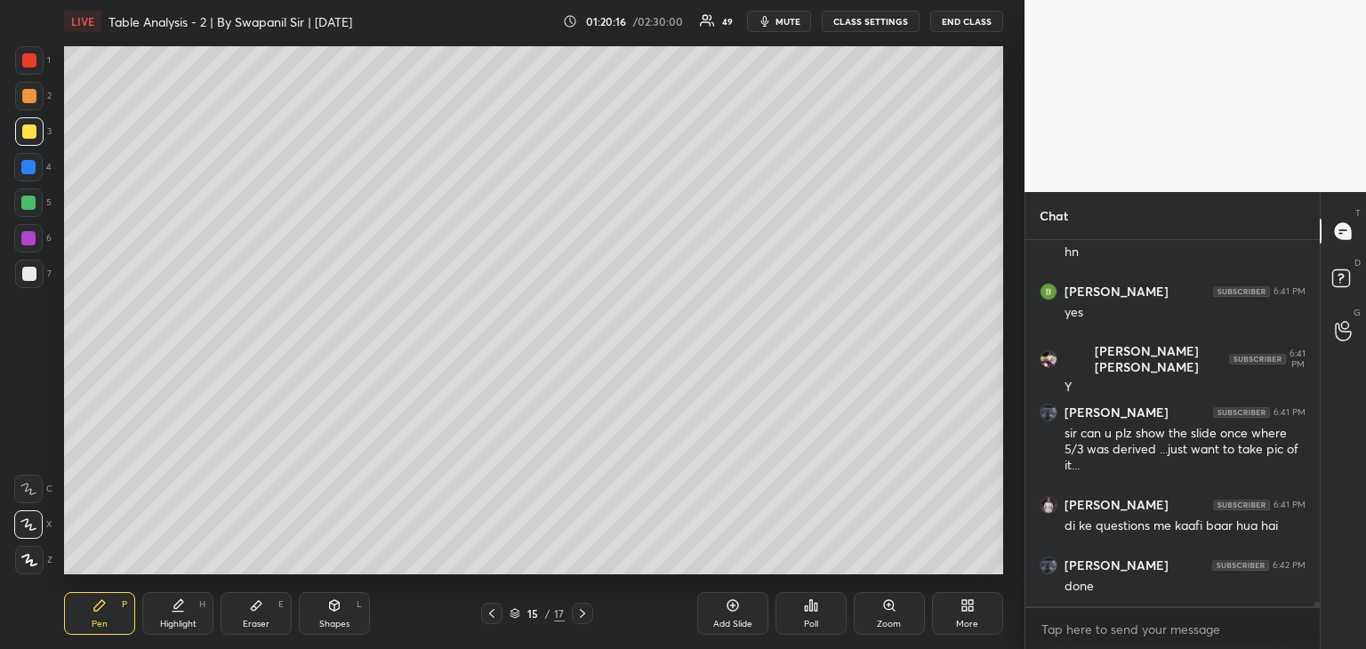
click at [487, 620] on icon at bounding box center [492, 613] width 14 height 14
click at [488, 619] on icon at bounding box center [492, 613] width 14 height 14
drag, startPoint x: 247, startPoint y: 613, endPoint x: 258, endPoint y: 585, distance: 29.6
click at [247, 609] on div "Eraser E" at bounding box center [256, 613] width 71 height 43
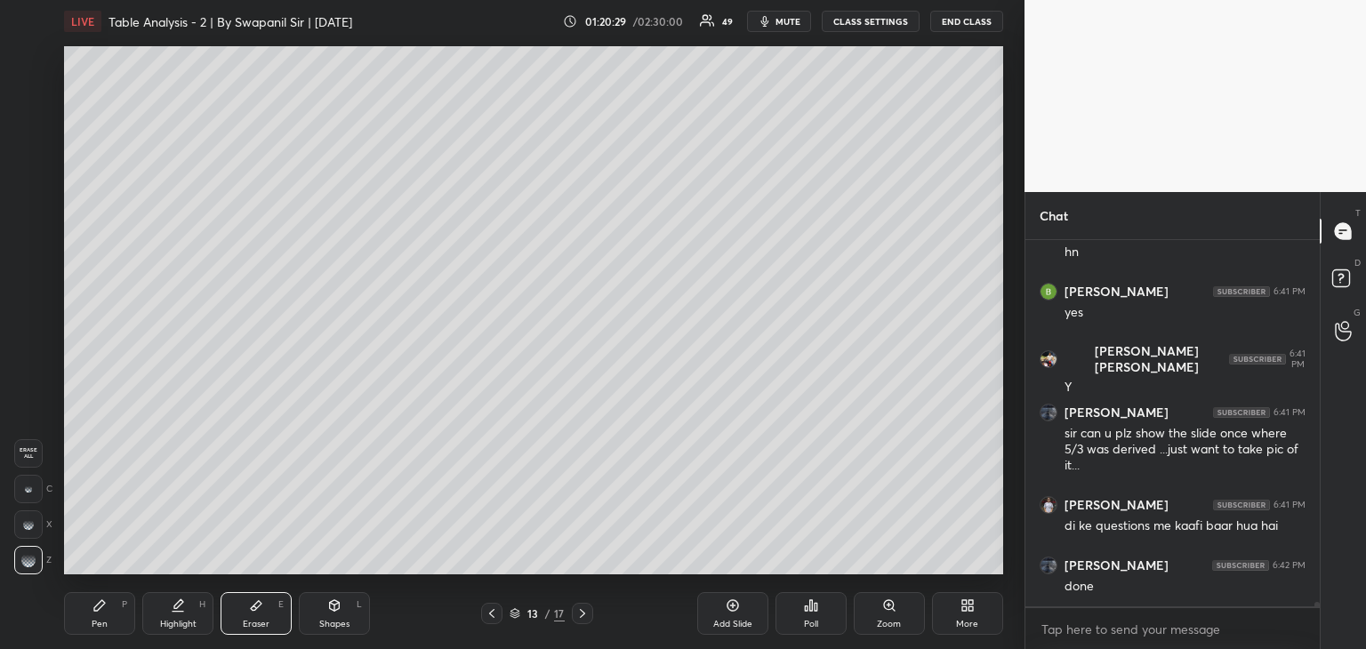
click at [91, 609] on div "Pen P" at bounding box center [99, 613] width 71 height 43
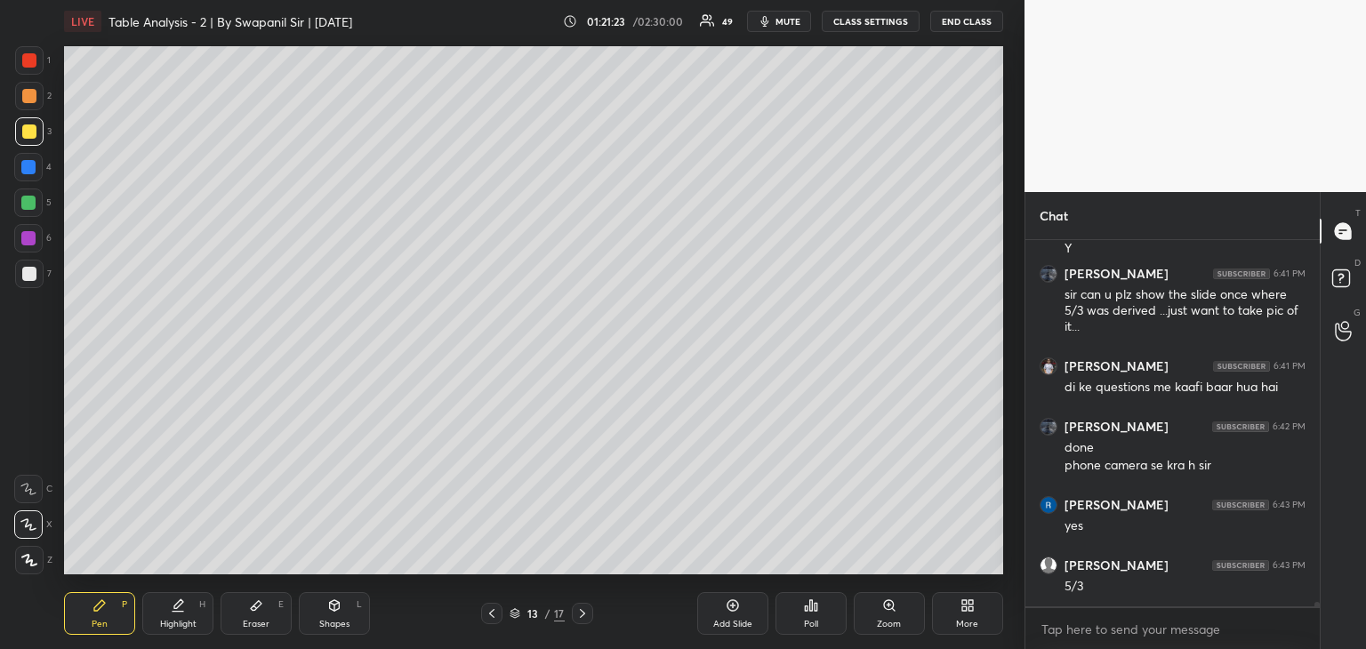
scroll to position [27912, 0]
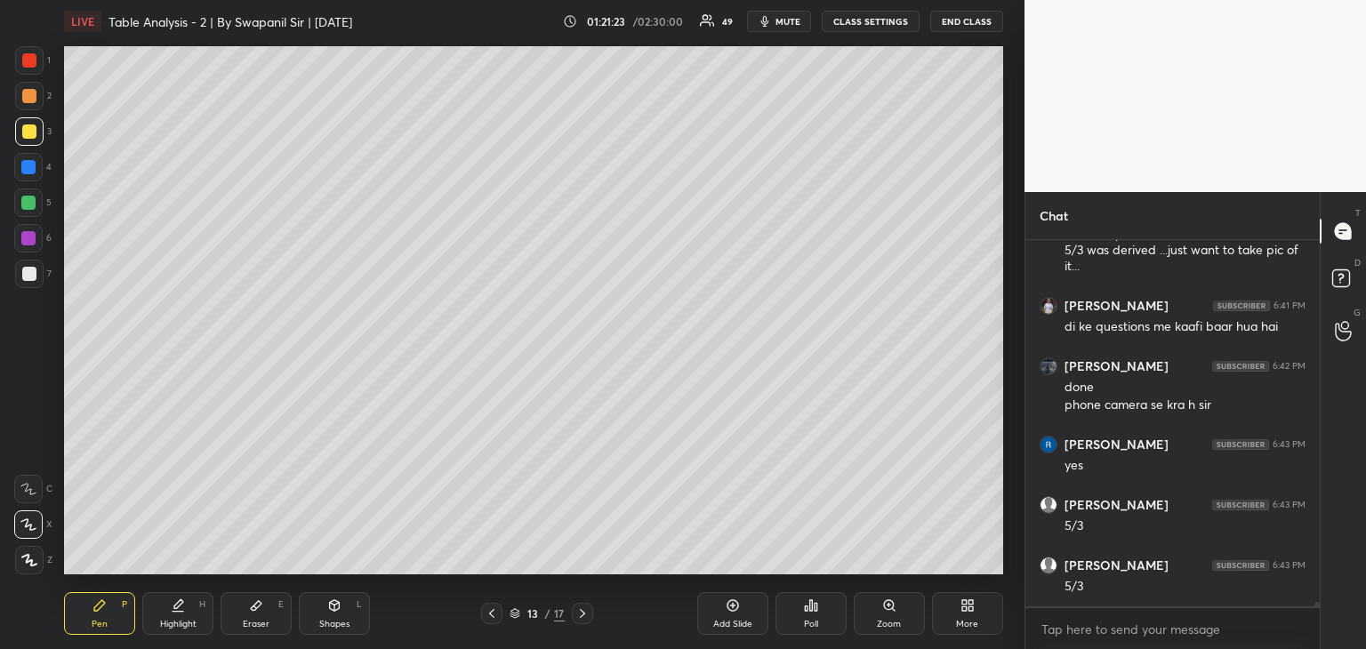
drag, startPoint x: 470, startPoint y: 599, endPoint x: 485, endPoint y: 613, distance: 20.2
click at [473, 606] on div "Pen P Highlight H Eraser E Shapes L 13 / 17 Add Slide Poll Zoom More" at bounding box center [533, 613] width 939 height 71
drag, startPoint x: 485, startPoint y: 617, endPoint x: 496, endPoint y: 620, distance: 11.9
click at [485, 618] on icon at bounding box center [492, 613] width 14 height 14
click at [585, 620] on icon at bounding box center [582, 613] width 14 height 14
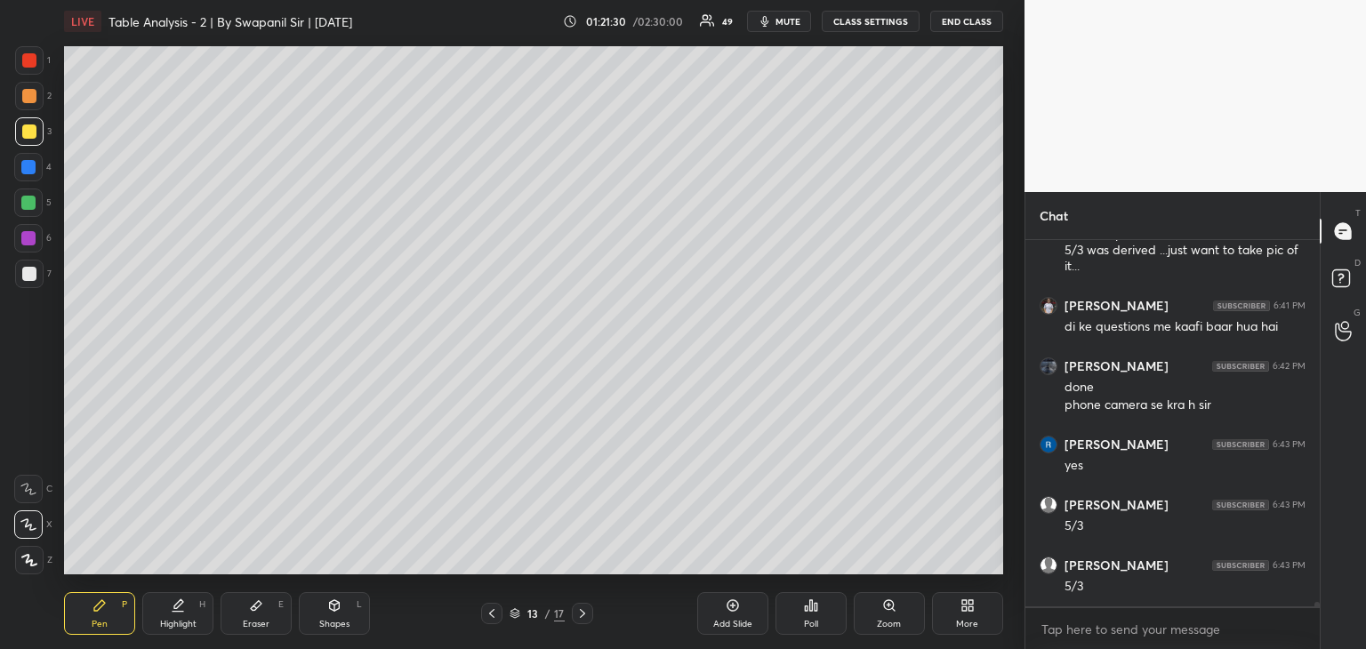
click at [263, 634] on div "Eraser E" at bounding box center [256, 613] width 71 height 43
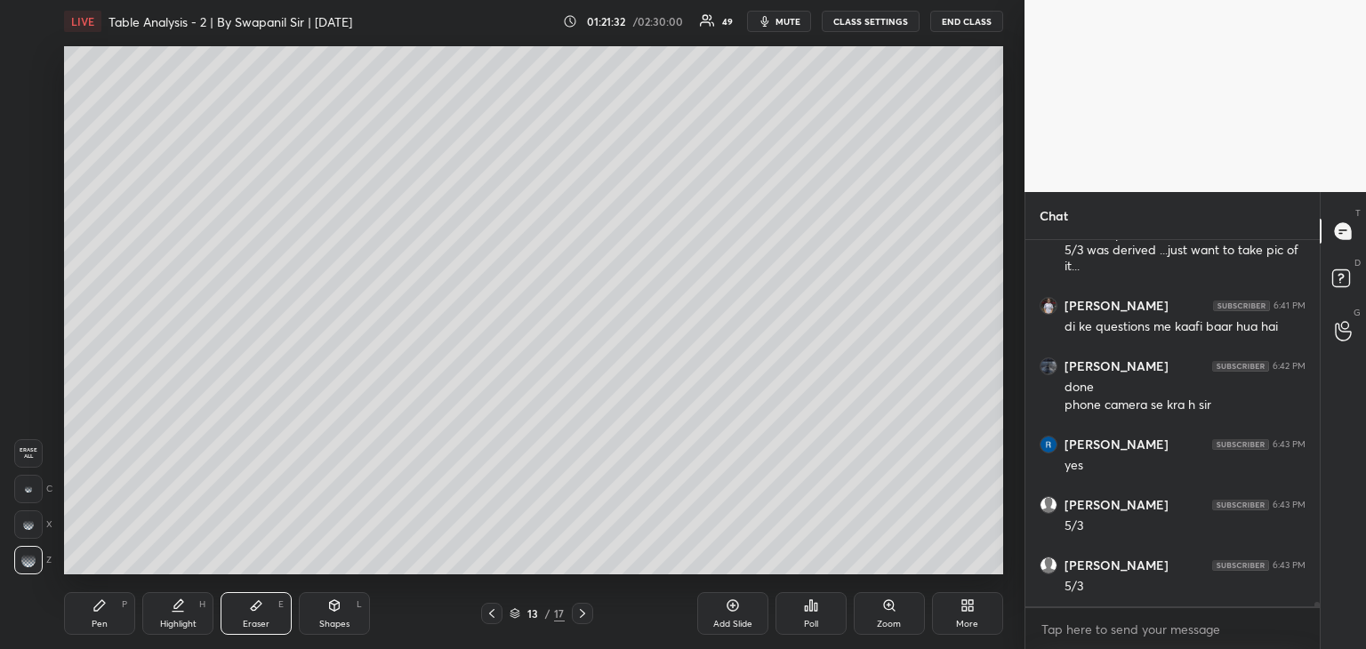
click at [92, 609] on icon at bounding box center [99, 605] width 14 height 14
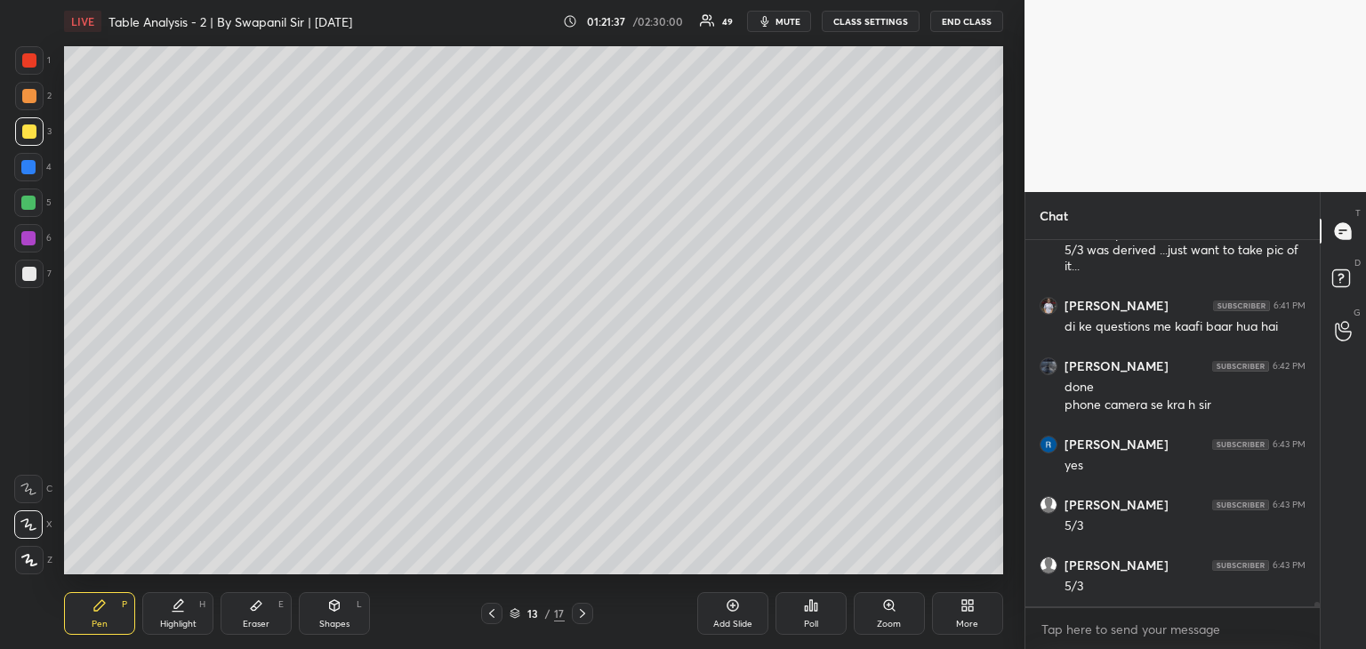
drag, startPoint x: 22, startPoint y: 278, endPoint x: 50, endPoint y: 296, distance: 32.8
click at [24, 278] on div at bounding box center [29, 274] width 14 height 14
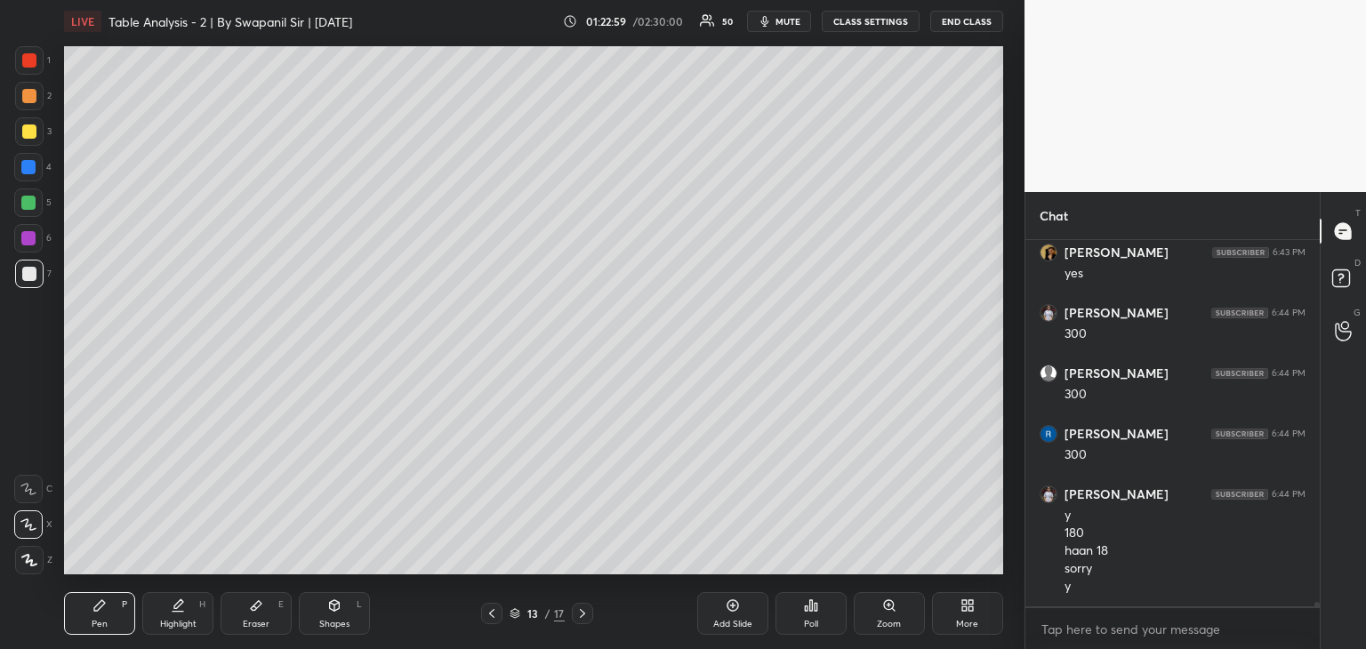
scroll to position [28364, 0]
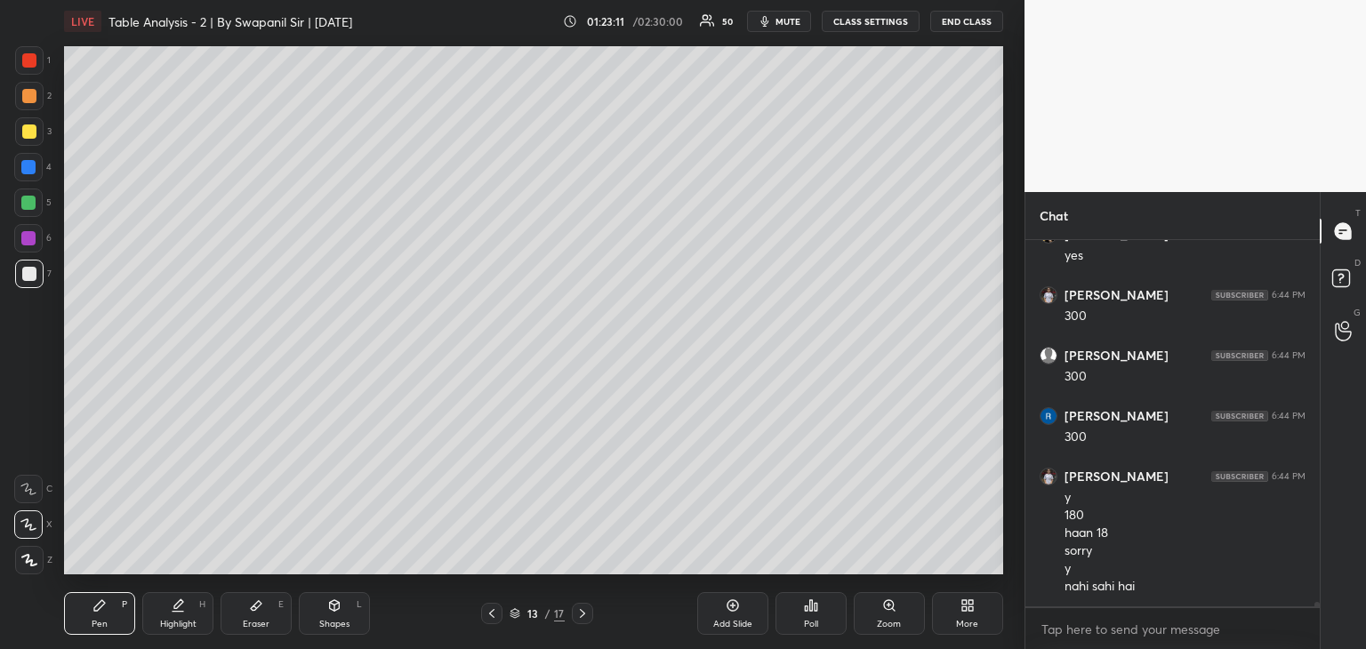
click at [249, 627] on div "Eraser" at bounding box center [256, 624] width 27 height 9
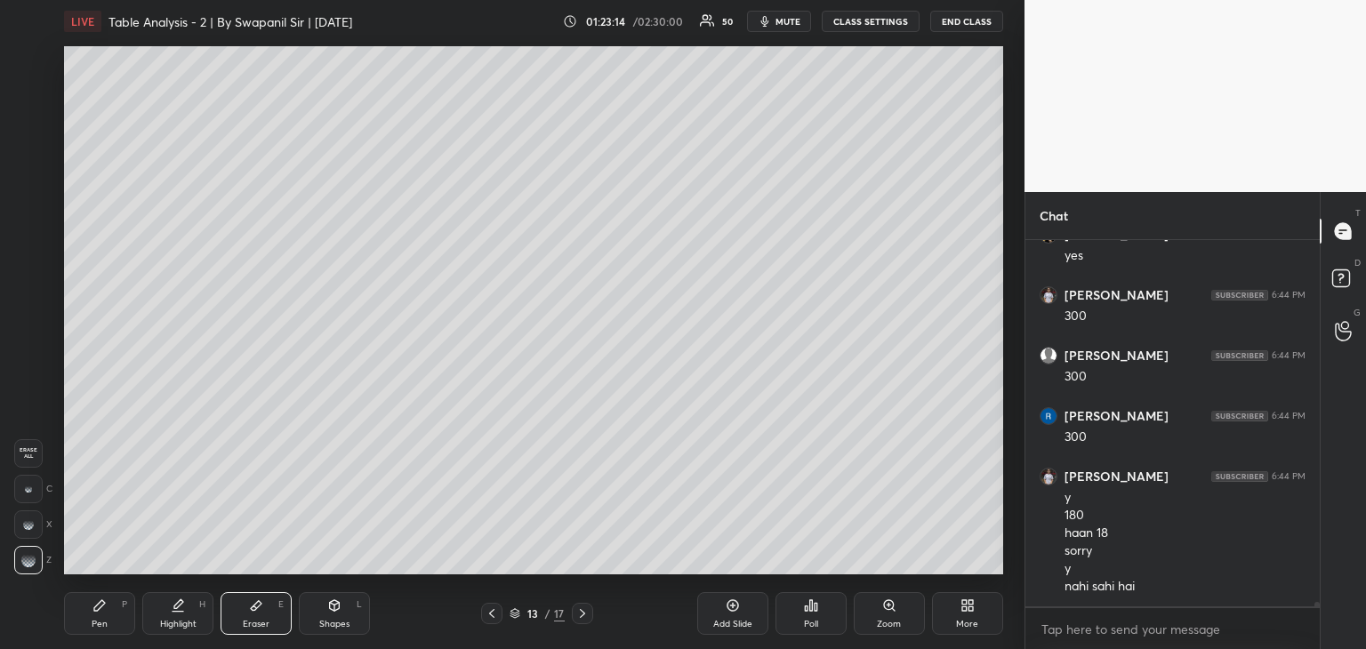
click at [490, 616] on icon at bounding box center [492, 613] width 14 height 14
click at [579, 614] on icon at bounding box center [582, 613] width 14 height 14
drag, startPoint x: 108, startPoint y: 612, endPoint x: 138, endPoint y: 579, distance: 44.1
click at [111, 612] on div "Pen P" at bounding box center [99, 613] width 71 height 43
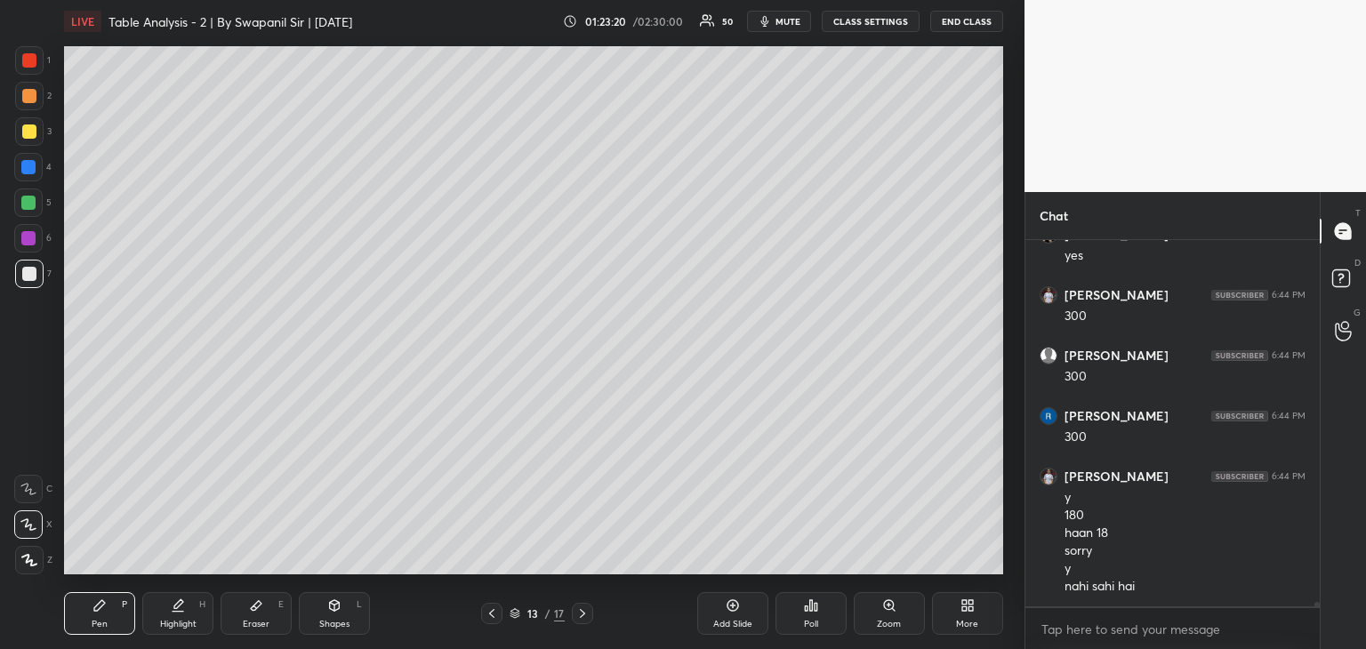
click at [30, 125] on div at bounding box center [29, 131] width 14 height 14
click at [495, 615] on icon at bounding box center [492, 613] width 14 height 14
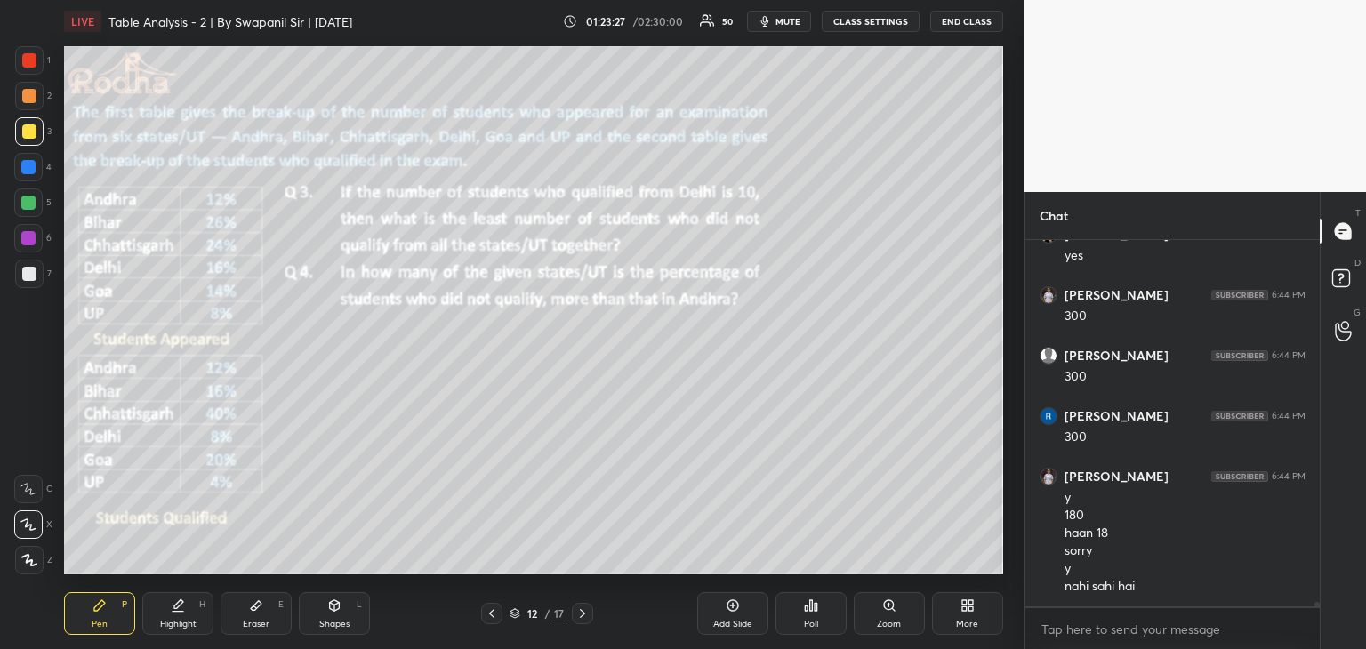
click at [587, 620] on icon at bounding box center [582, 613] width 14 height 14
click at [251, 620] on div "Eraser" at bounding box center [256, 624] width 27 height 9
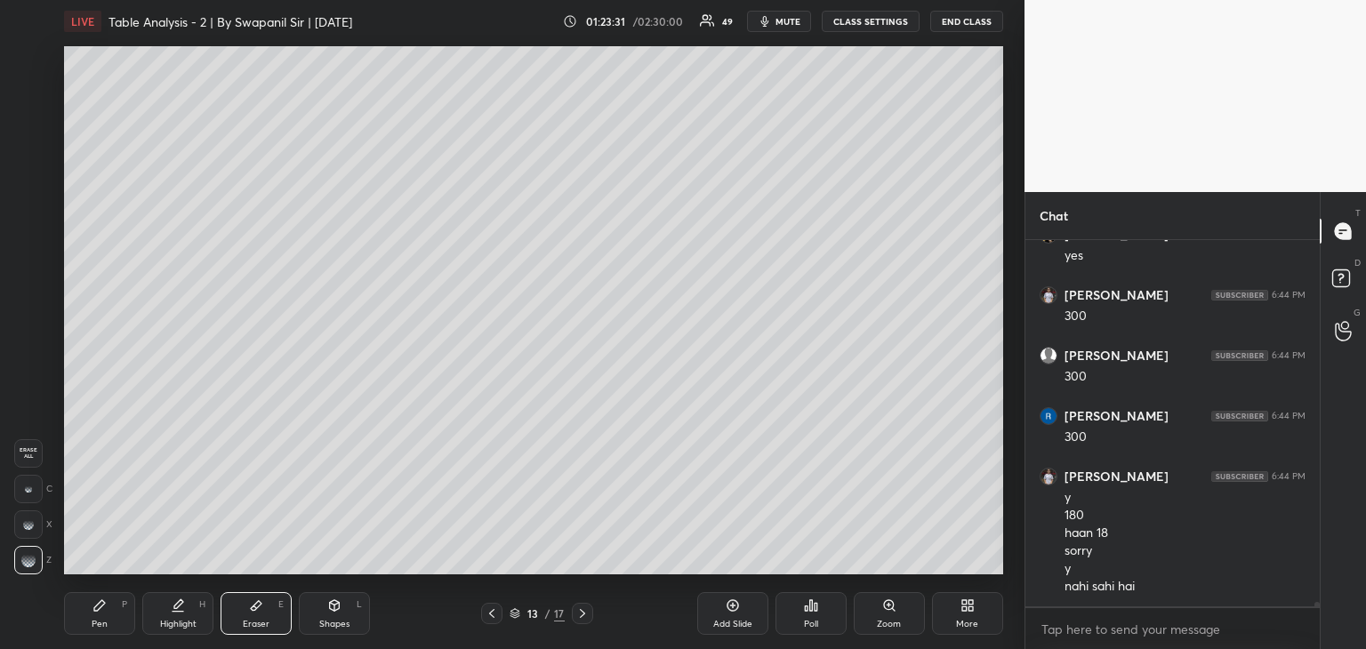
click at [493, 615] on icon at bounding box center [492, 613] width 14 height 14
click at [580, 618] on icon at bounding box center [582, 613] width 14 height 14
click at [85, 614] on div "Pen P" at bounding box center [99, 613] width 71 height 43
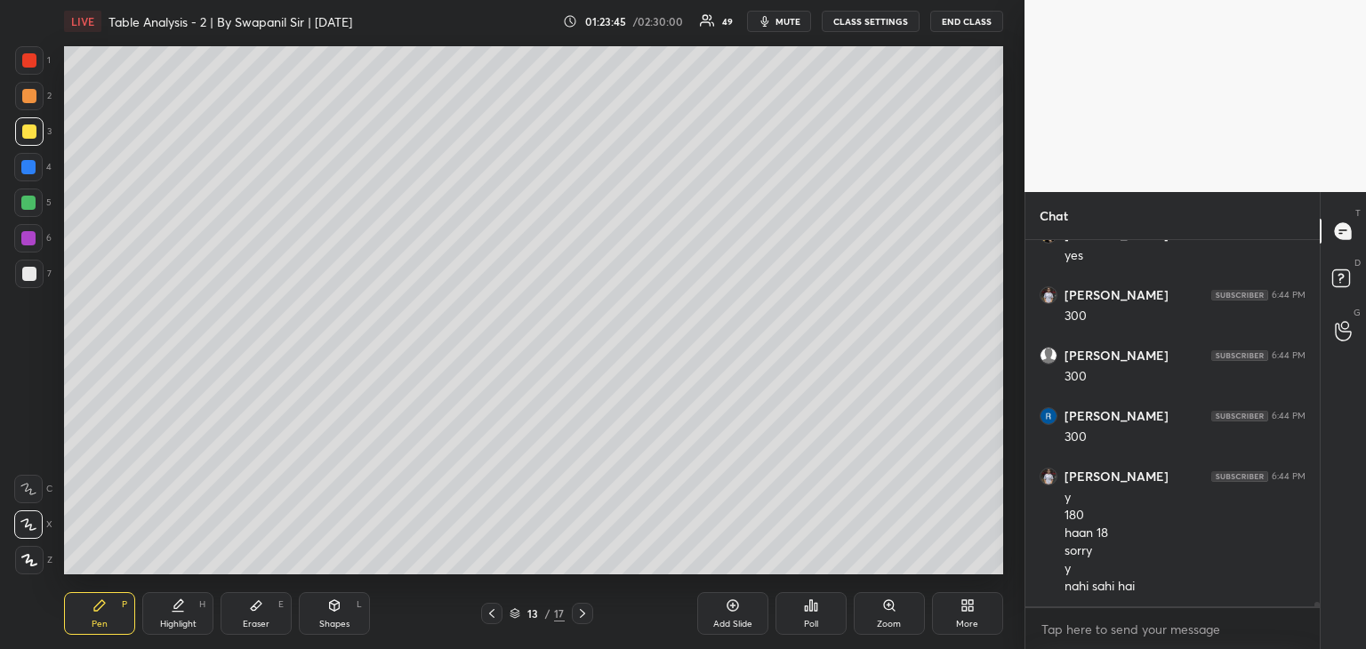
click at [488, 612] on icon at bounding box center [492, 613] width 14 height 14
click at [584, 622] on div at bounding box center [582, 613] width 21 height 21
click at [263, 615] on div "Eraser E" at bounding box center [256, 613] width 71 height 43
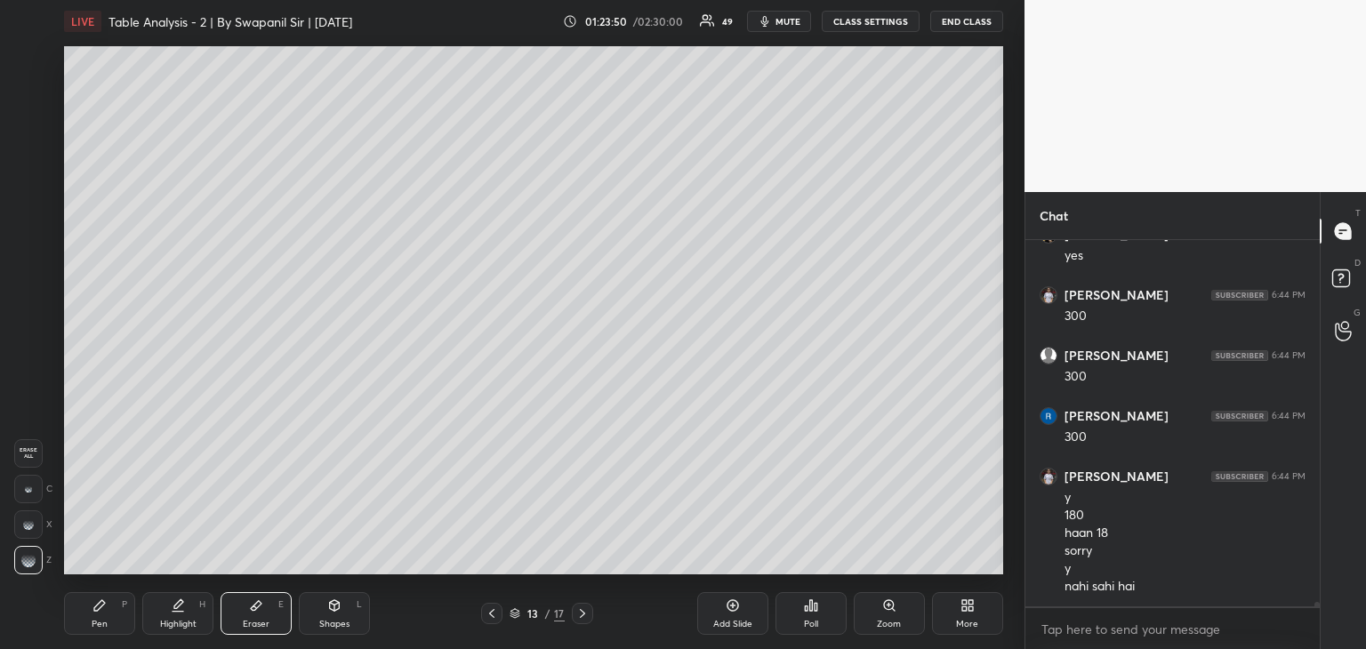
click at [99, 594] on div "Pen P" at bounding box center [99, 613] width 71 height 43
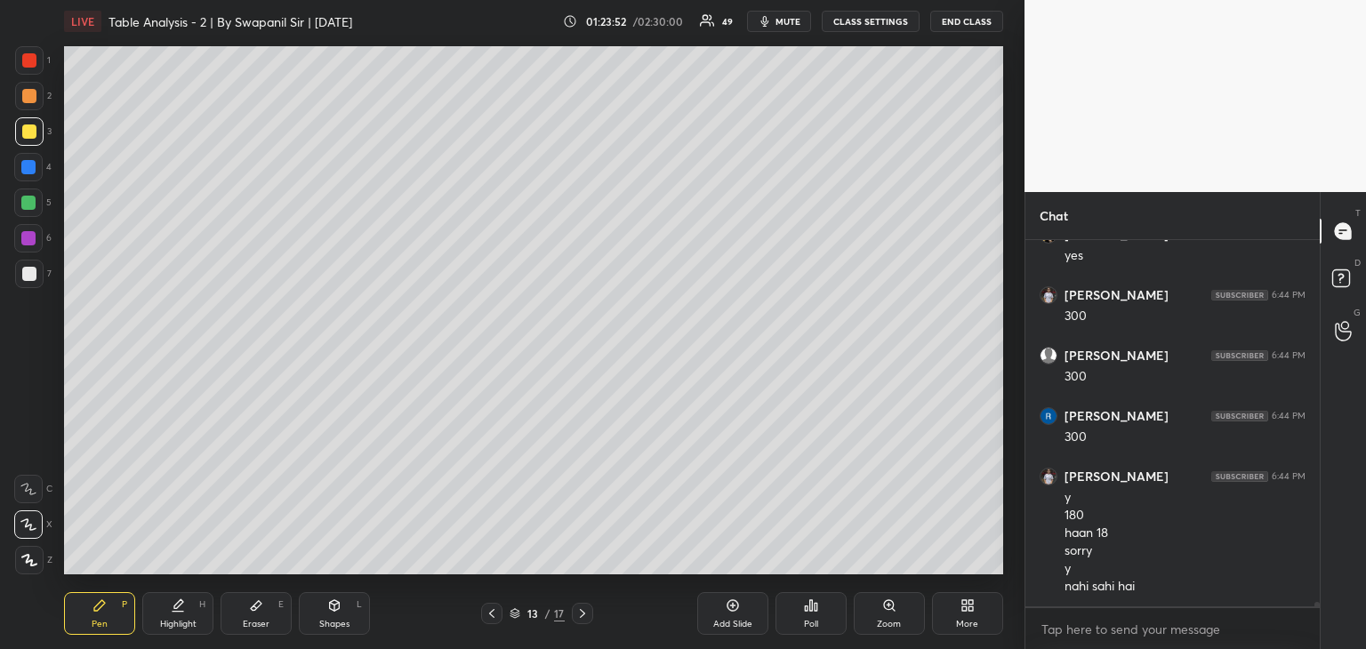
scroll to position [28424, 0]
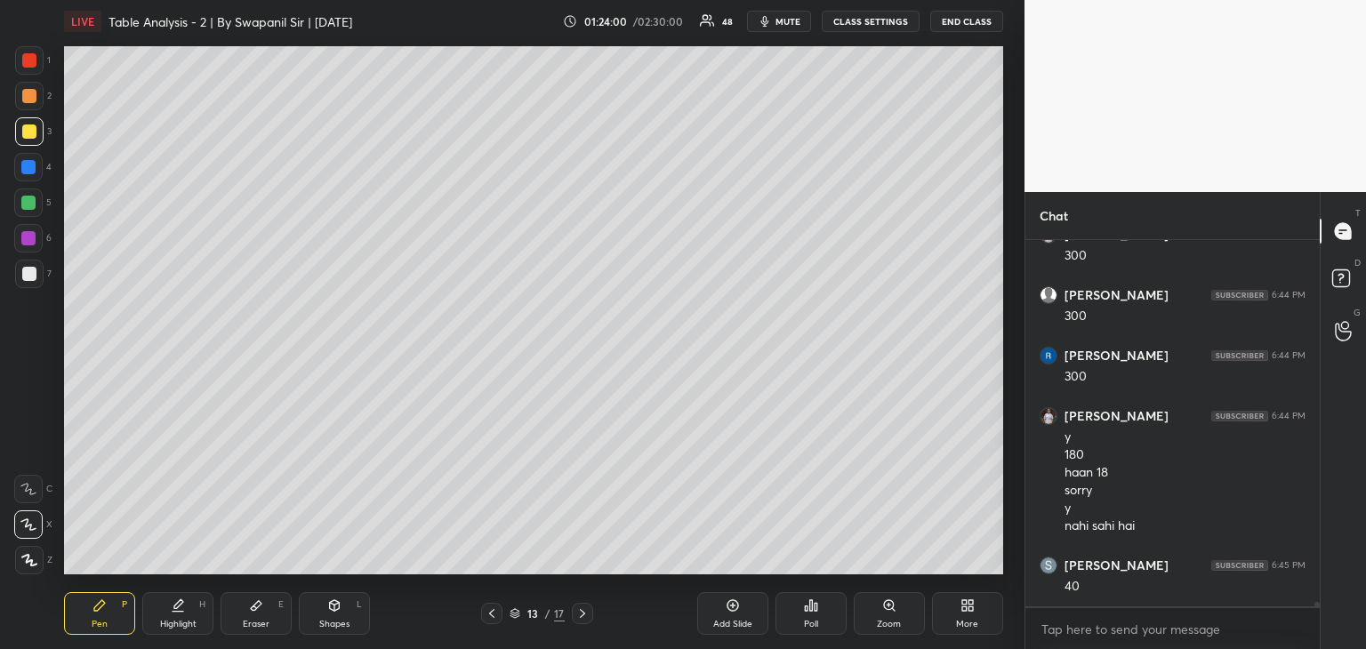
click at [493, 613] on icon at bounding box center [492, 613] width 14 height 14
click at [579, 617] on icon at bounding box center [582, 613] width 14 height 14
click at [267, 616] on div "Eraser E" at bounding box center [256, 613] width 71 height 43
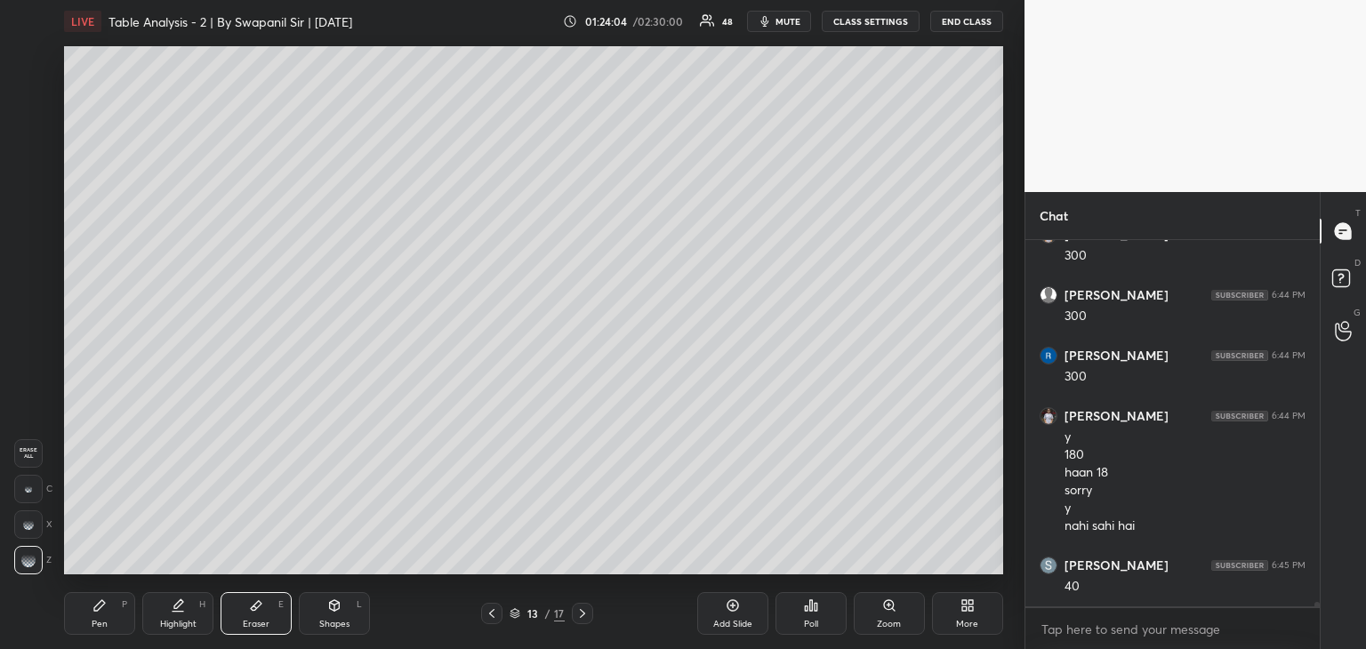
click at [90, 632] on div "Pen P" at bounding box center [99, 613] width 71 height 43
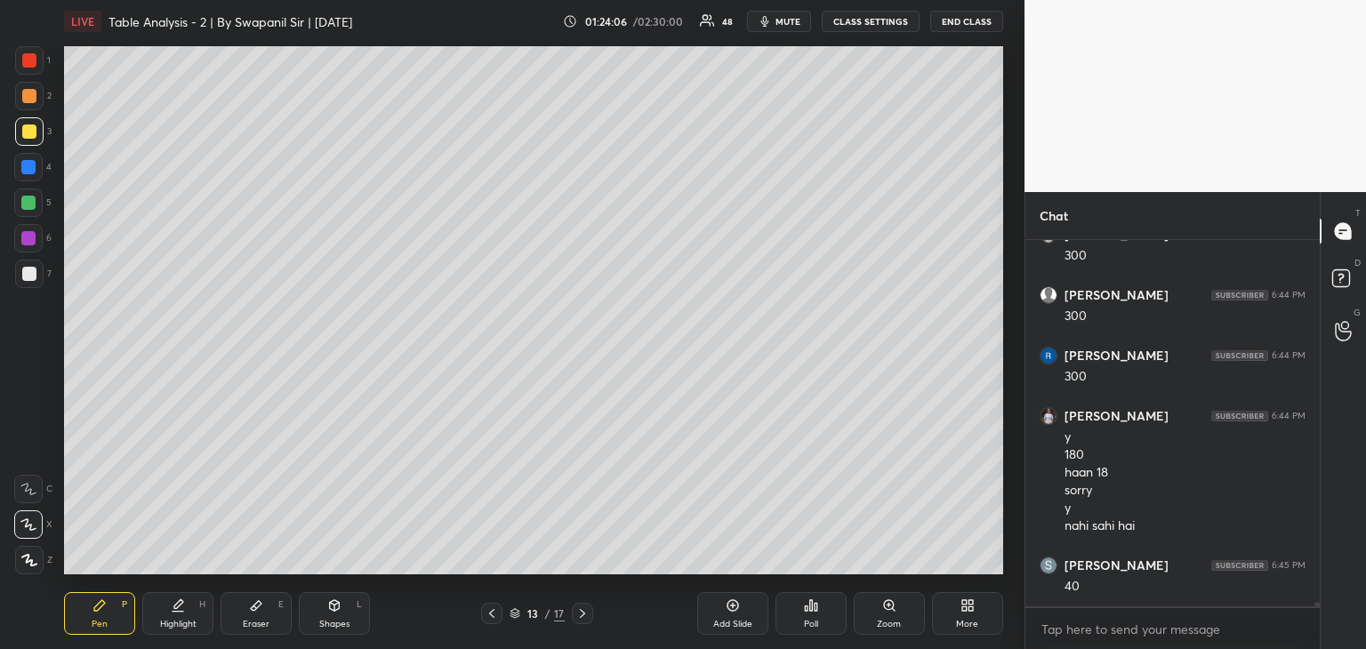
click at [493, 618] on icon at bounding box center [492, 613] width 14 height 14
click at [588, 622] on div at bounding box center [582, 613] width 21 height 21
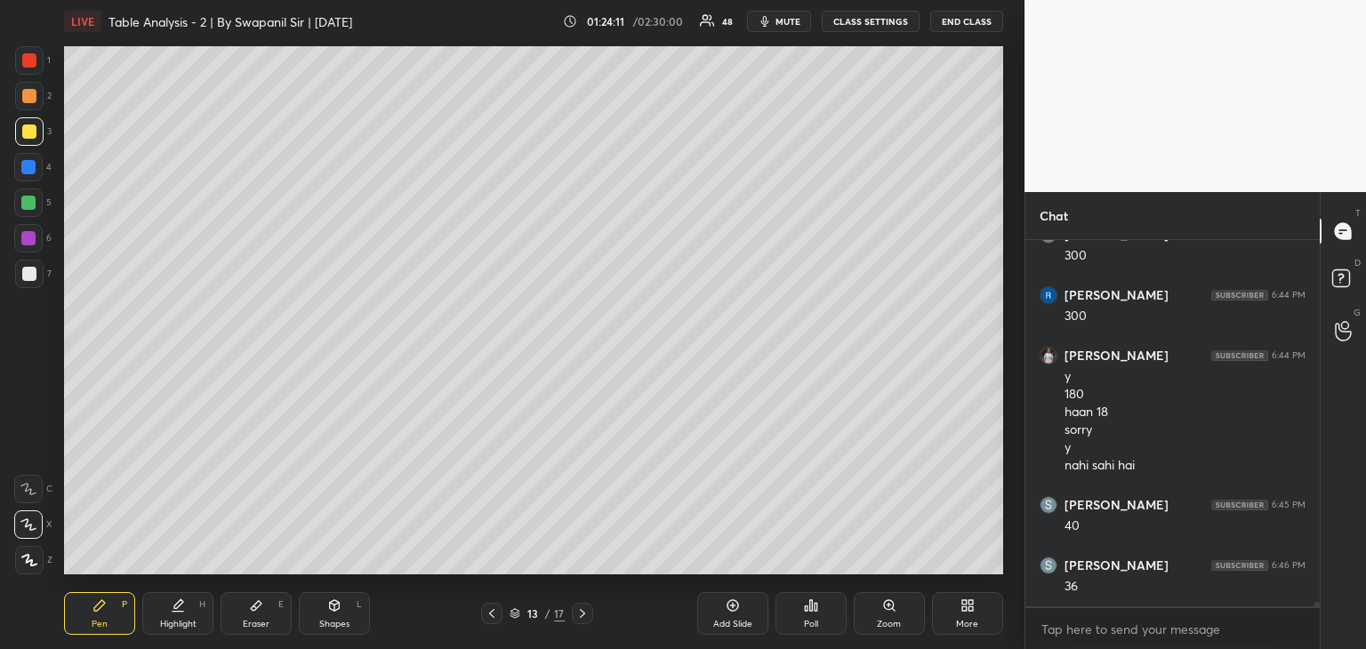
drag, startPoint x: 26, startPoint y: 275, endPoint x: 49, endPoint y: 250, distance: 34.0
click at [28, 274] on div at bounding box center [29, 274] width 14 height 14
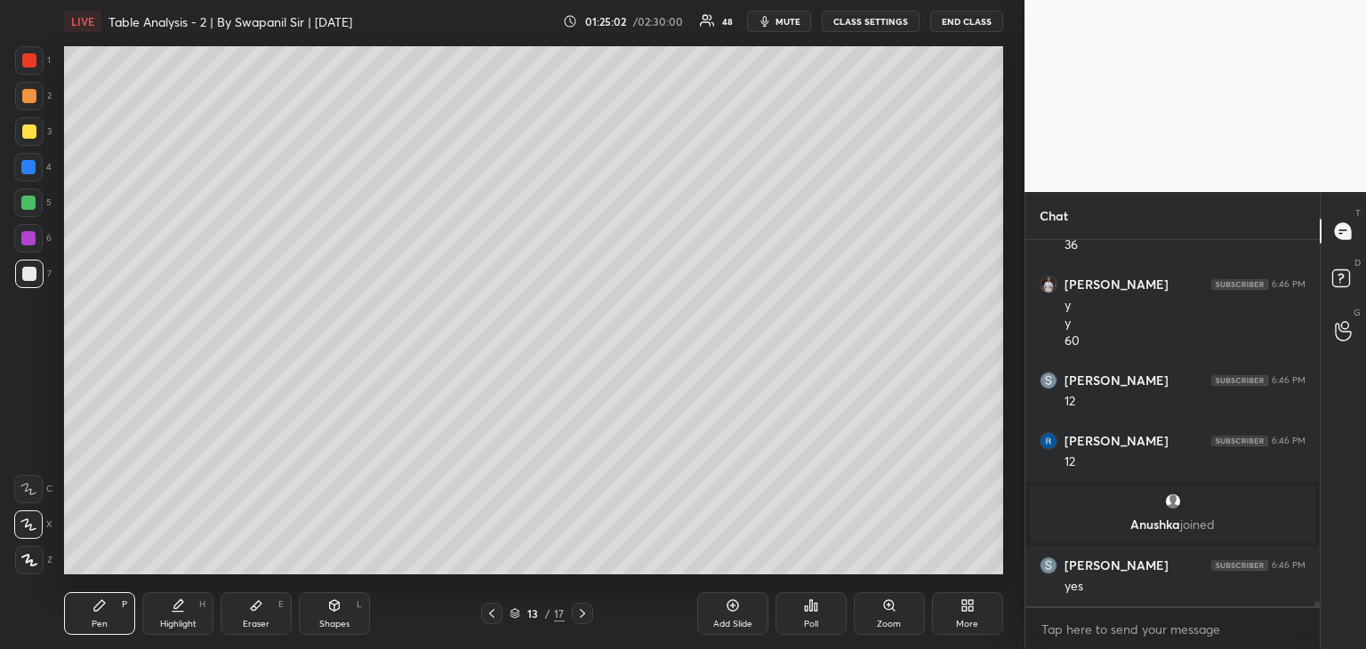
scroll to position [27425, 0]
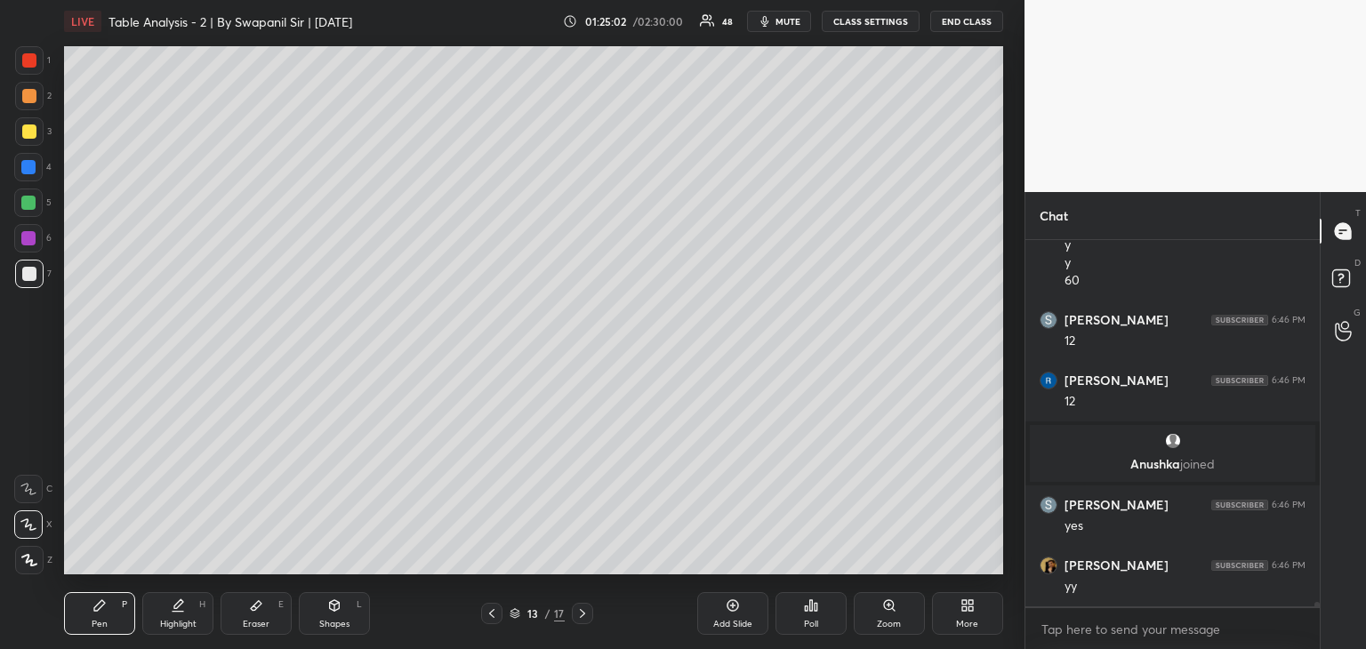
click at [28, 63] on div at bounding box center [29, 60] width 14 height 14
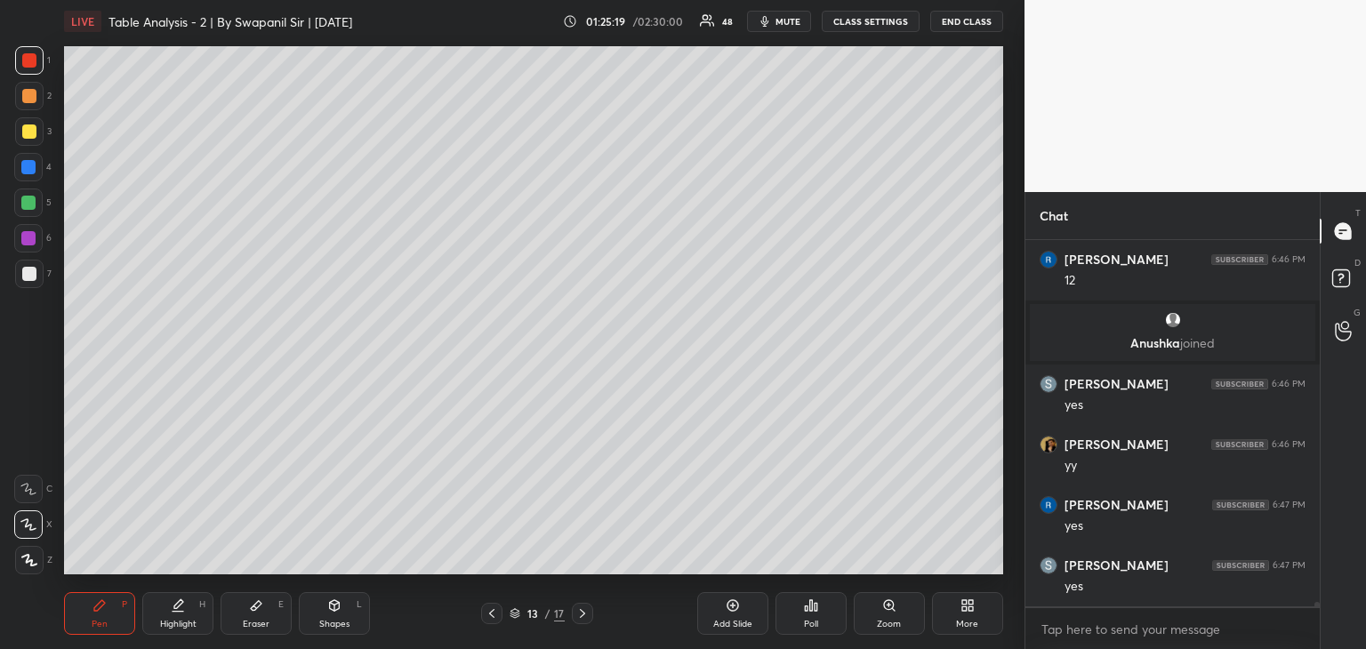
scroll to position [27606, 0]
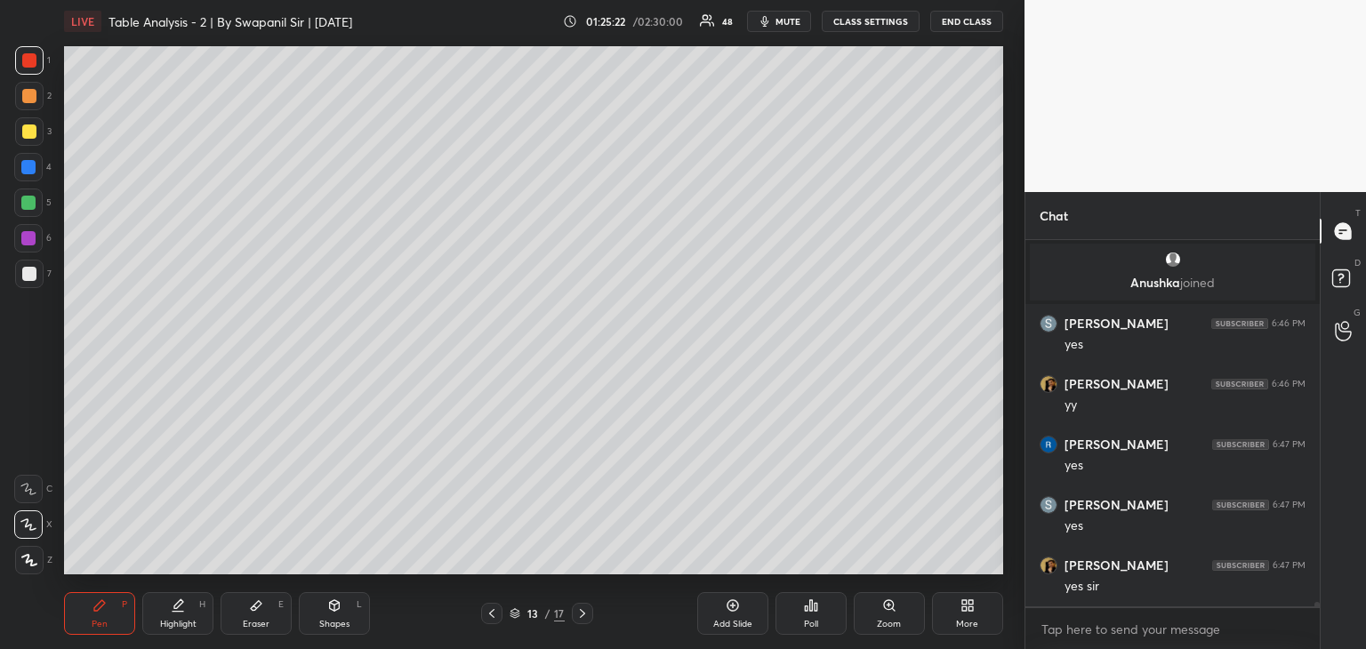
click at [494, 618] on icon at bounding box center [492, 613] width 14 height 14
click at [585, 609] on icon at bounding box center [582, 613] width 14 height 14
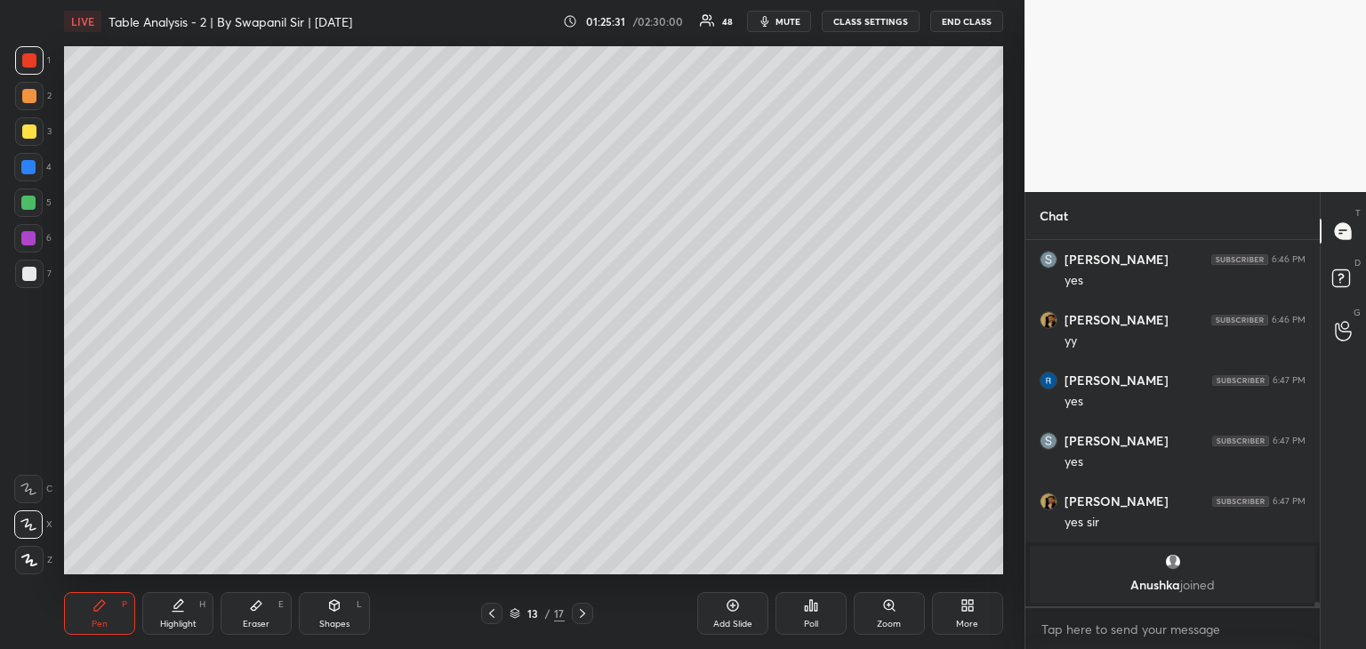
click at [260, 613] on icon at bounding box center [256, 605] width 14 height 14
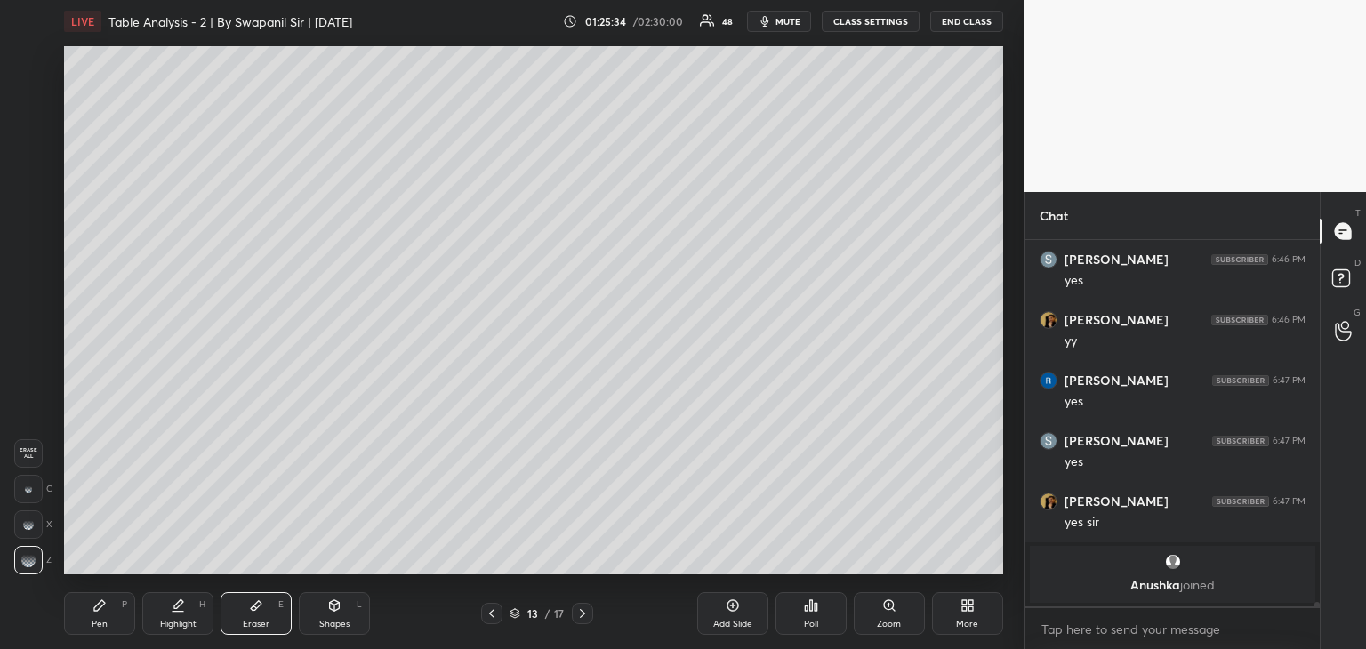
click at [86, 618] on div "Pen P" at bounding box center [99, 613] width 71 height 43
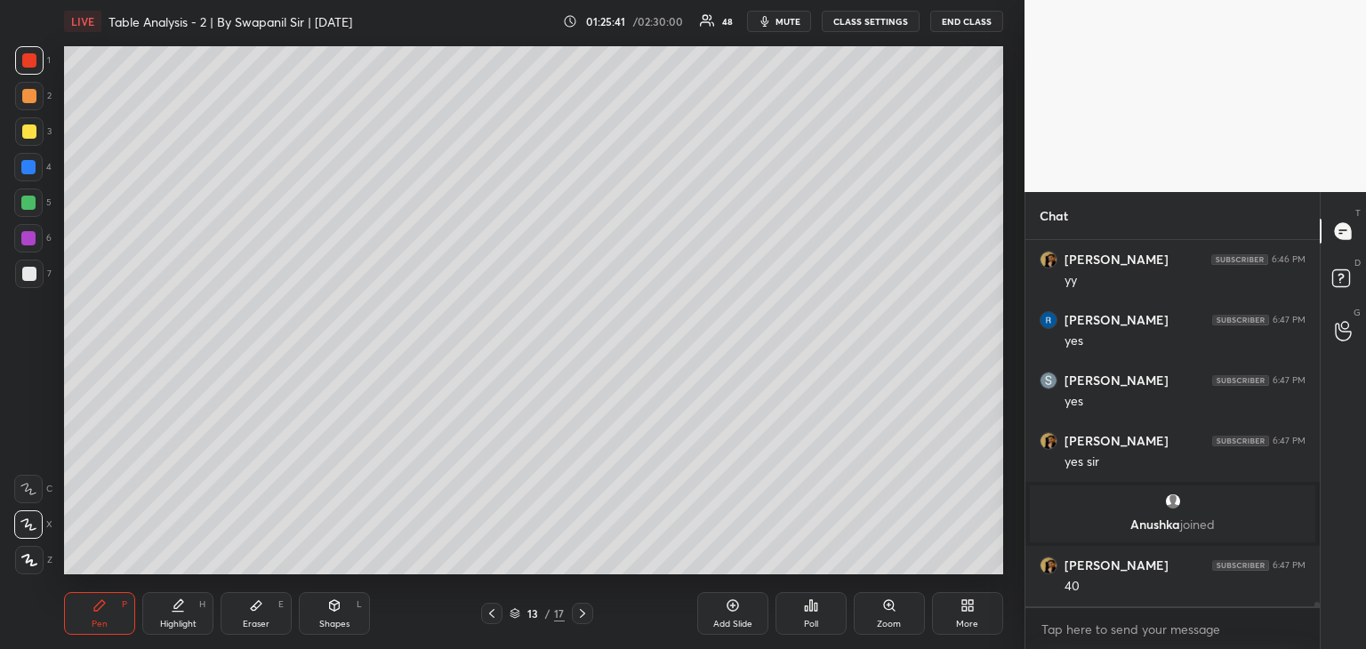
scroll to position [27726, 0]
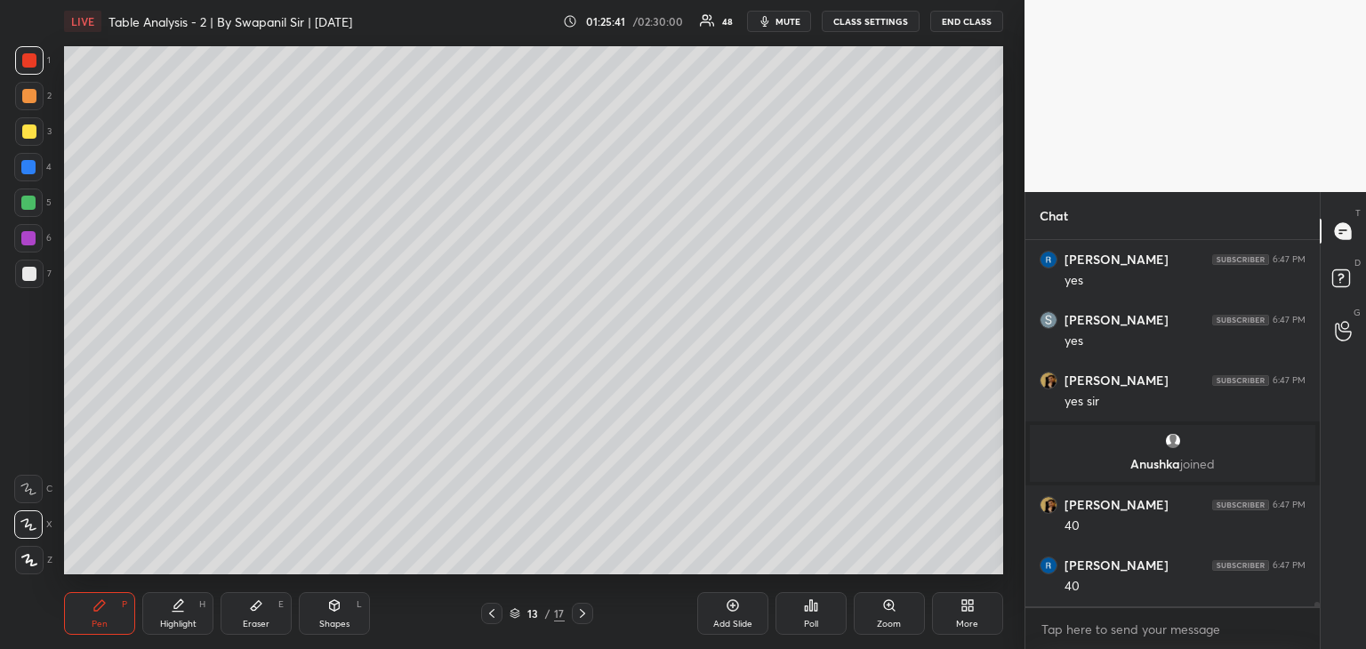
click at [261, 623] on div "Eraser" at bounding box center [256, 624] width 27 height 9
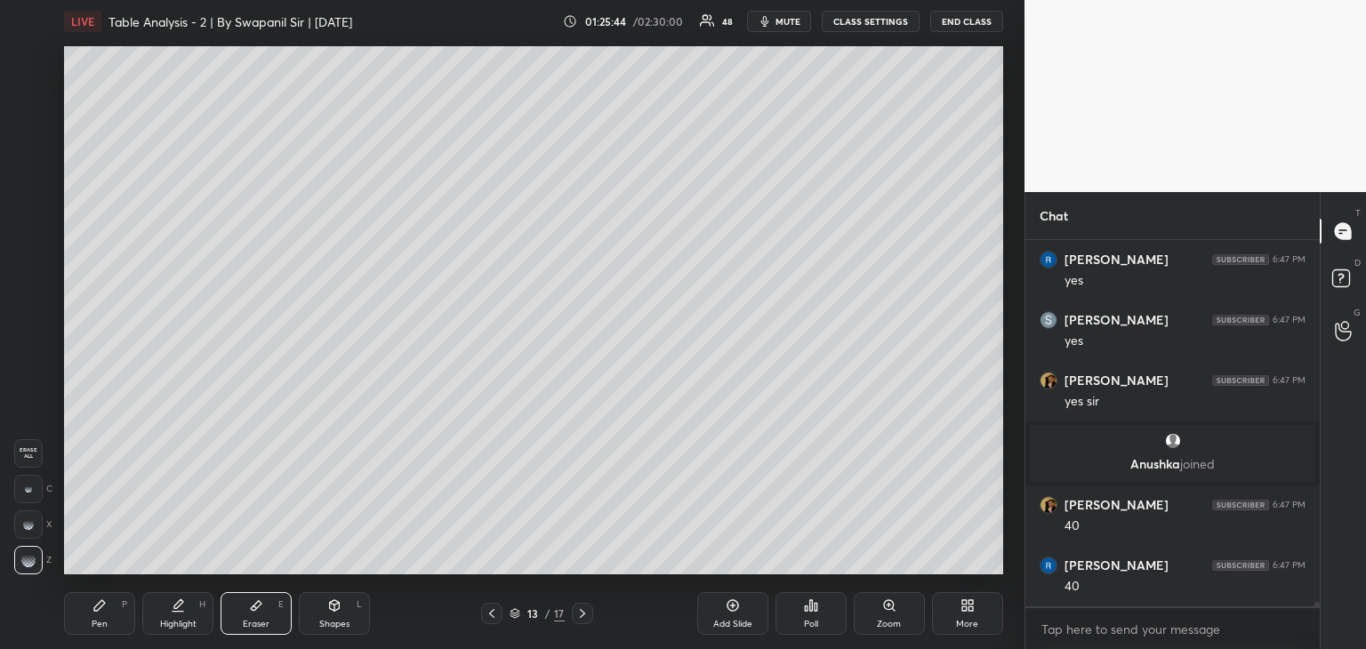
click at [91, 622] on div "Pen P" at bounding box center [99, 613] width 71 height 43
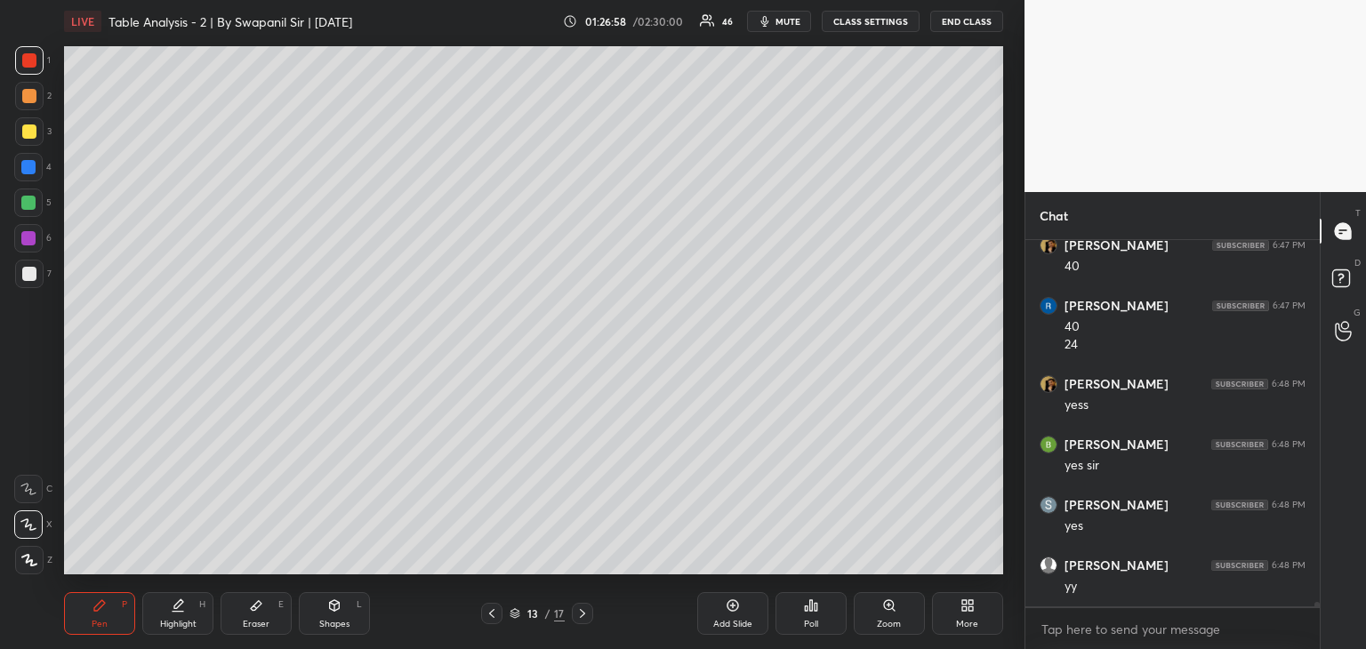
scroll to position [28046, 0]
click at [266, 617] on div "Eraser E" at bounding box center [256, 613] width 71 height 43
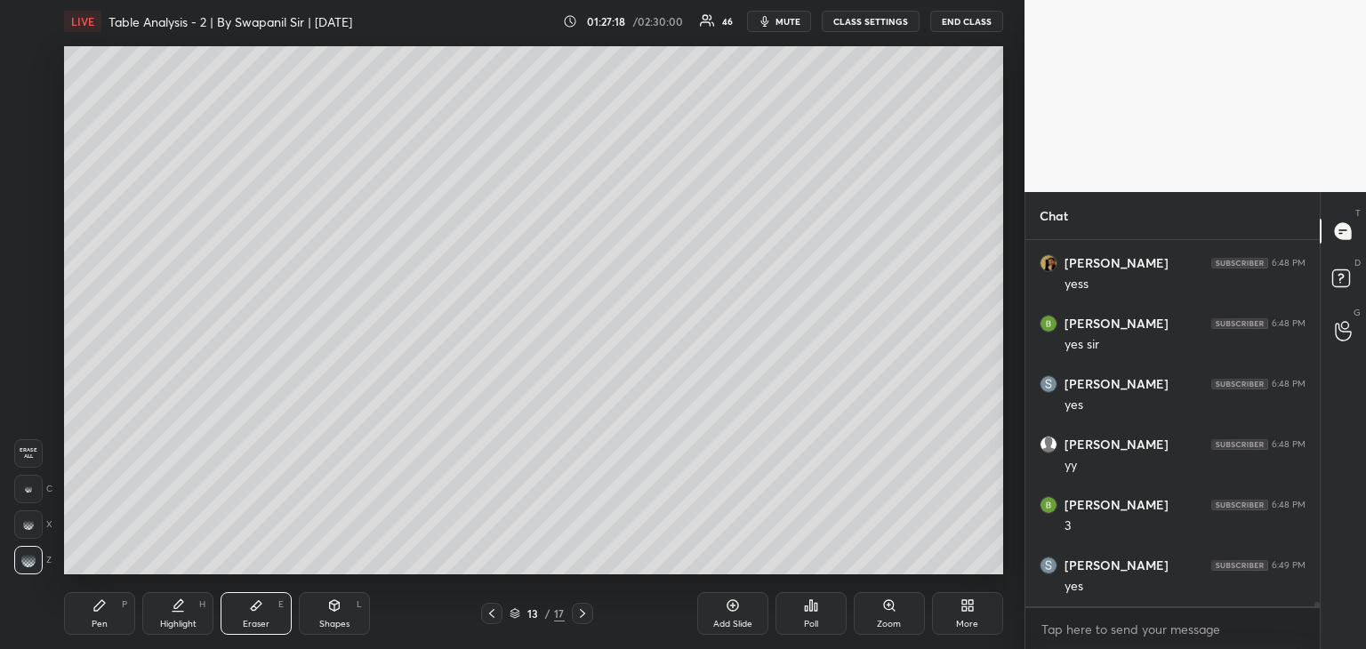
scroll to position [28167, 0]
drag, startPoint x: 102, startPoint y: 623, endPoint x: 110, endPoint y: 614, distance: 12.0
click at [107, 619] on div "Pen P" at bounding box center [99, 613] width 71 height 43
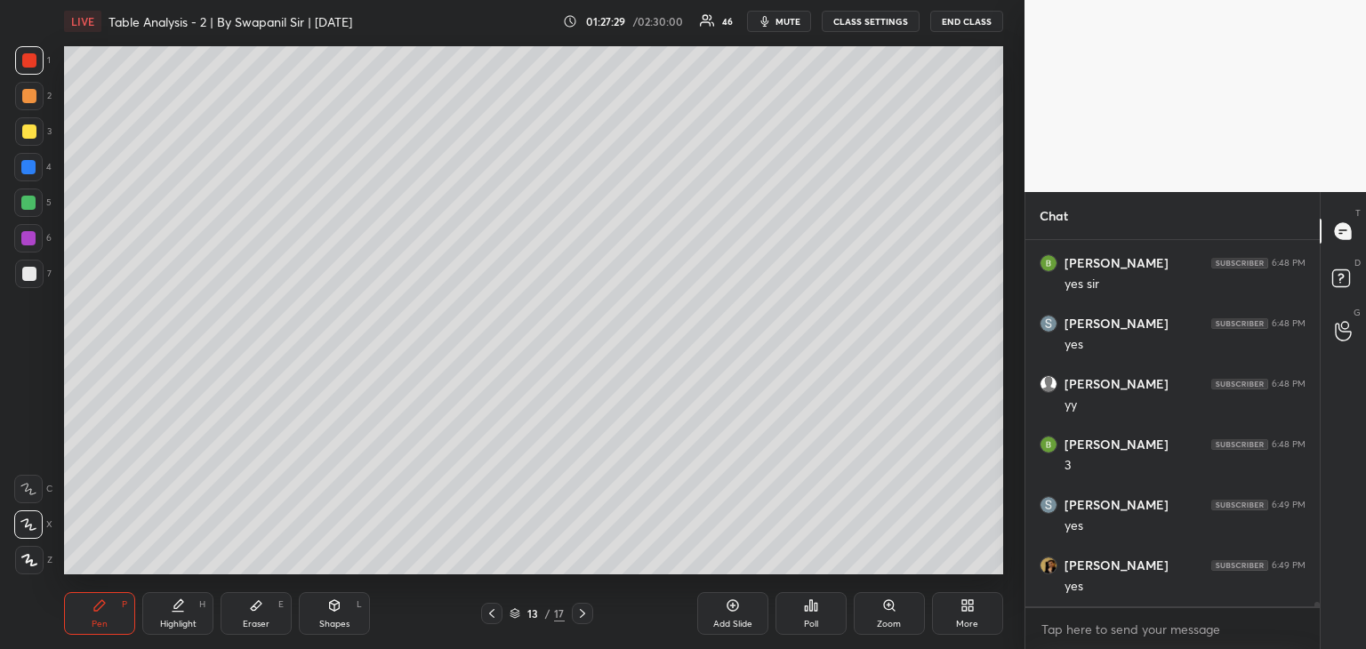
click at [333, 610] on icon at bounding box center [335, 605] width 10 height 11
click at [249, 620] on div "Eraser" at bounding box center [256, 624] width 27 height 9
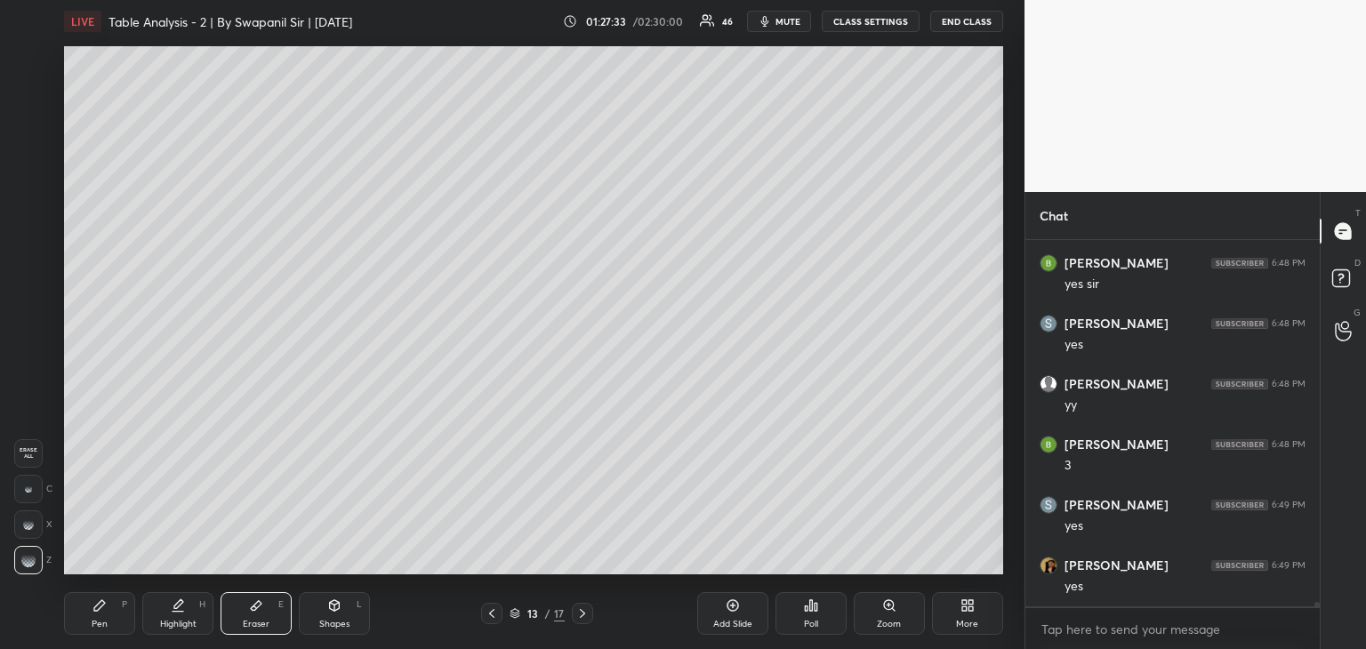
click at [96, 600] on icon at bounding box center [99, 605] width 14 height 14
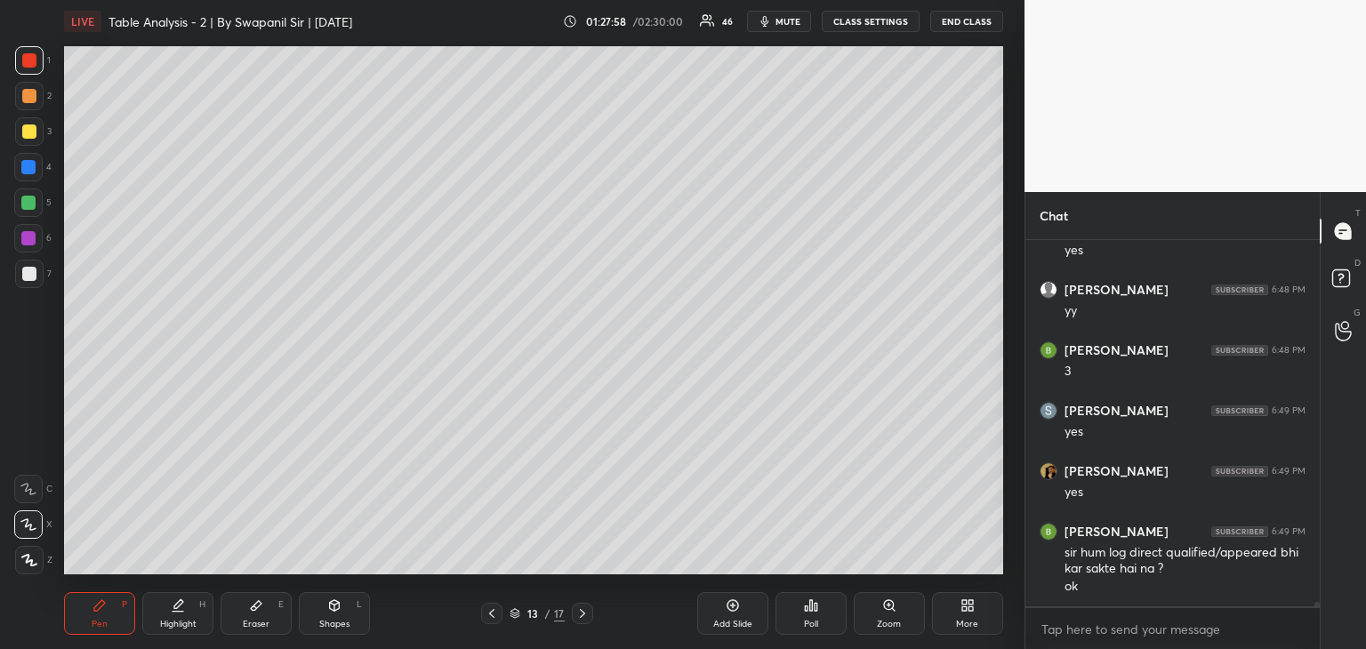
scroll to position [28321, 0]
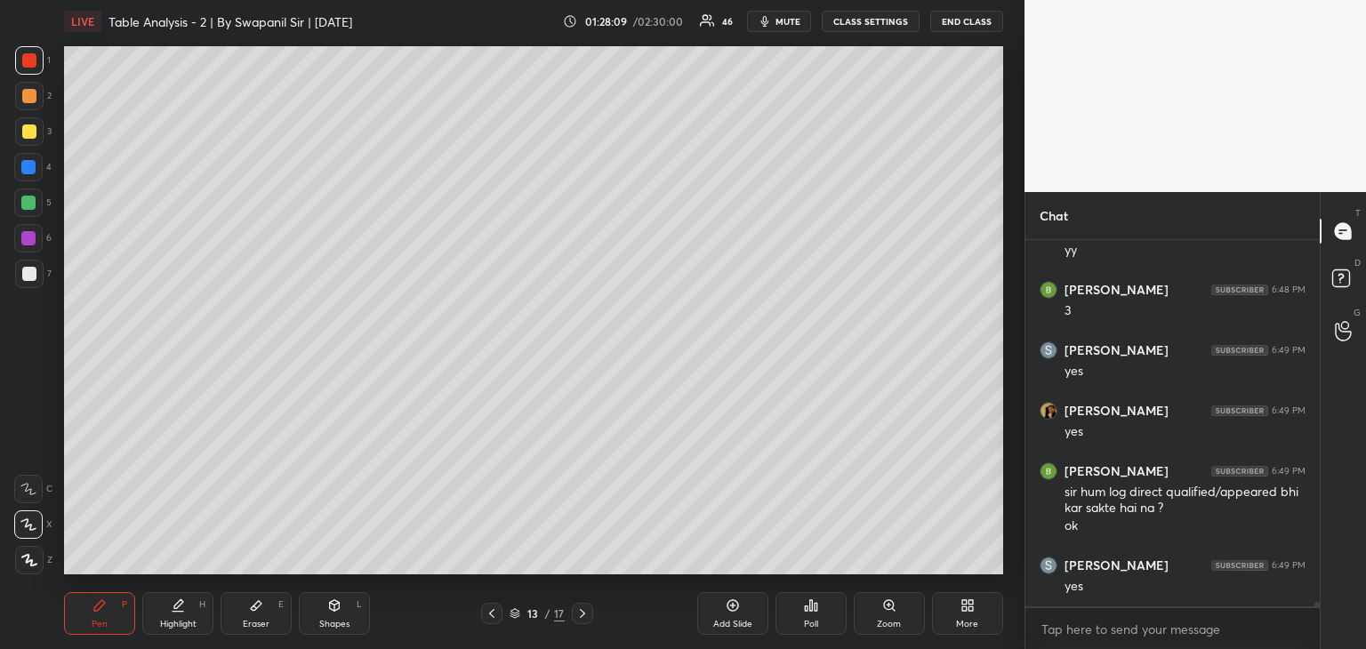
click at [274, 619] on div "Eraser E" at bounding box center [256, 613] width 71 height 43
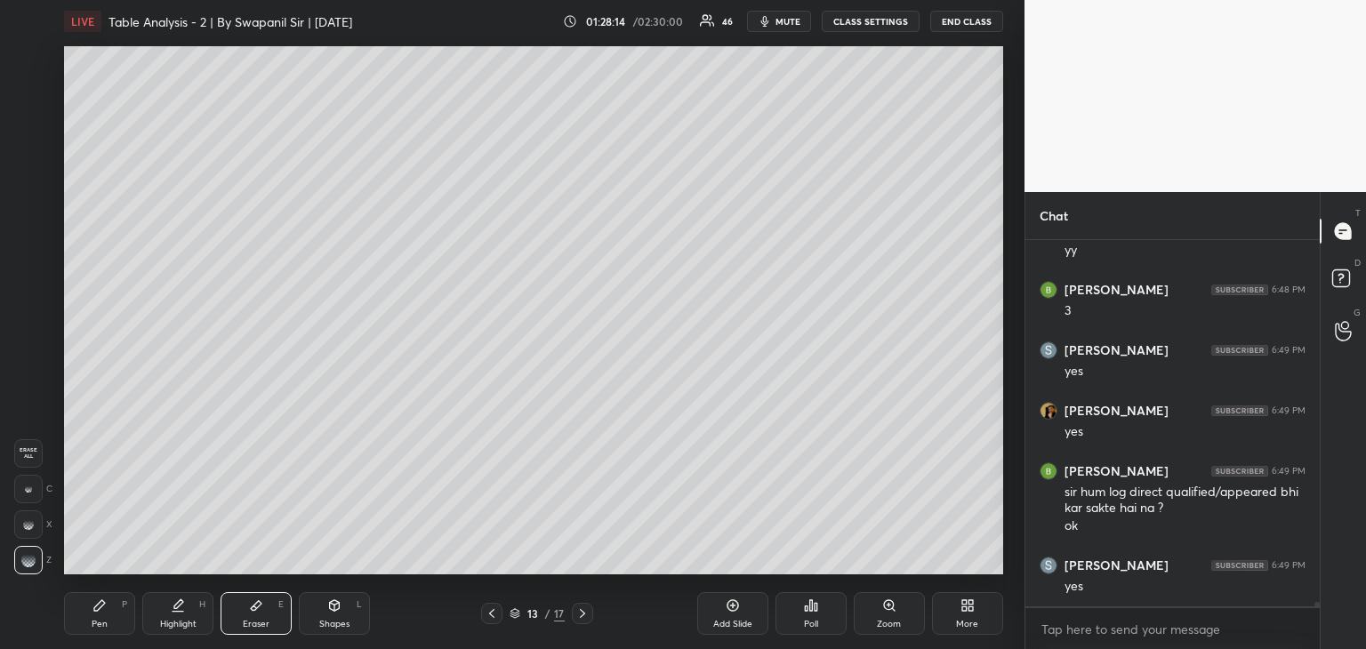
drag, startPoint x: 95, startPoint y: 620, endPoint x: 122, endPoint y: 588, distance: 41.7
click at [98, 620] on div "Pen" at bounding box center [100, 624] width 16 height 9
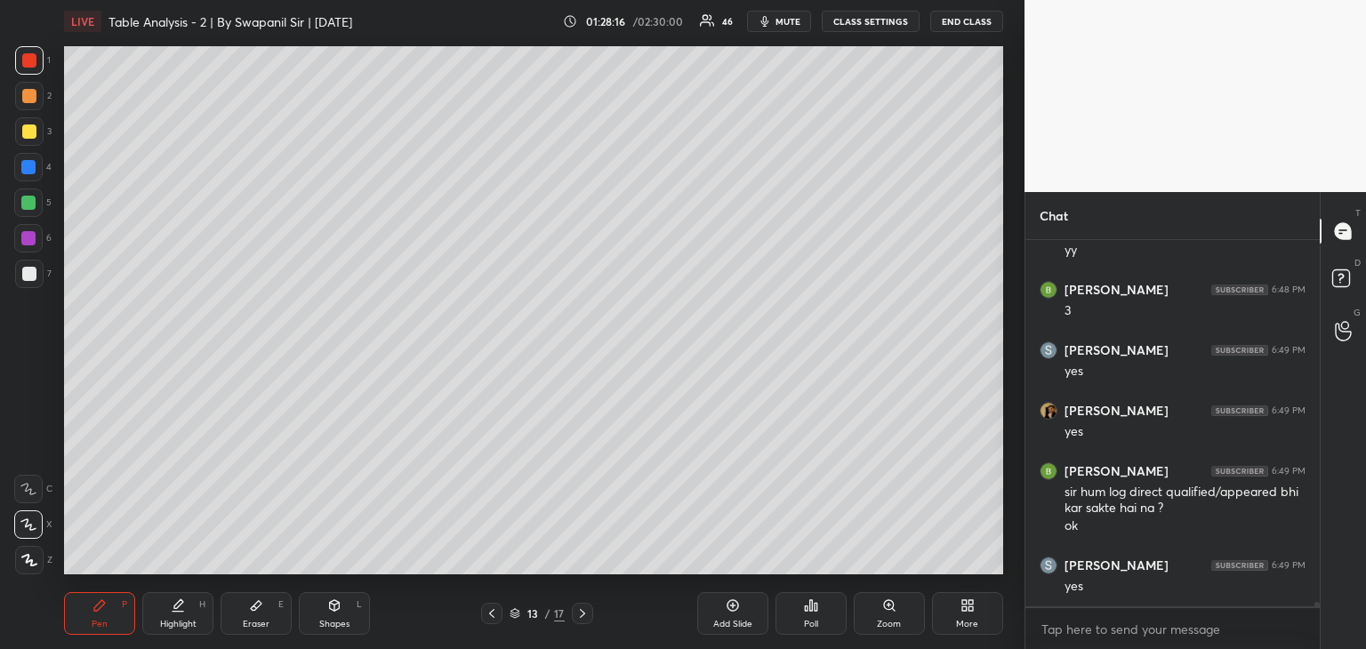
drag, startPoint x: 242, startPoint y: 606, endPoint x: 267, endPoint y: 577, distance: 37.8
click at [245, 603] on div "Eraser E" at bounding box center [256, 613] width 71 height 43
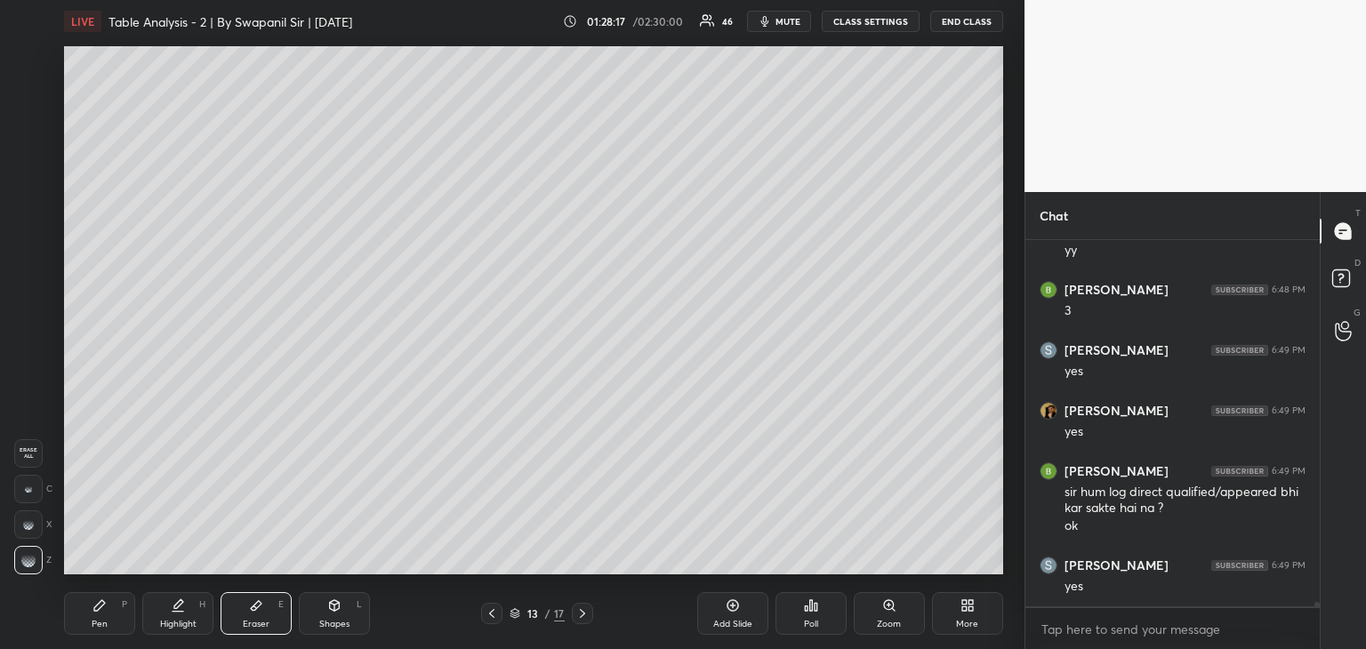
click at [85, 621] on div "Pen P" at bounding box center [99, 613] width 71 height 43
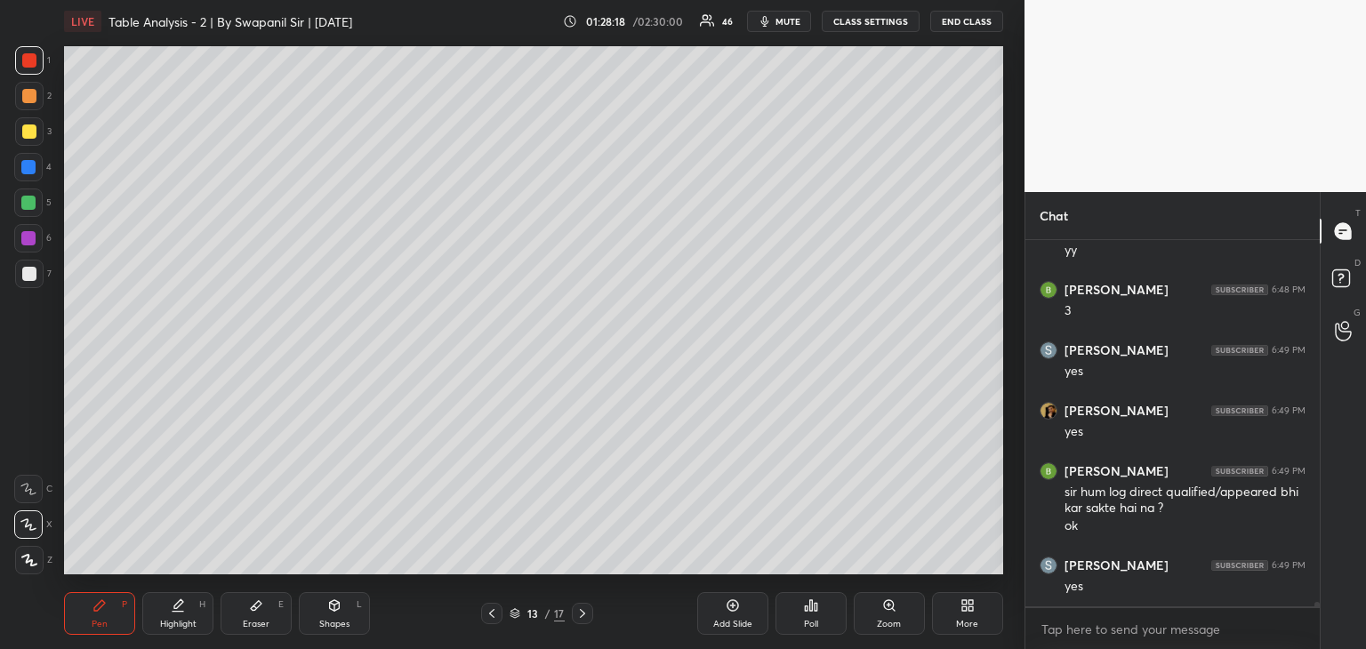
drag, startPoint x: 32, startPoint y: 274, endPoint x: 60, endPoint y: 261, distance: 31.4
click at [33, 274] on div at bounding box center [29, 274] width 14 height 14
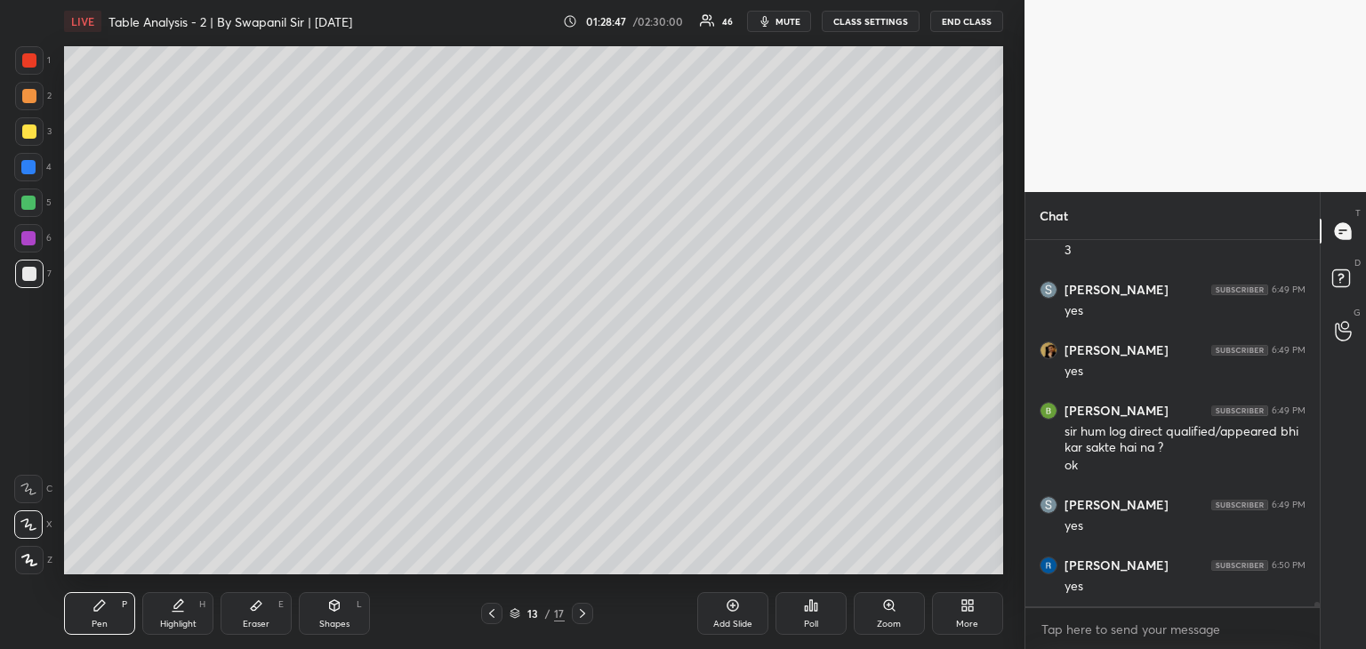
scroll to position [28442, 0]
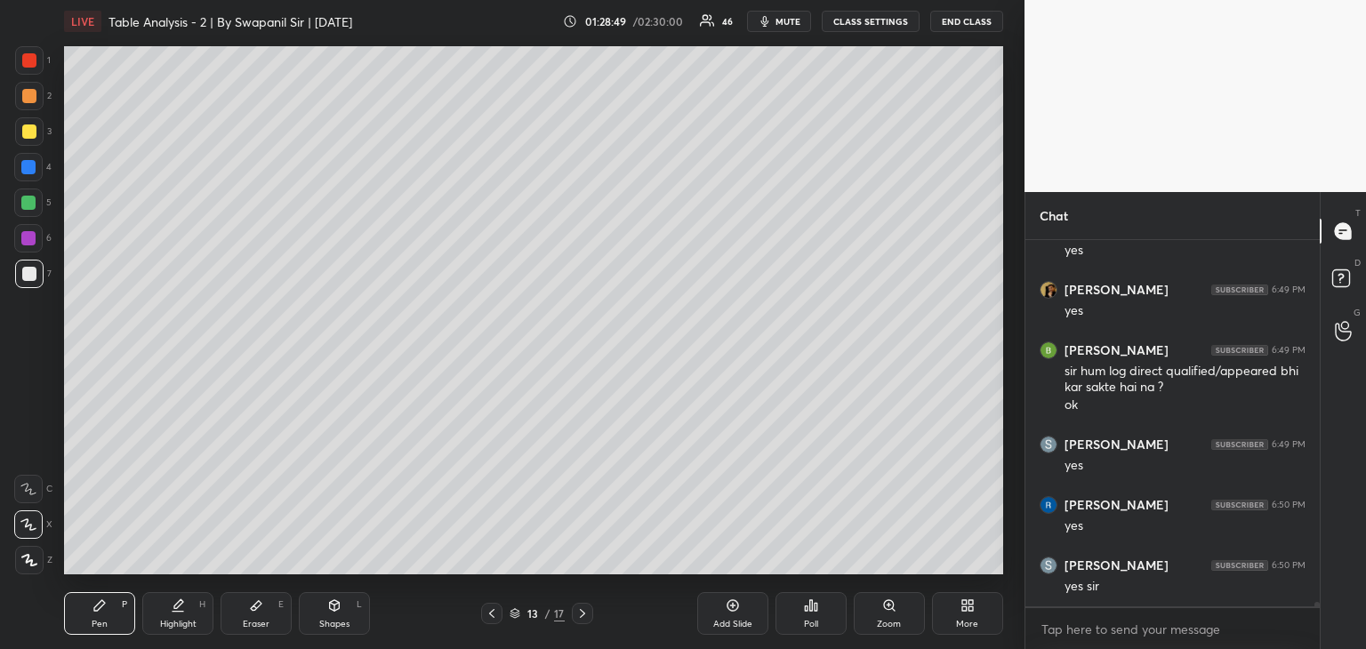
drag, startPoint x: 35, startPoint y: 60, endPoint x: 53, endPoint y: 60, distance: 18.7
click at [36, 58] on div at bounding box center [29, 60] width 14 height 14
drag, startPoint x: 263, startPoint y: 614, endPoint x: 277, endPoint y: 613, distance: 13.5
click at [262, 616] on div "Eraser E" at bounding box center [256, 613] width 71 height 43
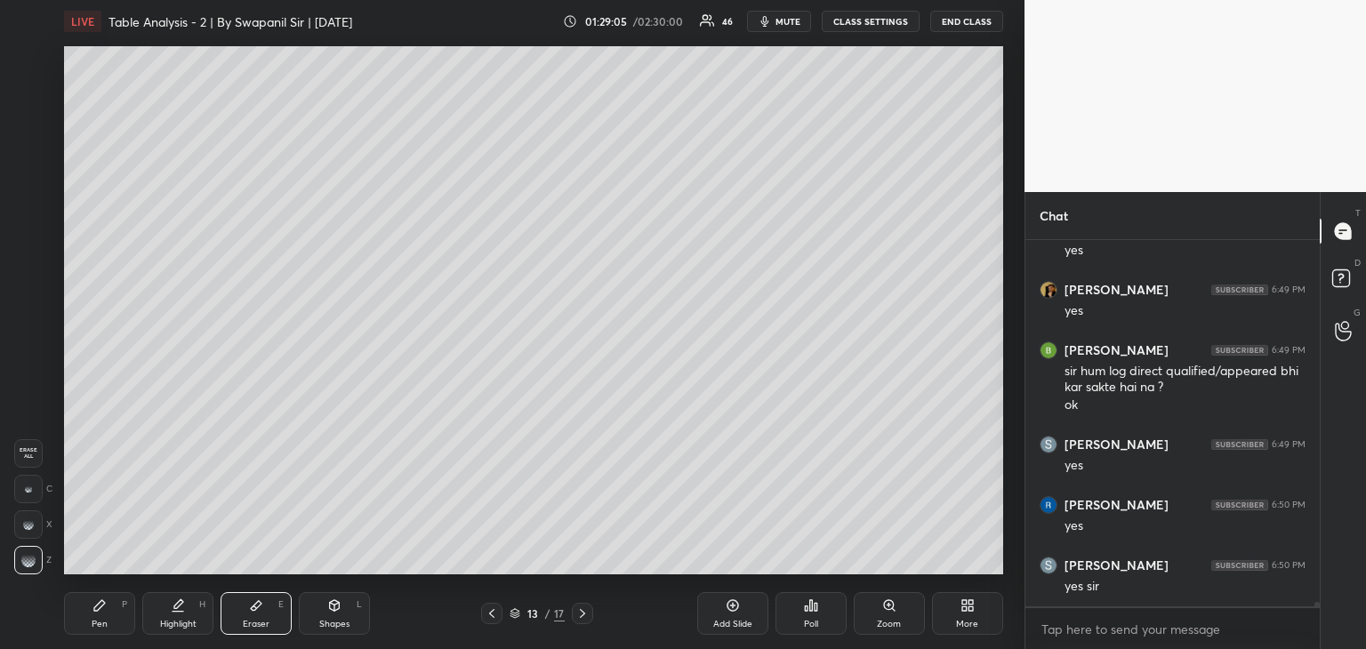
click at [97, 612] on div "Pen P" at bounding box center [99, 613] width 71 height 43
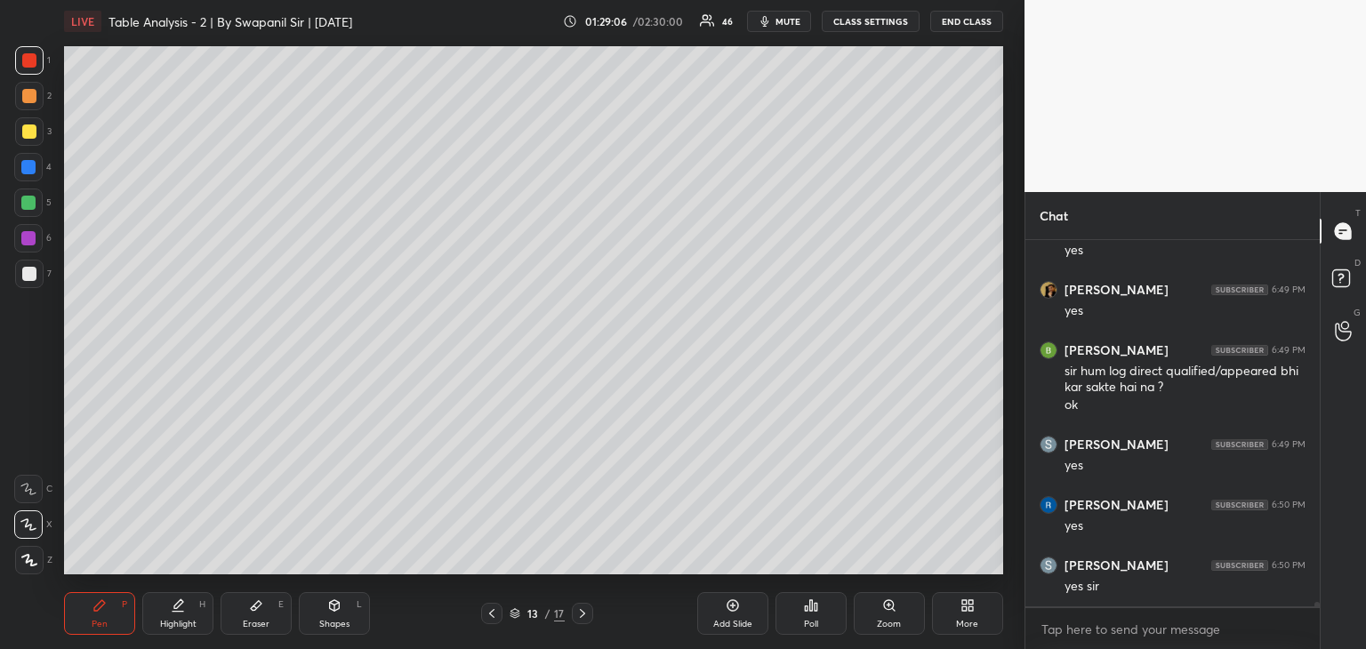
drag, startPoint x: 28, startPoint y: 271, endPoint x: 60, endPoint y: 259, distance: 34.3
click at [30, 269] on div at bounding box center [29, 274] width 14 height 14
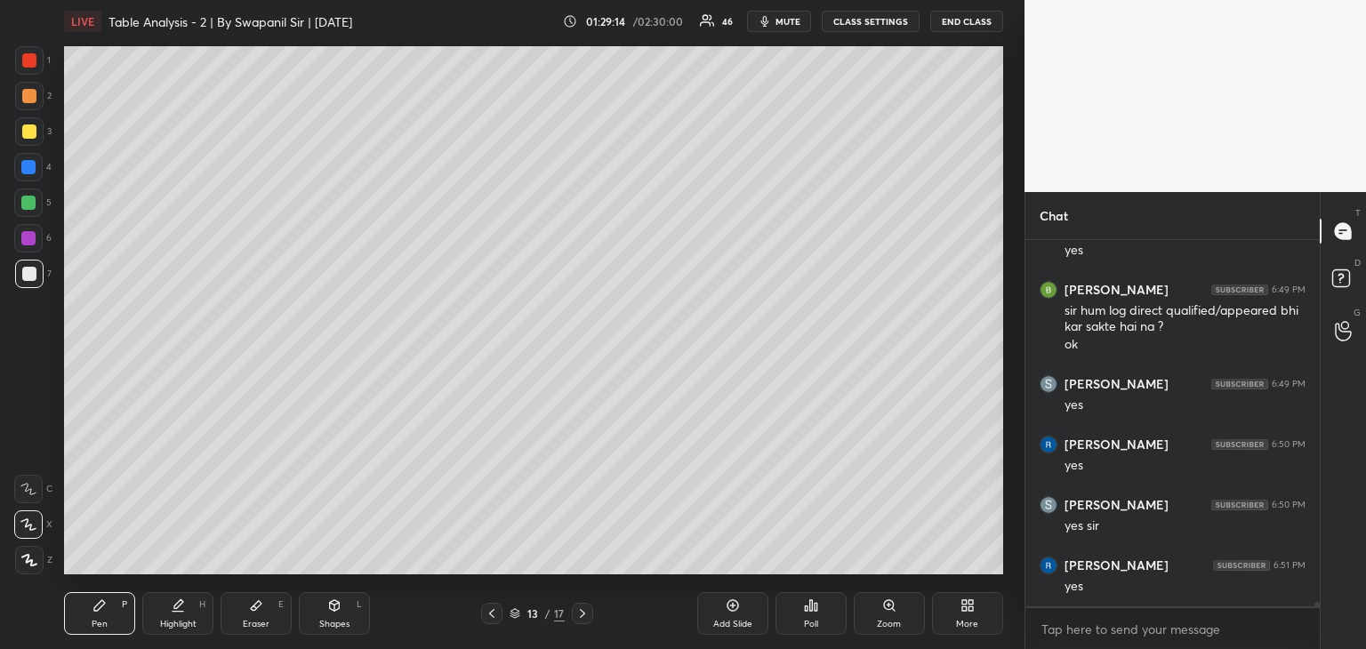
click at [29, 99] on div at bounding box center [29, 96] width 14 height 14
click at [493, 613] on icon at bounding box center [492, 613] width 14 height 14
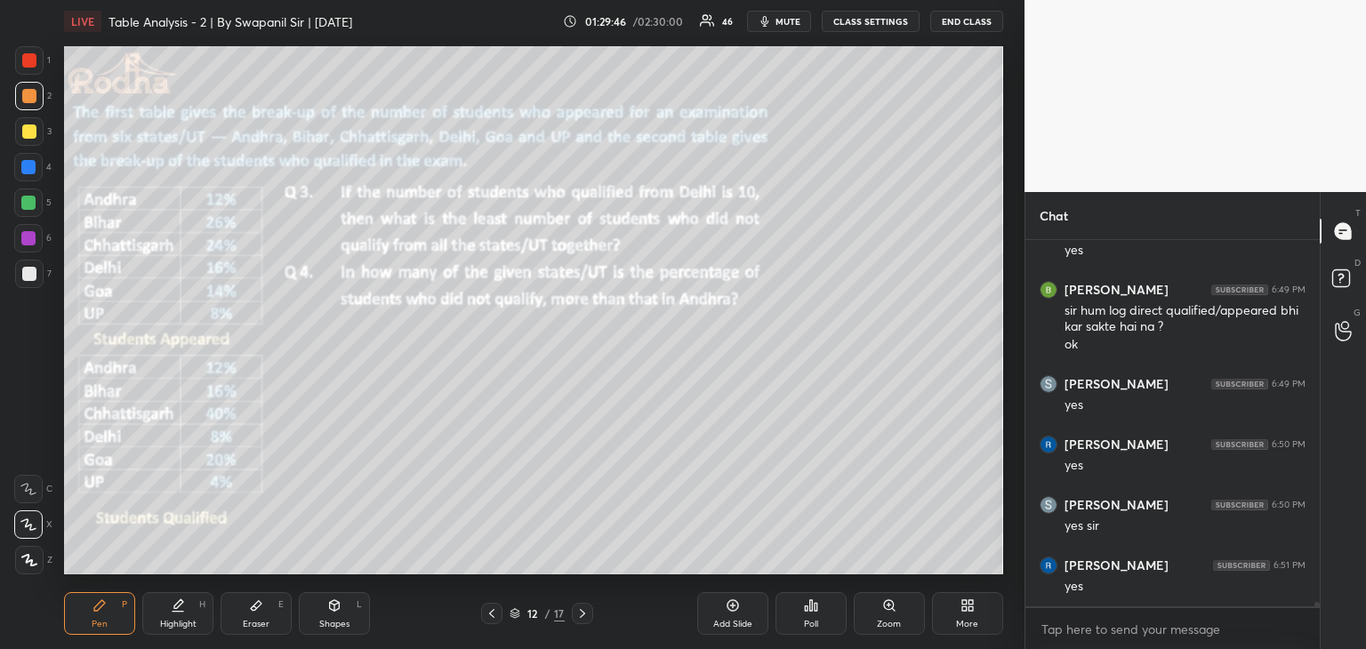
click at [588, 618] on icon at bounding box center [582, 613] width 14 height 14
click at [587, 617] on icon at bounding box center [582, 613] width 14 height 14
click at [587, 616] on icon at bounding box center [582, 613] width 14 height 14
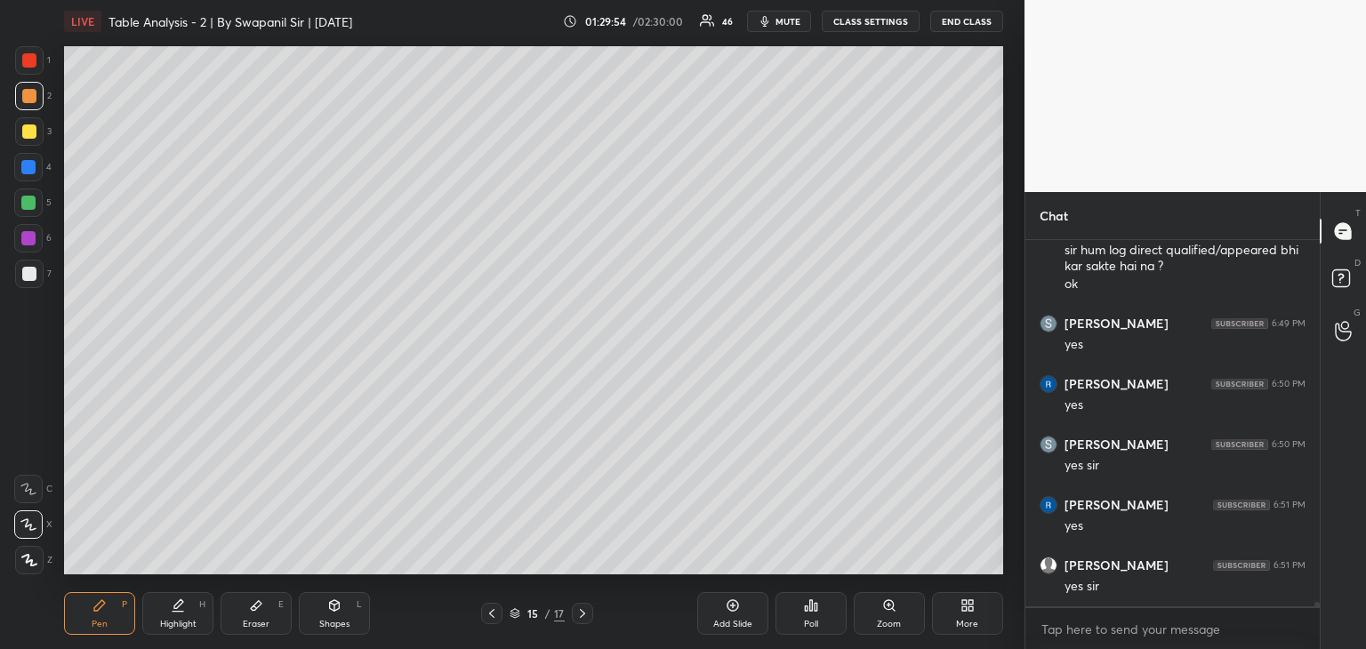
click at [492, 614] on icon at bounding box center [492, 613] width 14 height 14
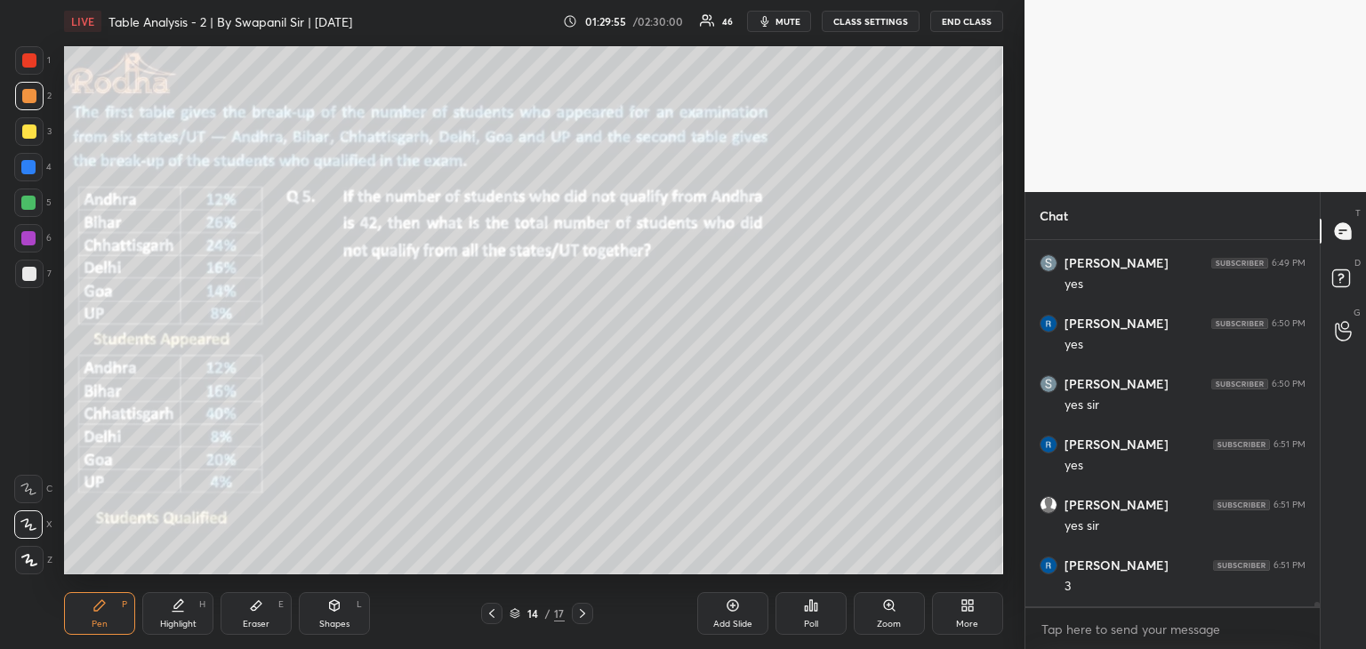
click at [488, 616] on icon at bounding box center [492, 613] width 14 height 14
drag, startPoint x: 256, startPoint y: 617, endPoint x: 274, endPoint y: 609, distance: 19.5
click at [260, 615] on div "Eraser E" at bounding box center [256, 613] width 71 height 43
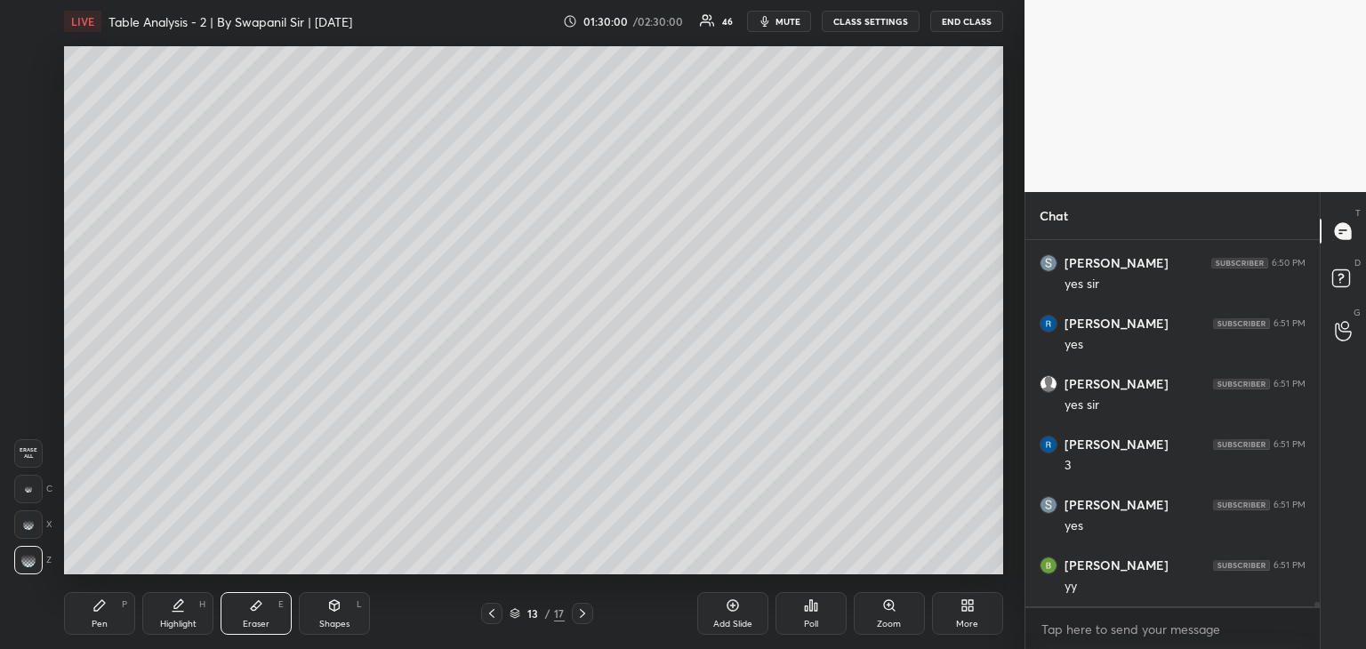
click at [114, 609] on div "Pen P" at bounding box center [99, 613] width 71 height 43
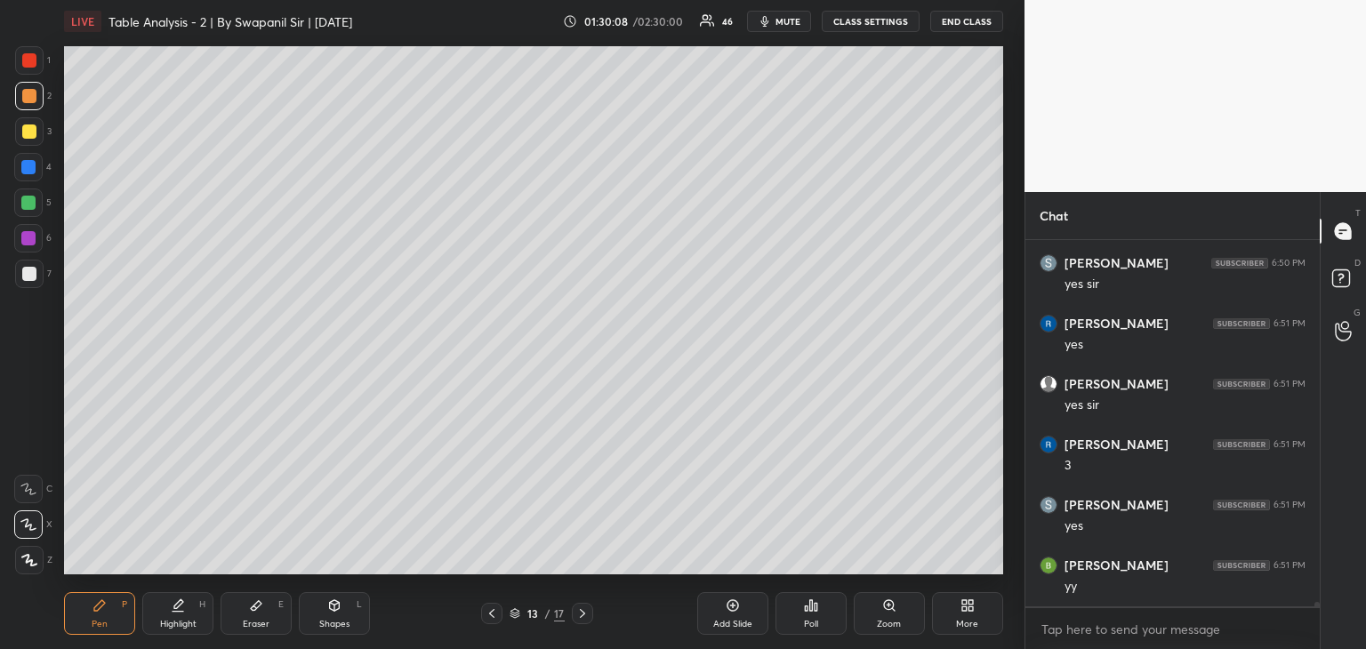
drag, startPoint x: 26, startPoint y: 131, endPoint x: 61, endPoint y: 129, distance: 35.6
click at [28, 131] on div at bounding box center [29, 131] width 14 height 14
click at [28, 129] on div at bounding box center [29, 131] width 14 height 14
drag, startPoint x: 26, startPoint y: 89, endPoint x: 48, endPoint y: 94, distance: 22.9
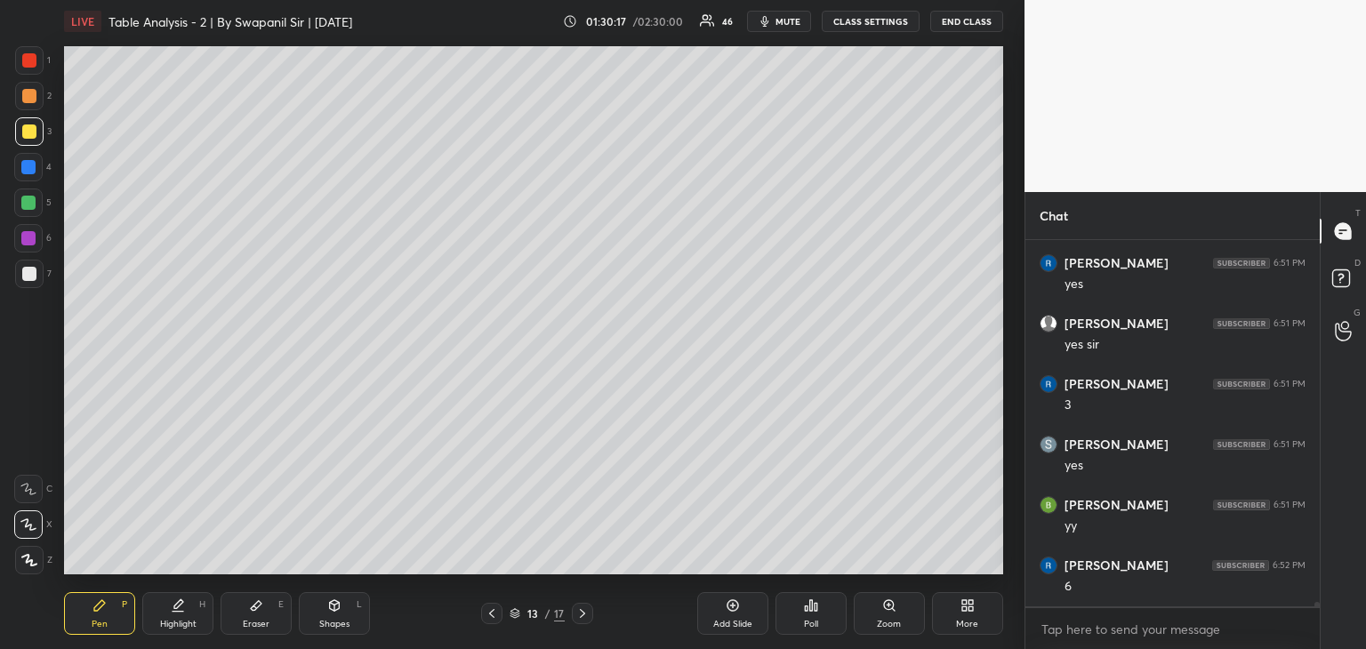
click at [33, 91] on div at bounding box center [29, 96] width 14 height 14
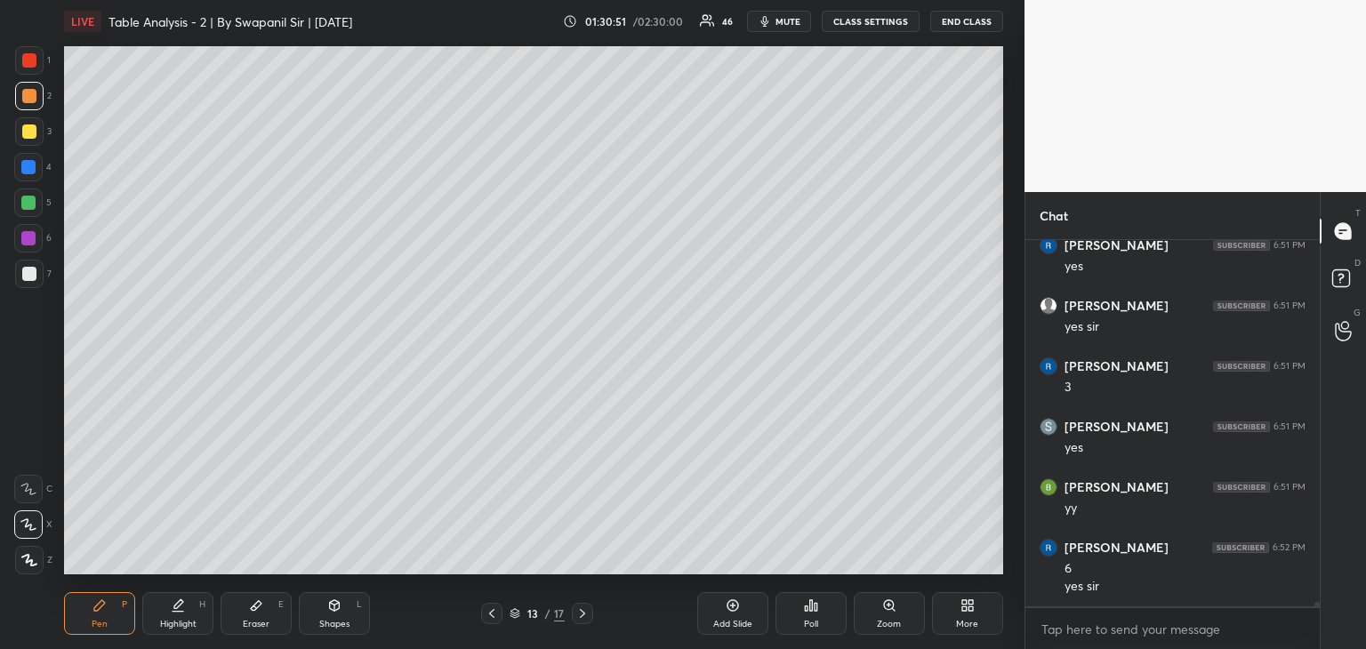
click at [265, 627] on div "Eraser" at bounding box center [256, 624] width 27 height 9
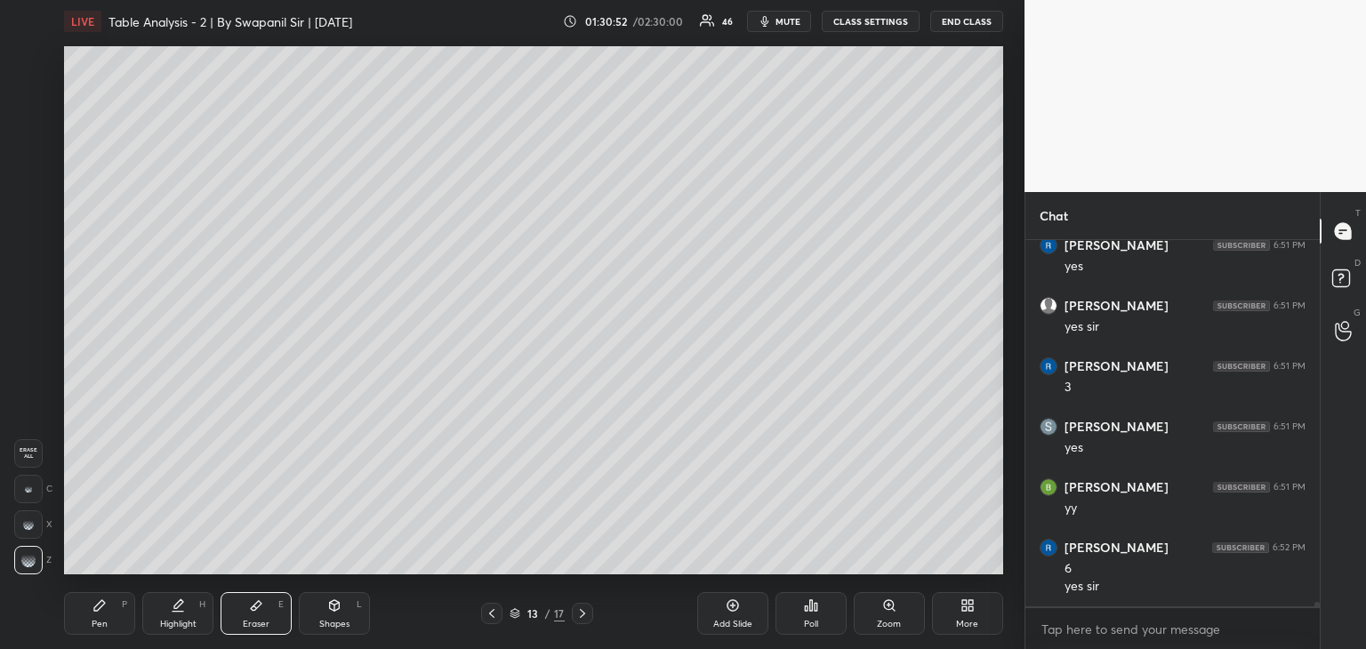
scroll to position [28944, 0]
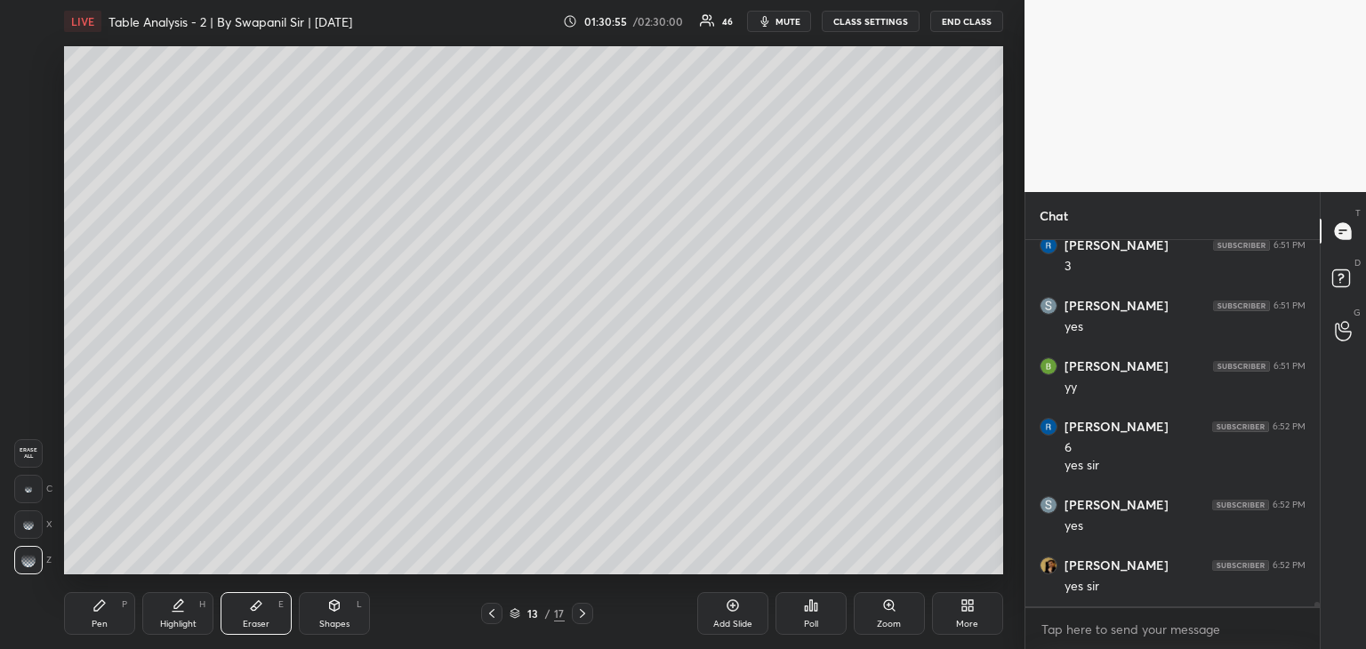
drag, startPoint x: 101, startPoint y: 622, endPoint x: 203, endPoint y: 601, distance: 103.4
click at [102, 622] on div "Pen" at bounding box center [100, 624] width 16 height 9
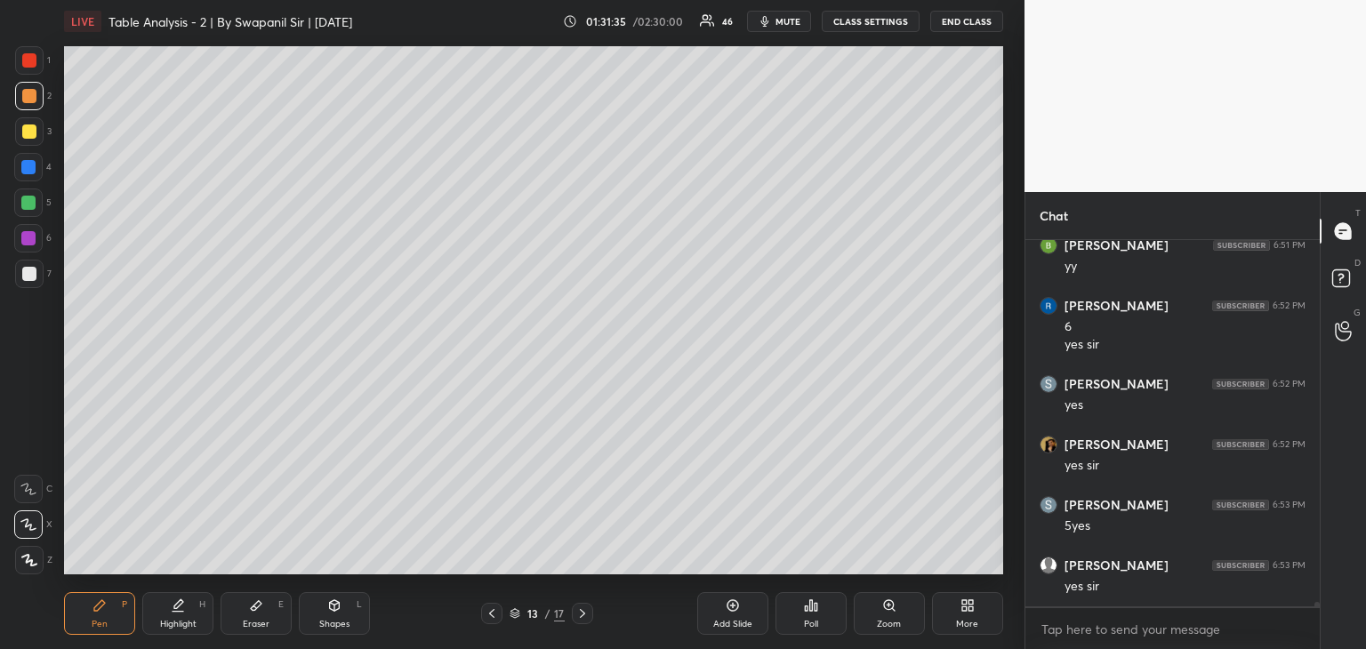
scroll to position [29186, 0]
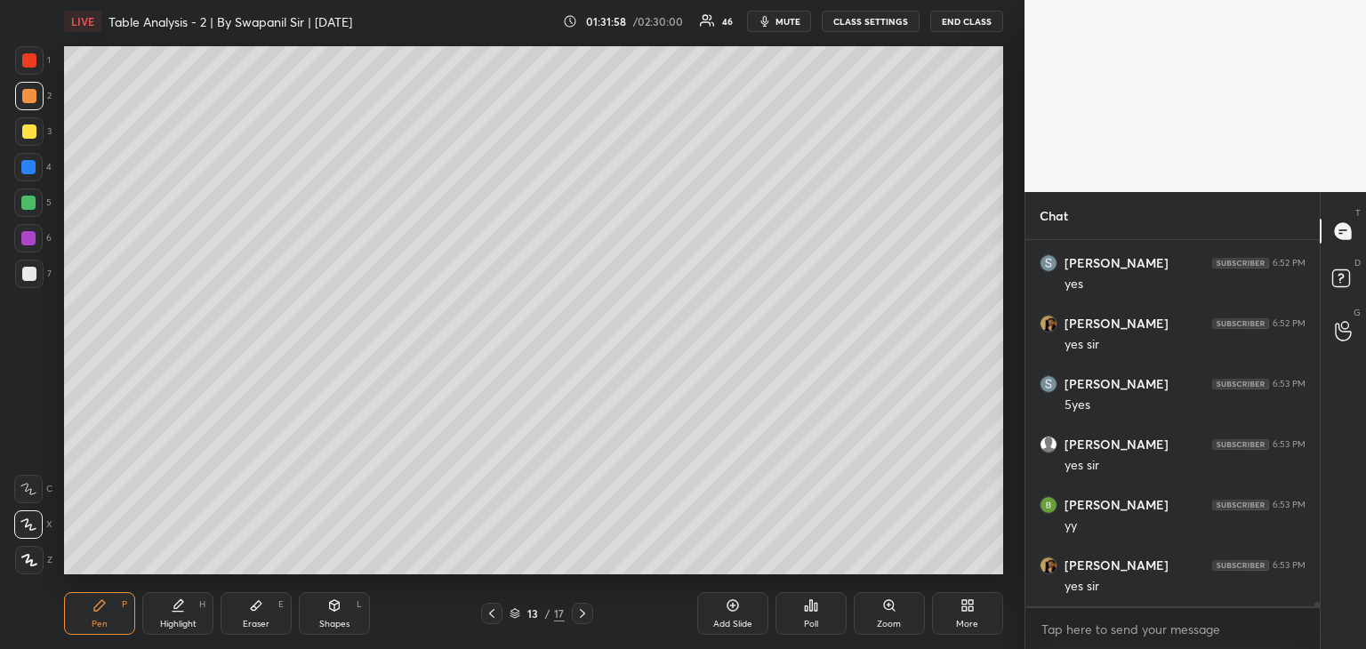
click at [267, 615] on div "Eraser E" at bounding box center [256, 613] width 71 height 43
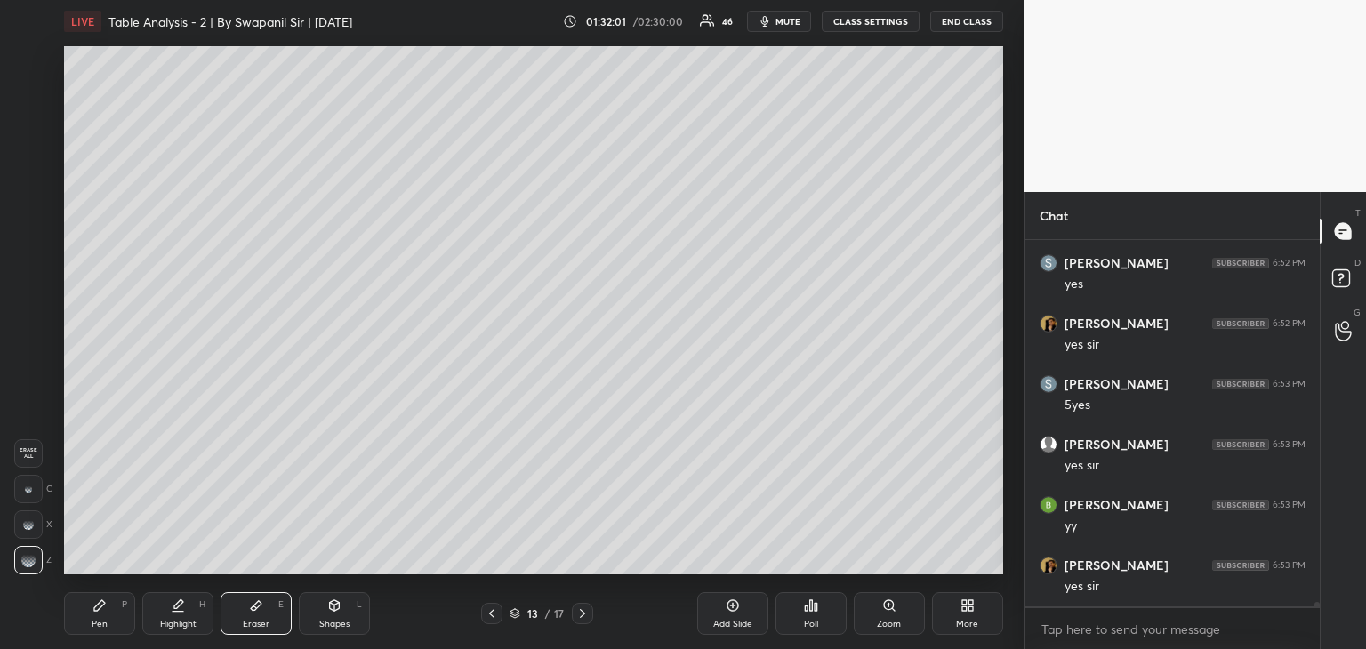
click at [484, 614] on div "13 / 17" at bounding box center [537, 613] width 154 height 21
click at [490, 620] on icon at bounding box center [492, 613] width 14 height 14
click at [574, 620] on div at bounding box center [582, 613] width 21 height 21
click at [582, 617] on icon at bounding box center [582, 613] width 14 height 14
click at [103, 617] on div "Pen P" at bounding box center [99, 613] width 71 height 43
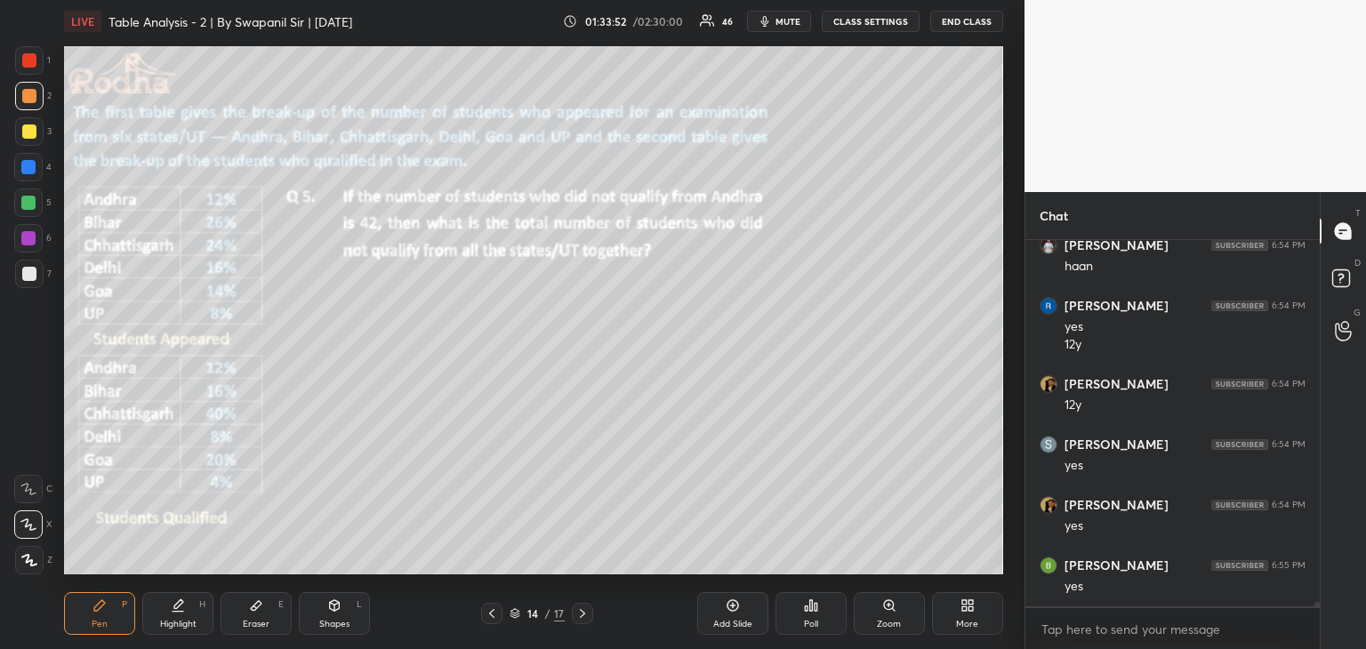
scroll to position [29929, 0]
click at [490, 616] on icon at bounding box center [492, 613] width 14 height 14
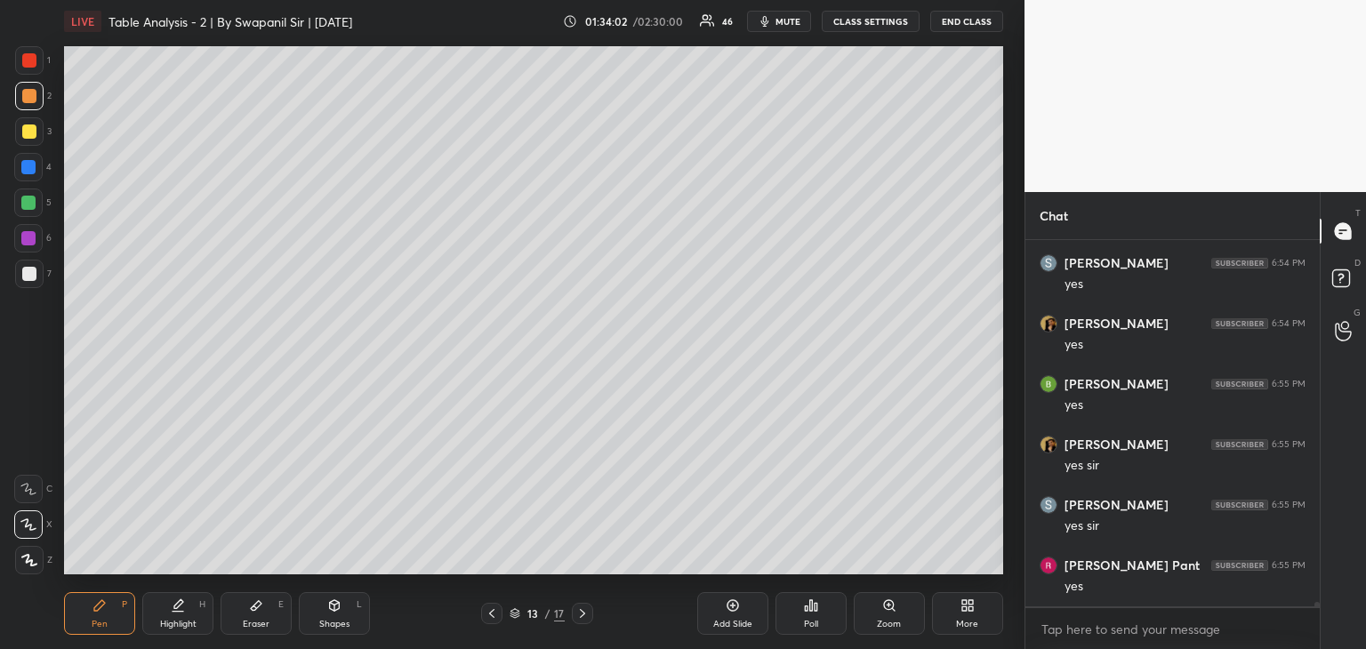
scroll to position [30110, 0]
click at [253, 616] on div "Eraser E" at bounding box center [256, 613] width 71 height 43
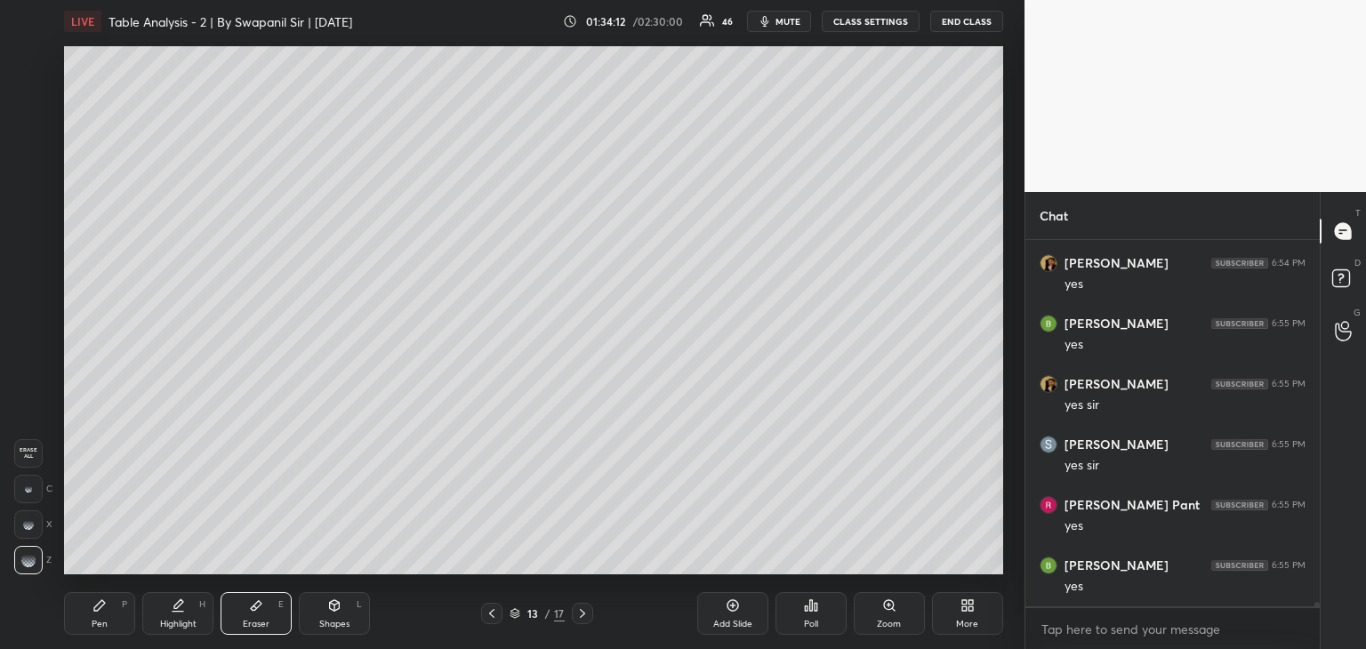
click at [93, 625] on div "Pen" at bounding box center [100, 624] width 16 height 9
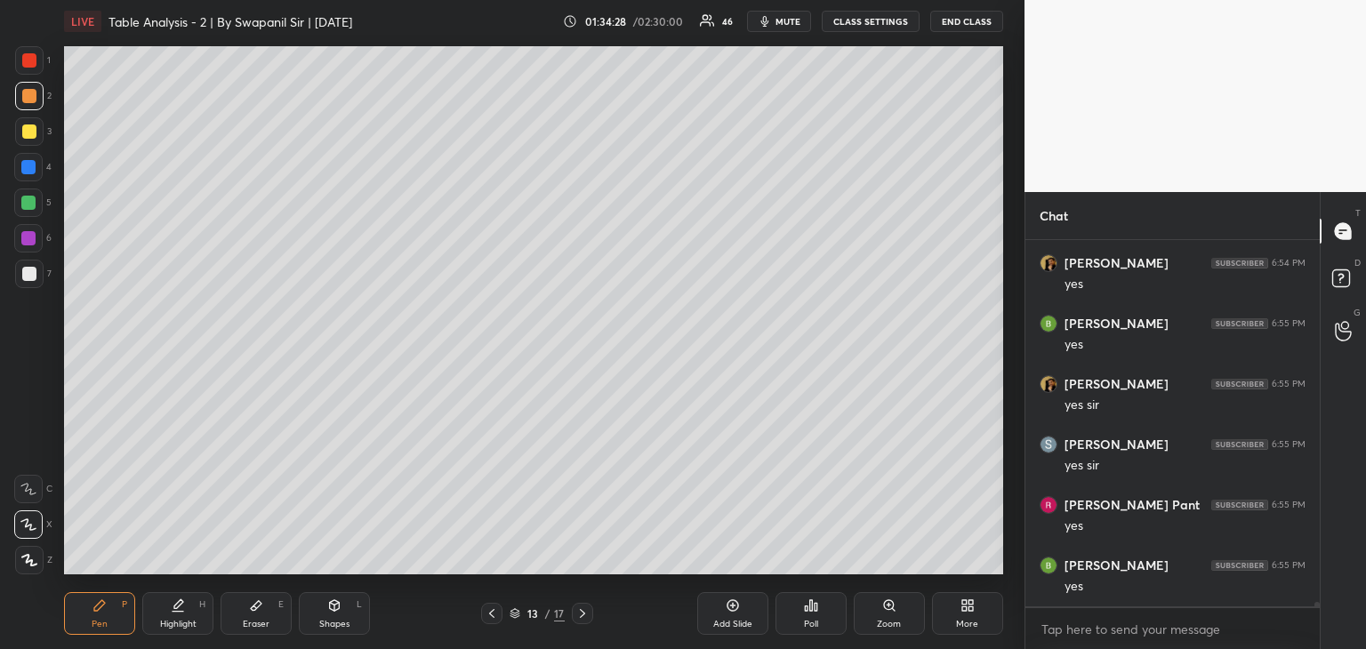
click at [258, 620] on div "Eraser" at bounding box center [256, 624] width 27 height 9
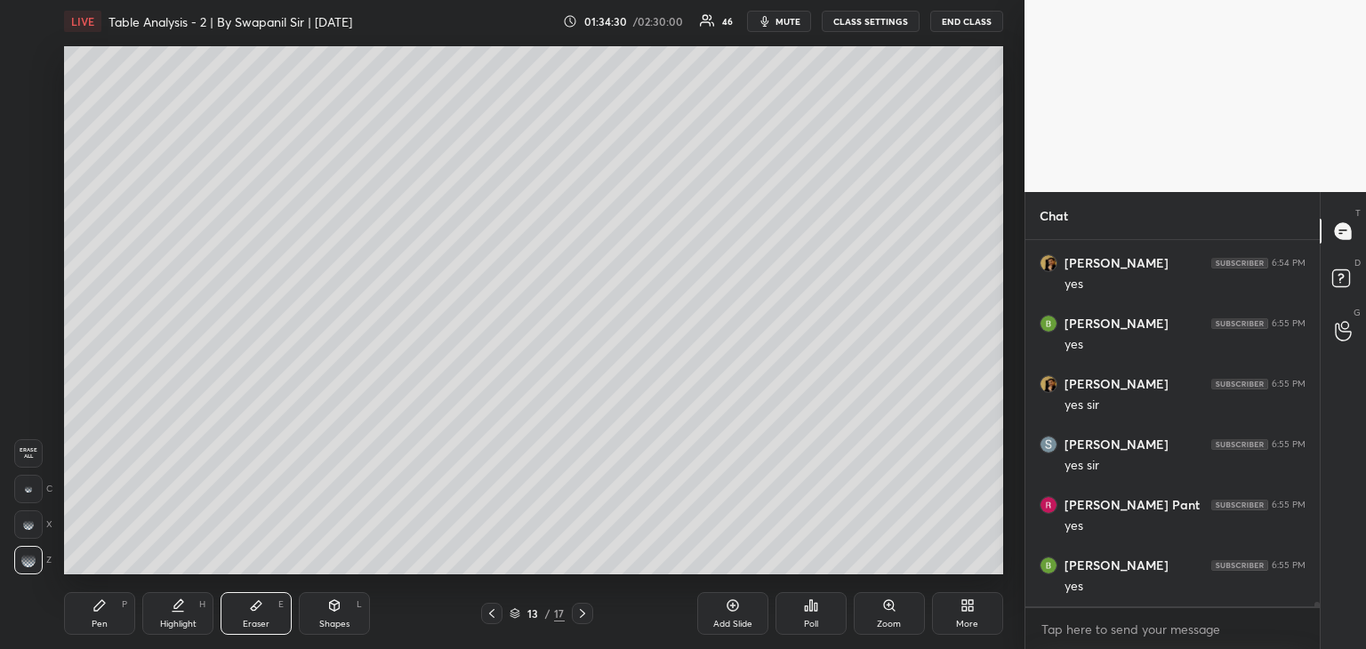
click at [84, 637] on div "Pen P Highlight H Eraser E Shapes L 13 / 17 Add Slide Poll Zoom More" at bounding box center [533, 613] width 939 height 71
click at [124, 602] on div "P" at bounding box center [124, 604] width 5 height 9
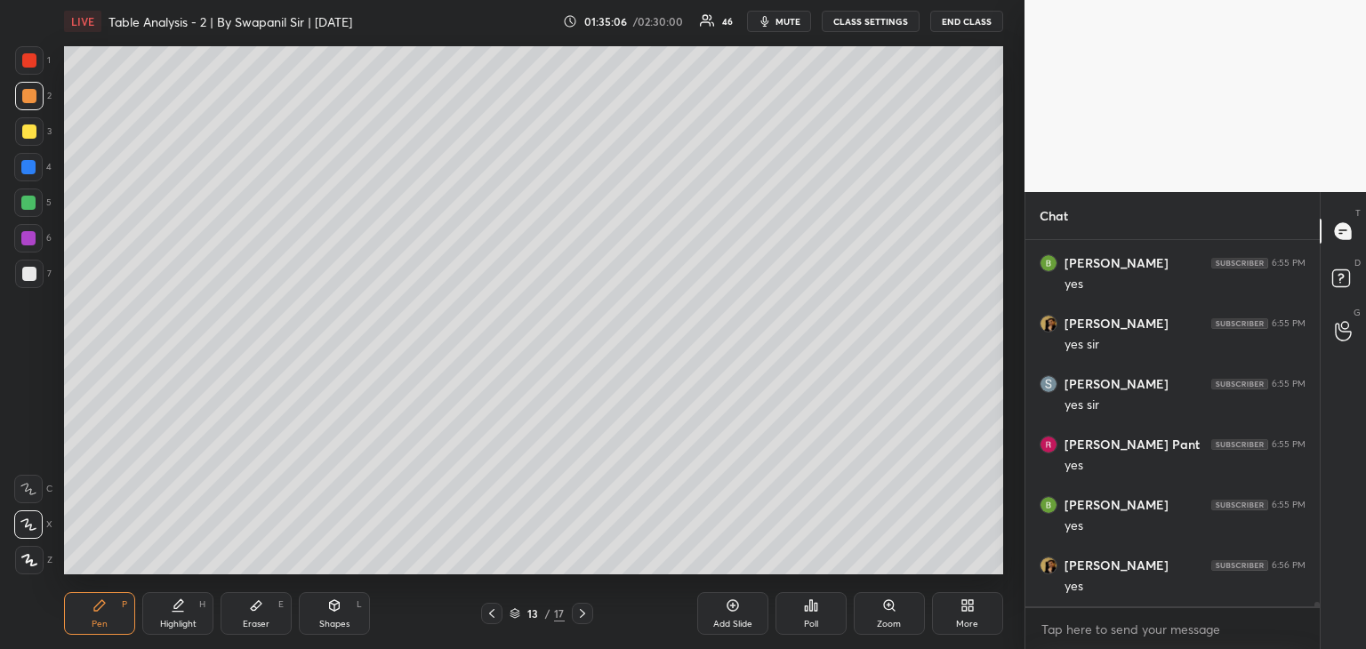
scroll to position [30231, 0]
click at [671, 574] on div "Setting up your live class Poll for secs No correct answer Start poll" at bounding box center [533, 310] width 953 height 535
click at [960, 574] on div "Setting up your live class Poll for secs No correct answer Start poll" at bounding box center [533, 310] width 953 height 535
drag, startPoint x: 29, startPoint y: 56, endPoint x: 39, endPoint y: 67, distance: 14.5
click at [32, 55] on div at bounding box center [29, 60] width 14 height 14
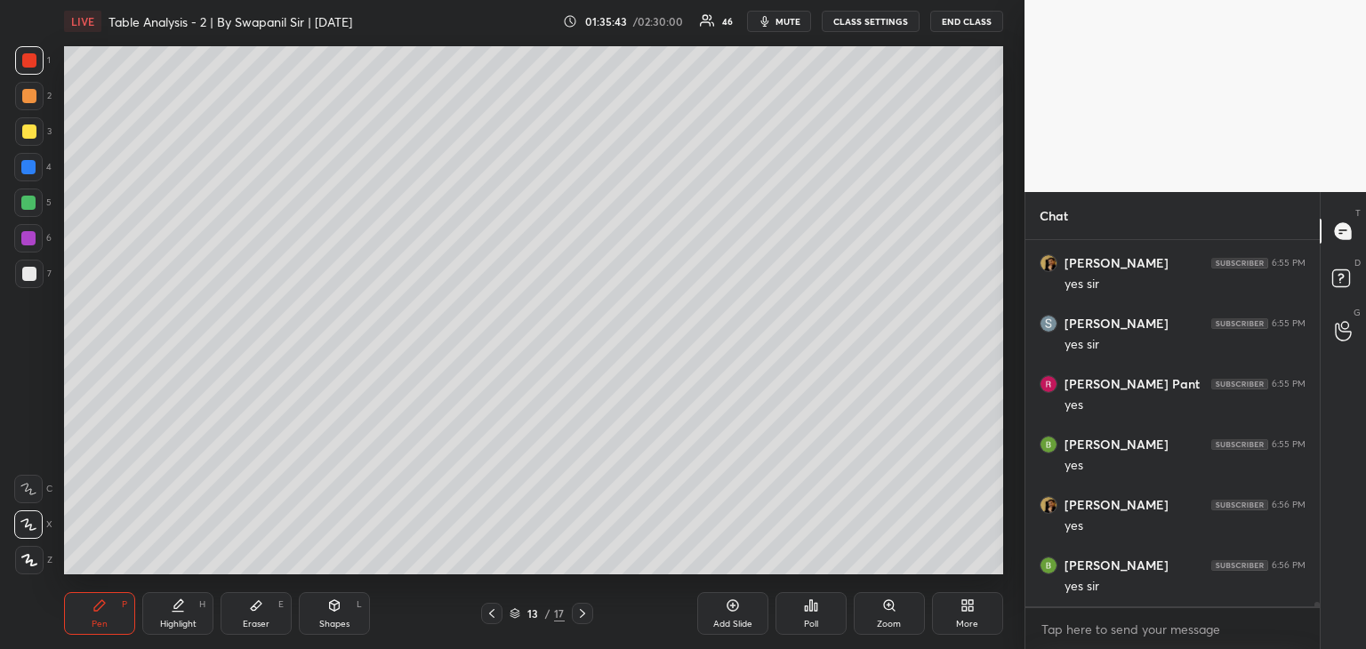
scroll to position [30292, 0]
click at [580, 619] on icon at bounding box center [582, 613] width 14 height 14
click at [582, 620] on icon at bounding box center [582, 613] width 14 height 14
click at [582, 616] on icon at bounding box center [582, 613] width 14 height 14
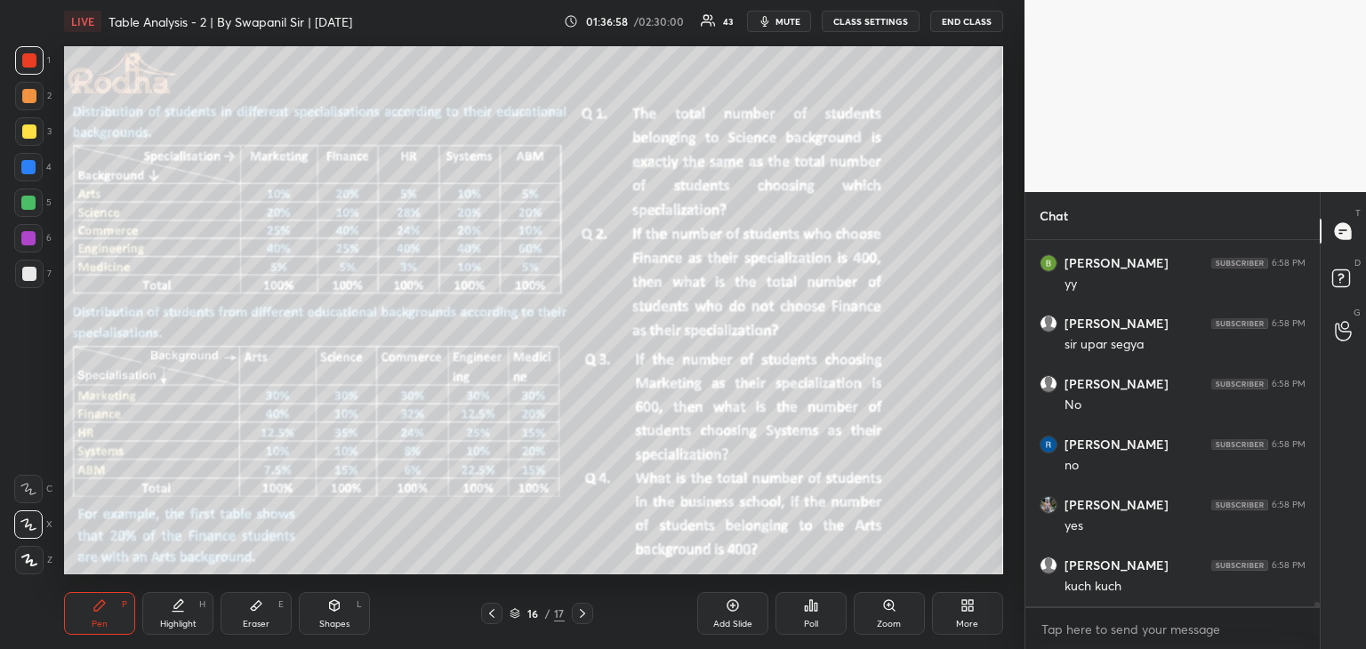
click at [30, 171] on div at bounding box center [28, 167] width 14 height 14
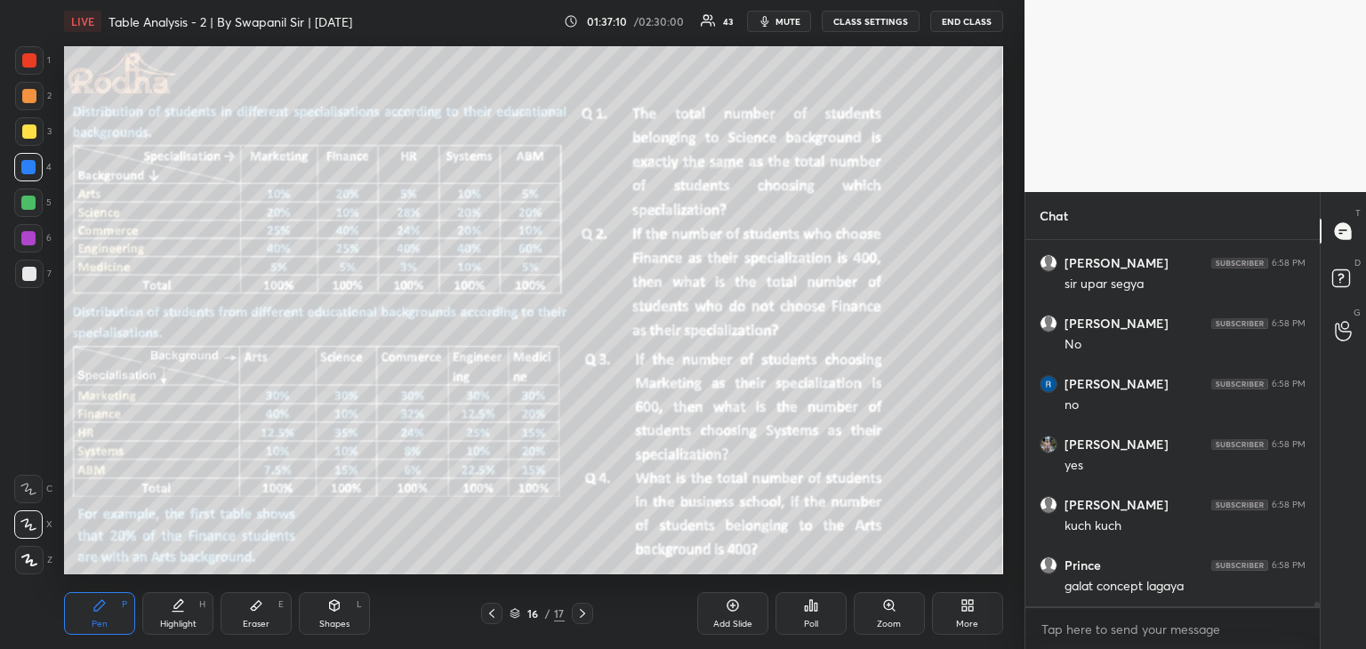
click at [28, 133] on div at bounding box center [29, 131] width 14 height 14
click at [31, 525] on icon at bounding box center [28, 524] width 14 height 11
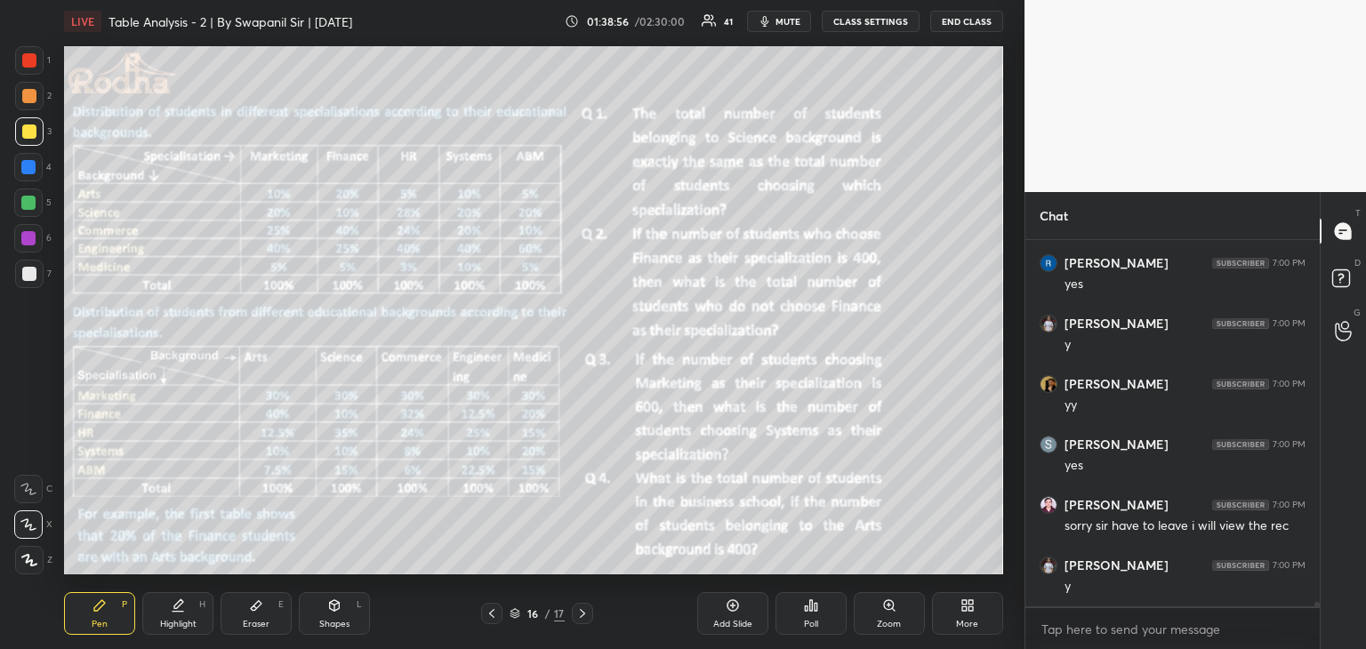
scroll to position [31942, 0]
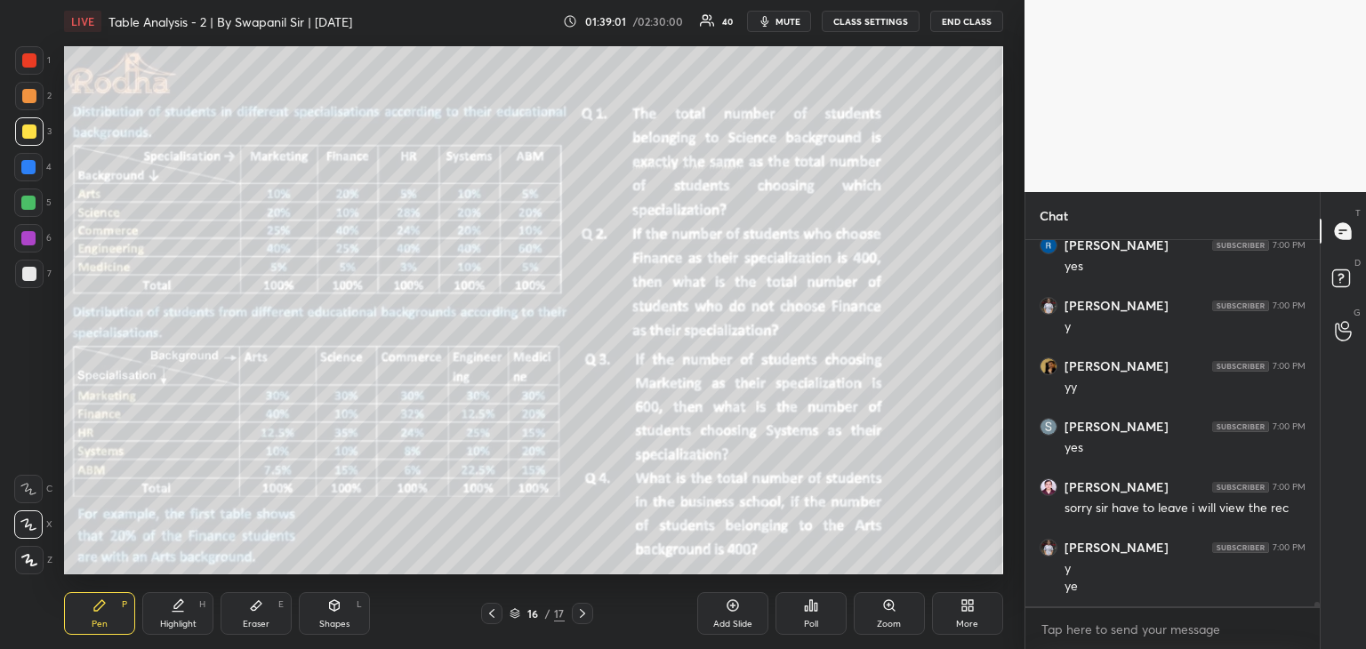
click at [253, 606] on icon at bounding box center [256, 606] width 11 height 10
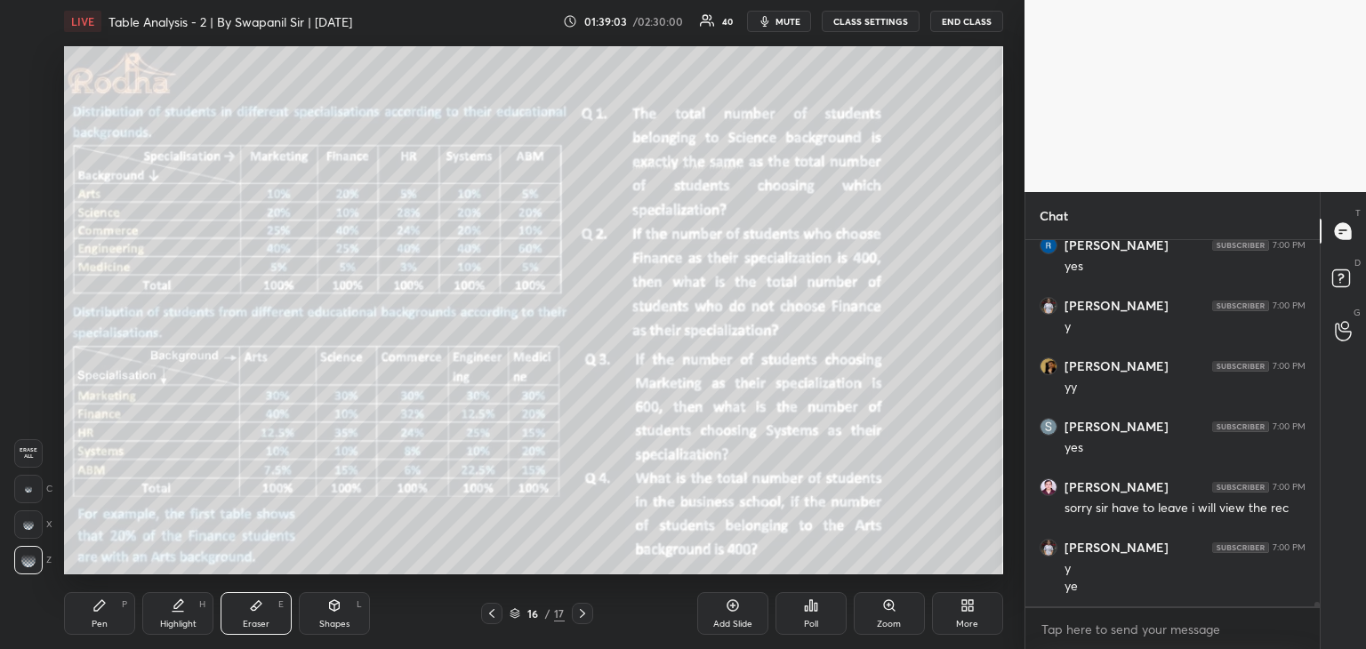
click at [95, 606] on icon at bounding box center [99, 605] width 14 height 14
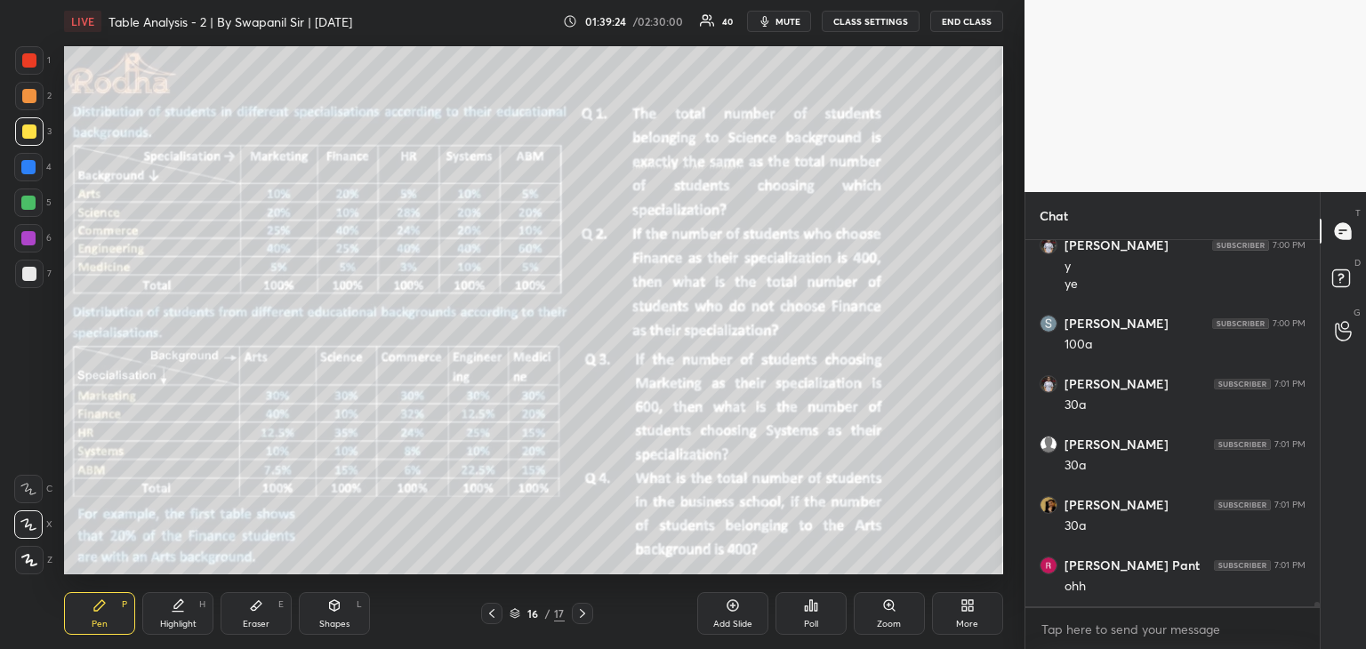
scroll to position [32305, 0]
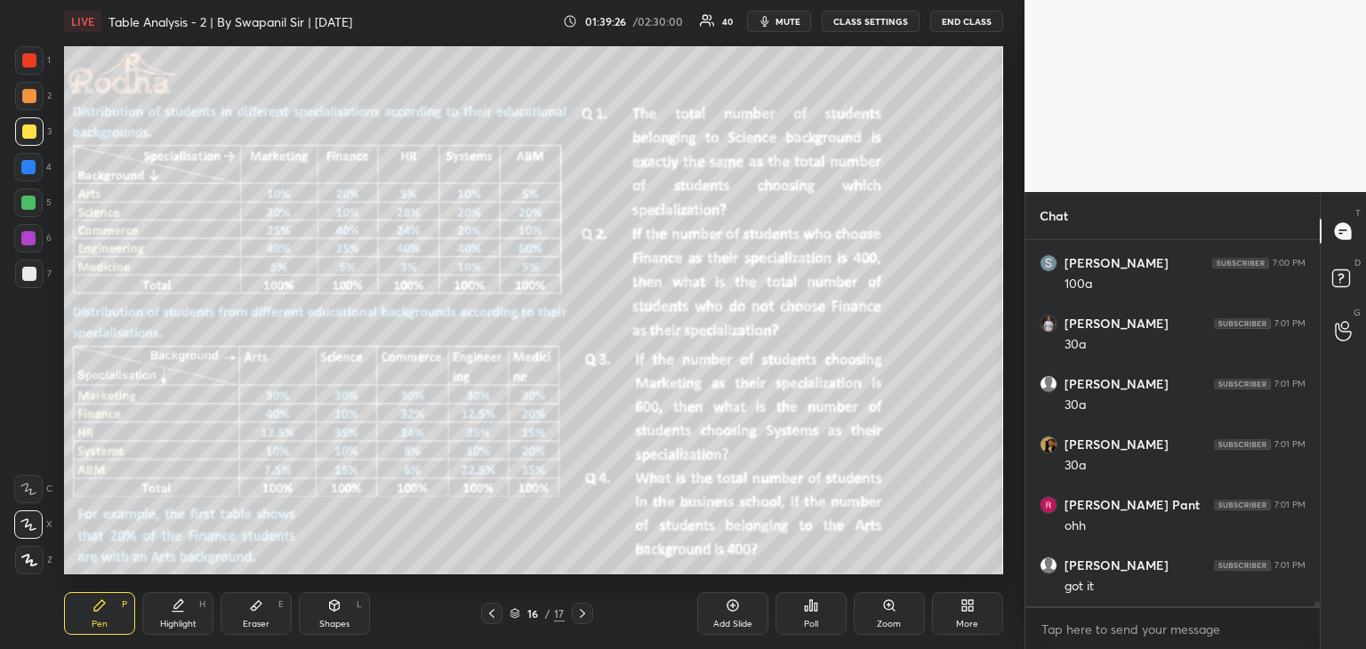
click at [28, 203] on div at bounding box center [28, 203] width 14 height 14
drag, startPoint x: 267, startPoint y: 613, endPoint x: 277, endPoint y: 612, distance: 9.8
click at [269, 613] on div "Eraser E" at bounding box center [256, 613] width 71 height 43
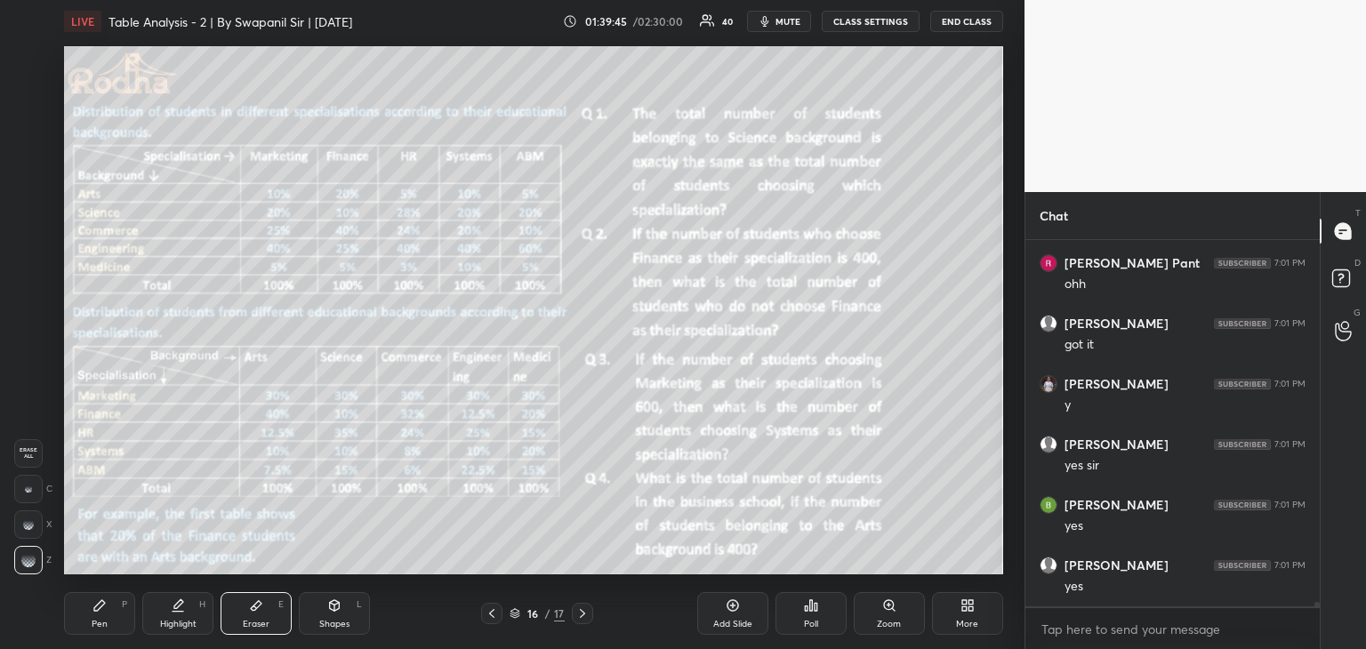
scroll to position [32611, 0]
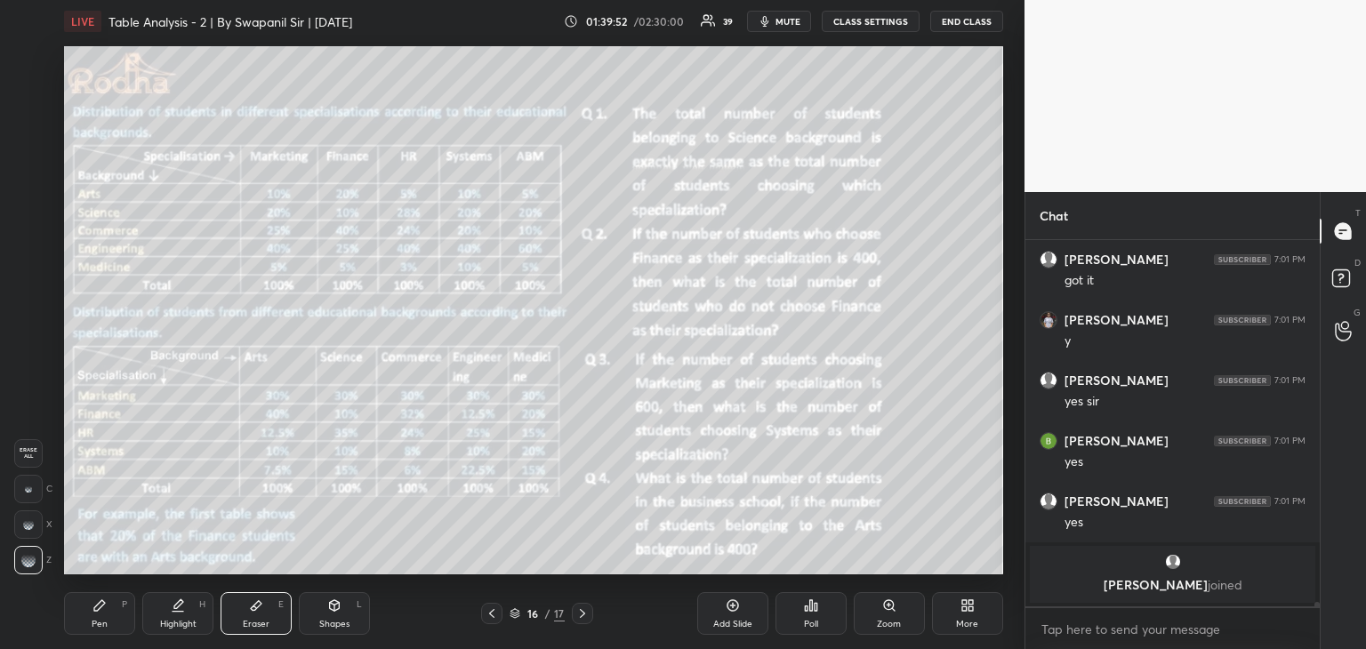
click at [96, 629] on div "Pen" at bounding box center [100, 624] width 16 height 9
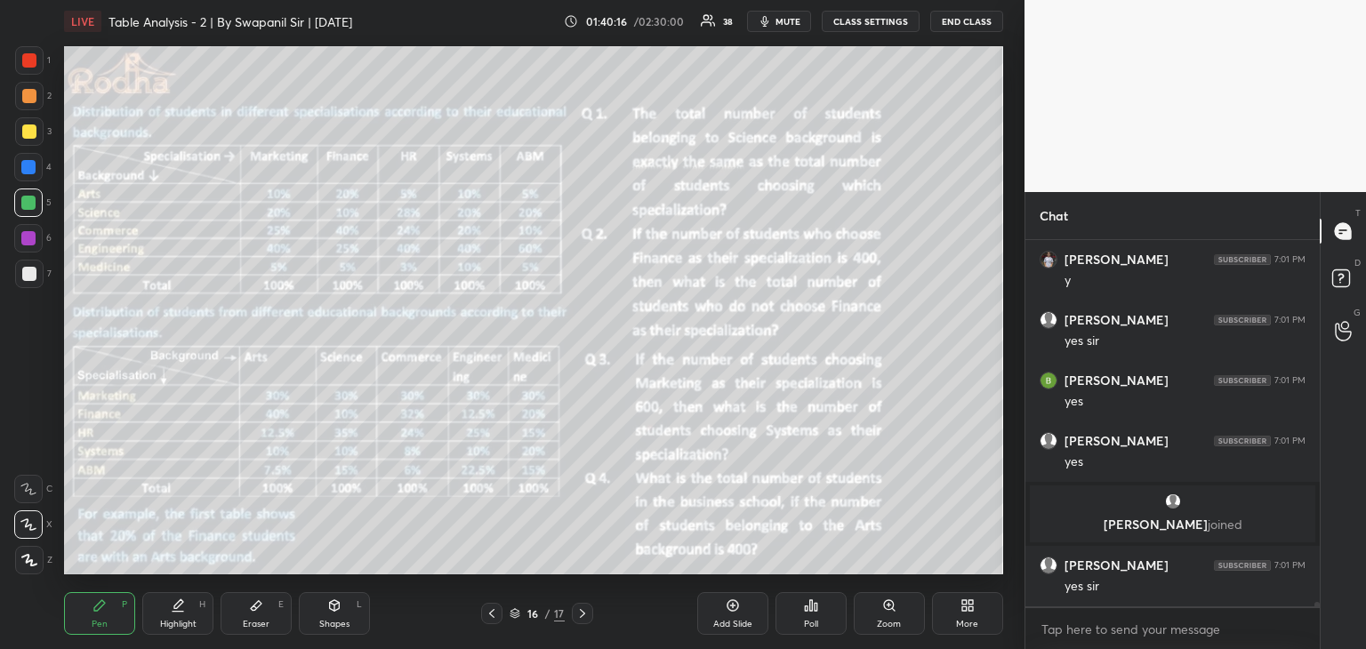
click at [583, 616] on icon at bounding box center [582, 613] width 14 height 14
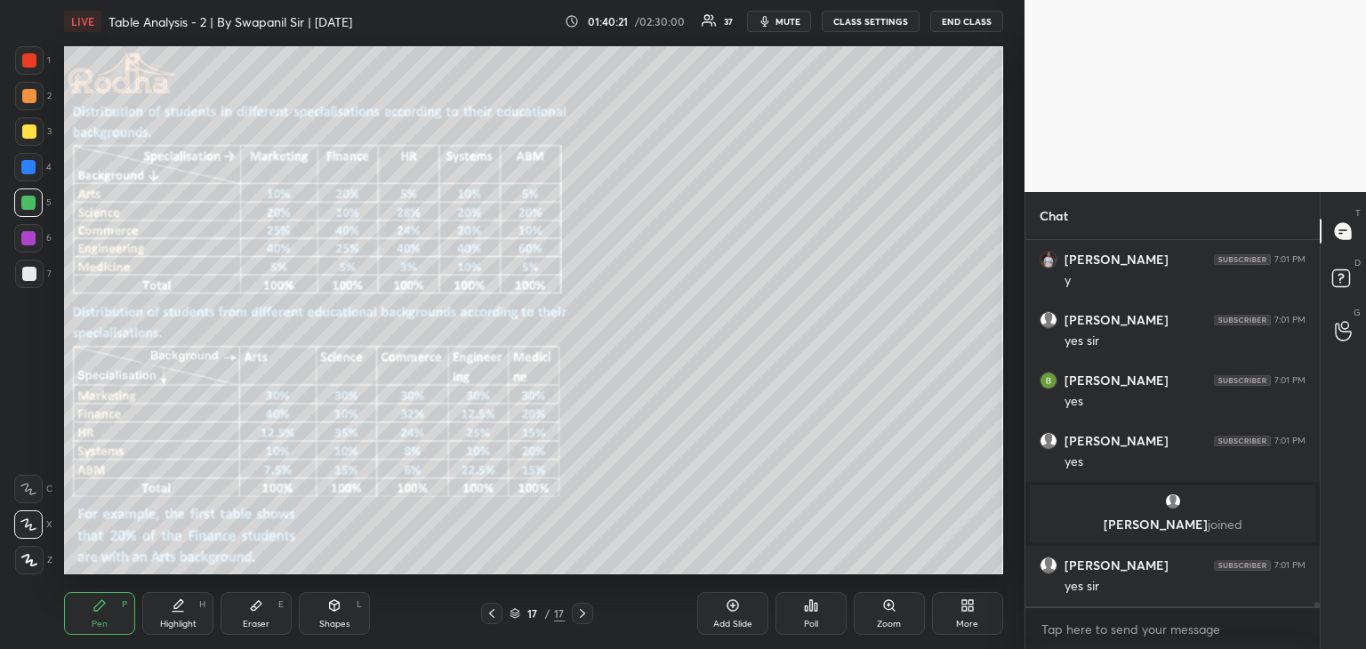
click at [33, 72] on div at bounding box center [29, 60] width 28 height 28
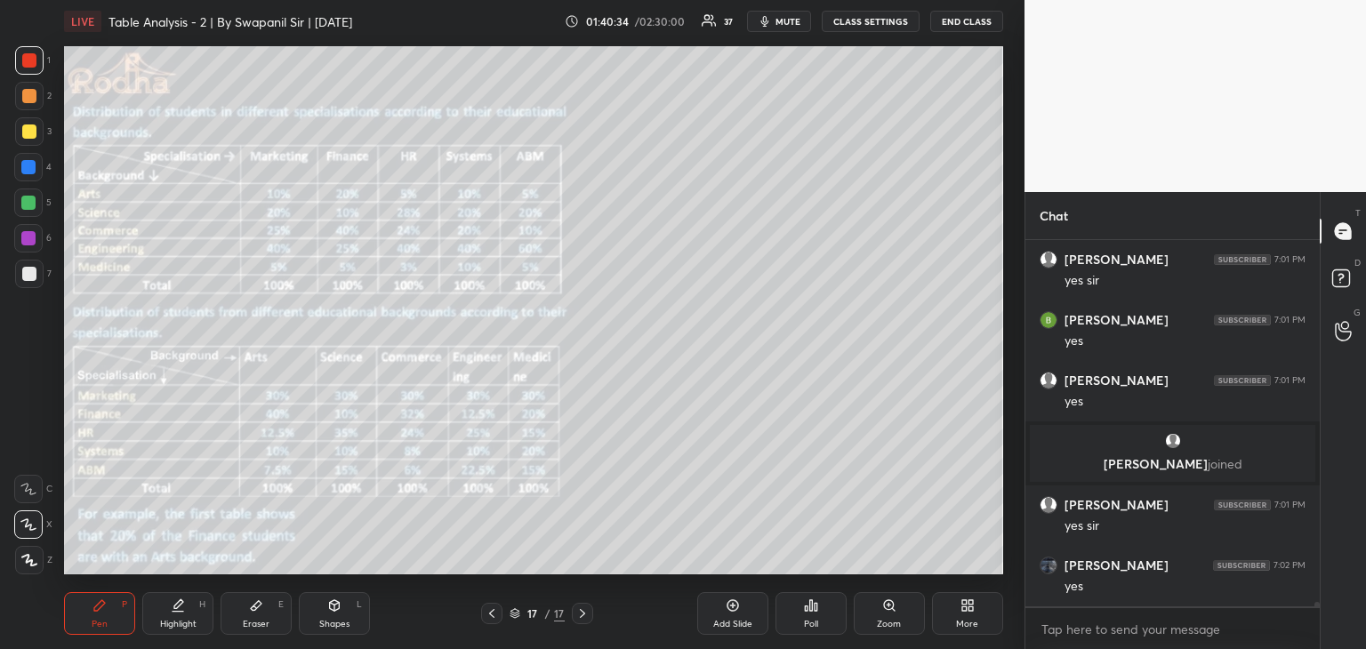
click at [344, 610] on div "Shapes L" at bounding box center [334, 613] width 71 height 43
click at [25, 460] on rect at bounding box center [29, 453] width 13 height 13
drag, startPoint x: 85, startPoint y: 609, endPoint x: 160, endPoint y: 574, distance: 82.3
click at [88, 607] on div "Pen P" at bounding box center [99, 613] width 71 height 43
drag, startPoint x: 32, startPoint y: 502, endPoint x: 42, endPoint y: 500, distance: 10.1
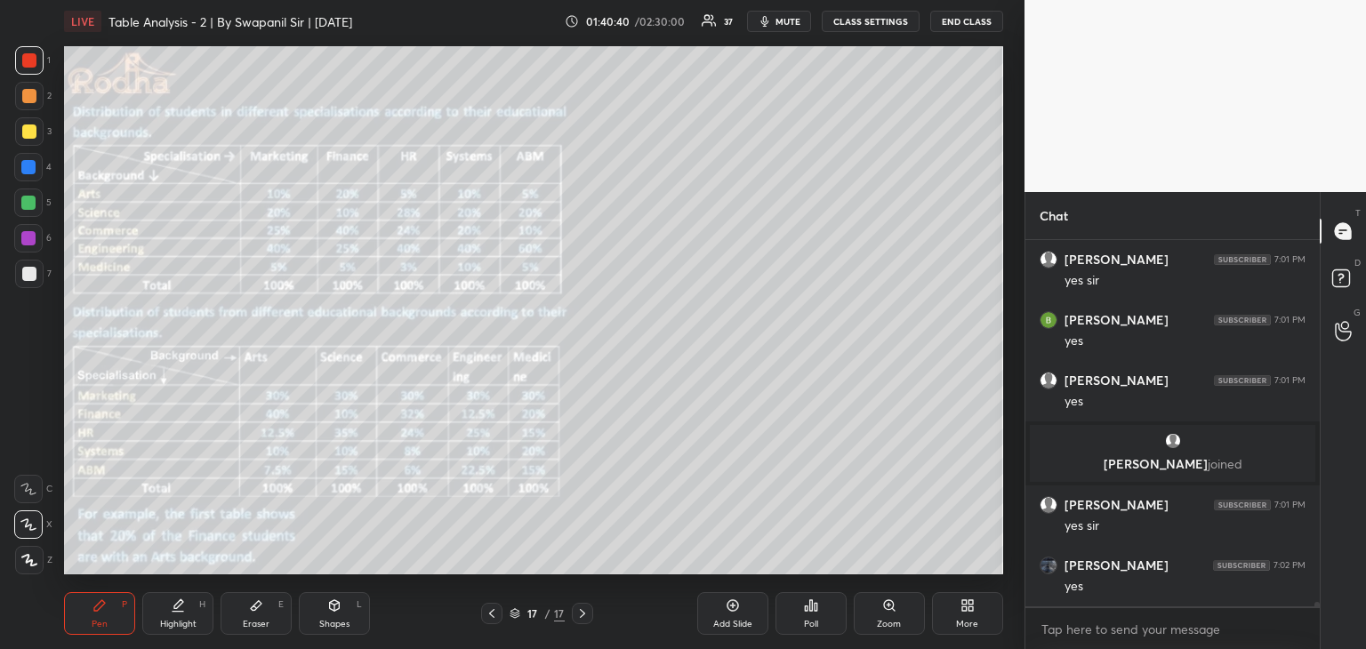
click at [32, 501] on div at bounding box center [28, 489] width 28 height 28
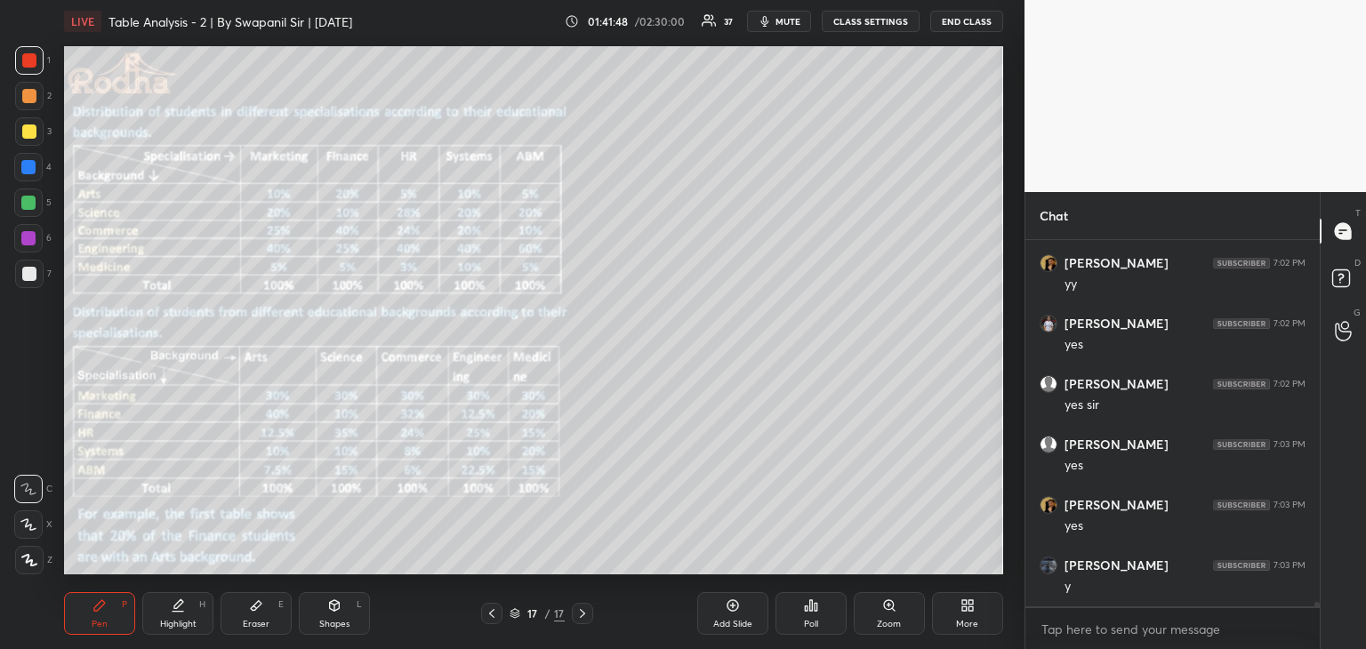
scroll to position [32031, 0]
click at [269, 623] on div "Eraser E" at bounding box center [256, 613] width 71 height 43
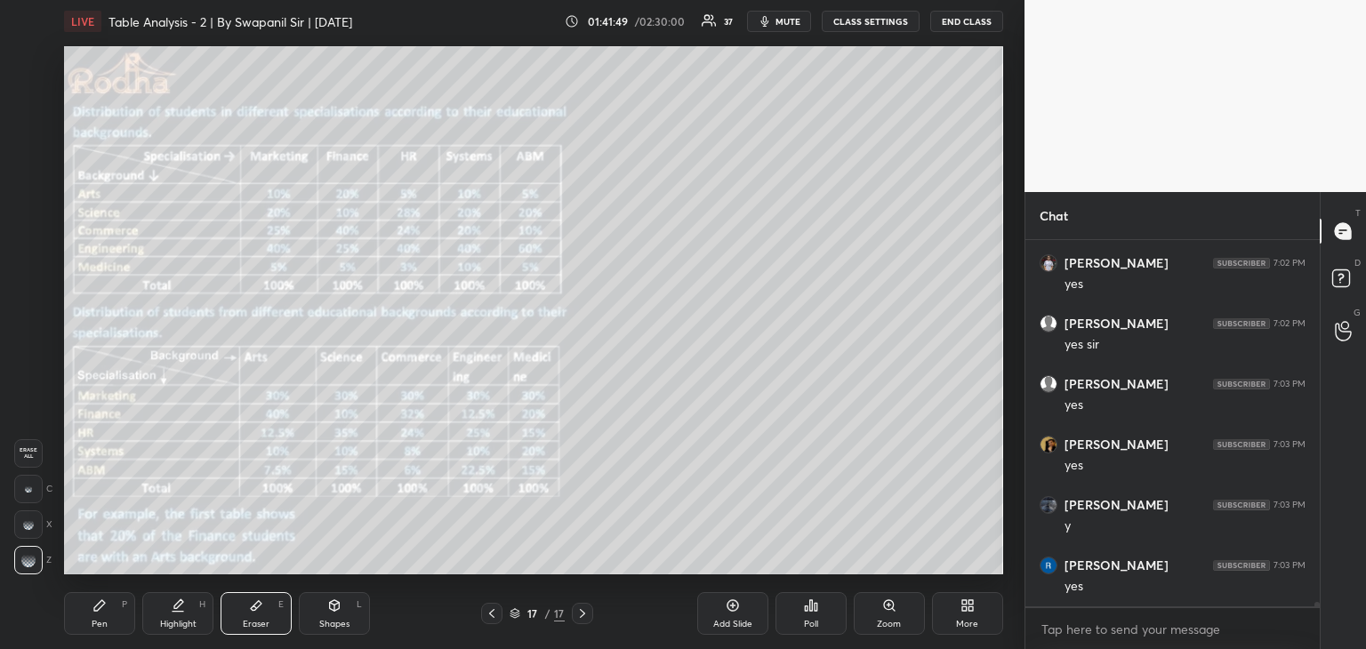
scroll to position [32091, 0]
click at [89, 622] on div "Pen P" at bounding box center [99, 613] width 71 height 43
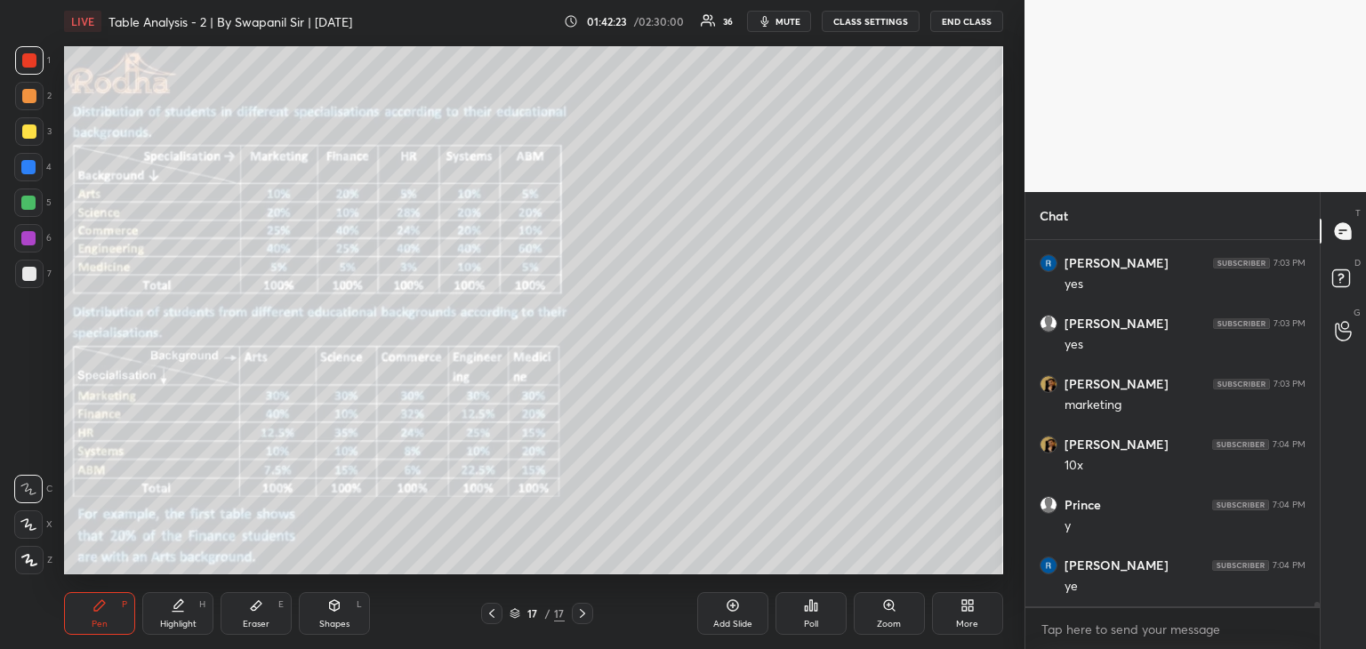
scroll to position [32394, 0]
click at [35, 168] on div at bounding box center [28, 167] width 14 height 14
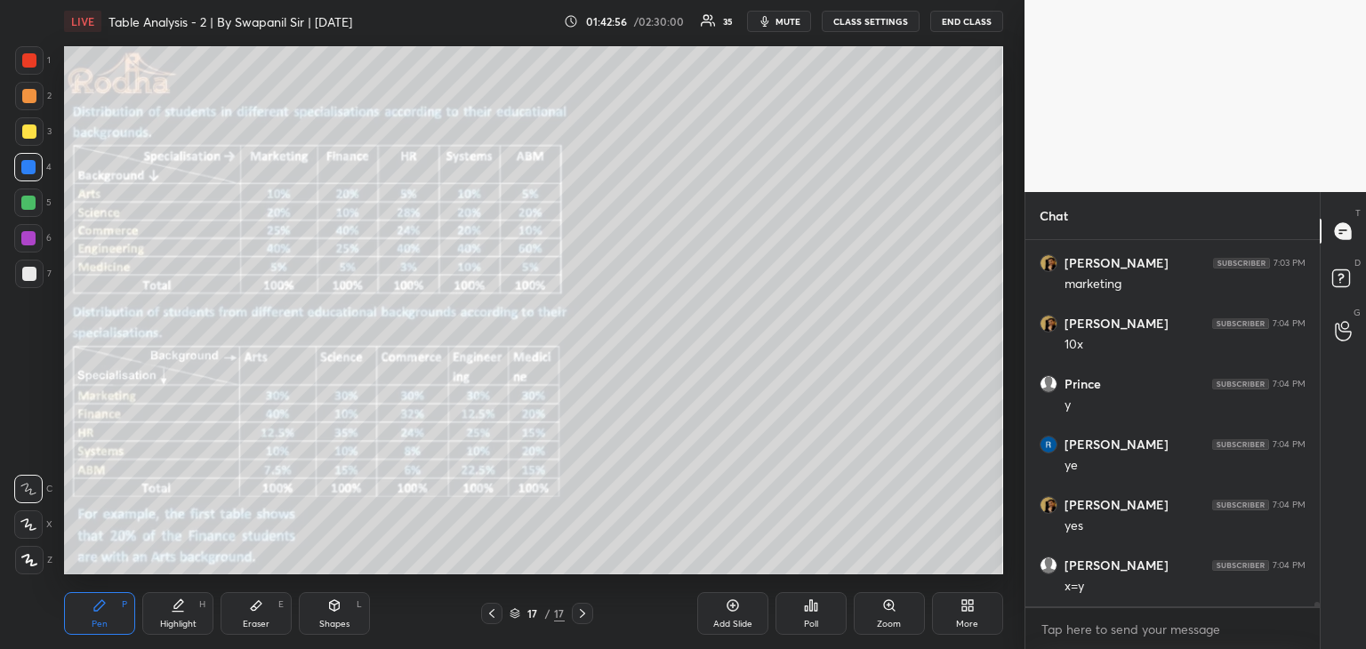
scroll to position [32515, 0]
click at [259, 616] on div "Eraser E" at bounding box center [256, 613] width 71 height 43
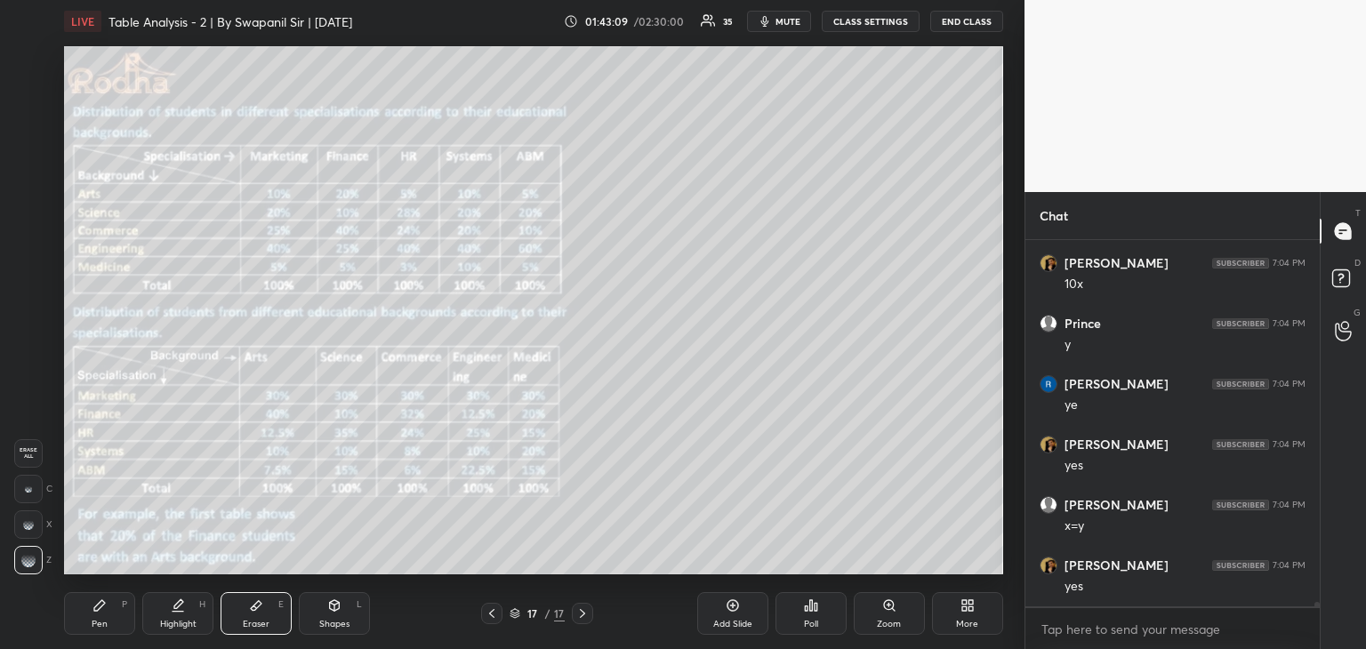
click at [88, 612] on div "Pen P" at bounding box center [99, 613] width 71 height 43
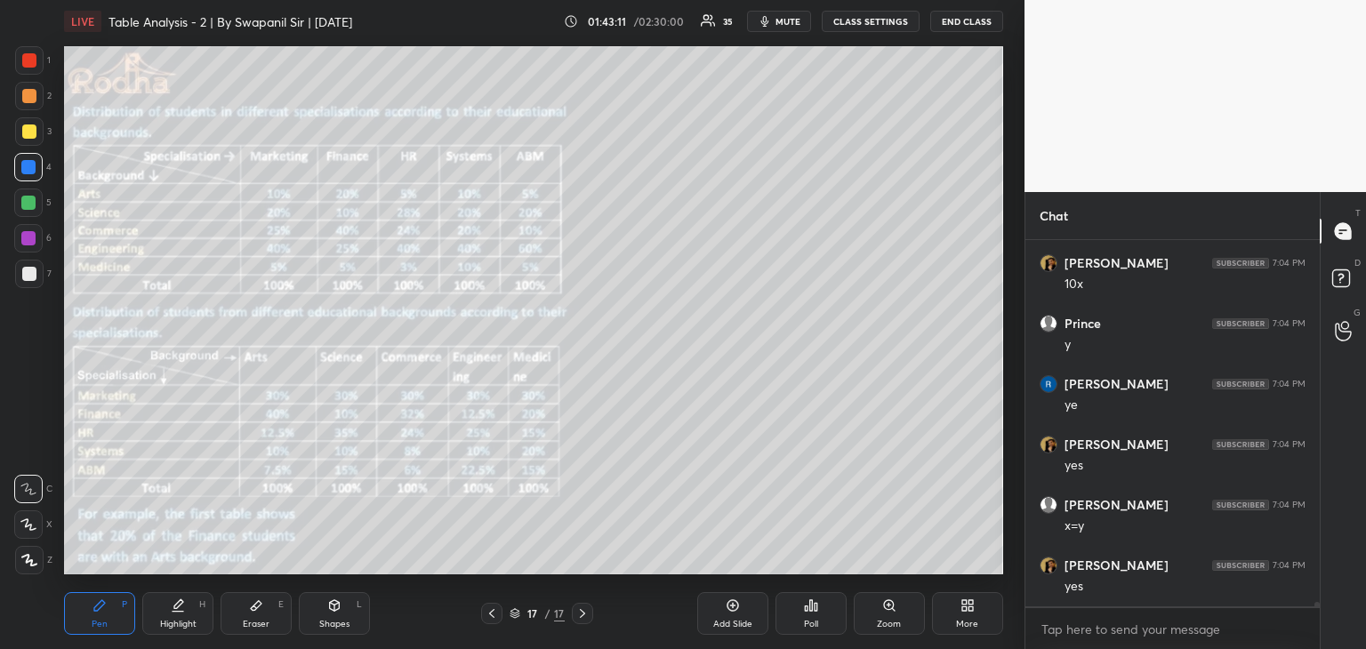
click at [28, 132] on div at bounding box center [29, 131] width 14 height 14
click at [261, 620] on div "Eraser" at bounding box center [256, 624] width 27 height 9
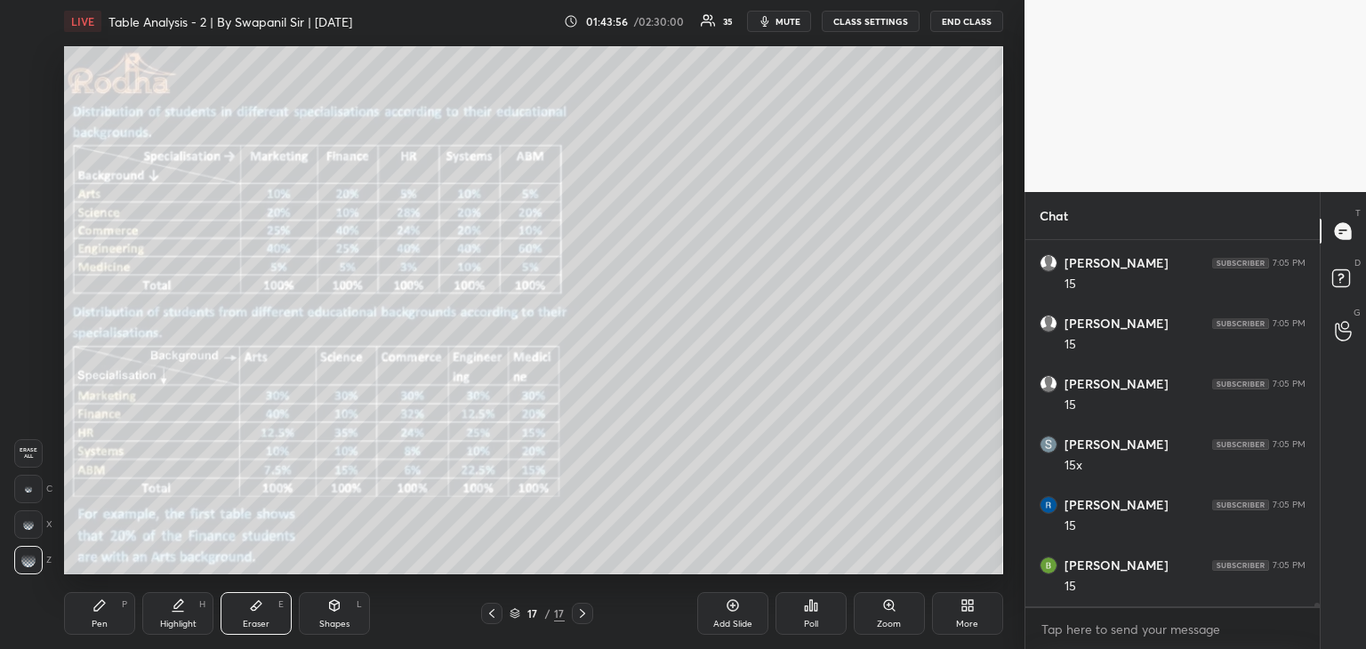
scroll to position [33361, 0]
drag, startPoint x: 112, startPoint y: 620, endPoint x: 132, endPoint y: 616, distance: 20.8
click at [114, 621] on div "Pen P" at bounding box center [99, 613] width 71 height 43
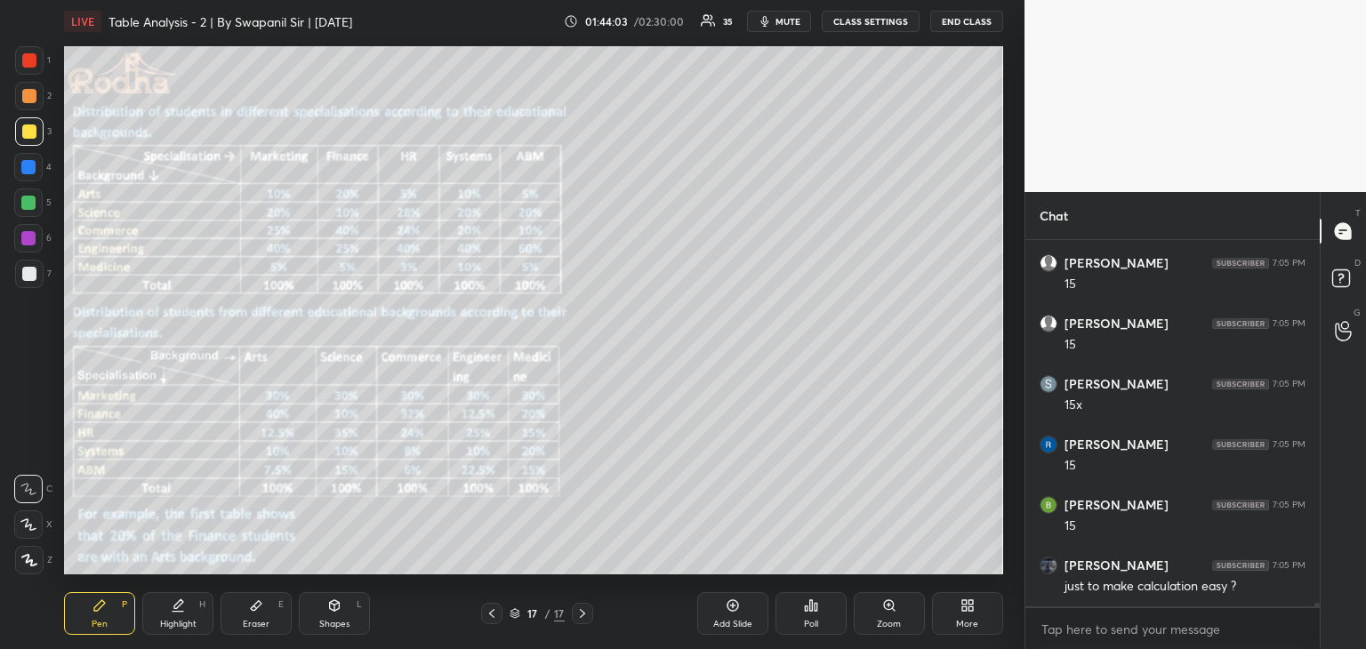
drag, startPoint x: 267, startPoint y: 604, endPoint x: 283, endPoint y: 580, distance: 28.9
click at [268, 604] on div "Eraser E" at bounding box center [256, 613] width 71 height 43
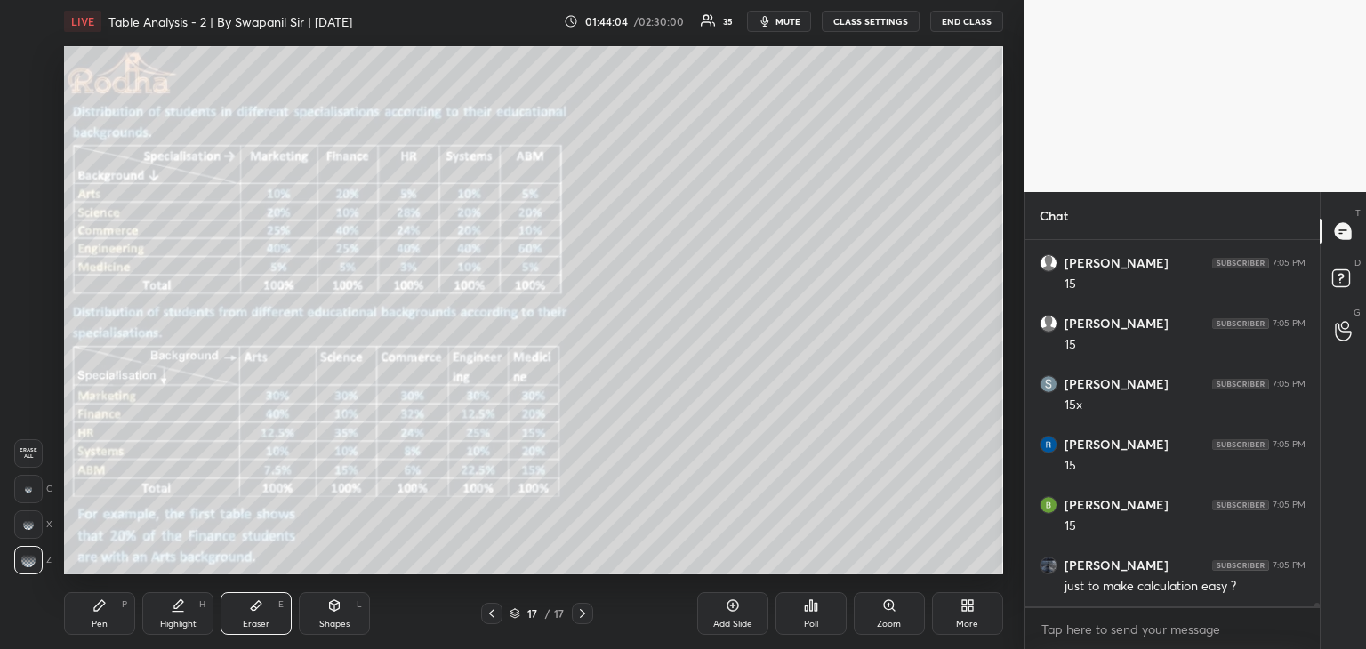
click at [94, 611] on icon at bounding box center [99, 605] width 11 height 11
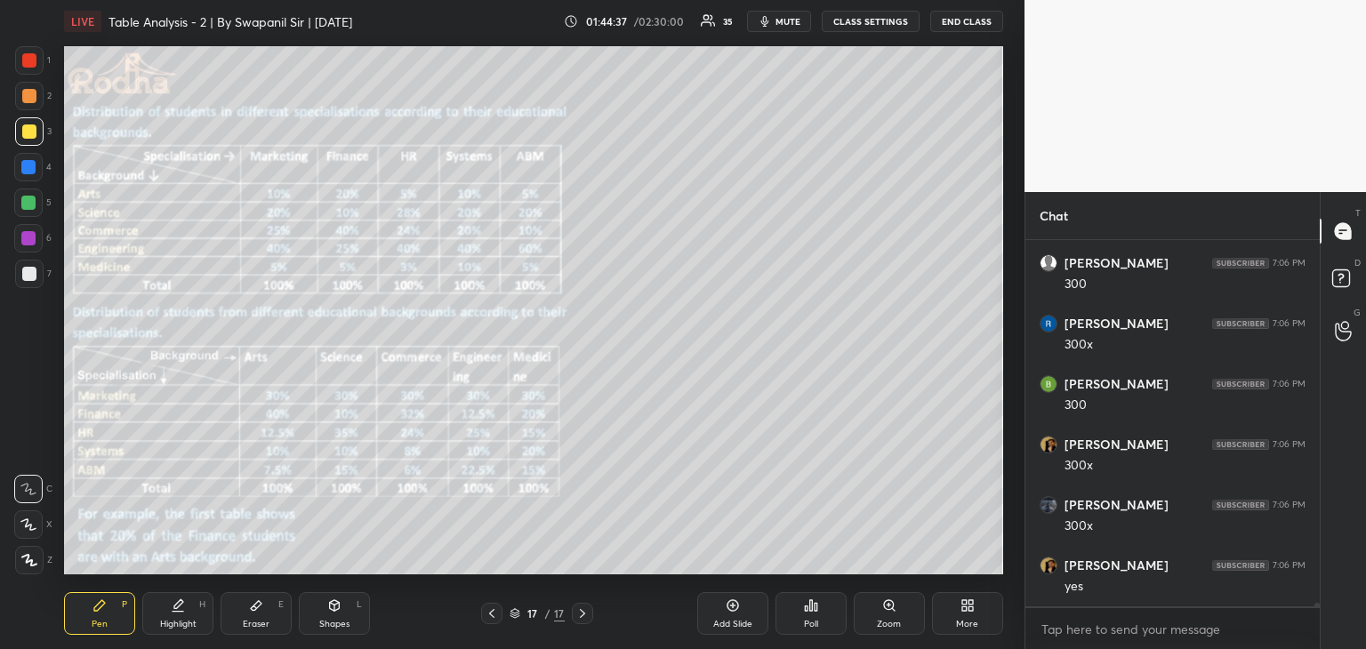
scroll to position [34328, 0]
click at [250, 609] on icon at bounding box center [256, 605] width 14 height 14
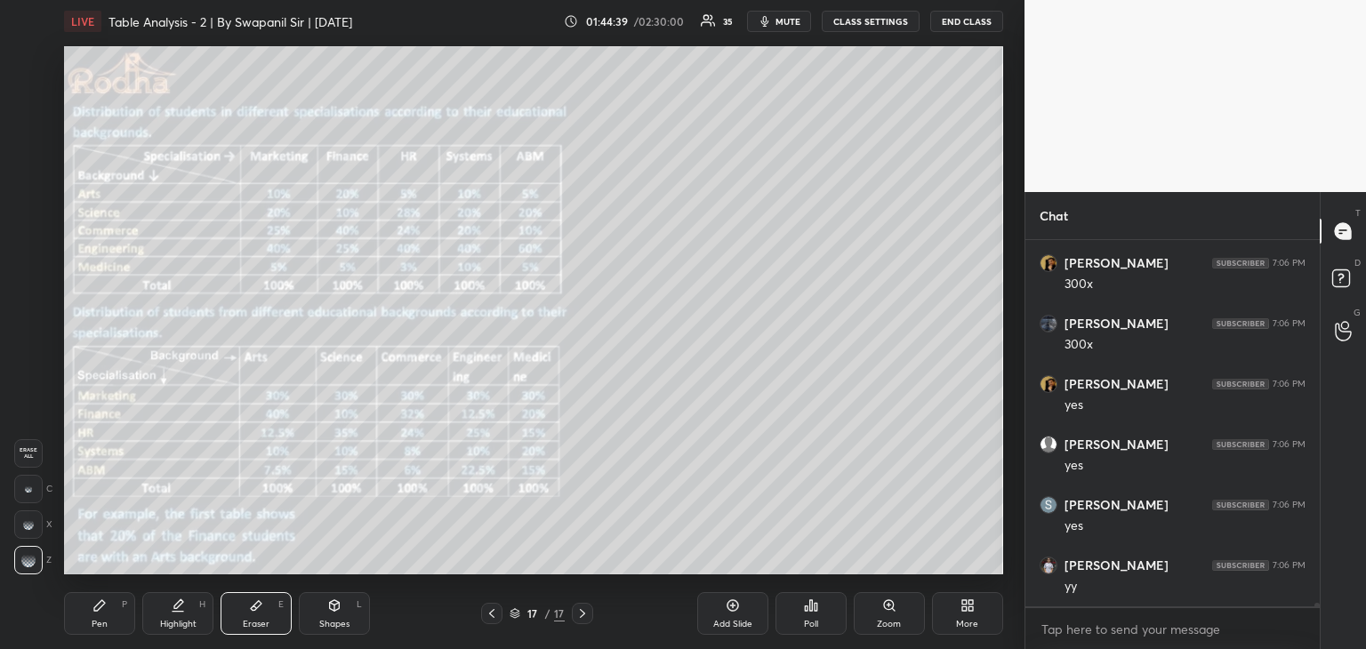
drag, startPoint x: 103, startPoint y: 613, endPoint x: 105, endPoint y: 577, distance: 35.6
click at [102, 612] on icon at bounding box center [99, 605] width 14 height 14
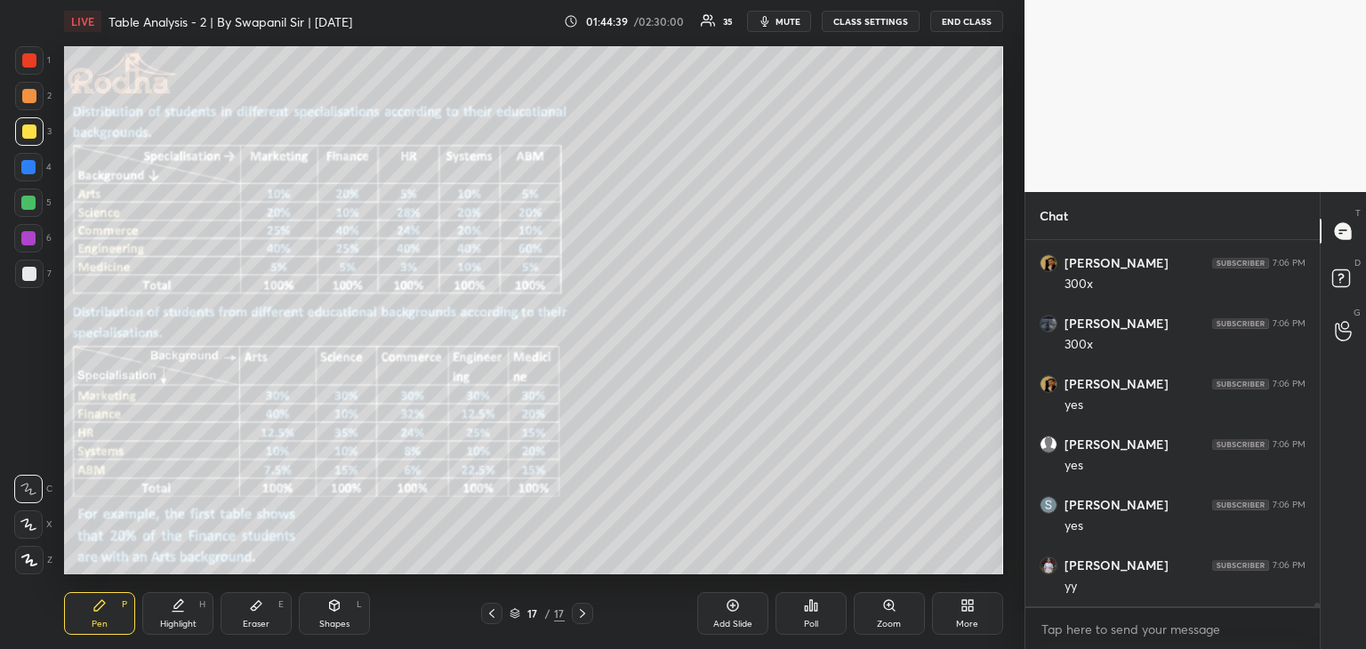
scroll to position [34510, 0]
drag, startPoint x: 28, startPoint y: 59, endPoint x: 63, endPoint y: 157, distance: 104.9
click at [28, 60] on div at bounding box center [29, 60] width 14 height 14
drag, startPoint x: 25, startPoint y: 129, endPoint x: 57, endPoint y: 197, distance: 74.8
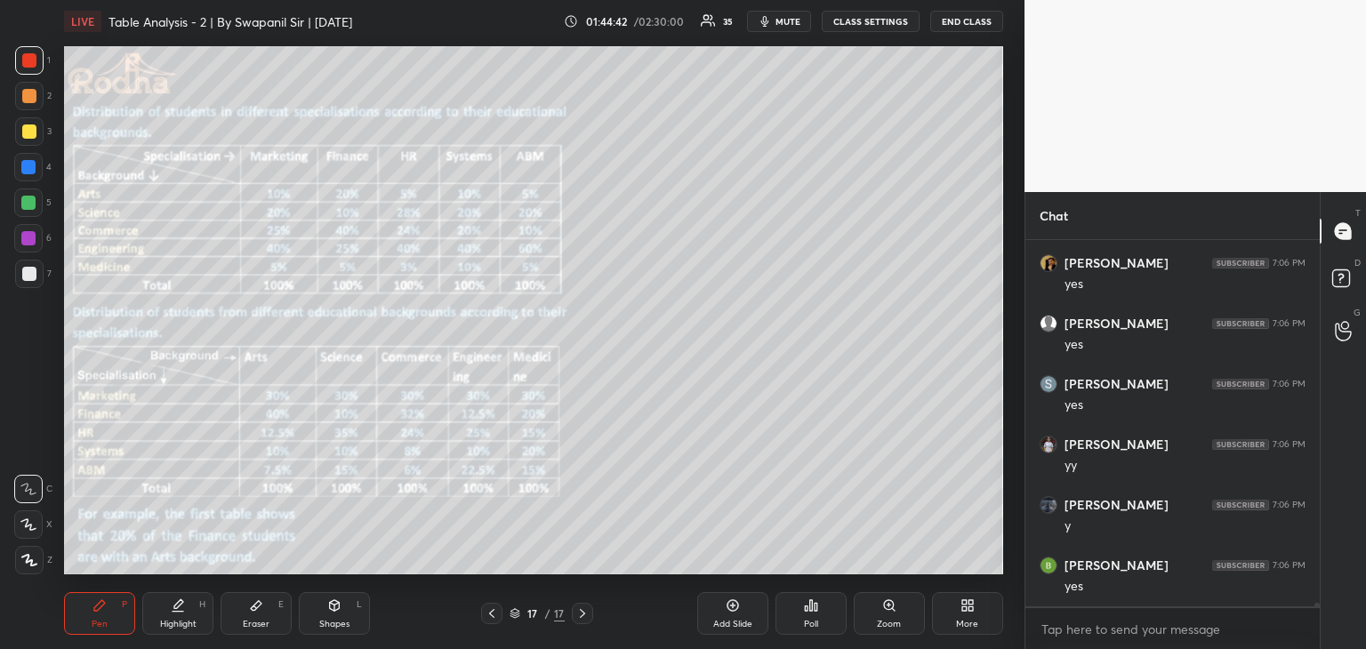
click at [25, 131] on div at bounding box center [29, 131] width 14 height 14
click at [32, 61] on div at bounding box center [29, 60] width 14 height 14
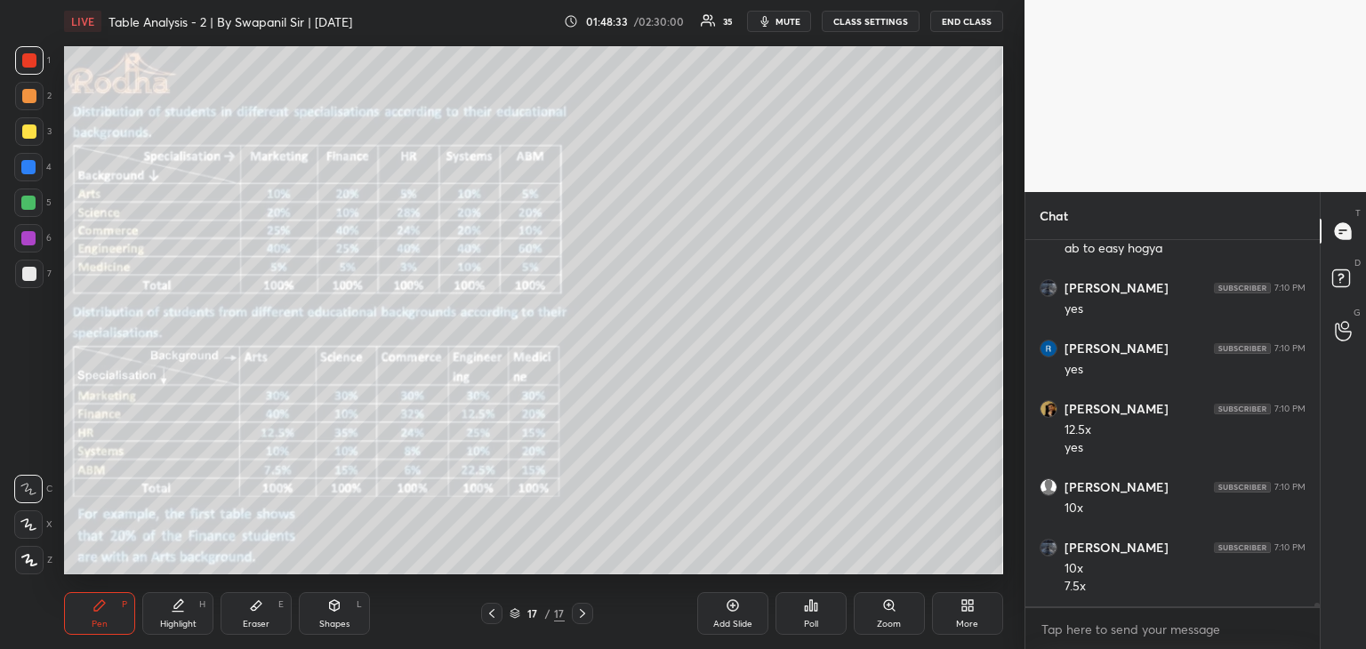
scroll to position [35922, 0]
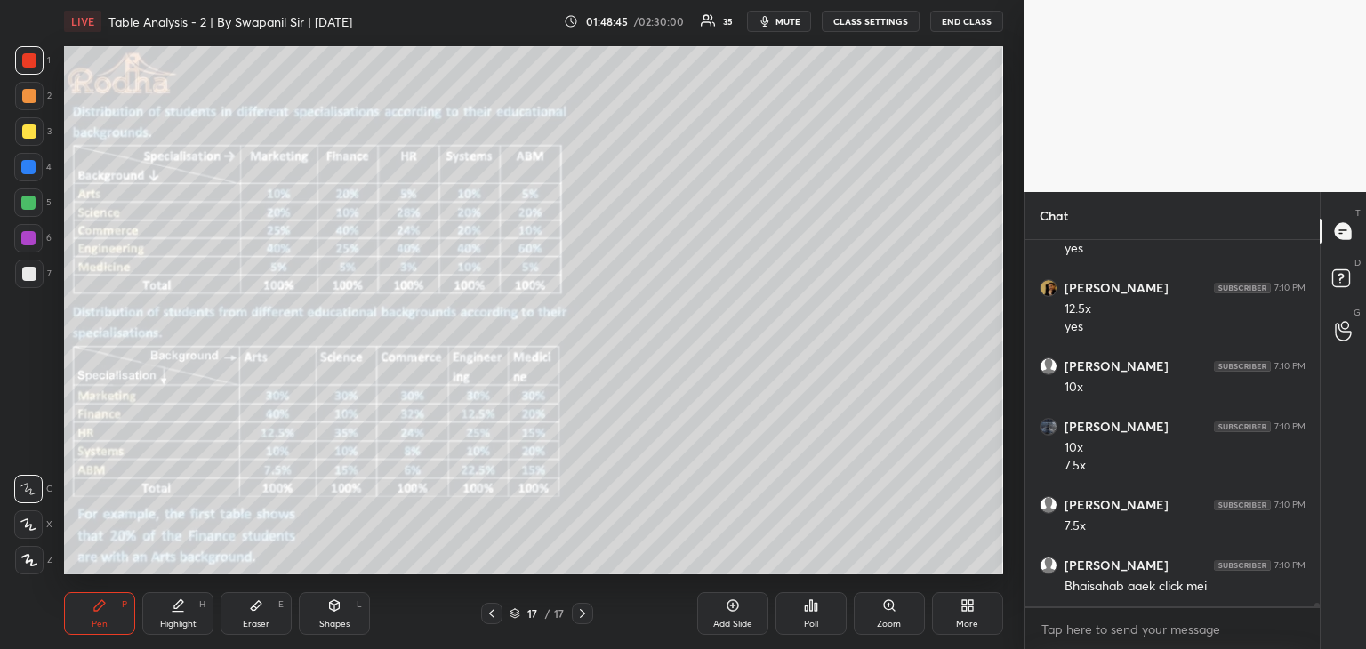
drag, startPoint x: 32, startPoint y: 268, endPoint x: 39, endPoint y: 261, distance: 10.1
click at [34, 267] on div at bounding box center [29, 274] width 14 height 14
click at [28, 243] on div at bounding box center [28, 238] width 14 height 14
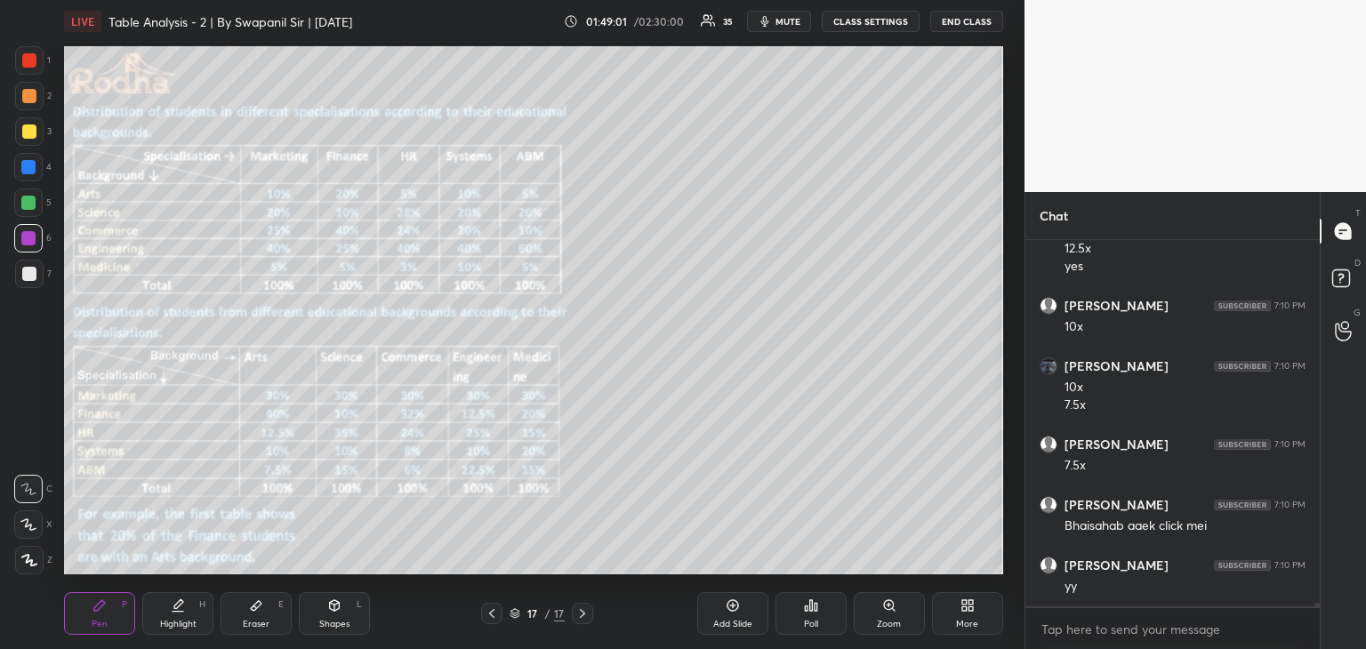
scroll to position [36043, 0]
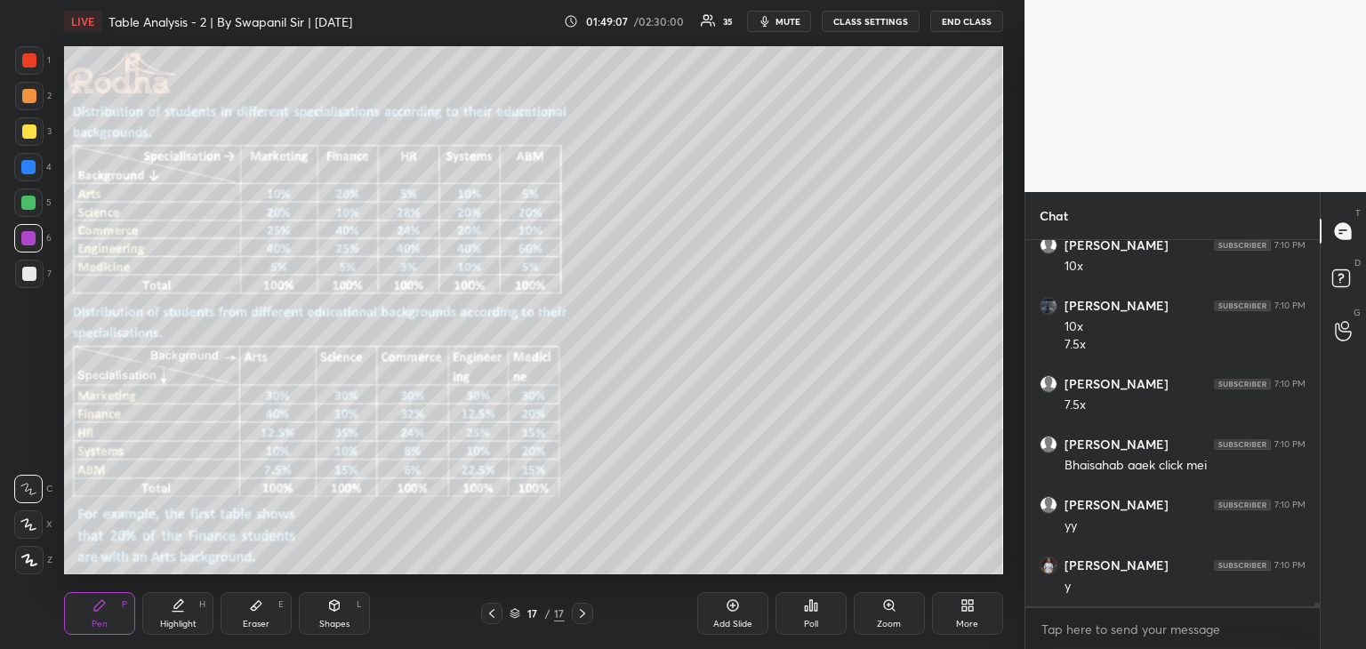
drag, startPoint x: 30, startPoint y: 132, endPoint x: 60, endPoint y: 160, distance: 40.9
click at [31, 133] on div at bounding box center [29, 131] width 14 height 14
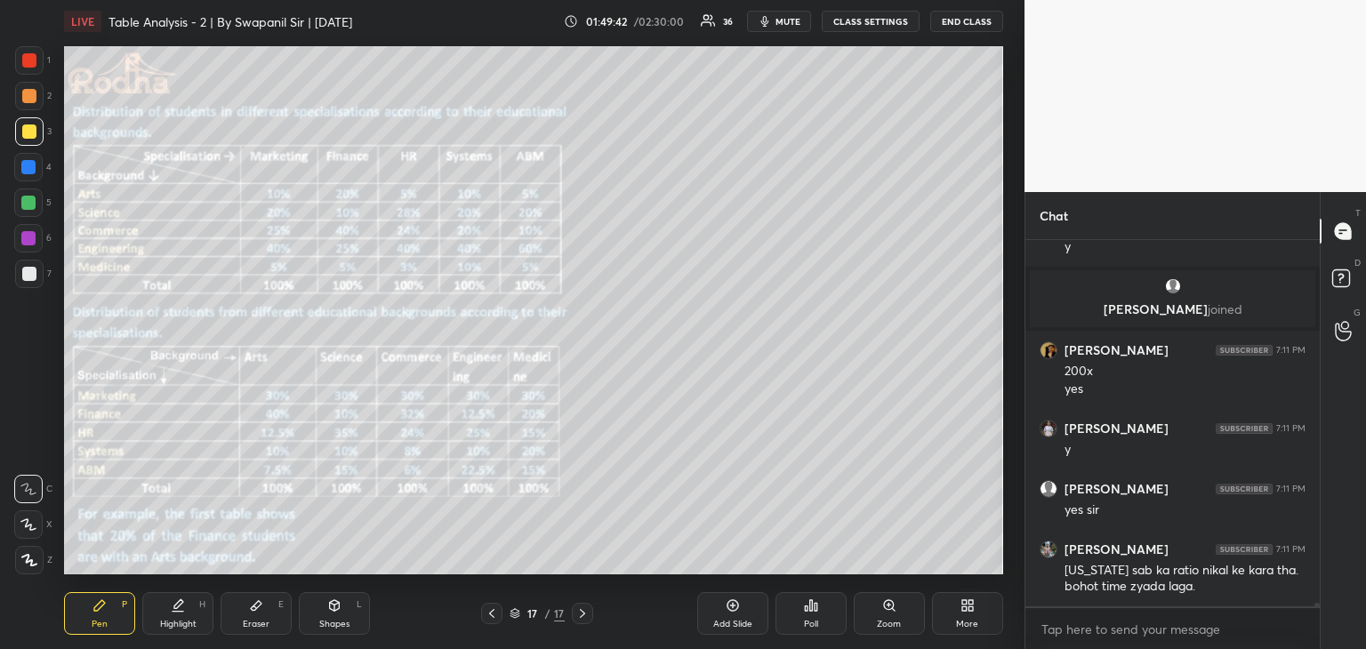
scroll to position [35908, 0]
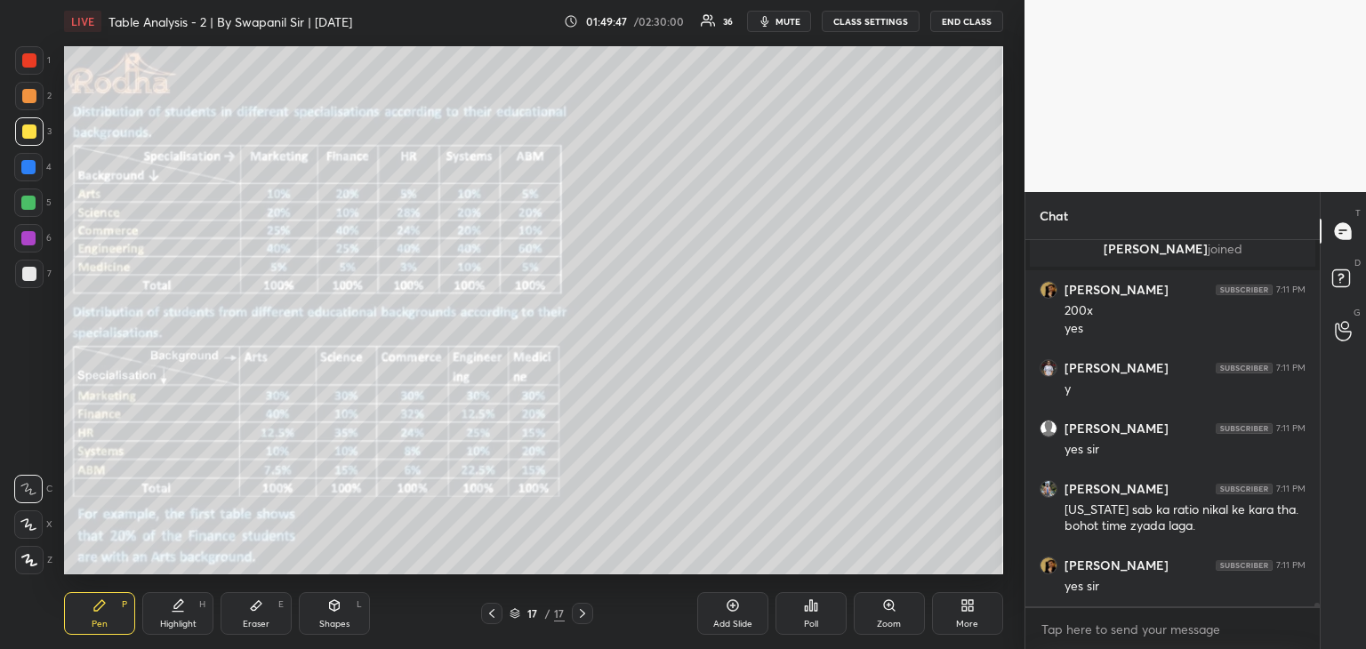
click at [676, 574] on div "Setting up your live class Poll for secs No correct answer Start poll" at bounding box center [533, 310] width 953 height 535
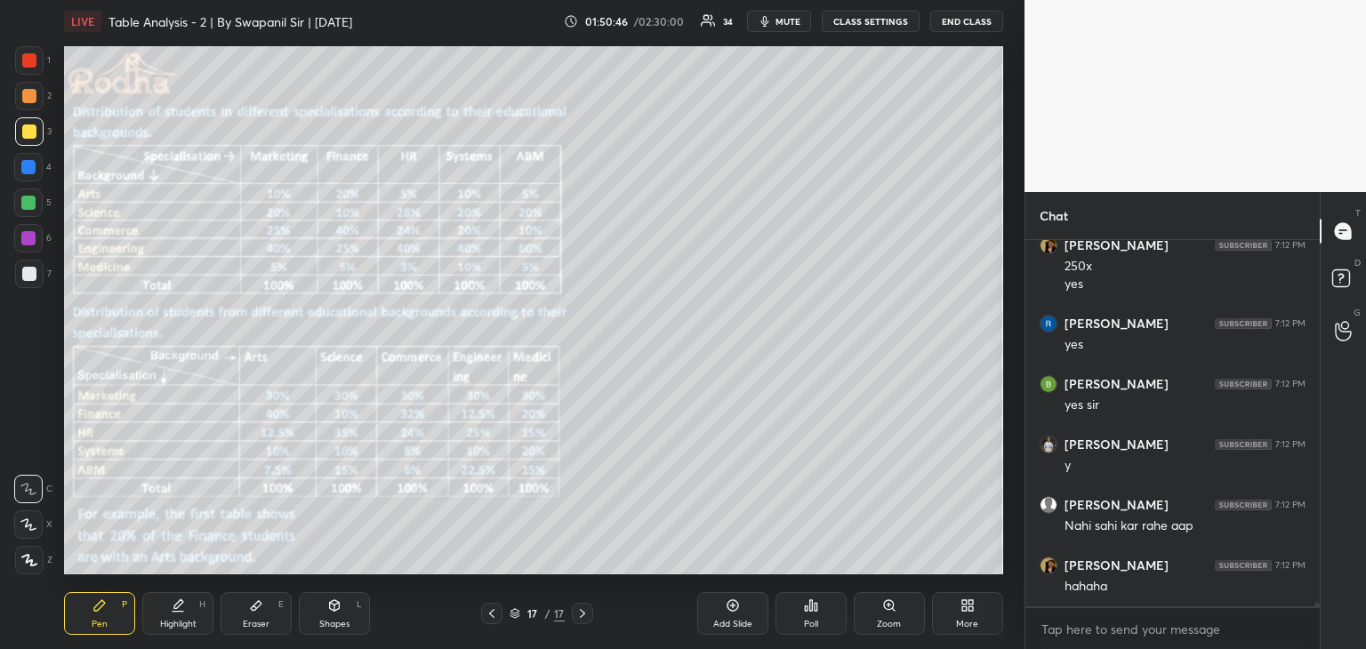
scroll to position [36406, 0]
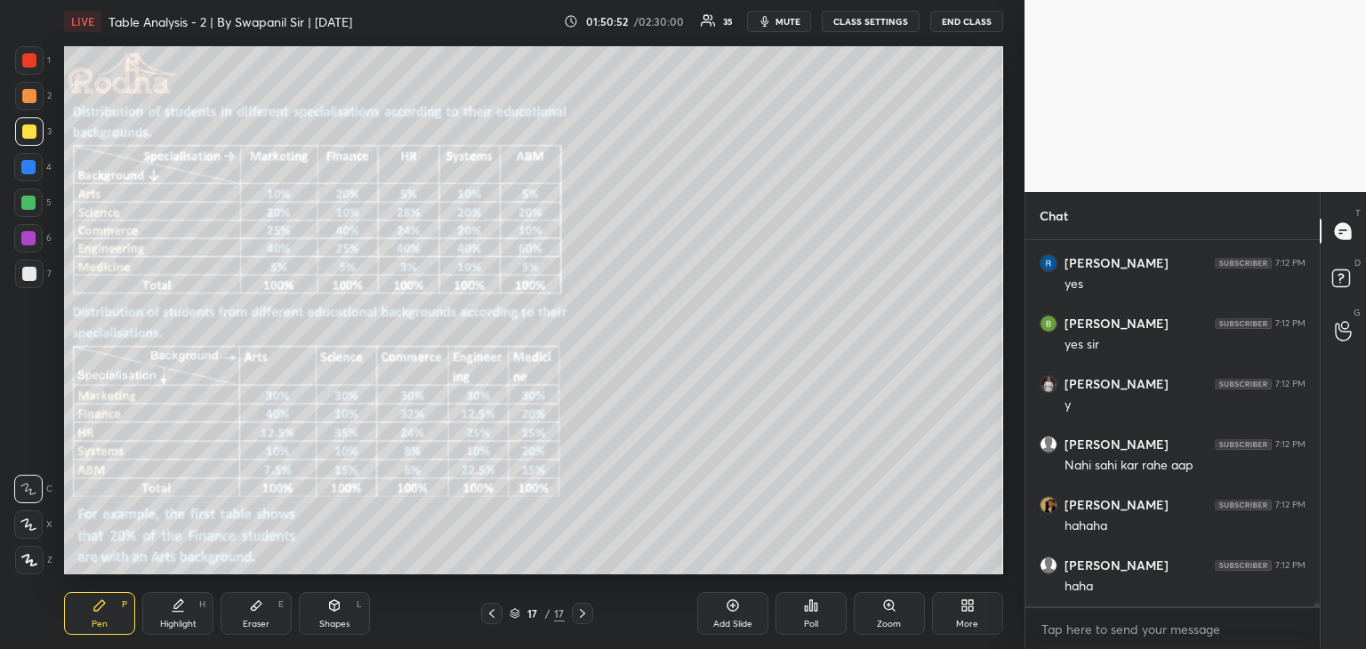
click at [28, 129] on div at bounding box center [29, 131] width 14 height 14
drag, startPoint x: 28, startPoint y: 171, endPoint x: 41, endPoint y: 168, distance: 13.6
click at [28, 169] on div at bounding box center [28, 167] width 14 height 14
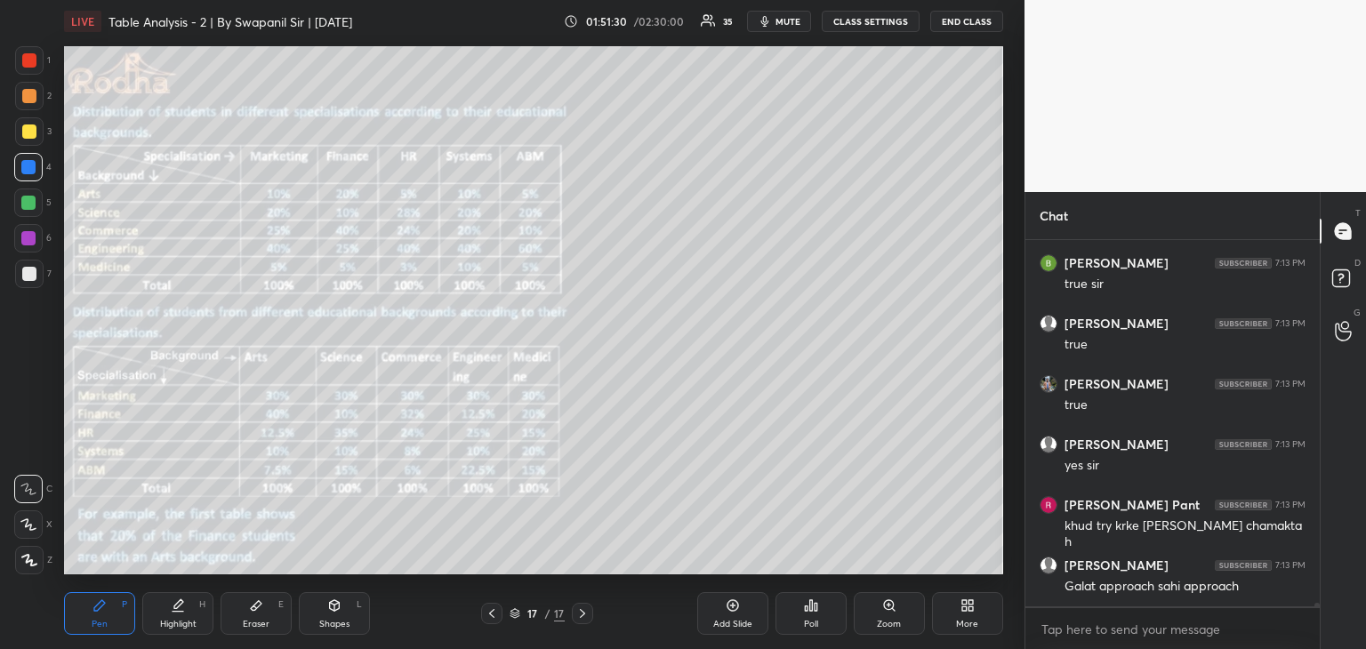
click at [25, 132] on div at bounding box center [29, 131] width 14 height 14
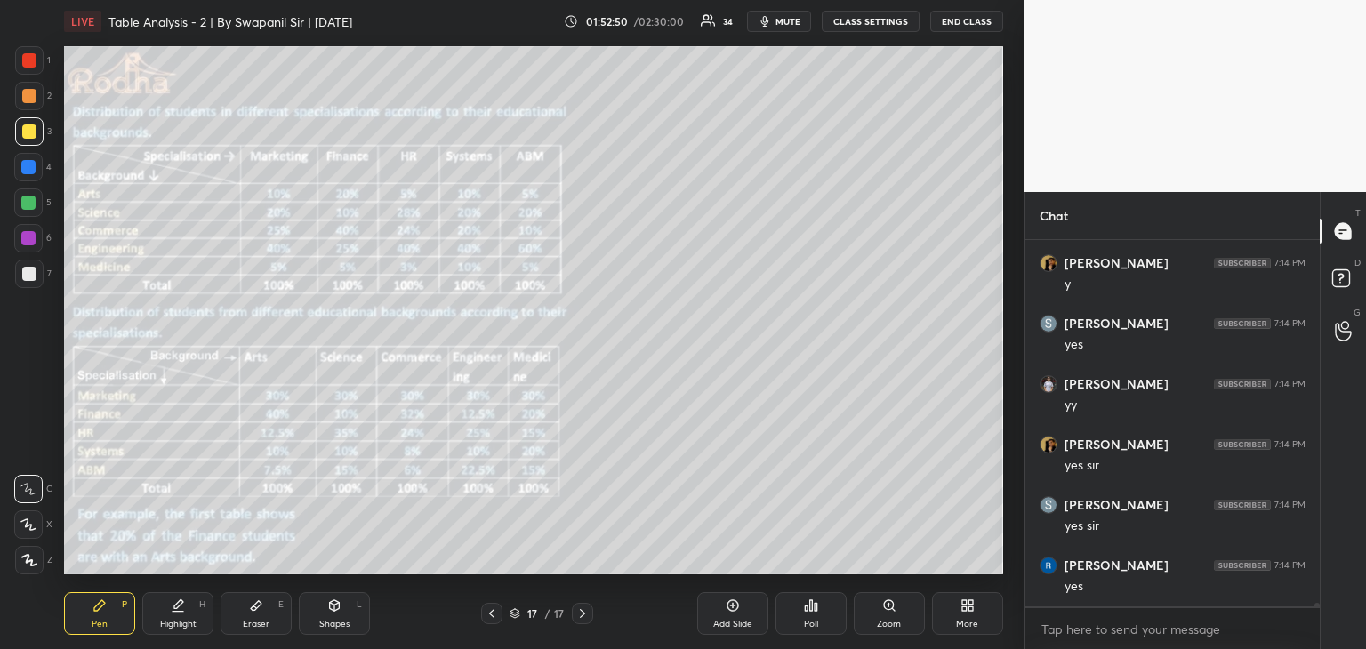
scroll to position [38027, 0]
click at [491, 616] on icon at bounding box center [492, 613] width 14 height 14
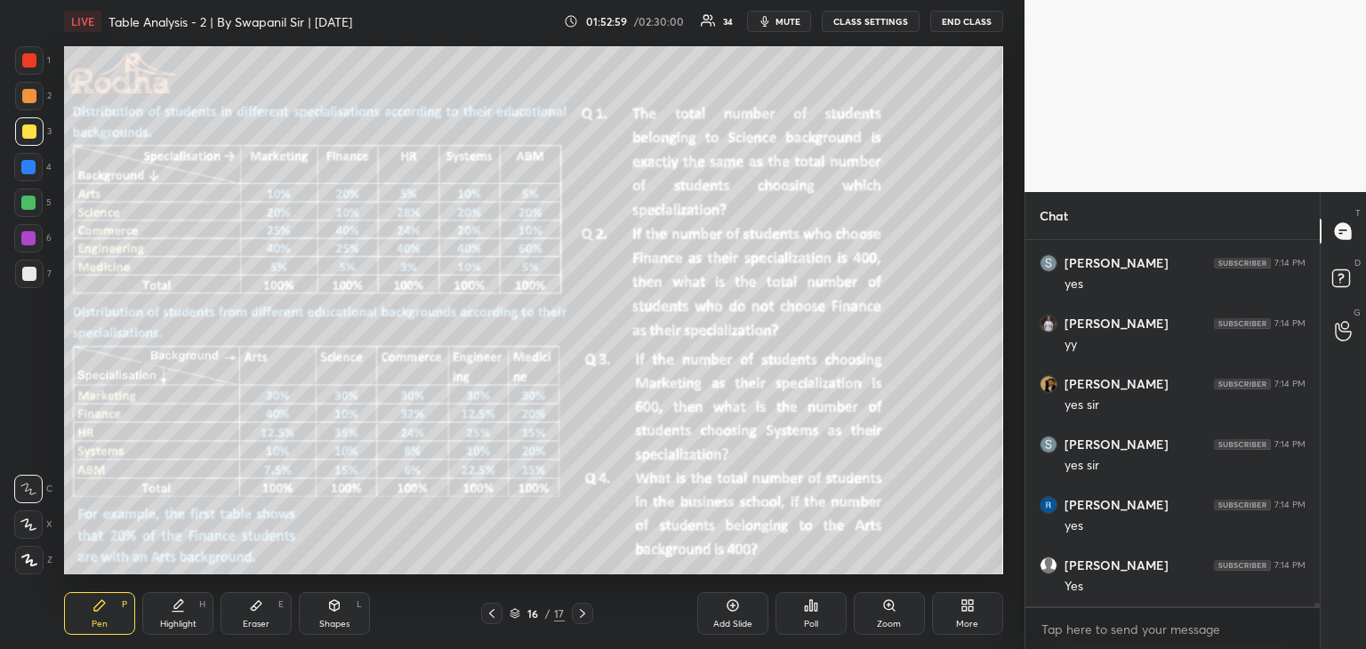
click at [587, 622] on div at bounding box center [582, 613] width 21 height 21
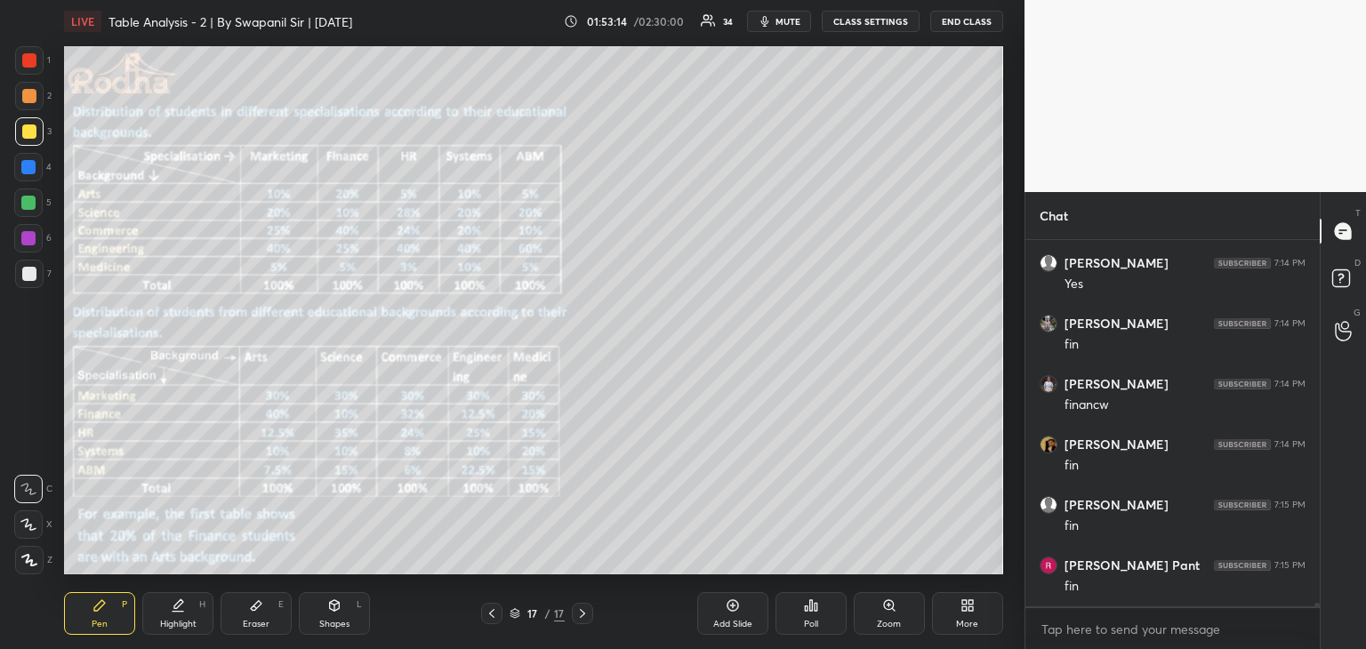
scroll to position [38390, 0]
click at [487, 620] on icon at bounding box center [492, 613] width 14 height 14
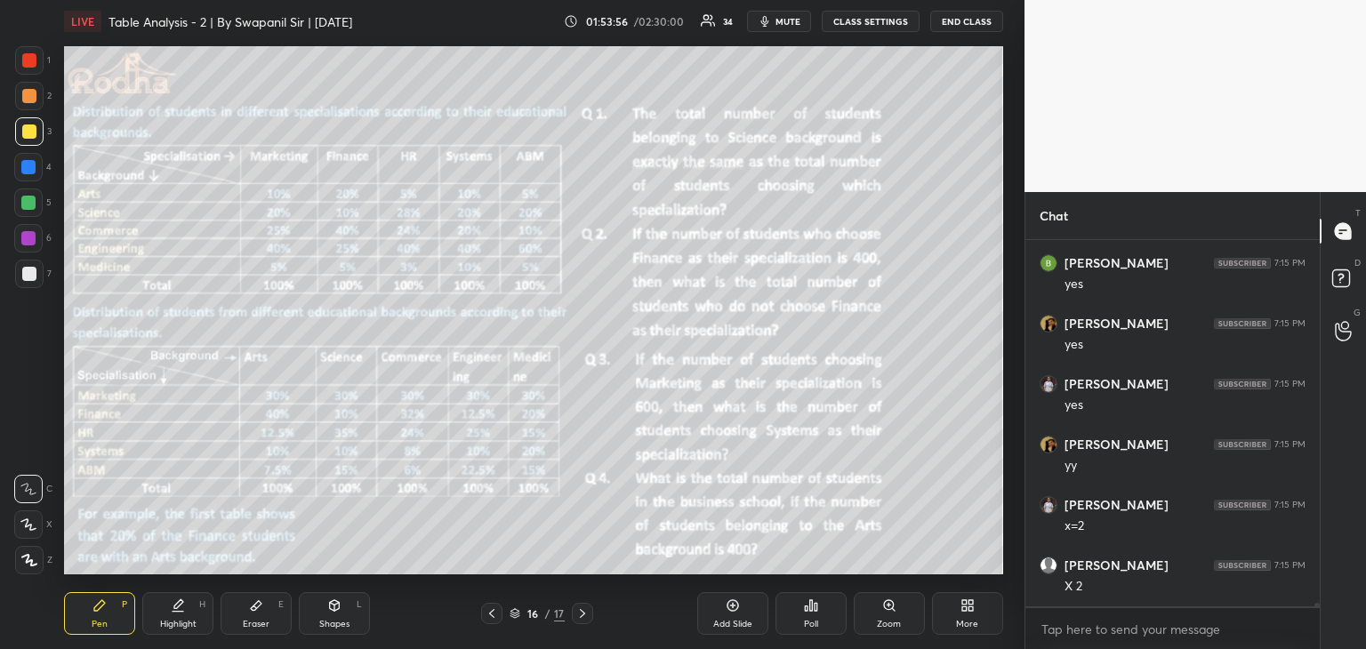
scroll to position [38995, 0]
click at [594, 614] on div "16 / 17" at bounding box center [537, 613] width 154 height 21
click at [584, 616] on icon at bounding box center [582, 613] width 14 height 14
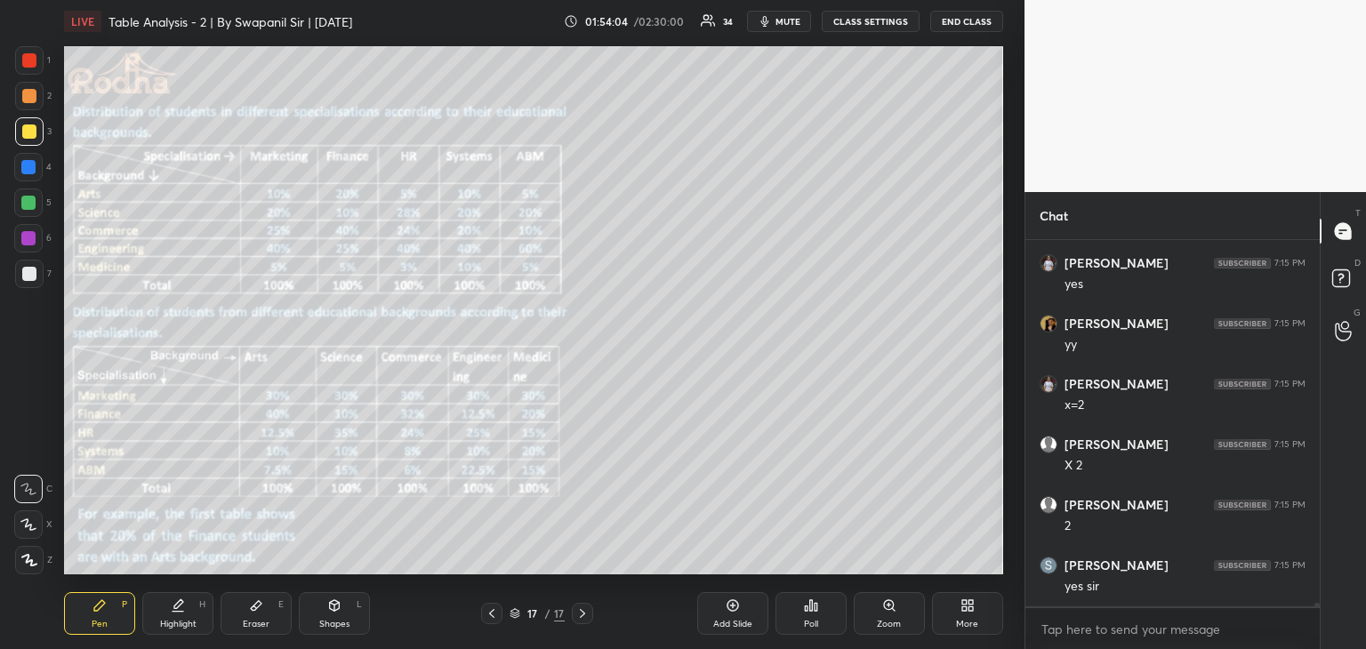
scroll to position [39116, 0]
click at [494, 616] on icon at bounding box center [492, 613] width 14 height 14
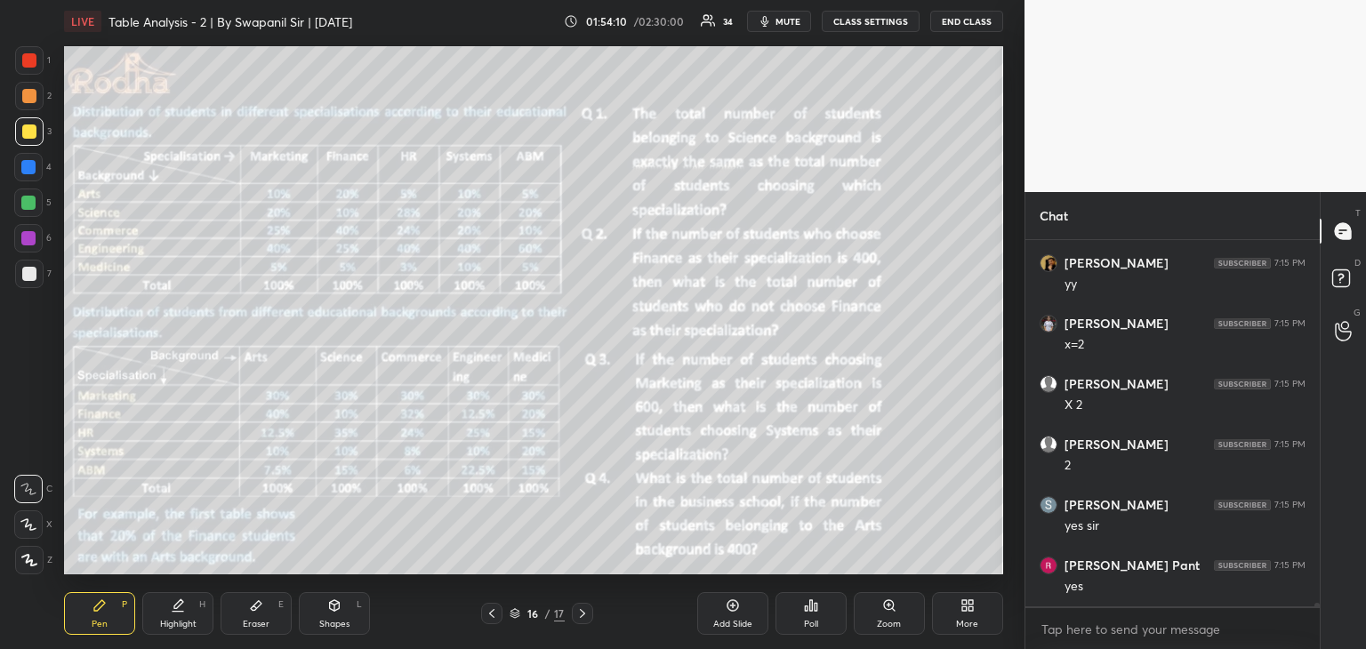
click at [581, 614] on icon at bounding box center [582, 613] width 14 height 14
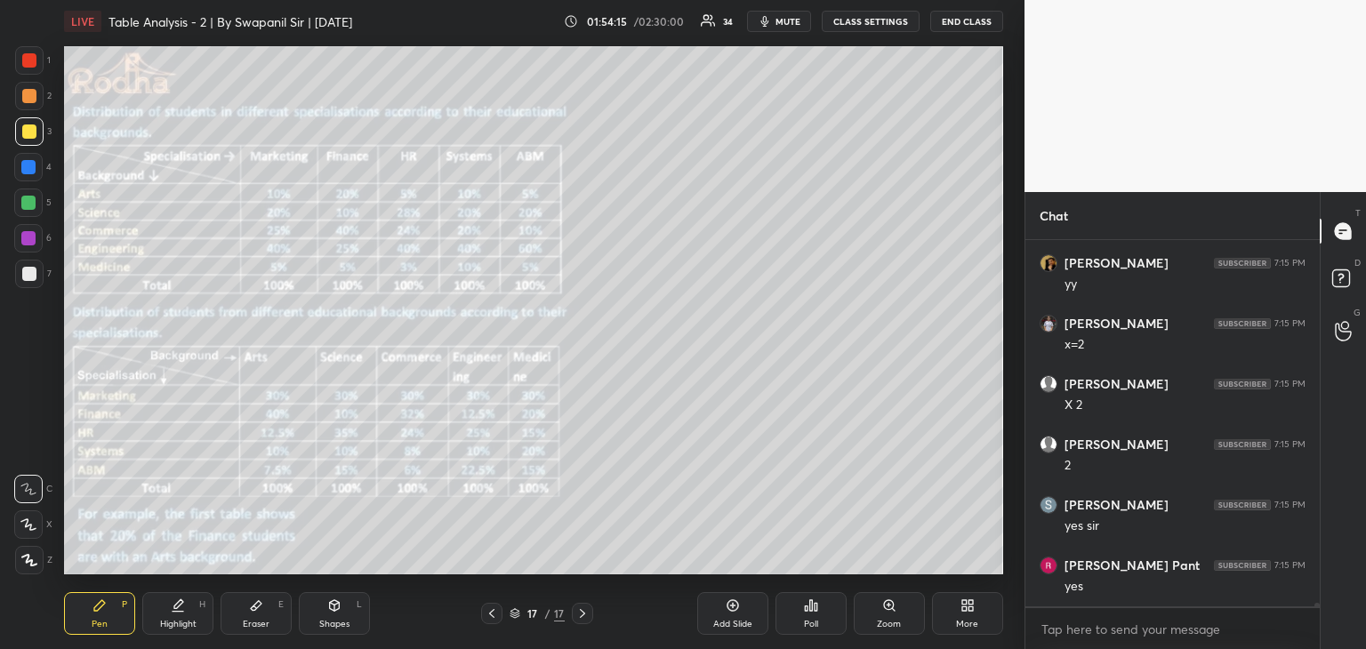
click at [487, 617] on icon at bounding box center [492, 613] width 14 height 14
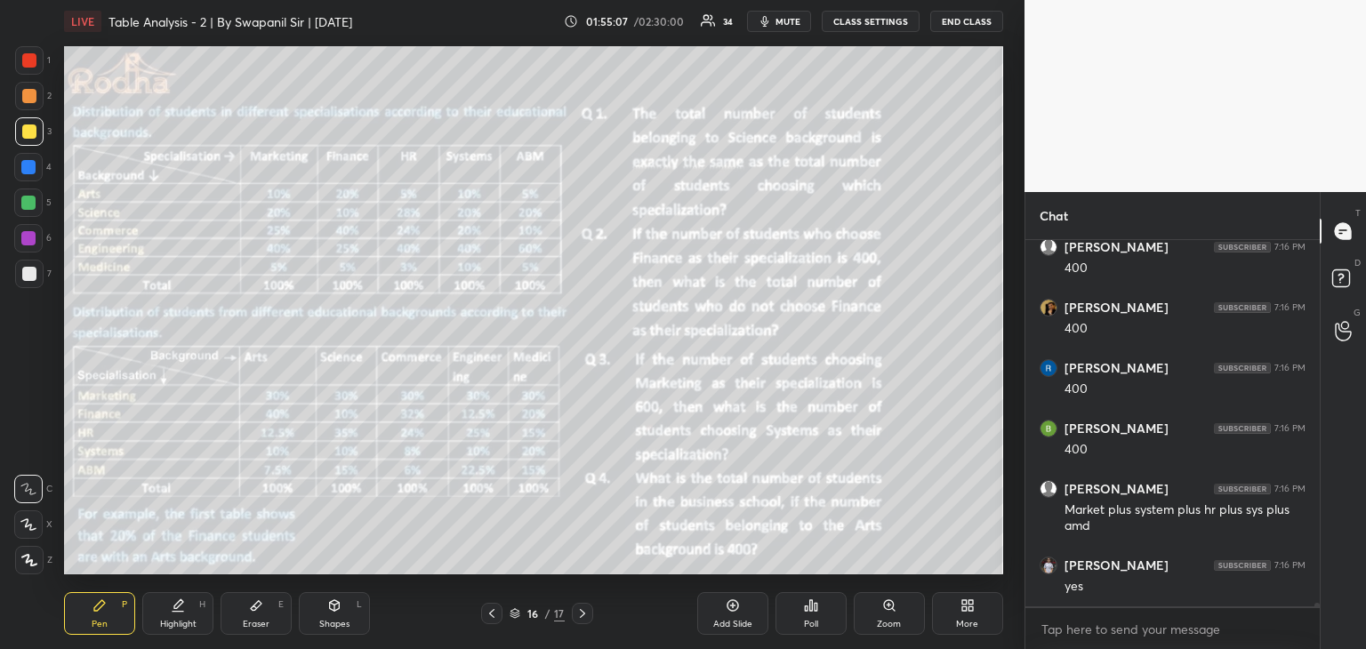
scroll to position [39918, 0]
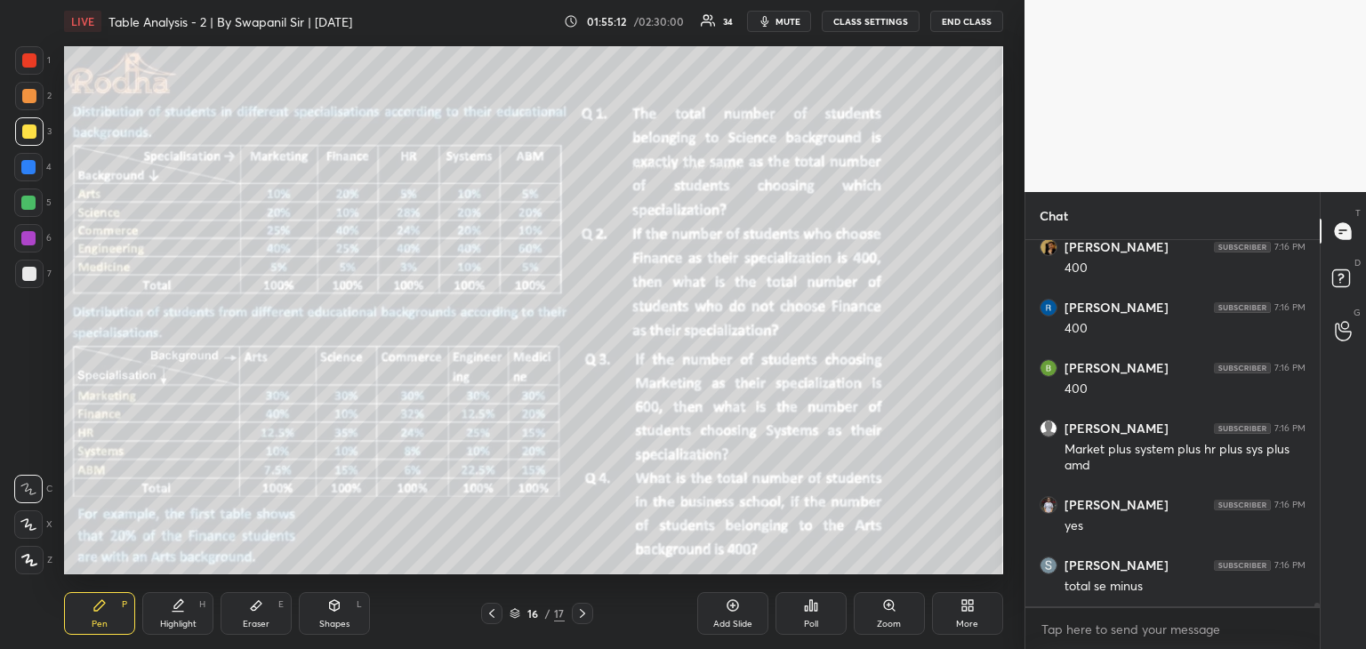
click at [336, 620] on div "Shapes" at bounding box center [334, 624] width 30 height 9
click at [264, 620] on div "Eraser" at bounding box center [256, 624] width 27 height 9
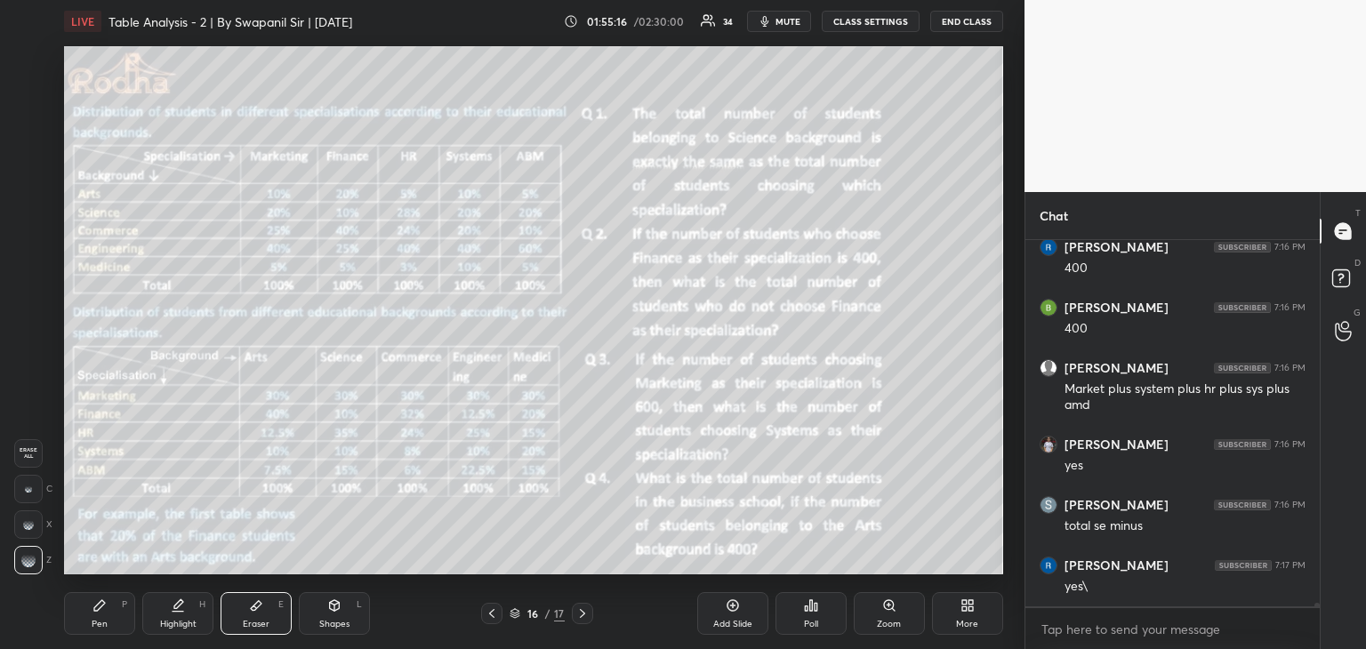
scroll to position [40039, 0]
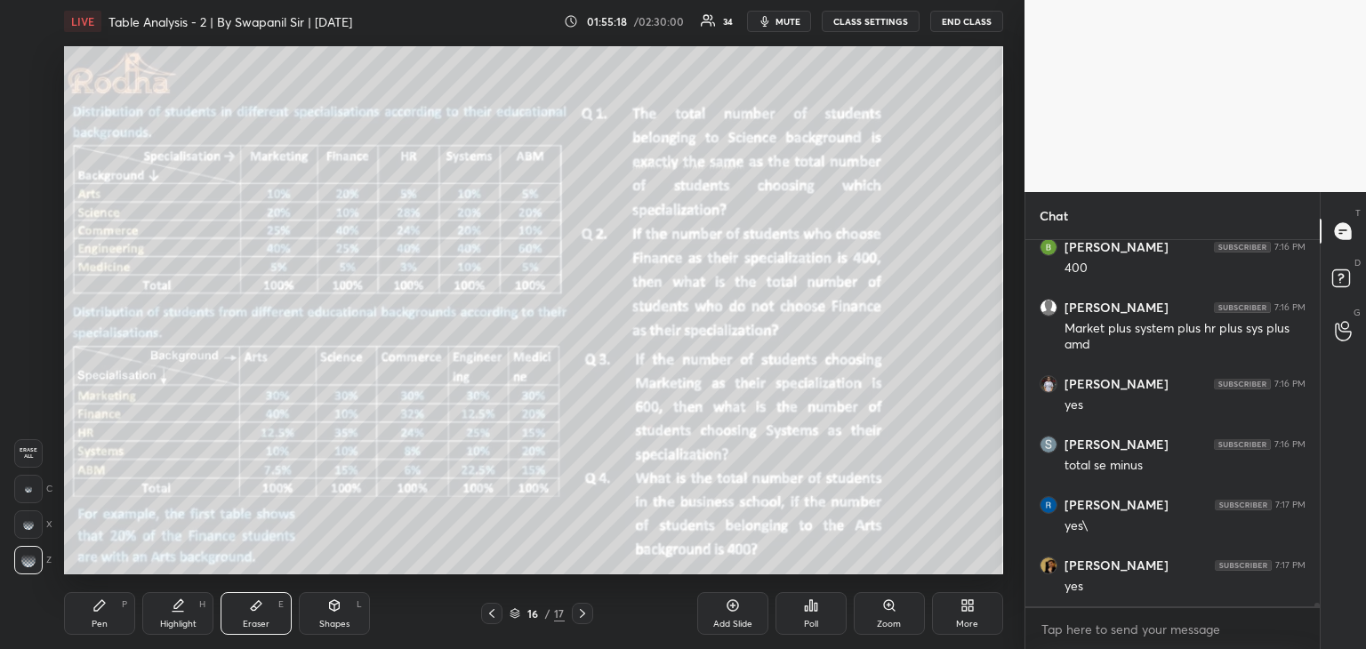
click at [101, 613] on div "Pen P" at bounding box center [99, 613] width 71 height 43
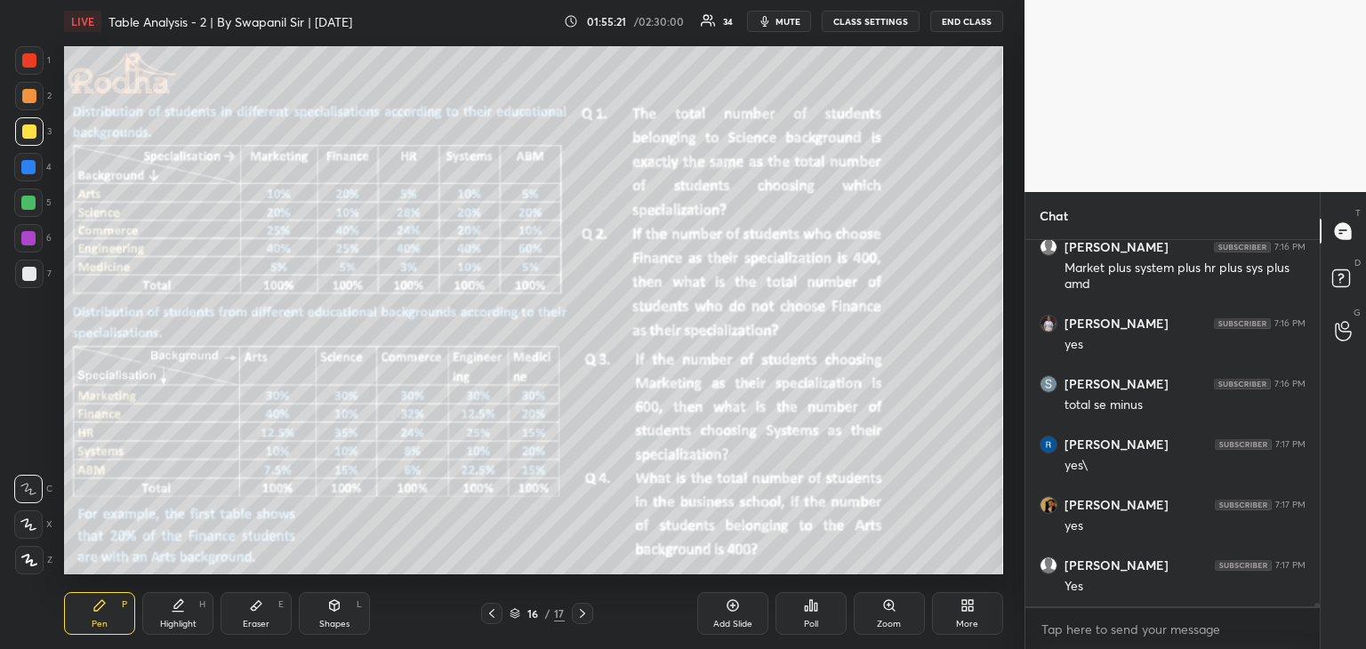
scroll to position [40160, 0]
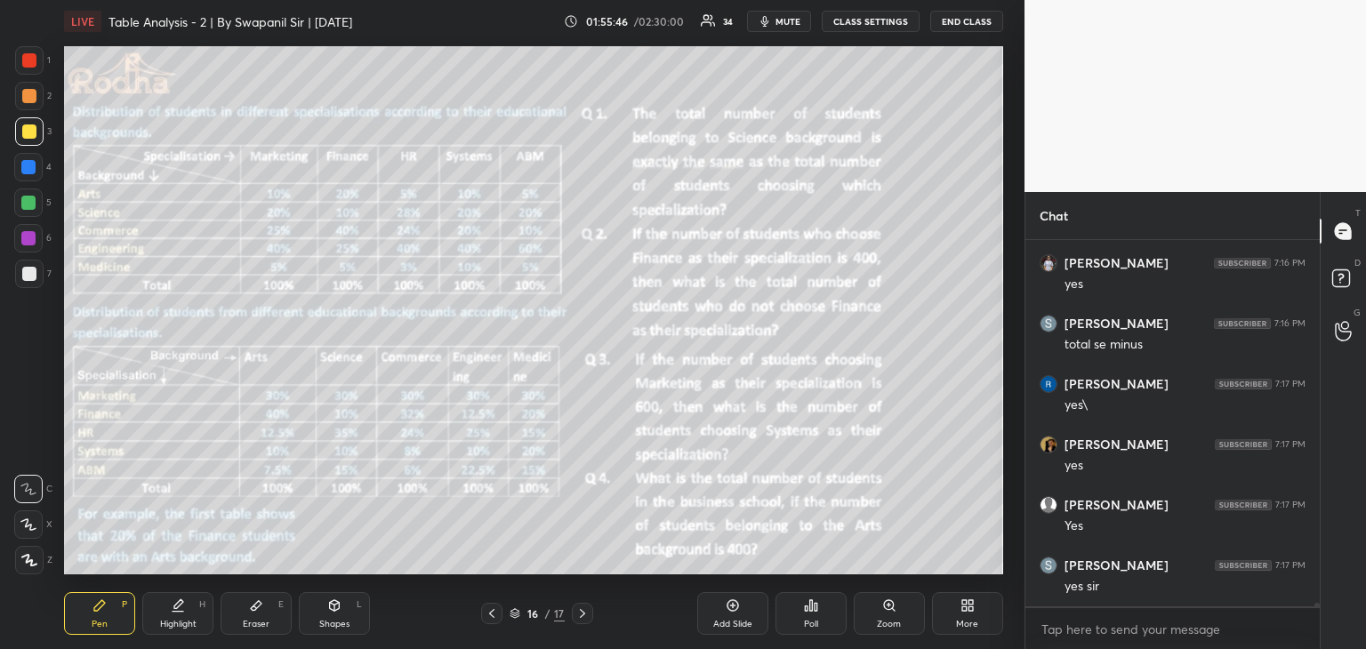
click at [582, 615] on icon at bounding box center [582, 613] width 14 height 14
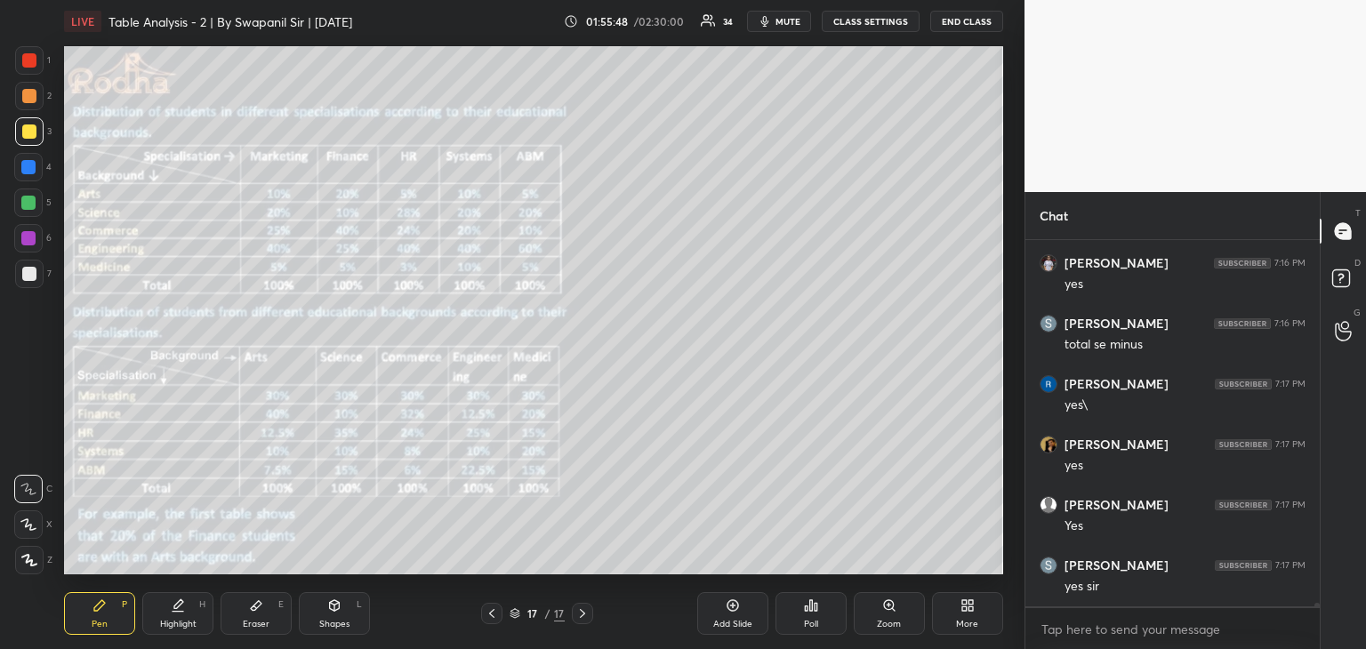
click at [487, 613] on icon at bounding box center [492, 613] width 14 height 14
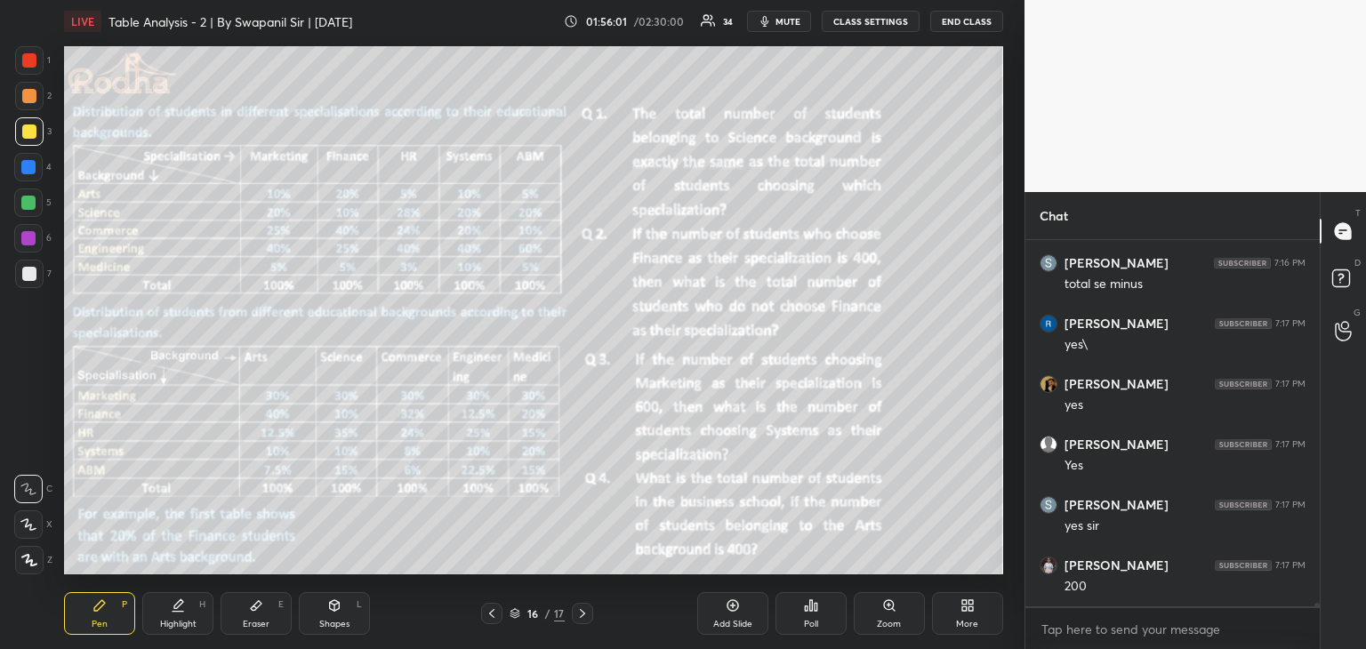
scroll to position [40280, 0]
click at [28, 236] on div at bounding box center [28, 238] width 14 height 14
click at [583, 612] on icon at bounding box center [582, 613] width 14 height 14
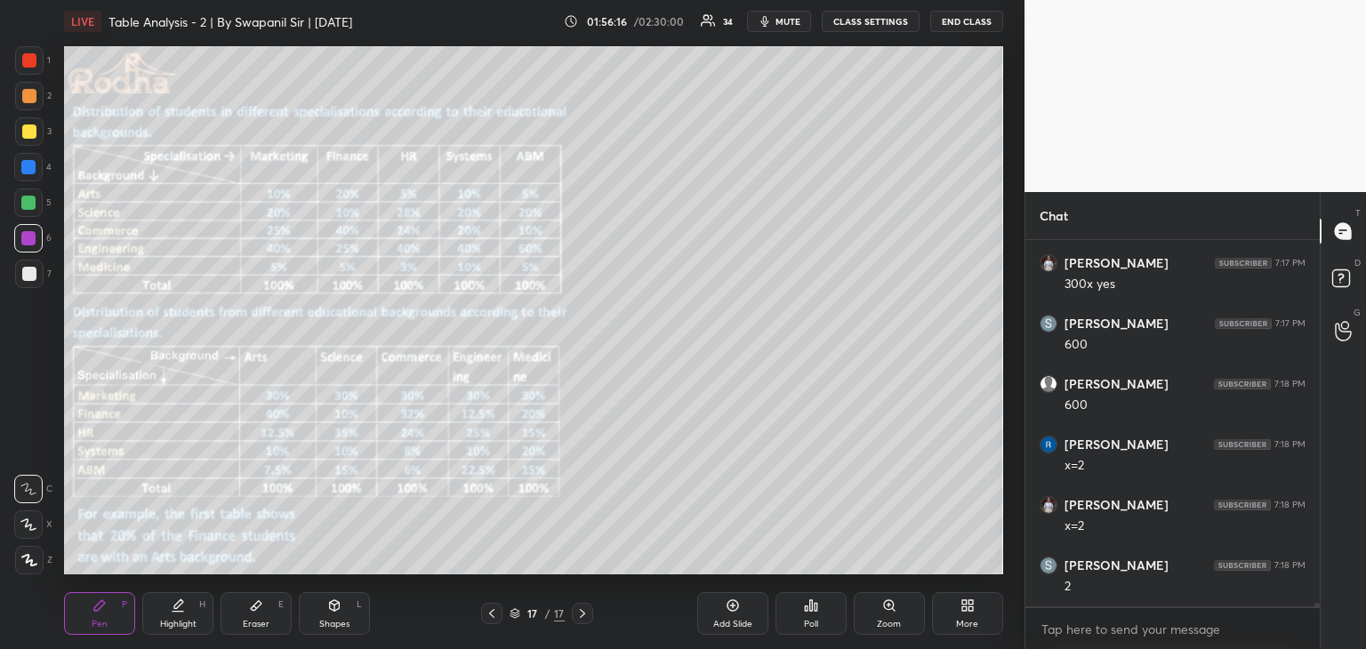
scroll to position [40704, 0]
drag, startPoint x: 486, startPoint y: 615, endPoint x: 500, endPoint y: 613, distance: 13.6
click at [487, 615] on icon at bounding box center [492, 613] width 14 height 14
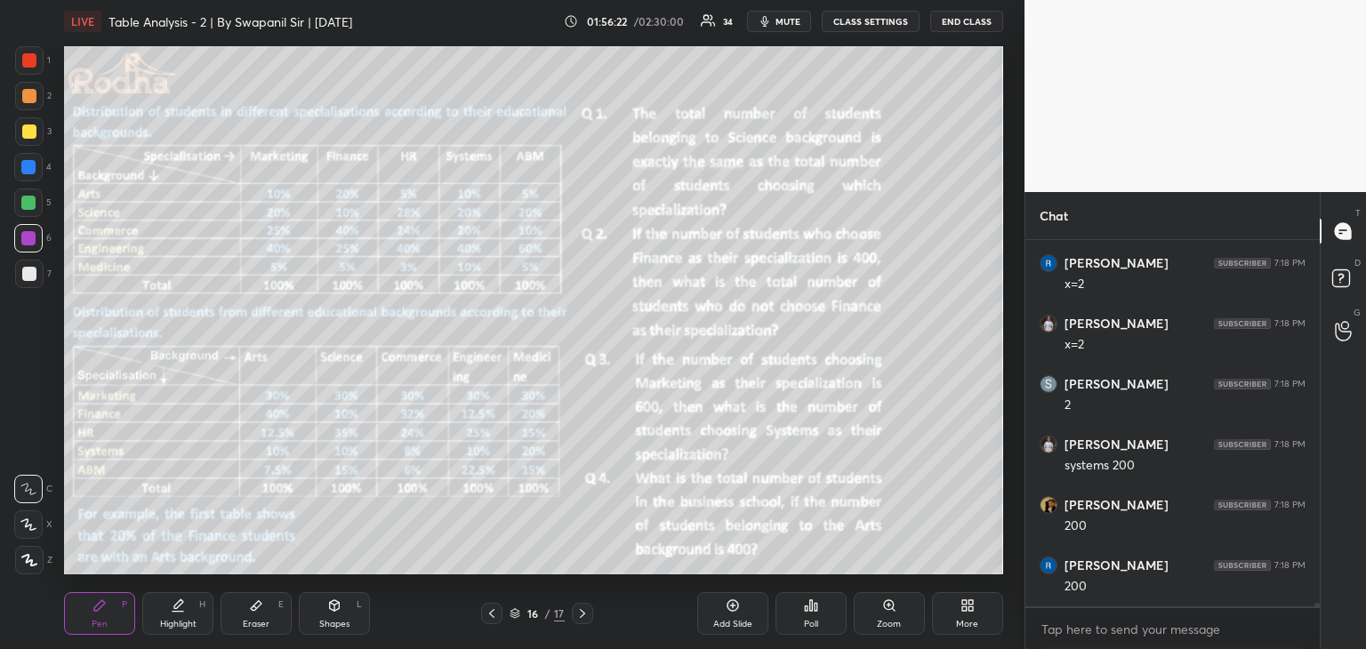
scroll to position [40946, 0]
click at [485, 613] on icon at bounding box center [492, 613] width 14 height 14
click at [491, 613] on icon at bounding box center [491, 613] width 5 height 9
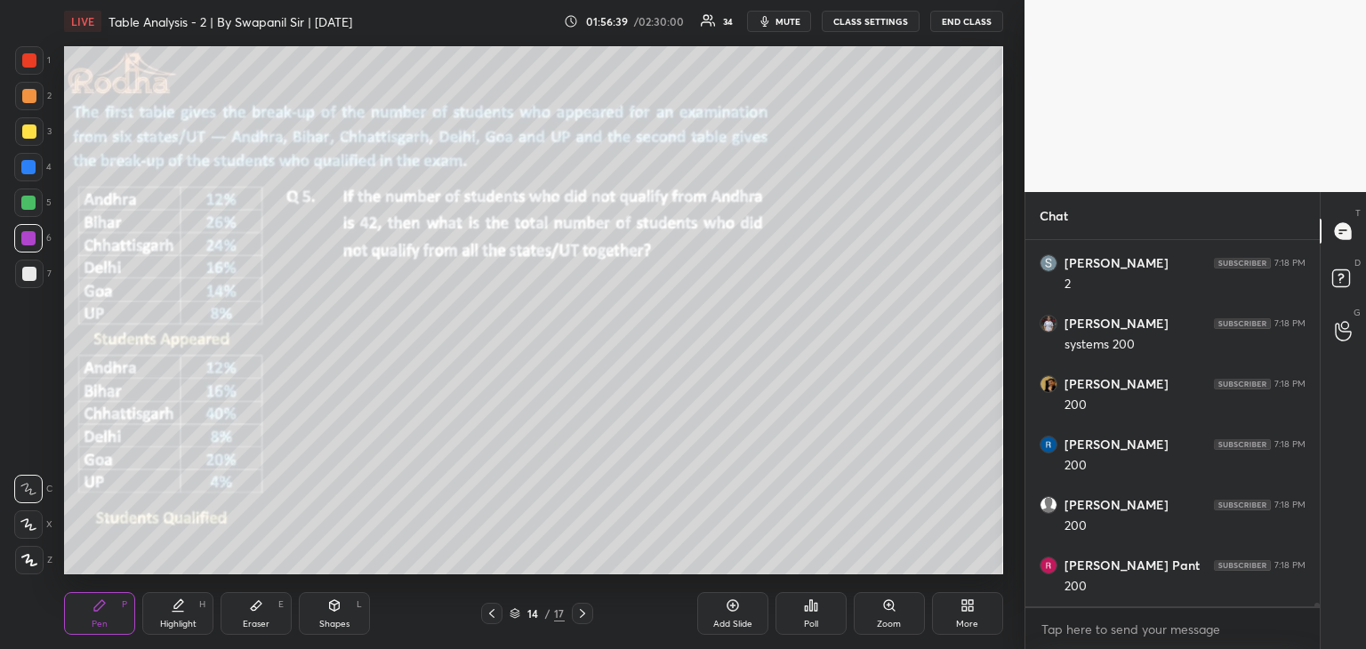
click at [491, 614] on icon at bounding box center [492, 613] width 14 height 14
click at [493, 613] on icon at bounding box center [492, 613] width 14 height 14
click at [491, 616] on icon at bounding box center [492, 613] width 14 height 14
click at [487, 618] on icon at bounding box center [492, 613] width 14 height 14
click at [587, 616] on icon at bounding box center [582, 613] width 14 height 14
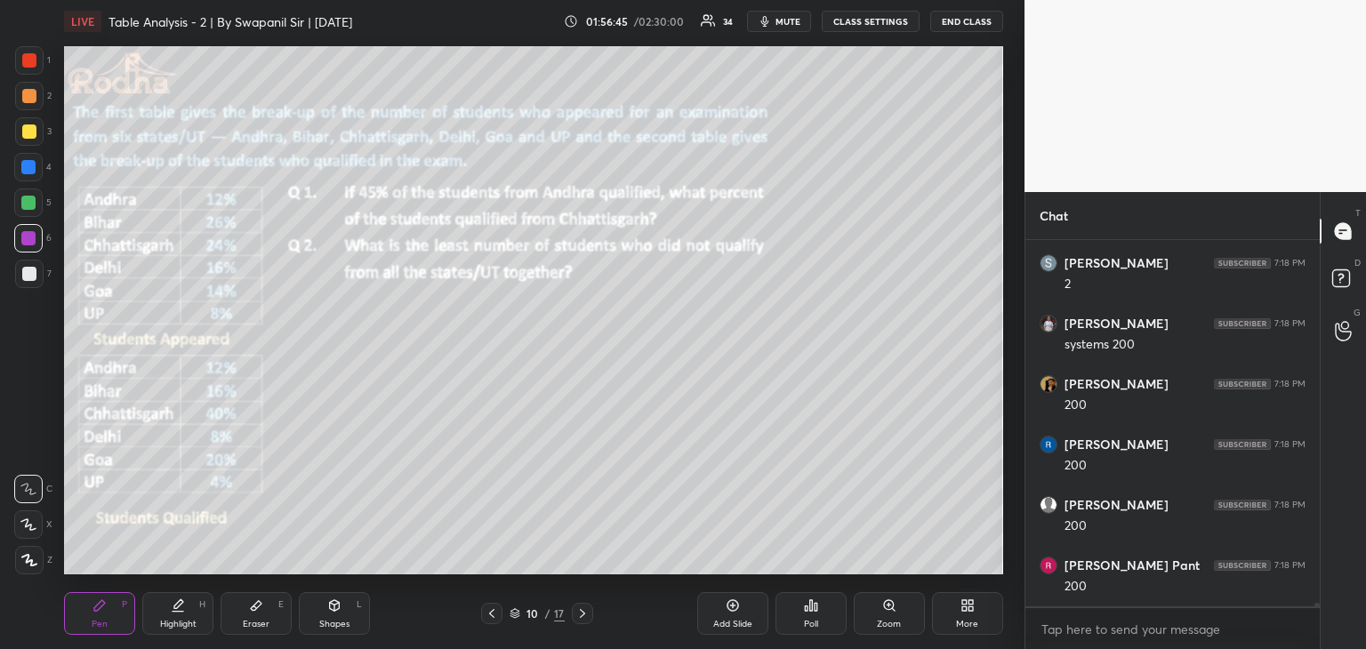
scroll to position [40963, 0]
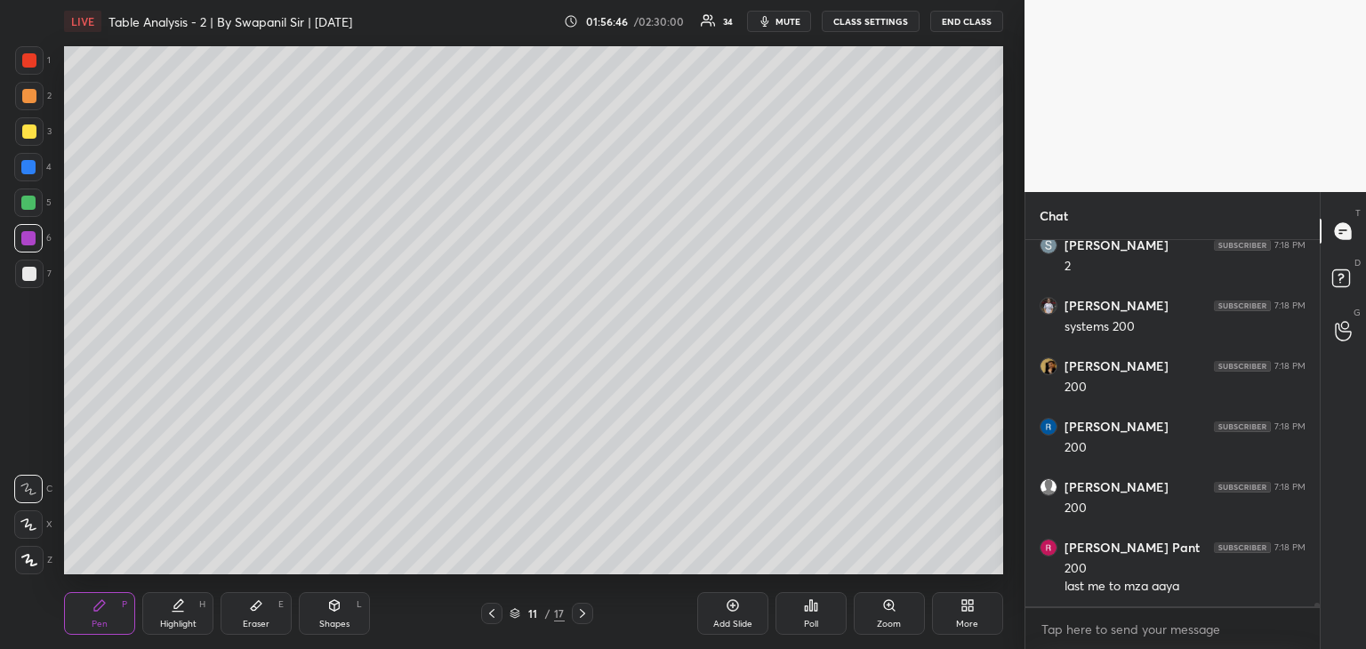
click at [589, 616] on icon at bounding box center [582, 613] width 14 height 14
click at [590, 618] on div at bounding box center [582, 613] width 21 height 21
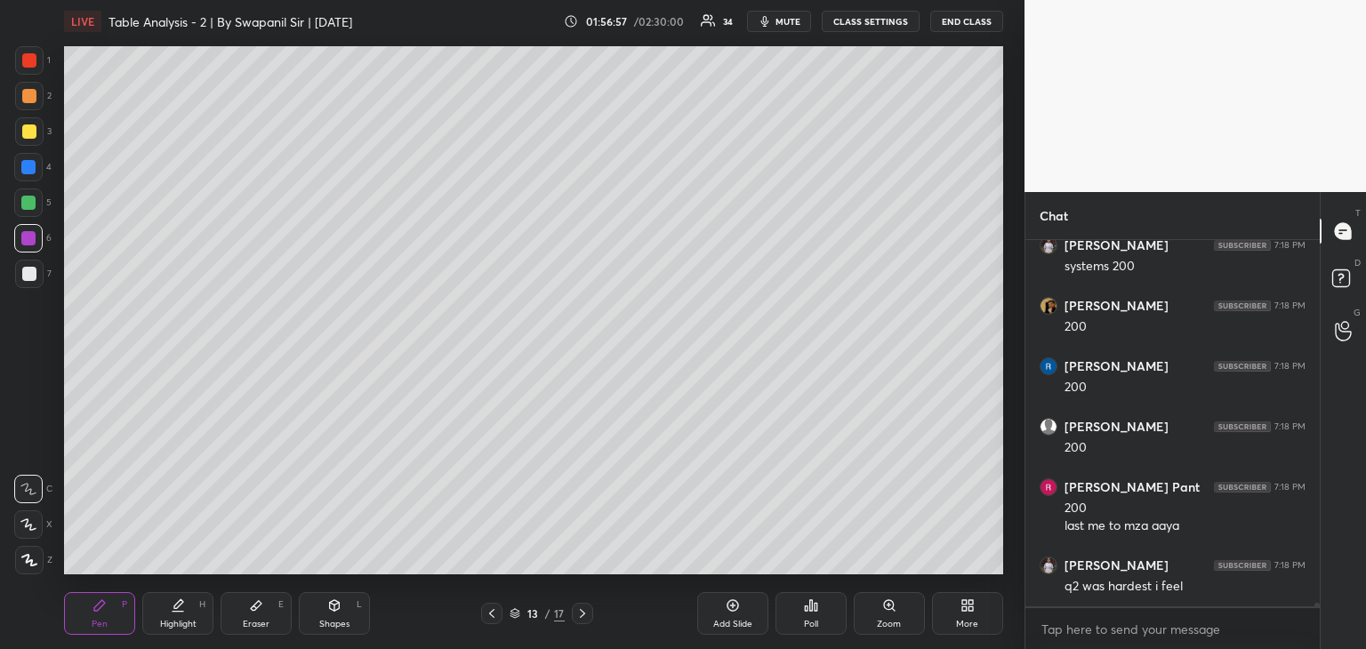
click at [583, 616] on icon at bounding box center [582, 613] width 14 height 14
click at [584, 620] on icon at bounding box center [582, 613] width 14 height 14
drag, startPoint x: 578, startPoint y: 617, endPoint x: 590, endPoint y: 619, distance: 12.6
click at [581, 619] on icon at bounding box center [582, 613] width 14 height 14
click at [27, 195] on div at bounding box center [28, 203] width 28 height 28
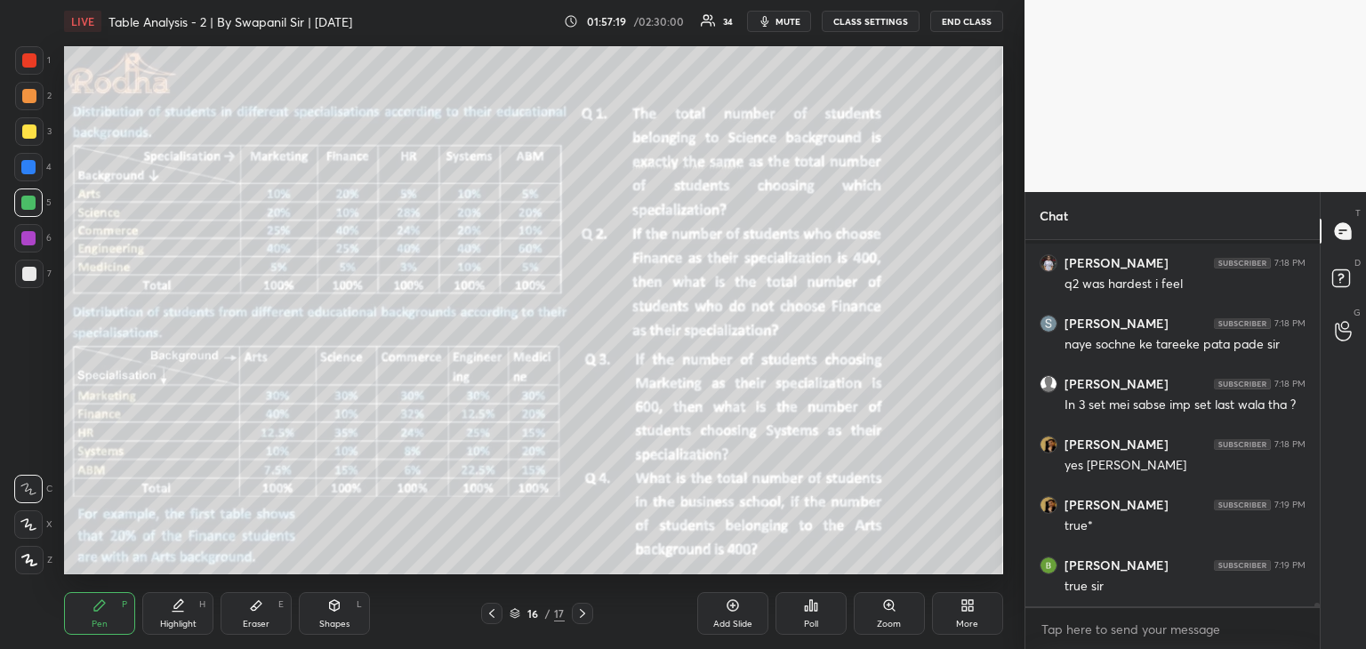
scroll to position [41403, 0]
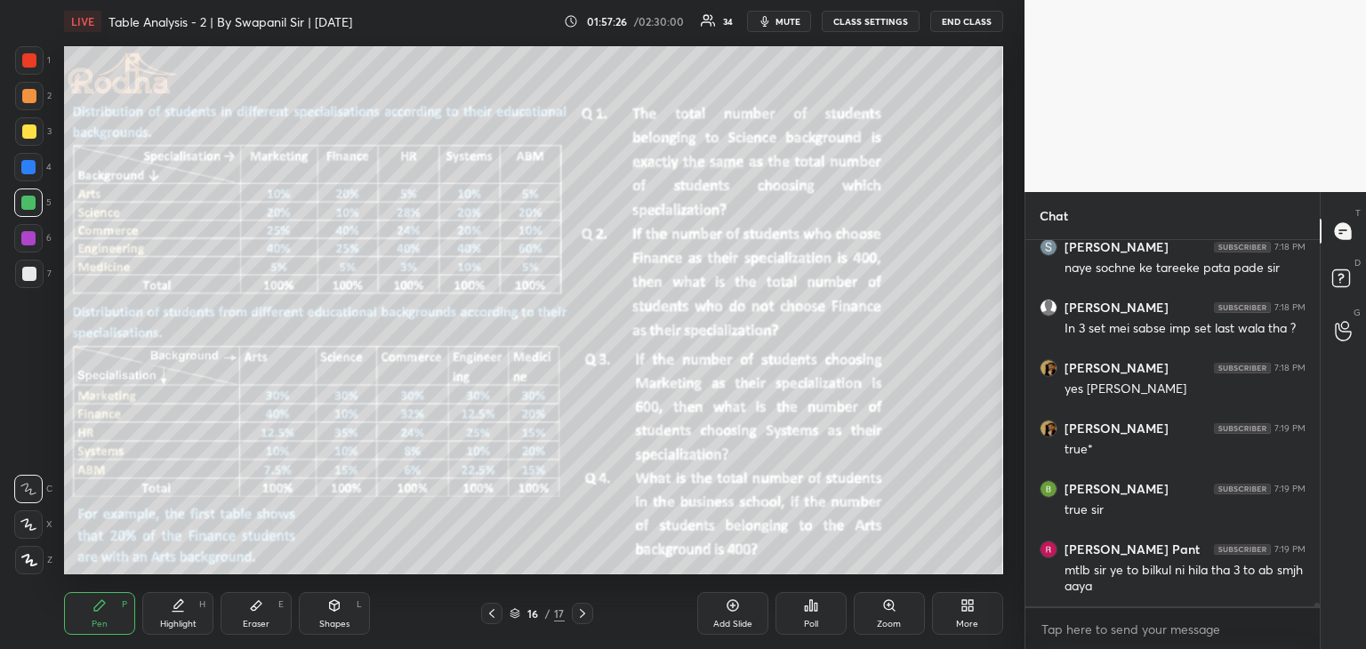
click at [580, 616] on icon at bounding box center [582, 613] width 14 height 14
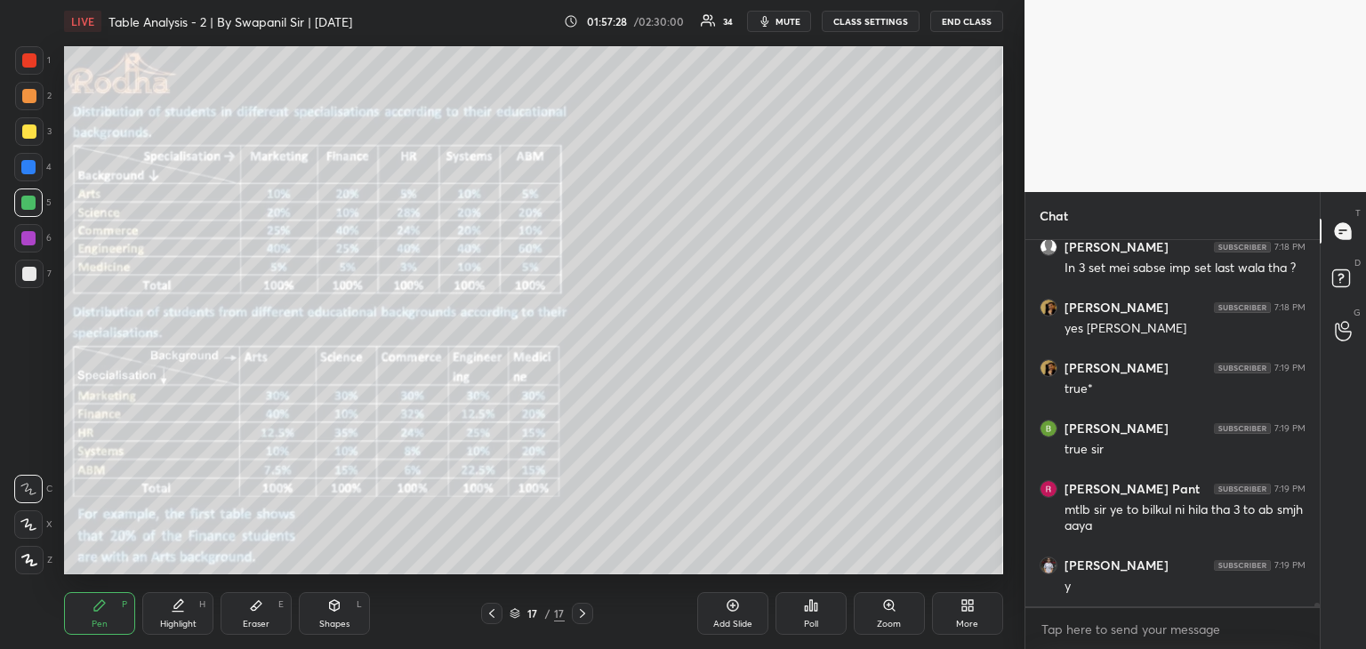
scroll to position [41523, 0]
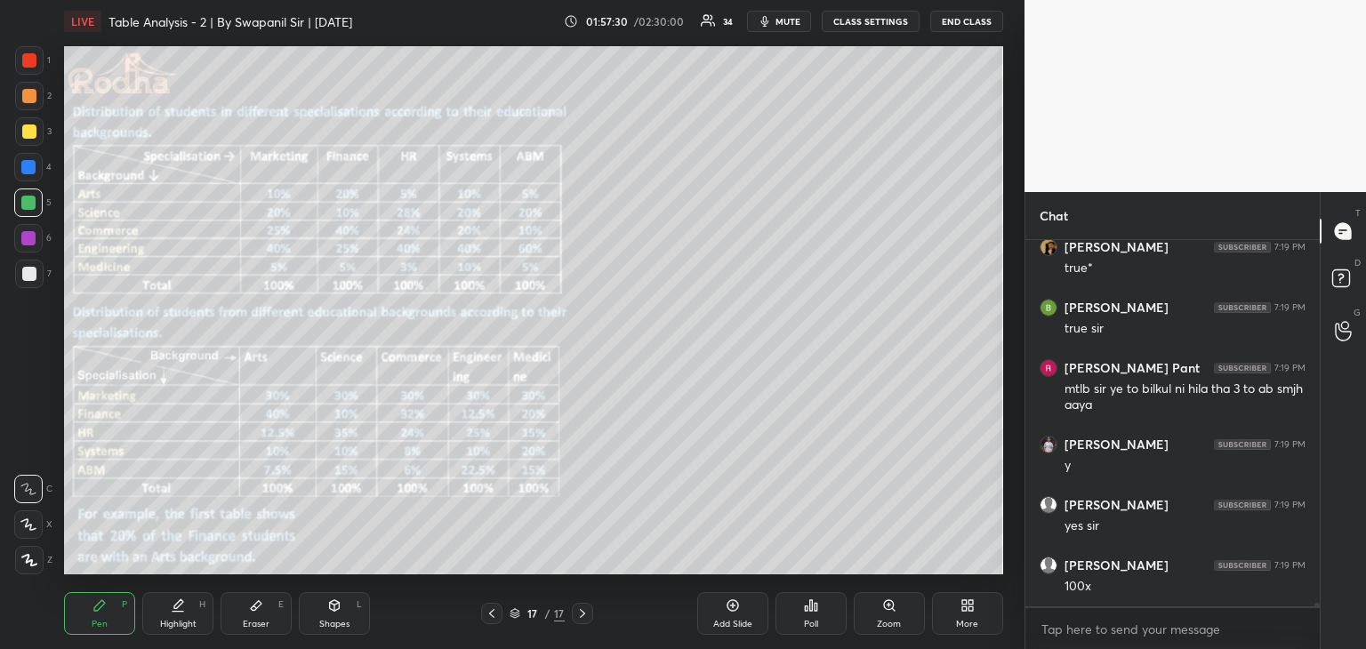
drag, startPoint x: 488, startPoint y: 619, endPoint x: 528, endPoint y: 608, distance: 41.4
click at [489, 618] on icon at bounding box center [492, 613] width 14 height 14
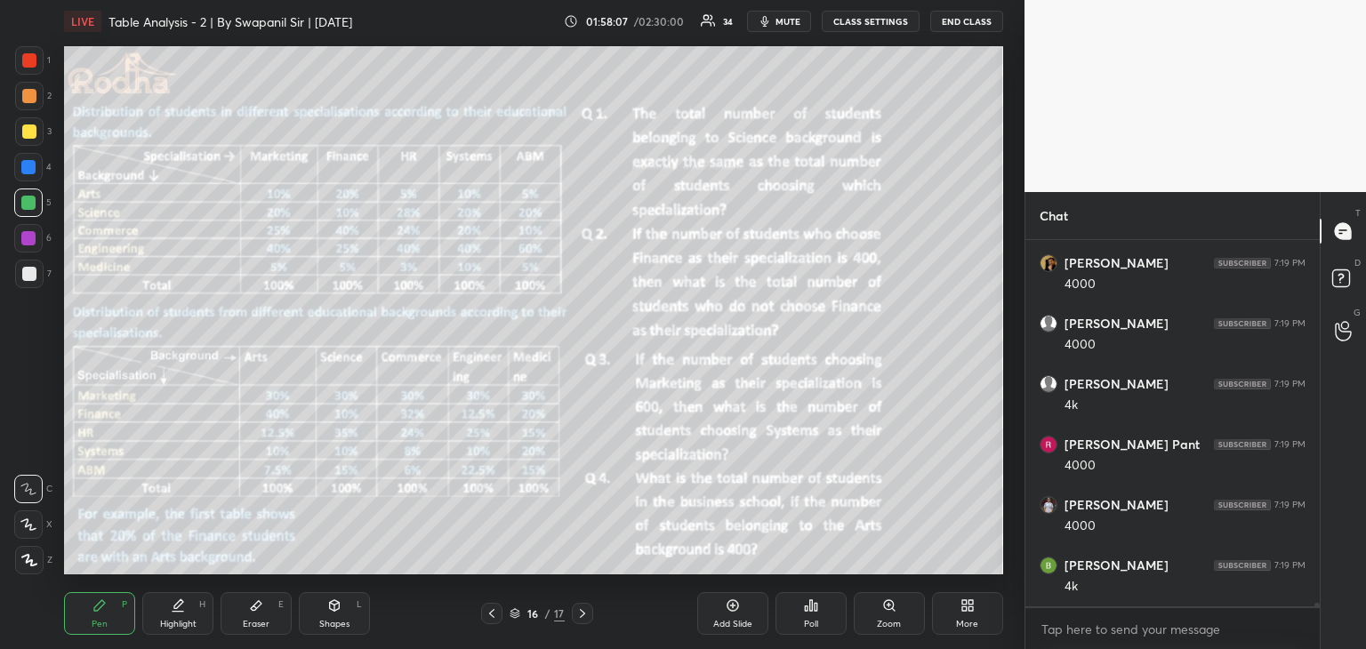
scroll to position [42189, 0]
click at [582, 614] on icon at bounding box center [582, 613] width 14 height 14
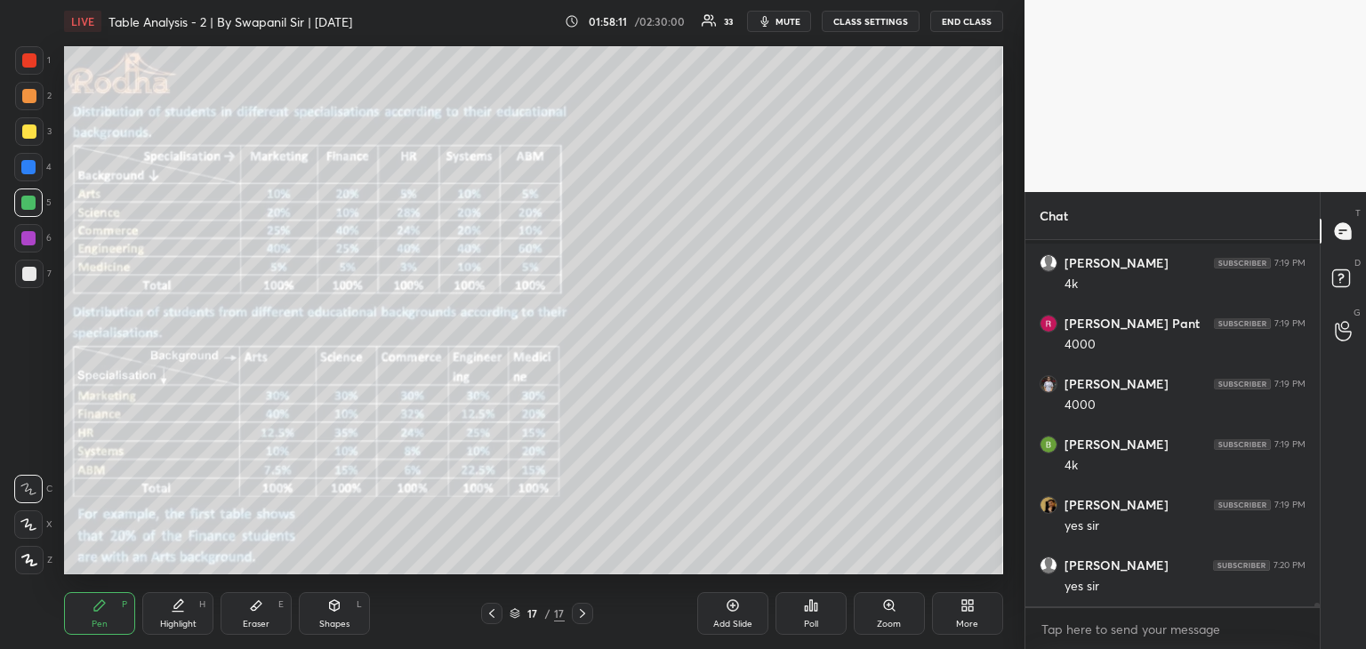
scroll to position [42370, 0]
click at [588, 619] on icon at bounding box center [582, 613] width 14 height 14
click at [584, 614] on icon at bounding box center [582, 613] width 14 height 14
click at [28, 61] on div at bounding box center [29, 60] width 14 height 14
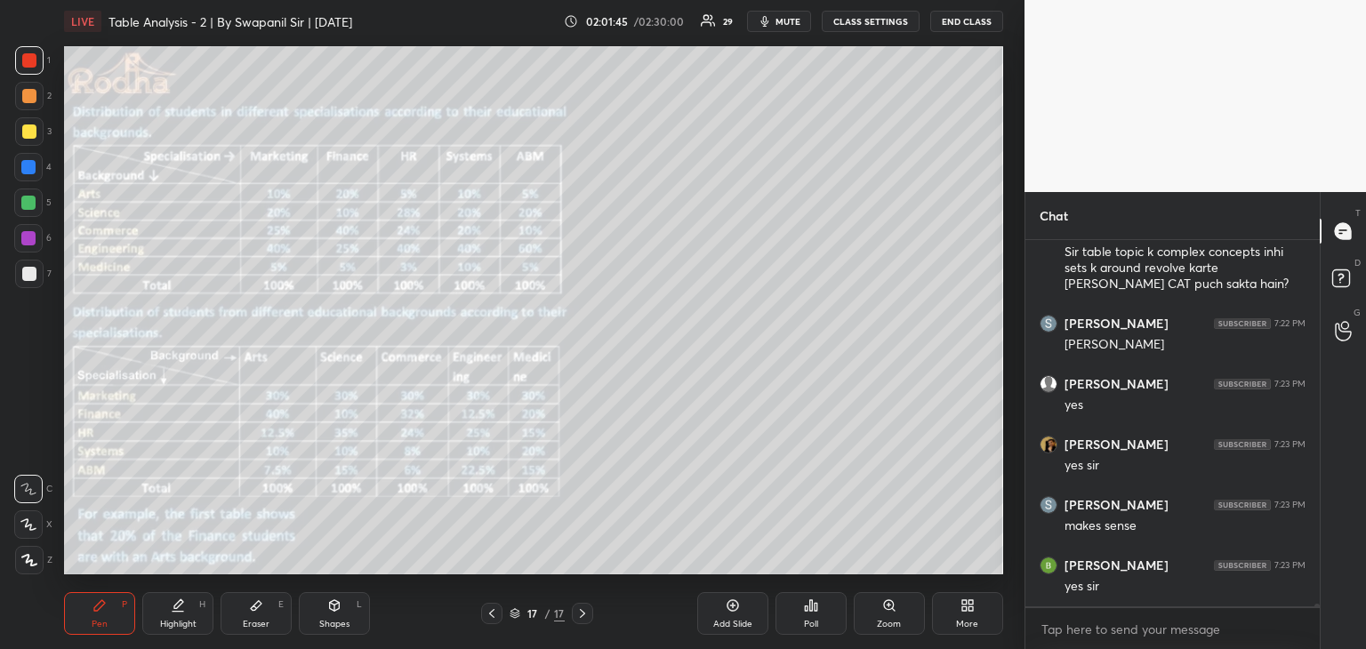
scroll to position [45537, 0]
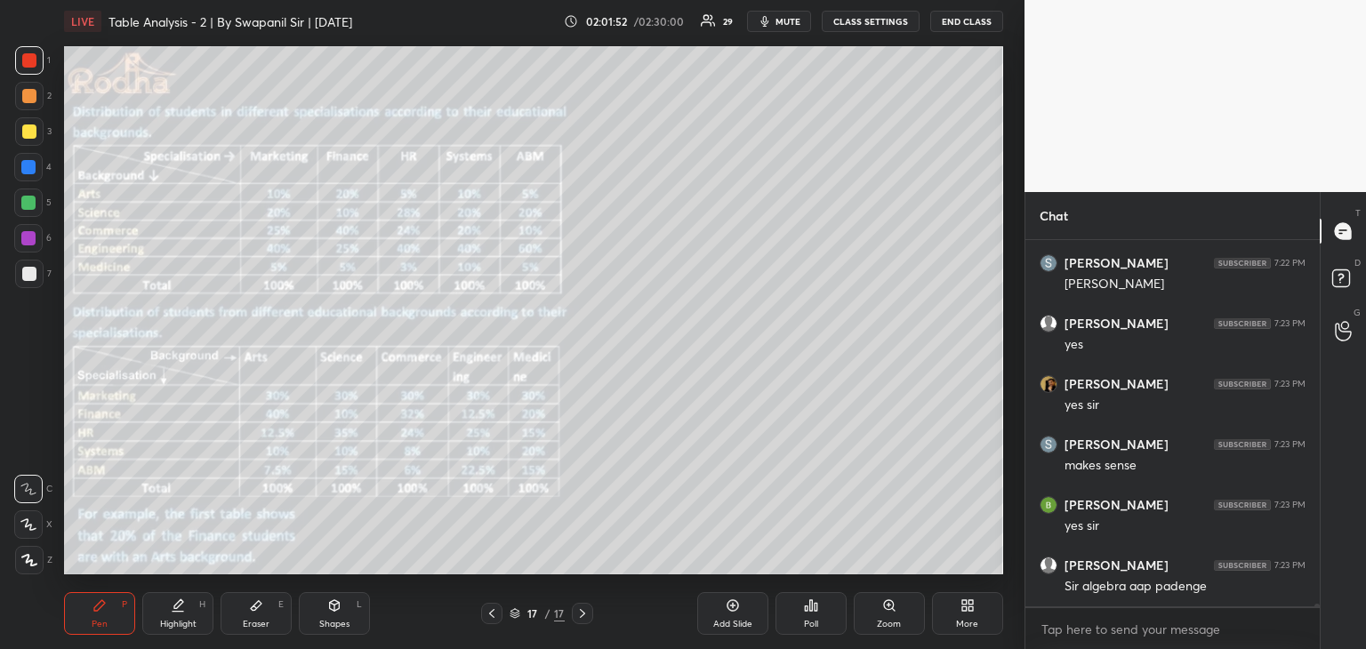
drag, startPoint x: 28, startPoint y: 63, endPoint x: 46, endPoint y: 60, distance: 18.1
click at [28, 62] on div at bounding box center [29, 60] width 14 height 14
click at [967, 20] on button "END CLASS" at bounding box center [966, 21] width 73 height 21
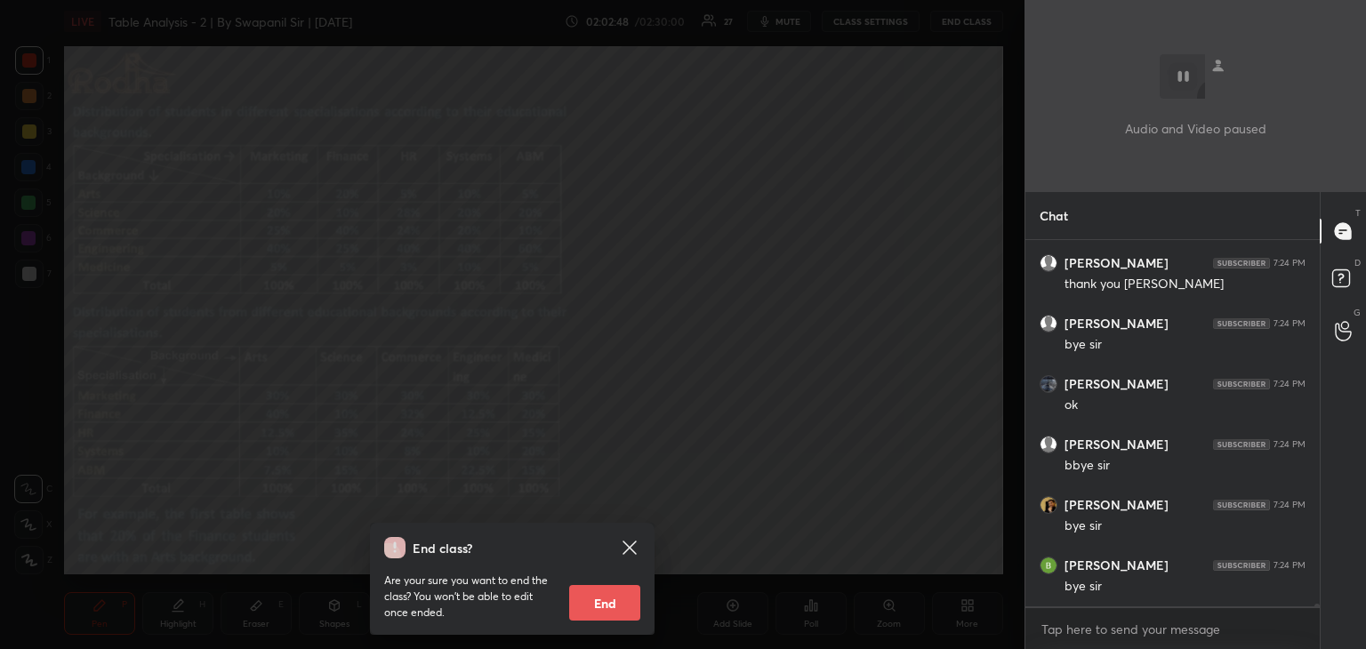
scroll to position [4, 5]
click at [605, 606] on button "End" at bounding box center [604, 603] width 71 height 36
type textarea "x"
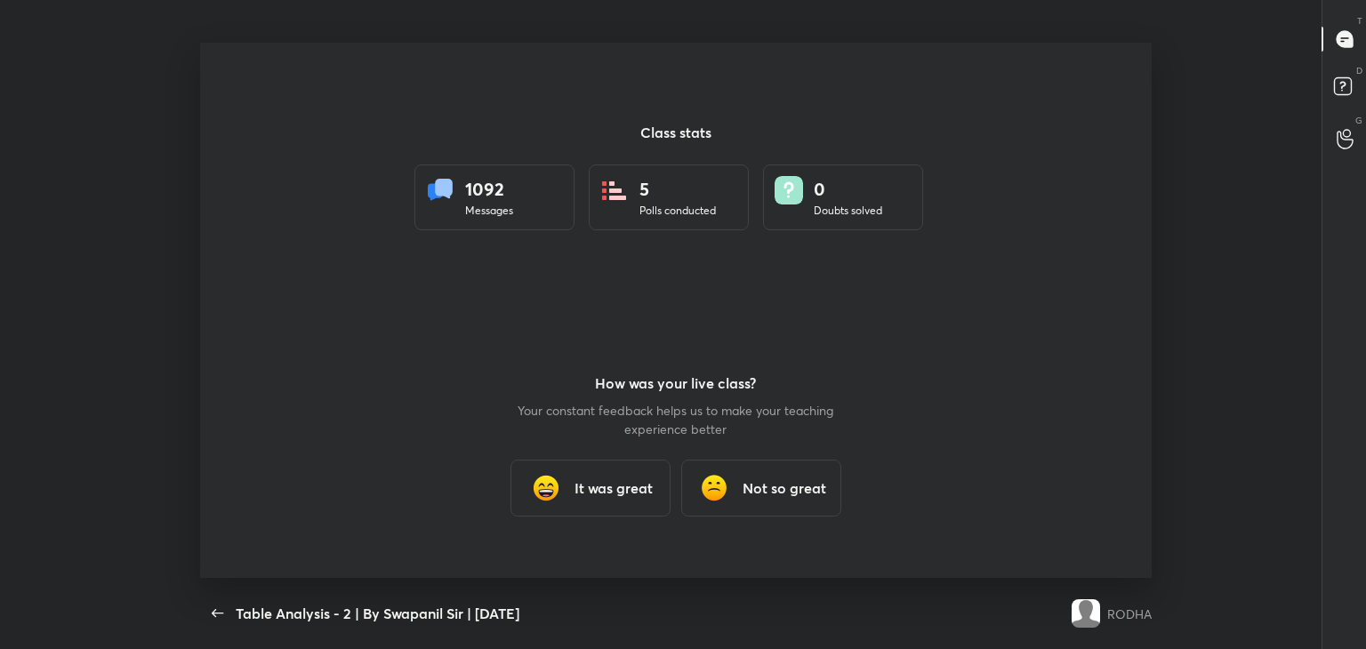
scroll to position [0, 0]
